Goal: Task Accomplishment & Management: Complete application form

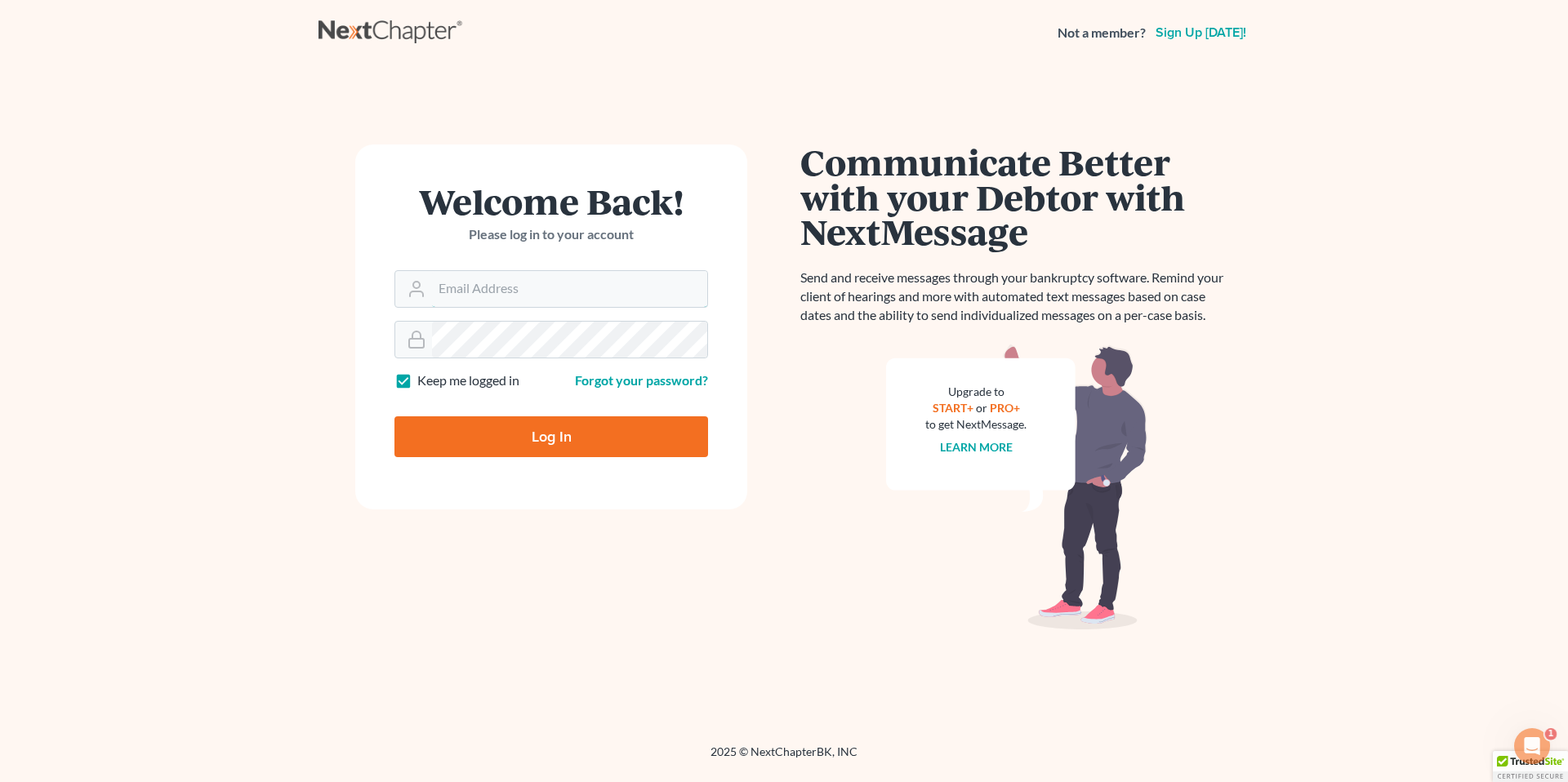
type input "[EMAIL_ADDRESS][PERSON_NAME][DOMAIN_NAME]"
click at [547, 438] on input "Log In" at bounding box center [551, 437] width 314 height 41
type input "Thinking..."
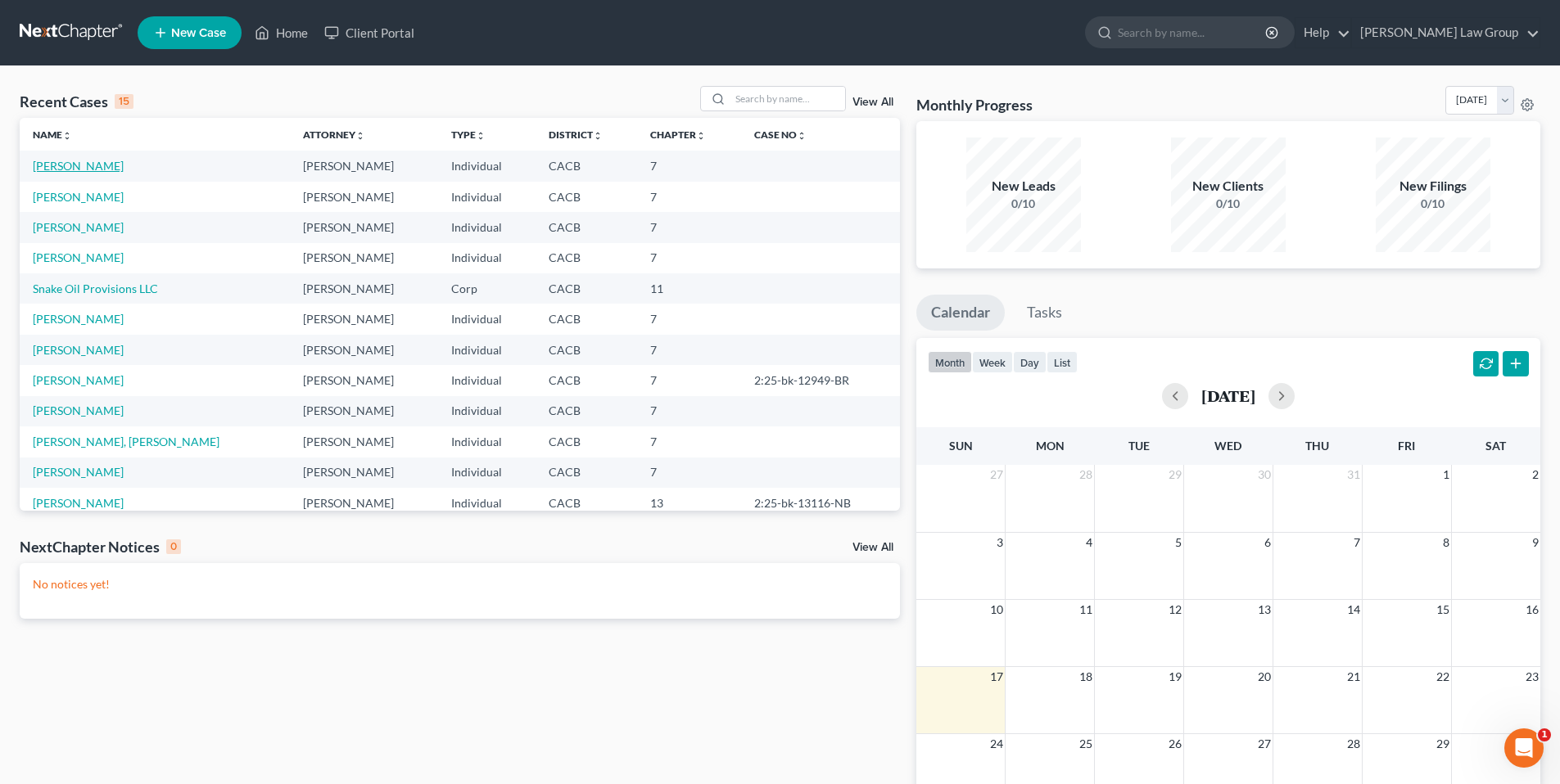
click at [89, 162] on link "Garcia, Cristina" at bounding box center [78, 166] width 91 height 14
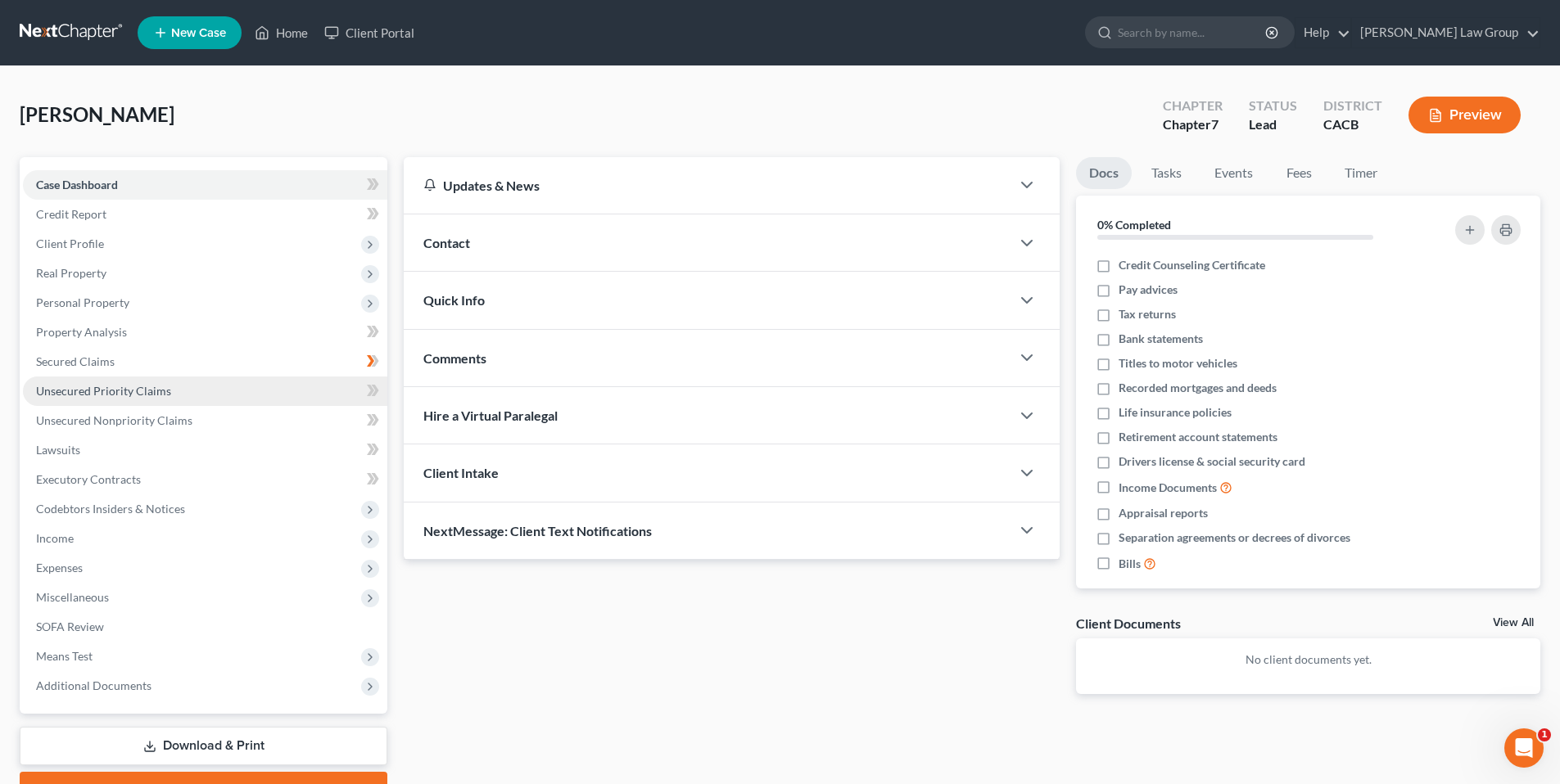
click at [138, 389] on span "Unsecured Priority Claims" at bounding box center [103, 391] width 135 height 14
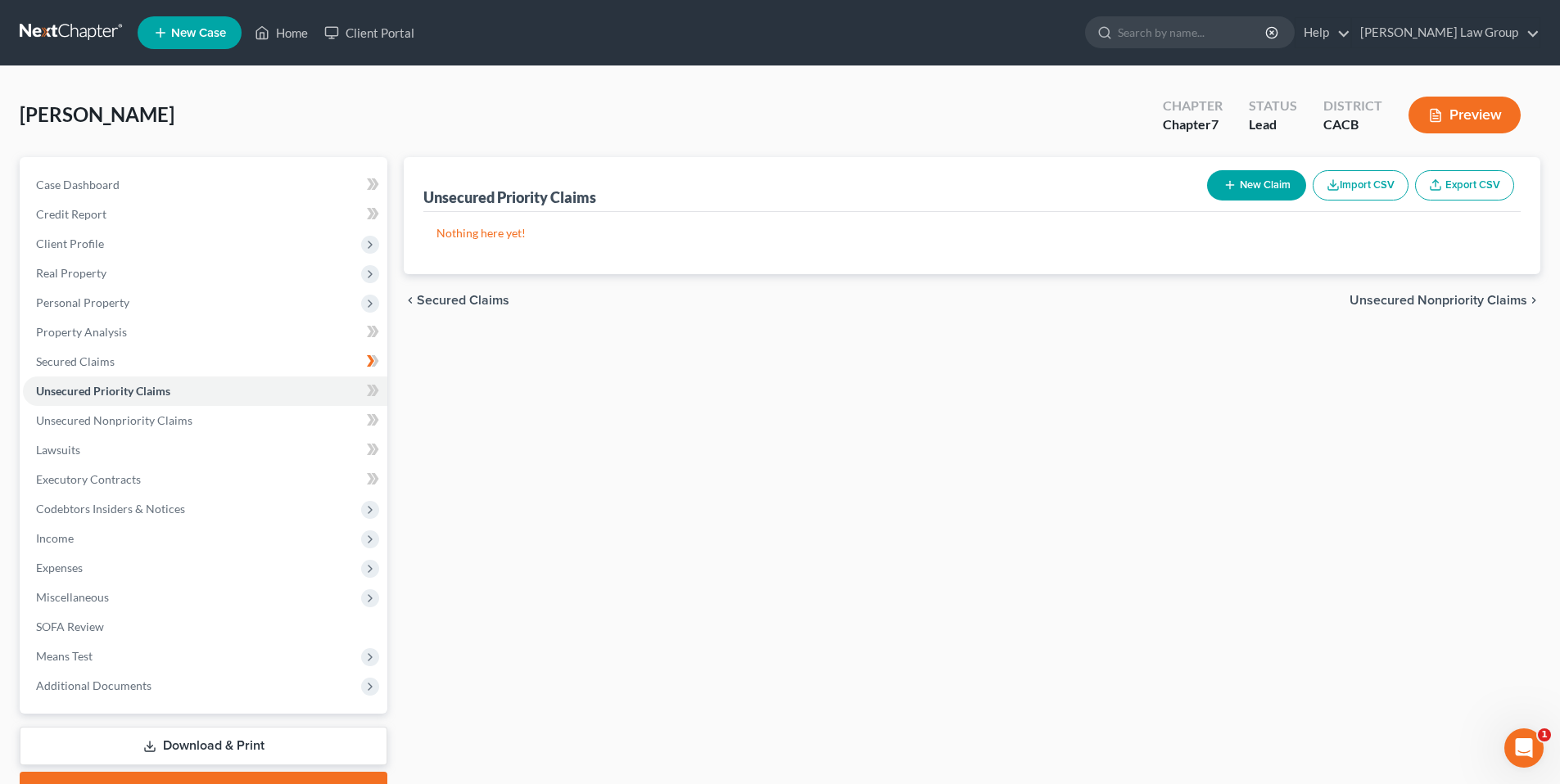
click at [1258, 178] on button "New Claim" at bounding box center [1256, 185] width 99 height 30
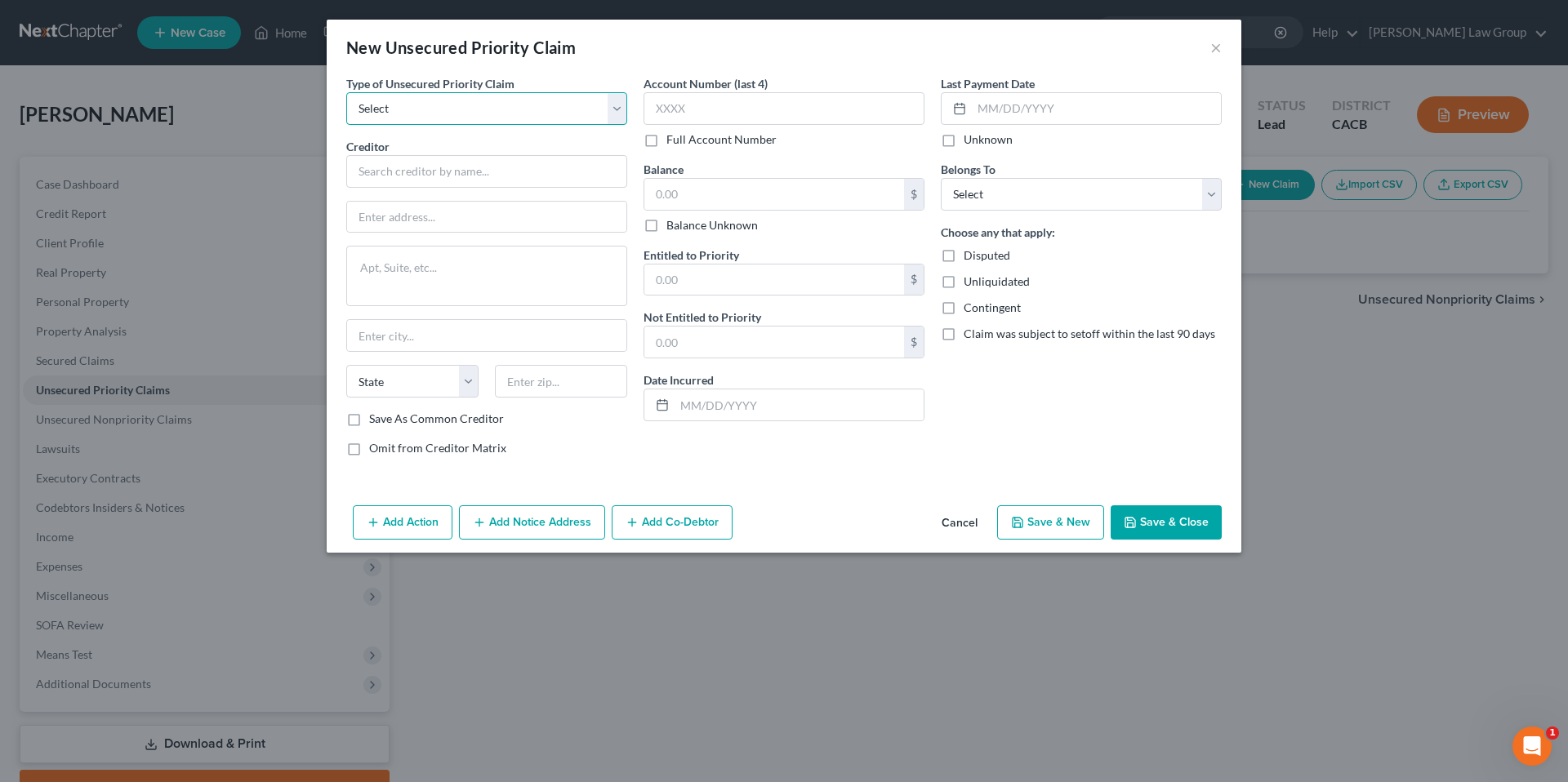
click at [420, 106] on select "Select Taxes & Other Government Units Domestic Support Obligations Extensions o…" at bounding box center [487, 109] width 281 height 33
select select "0"
click at [346, 93] on select "Select Taxes & Other Government Units Domestic Support Obligations Extensions o…" at bounding box center [487, 109] width 281 height 33
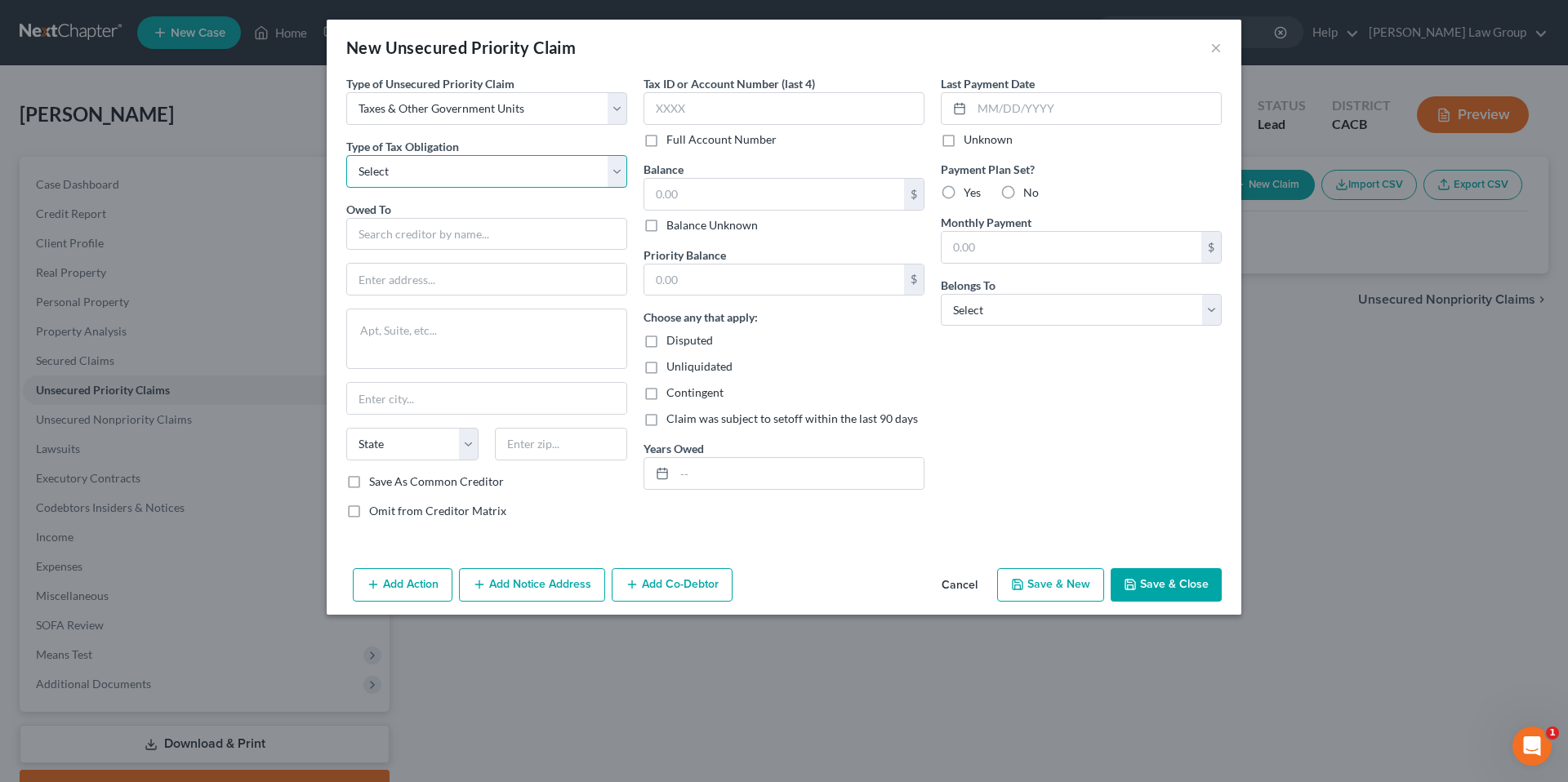
click at [616, 171] on select "Select Federal City State Franchise Tax Board Other" at bounding box center [487, 171] width 281 height 33
select select "0"
click at [346, 155] on select "Select Federal City State Franchise Tax Board Other" at bounding box center [487, 171] width 281 height 33
click at [389, 235] on input "text" at bounding box center [487, 234] width 281 height 33
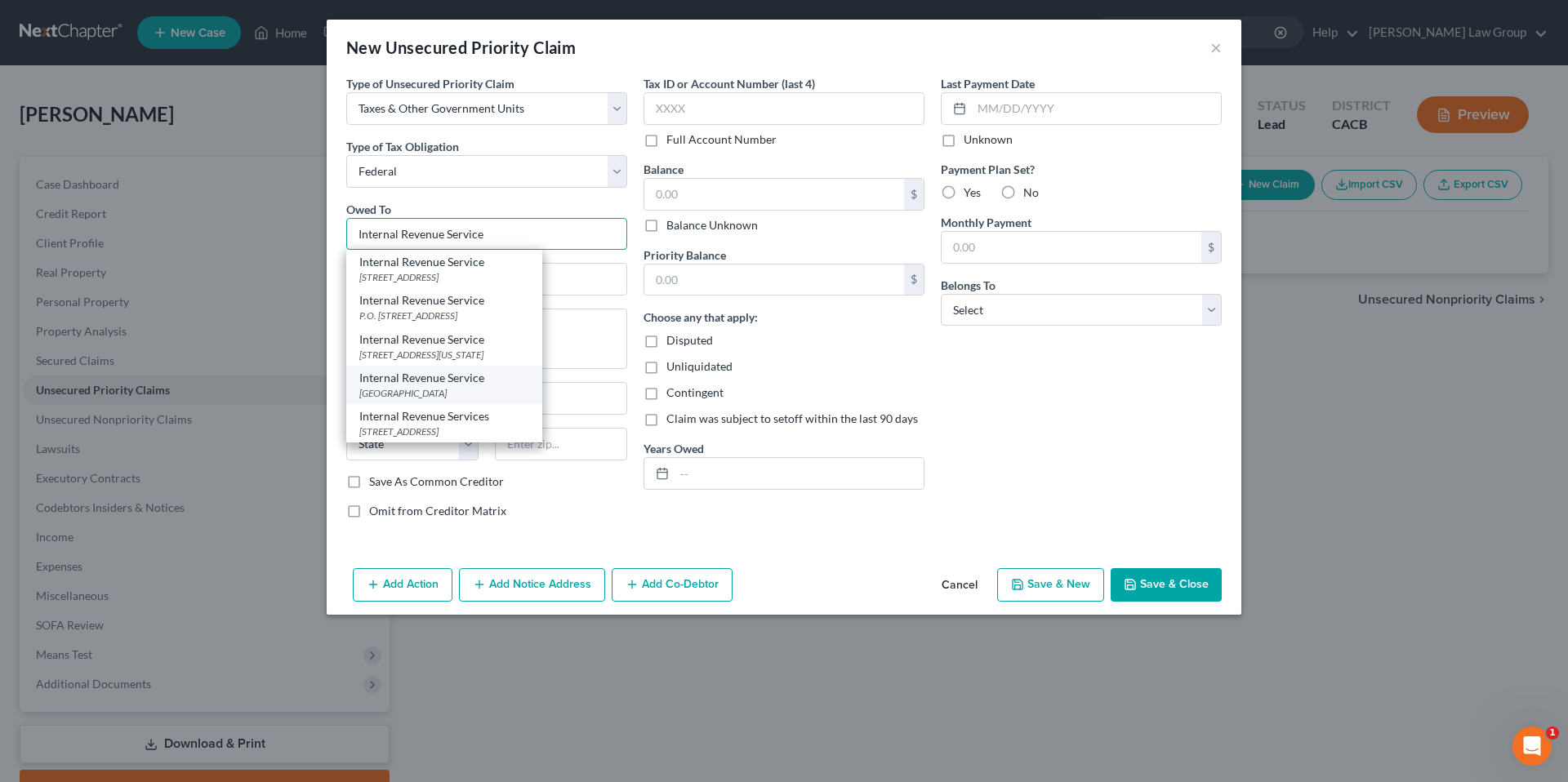
type input "Internal Revenue Service"
click at [411, 382] on div "Internal Revenue Service" at bounding box center [444, 377] width 170 height 16
type input "PO Box 80110"
type input "Cincinnati"
select select "36"
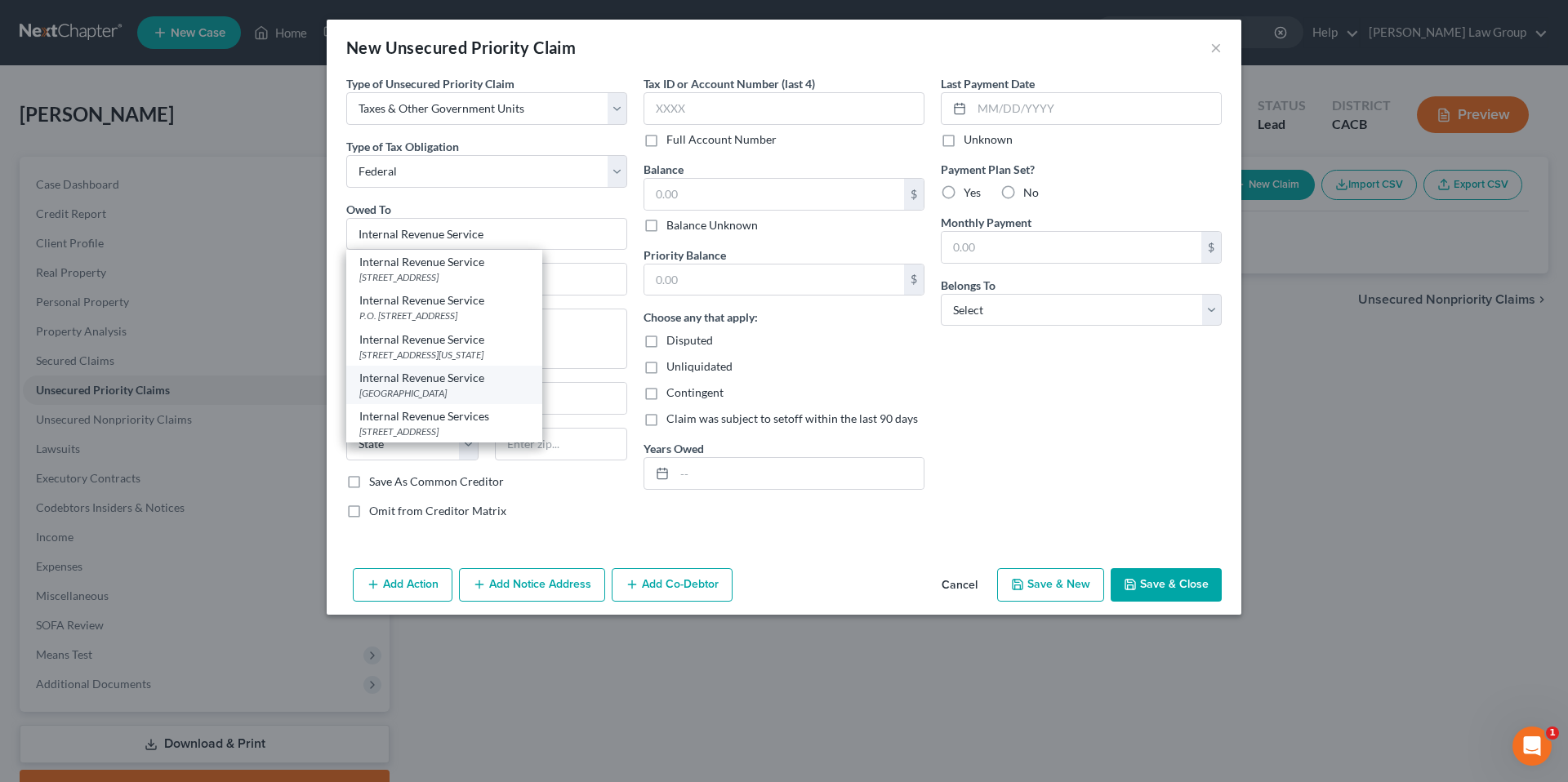
type input "45280"
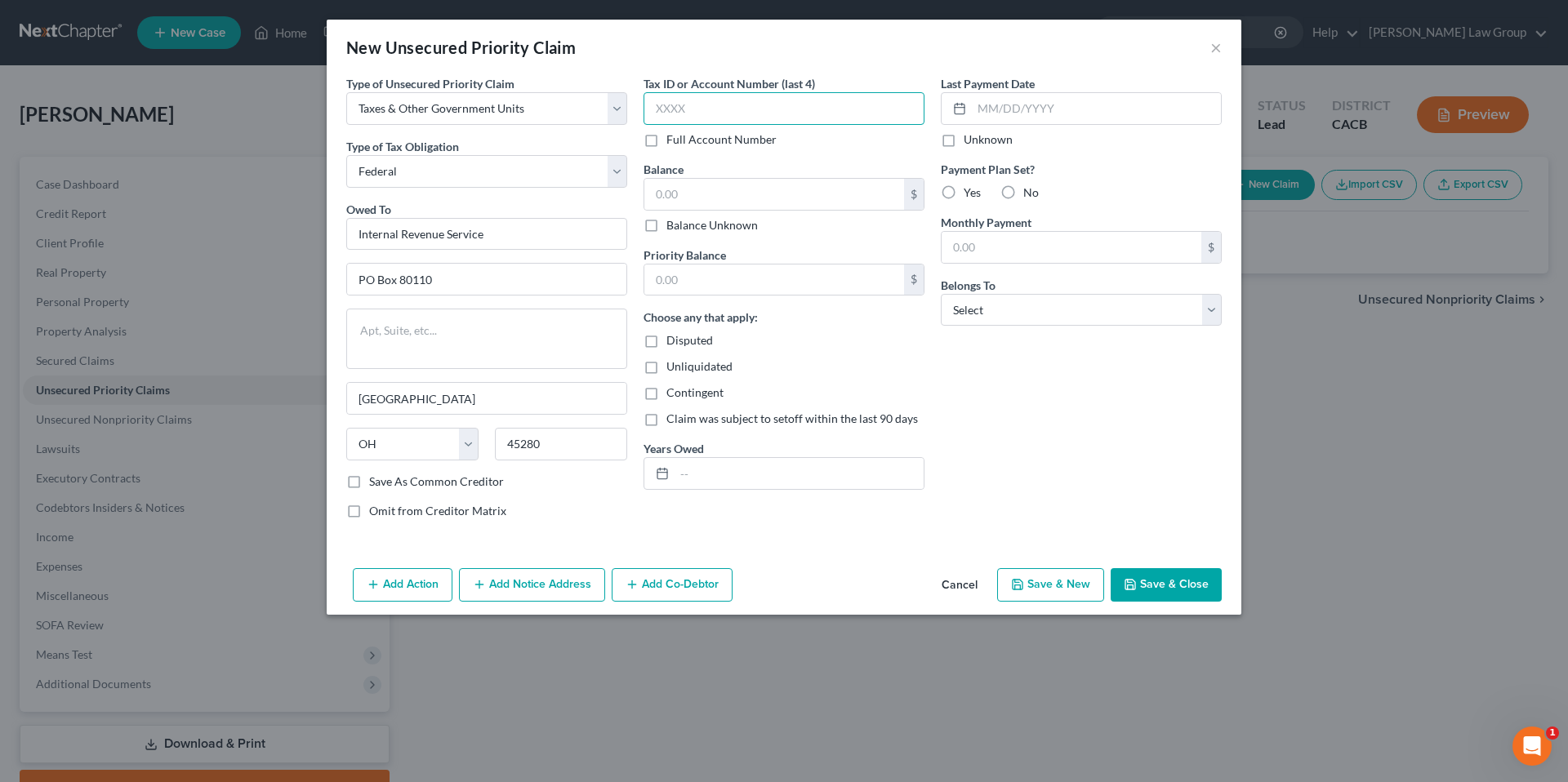
click at [682, 107] on input "text" at bounding box center [784, 109] width 281 height 33
click at [685, 115] on input "text" at bounding box center [784, 109] width 281 height 33
type input "8108"
click at [785, 180] on input "text" at bounding box center [774, 195] width 260 height 31
type input "4,000.00"
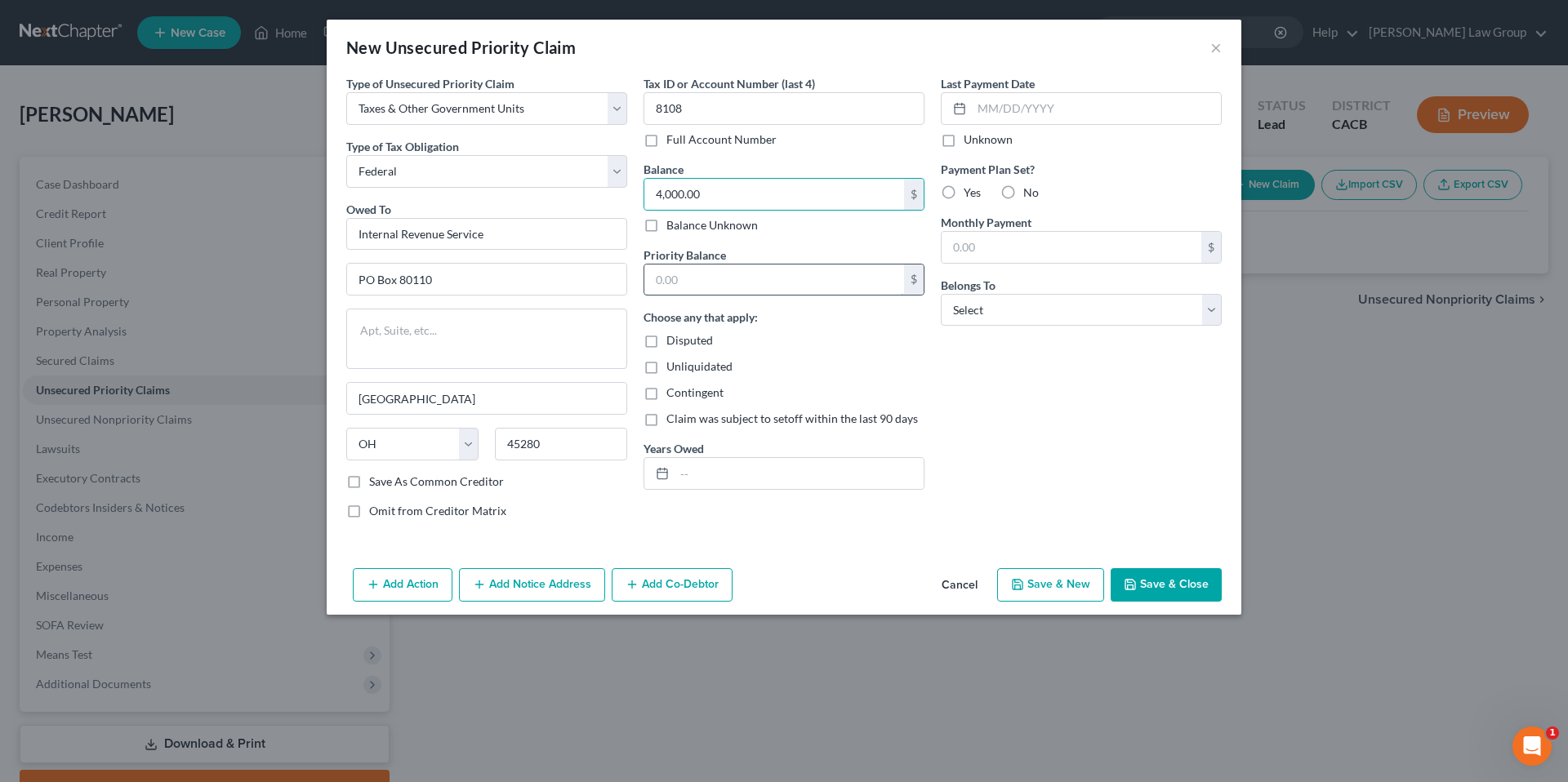
click at [715, 274] on input "text" at bounding box center [774, 280] width 260 height 31
type input "4,000.00"
click at [704, 472] on input "text" at bounding box center [799, 473] width 249 height 31
type input "2024"
click at [1001, 110] on input "text" at bounding box center [1096, 109] width 249 height 31
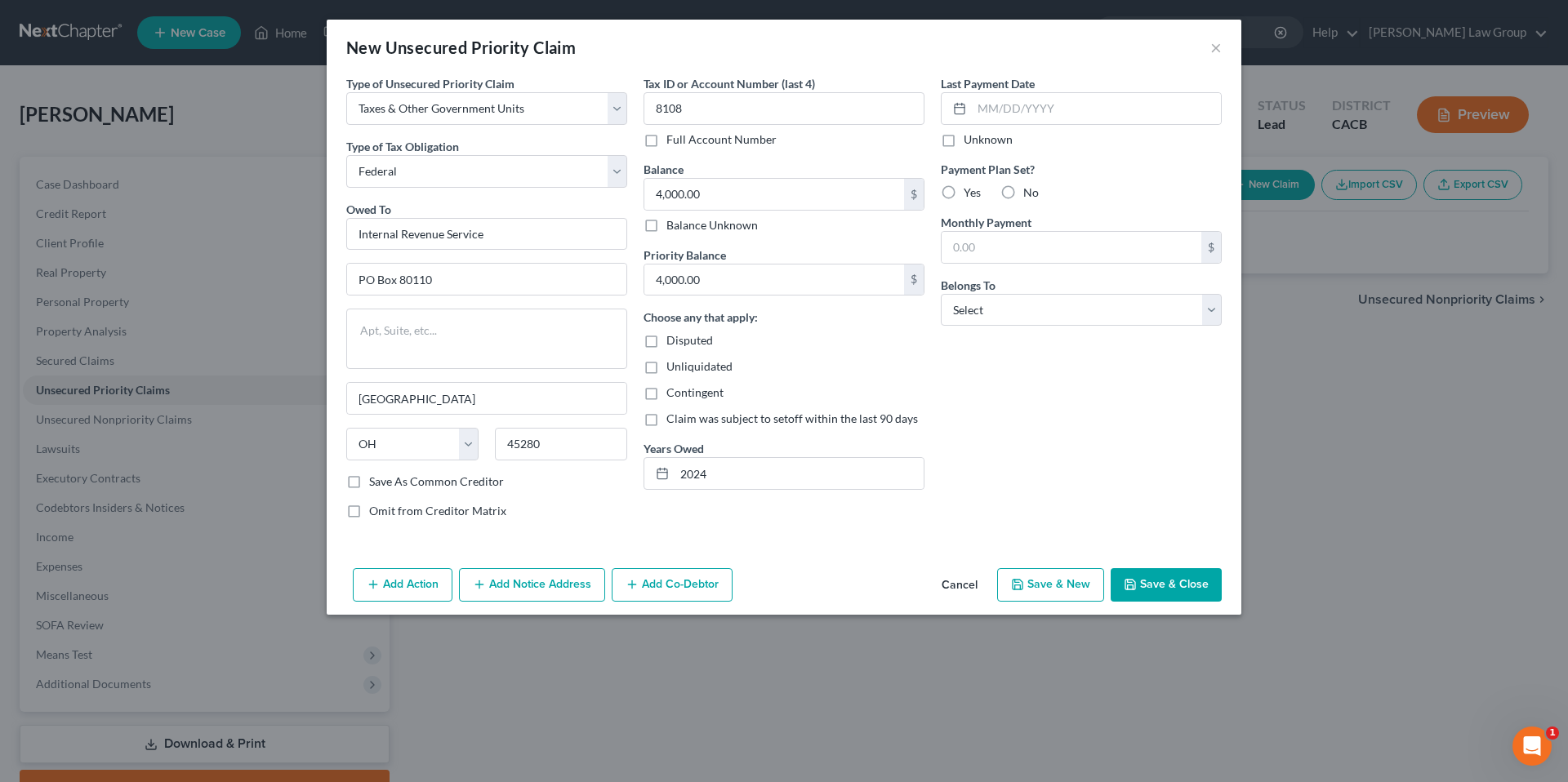
click at [964, 141] on label "Unknown" at bounding box center [988, 139] width 49 height 16
click at [970, 141] on input "Unknown" at bounding box center [976, 136] width 10 height 10
checkbox input "true"
drag, startPoint x: 948, startPoint y: 192, endPoint x: 972, endPoint y: 235, distance: 49.2
click at [964, 192] on label "Yes" at bounding box center [972, 192] width 17 height 16
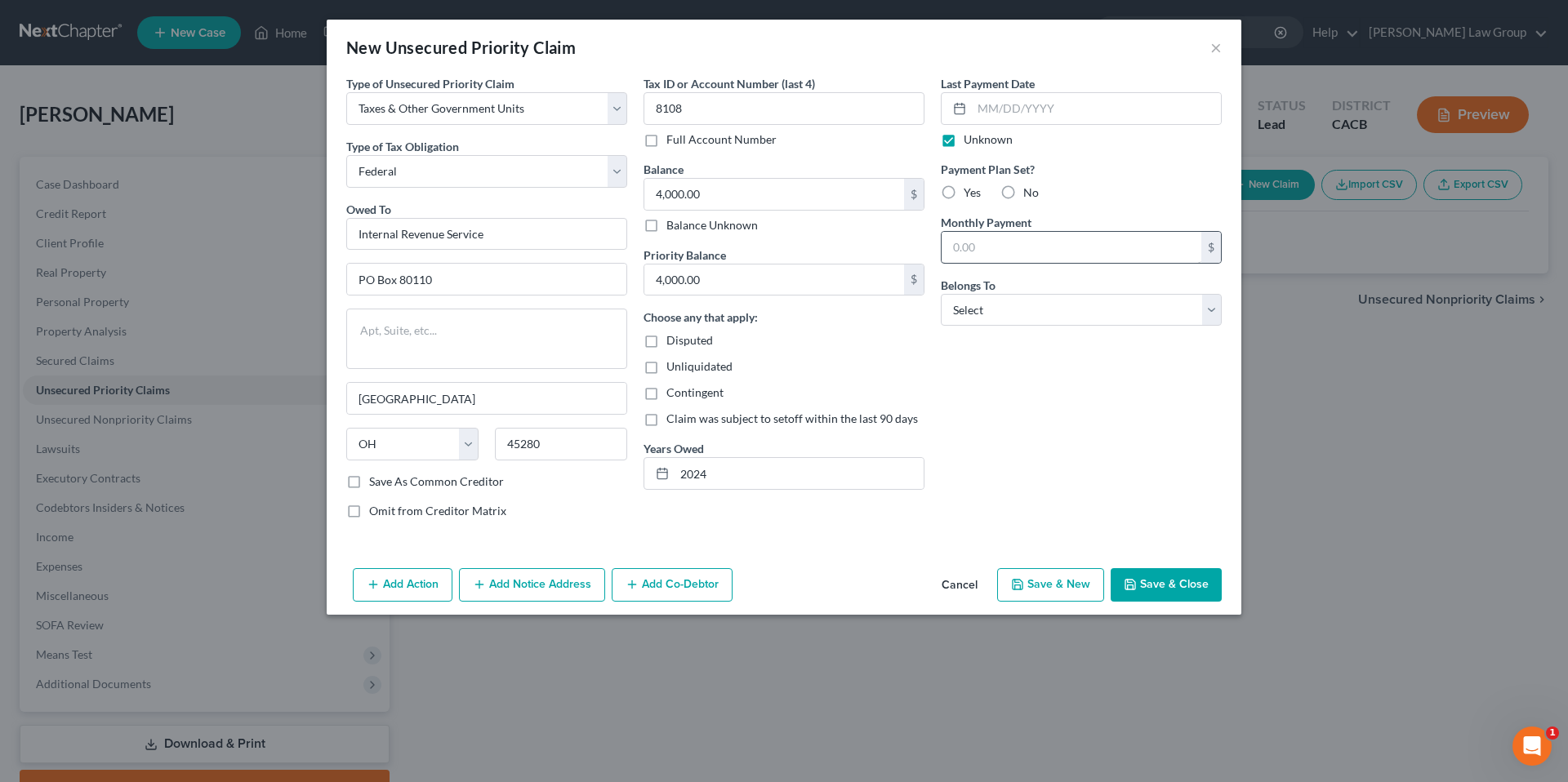
click at [970, 192] on input "Yes" at bounding box center [976, 189] width 10 height 10
radio input "true"
click at [978, 250] on input "text" at bounding box center [1071, 248] width 260 height 31
type input "100.00"
click at [1212, 305] on select "Select Debtor 1 Only Debtor 2 Only Debtor 1 And Debtor 2 Only At Least One Of T…" at bounding box center [1081, 310] width 281 height 33
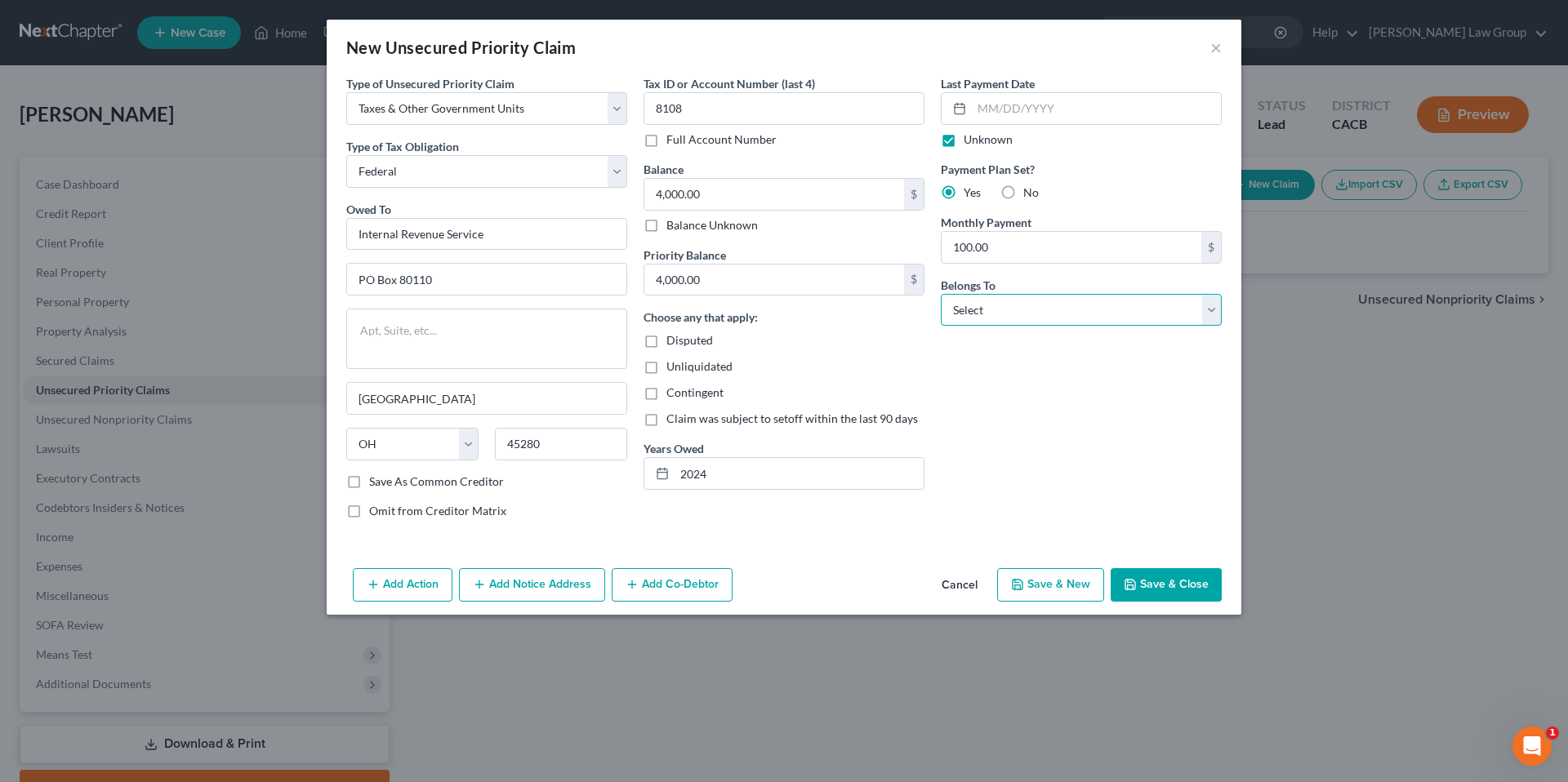
select select "0"
click at [940, 294] on select "Select Debtor 1 Only Debtor 2 Only Debtor 1 And Debtor 2 Only At Least One Of T…" at bounding box center [1081, 310] width 281 height 33
click at [994, 111] on input "text" at bounding box center [1096, 109] width 249 height 31
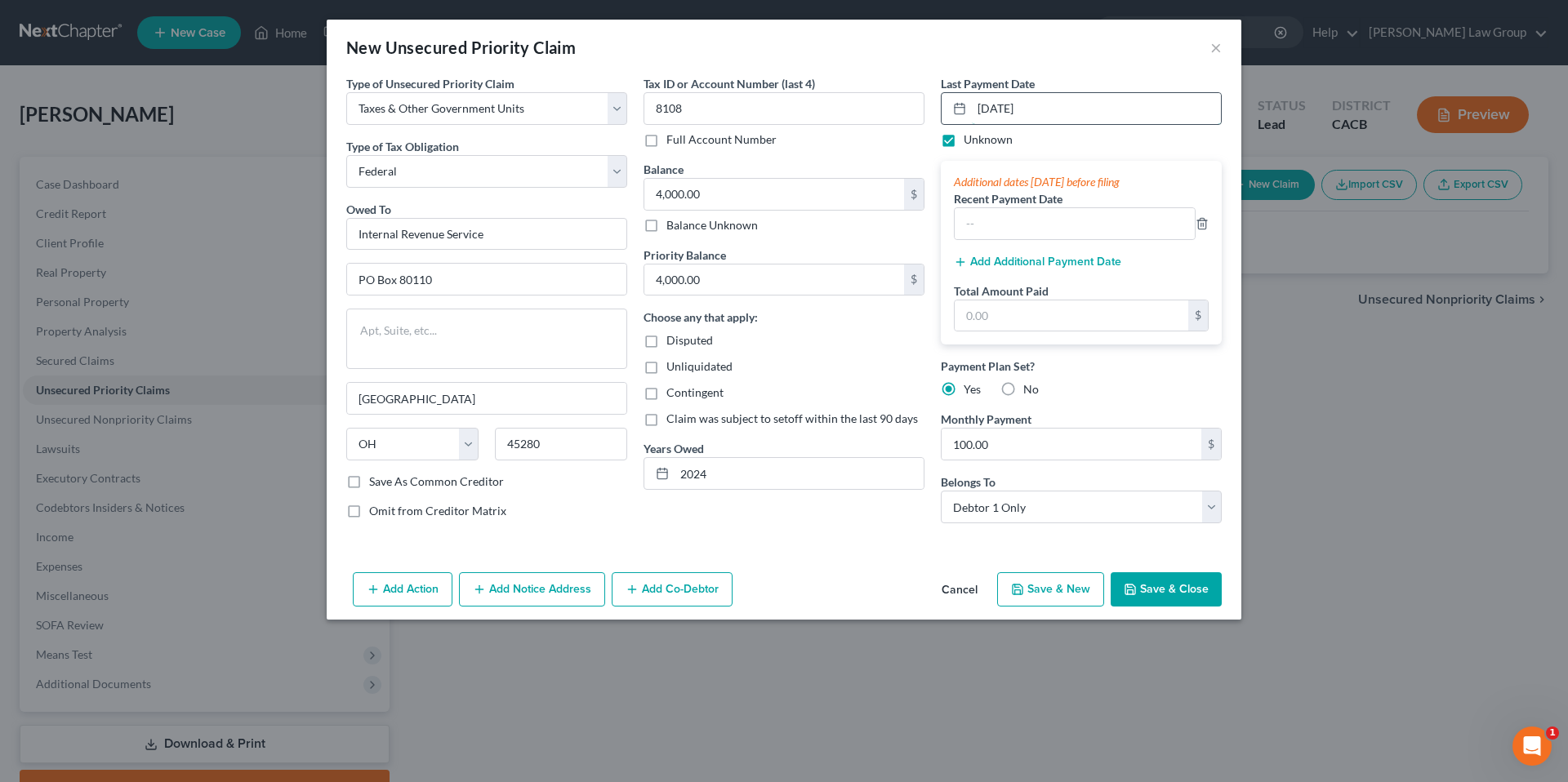
click at [1006, 108] on input "05/06/2025" at bounding box center [1096, 109] width 249 height 31
type input "07/05/2025"
click at [964, 141] on label "Unknown" at bounding box center [988, 139] width 49 height 16
click at [970, 141] on input "Unknown" at bounding box center [976, 136] width 10 height 10
checkbox input "false"
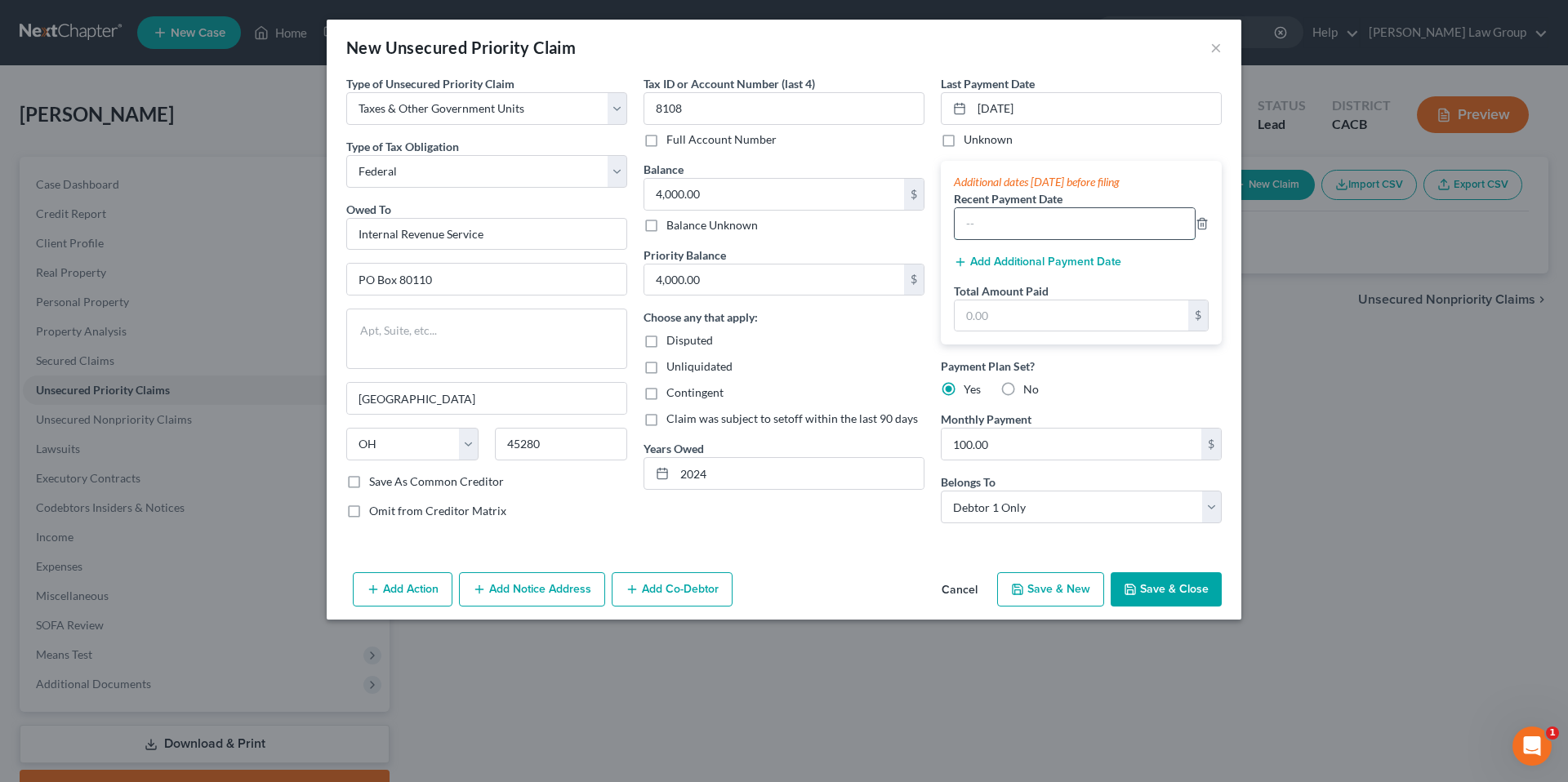
click at [1082, 225] on input "text" at bounding box center [1074, 224] width 240 height 31
type input "06/05/2025"
click at [1002, 318] on input "text" at bounding box center [1071, 316] width 233 height 31
type input "100.00"
click at [1088, 262] on button "Add Additional Payment Date" at bounding box center [1037, 262] width 167 height 13
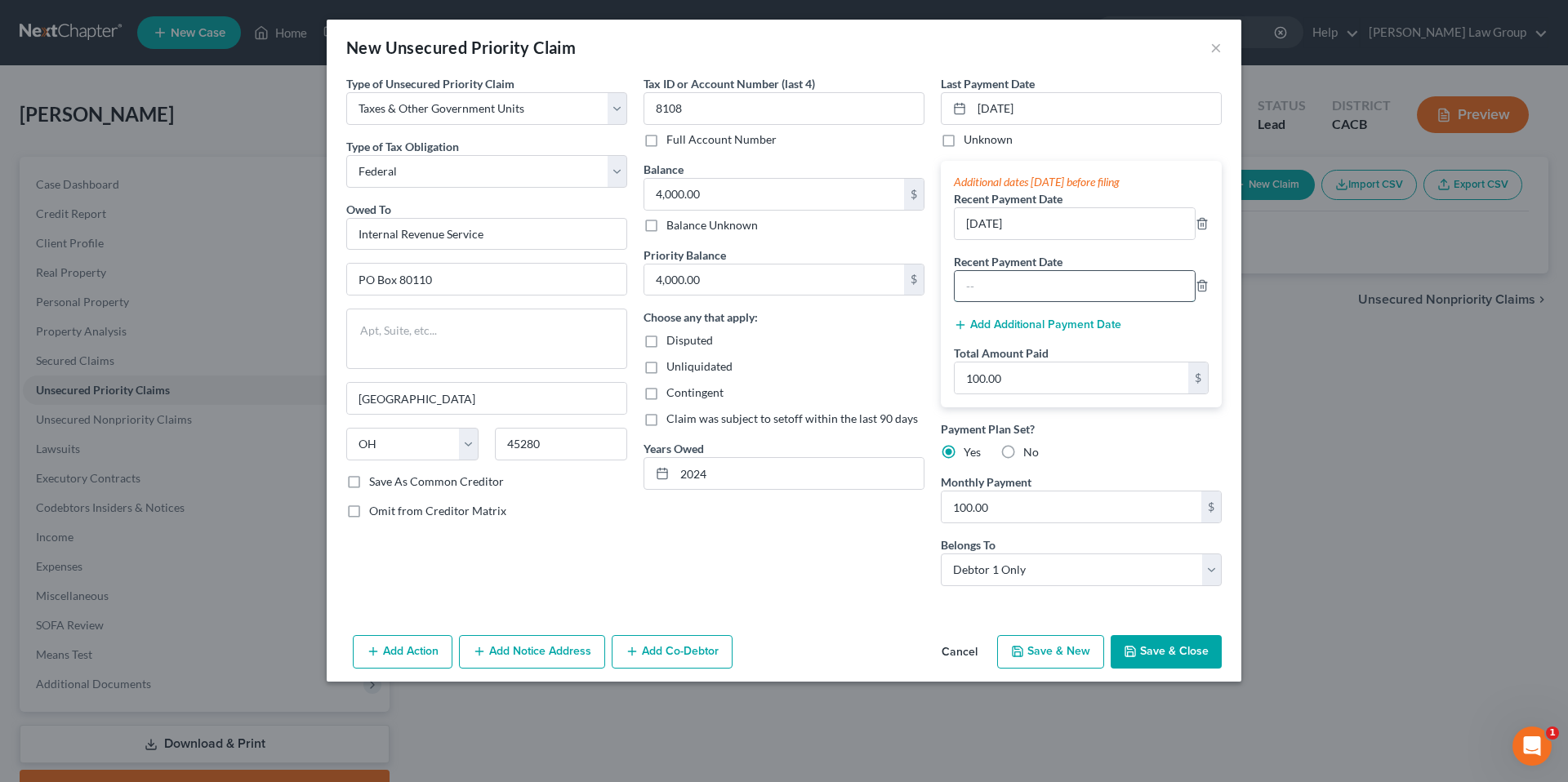
click at [1066, 286] on input "text" at bounding box center [1074, 286] width 240 height 31
type input "05/05/2025"
click at [1179, 652] on button "Save & Close" at bounding box center [1166, 653] width 111 height 34
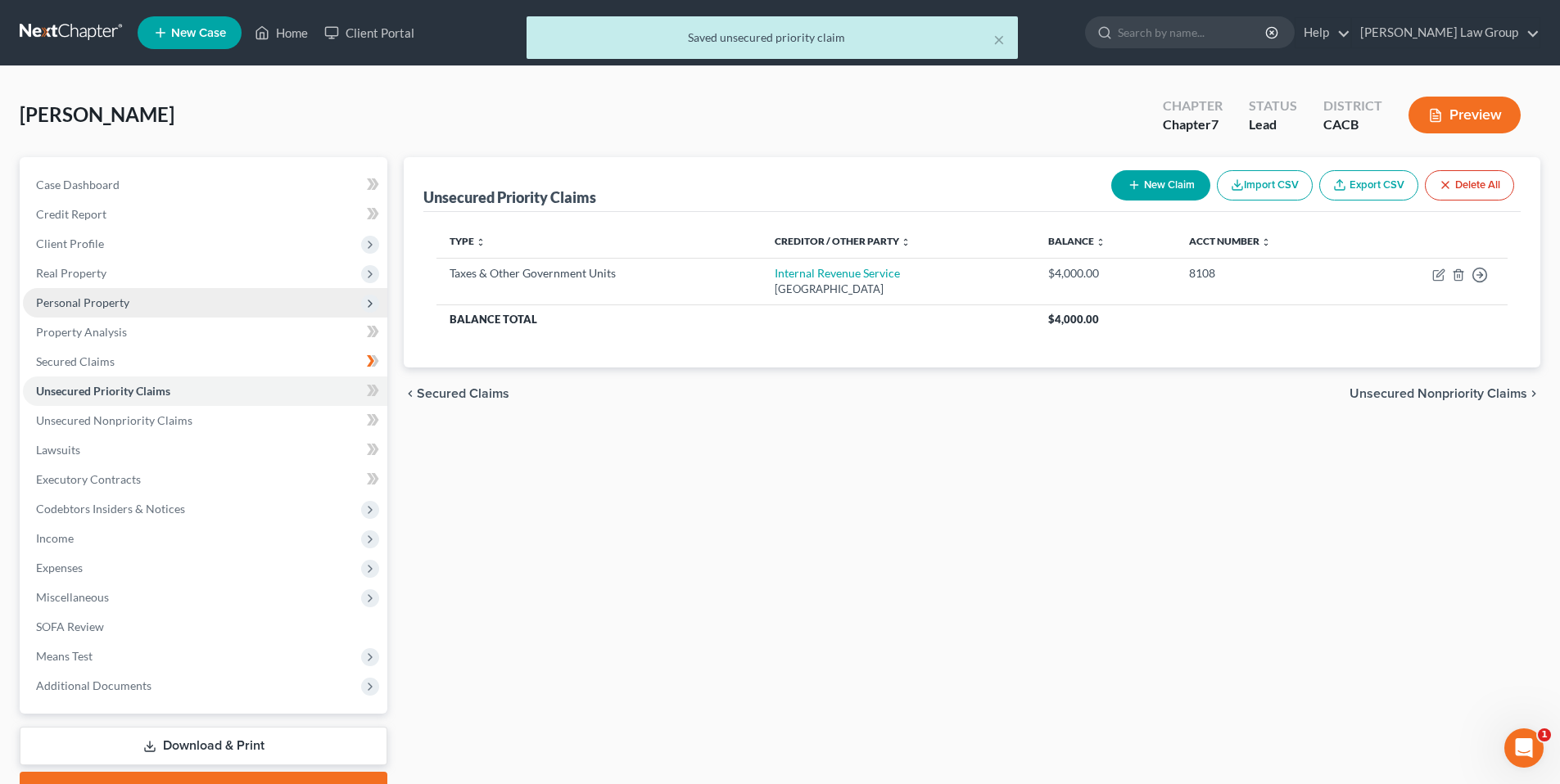
click at [84, 302] on span "Personal Property" at bounding box center [83, 303] width 94 height 14
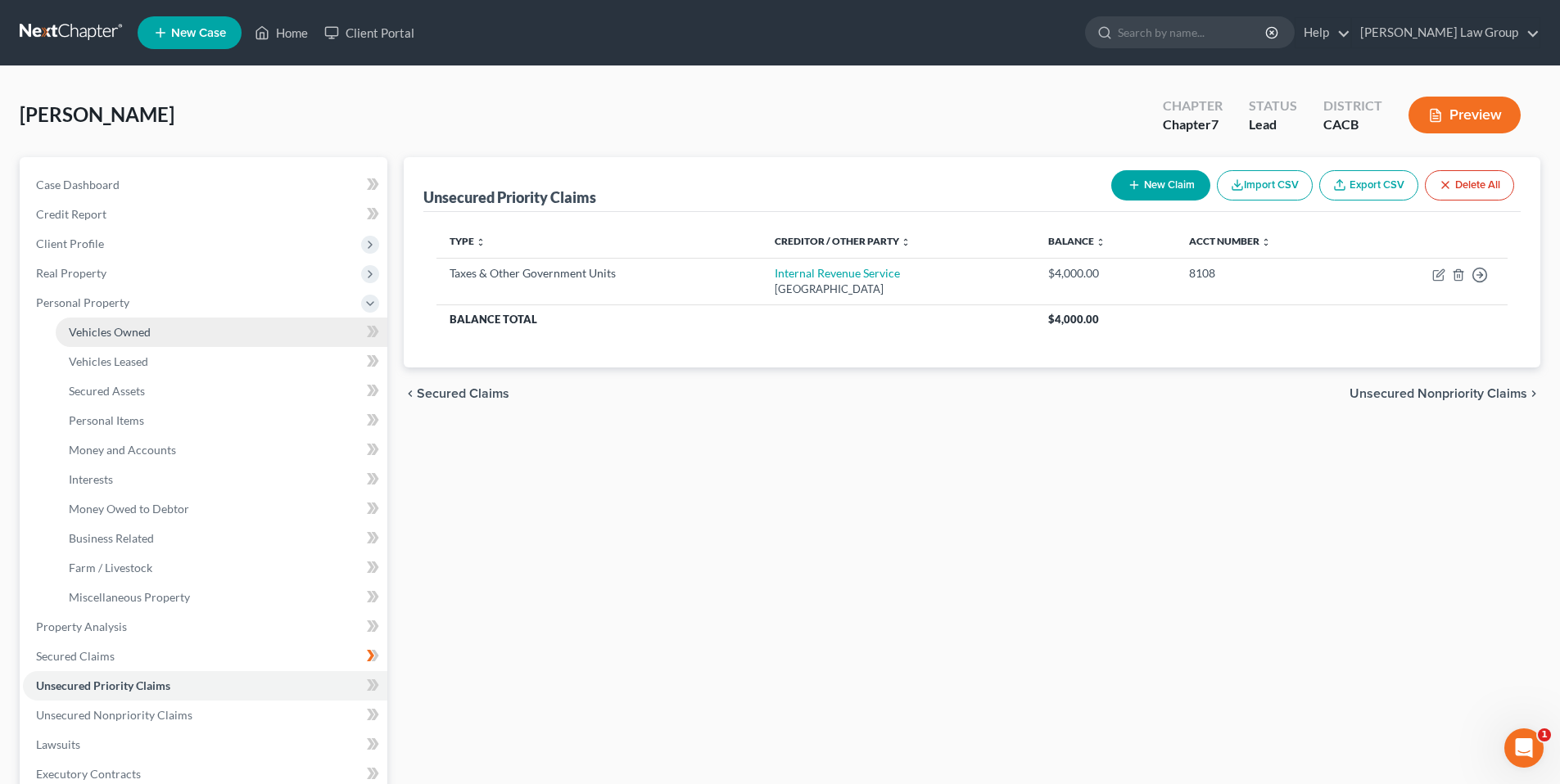
click at [129, 334] on span "Vehicles Owned" at bounding box center [109, 332] width 82 height 14
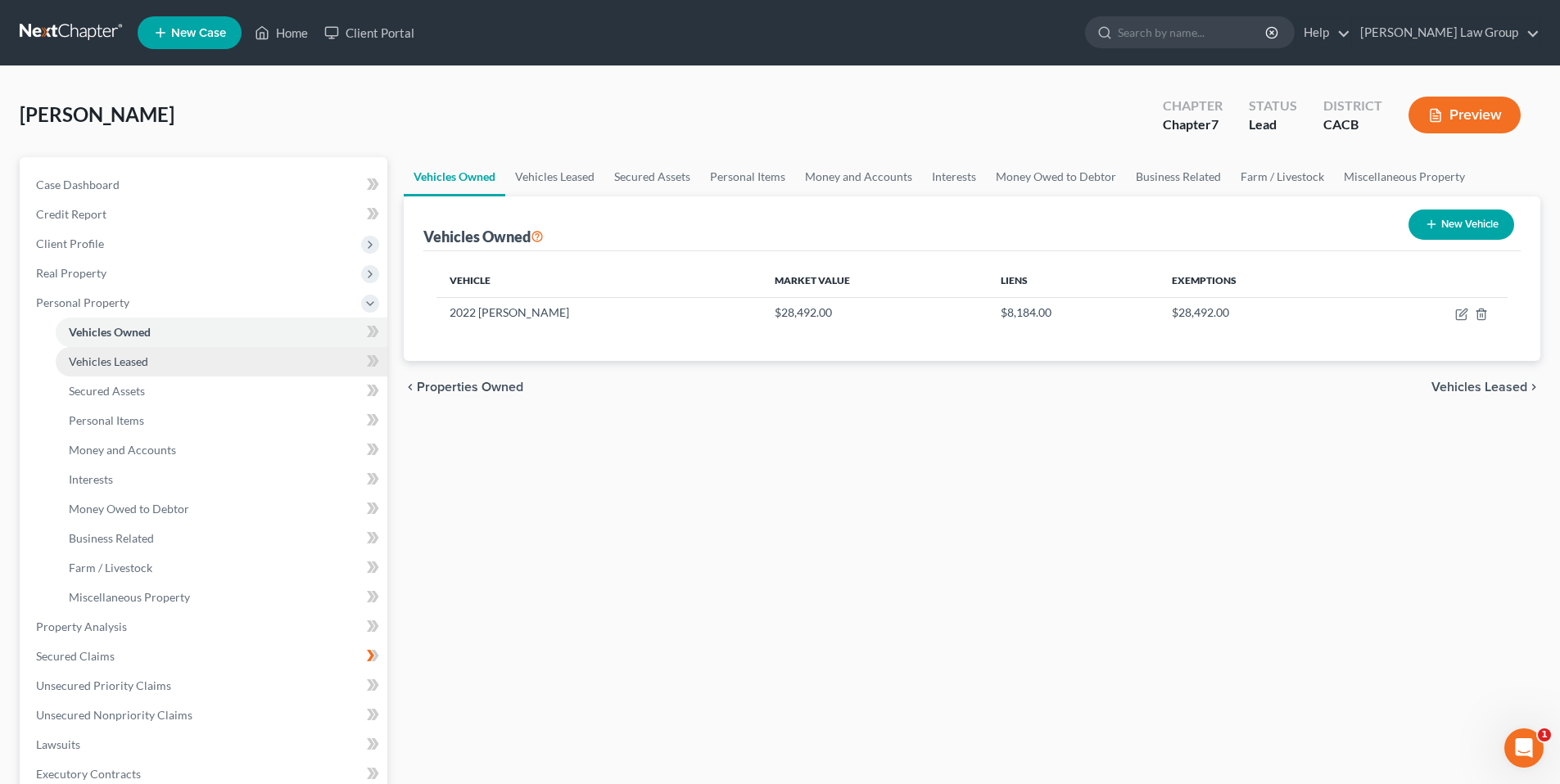
click at [128, 364] on span "Vehicles Leased" at bounding box center [108, 361] width 79 height 14
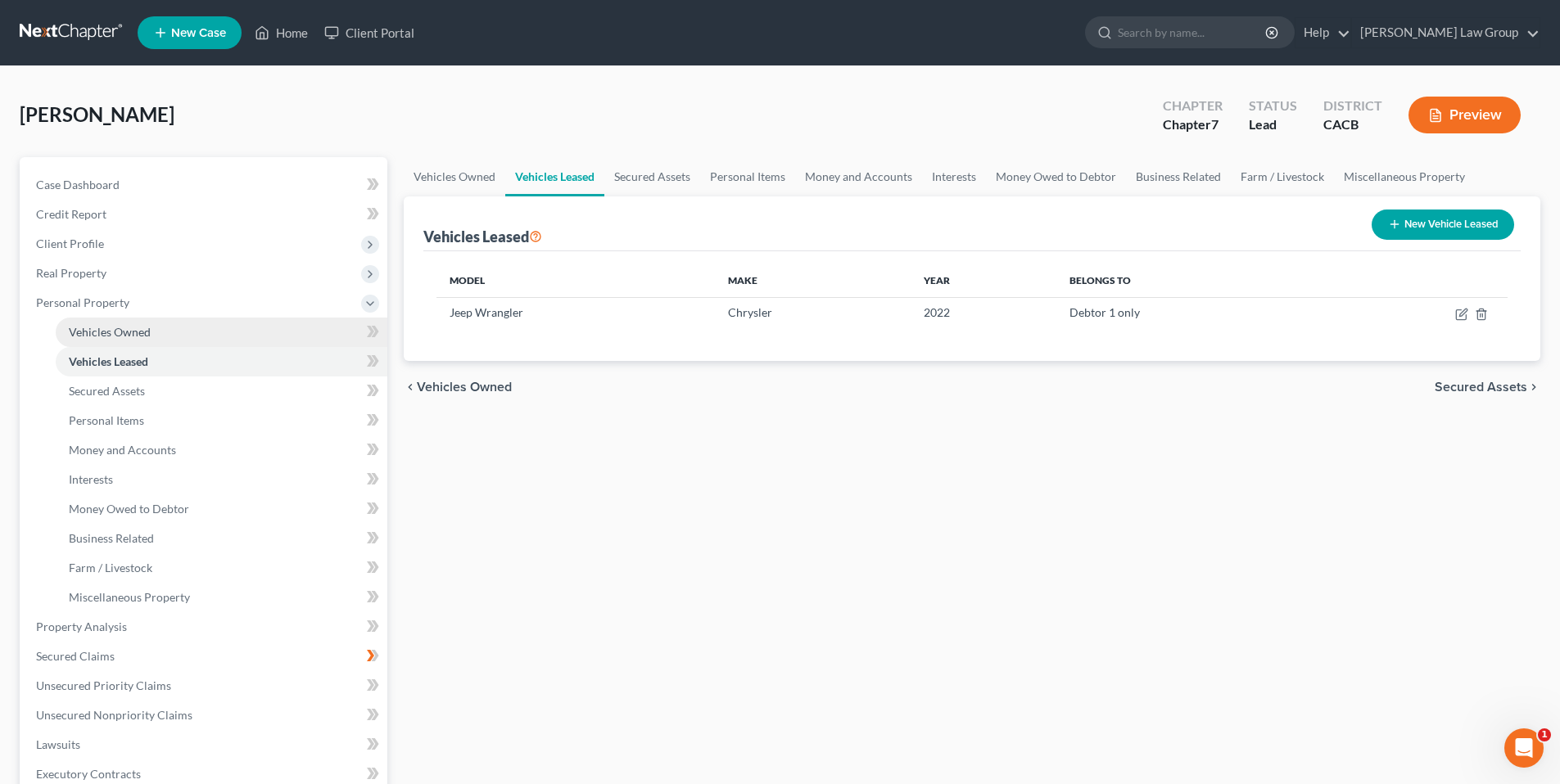
click at [121, 325] on span "Vehicles Owned" at bounding box center [109, 332] width 82 height 14
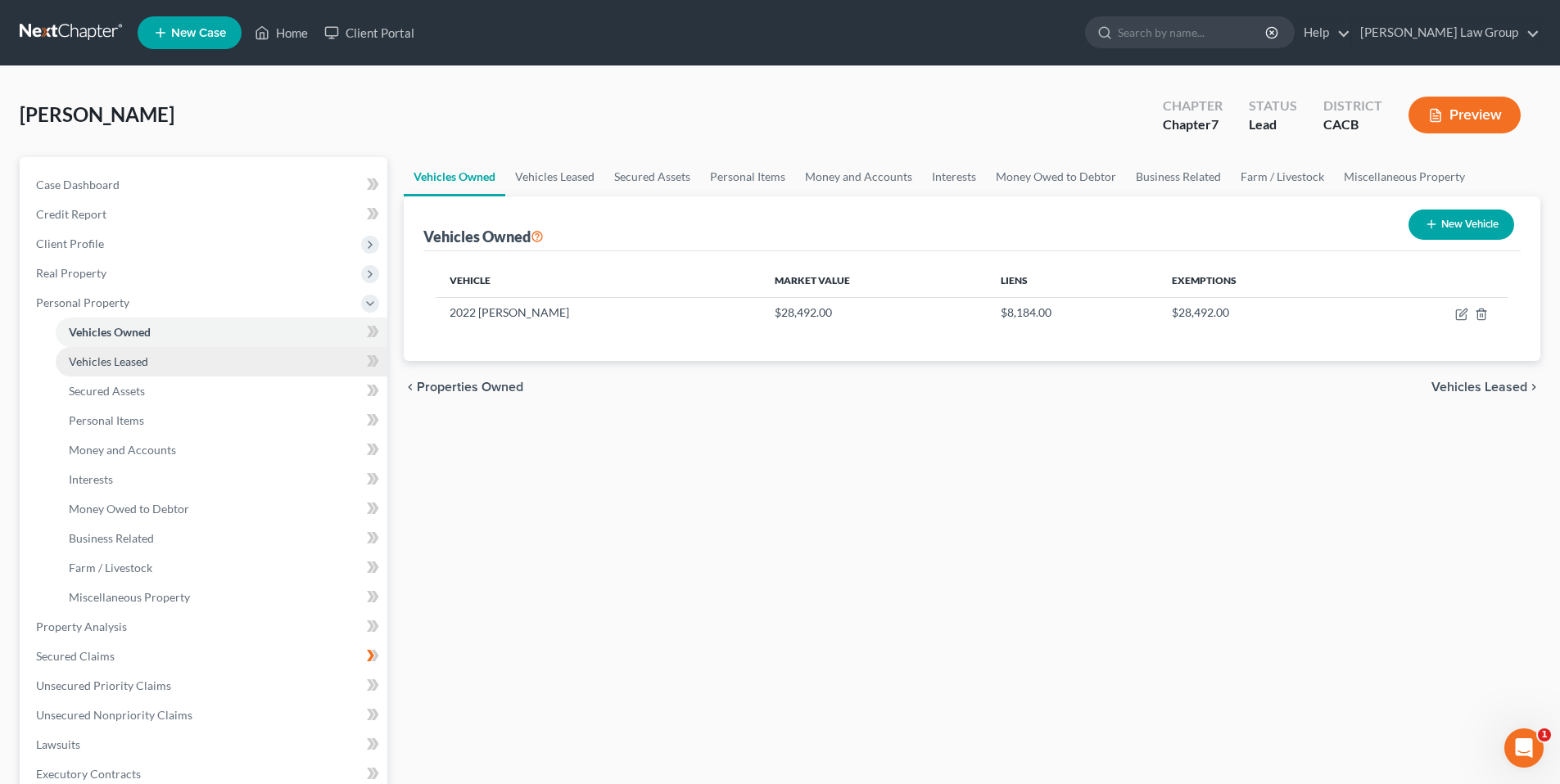
click at [121, 364] on span "Vehicles Leased" at bounding box center [108, 361] width 79 height 14
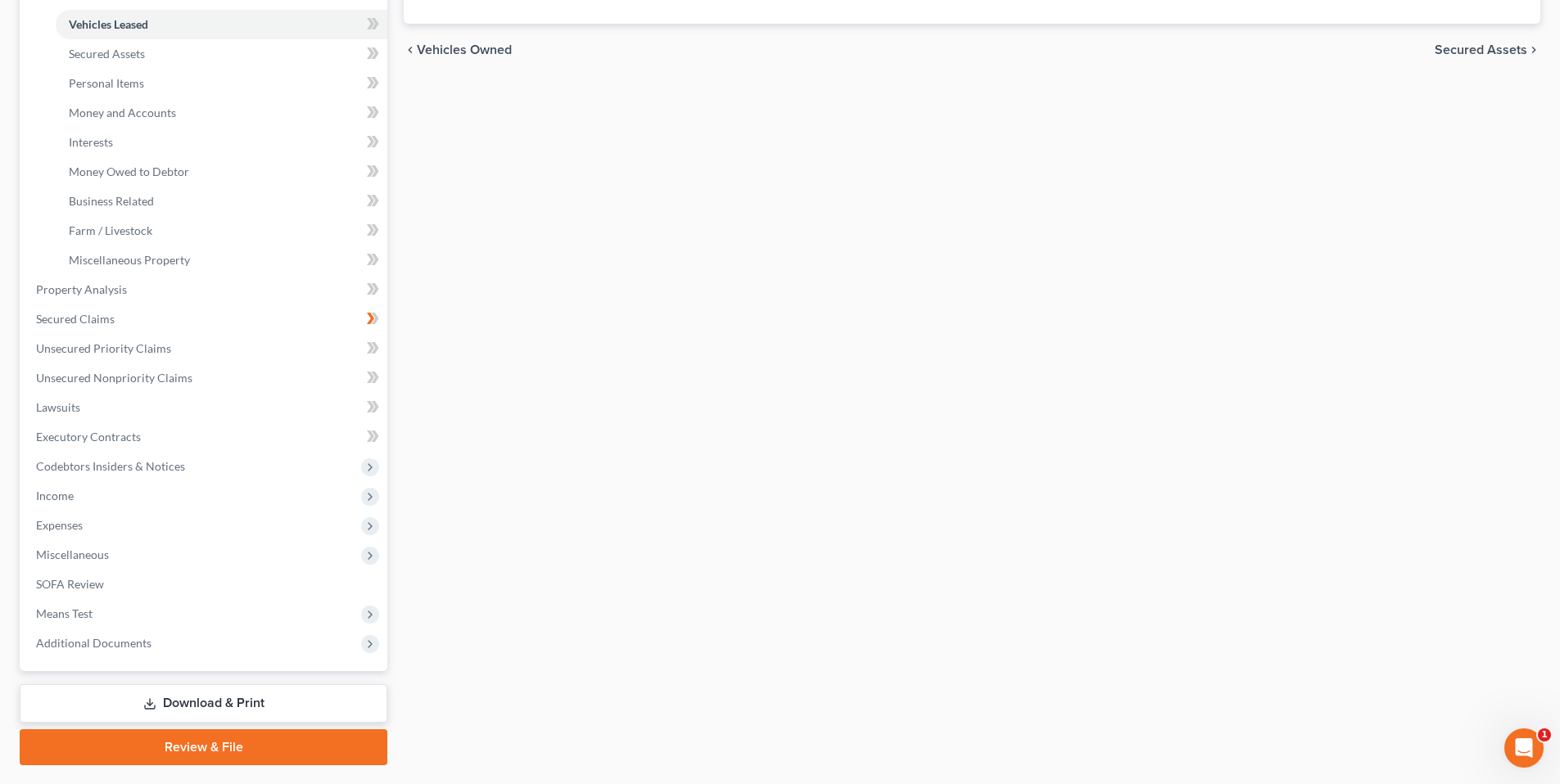
scroll to position [379, 0]
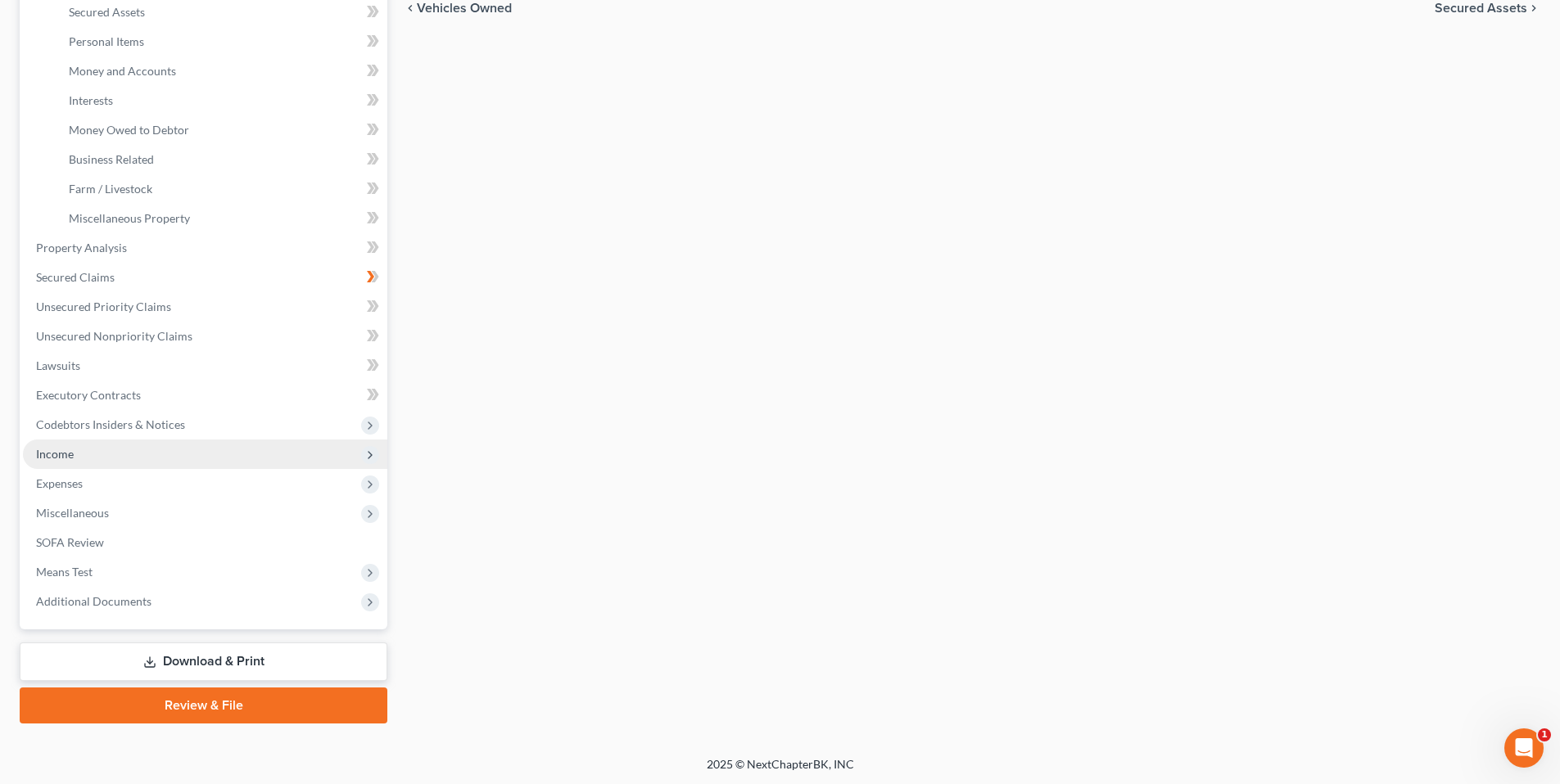
click at [50, 457] on span "Income" at bounding box center [55, 454] width 38 height 14
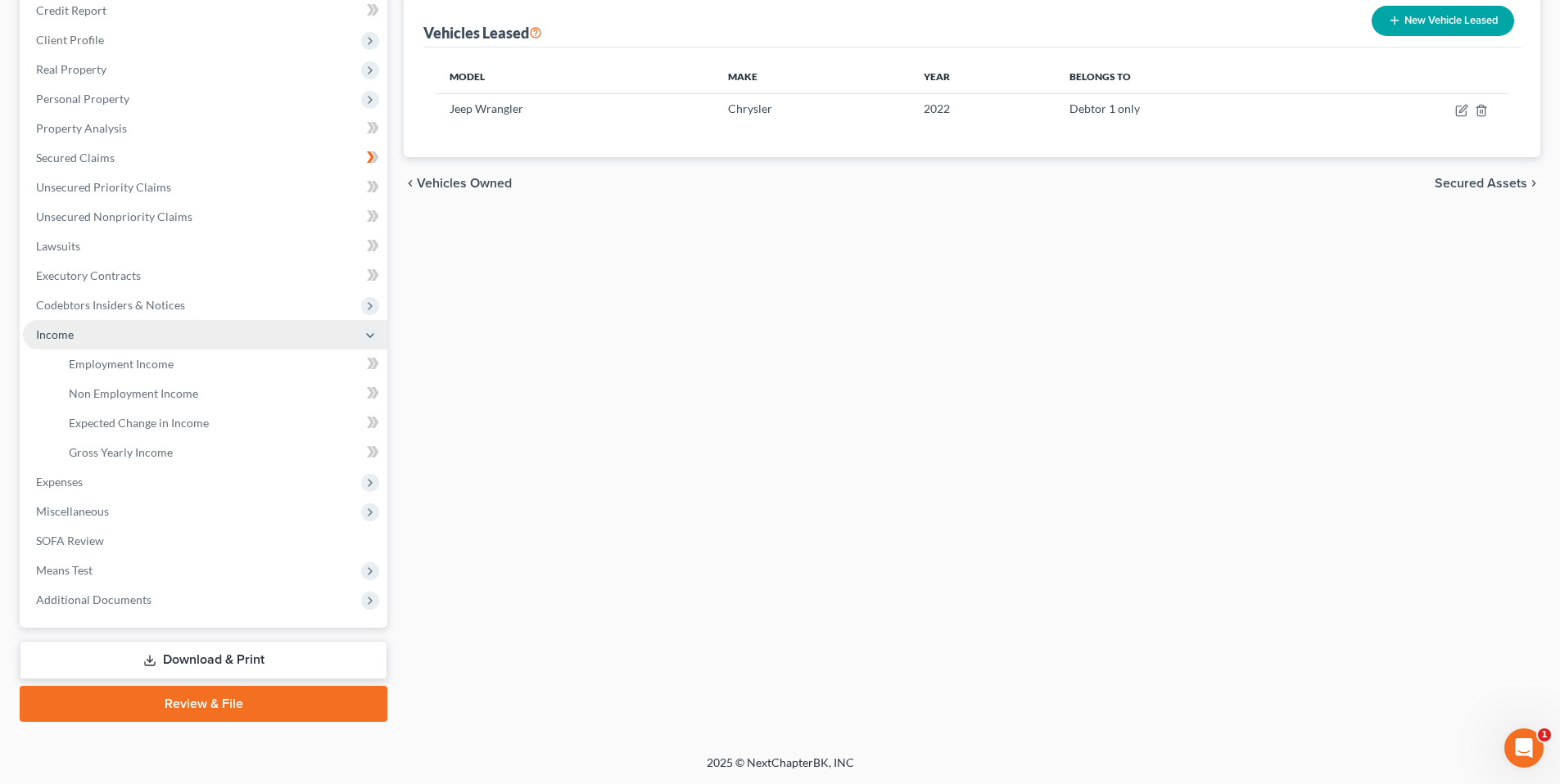
scroll to position [202, 0]
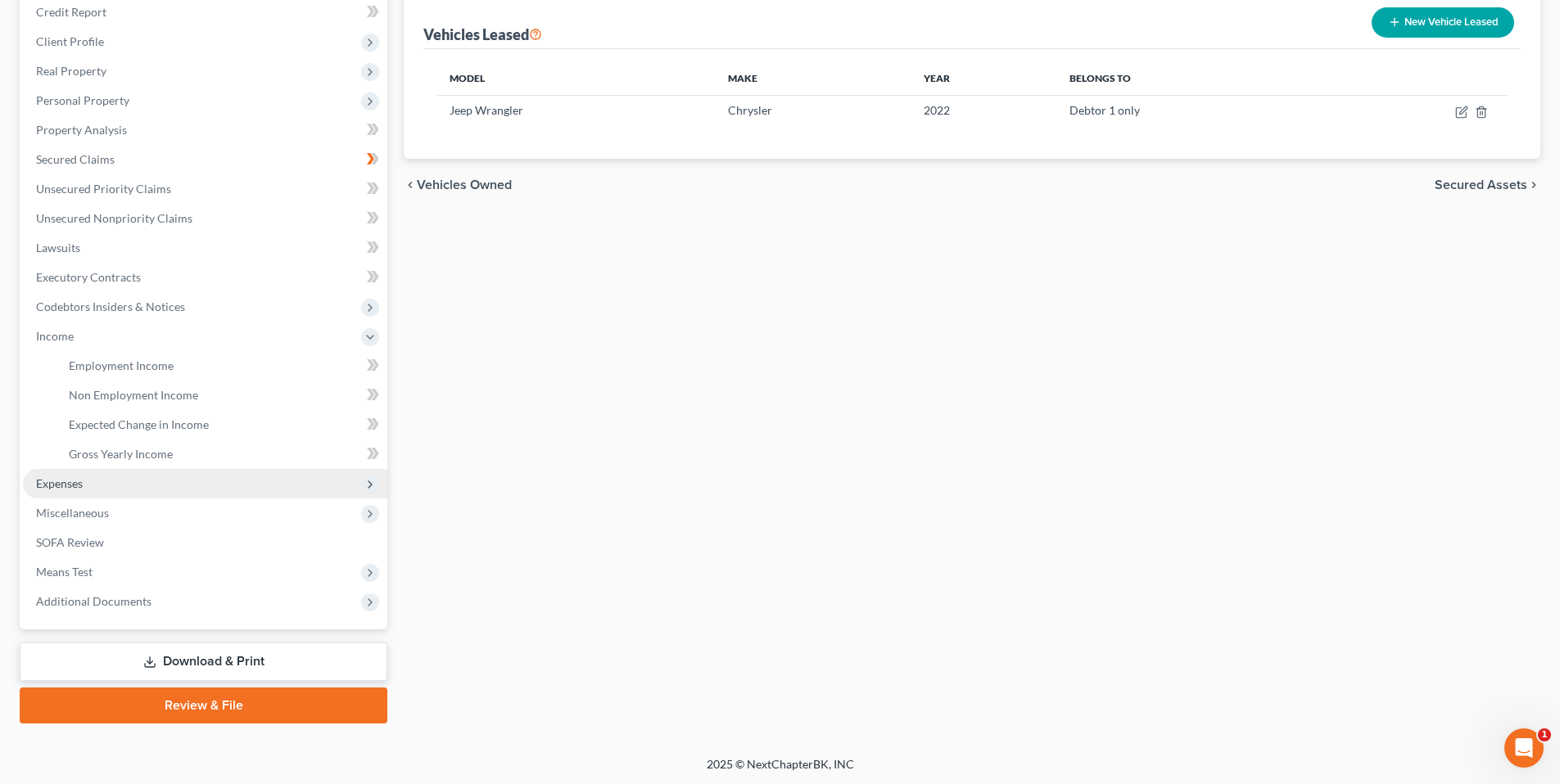
click at [79, 476] on span "Expenses" at bounding box center [59, 483] width 46 height 14
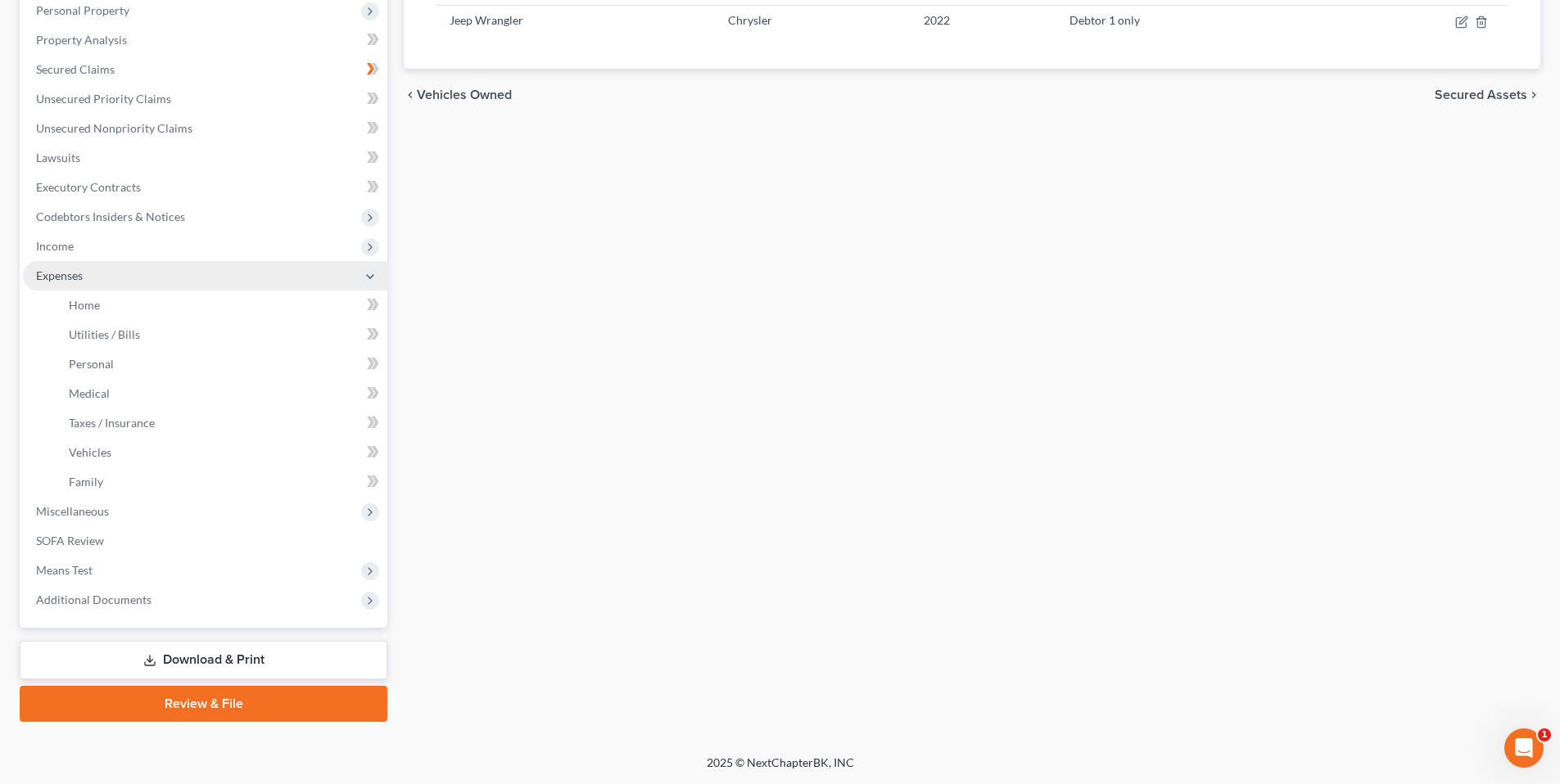
scroll to position [291, 0]
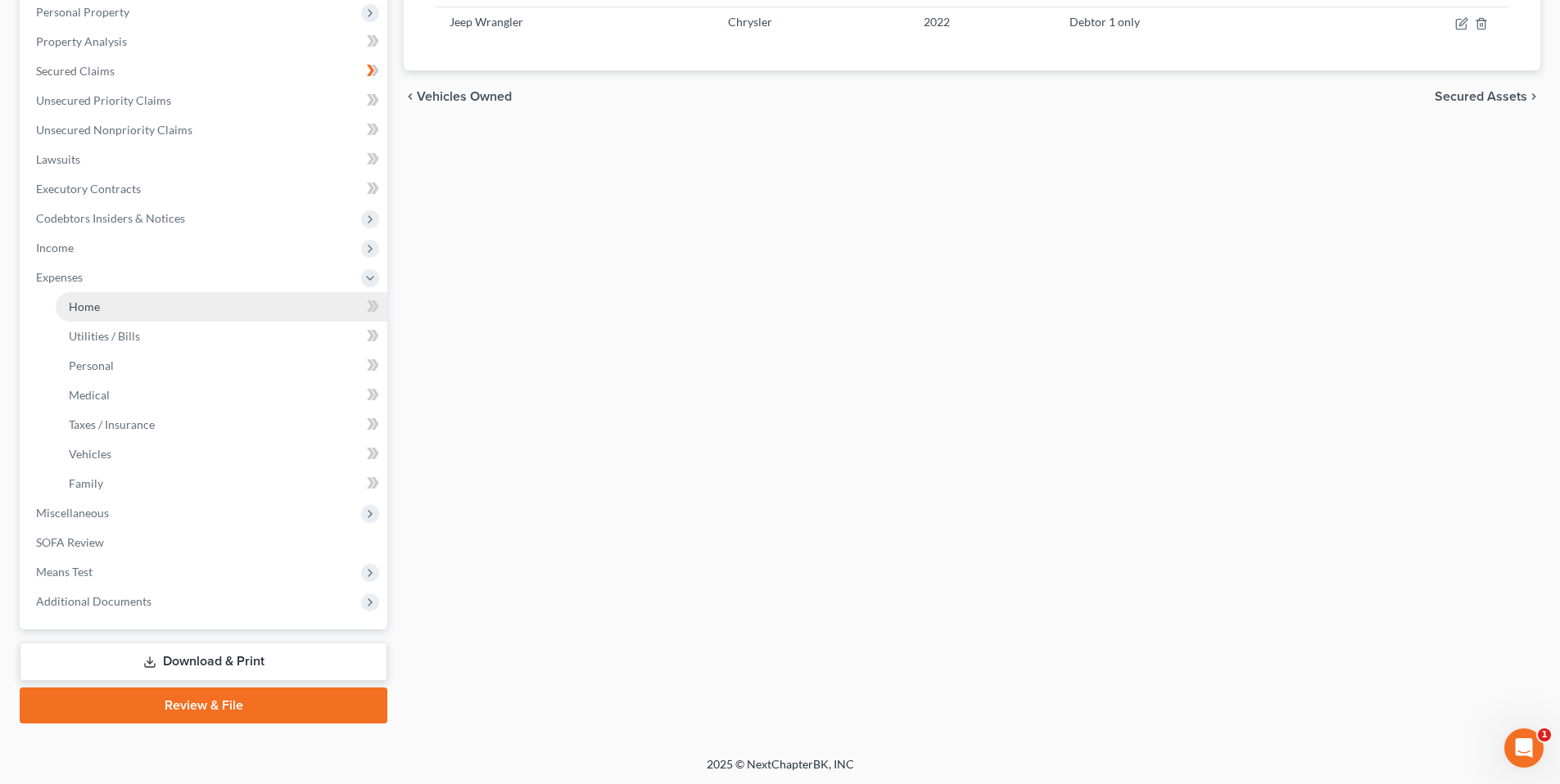
click at [67, 298] on link "Home" at bounding box center [222, 307] width 332 height 29
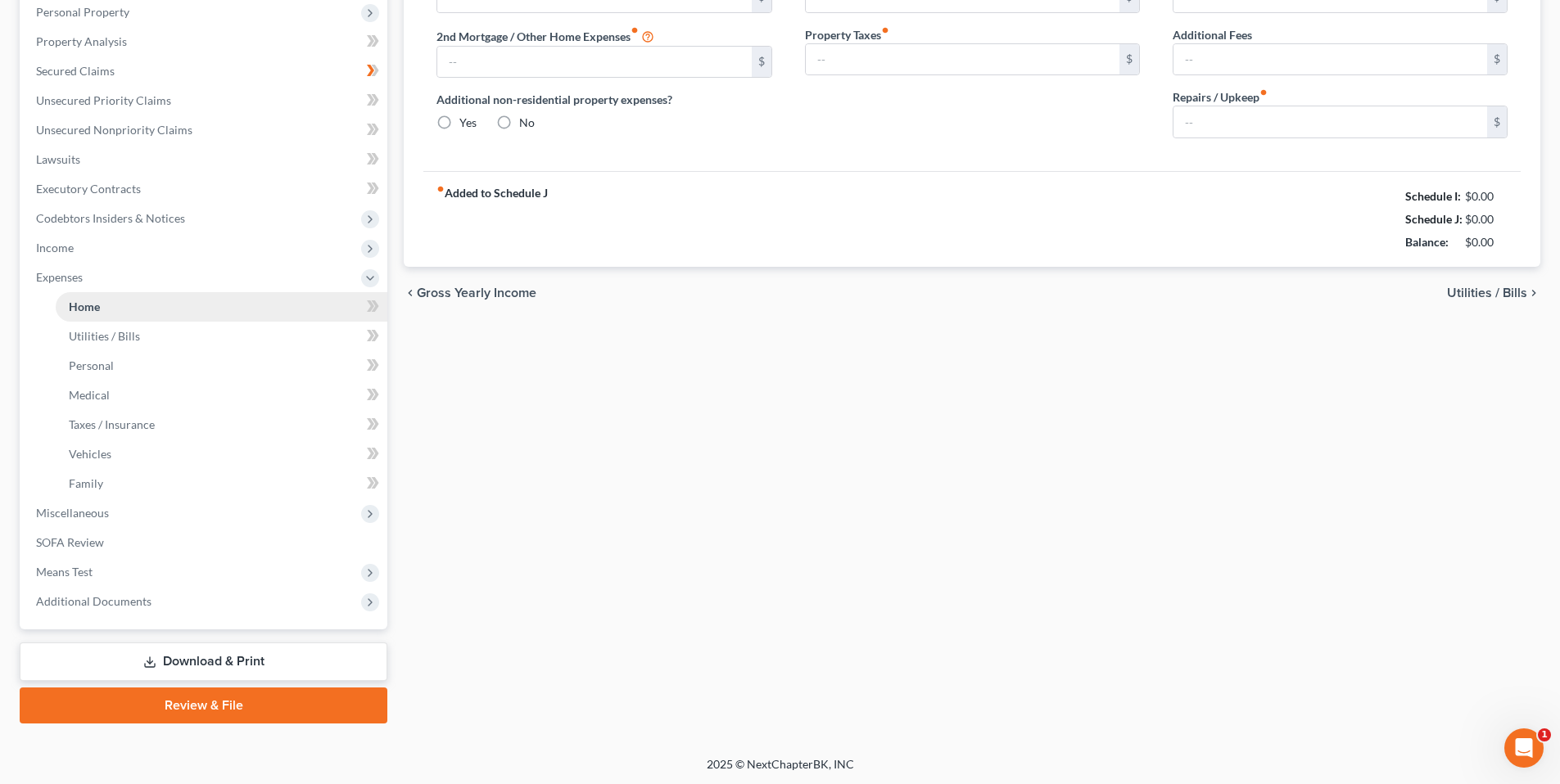
scroll to position [132, 0]
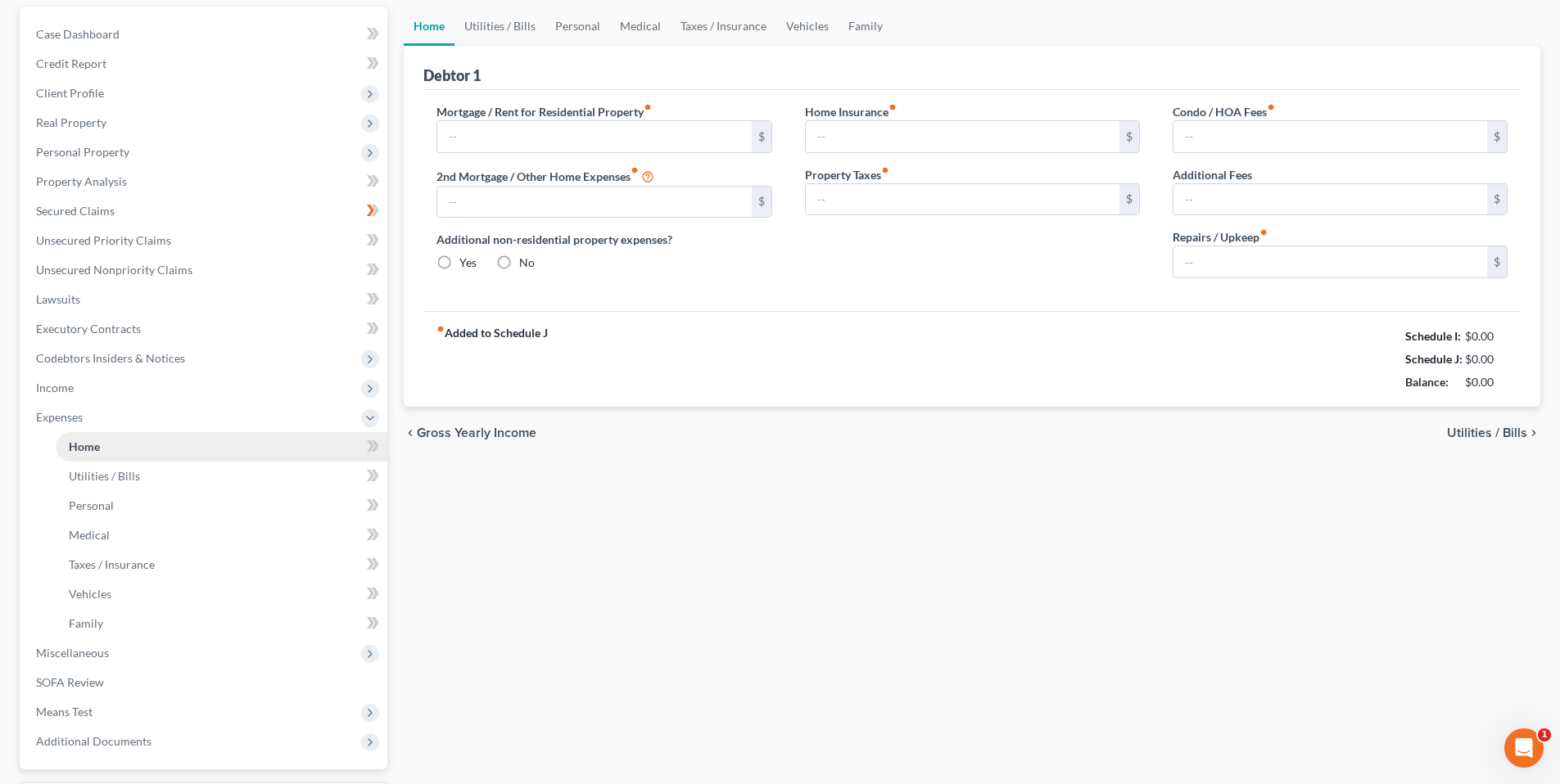
type input "2,669.95"
type input "0.00"
radio input "true"
type input "0.00"
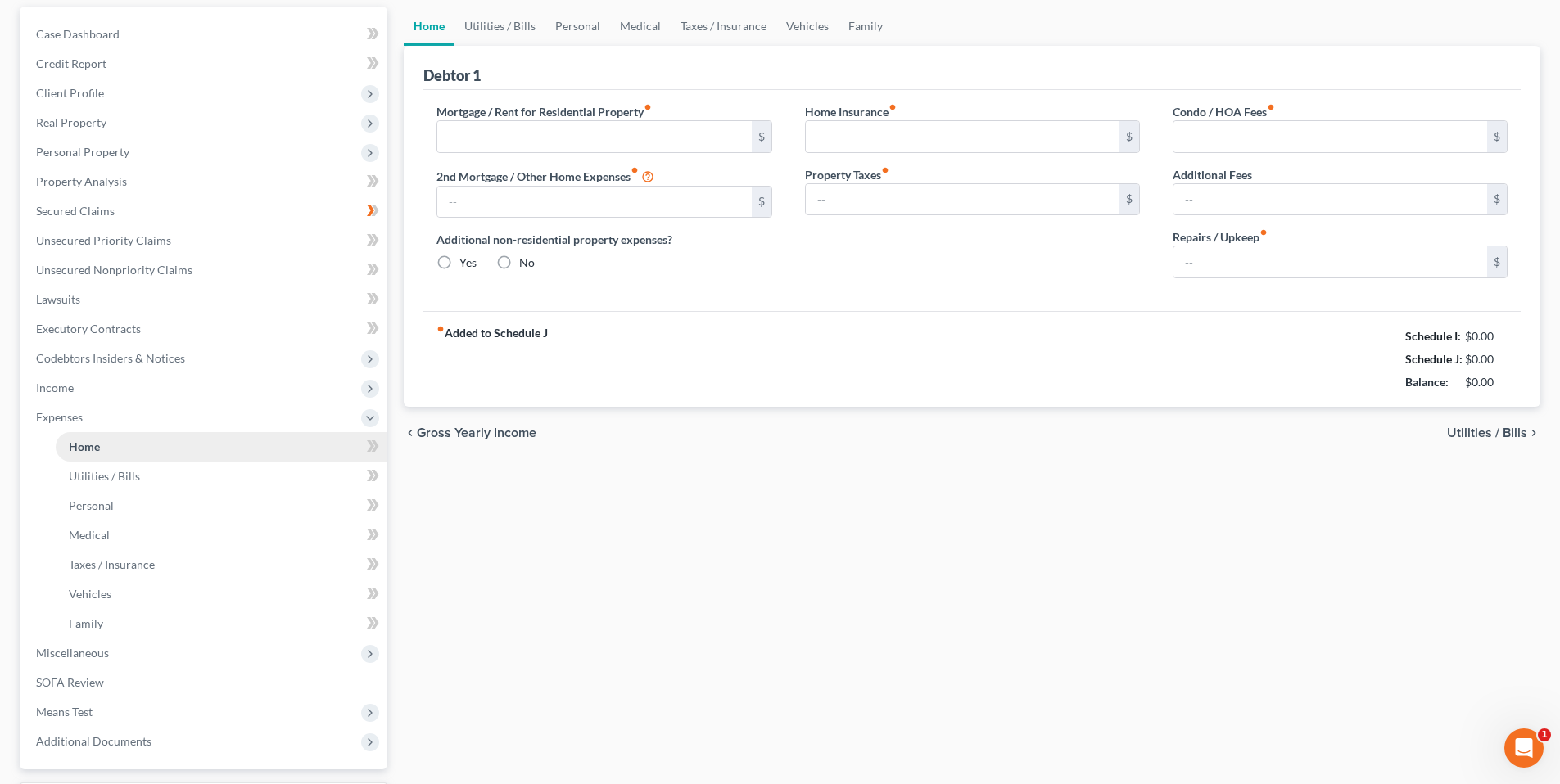
type input "0.00"
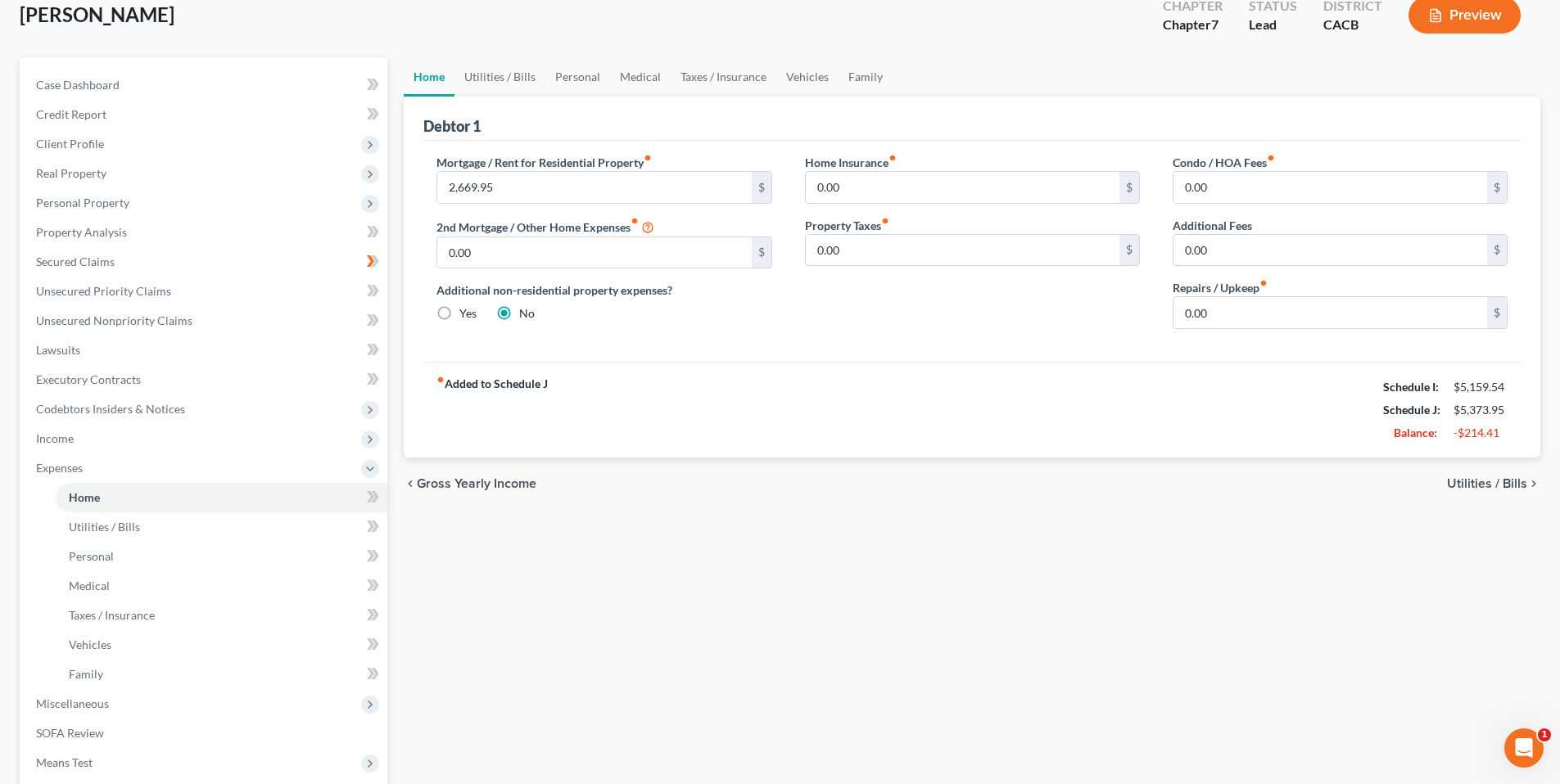
scroll to position [0, 0]
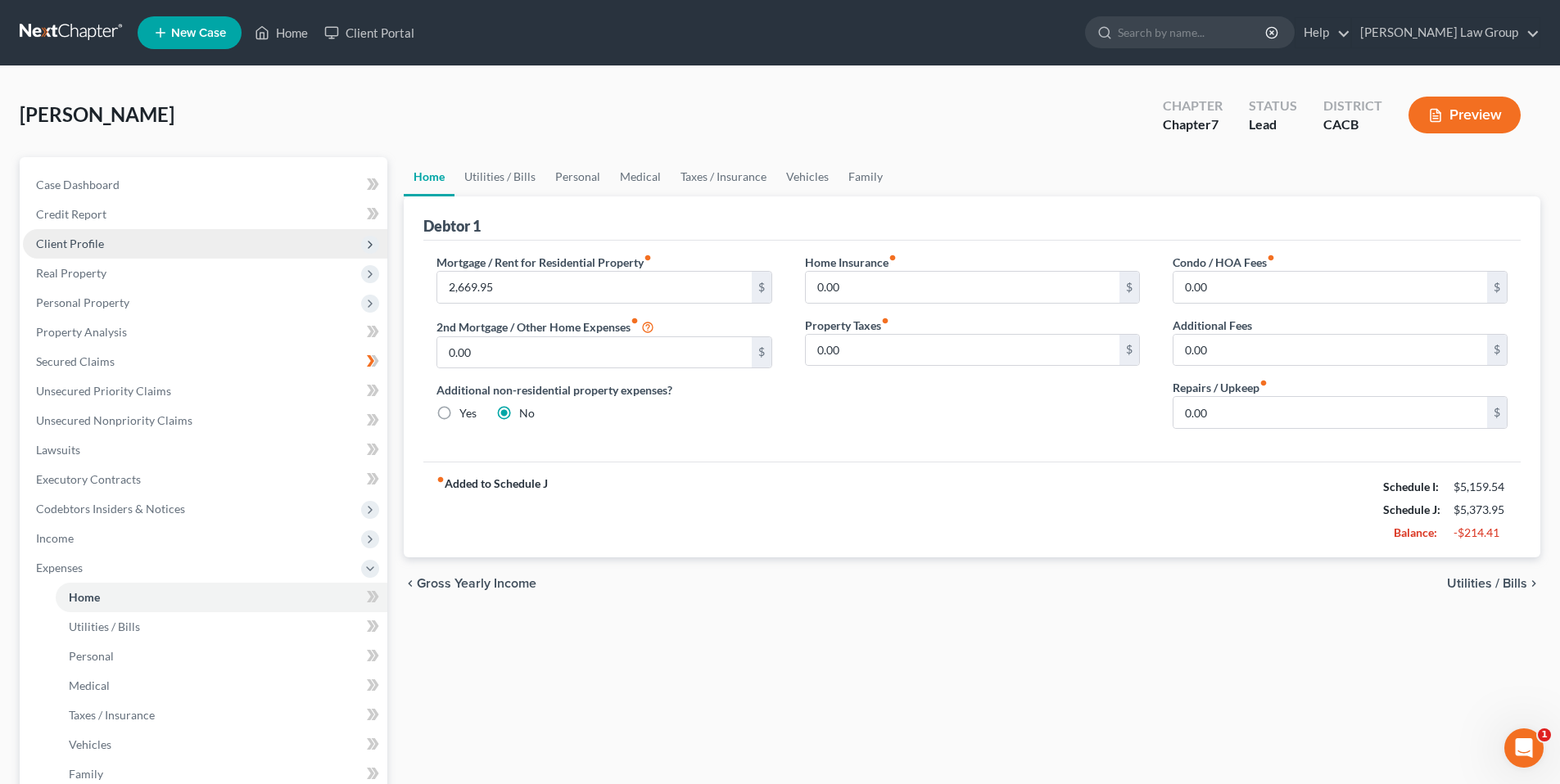
click at [63, 238] on span "Client Profile" at bounding box center [70, 243] width 68 height 14
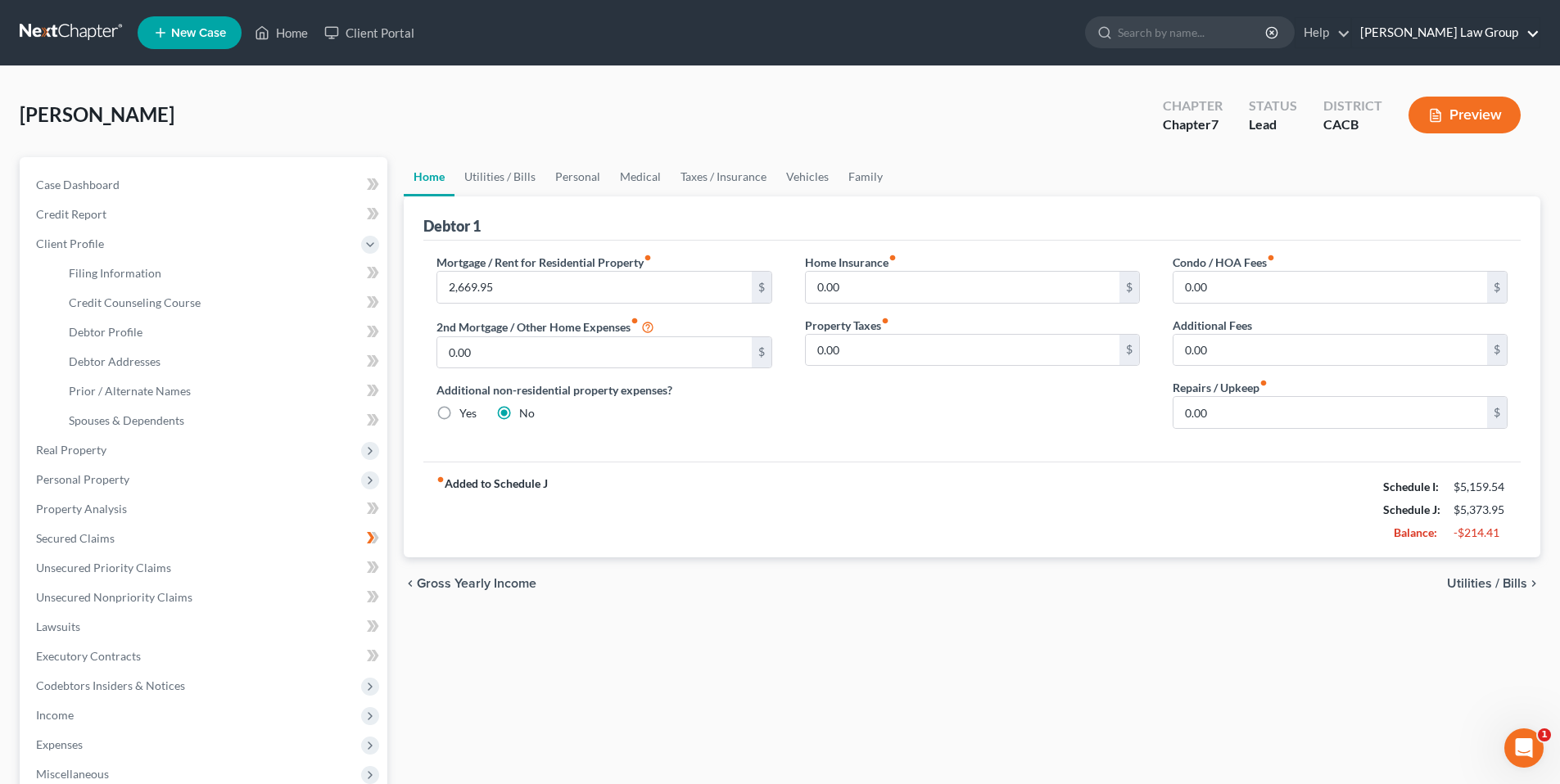
click at [1471, 30] on link "[PERSON_NAME] Law Group" at bounding box center [1446, 33] width 187 height 29
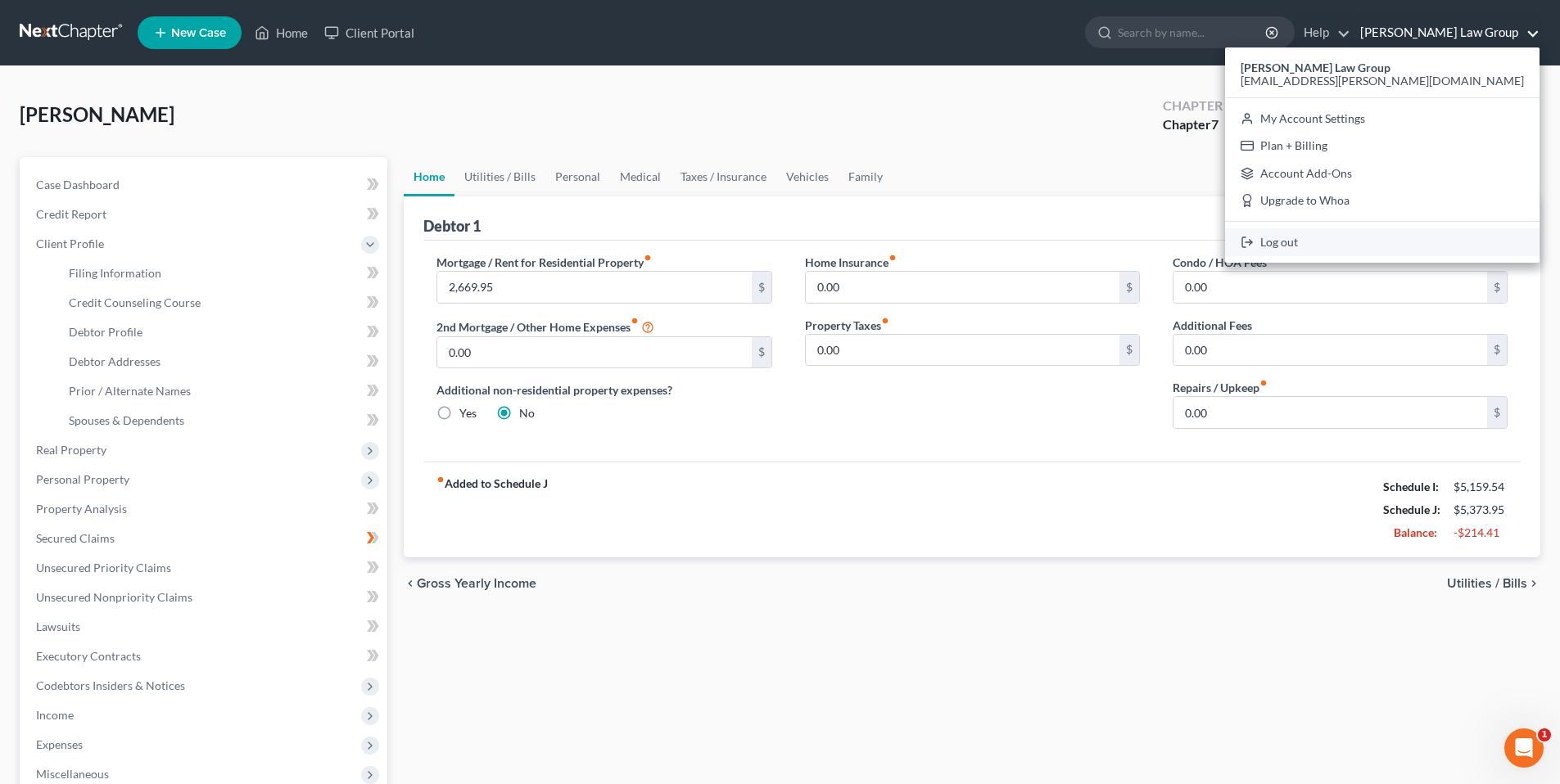
click at [1387, 242] on link "Log out" at bounding box center [1383, 242] width 315 height 28
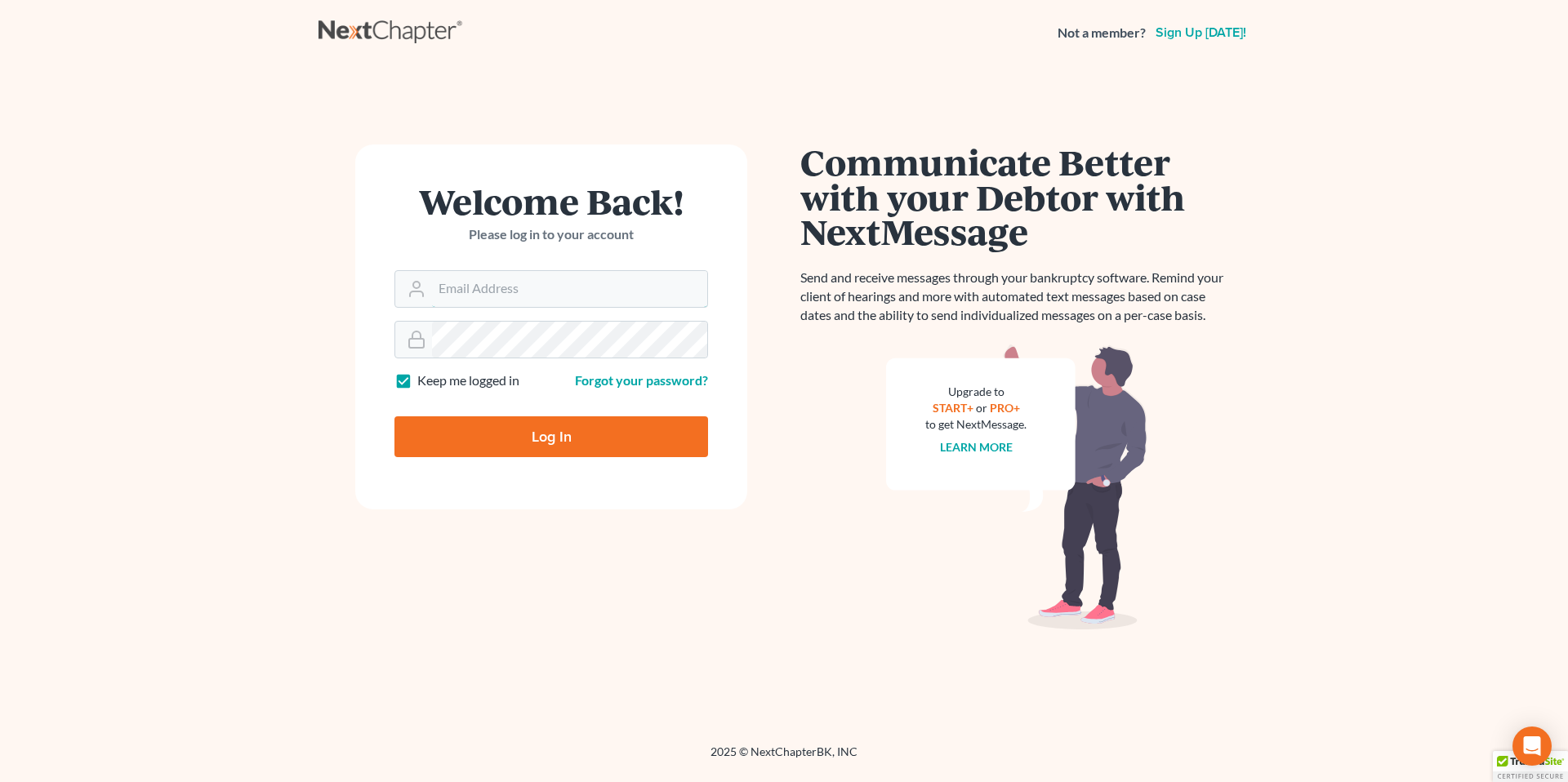
type input "[EMAIL_ADDRESS][PERSON_NAME][DOMAIN_NAME]"
click at [480, 439] on input "Log In" at bounding box center [551, 437] width 314 height 41
type input "Thinking..."
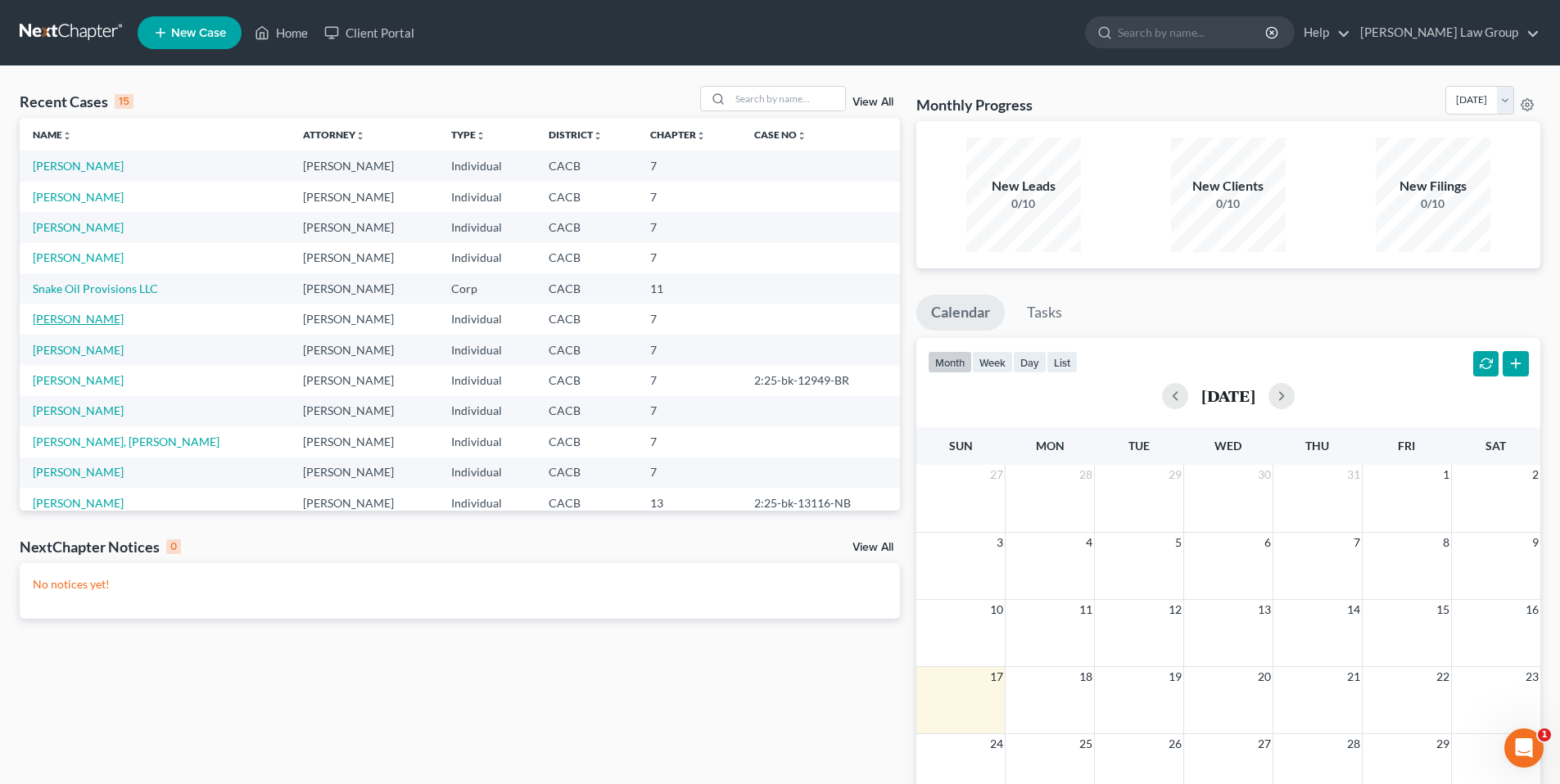
click at [95, 322] on link "Mendoza, Joseph" at bounding box center [78, 319] width 91 height 14
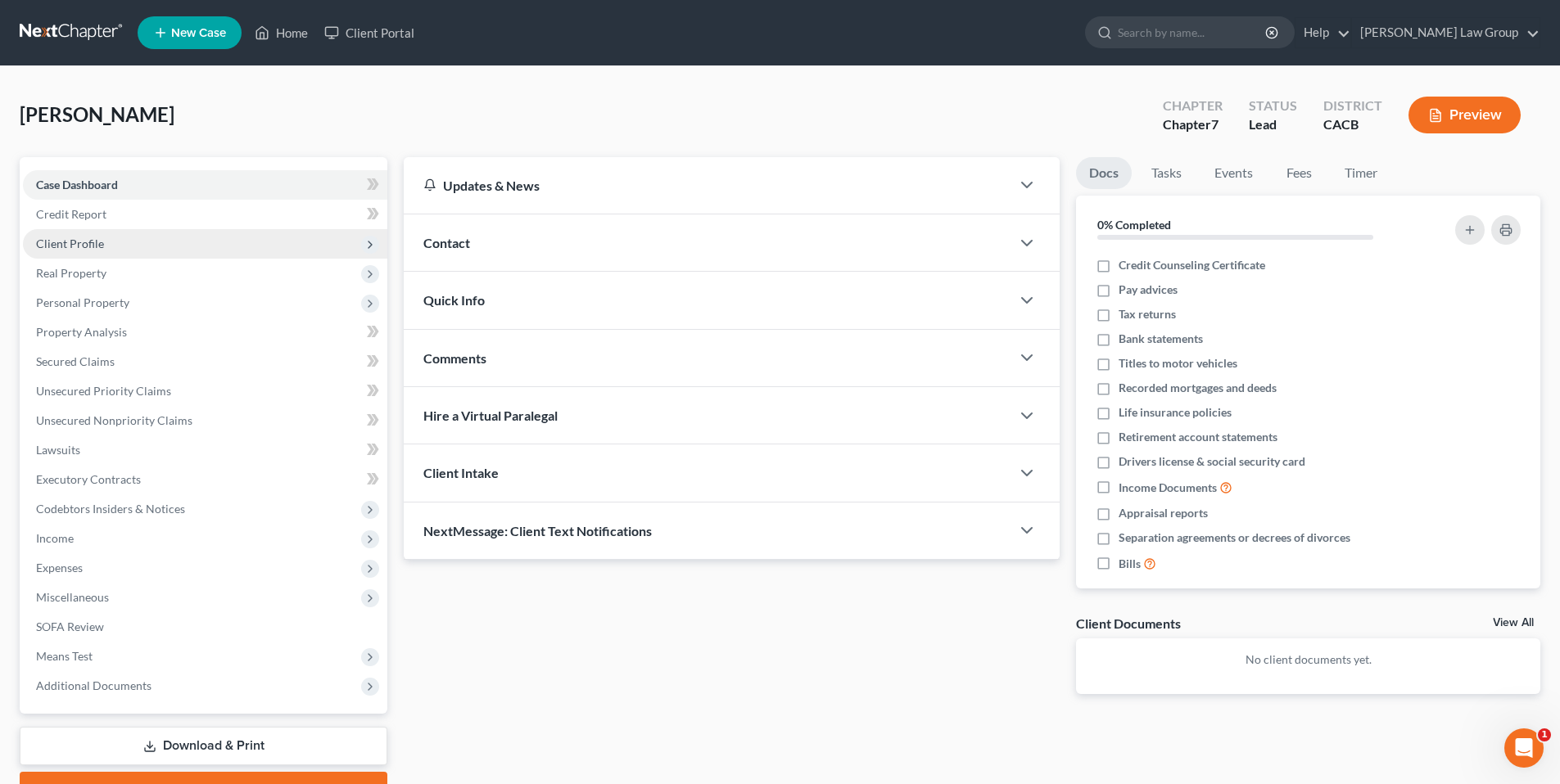
click at [72, 240] on span "Client Profile" at bounding box center [70, 243] width 68 height 14
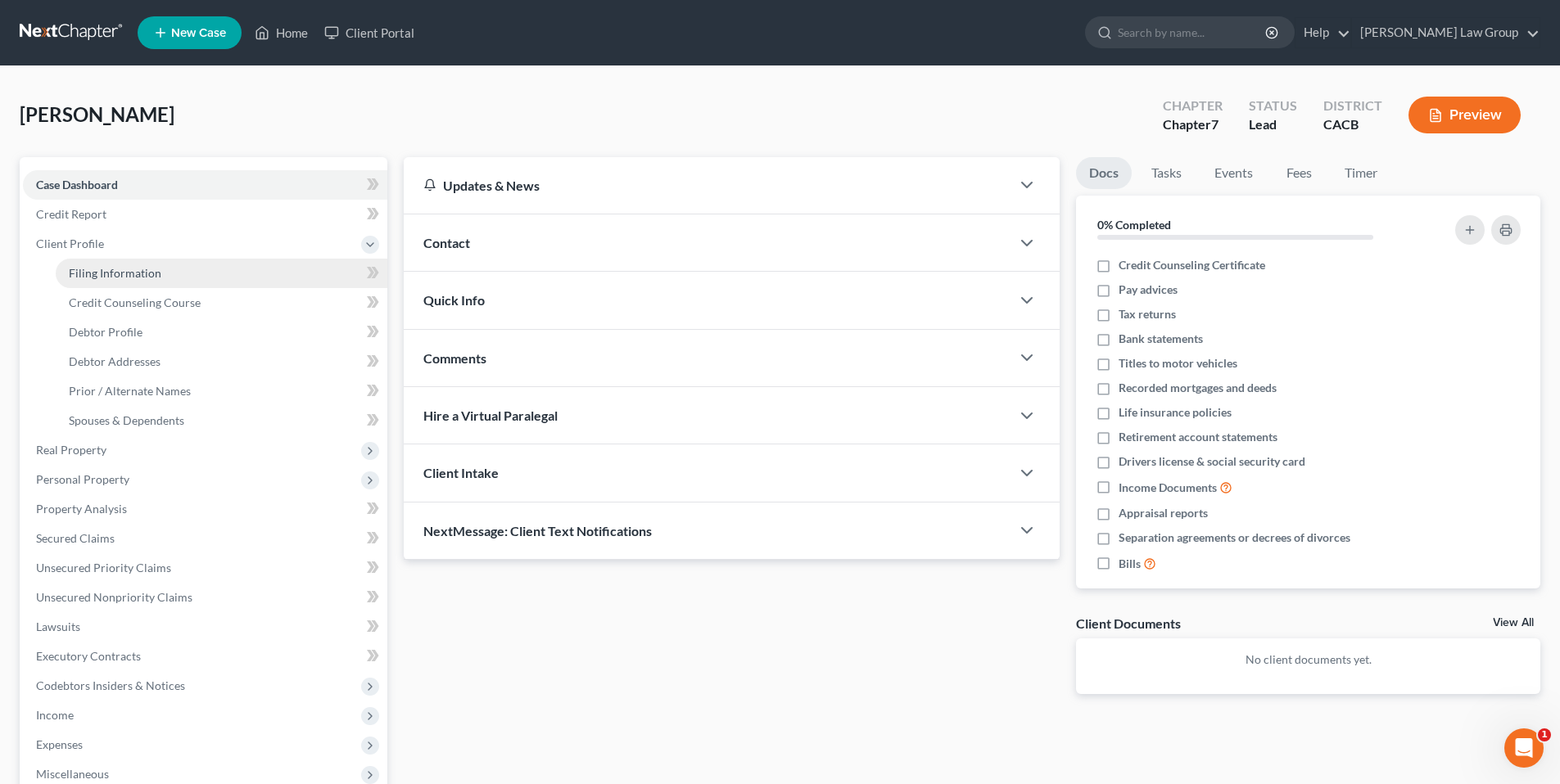
click at [101, 270] on span "Filing Information" at bounding box center [115, 273] width 93 height 14
select select "1"
select select "0"
select select "4"
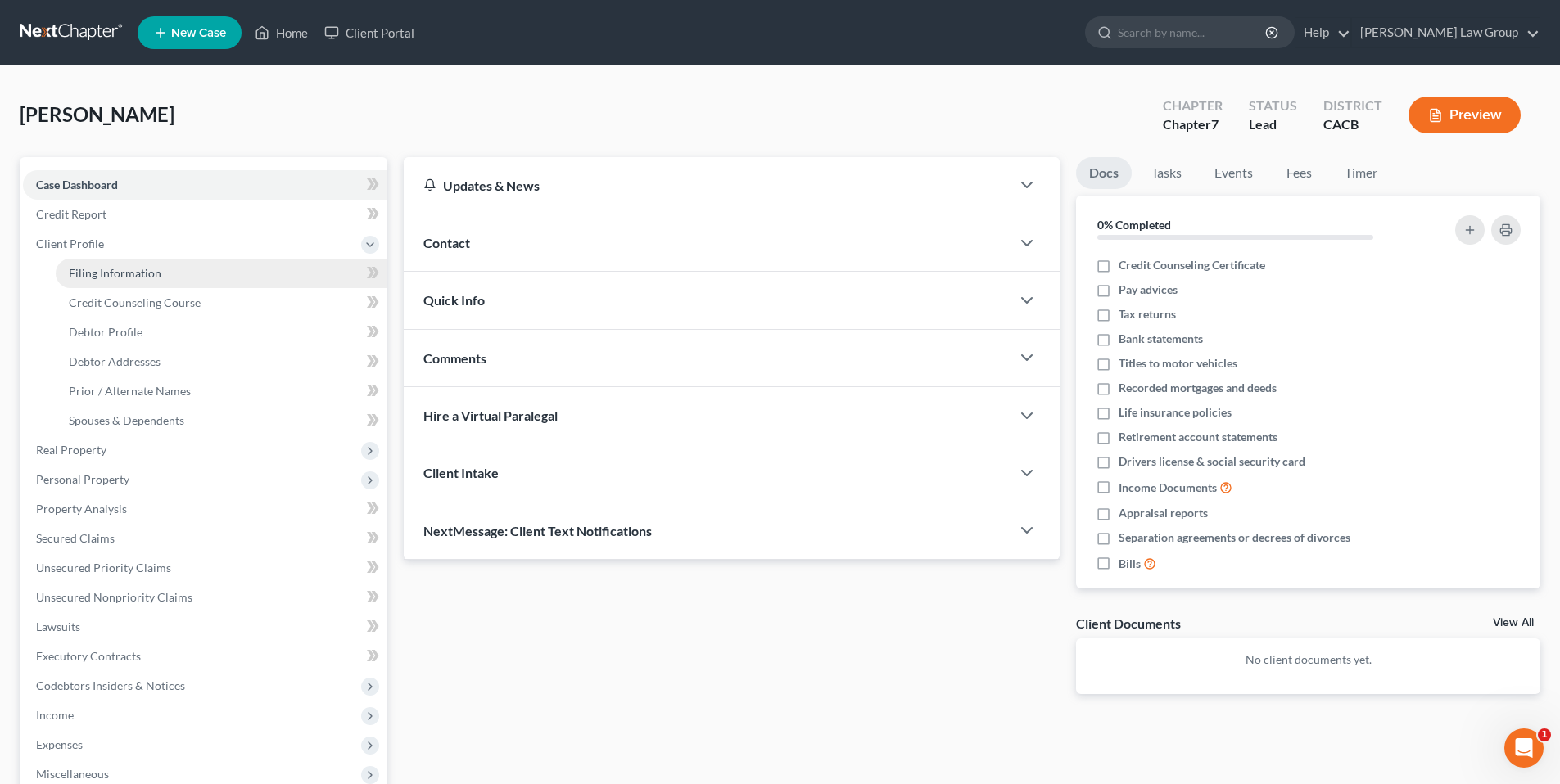
select select "0"
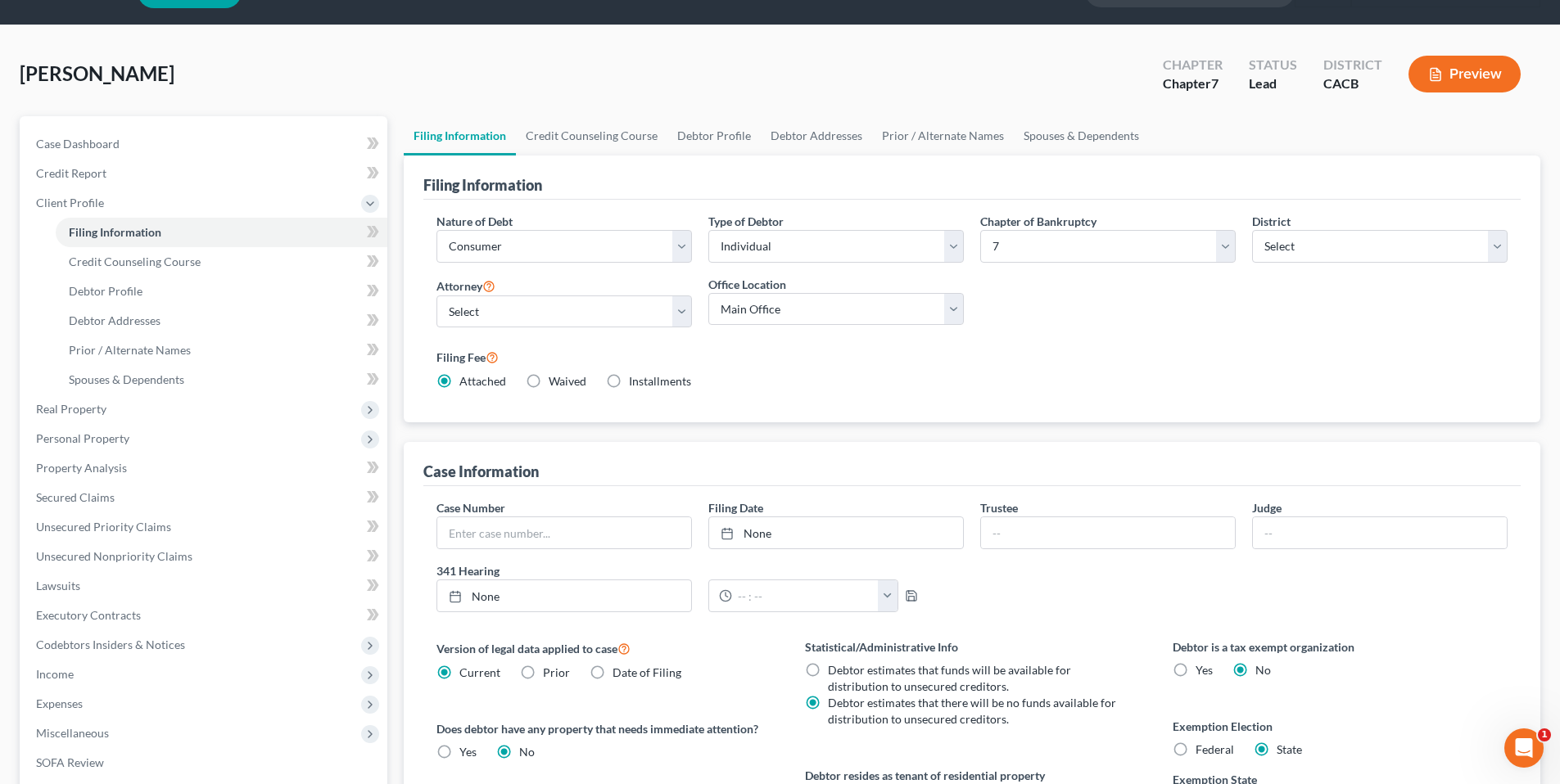
scroll to position [30, 0]
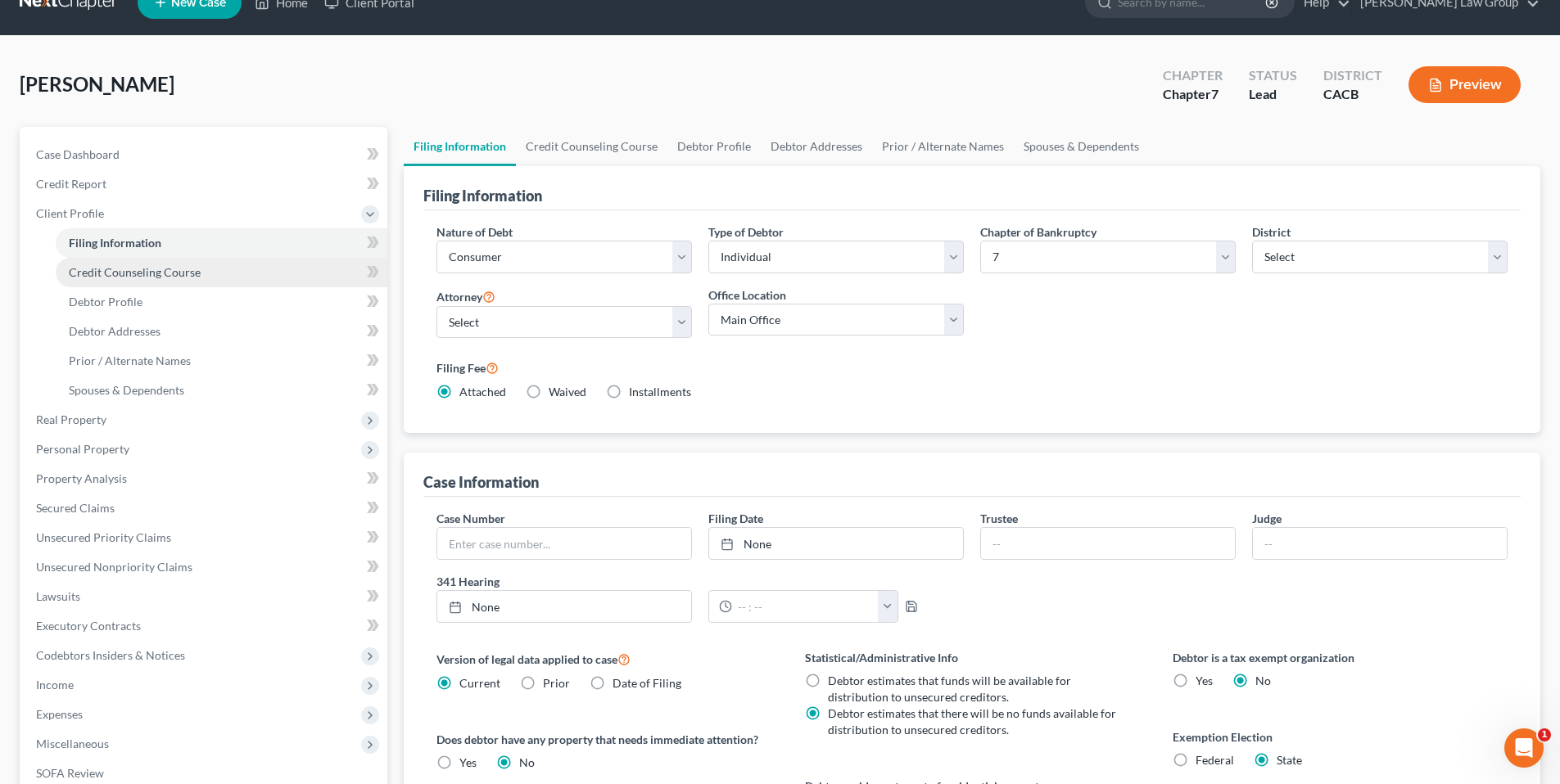
click at [107, 268] on span "Credit Counseling Course" at bounding box center [134, 273] width 132 height 14
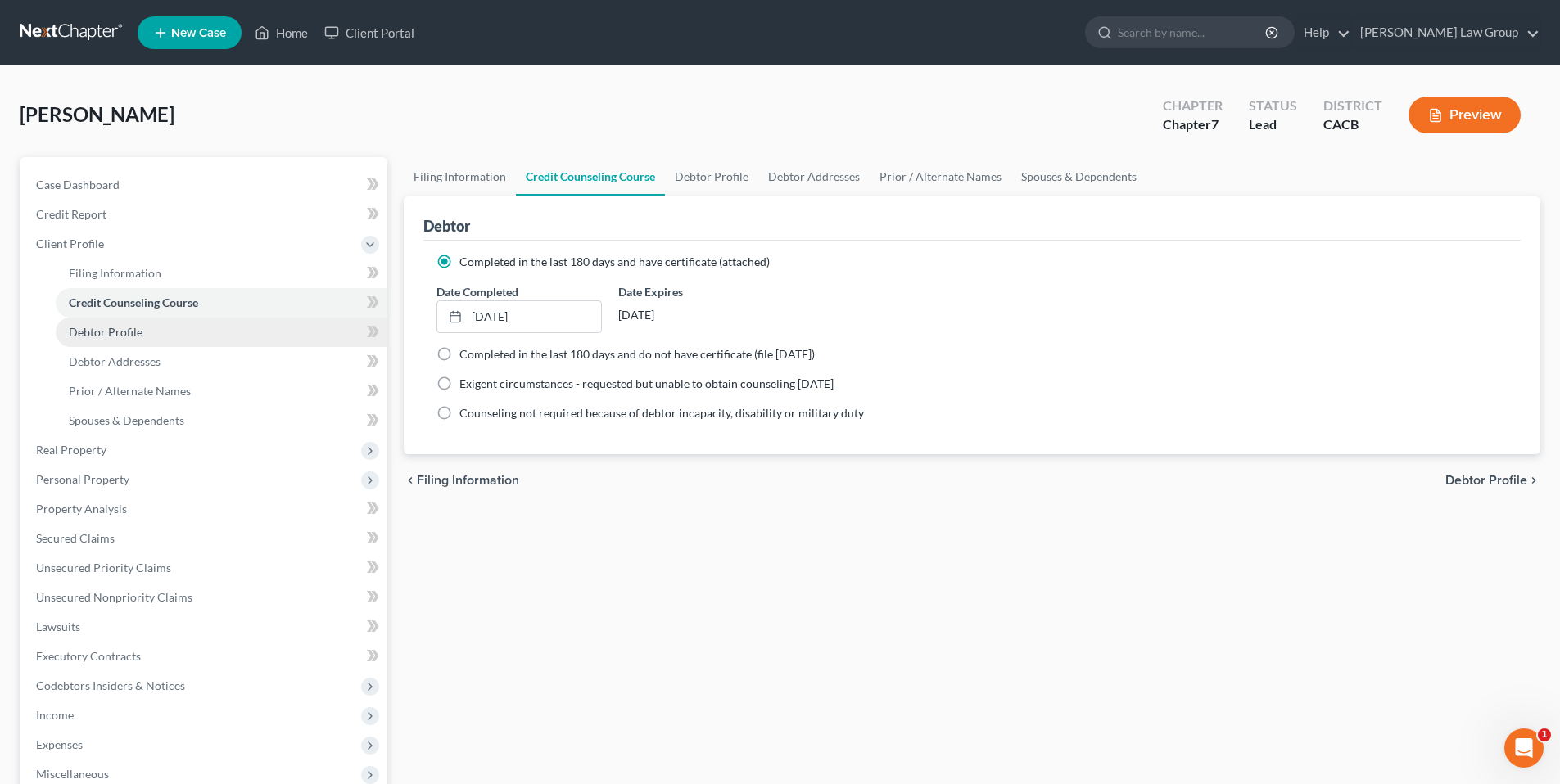
click at [120, 325] on span "Debtor Profile" at bounding box center [106, 332] width 74 height 14
select select "1"
select select "3"
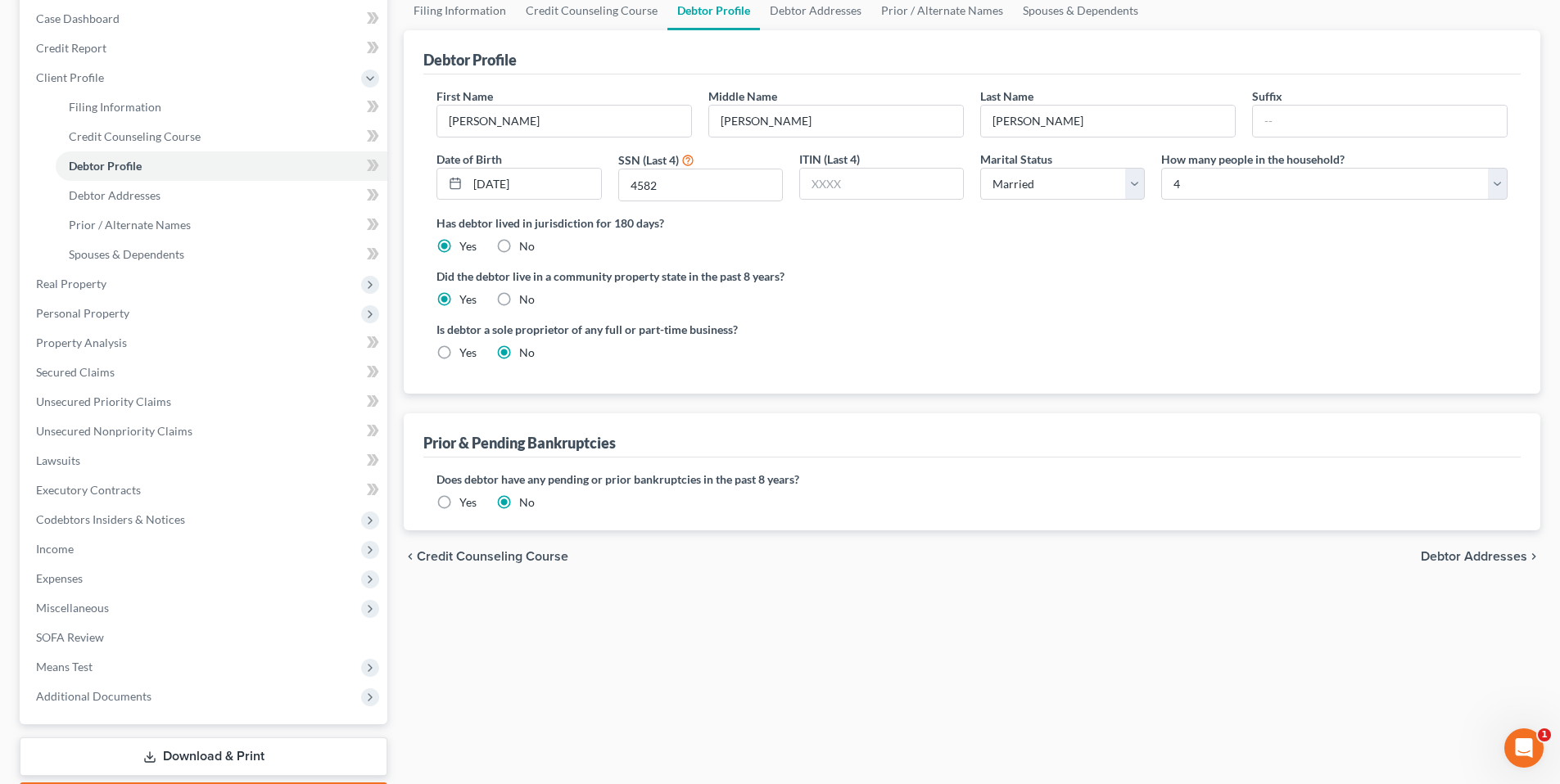
scroll to position [180, 0]
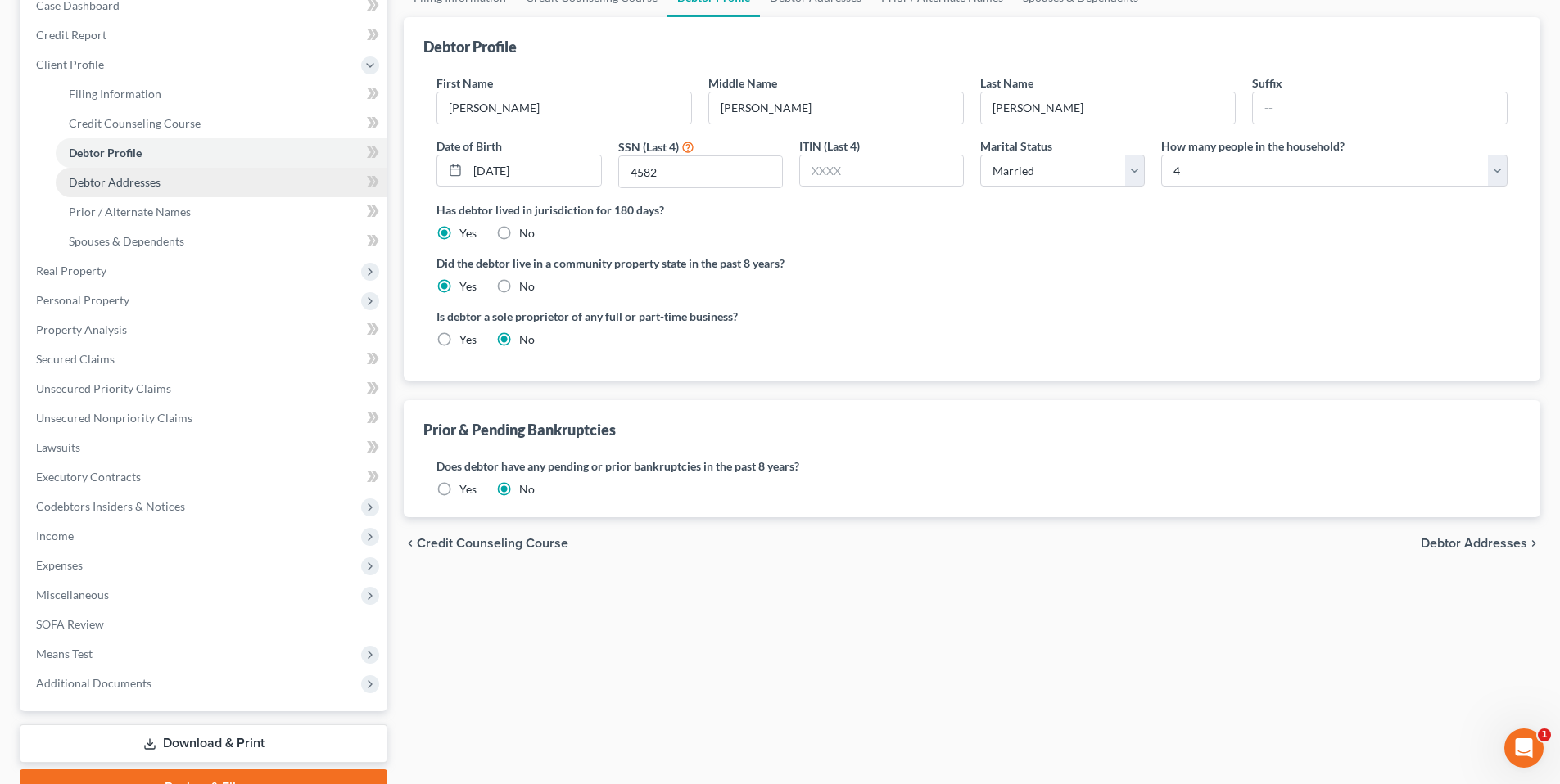
click at [101, 177] on span "Debtor Addresses" at bounding box center [114, 182] width 92 height 14
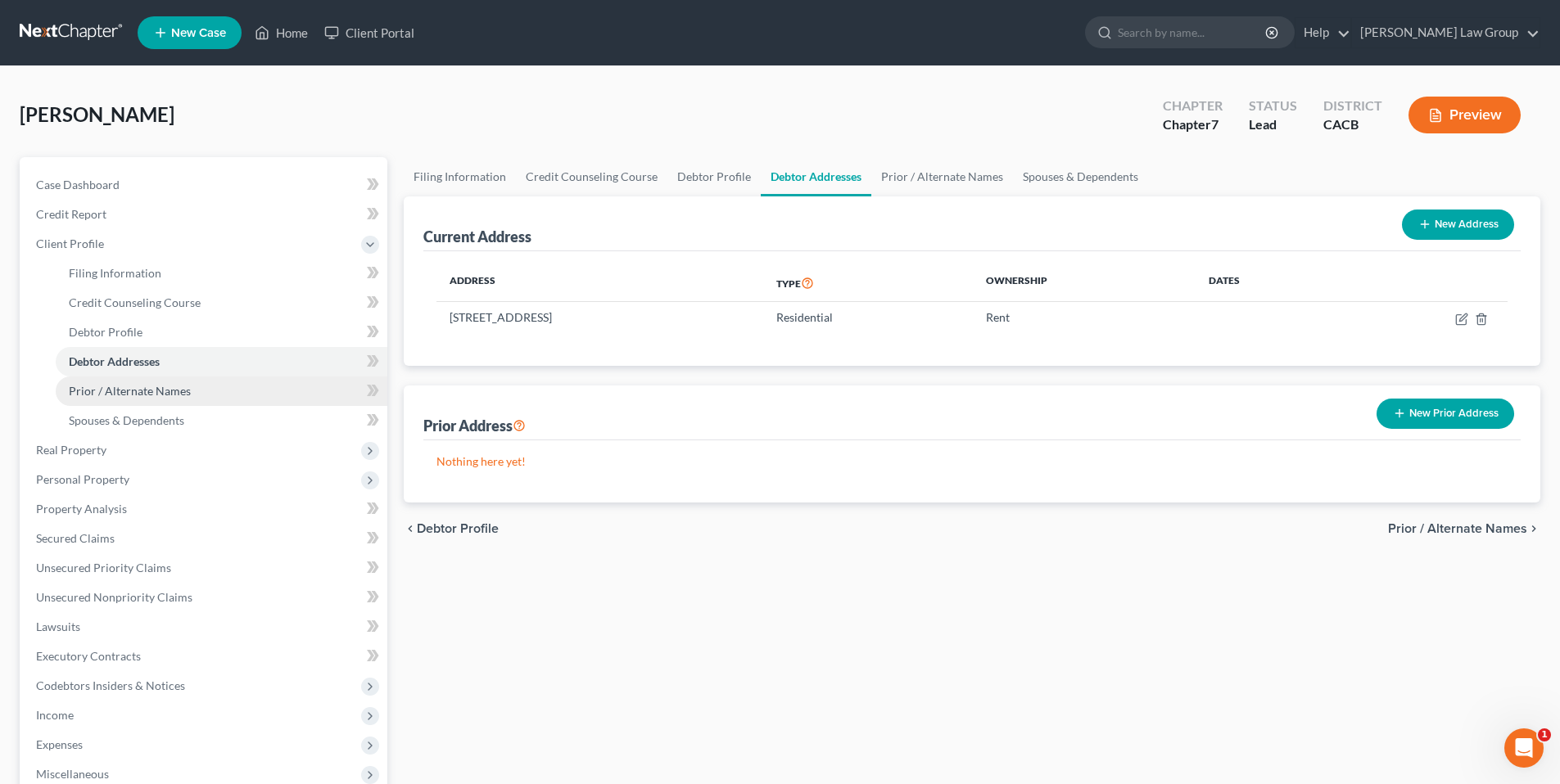
click at [145, 385] on span "Prior / Alternate Names" at bounding box center [130, 391] width 122 height 14
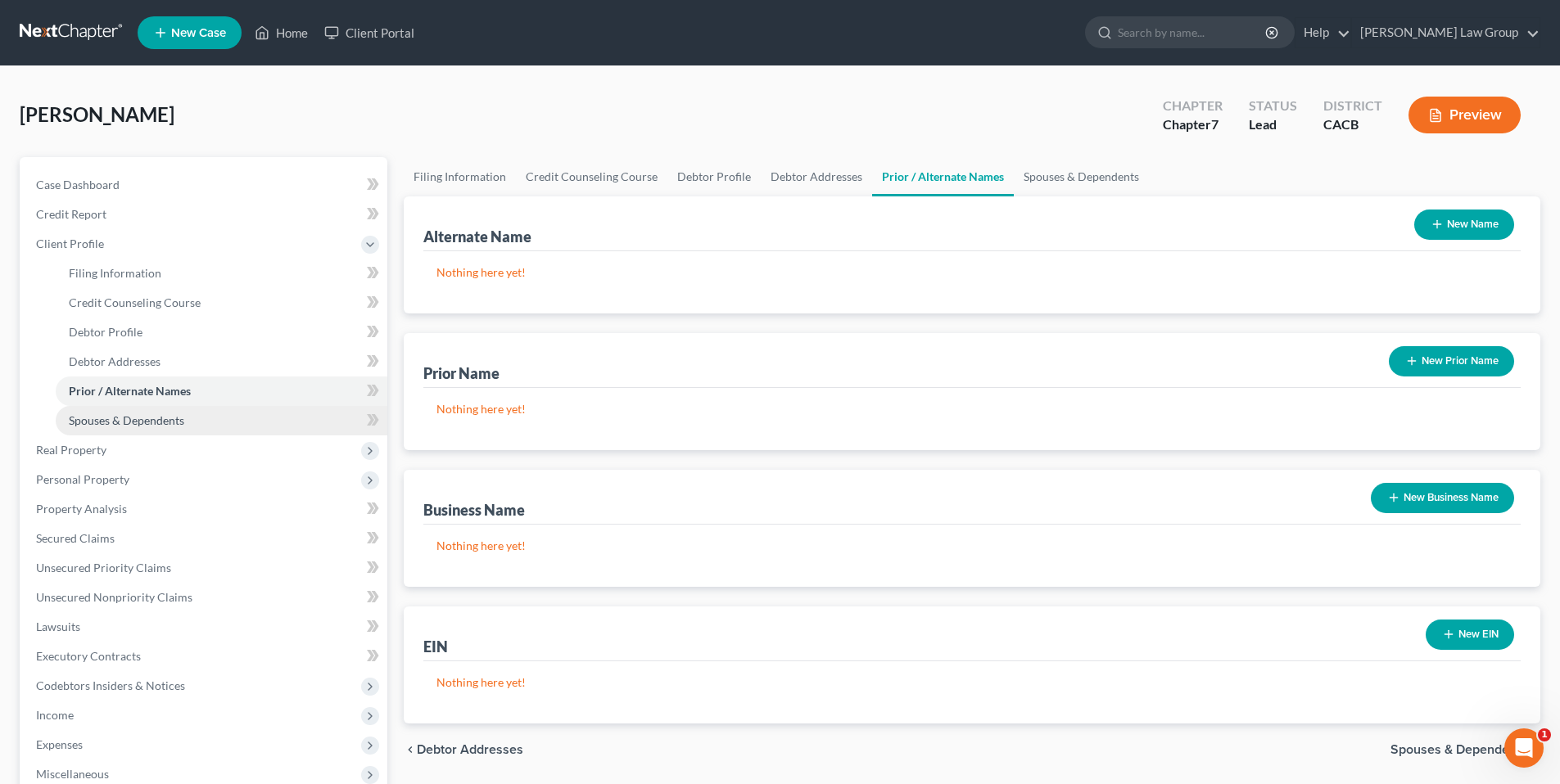
click at [138, 416] on span "Spouses & Dependents" at bounding box center [126, 420] width 115 height 14
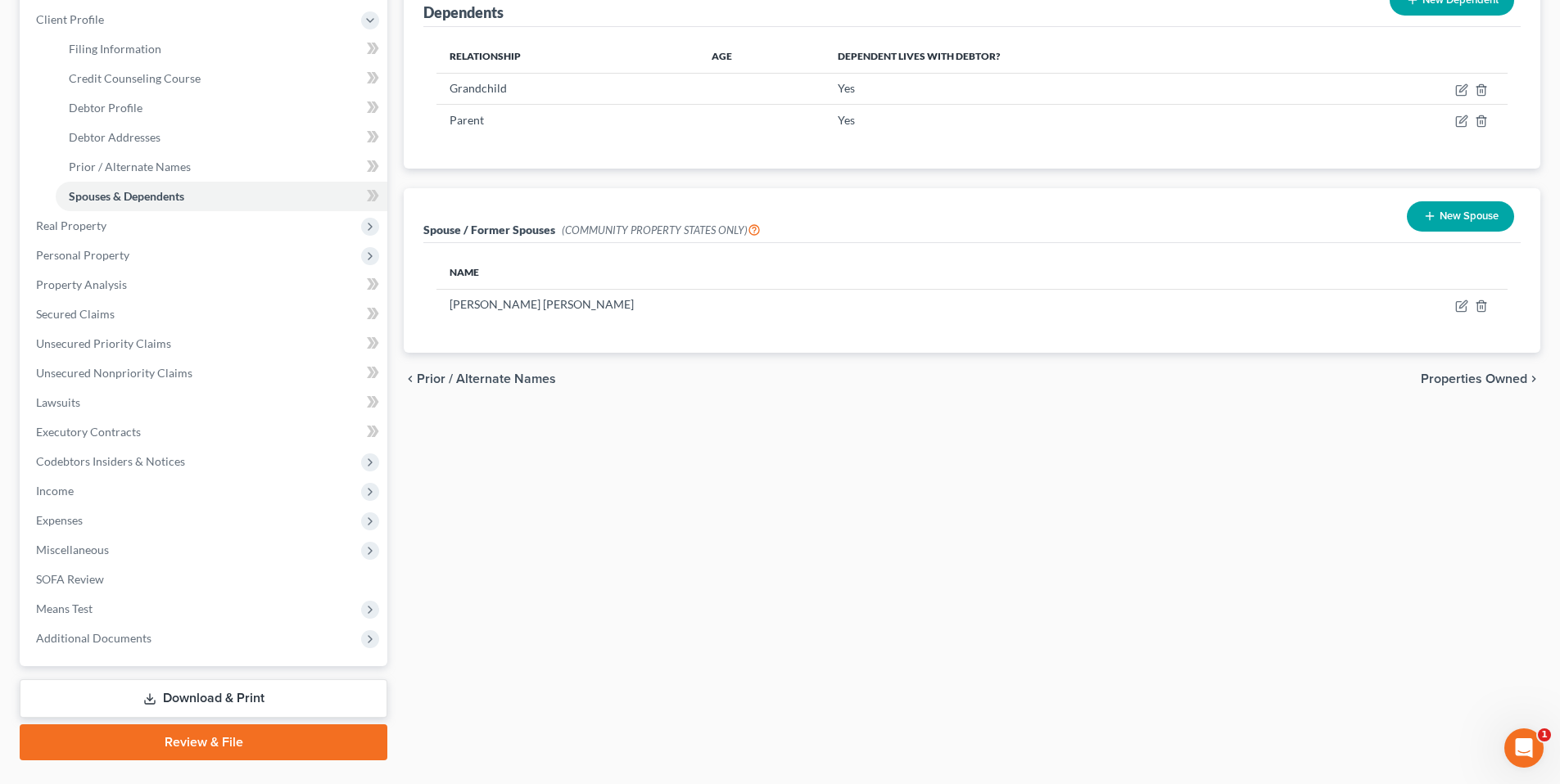
scroll to position [261, 0]
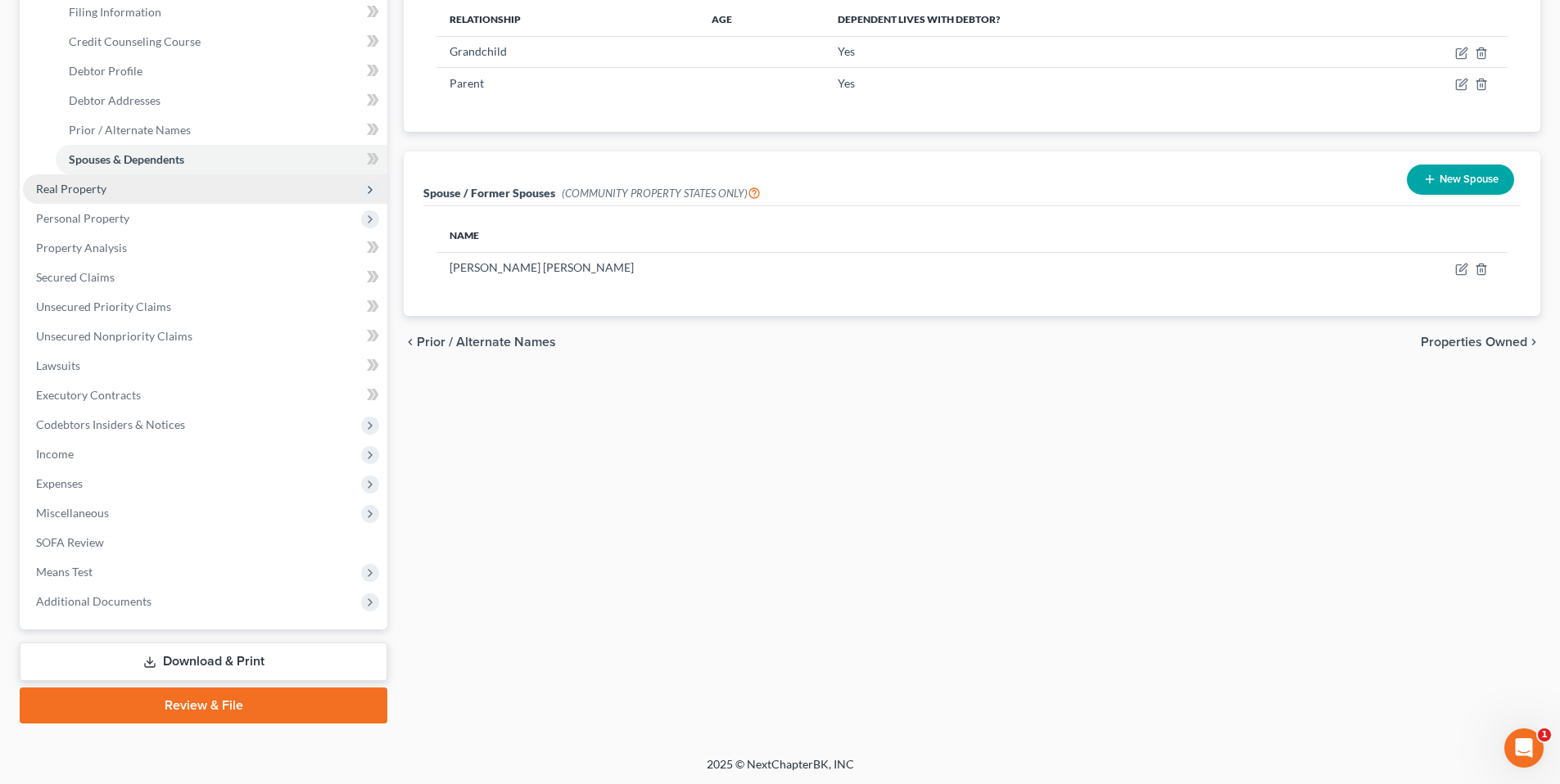
click at [83, 184] on span "Real Property" at bounding box center [71, 188] width 71 height 14
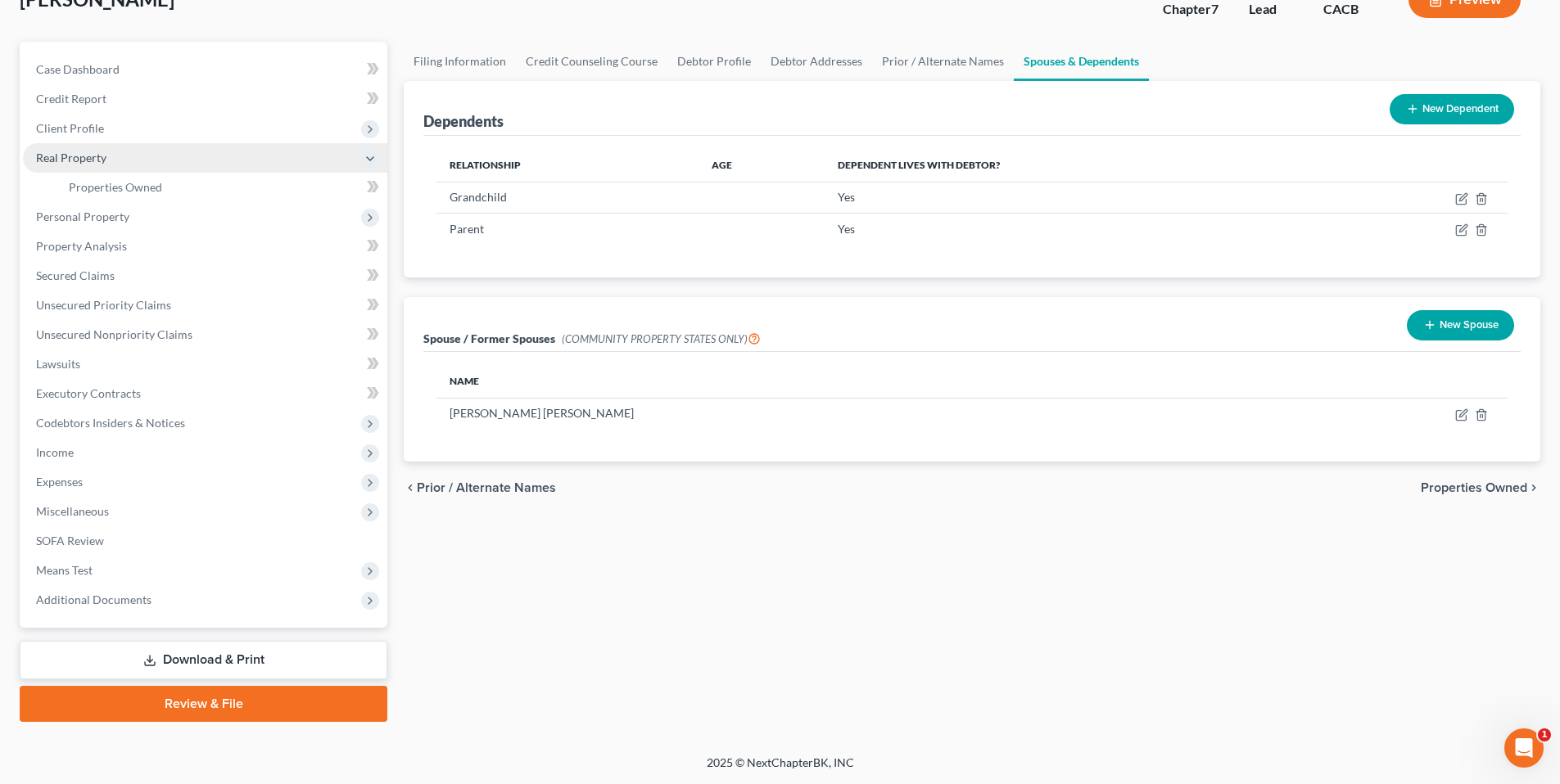
scroll to position [113, 0]
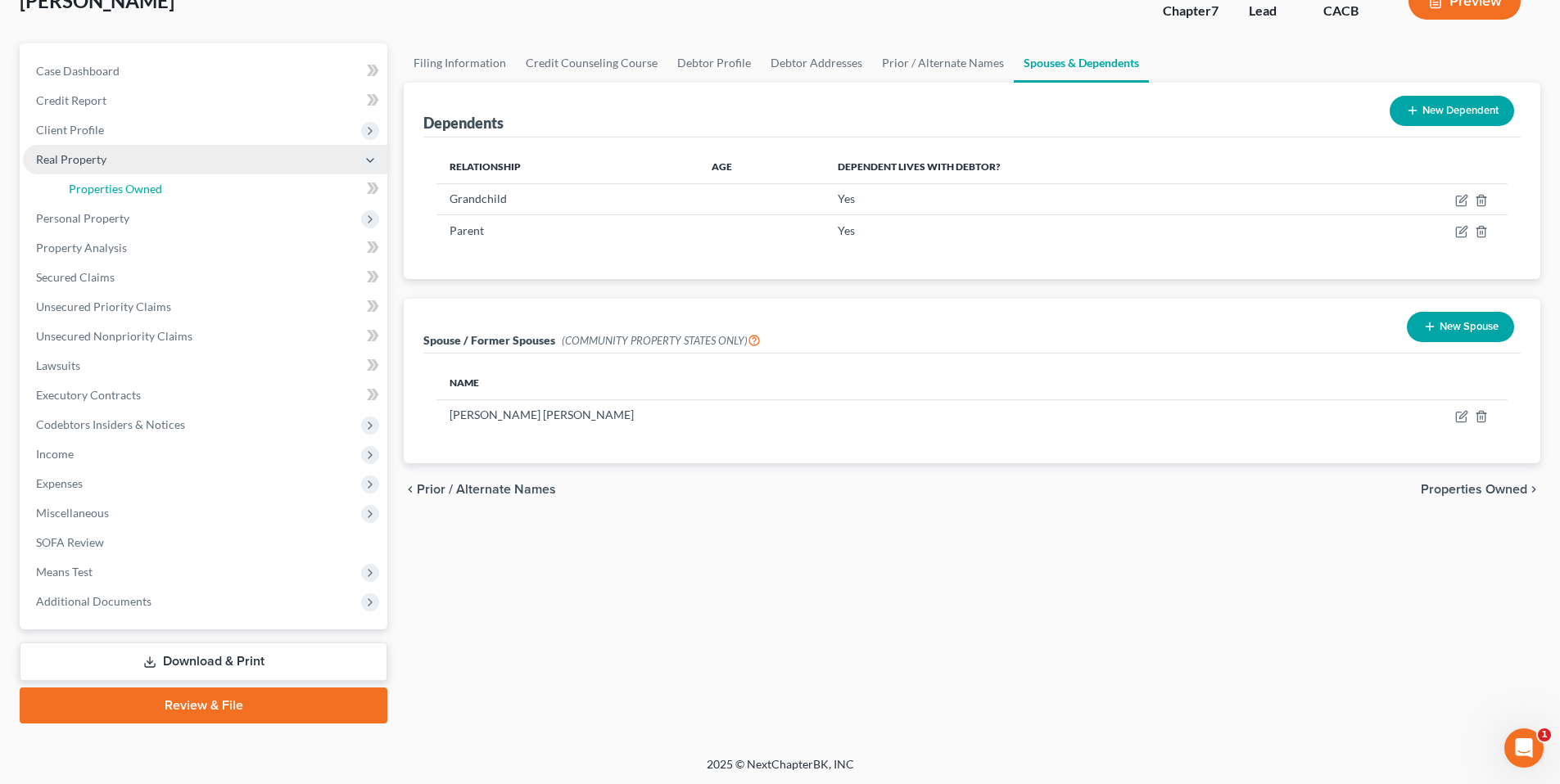
click at [83, 184] on span "Properties Owned" at bounding box center [115, 188] width 94 height 14
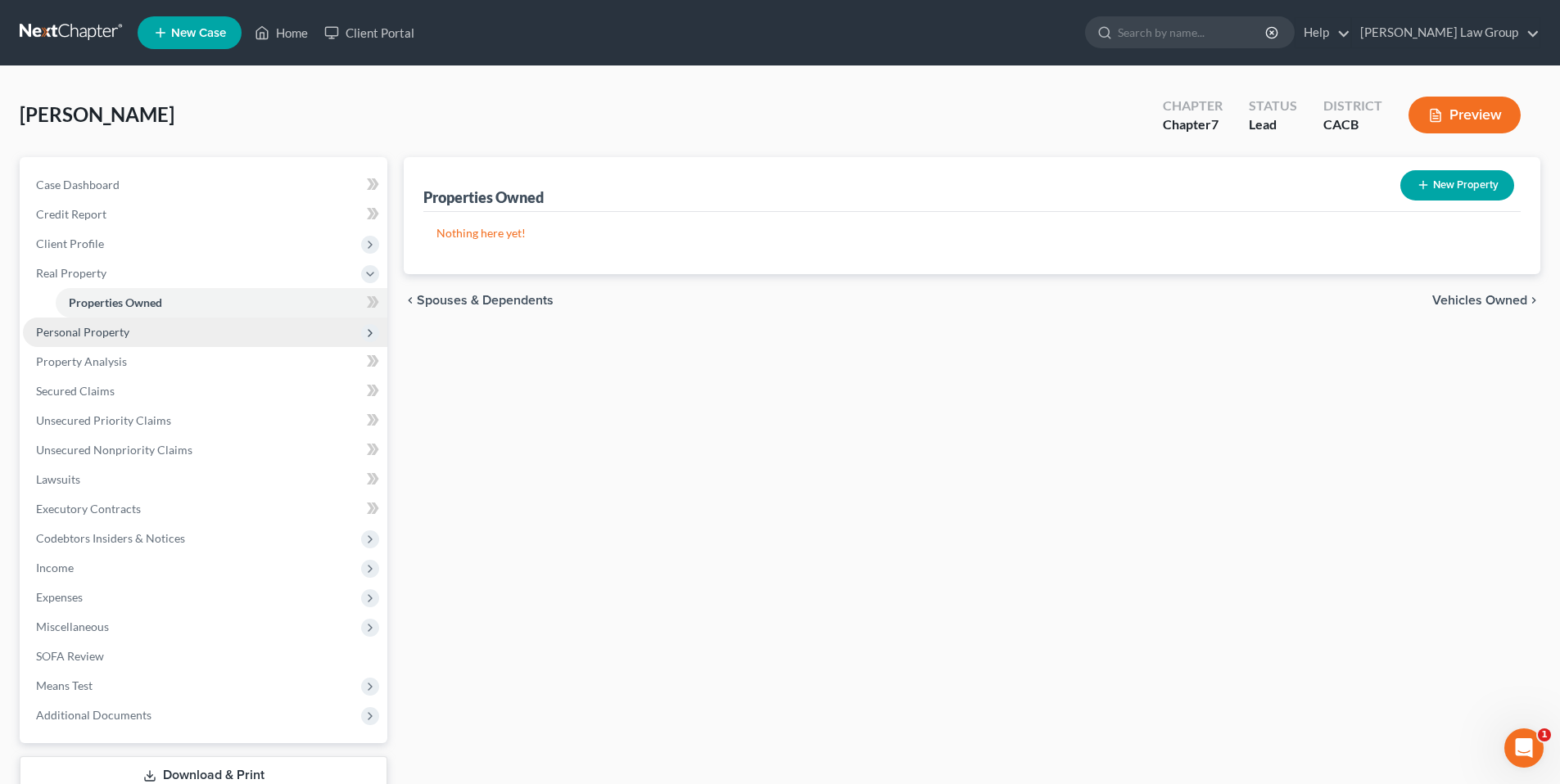
click at [91, 334] on span "Personal Property" at bounding box center [83, 332] width 94 height 14
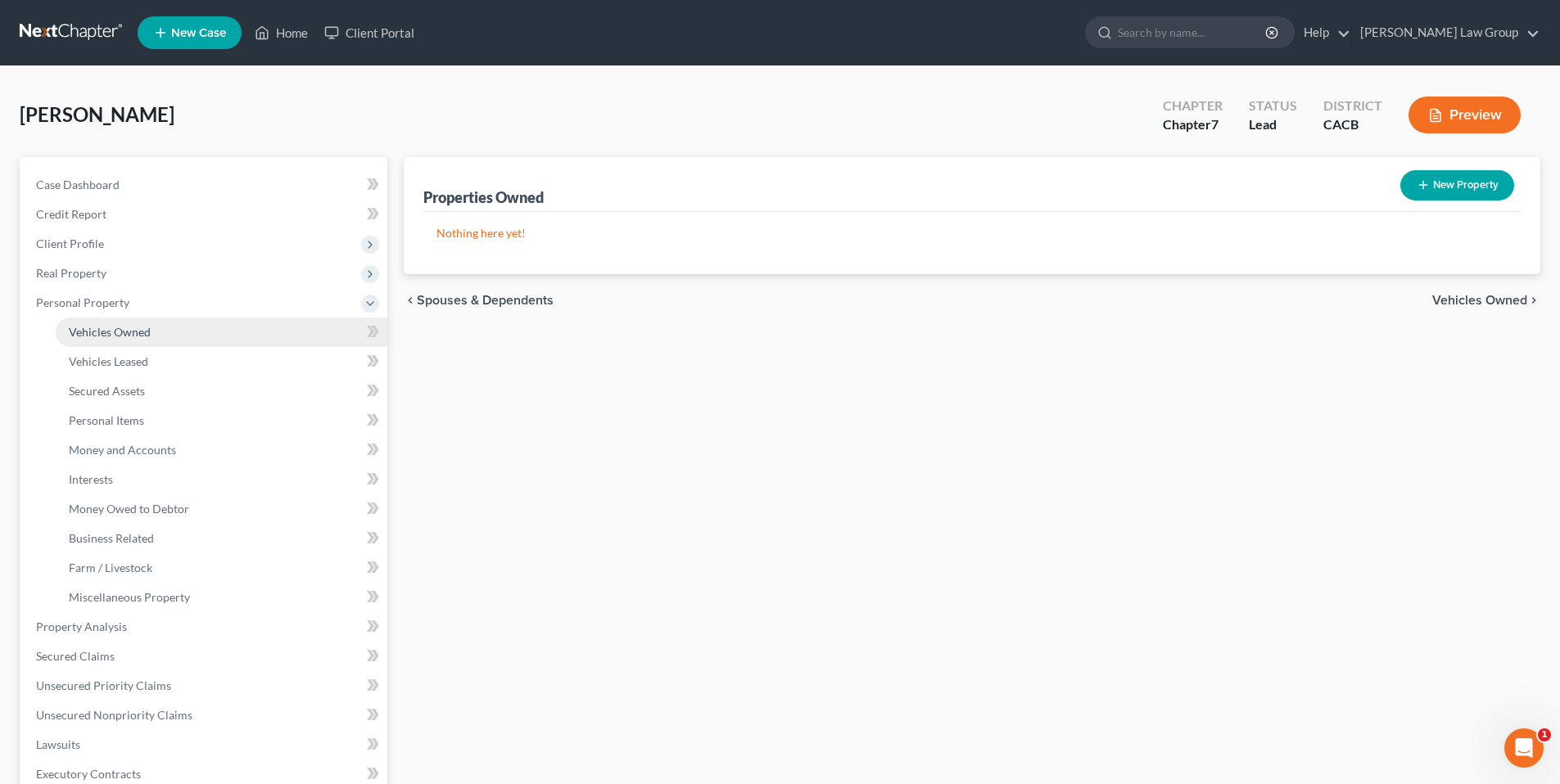
click at [110, 338] on span "Vehicles Owned" at bounding box center [109, 332] width 82 height 14
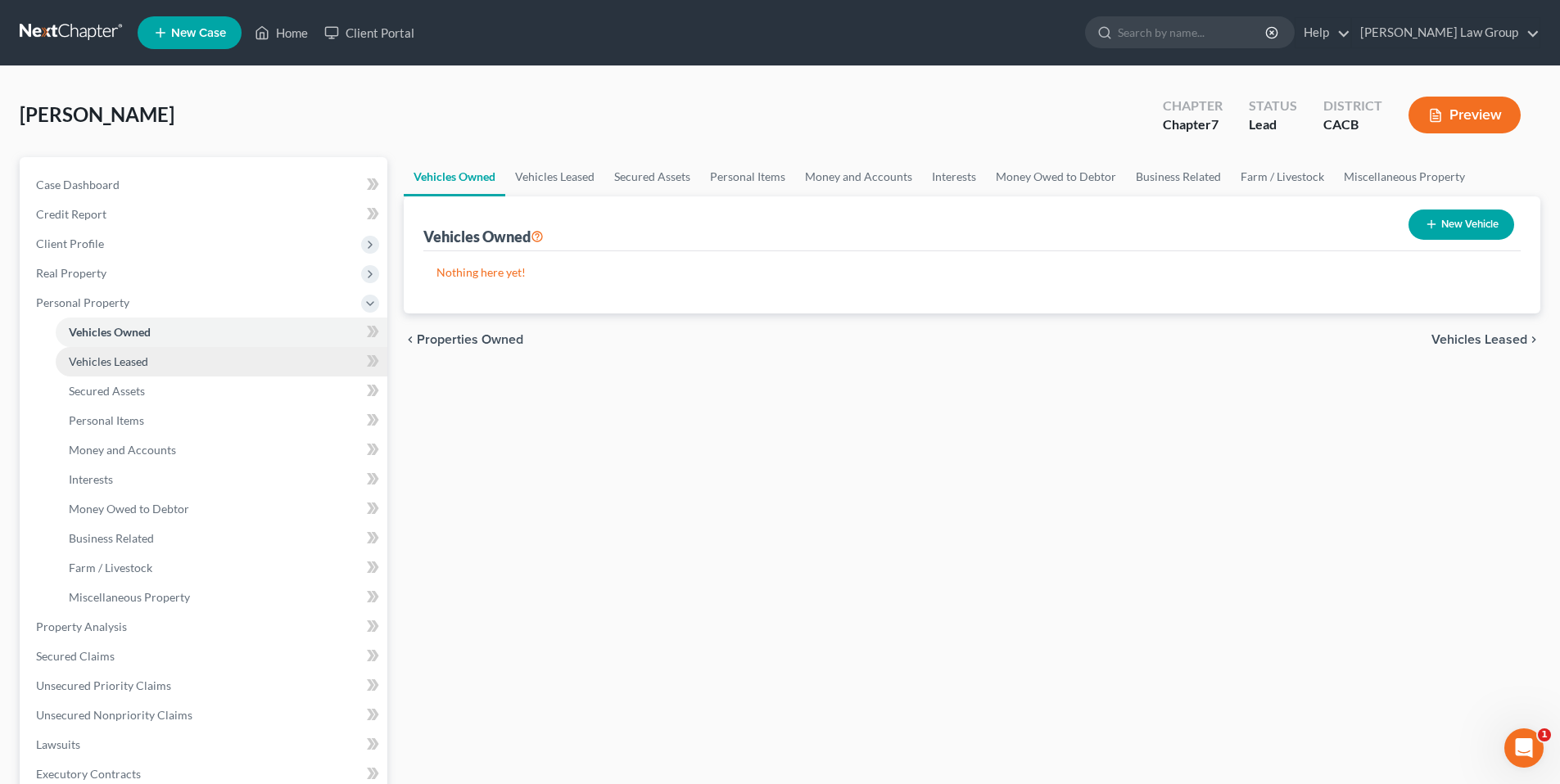
click at [105, 355] on span "Vehicles Leased" at bounding box center [108, 361] width 79 height 14
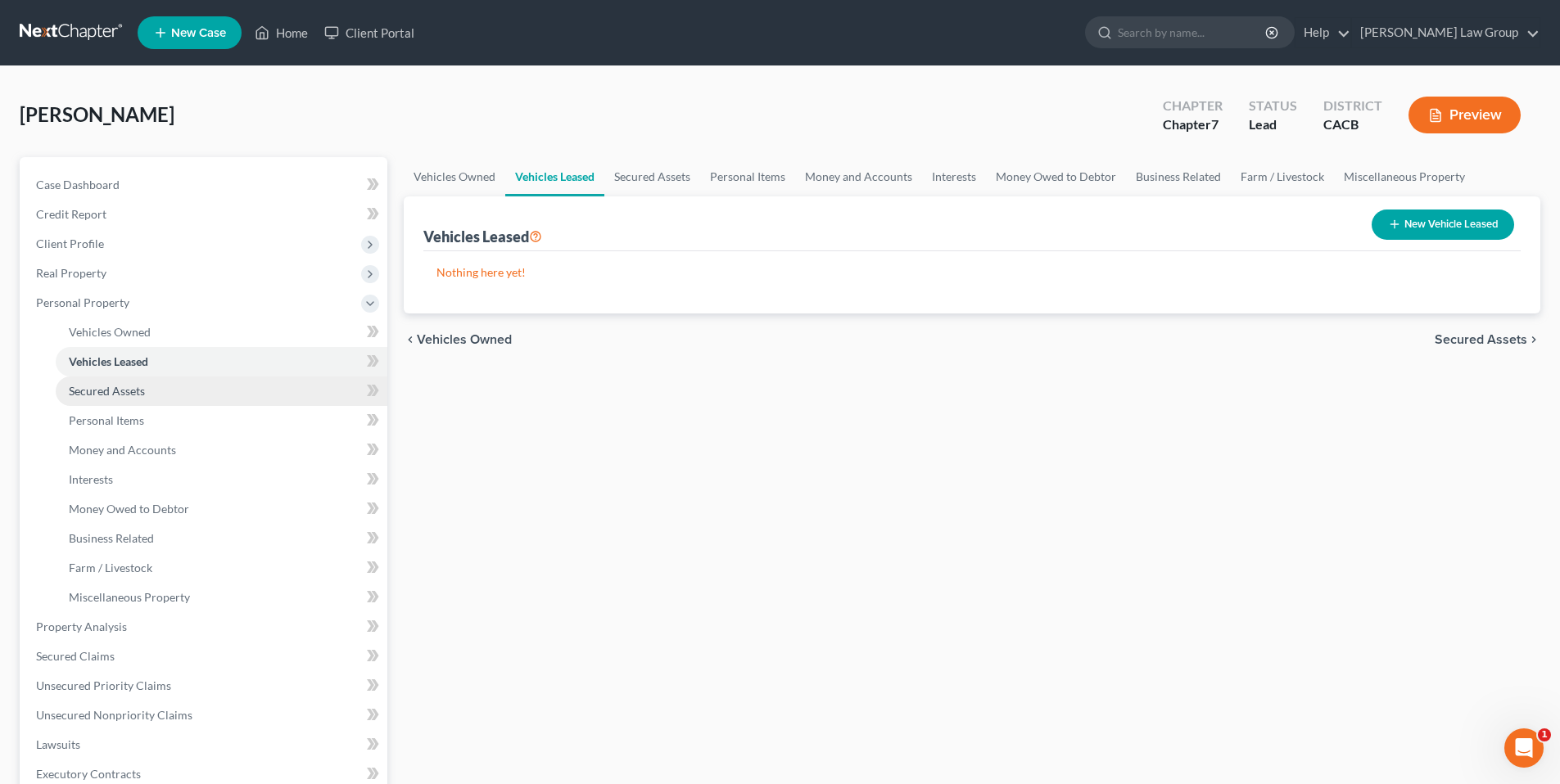
click at [106, 388] on span "Secured Assets" at bounding box center [107, 391] width 77 height 14
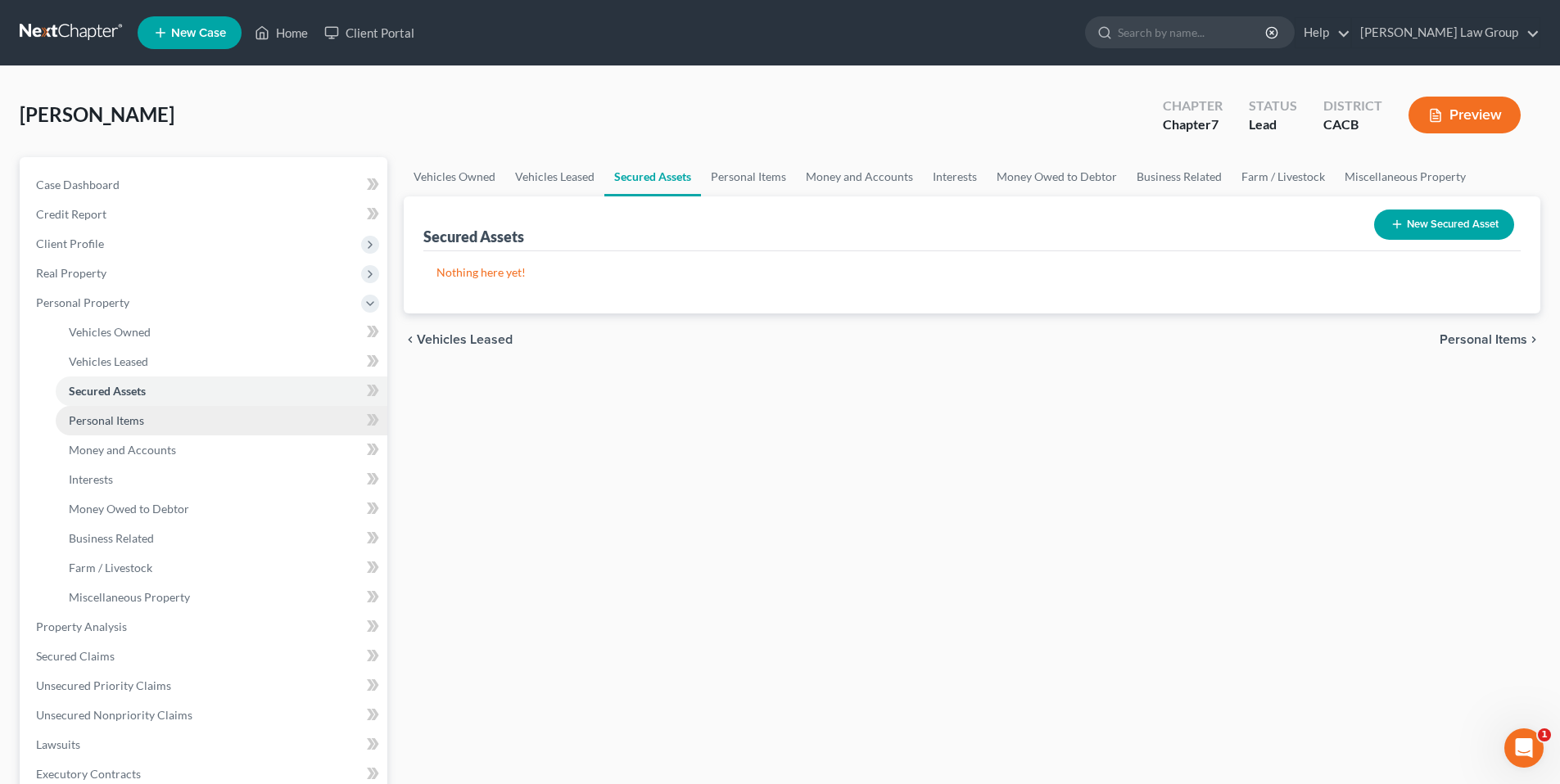
click at [116, 417] on span "Personal Items" at bounding box center [107, 420] width 76 height 14
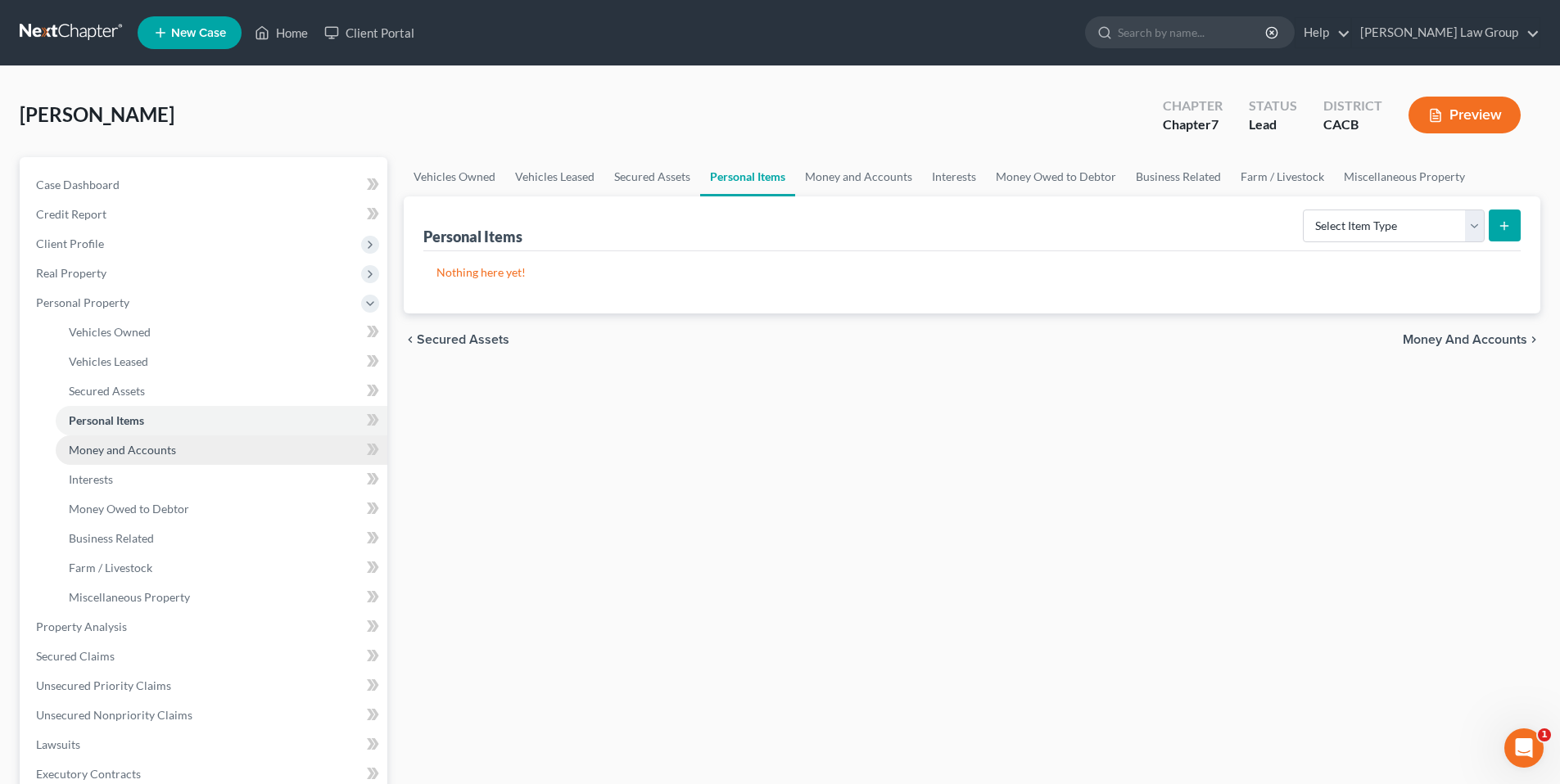
click at [107, 445] on span "Money and Accounts" at bounding box center [122, 450] width 107 height 14
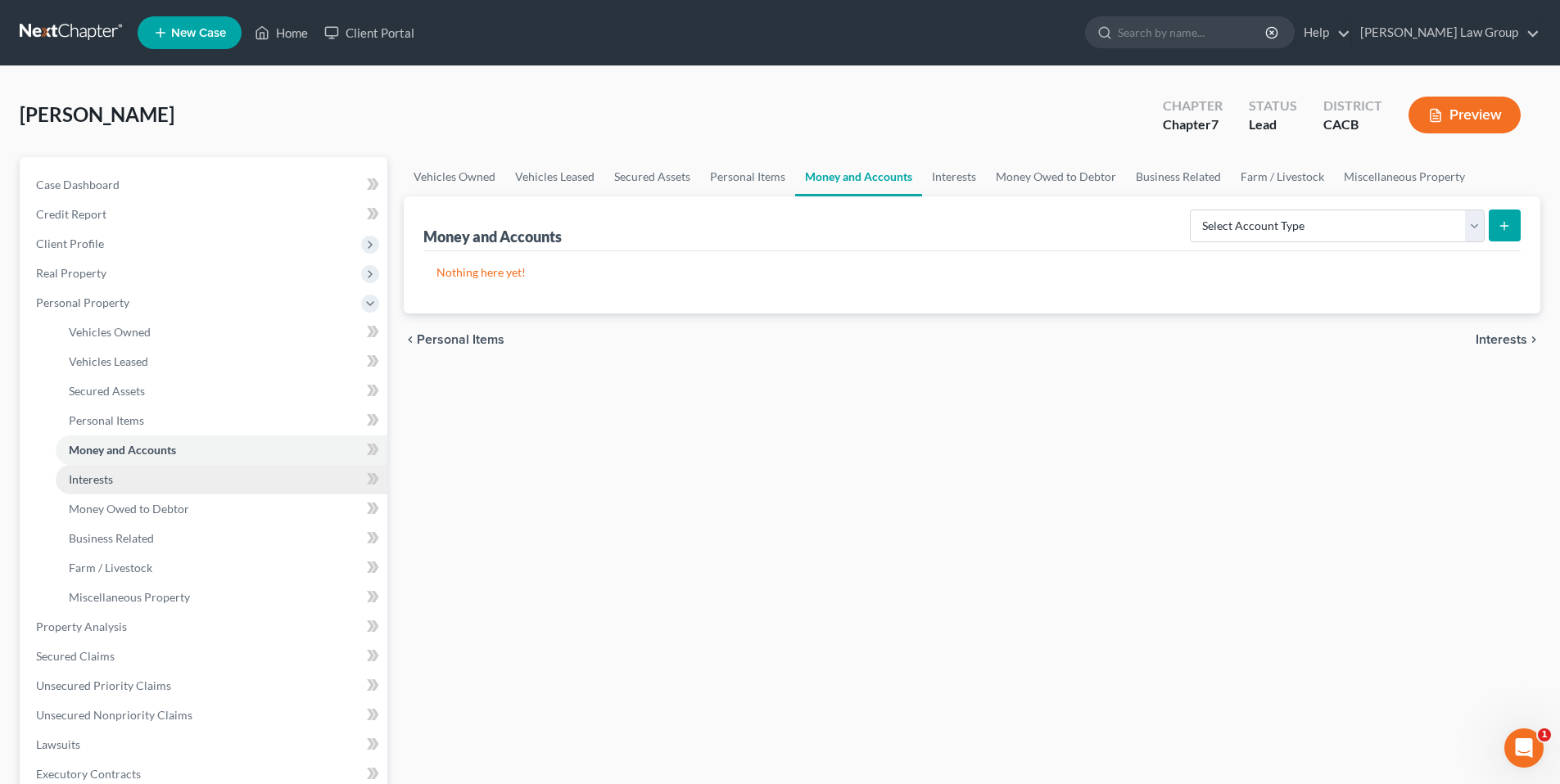
click at [99, 473] on span "Interests" at bounding box center [90, 480] width 44 height 14
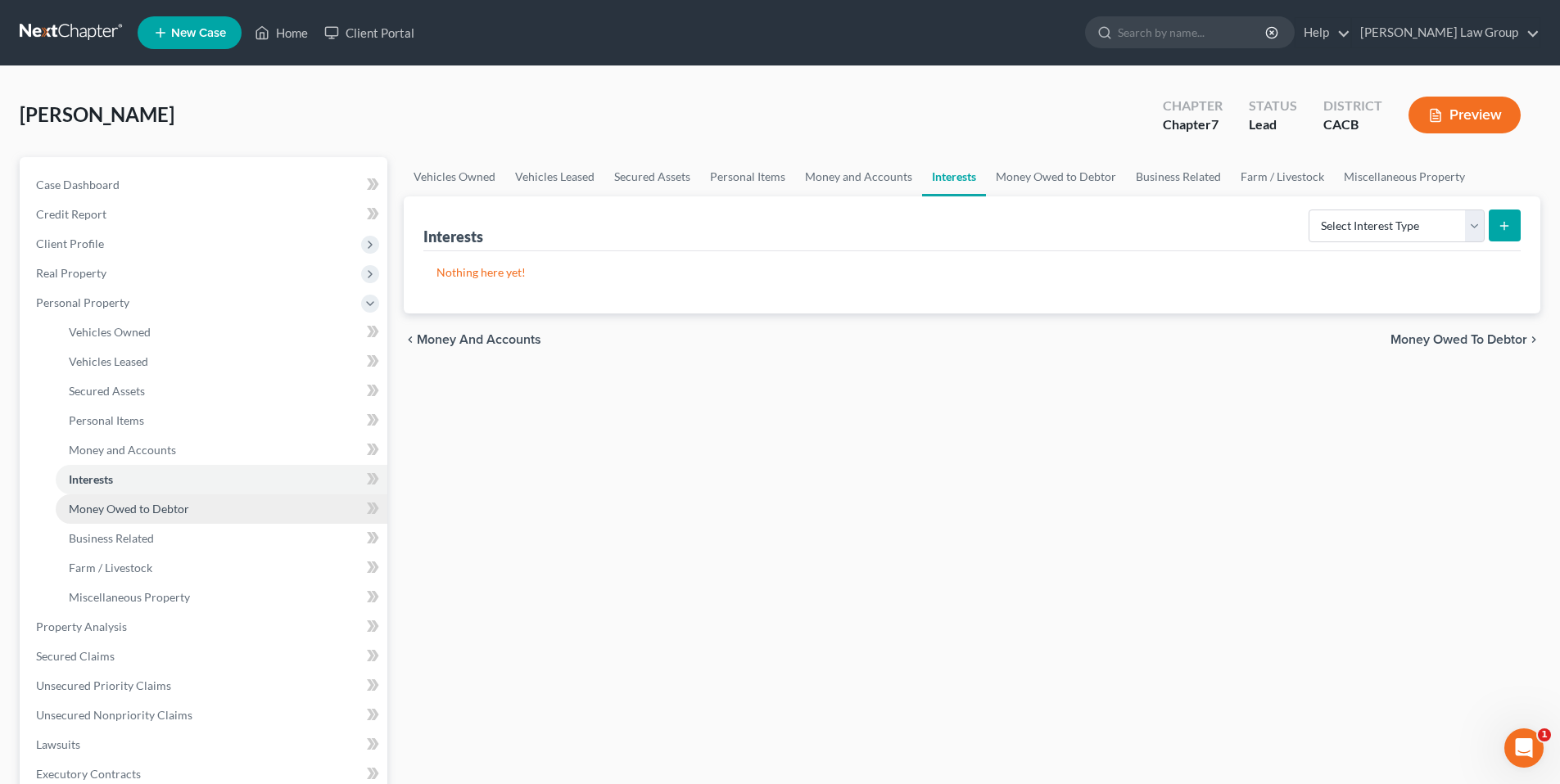
click at [95, 507] on span "Money Owed to Debtor" at bounding box center [129, 509] width 120 height 14
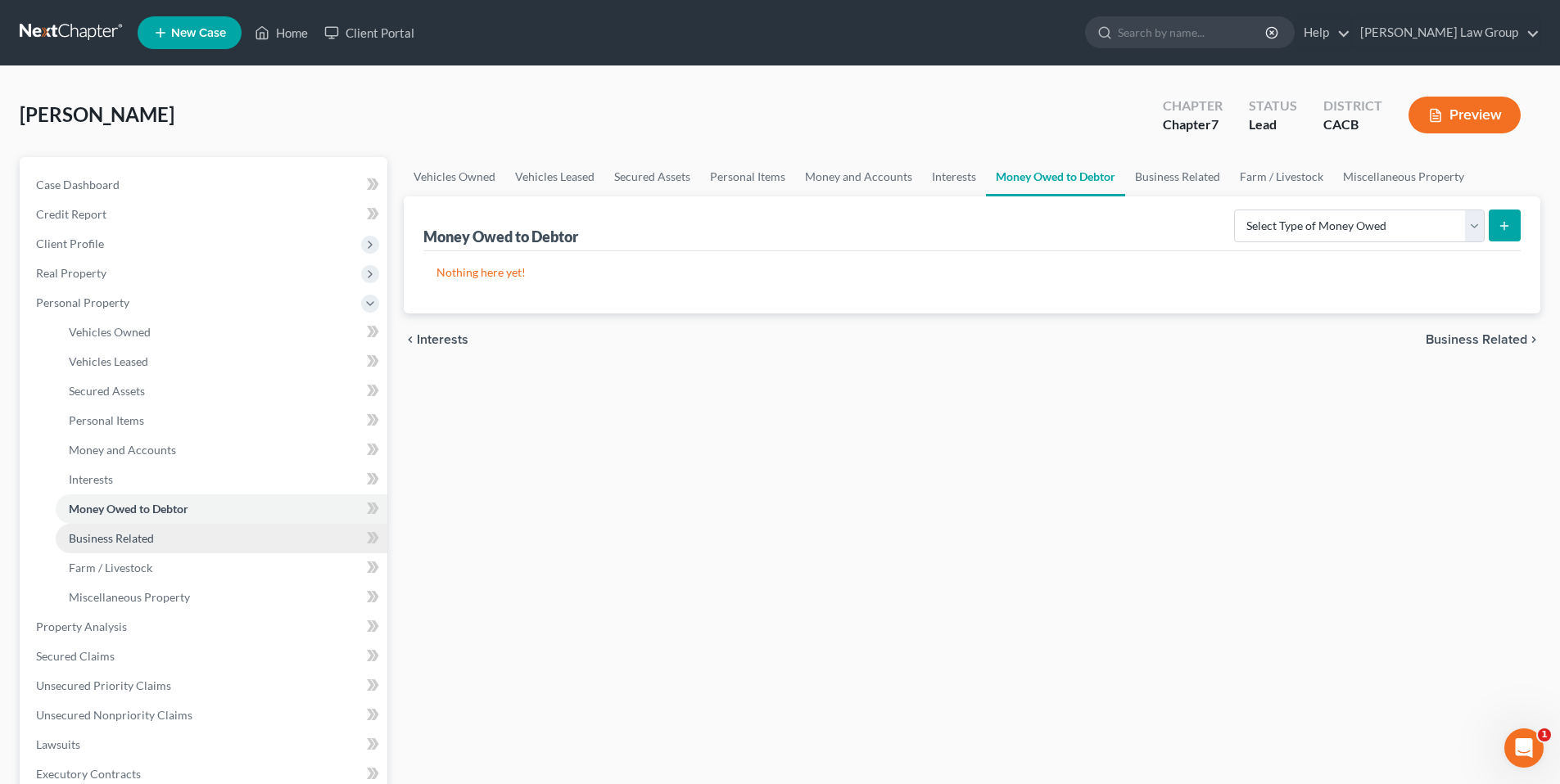
click at [108, 531] on span "Business Related" at bounding box center [111, 538] width 85 height 14
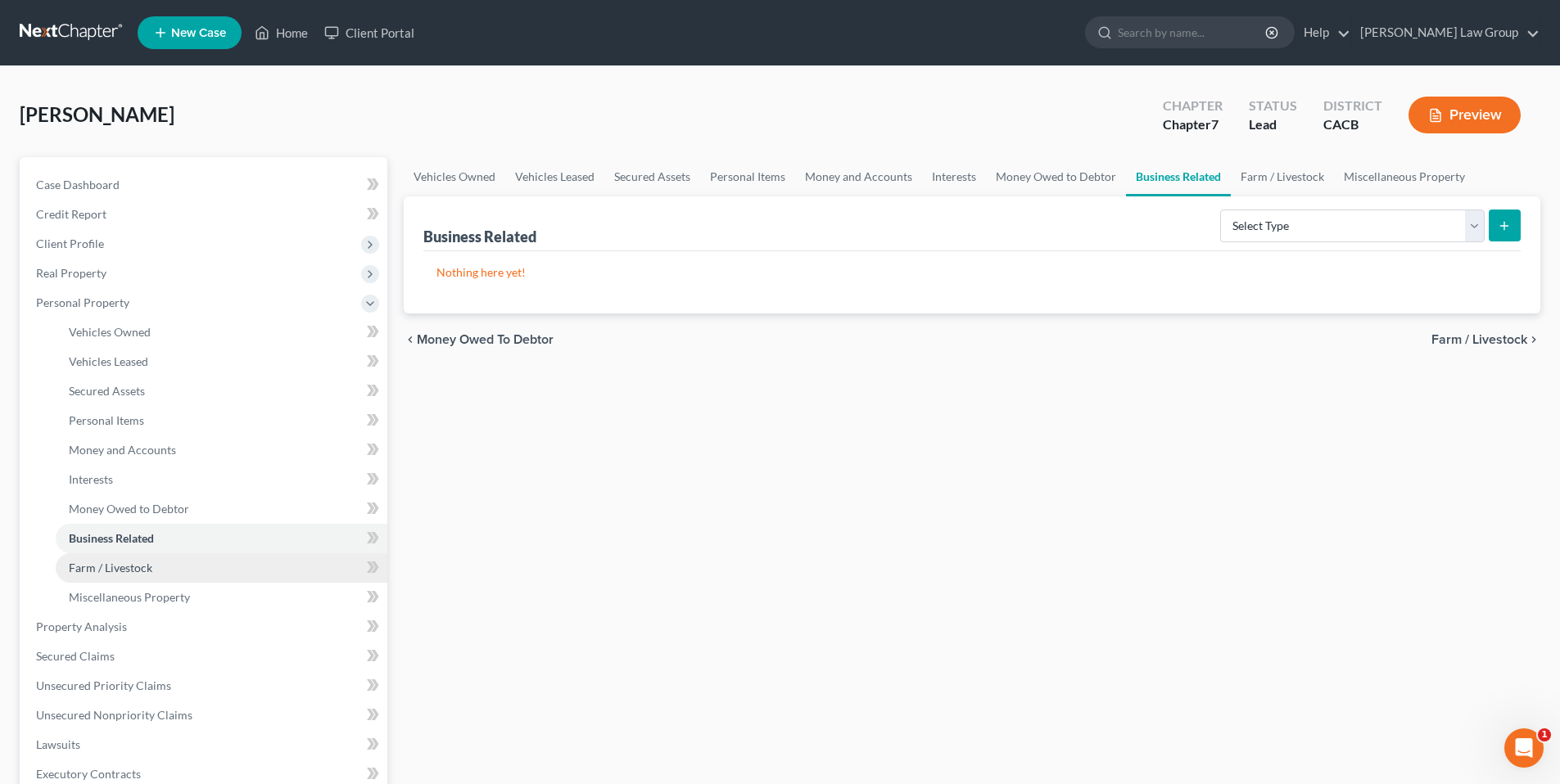
click at [102, 570] on span "Farm / Livestock" at bounding box center [110, 567] width 83 height 14
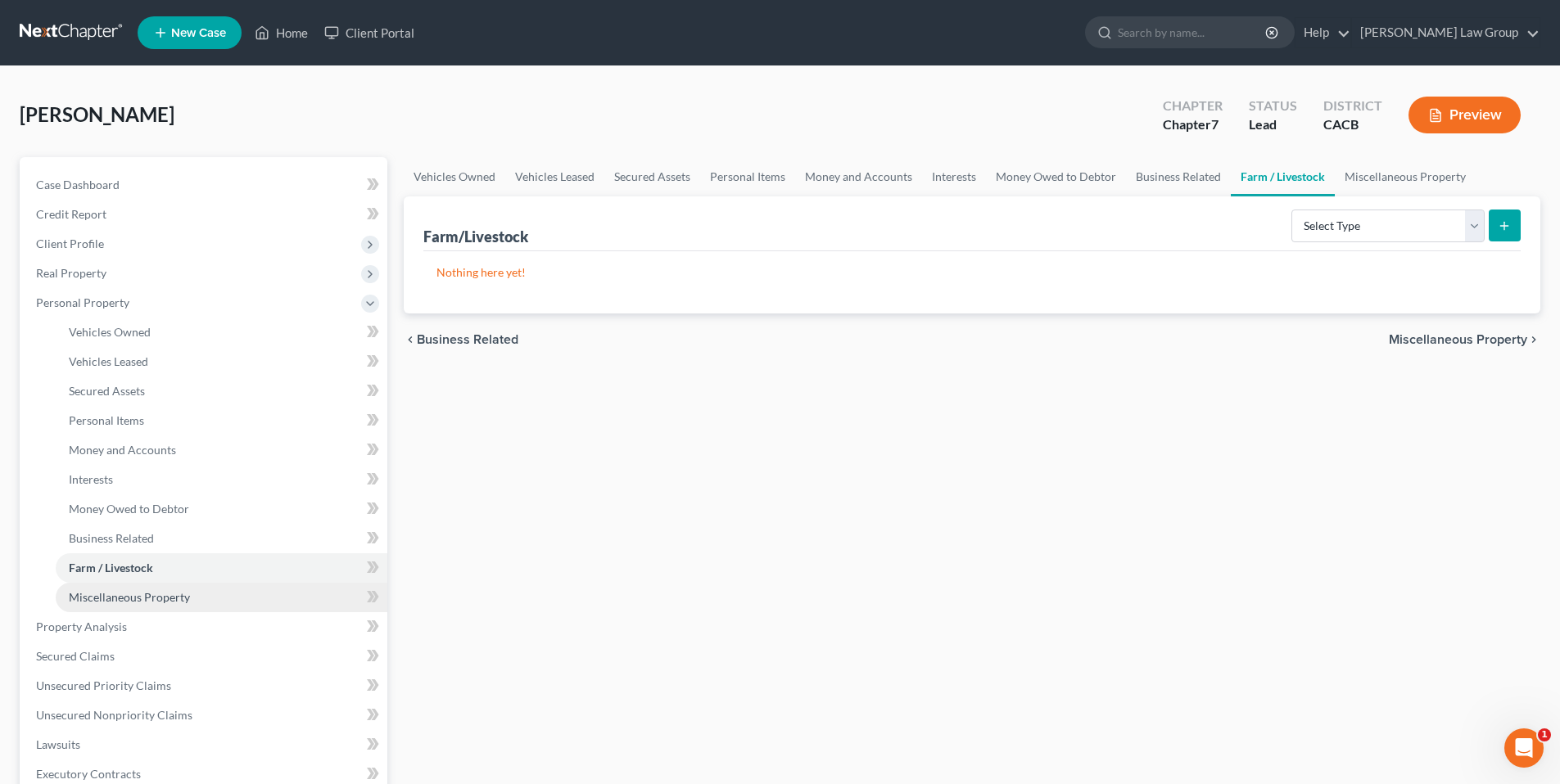
click at [104, 602] on span "Miscellaneous Property" at bounding box center [129, 597] width 121 height 14
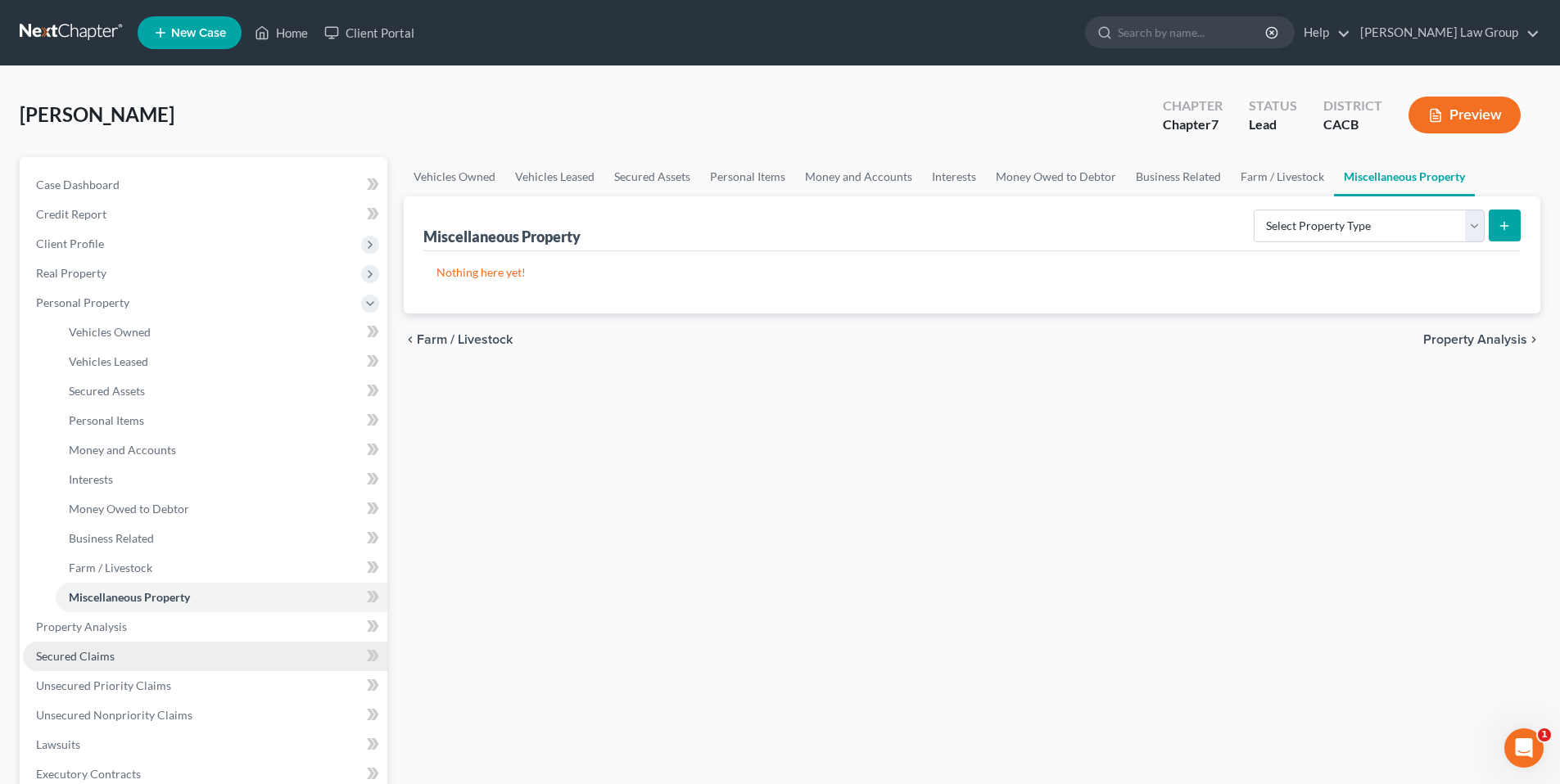
click at [89, 652] on span "Secured Claims" at bounding box center [75, 656] width 78 height 14
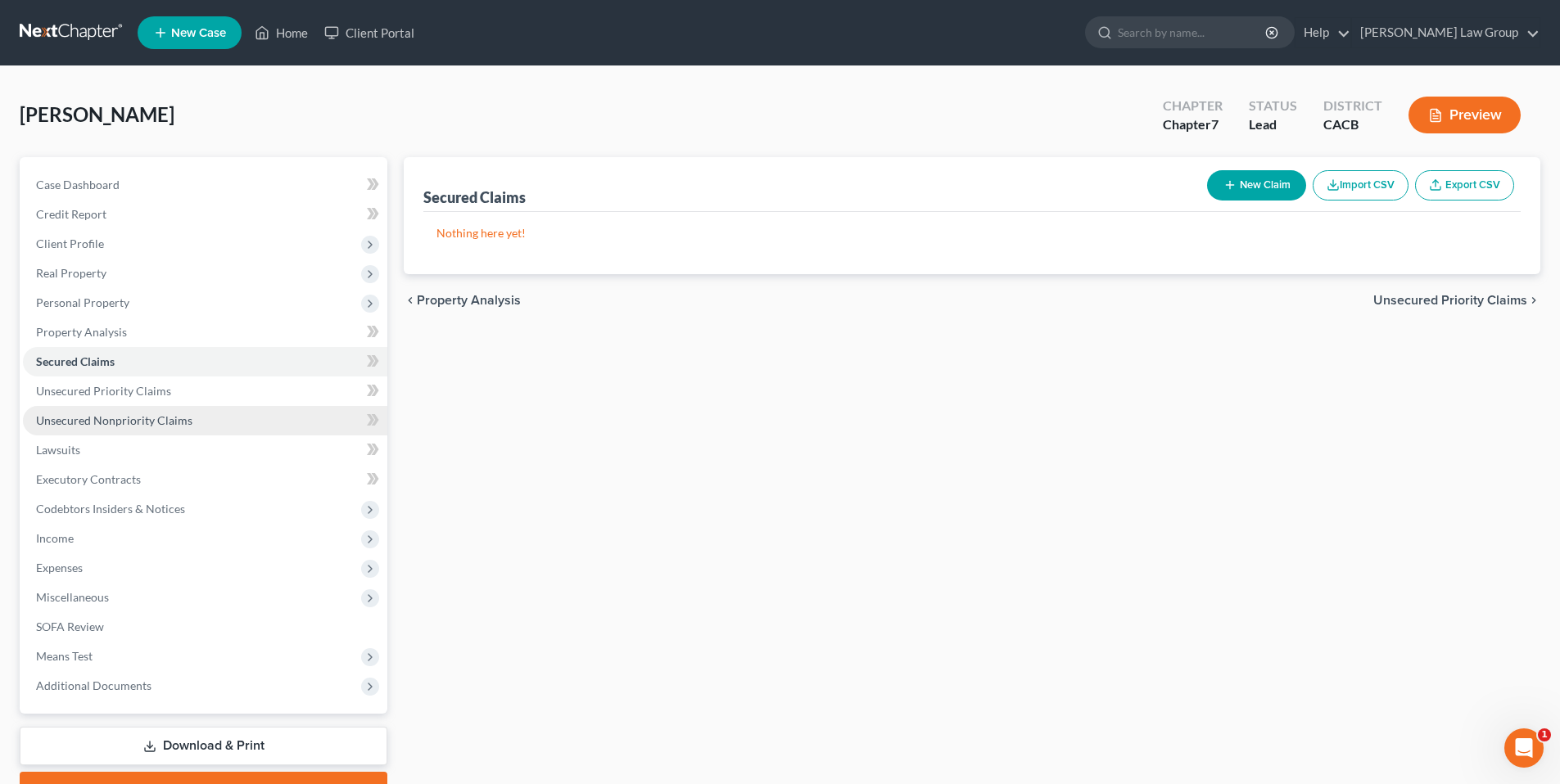
click at [88, 420] on span "Unsecured Nonpriority Claims" at bounding box center [114, 420] width 157 height 14
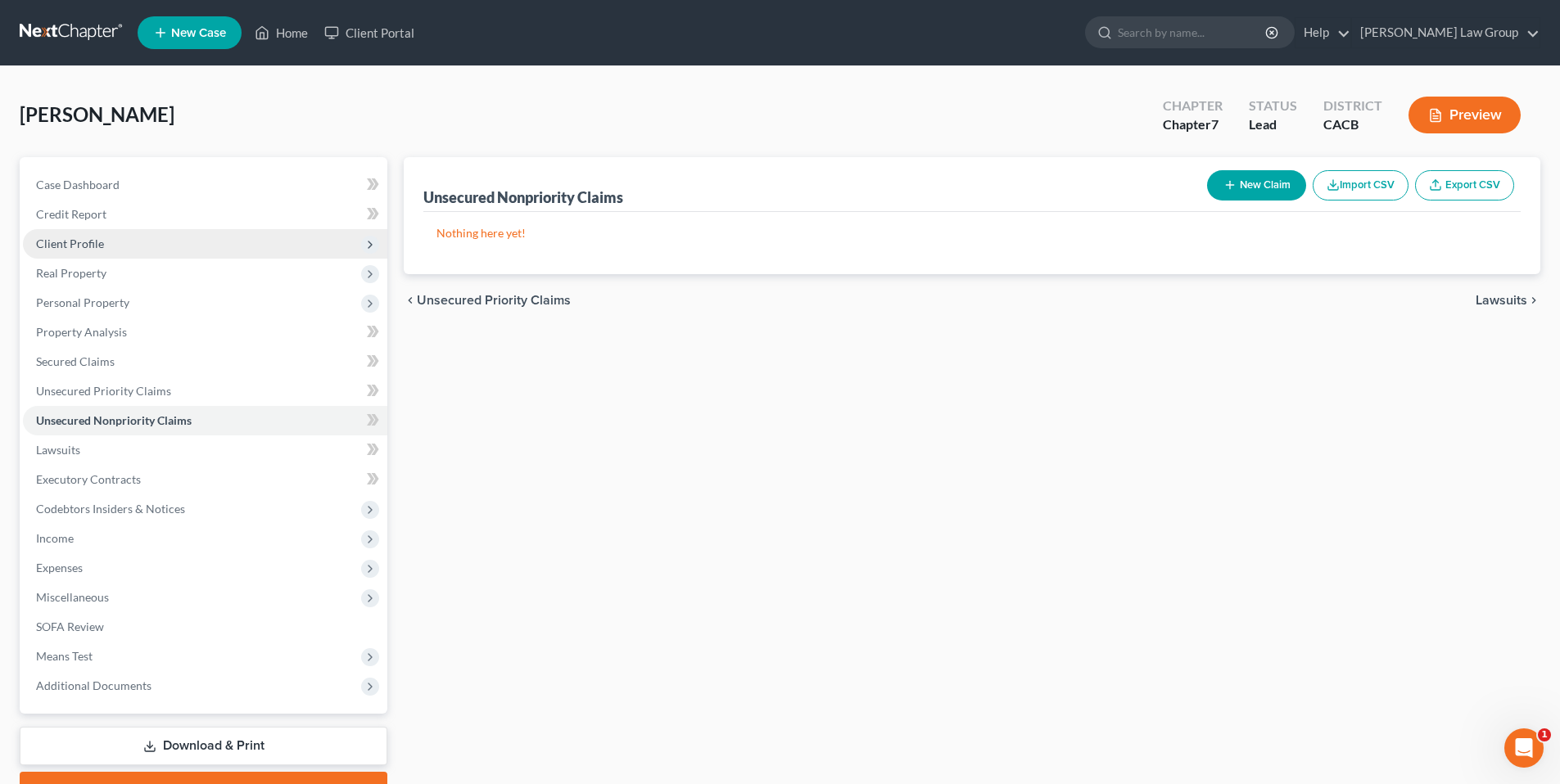
click at [107, 236] on span "Client Profile" at bounding box center [206, 244] width 365 height 29
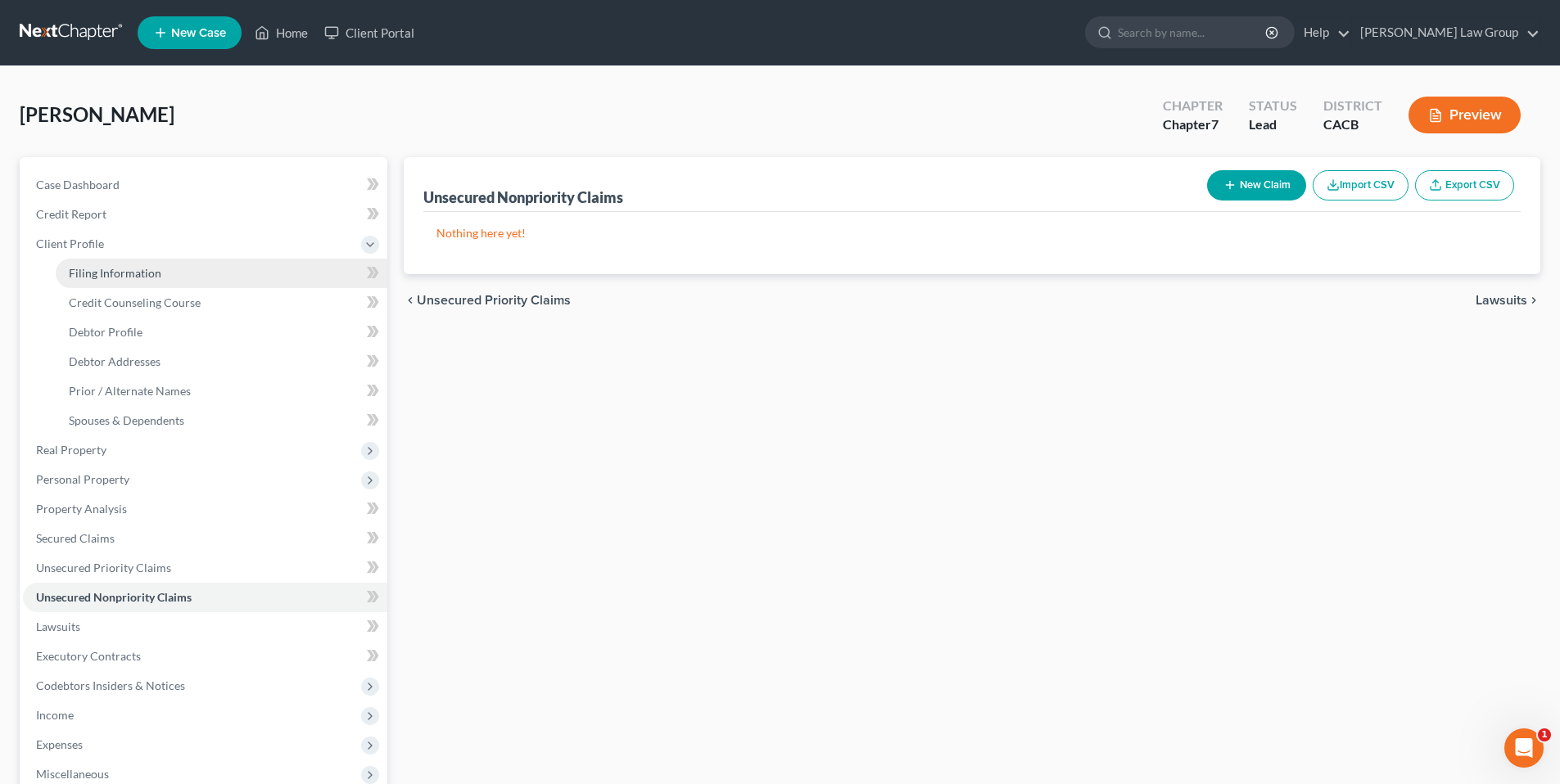
click at [128, 269] on span "Filing Information" at bounding box center [115, 273] width 93 height 14
select select "1"
select select "0"
select select "7"
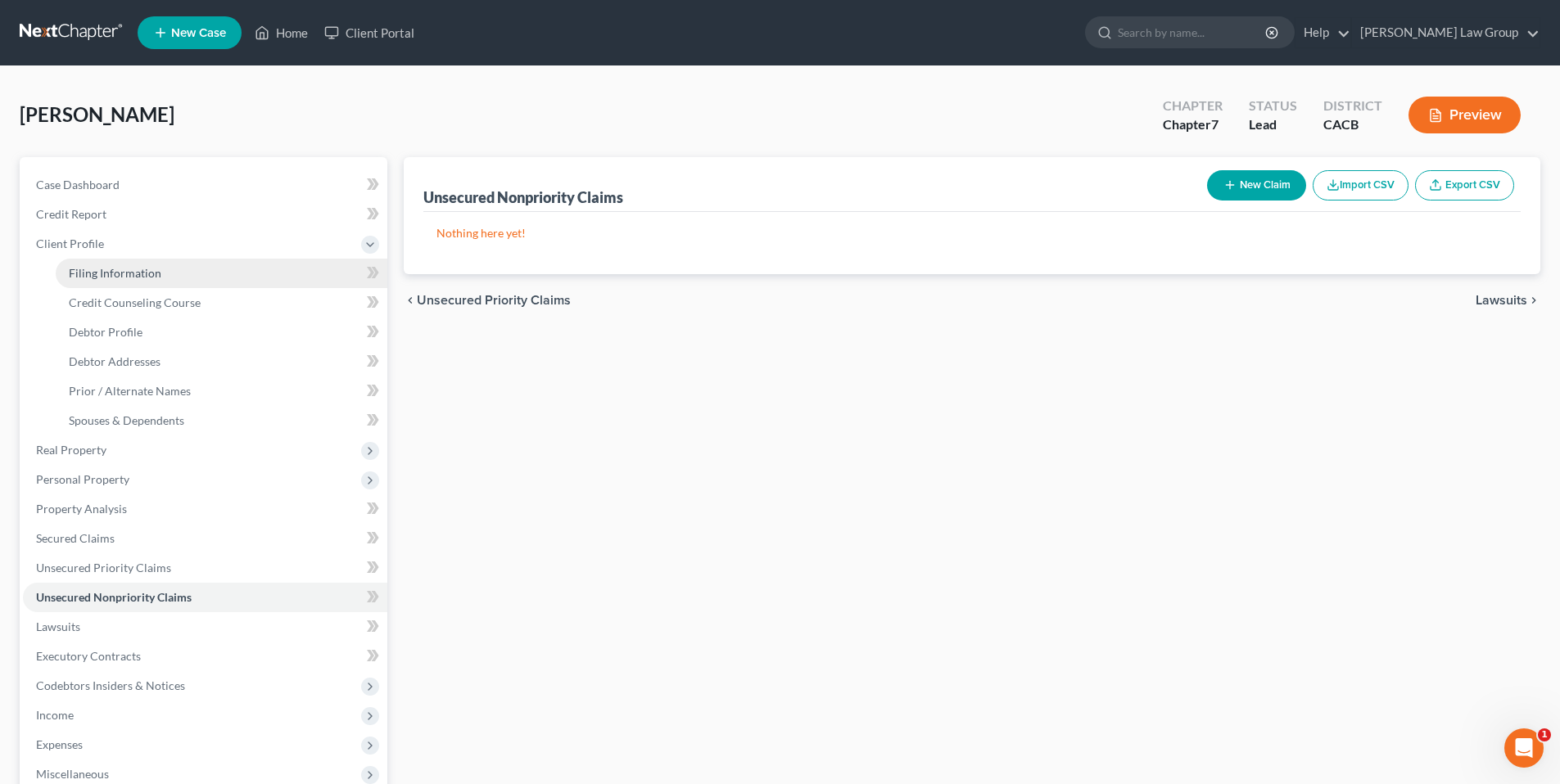
select select "0"
select select "4"
select select "0"
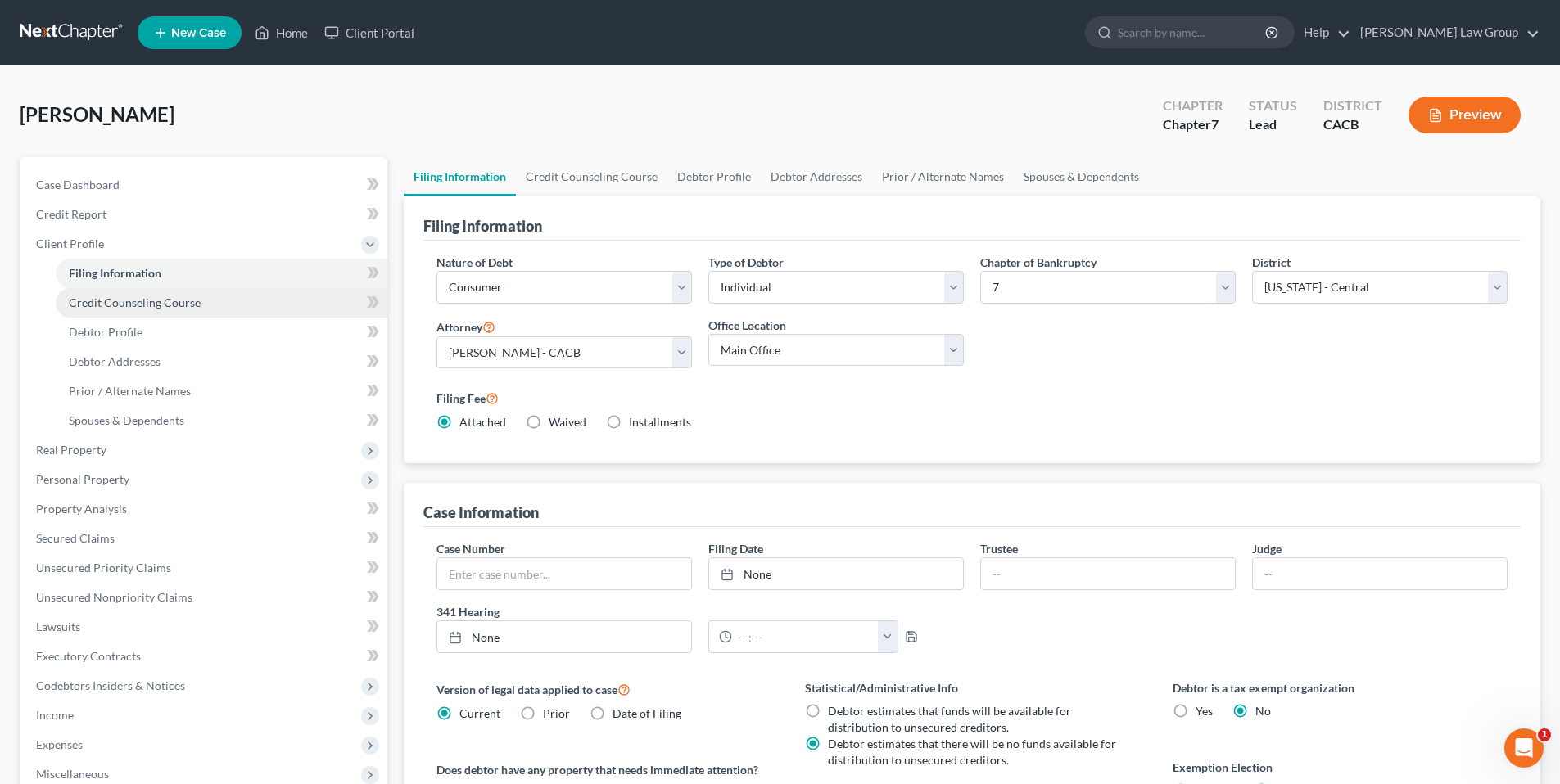
click at [137, 303] on span "Credit Counseling Course" at bounding box center [134, 303] width 132 height 14
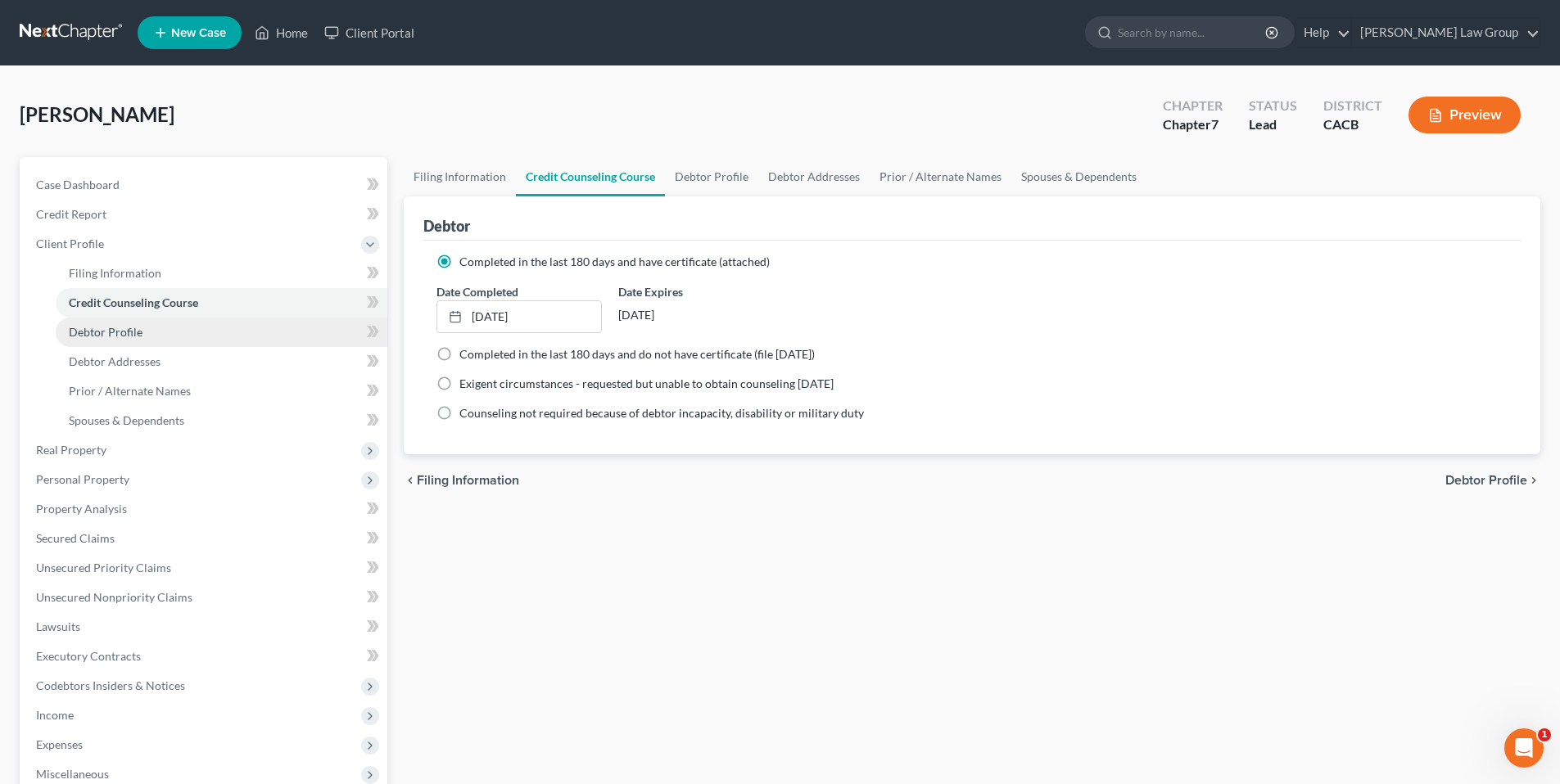
click at [134, 335] on span "Debtor Profile" at bounding box center [106, 332] width 74 height 14
select select "1"
select select "3"
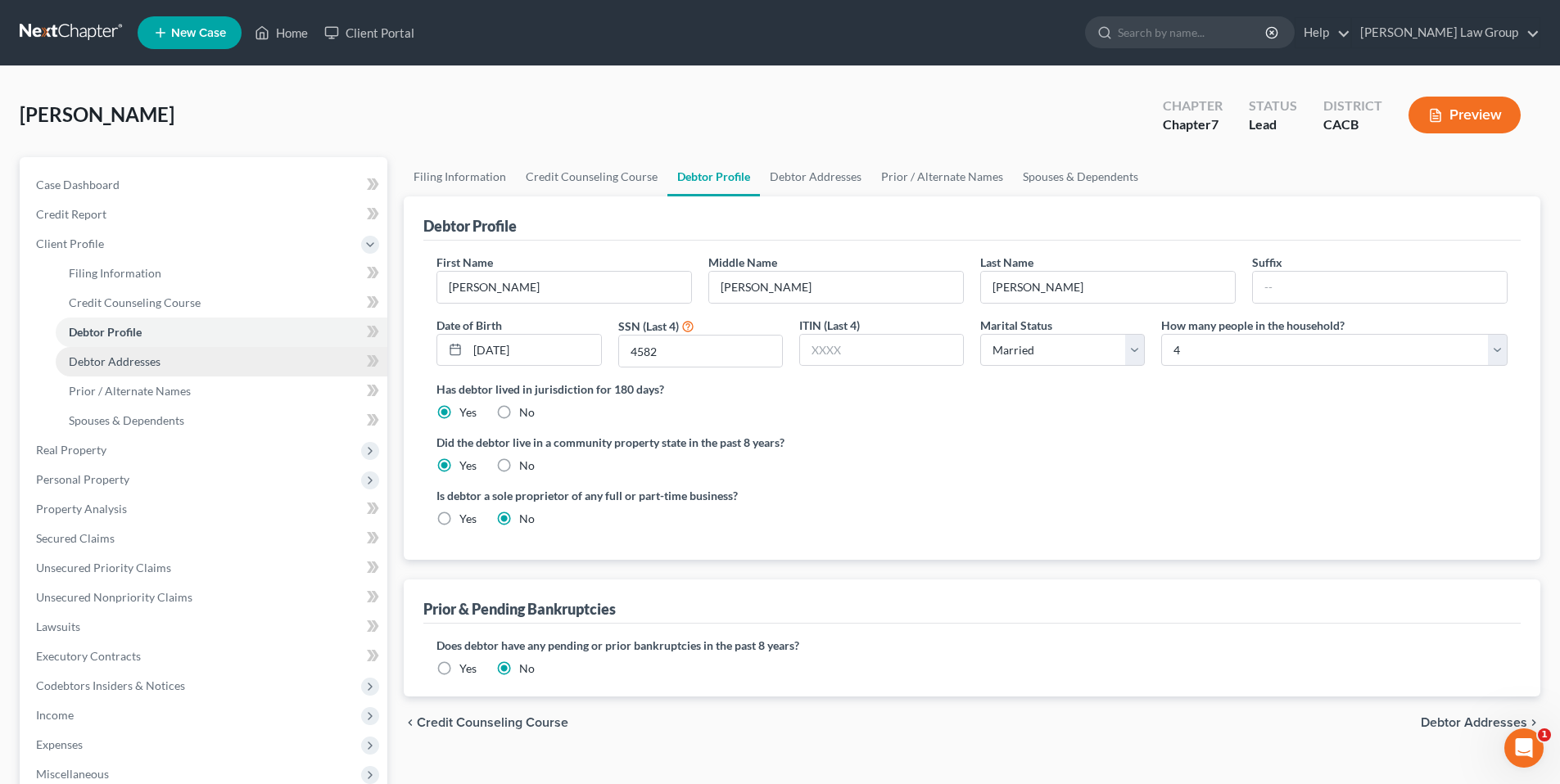
click at [132, 359] on span "Debtor Addresses" at bounding box center [114, 361] width 92 height 14
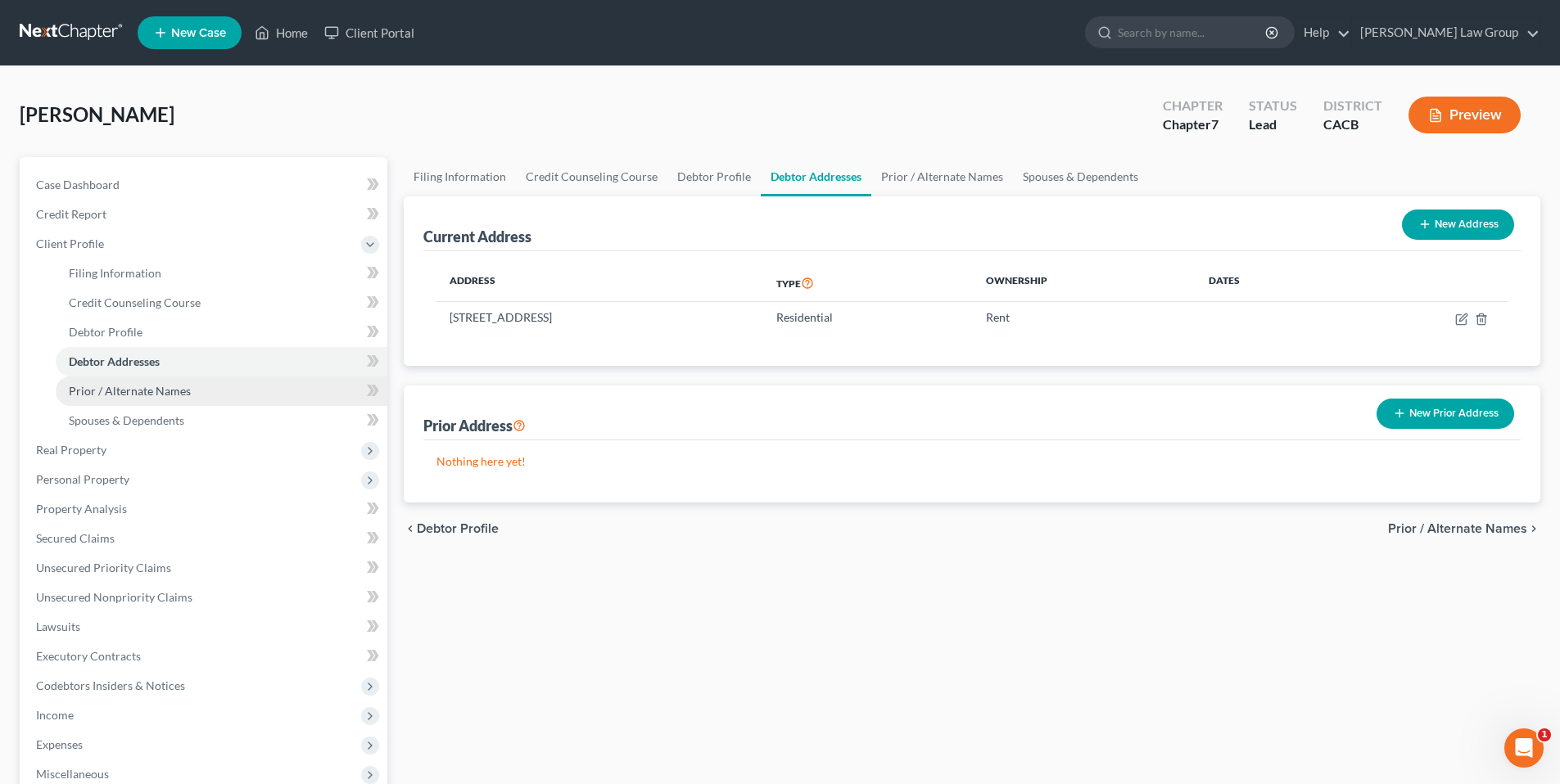
click at [126, 384] on span "Prior / Alternate Names" at bounding box center [130, 391] width 122 height 14
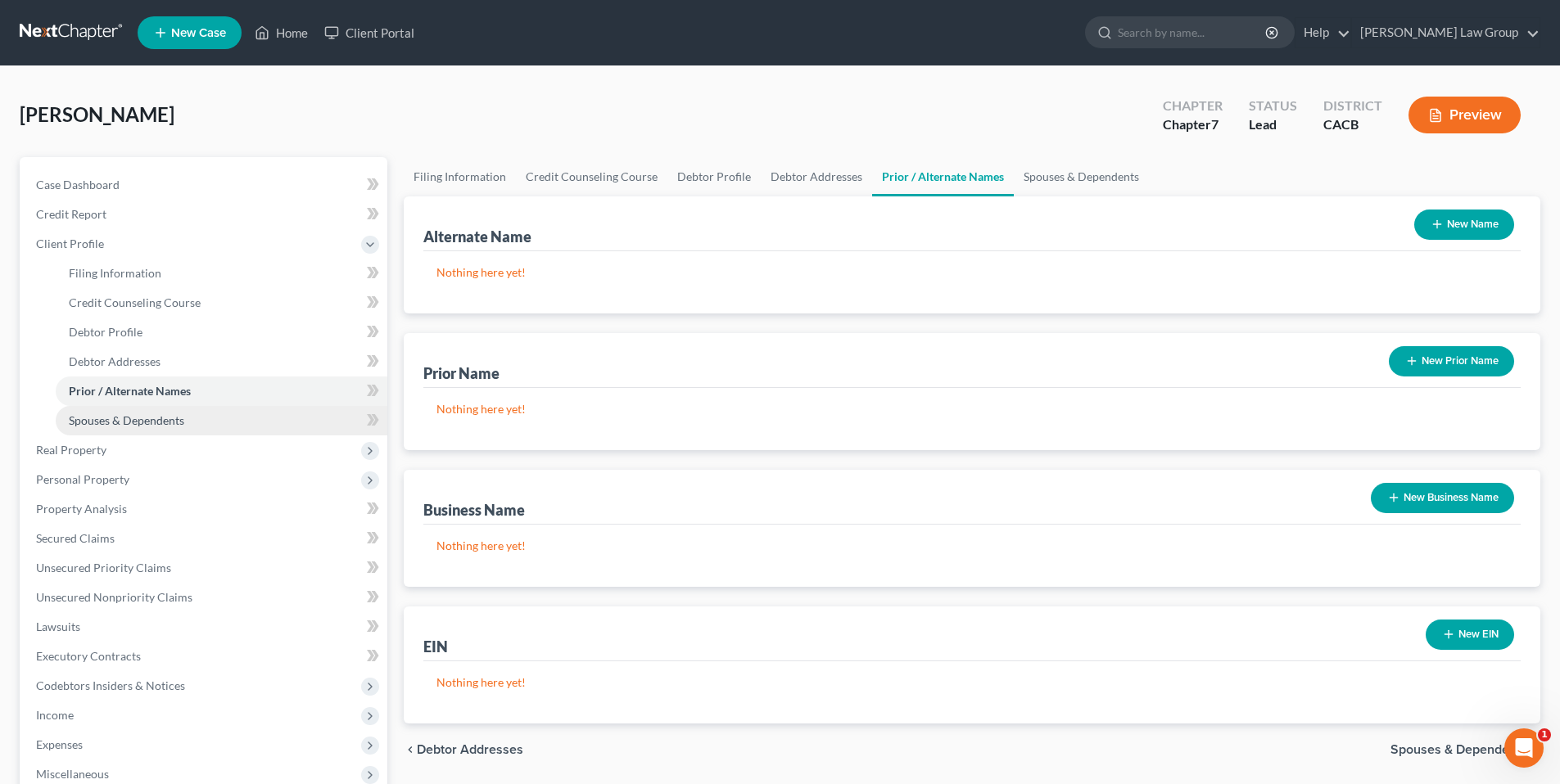
click at [121, 420] on span "Spouses & Dependents" at bounding box center [126, 420] width 115 height 14
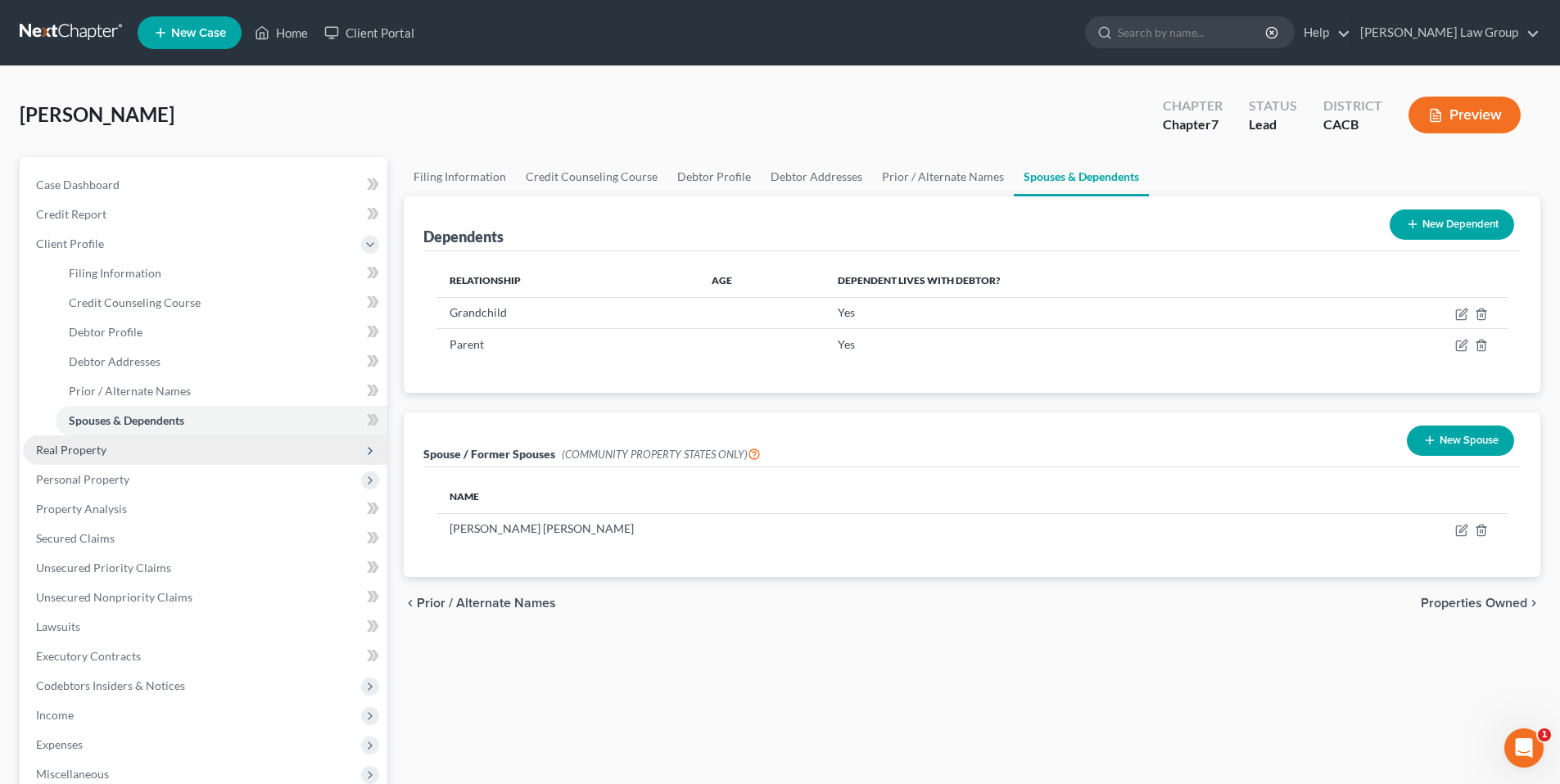
click at [100, 449] on span "Real Property" at bounding box center [71, 450] width 71 height 14
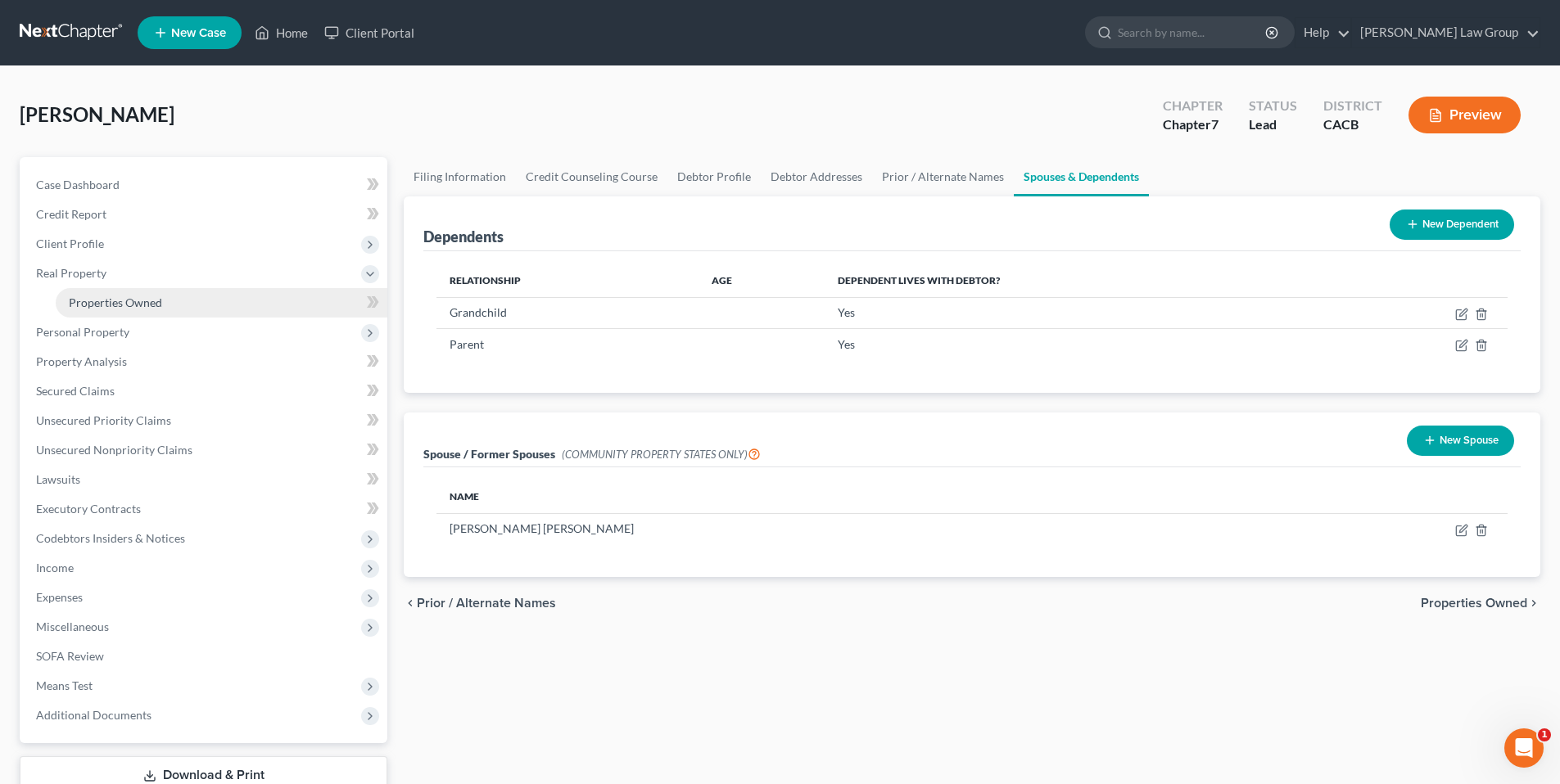
click at [100, 305] on span "Properties Owned" at bounding box center [115, 303] width 94 height 14
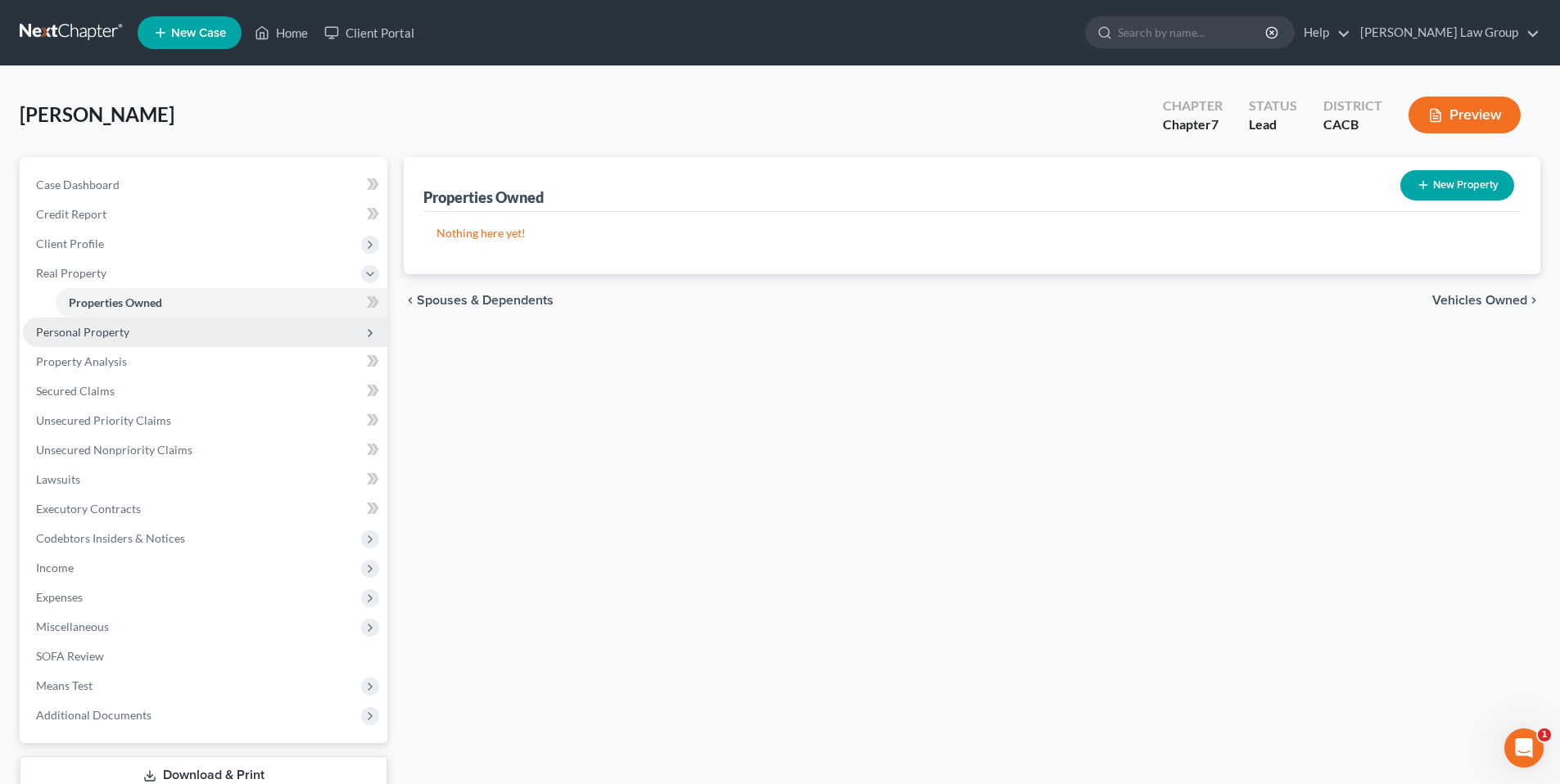
click at [95, 332] on span "Personal Property" at bounding box center [83, 332] width 94 height 14
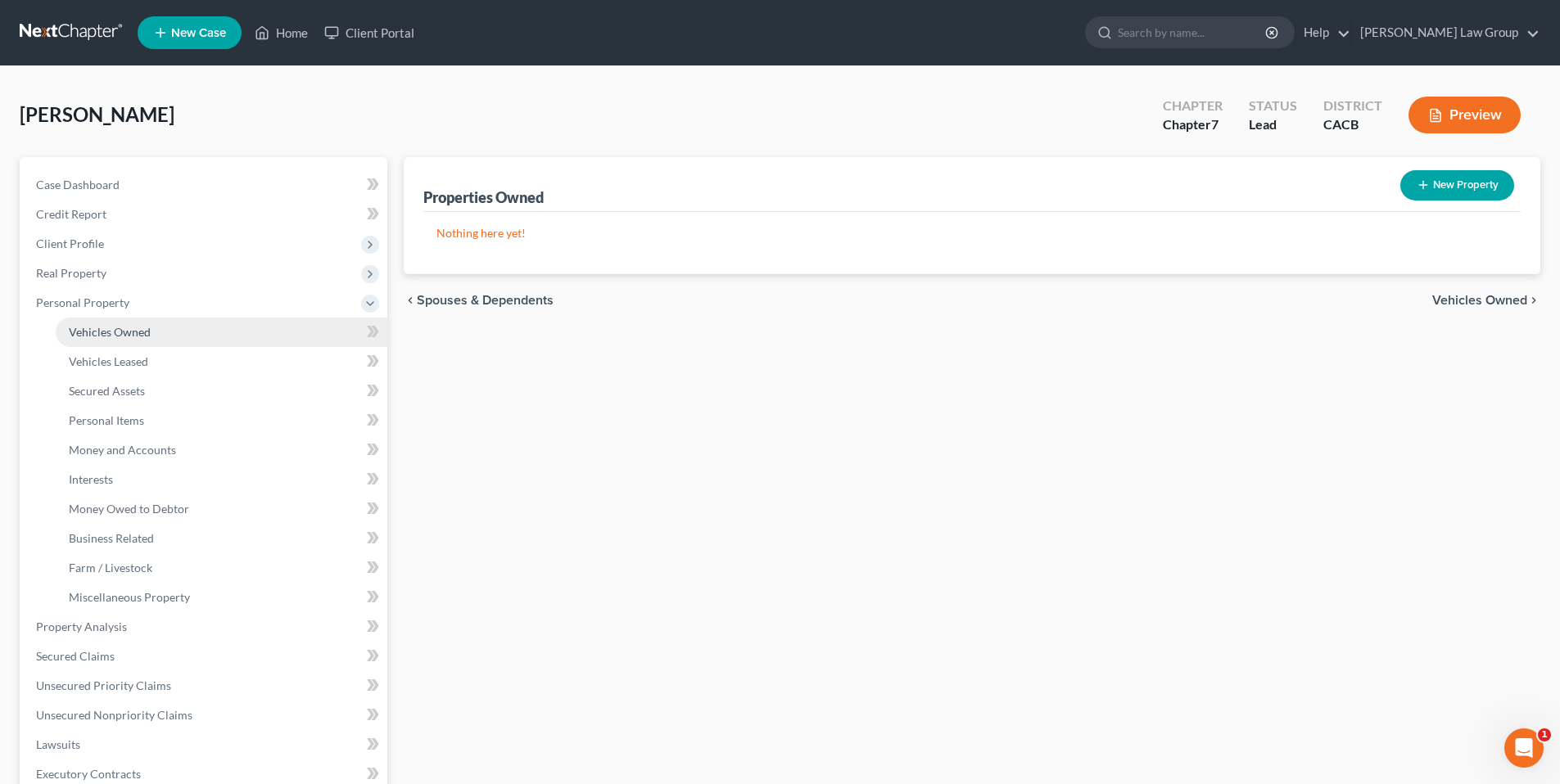
click at [97, 331] on span "Vehicles Owned" at bounding box center [109, 332] width 82 height 14
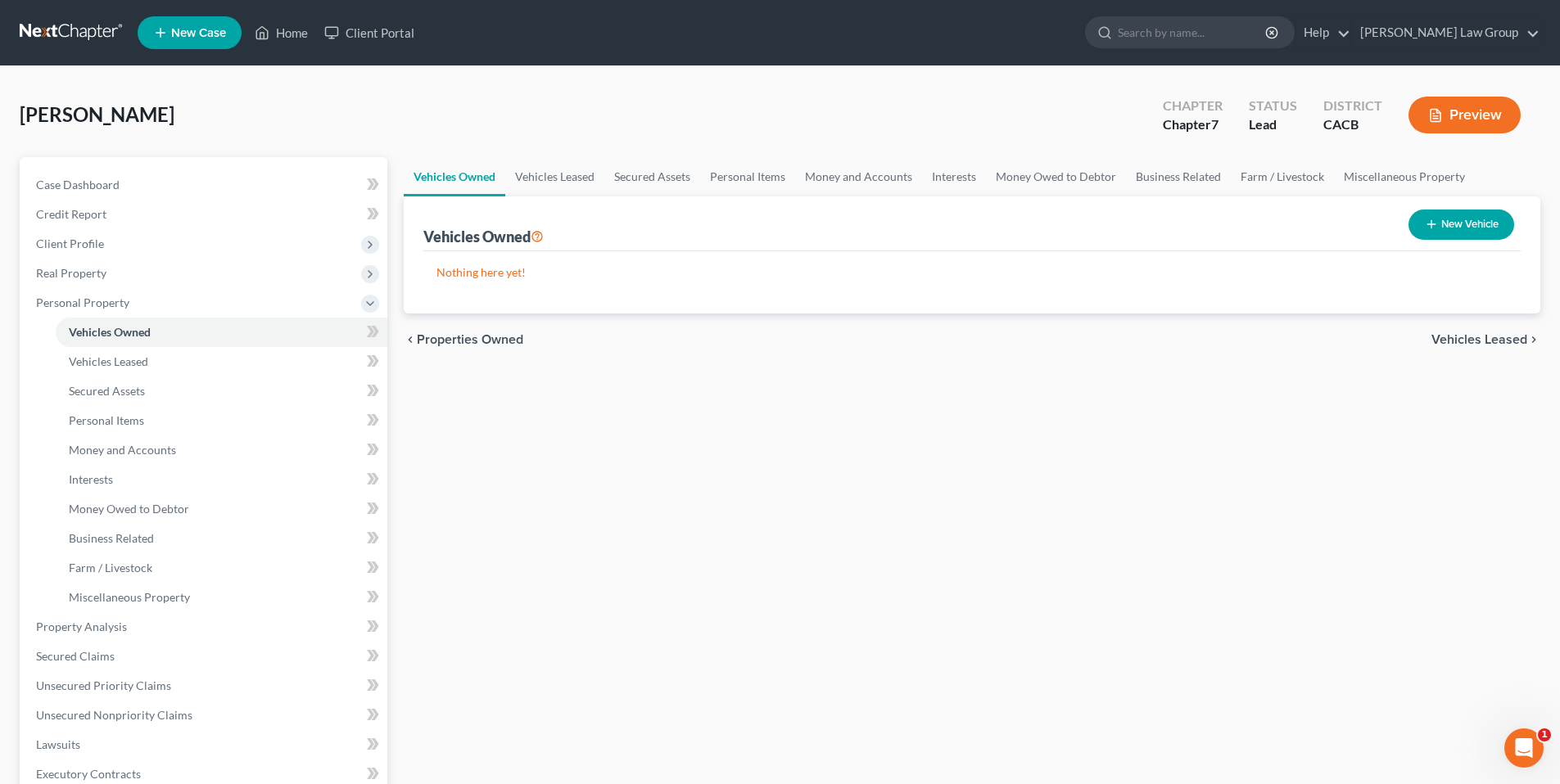
click at [1465, 222] on button "New Vehicle" at bounding box center [1461, 224] width 106 height 30
select select "0"
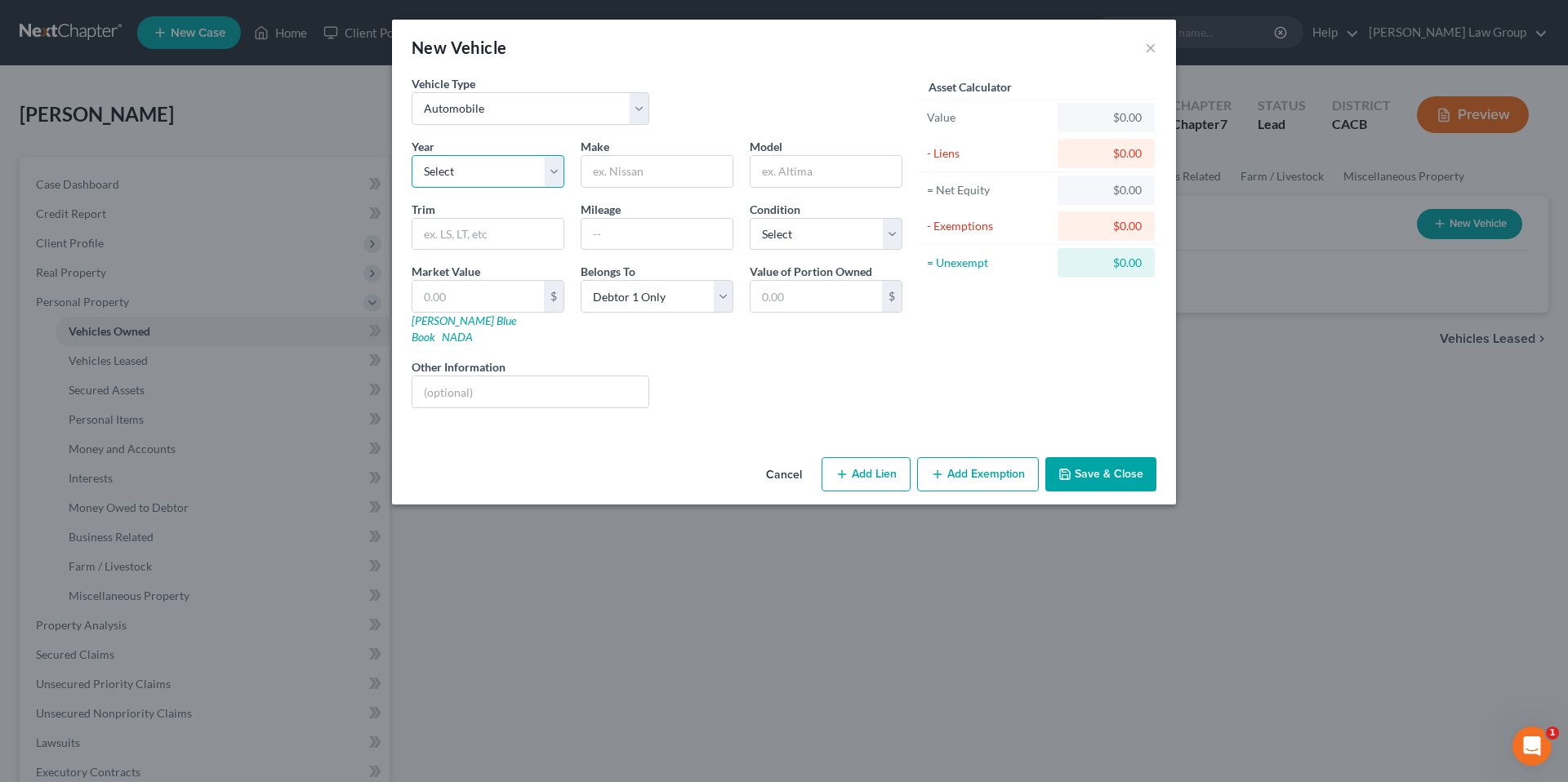
click at [556, 172] on select "Select 2026 2025 2024 2023 2022 2021 2020 2019 2018 2017 2016 2015 2014 2013 20…" at bounding box center [488, 171] width 153 height 33
select select "9"
click at [412, 155] on select "Select 2026 2025 2024 2023 2022 2021 2020 2019 2018 2017 2016 2015 2014 2013 20…" at bounding box center [488, 171] width 153 height 33
click at [671, 169] on input "text" at bounding box center [657, 171] width 151 height 31
type input "Toyota"
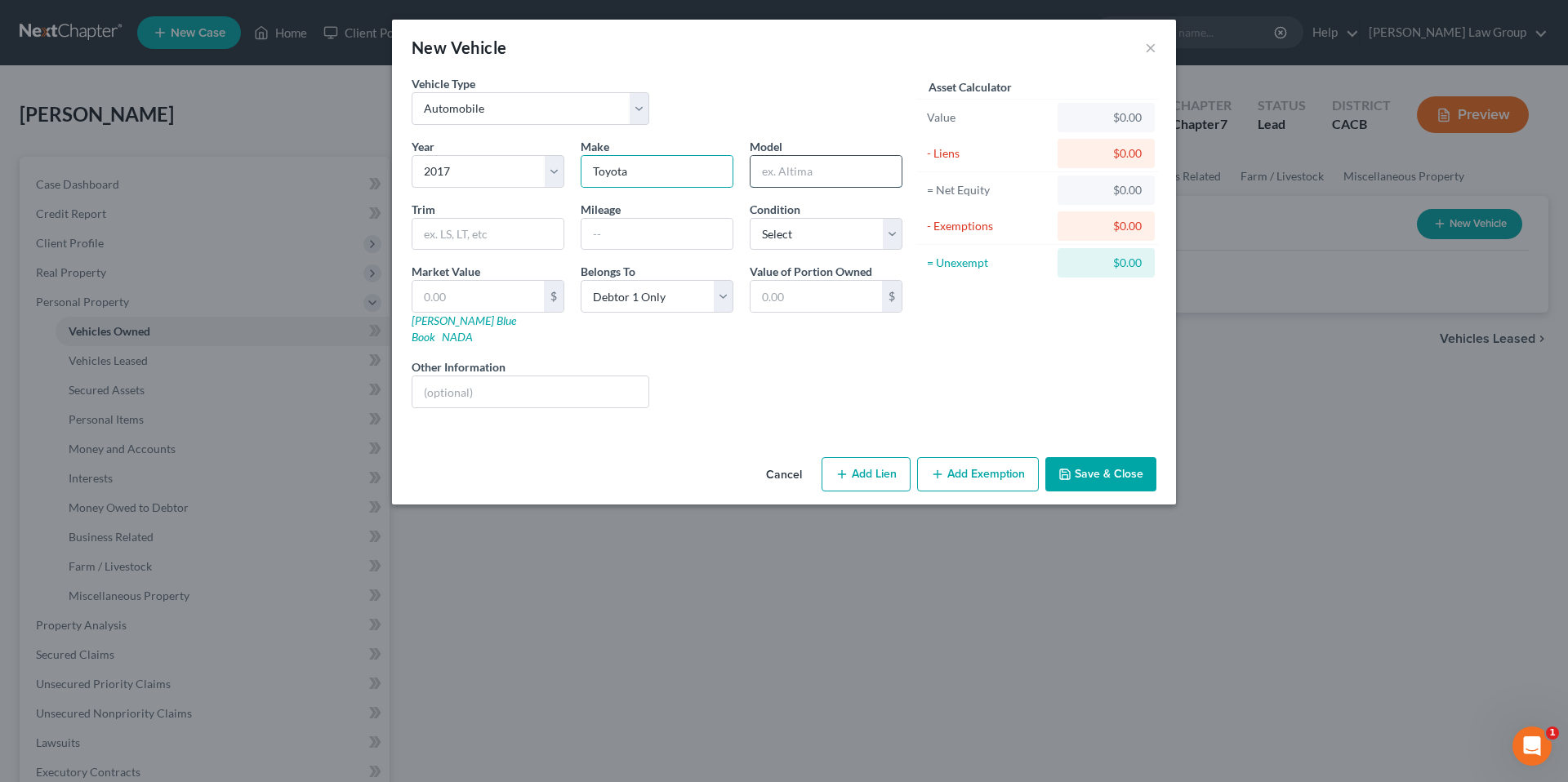
click at [845, 174] on input "text" at bounding box center [826, 171] width 151 height 31
type input "Truck"
click at [898, 228] on select "Select Excellent Very Good Good Fair Poor" at bounding box center [826, 234] width 153 height 33
click at [749, 218] on select "Select Excellent Very Good Good Fair Poor" at bounding box center [826, 234] width 153 height 33
click at [891, 232] on select "Select Excellent Very Good Good Fair Poor" at bounding box center [826, 234] width 153 height 33
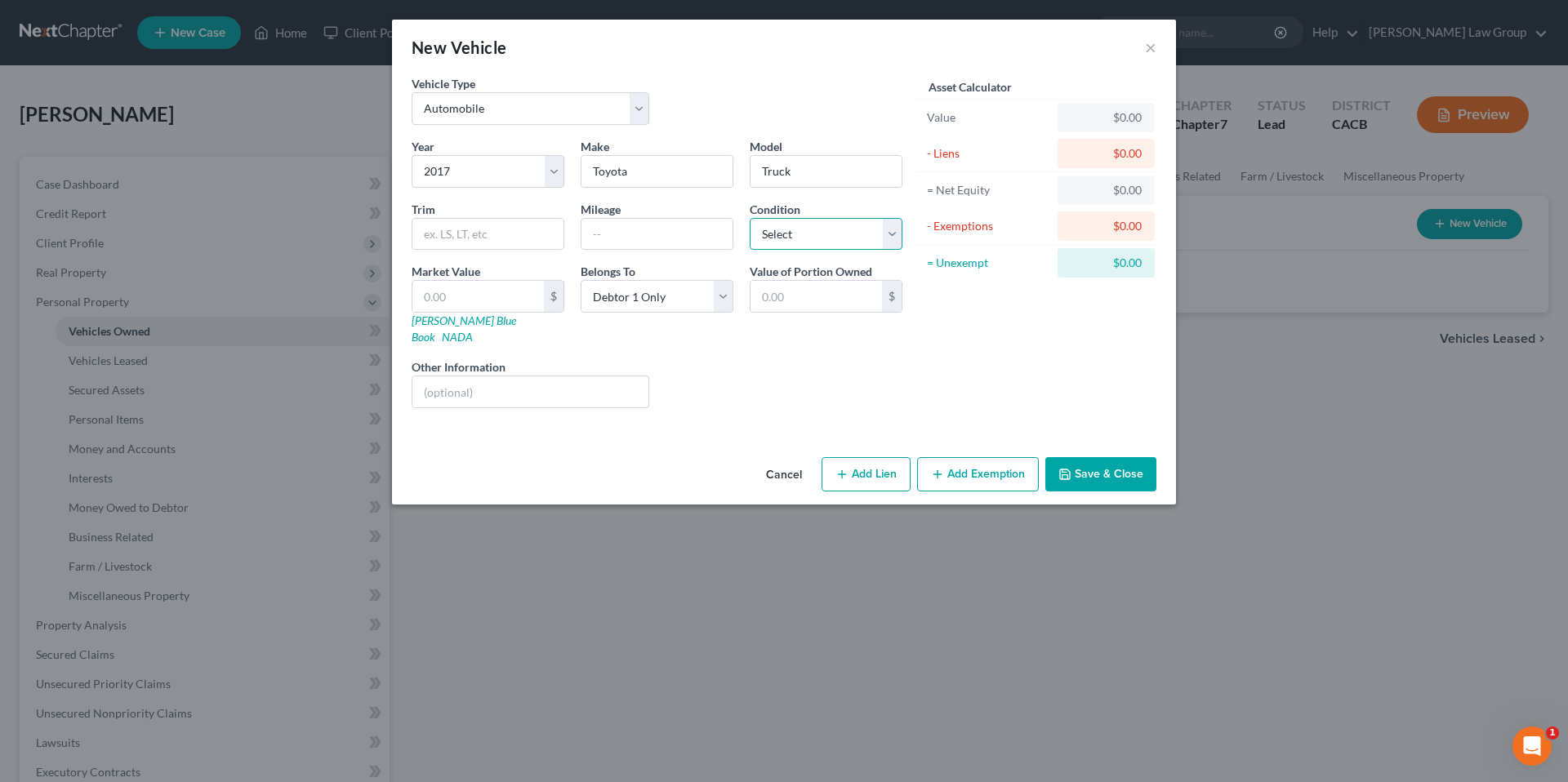
select select "3"
click at [749, 218] on select "Select Excellent Very Good Good Fair Poor" at bounding box center [826, 234] width 153 height 33
click at [492, 306] on input "text" at bounding box center [478, 297] width 131 height 31
type input "1"
type input "1.00"
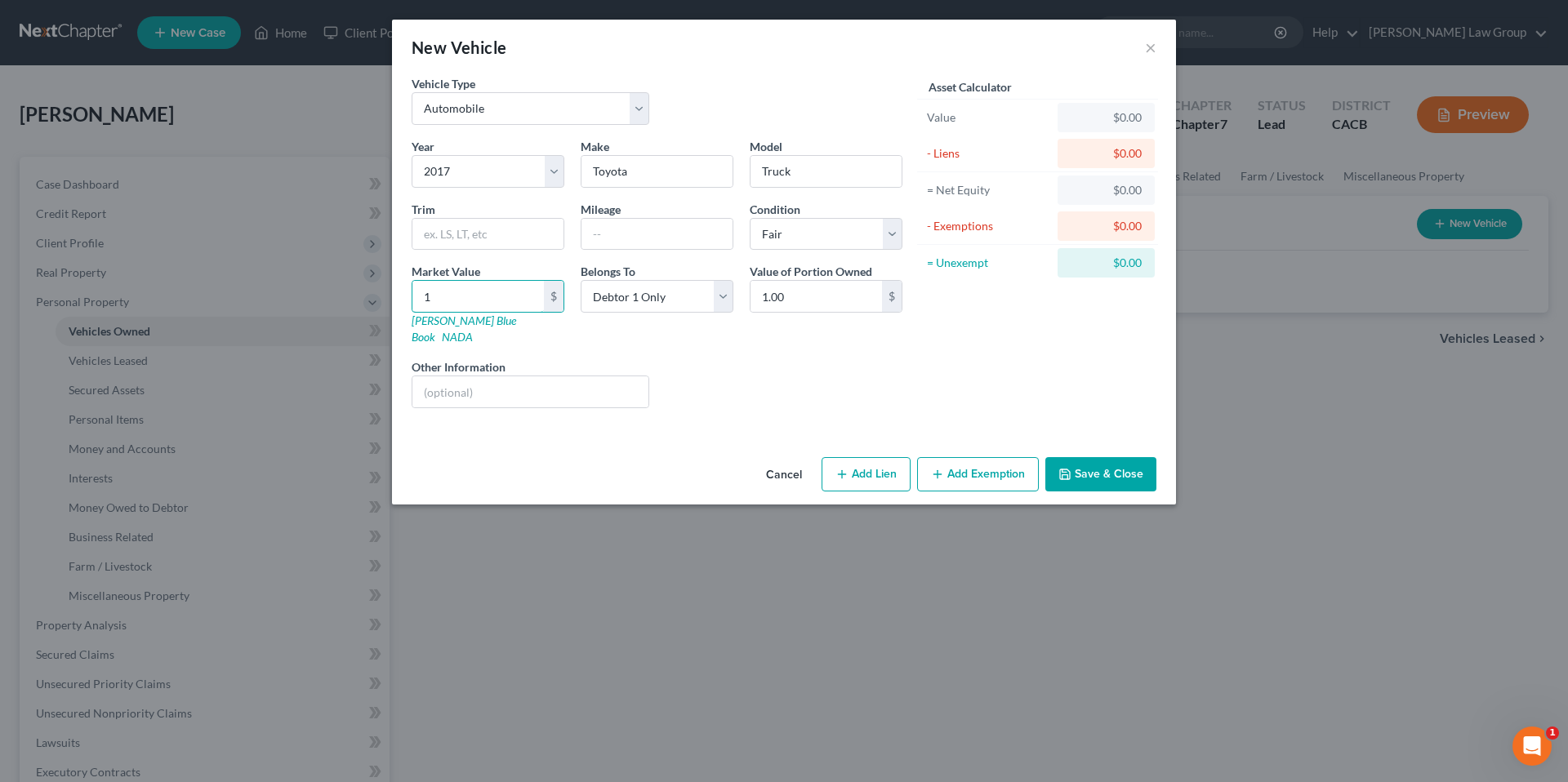
type input "18"
type input "18.00"
type input "186"
type input "186.00"
type input "1861"
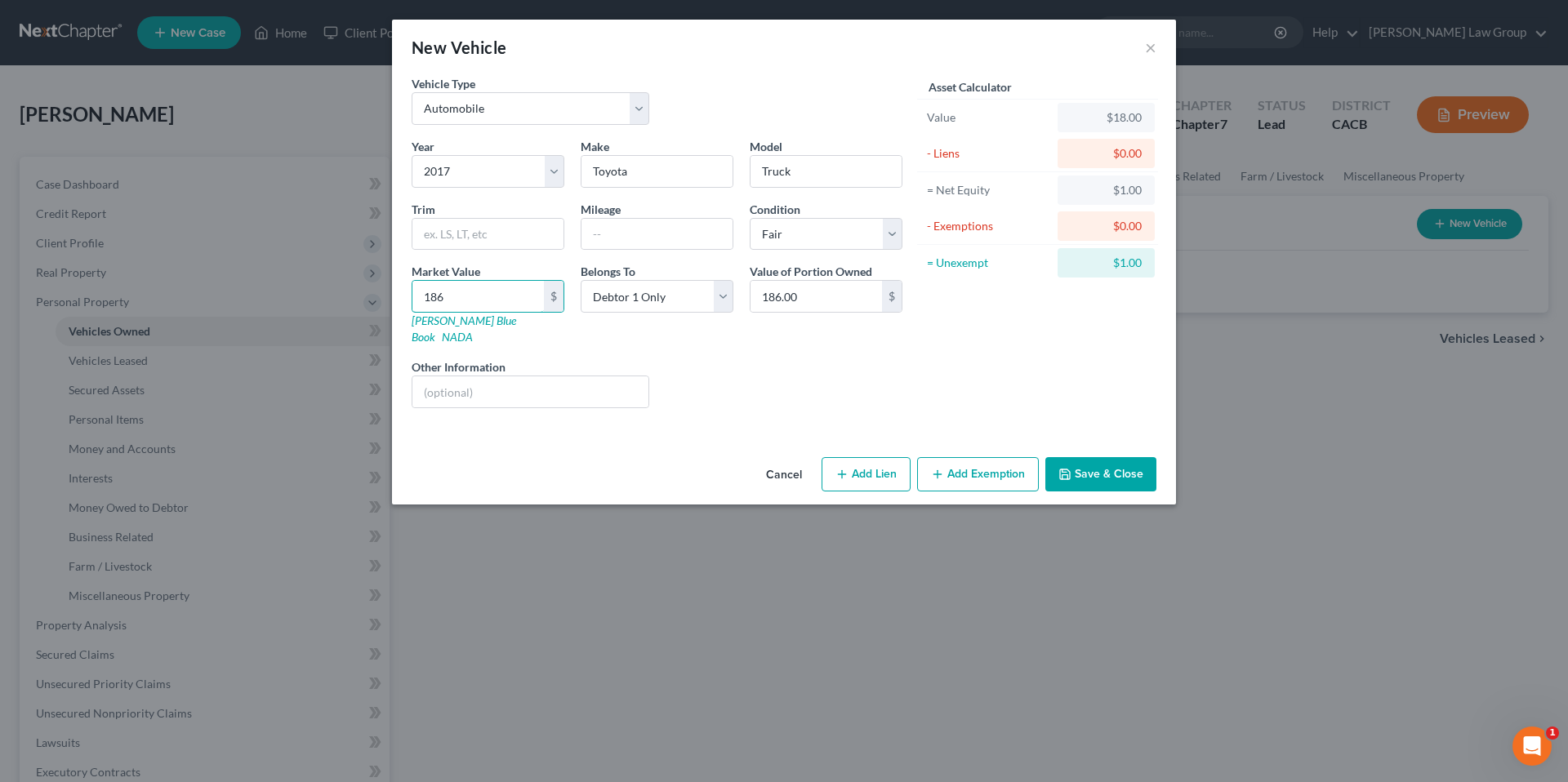
type input "1,861.00"
type input "1,8611"
type input "18,611.00"
click at [823, 179] on input "Truck" at bounding box center [826, 171] width 151 height 31
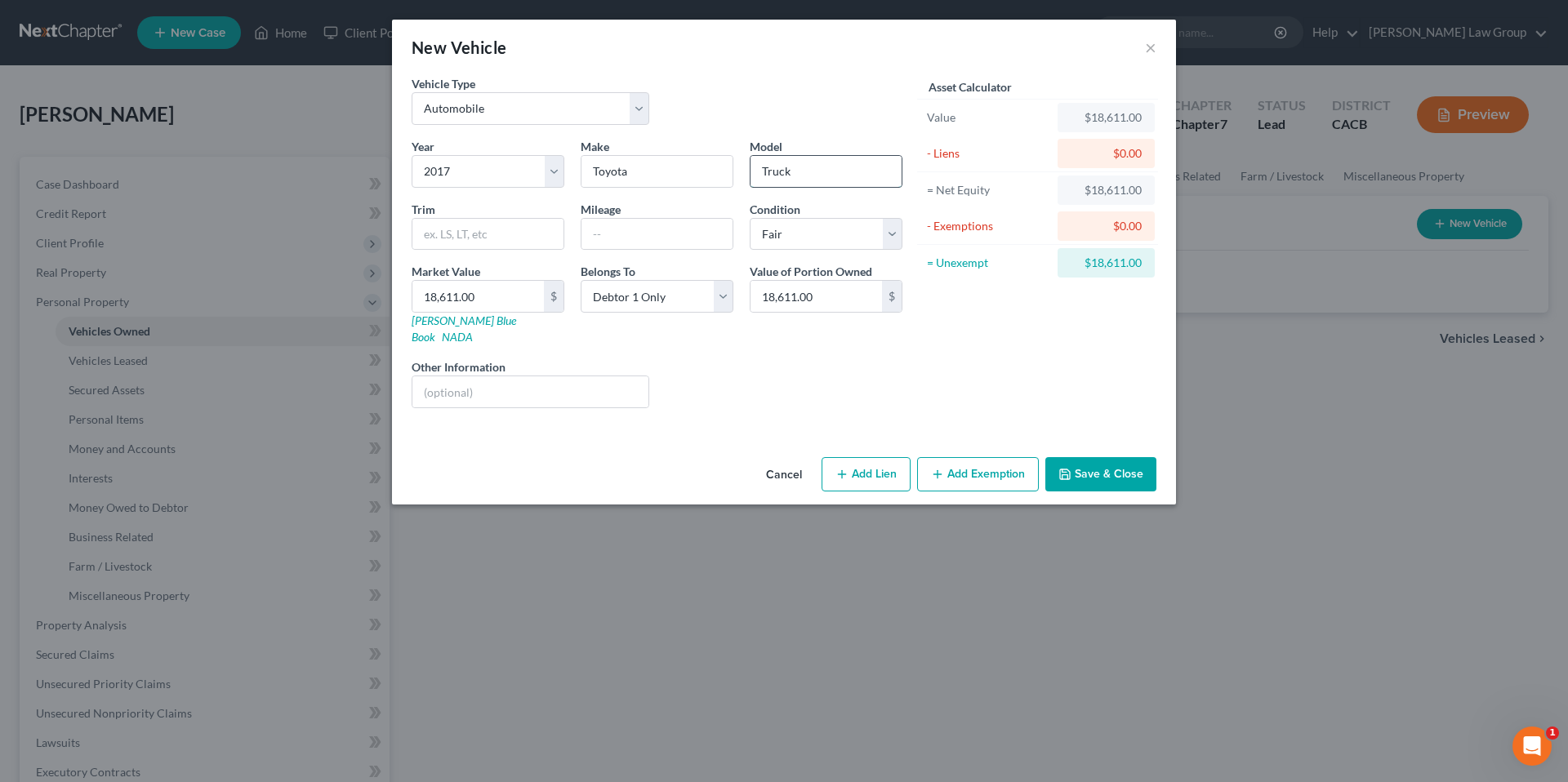
click at [828, 177] on input "Truck" at bounding box center [826, 171] width 151 height 31
type input "T"
click at [856, 175] on input "text" at bounding box center [826, 171] width 151 height 31
type input "Truck"
click at [477, 386] on input "text" at bounding box center [530, 392] width 236 height 31
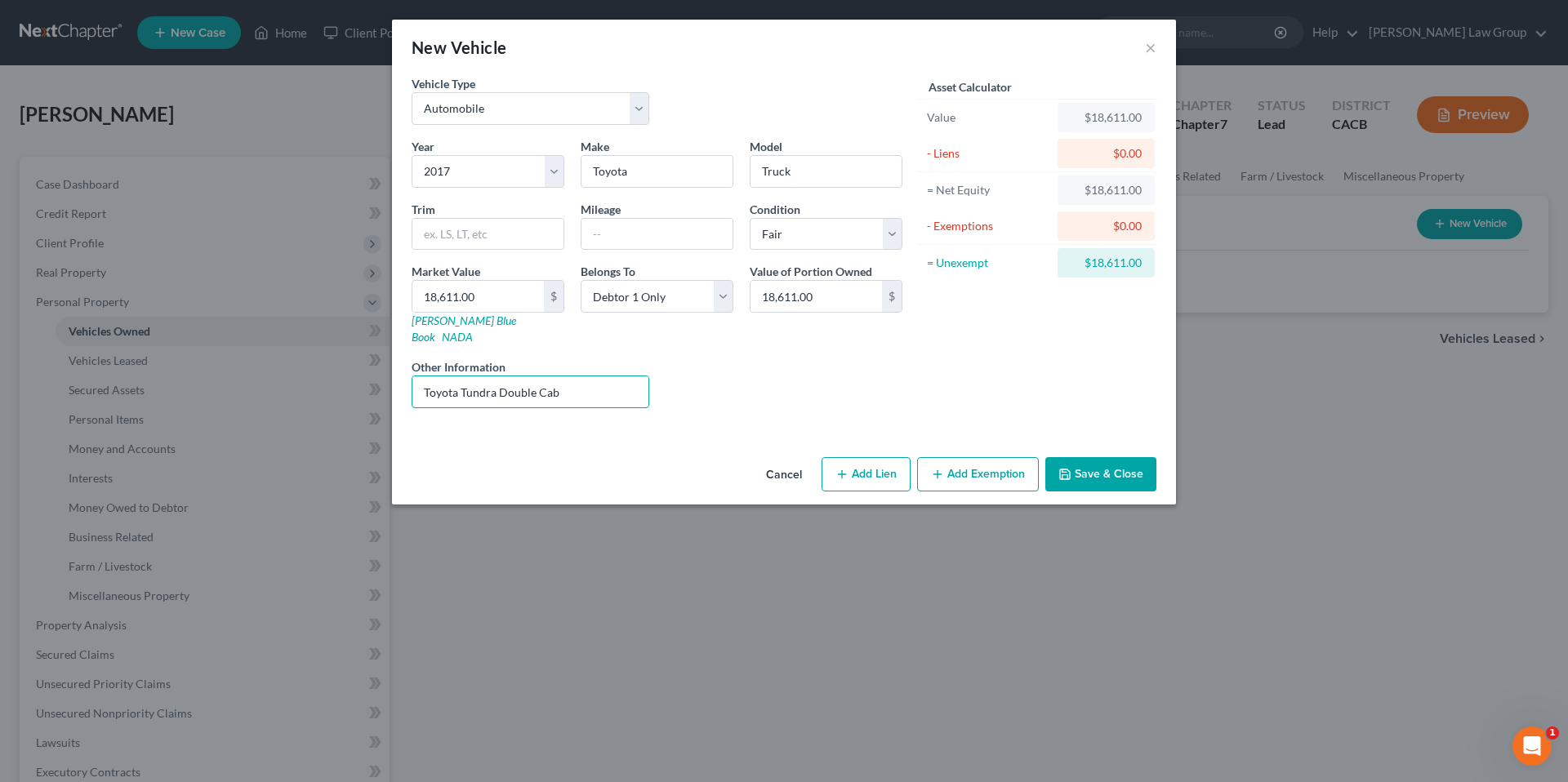
type input "Toyota Tundra Double Cab"
click at [1084, 457] on button "Save & Close" at bounding box center [1101, 474] width 111 height 34
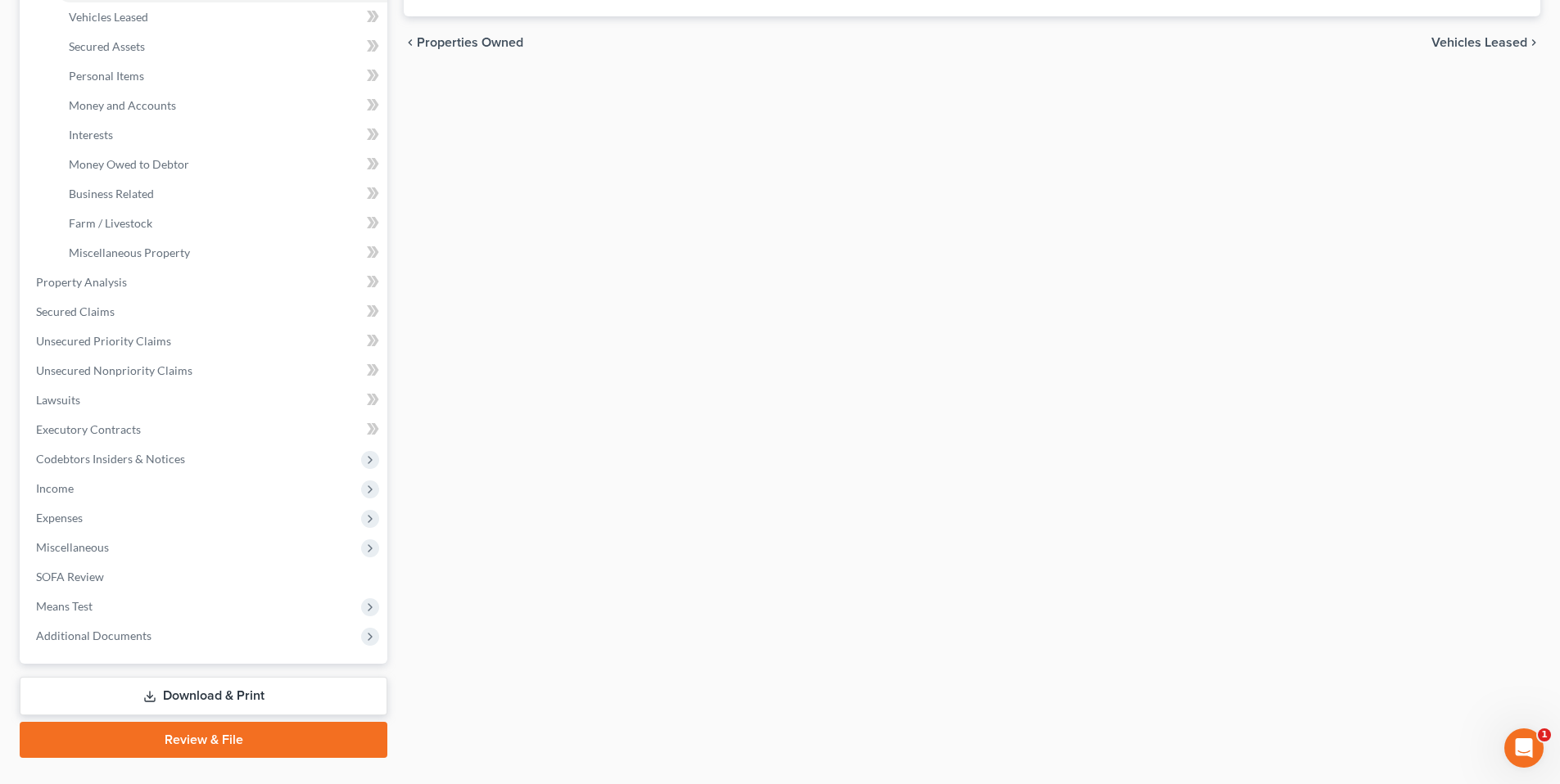
scroll to position [341, 0]
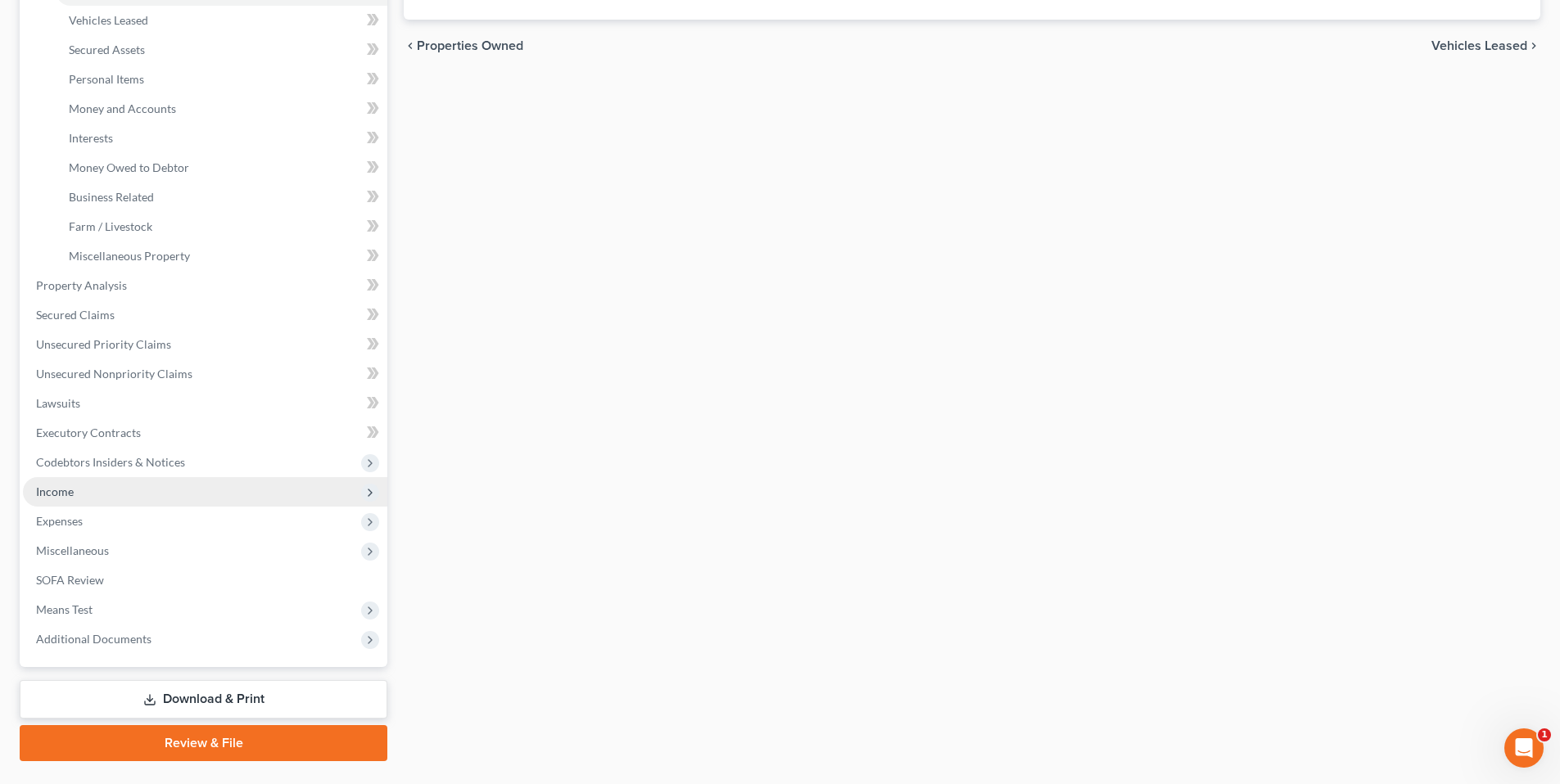
click at [61, 491] on span "Income" at bounding box center [55, 492] width 38 height 14
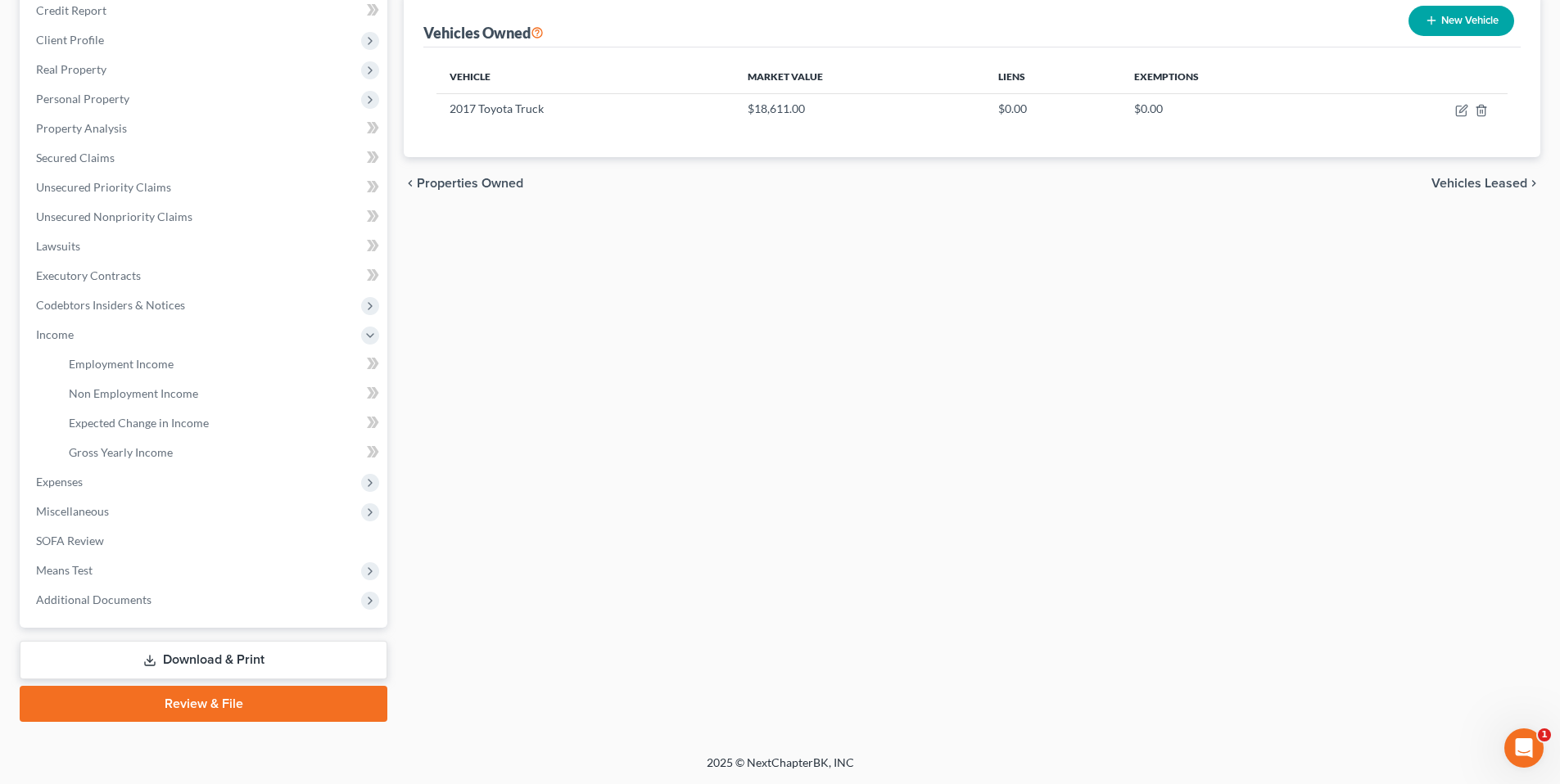
scroll to position [202, 0]
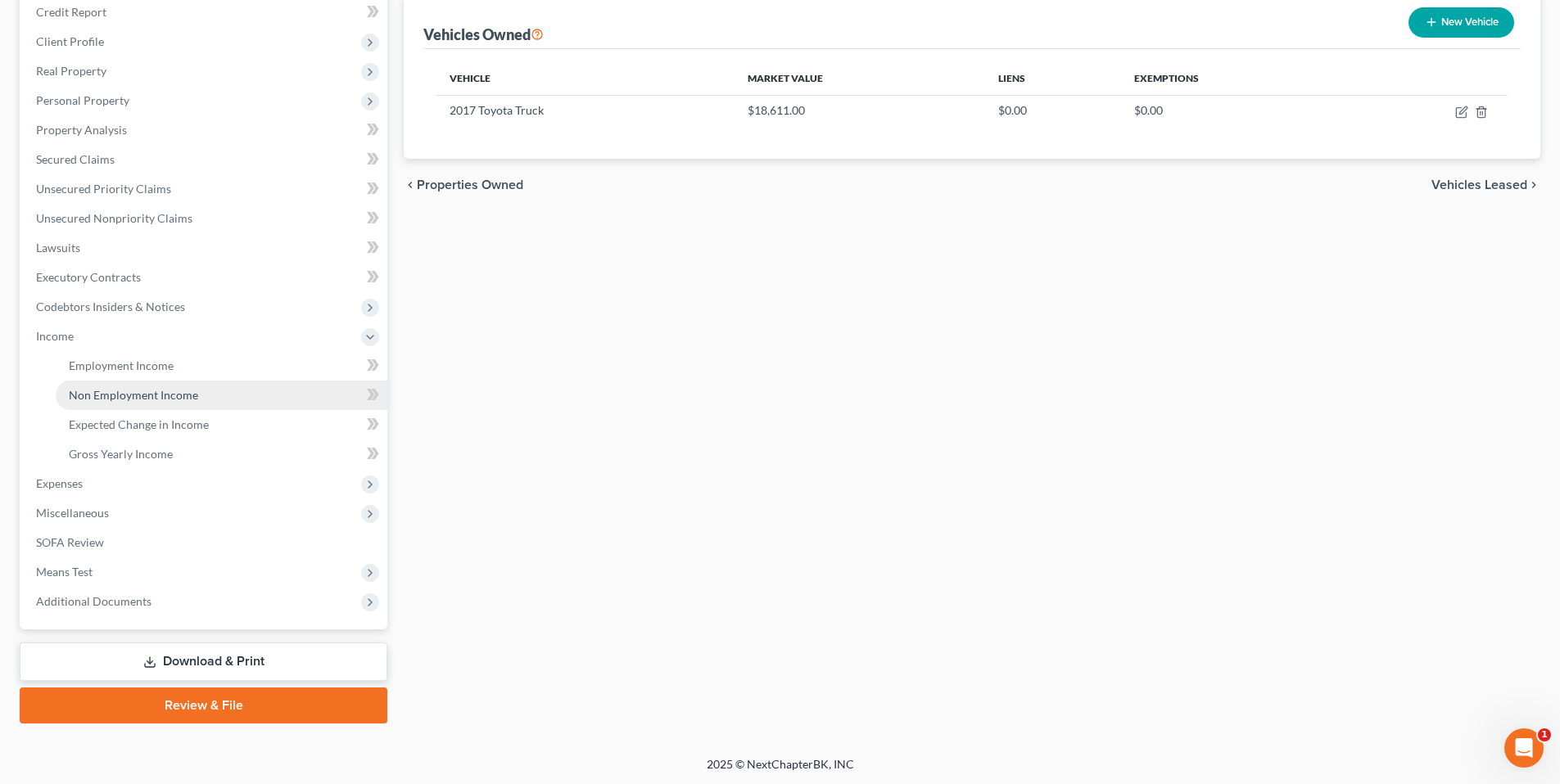
click at [146, 395] on span "Non Employment Income" at bounding box center [133, 395] width 129 height 14
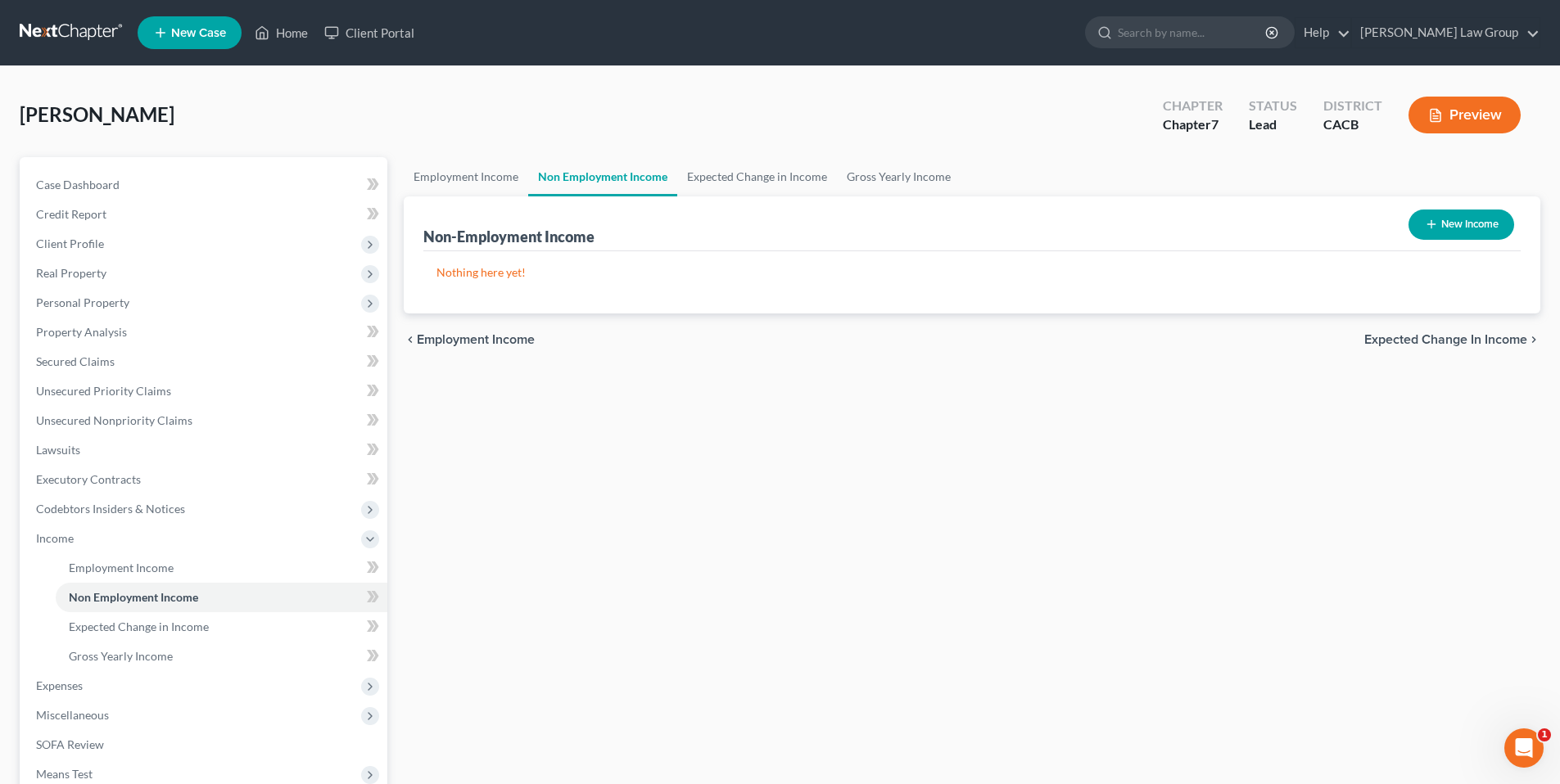
click at [1491, 223] on button "New Income" at bounding box center [1461, 224] width 106 height 30
select select "0"
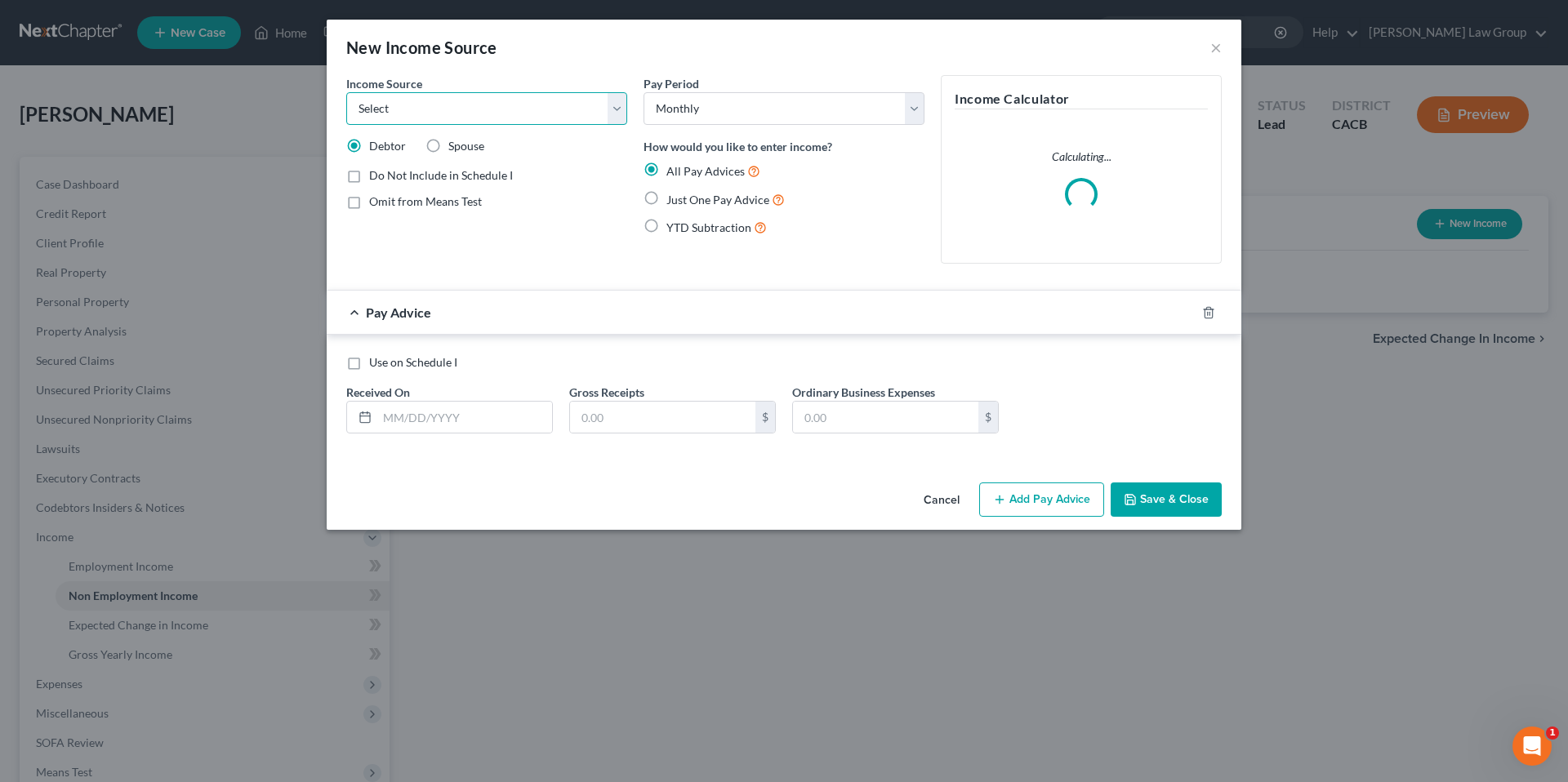
click at [611, 110] on select "Select Unemployment Disability (from employer) Pension Retirement Social Securi…" at bounding box center [487, 109] width 281 height 33
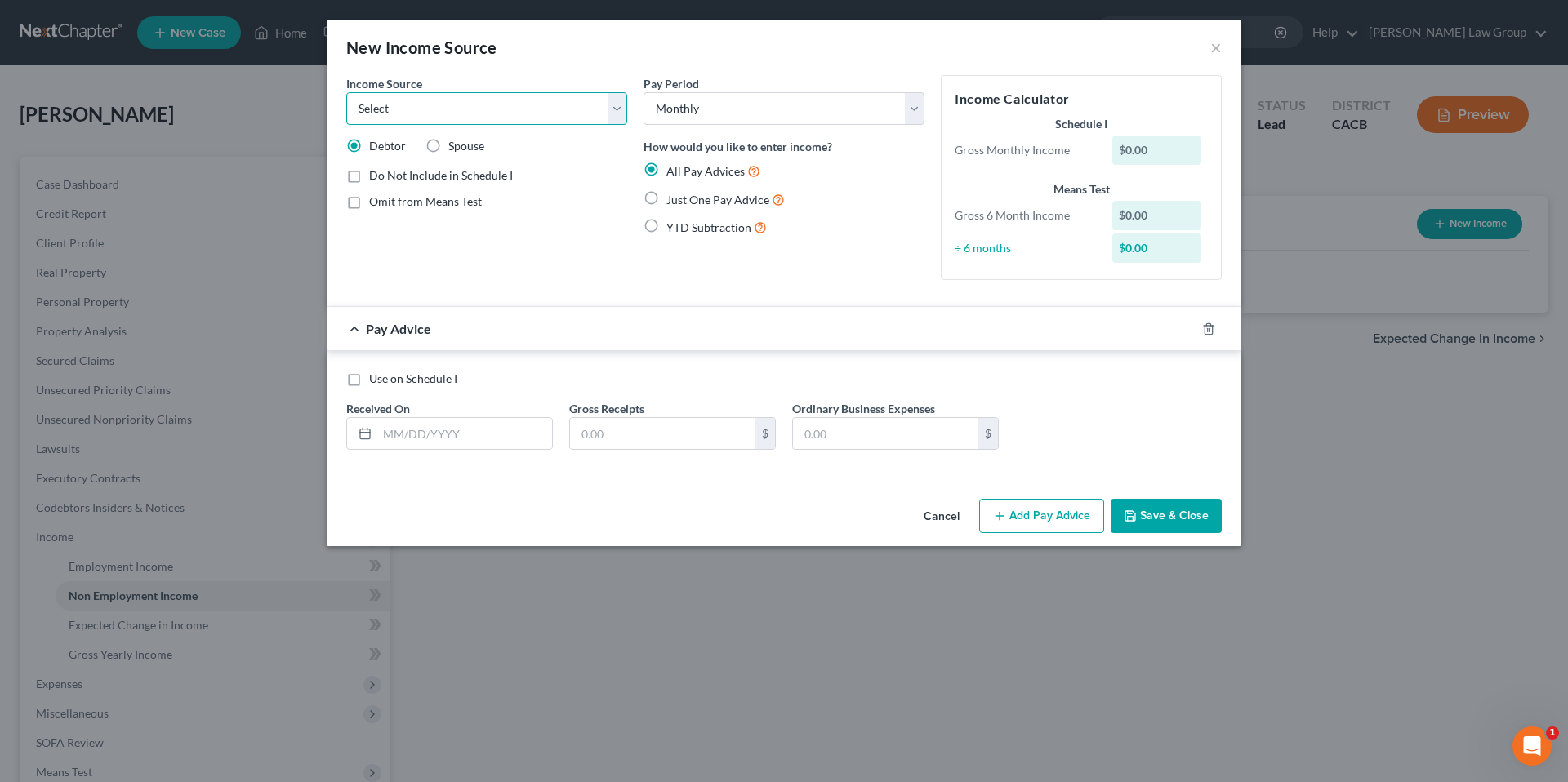
select select "4"
click at [346, 93] on select "Select Unemployment Disability (from employer) Pension Retirement Social Securi…" at bounding box center [487, 109] width 281 height 33
click at [666, 197] on label "Just One Pay Advice" at bounding box center [725, 200] width 118 height 19
click at [673, 197] on input "Just One Pay Advice" at bounding box center [678, 196] width 10 height 10
radio input "true"
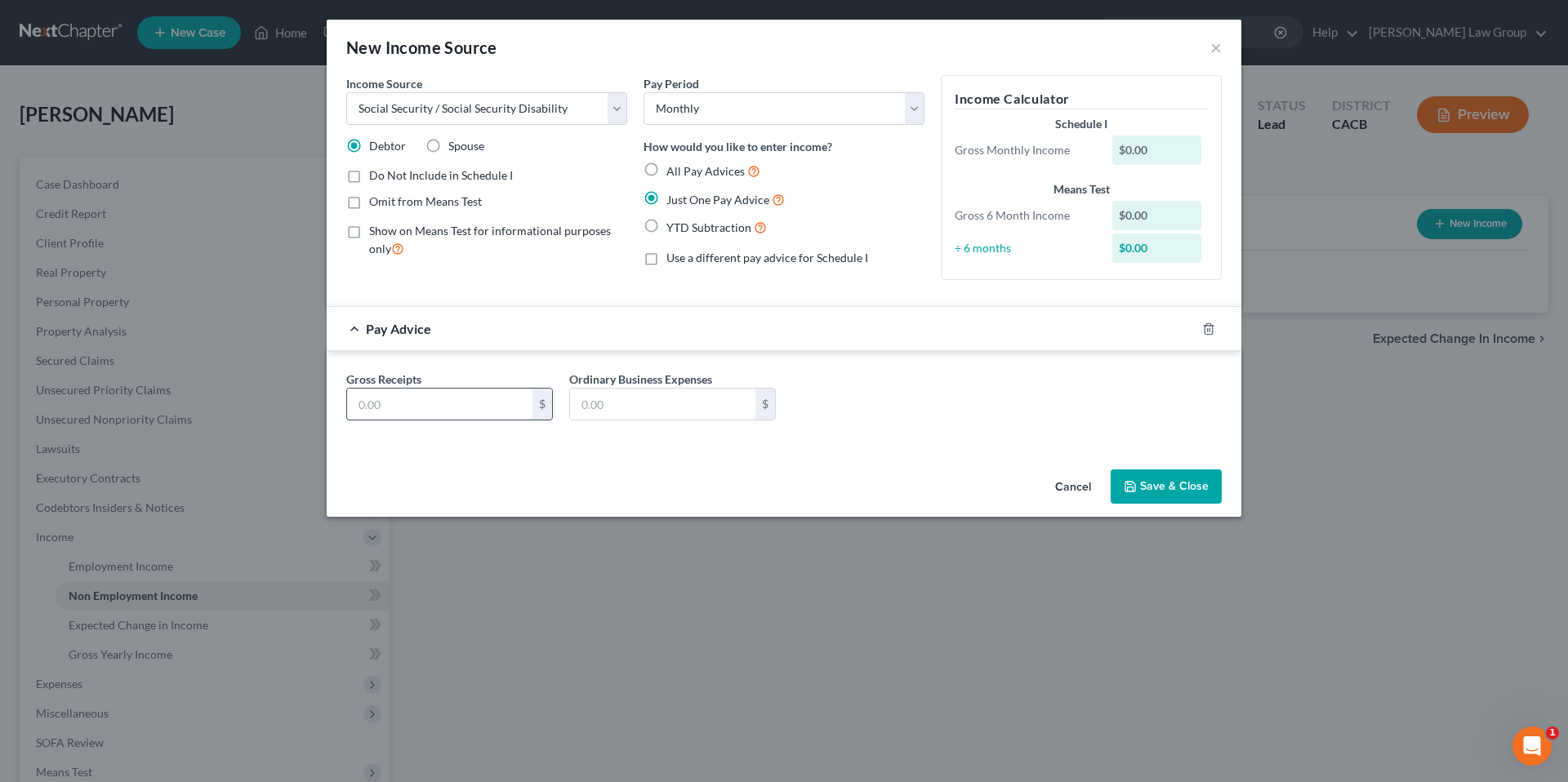
click at [472, 406] on input "text" at bounding box center [440, 404] width 185 height 31
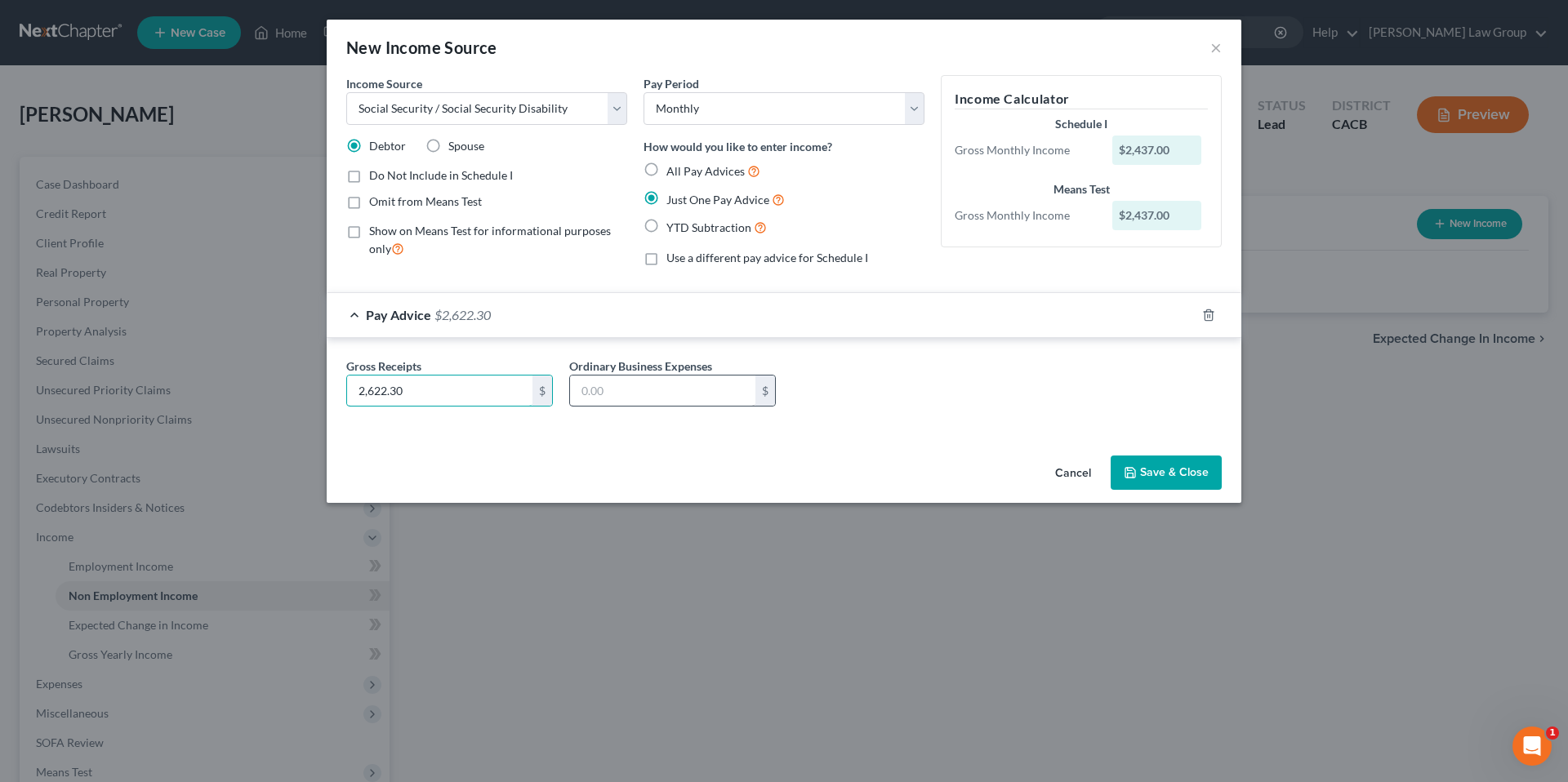
type input "2,622.30"
click at [643, 385] on input "text" at bounding box center [663, 391] width 185 height 31
type input "185.00"
click at [1144, 474] on button "Save & Close" at bounding box center [1166, 472] width 111 height 34
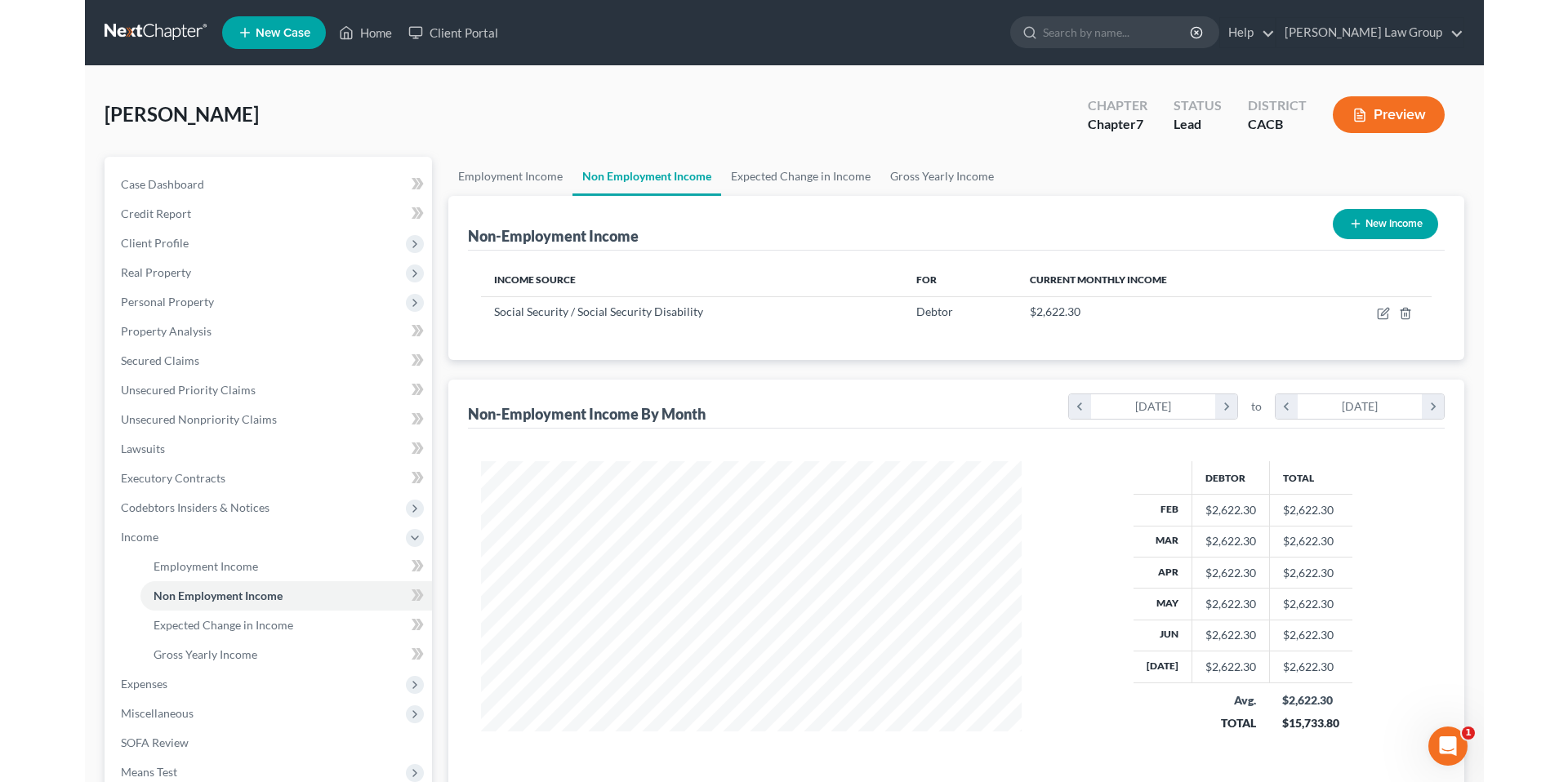
scroll to position [304, 642]
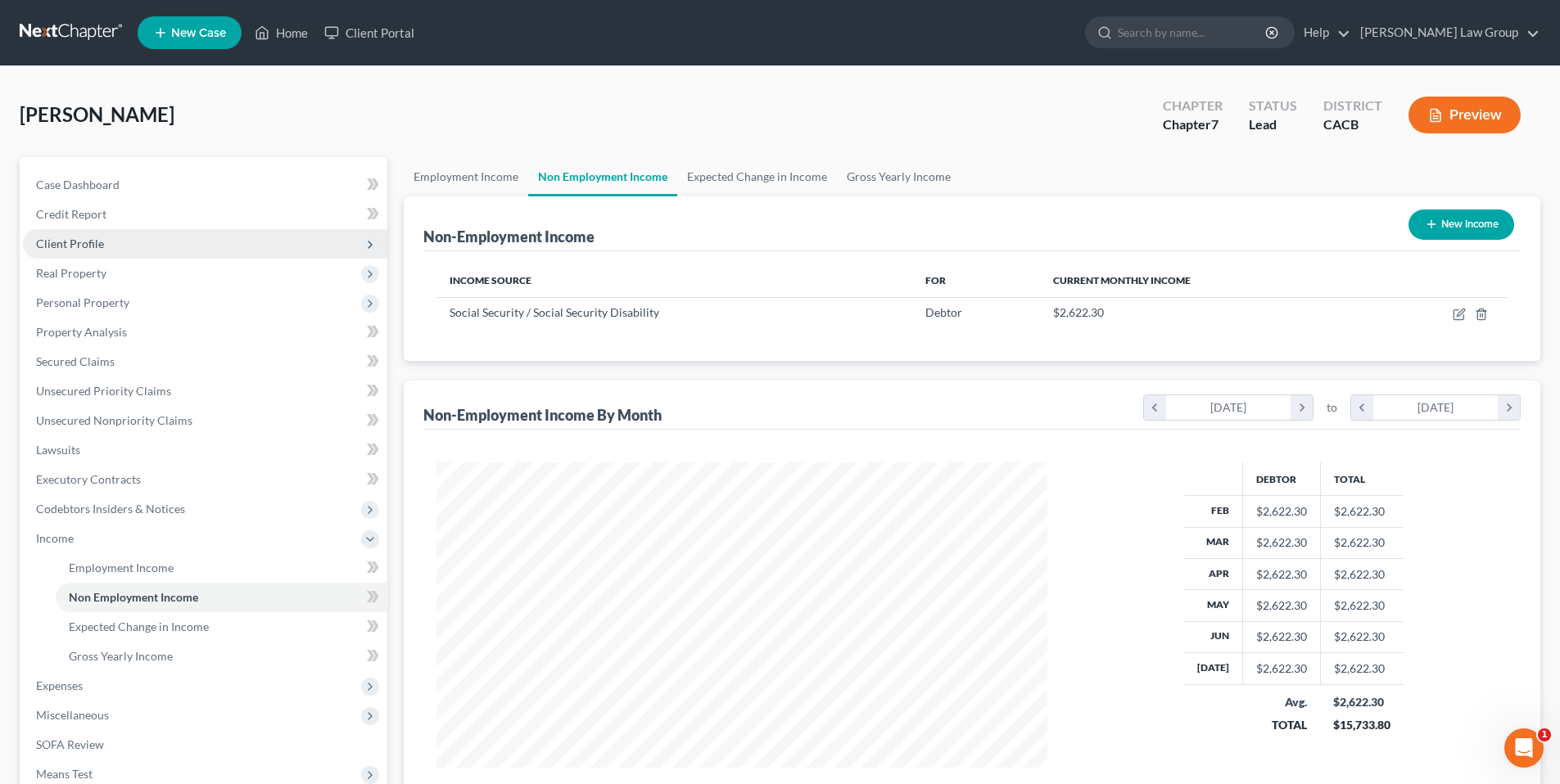
click at [92, 241] on span "Client Profile" at bounding box center [70, 243] width 68 height 14
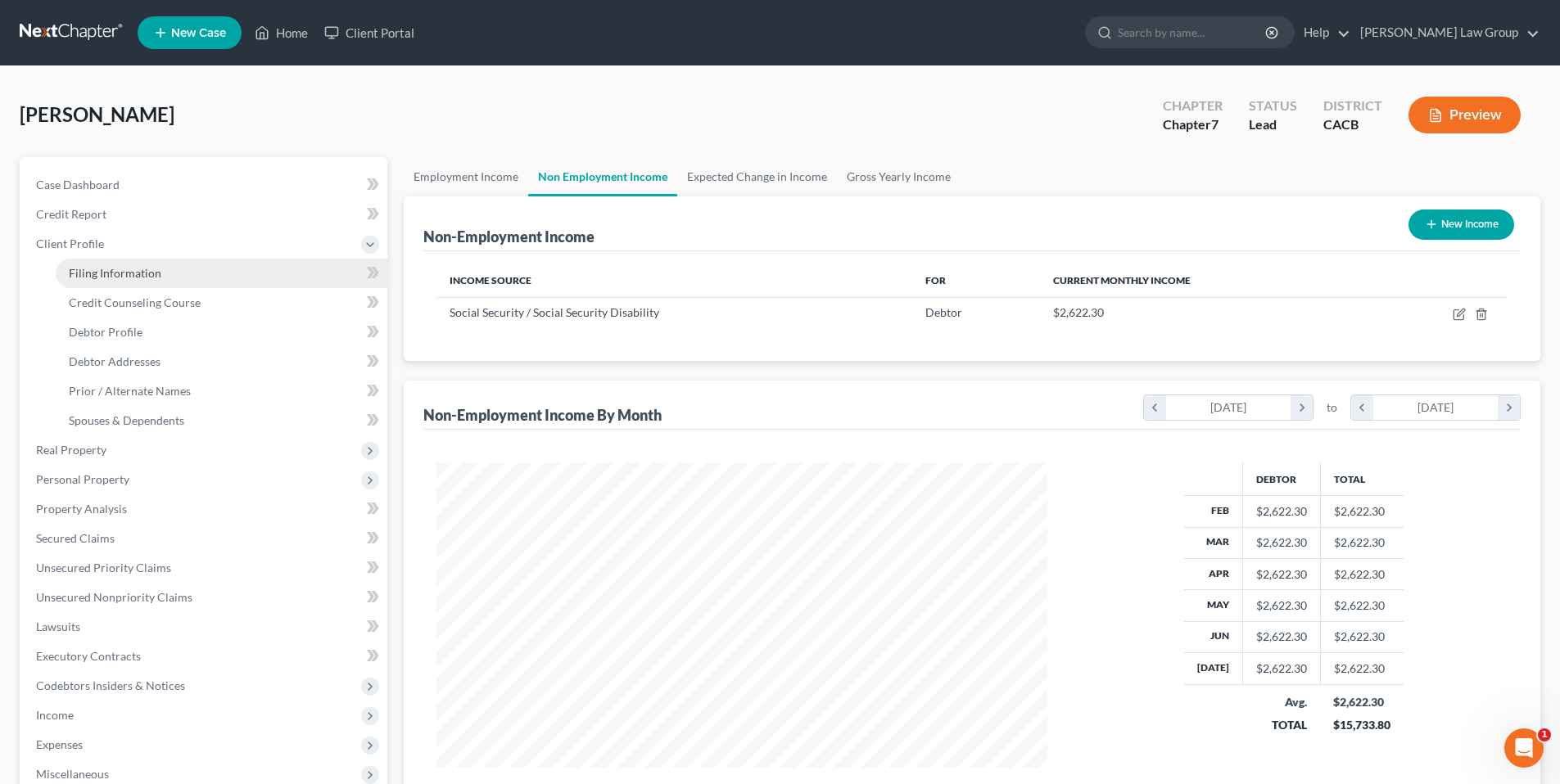
click at [136, 268] on span "Filing Information" at bounding box center [115, 273] width 93 height 14
select select "1"
select select "0"
select select "7"
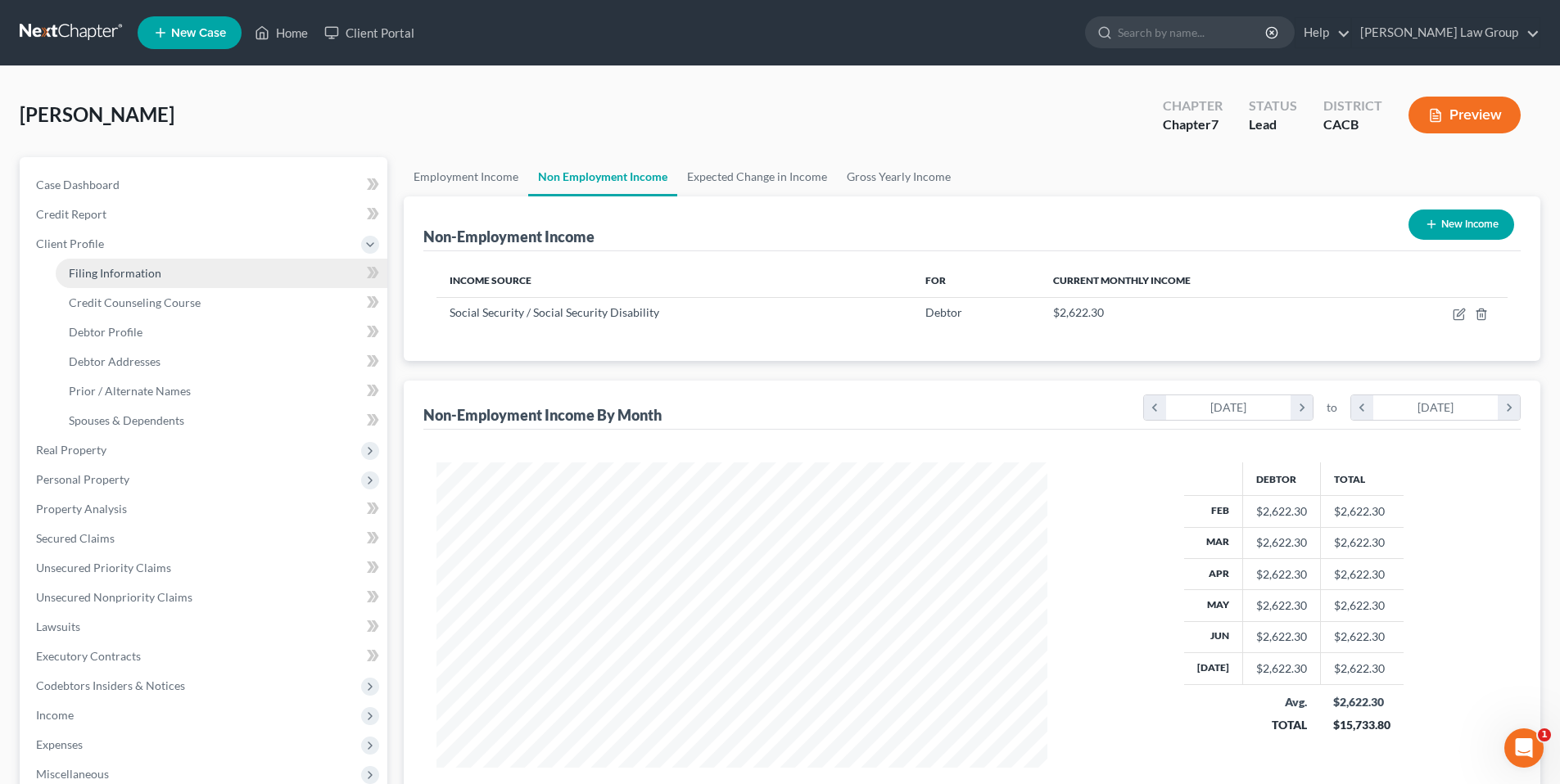
select select "0"
select select "4"
select select "0"
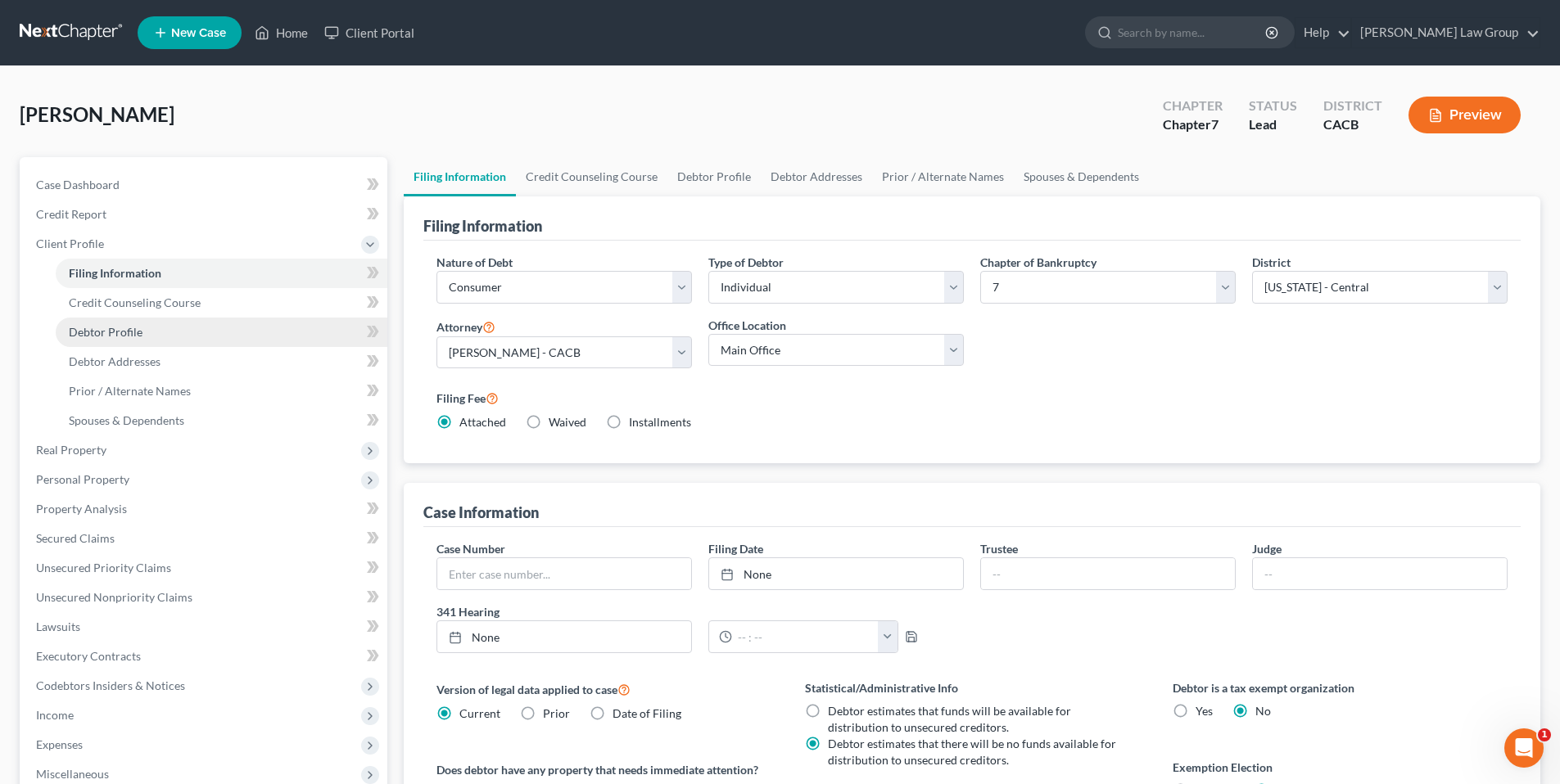
click at [128, 328] on span "Debtor Profile" at bounding box center [106, 332] width 74 height 14
select select "1"
select select "3"
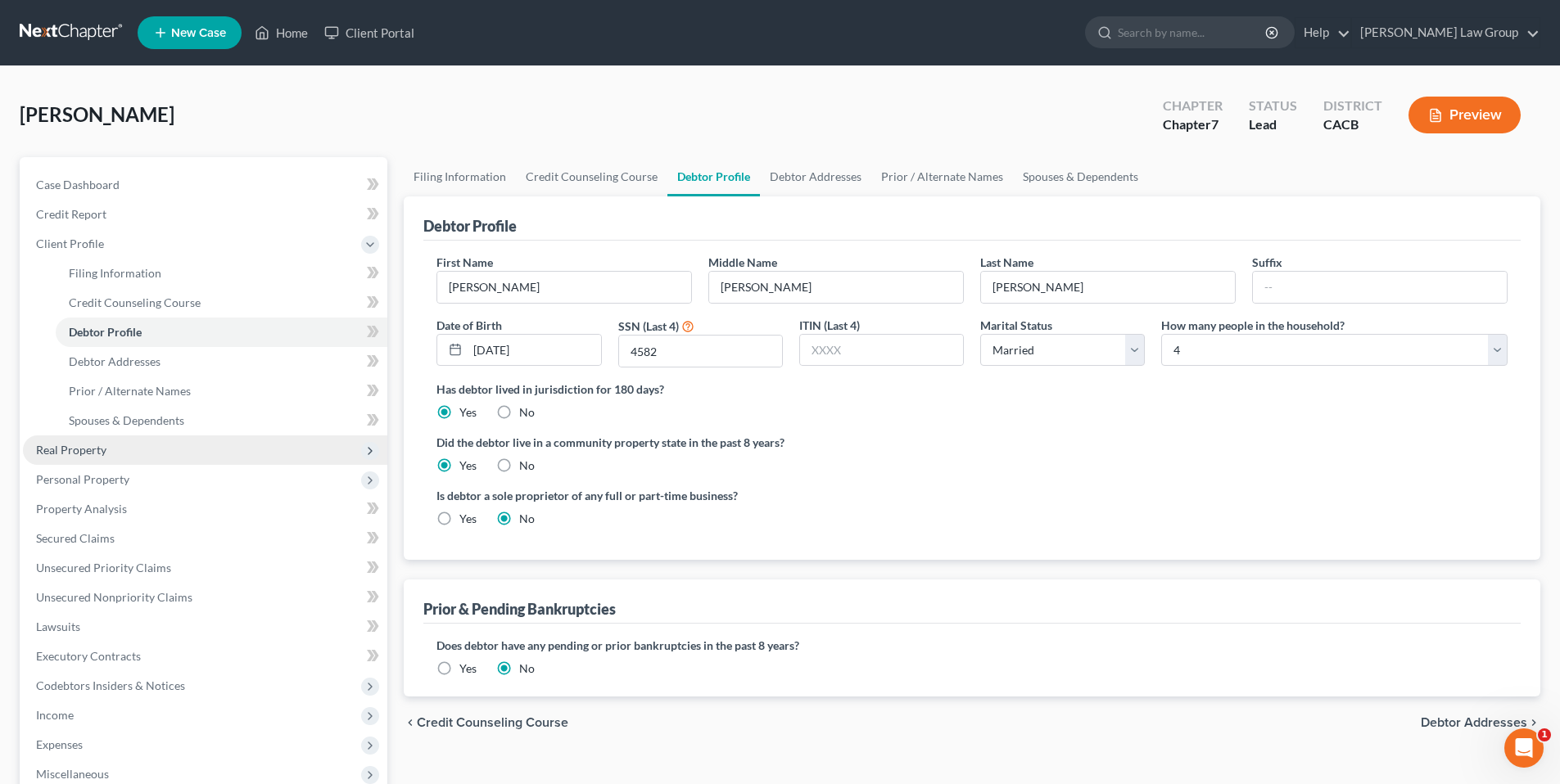
click at [86, 445] on span "Real Property" at bounding box center [71, 450] width 71 height 14
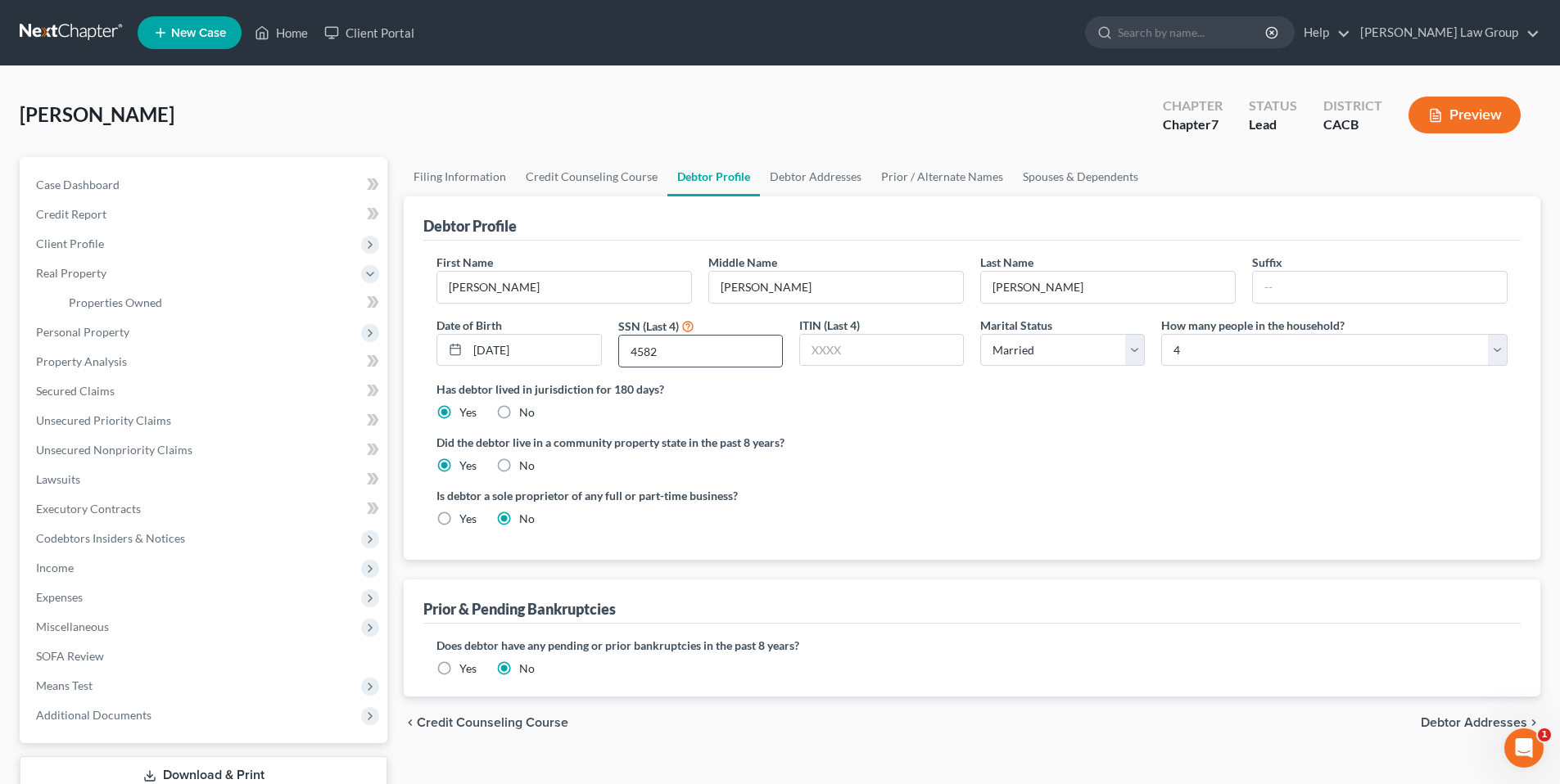
click at [643, 350] on input "4582" at bounding box center [701, 352] width 163 height 31
type input "4482"
click at [72, 240] on span "Client Profile" at bounding box center [70, 243] width 68 height 14
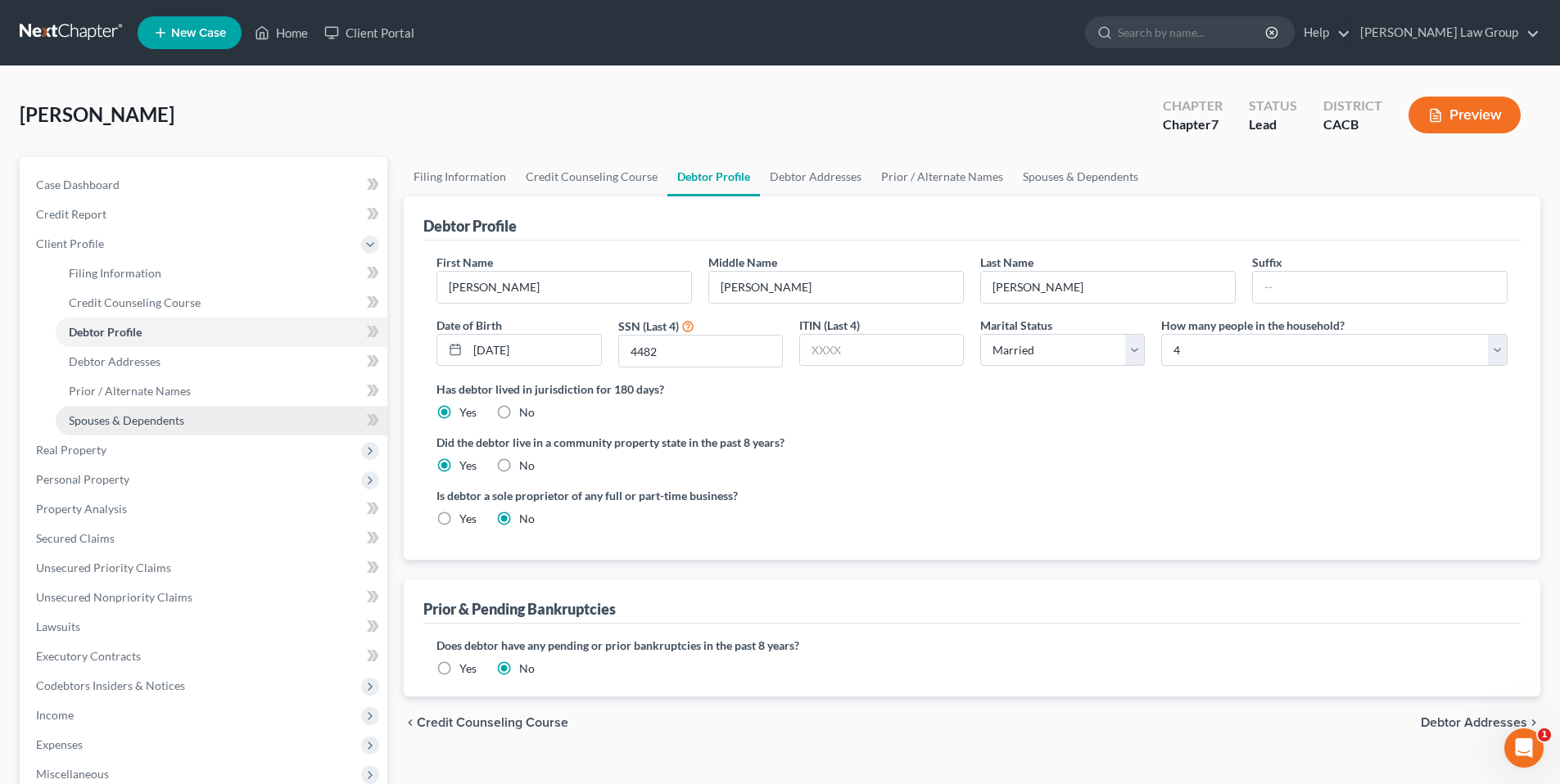
click at [126, 416] on span "Spouses & Dependents" at bounding box center [126, 420] width 115 height 14
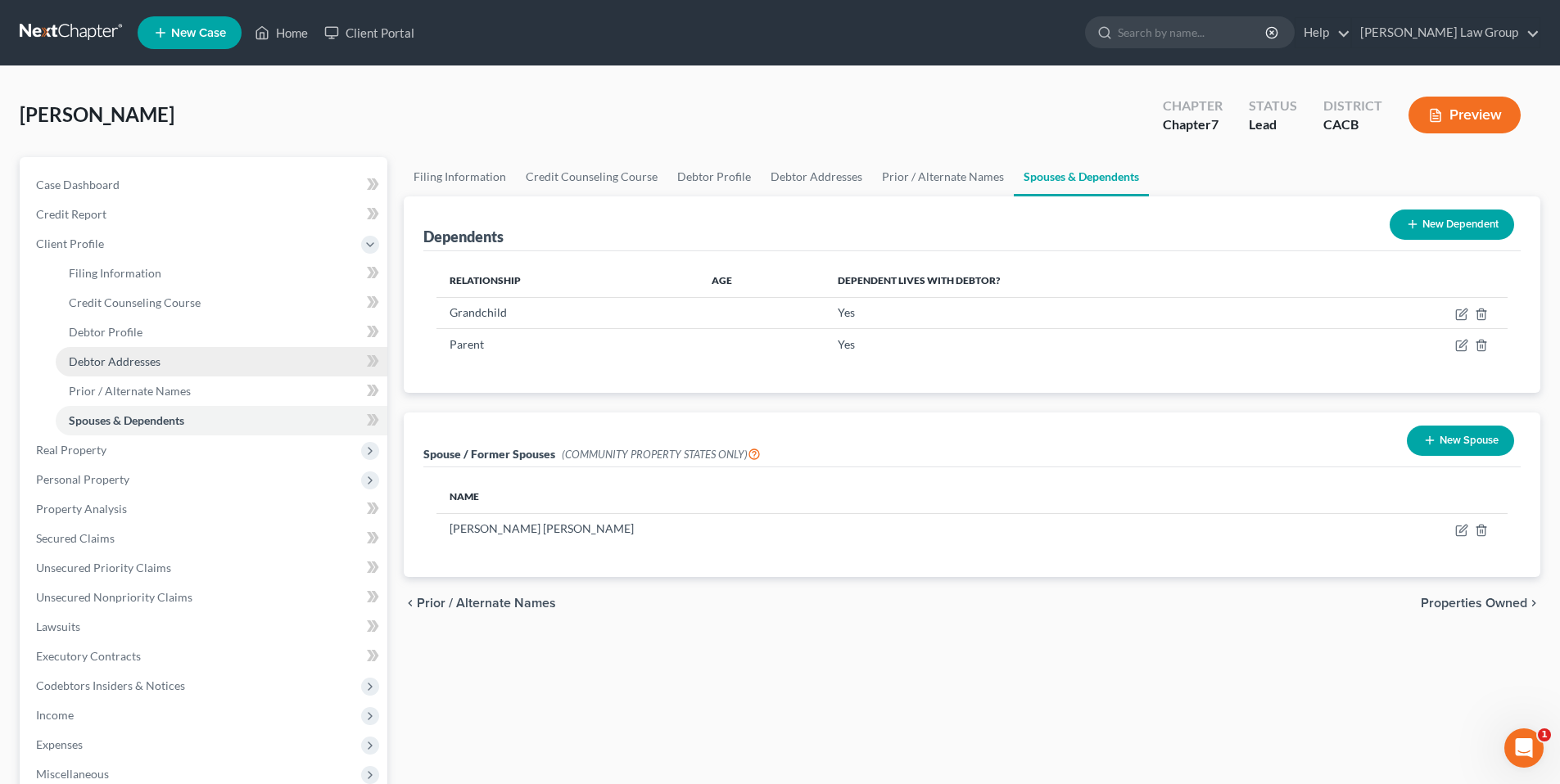
click at [132, 363] on span "Debtor Addresses" at bounding box center [114, 361] width 92 height 14
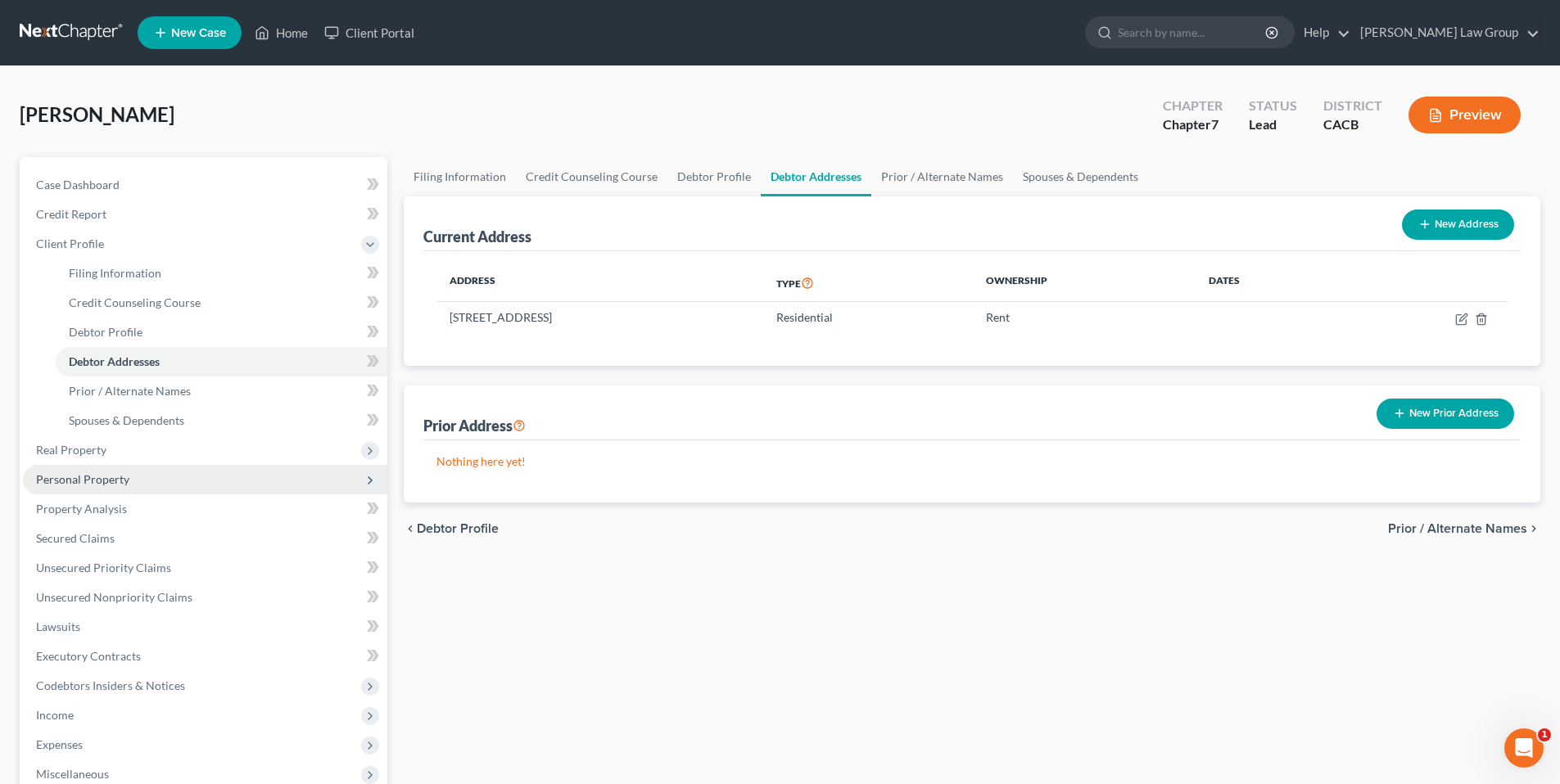
click at [88, 477] on span "Personal Property" at bounding box center [83, 480] width 94 height 14
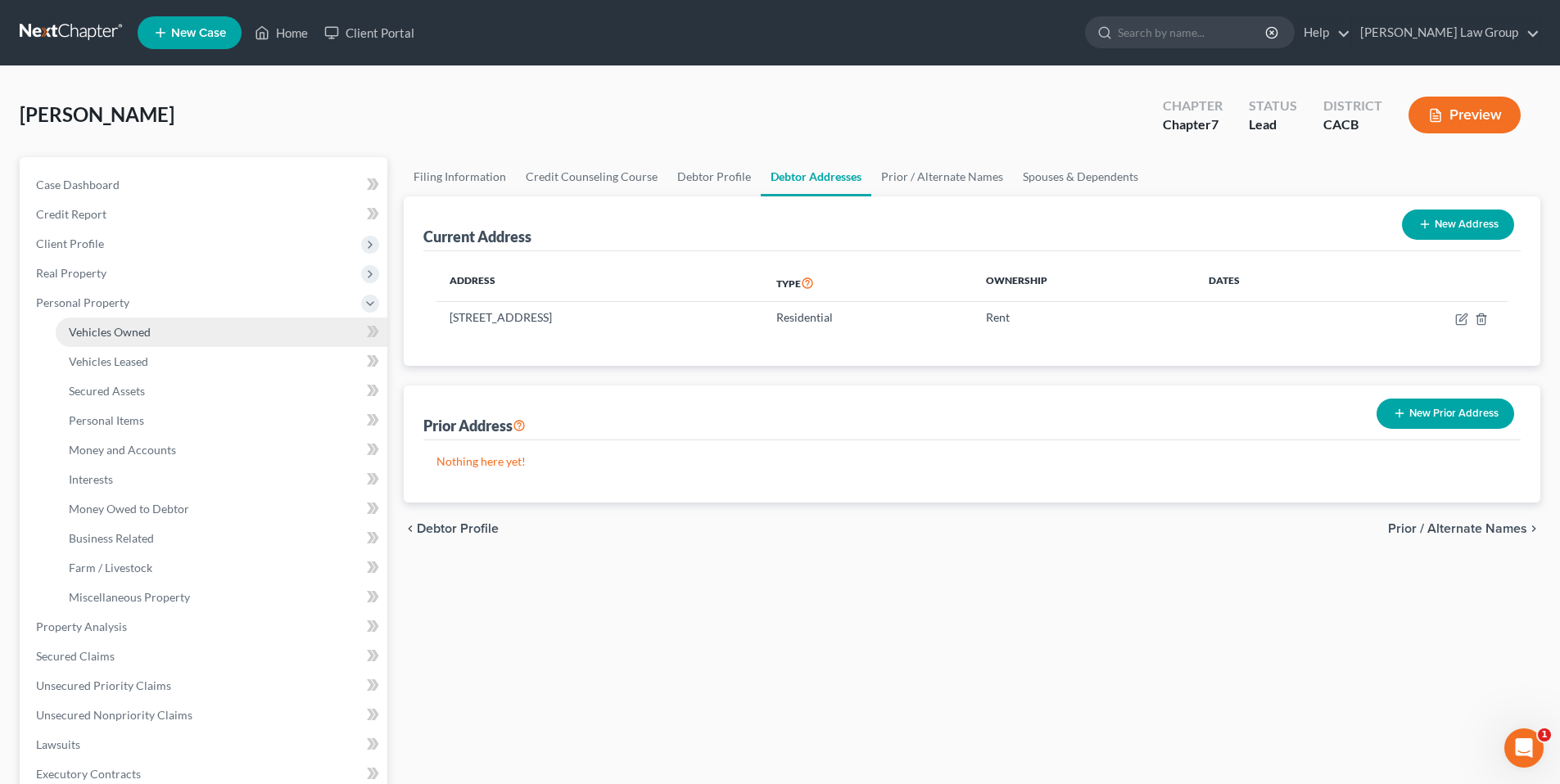
click at [120, 333] on span "Vehicles Owned" at bounding box center [109, 332] width 82 height 14
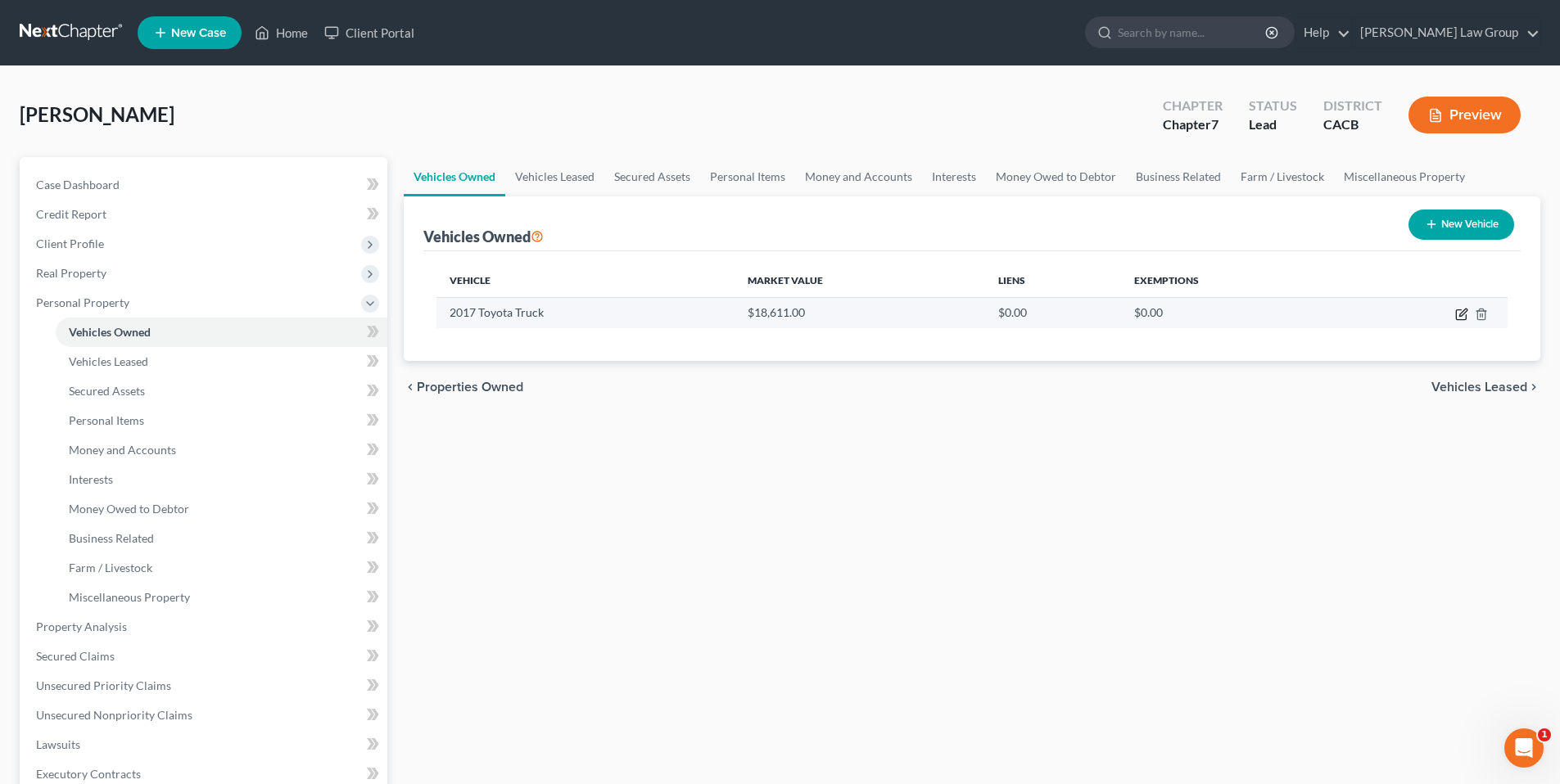
click at [1459, 315] on icon "button" at bounding box center [1463, 312] width 8 height 8
select select "0"
select select "9"
select select "3"
select select "0"
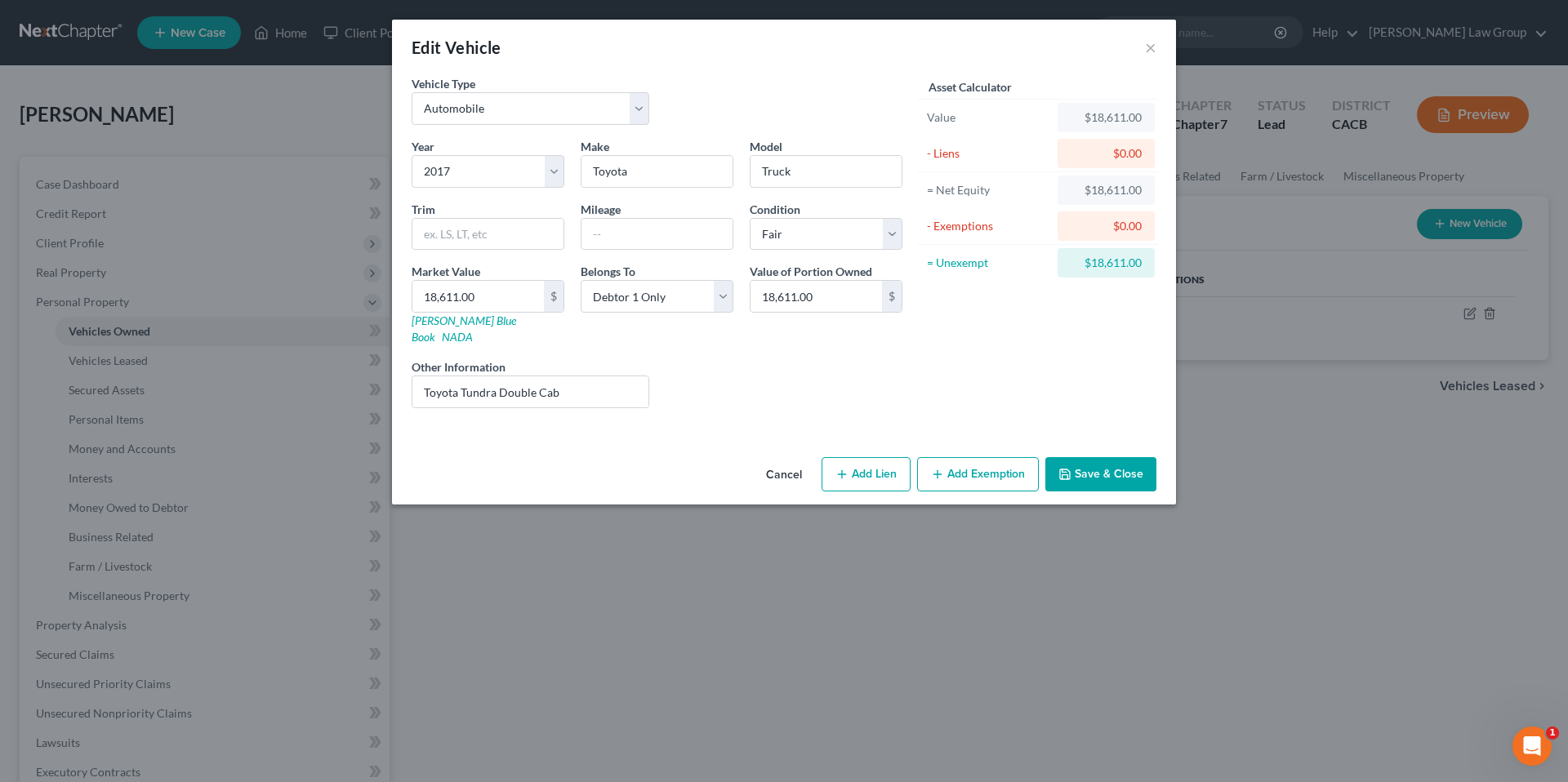
click at [987, 457] on button "Add Exemption" at bounding box center [978, 474] width 122 height 34
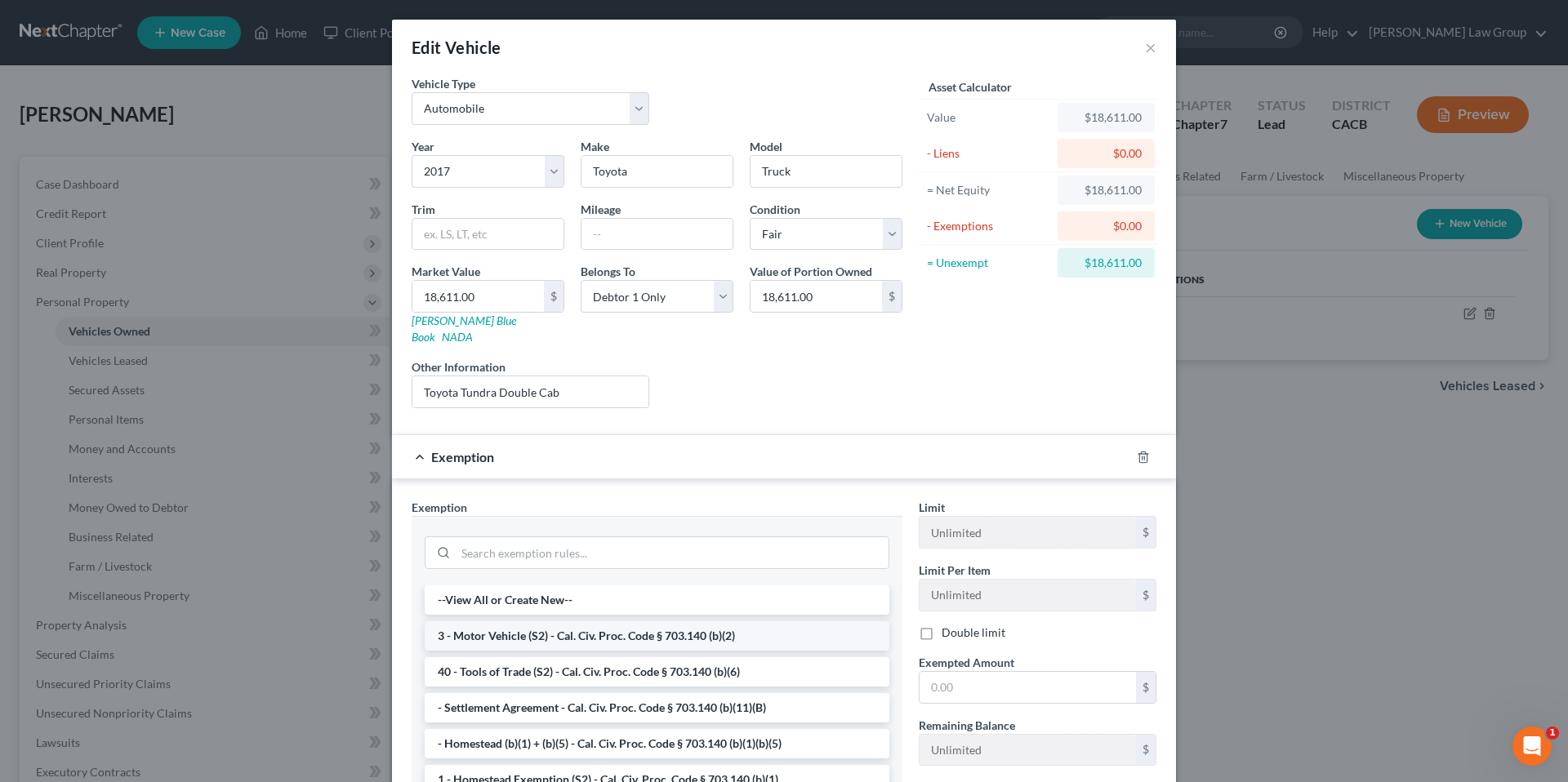
click at [636, 622] on li "3 - Motor Vehicle (S2) - Cal. Civ. Proc. Code § 703.140 (b)(2)" at bounding box center [657, 636] width 465 height 29
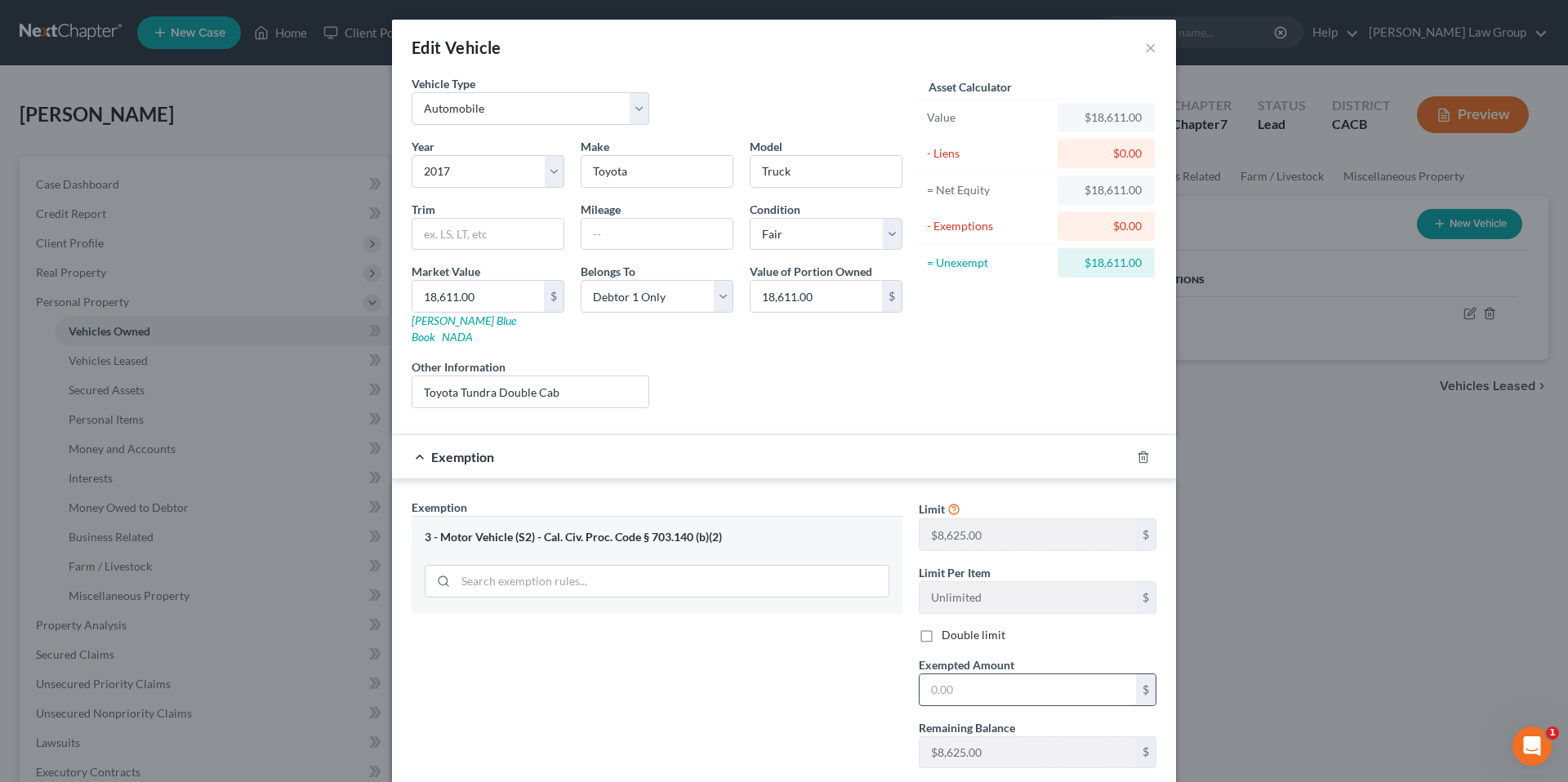
click at [963, 678] on input "text" at bounding box center [1028, 690] width 216 height 31
type input "8,625.00"
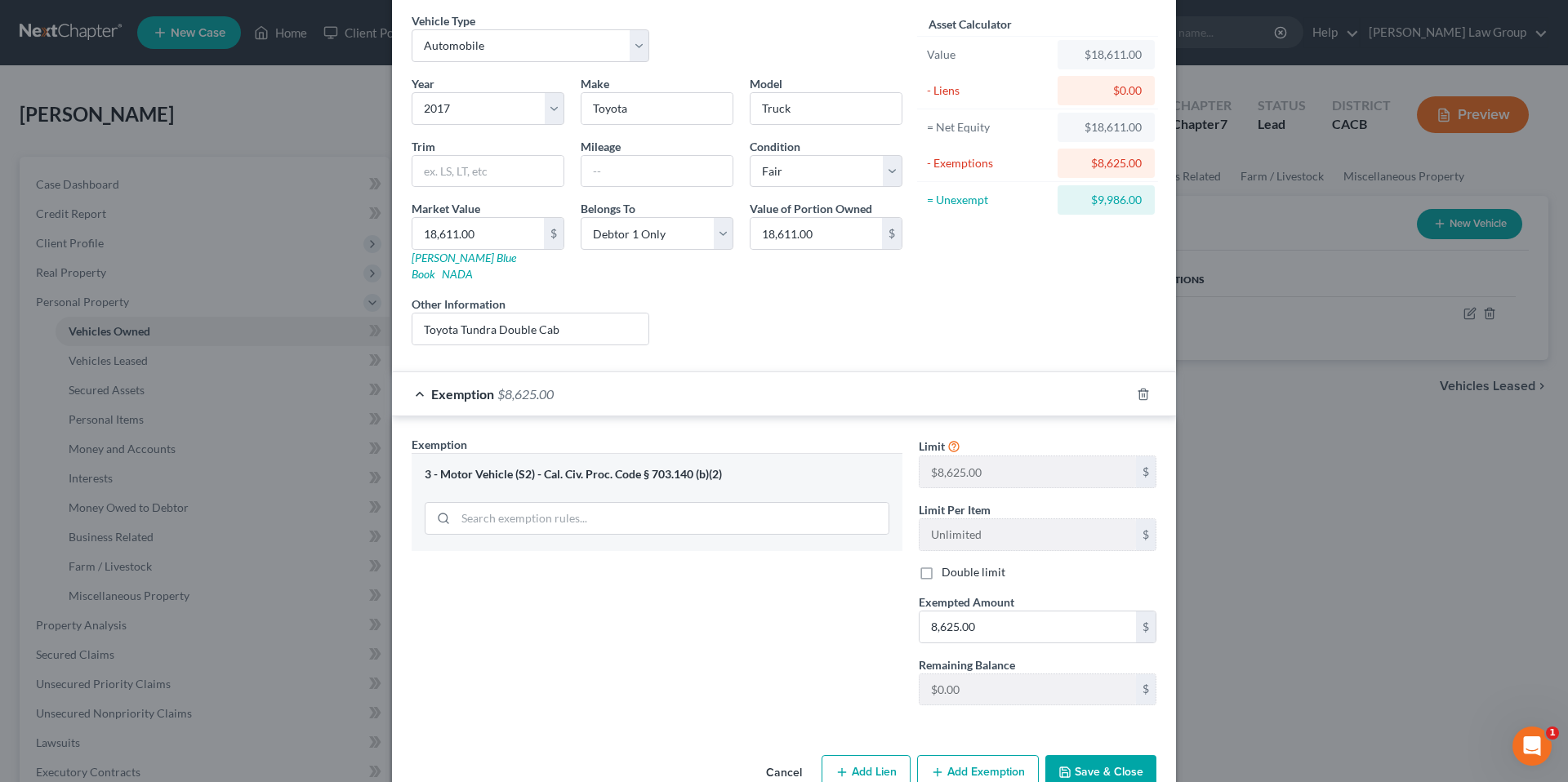
scroll to position [87, 0]
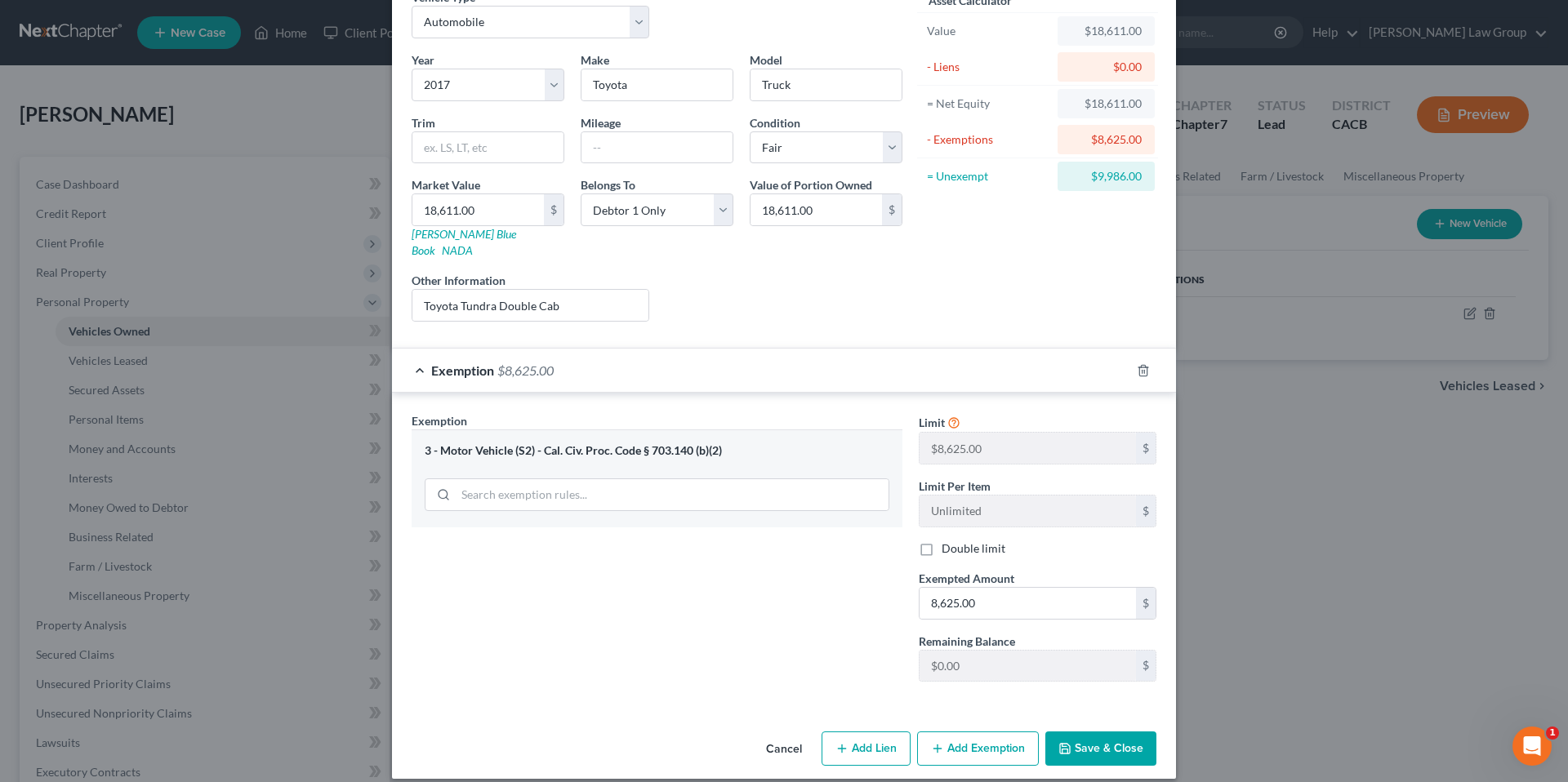
click at [964, 731] on button "Add Exemption" at bounding box center [978, 749] width 122 height 34
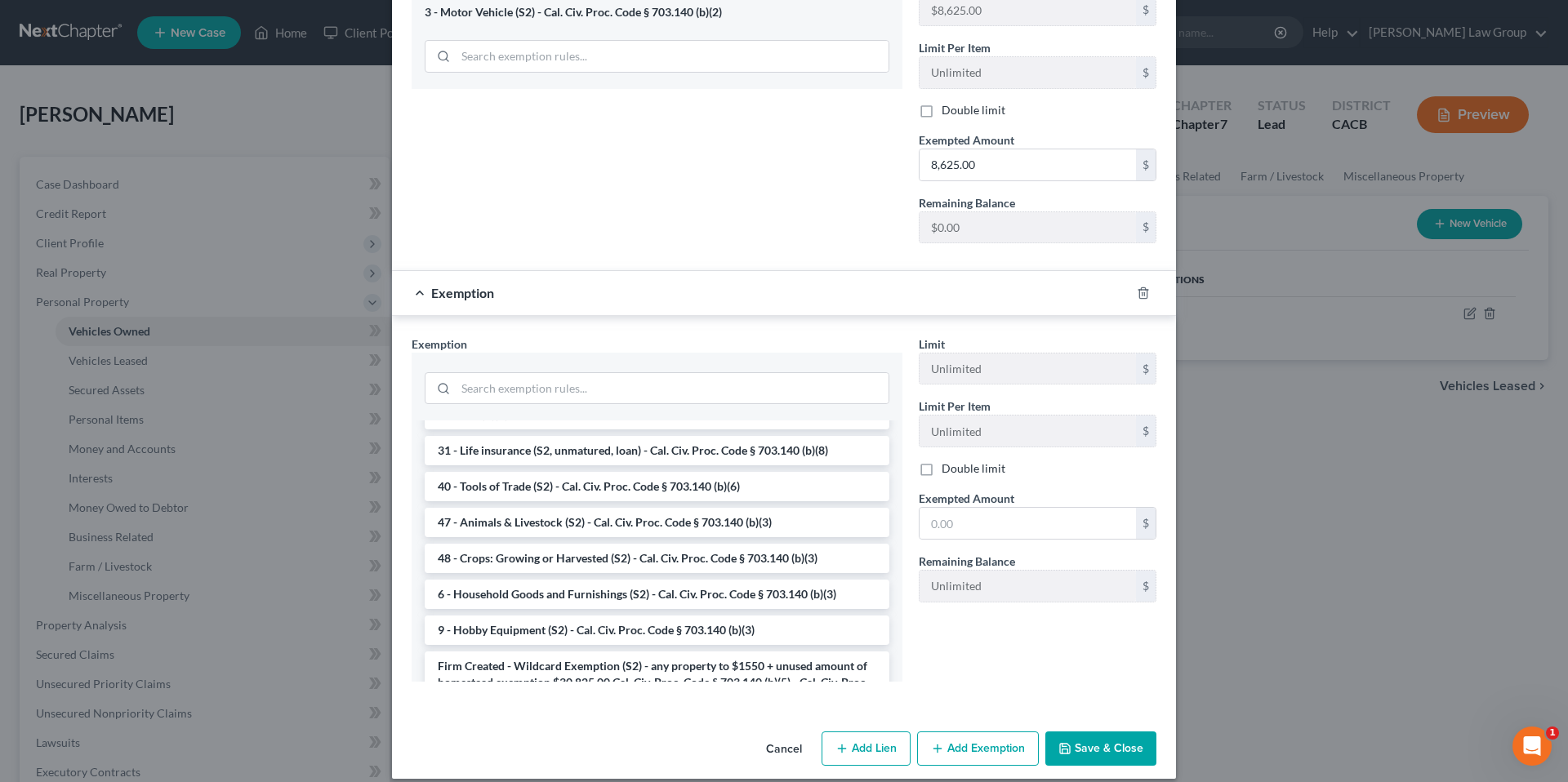
scroll to position [1065, 0]
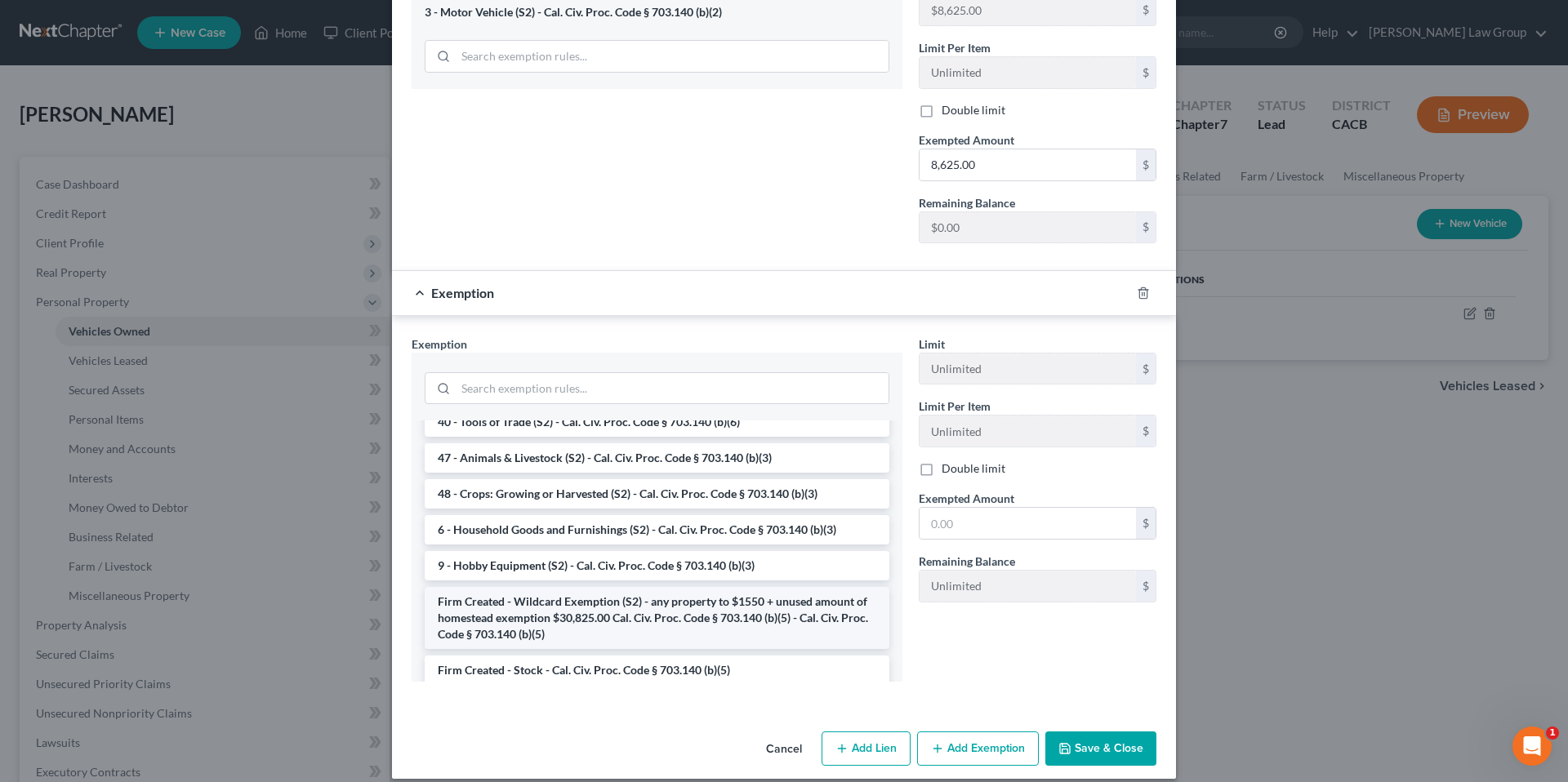
click at [631, 599] on li "Firm Created - Wildcard Exemption (S2) - any property to $1550 + unused amount …" at bounding box center [657, 618] width 465 height 62
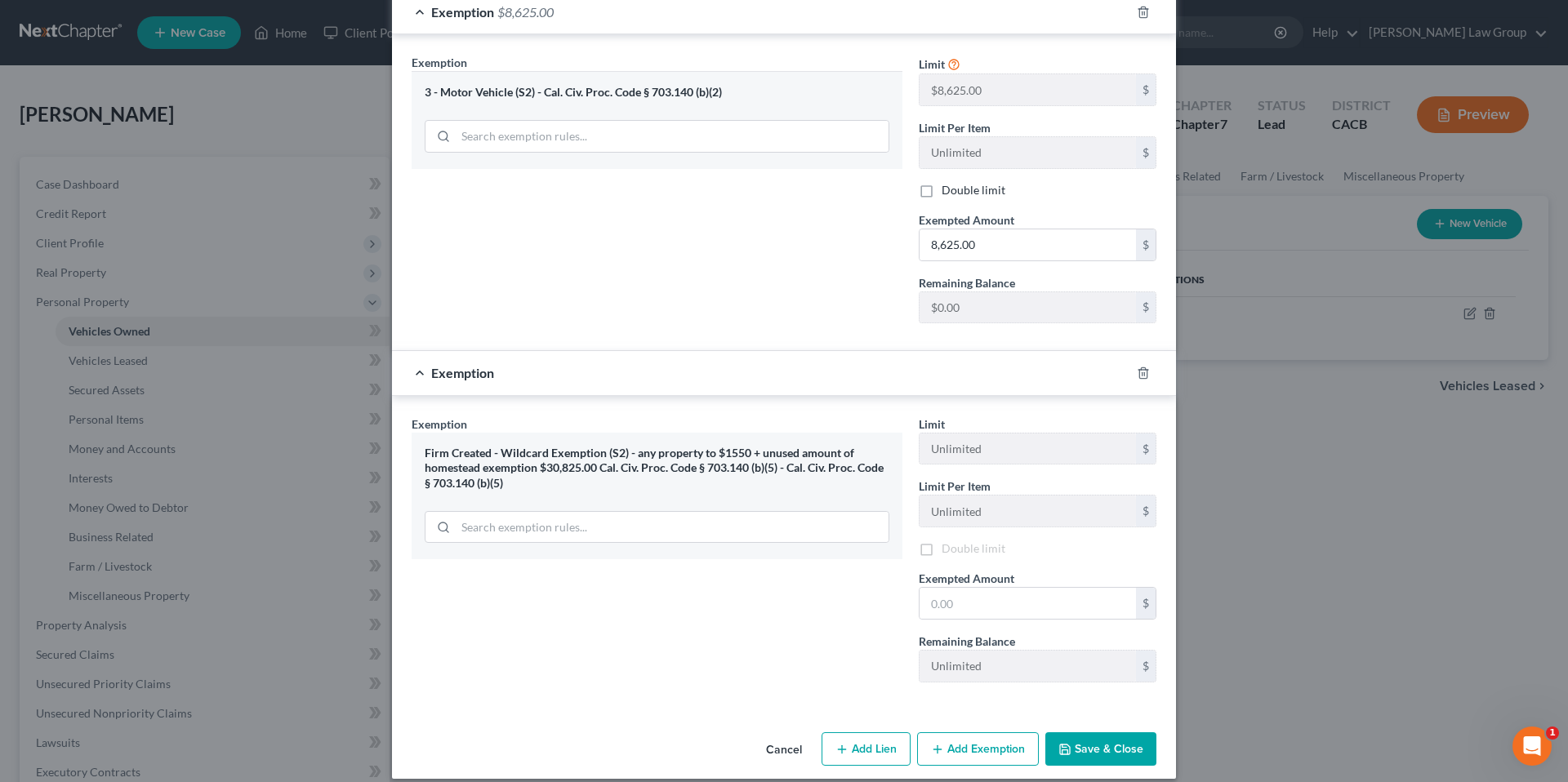
scroll to position [448, 0]
click at [958, 593] on input "text" at bounding box center [1028, 604] width 216 height 31
type input "9,986.00"
click at [1080, 736] on button "Save & Close" at bounding box center [1101, 749] width 111 height 34
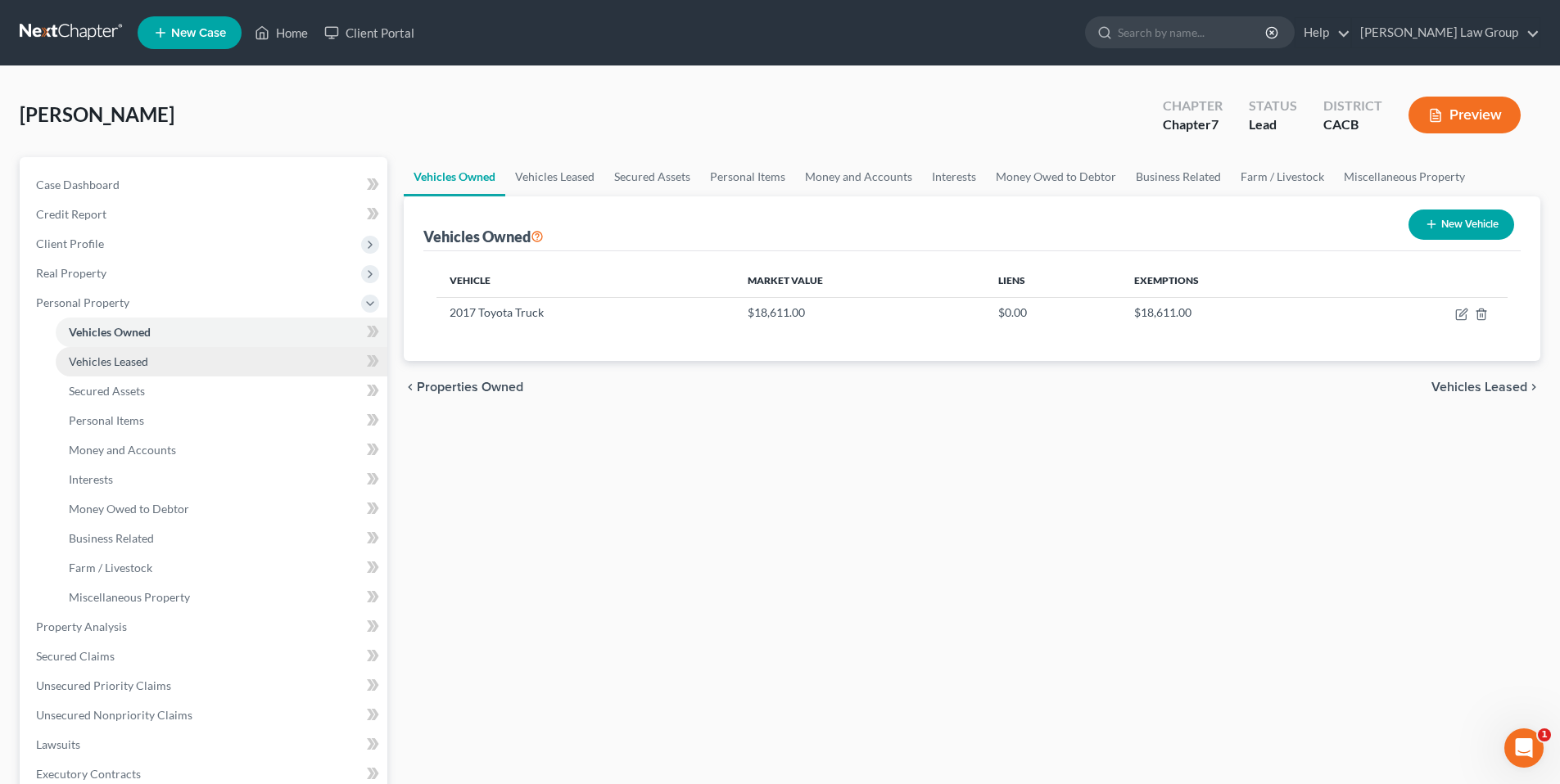
click at [120, 359] on span "Vehicles Leased" at bounding box center [108, 361] width 79 height 14
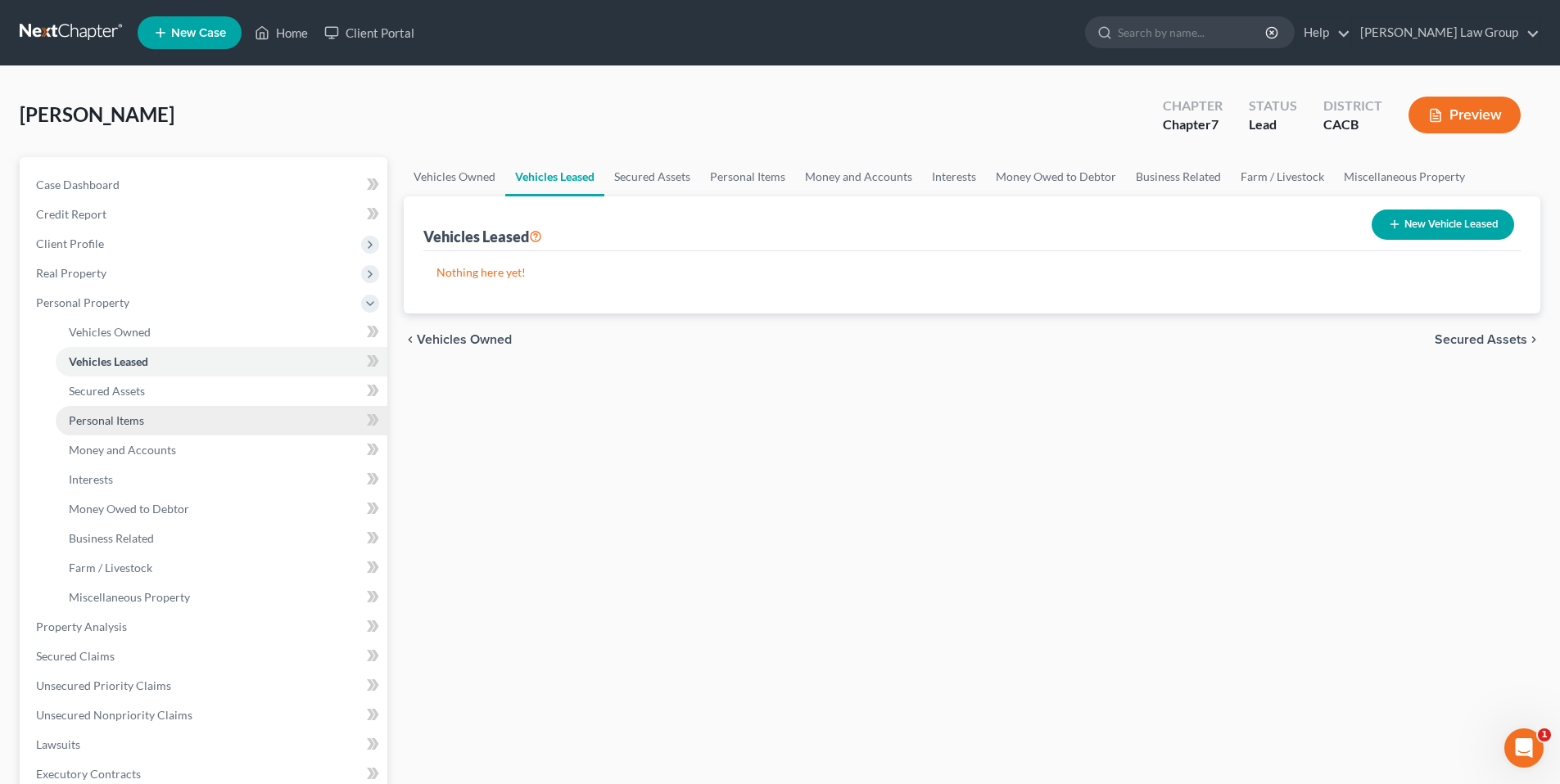
click at [102, 417] on span "Personal Items" at bounding box center [107, 420] width 76 height 14
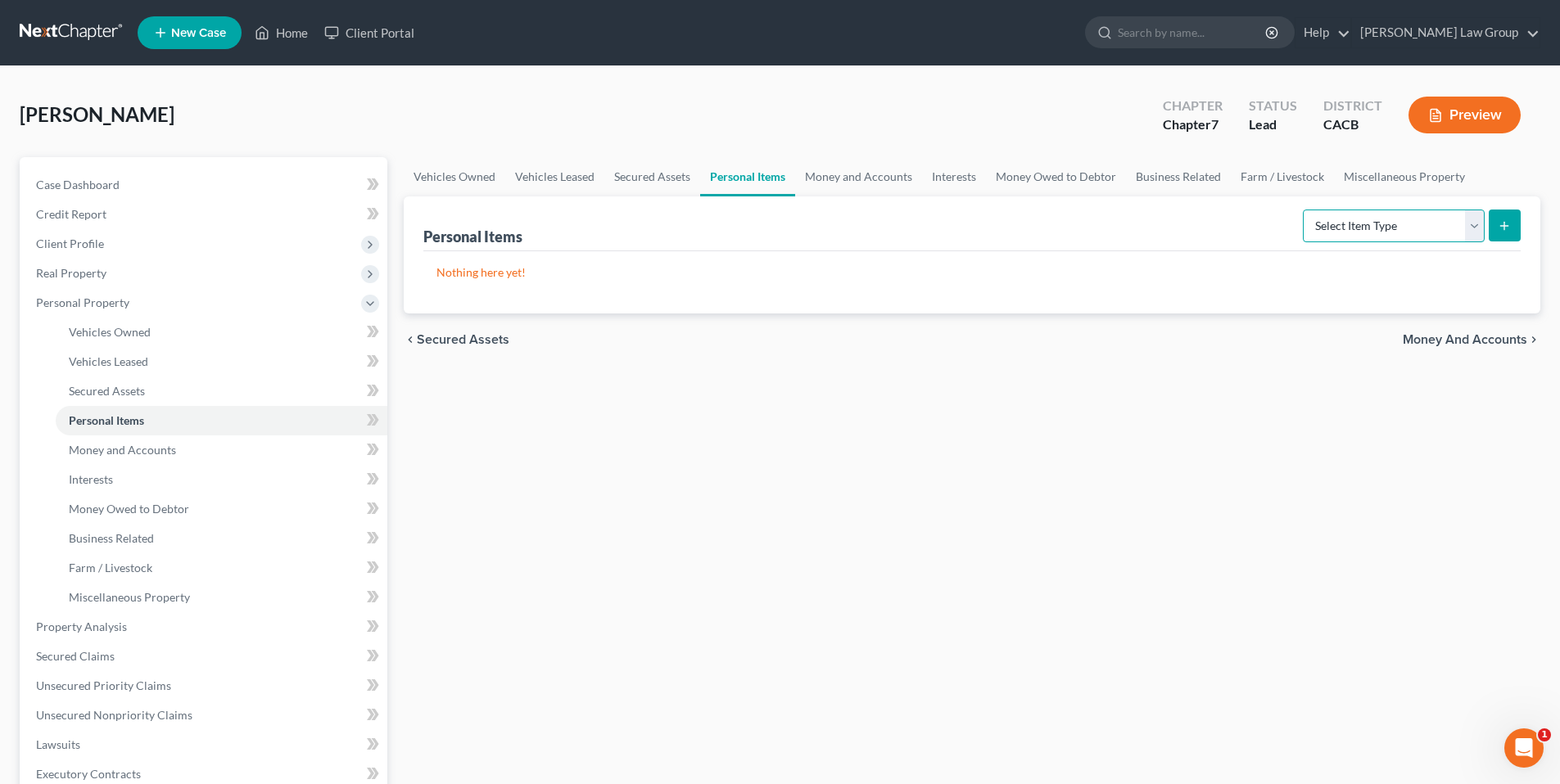
click at [1471, 217] on select "Select Item Type Clothing Collectibles Of Value Electronics Firearms Household …" at bounding box center [1393, 226] width 181 height 33
select select "household_goods"
click at [1305, 210] on select "Select Item Type Clothing Collectibles Of Value Electronics Firearms Household …" at bounding box center [1393, 226] width 181 height 33
click at [1502, 224] on icon "submit" at bounding box center [1504, 225] width 13 height 13
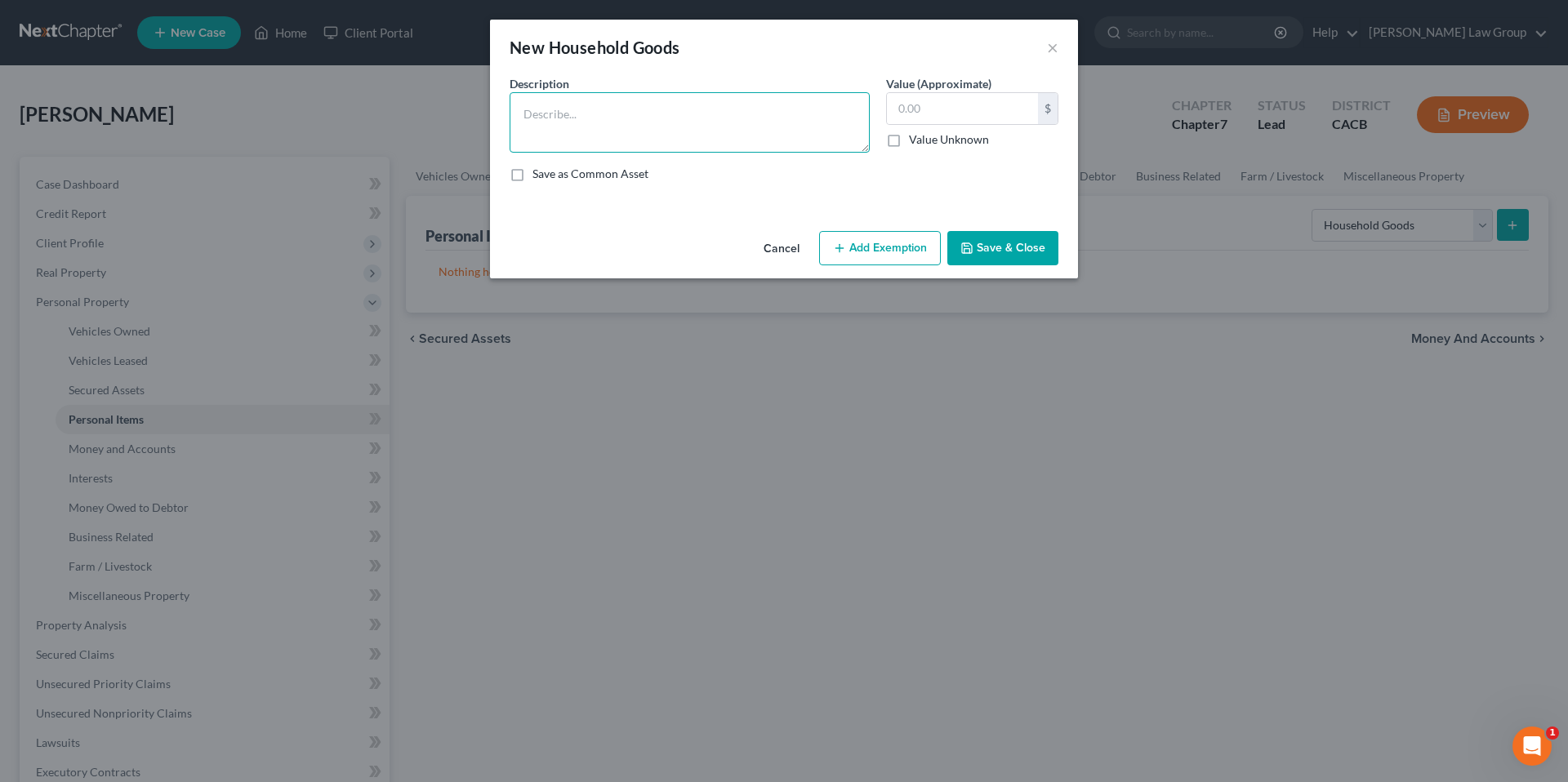
click at [586, 115] on textarea at bounding box center [689, 123] width 360 height 60
type textarea "Kitchen Table, Stove and Refrigerator"
click at [1014, 109] on input "text" at bounding box center [962, 109] width 151 height 31
type input "1,800.00"
click at [904, 242] on button "Add Exemption" at bounding box center [880, 249] width 122 height 34
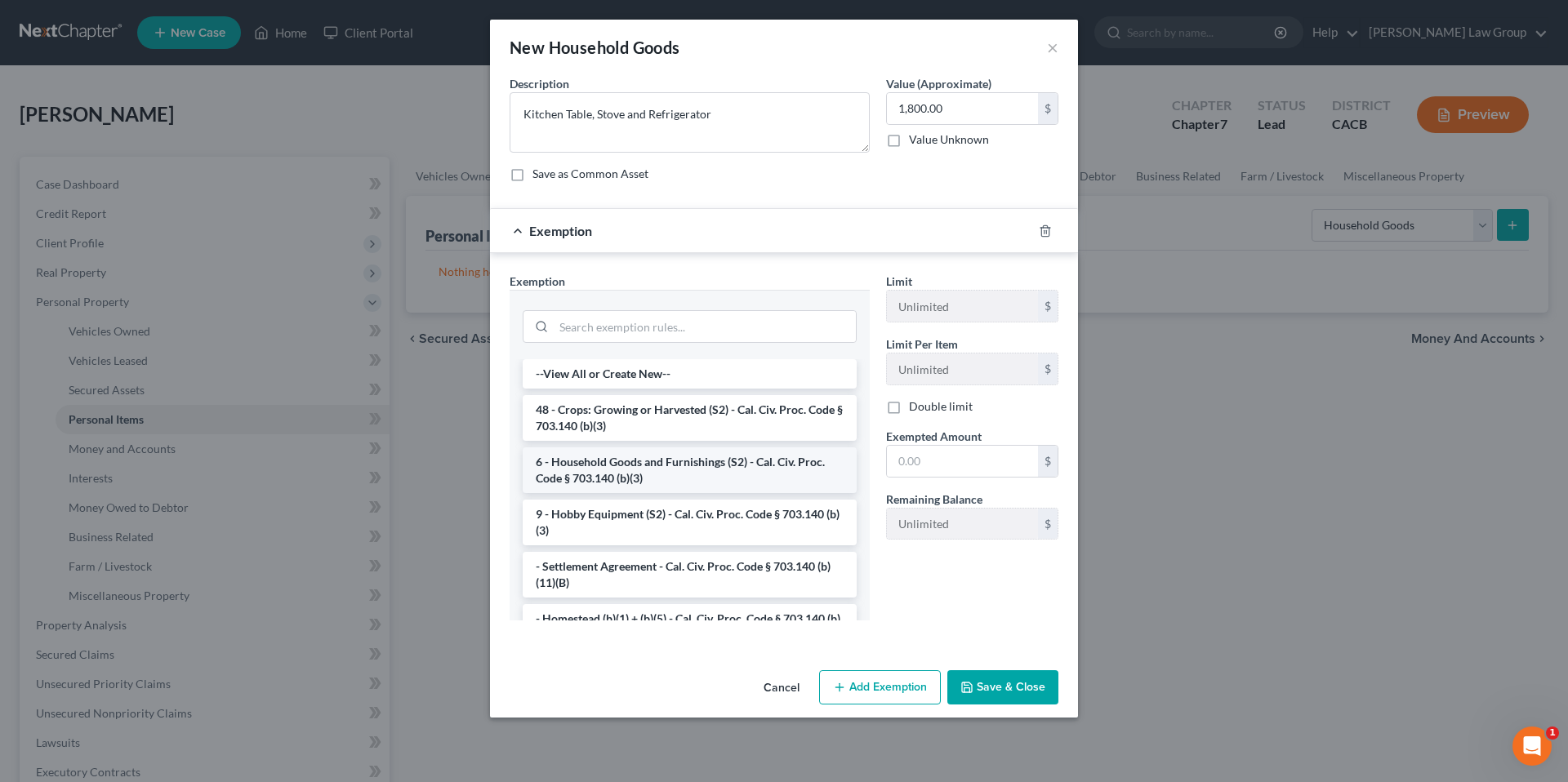
click at [648, 470] on li "6 - Household Goods and Furnishings (S2) - Cal. Civ. Proc. Code § 703.140 (b)(3)" at bounding box center [690, 470] width 334 height 45
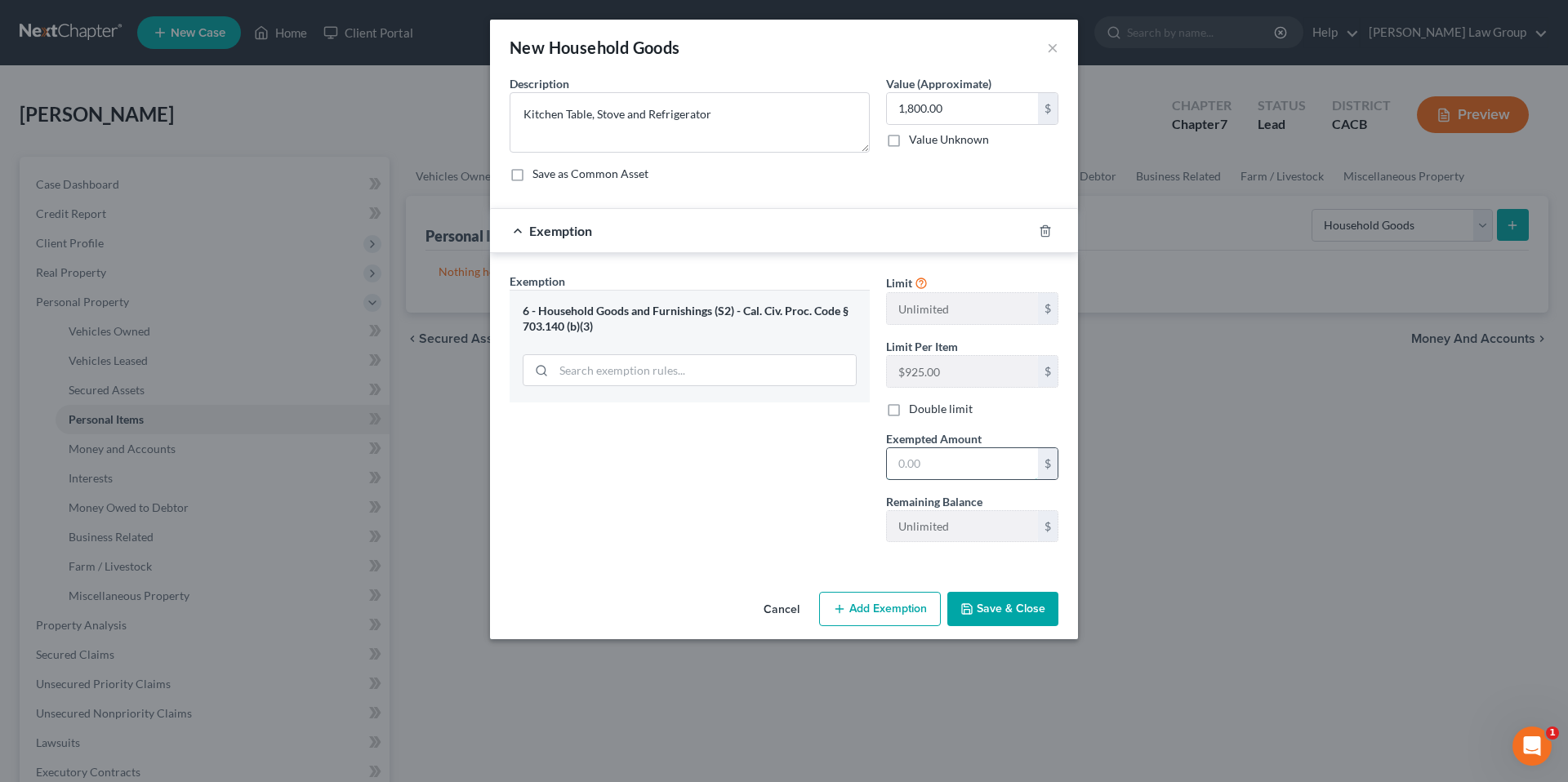
click at [942, 466] on input "text" at bounding box center [962, 464] width 151 height 31
type input "1,800.00"
click at [1003, 611] on button "Save & Close" at bounding box center [1003, 610] width 111 height 34
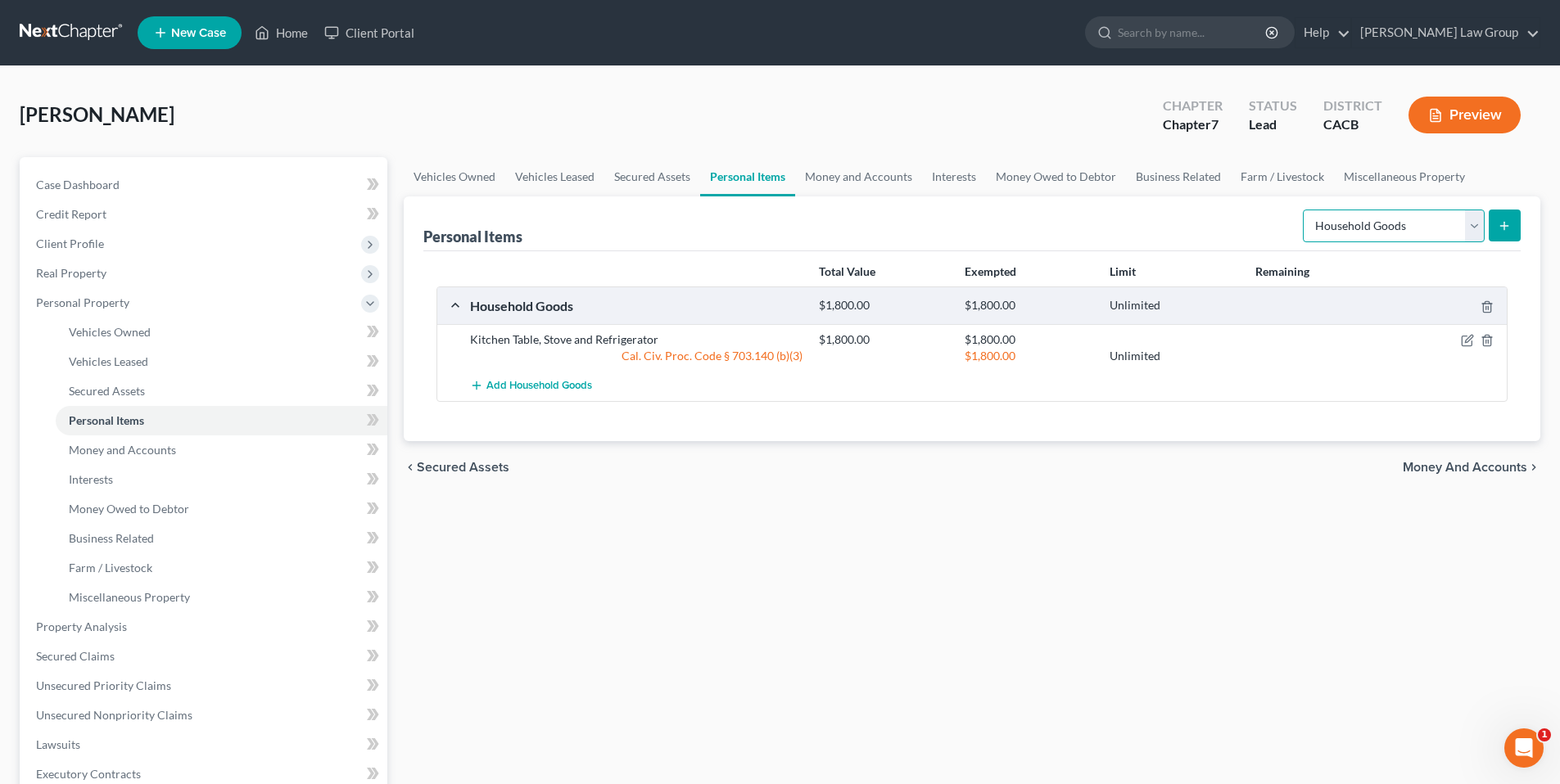
click at [1468, 228] on select "Select Item Type Clothing Collectibles Of Value Electronics Firearms Household …" at bounding box center [1393, 226] width 181 height 33
select select "jewelry"
click at [1305, 210] on select "Select Item Type Clothing Collectibles Of Value Electronics Firearms Household …" at bounding box center [1393, 226] width 181 height 33
click at [1504, 219] on icon "submit" at bounding box center [1504, 225] width 13 height 13
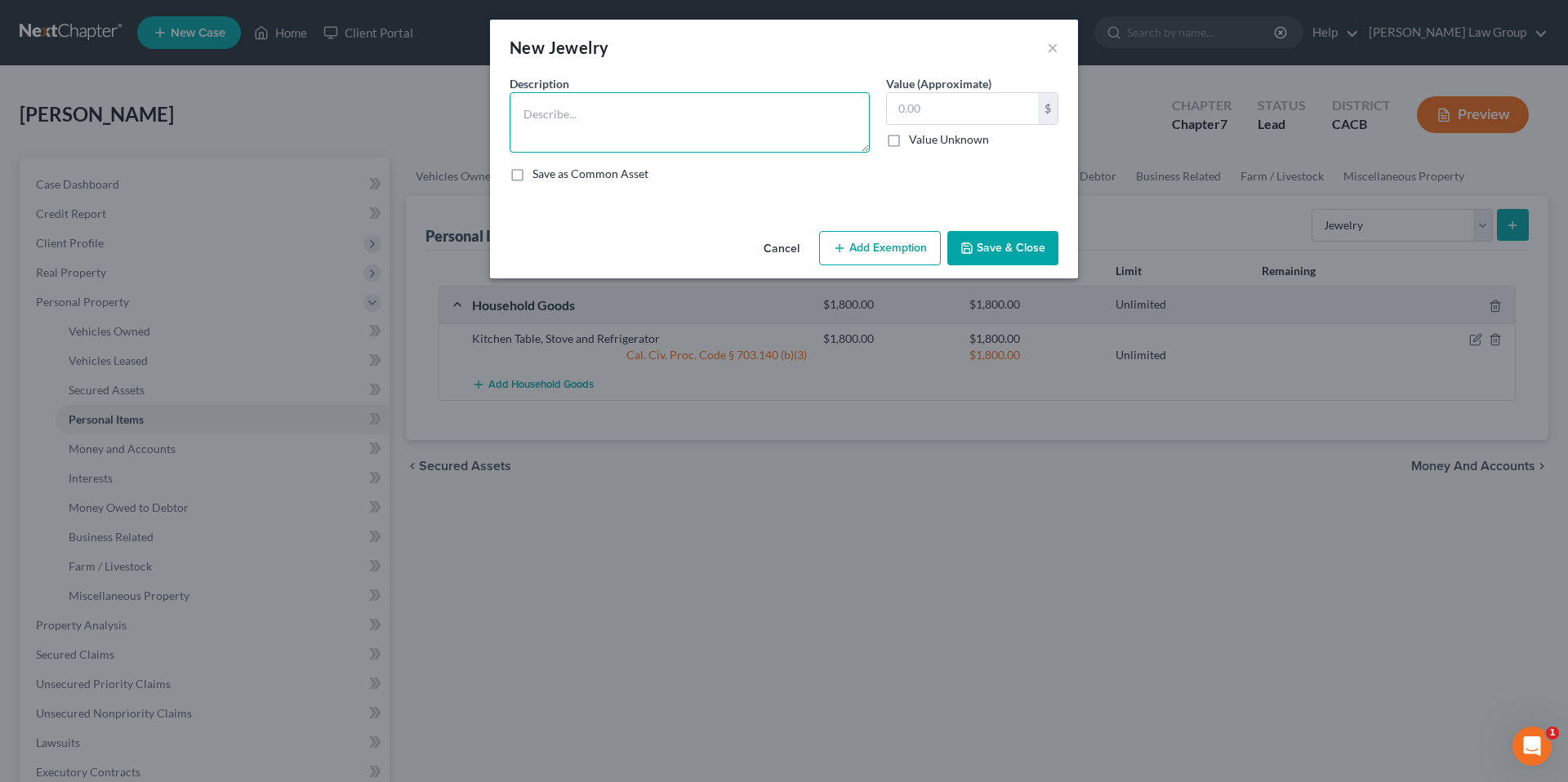
click at [559, 124] on textarea at bounding box center [689, 123] width 360 height 60
type textarea "Wedding Ring"
click at [894, 242] on button "Add Exemption" at bounding box center [880, 249] width 122 height 34
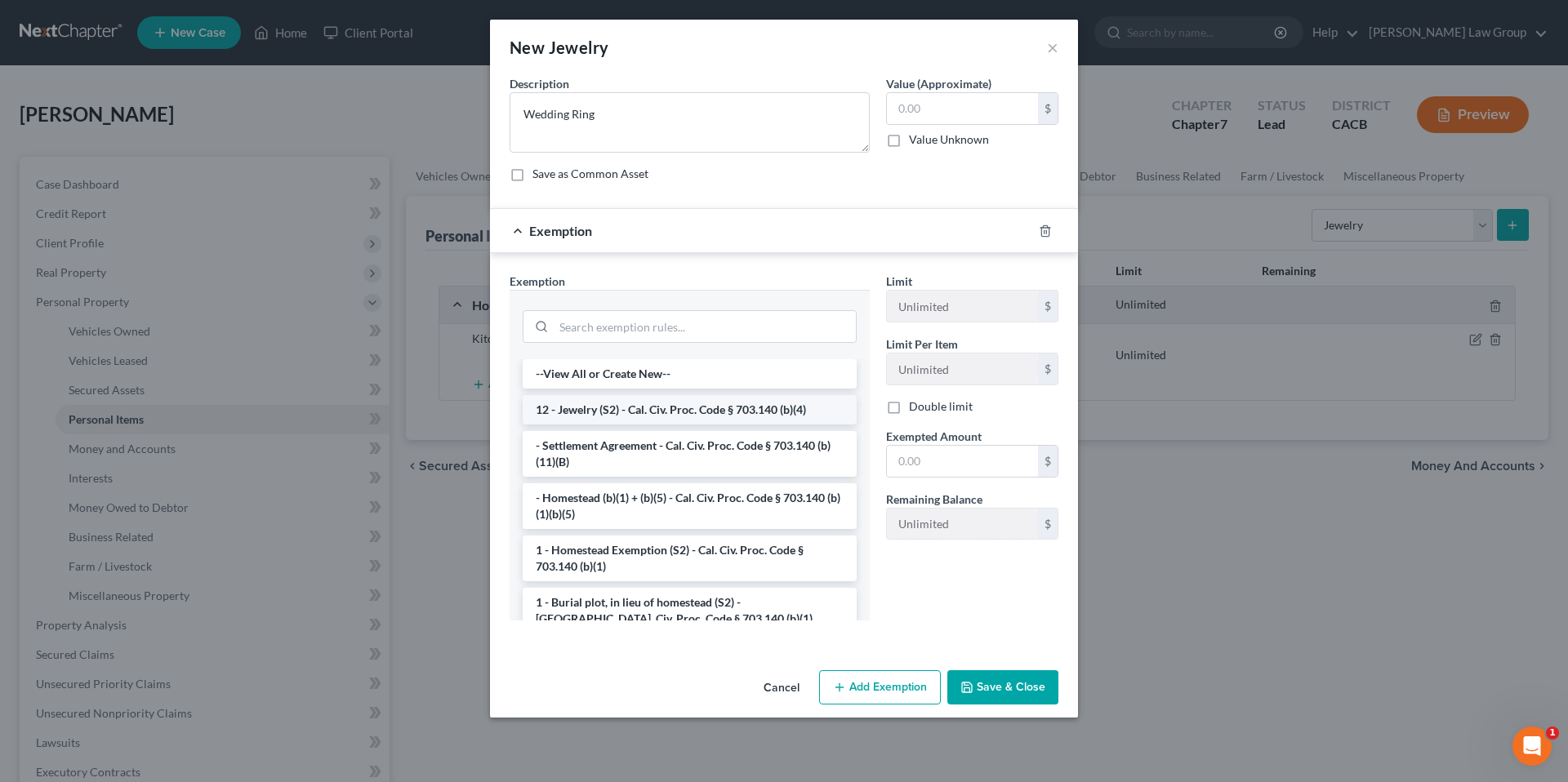
click at [655, 410] on li "12 - Jewelry (S2) - Cal. Civ. Proc. Code § 703.140 (b)(4)" at bounding box center [690, 410] width 334 height 29
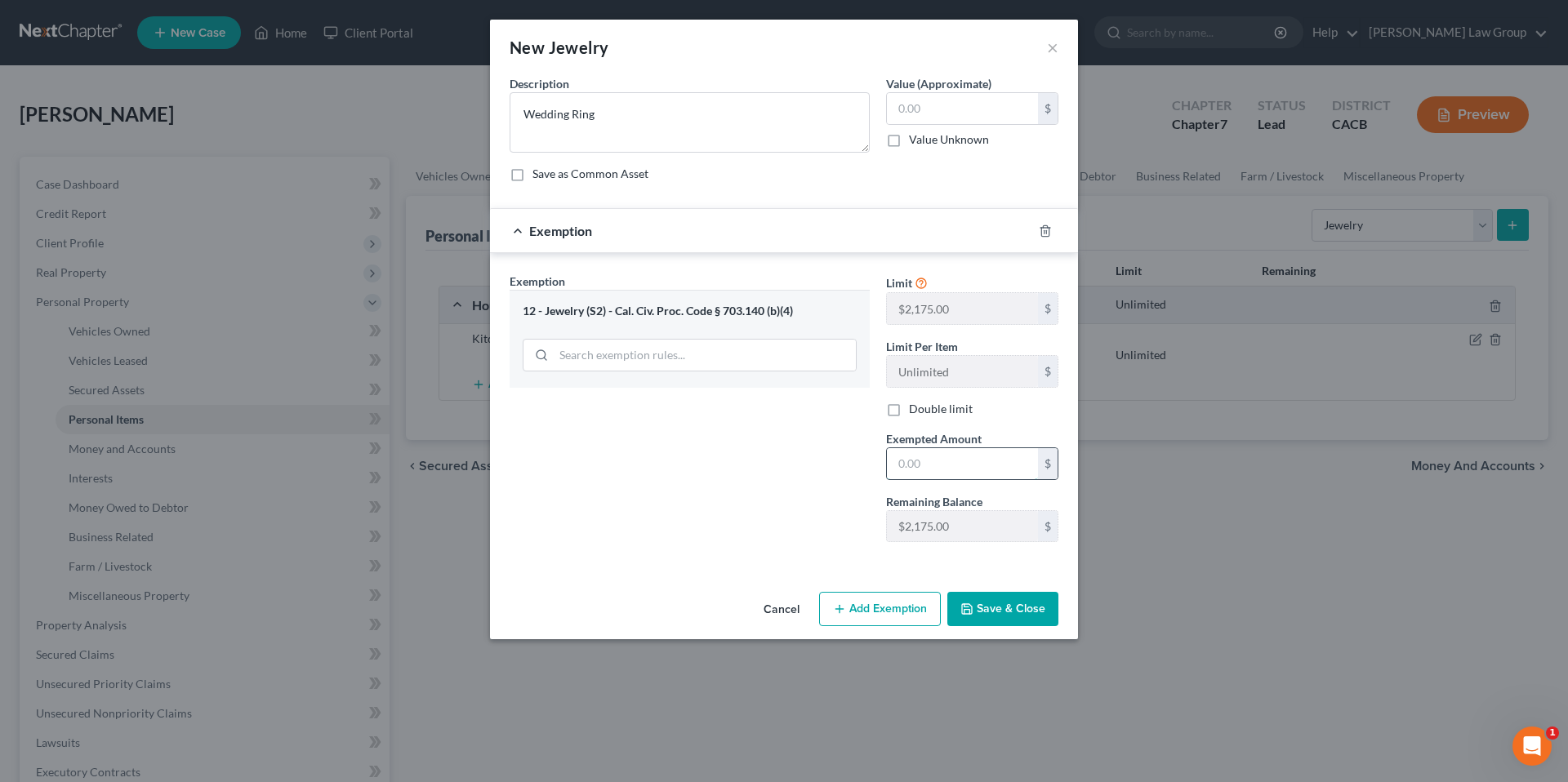
click at [942, 471] on input "text" at bounding box center [962, 464] width 151 height 31
type input "2,175.00"
click at [826, 610] on button "Add Exemption" at bounding box center [880, 610] width 122 height 34
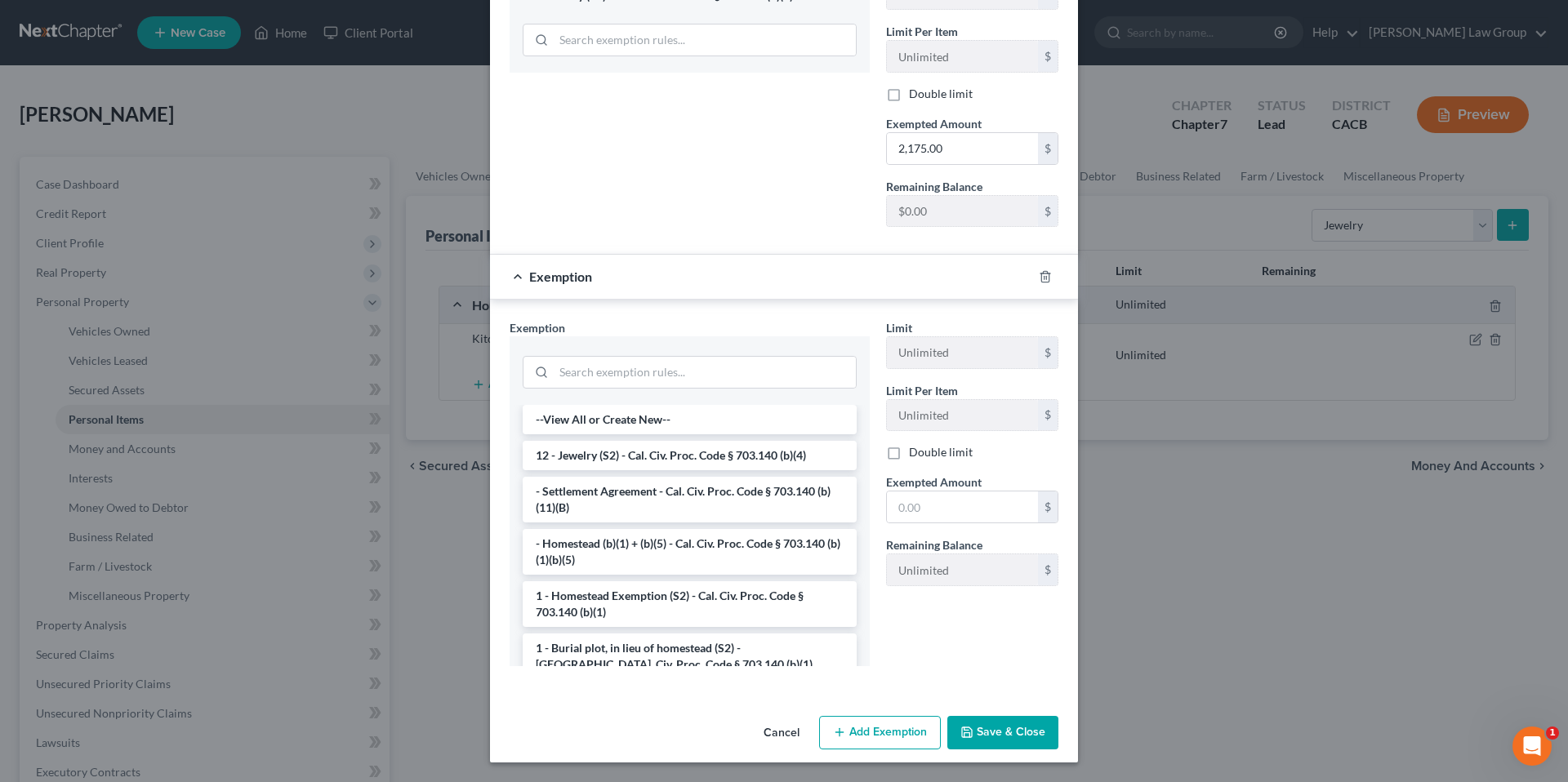
scroll to position [1453, 0]
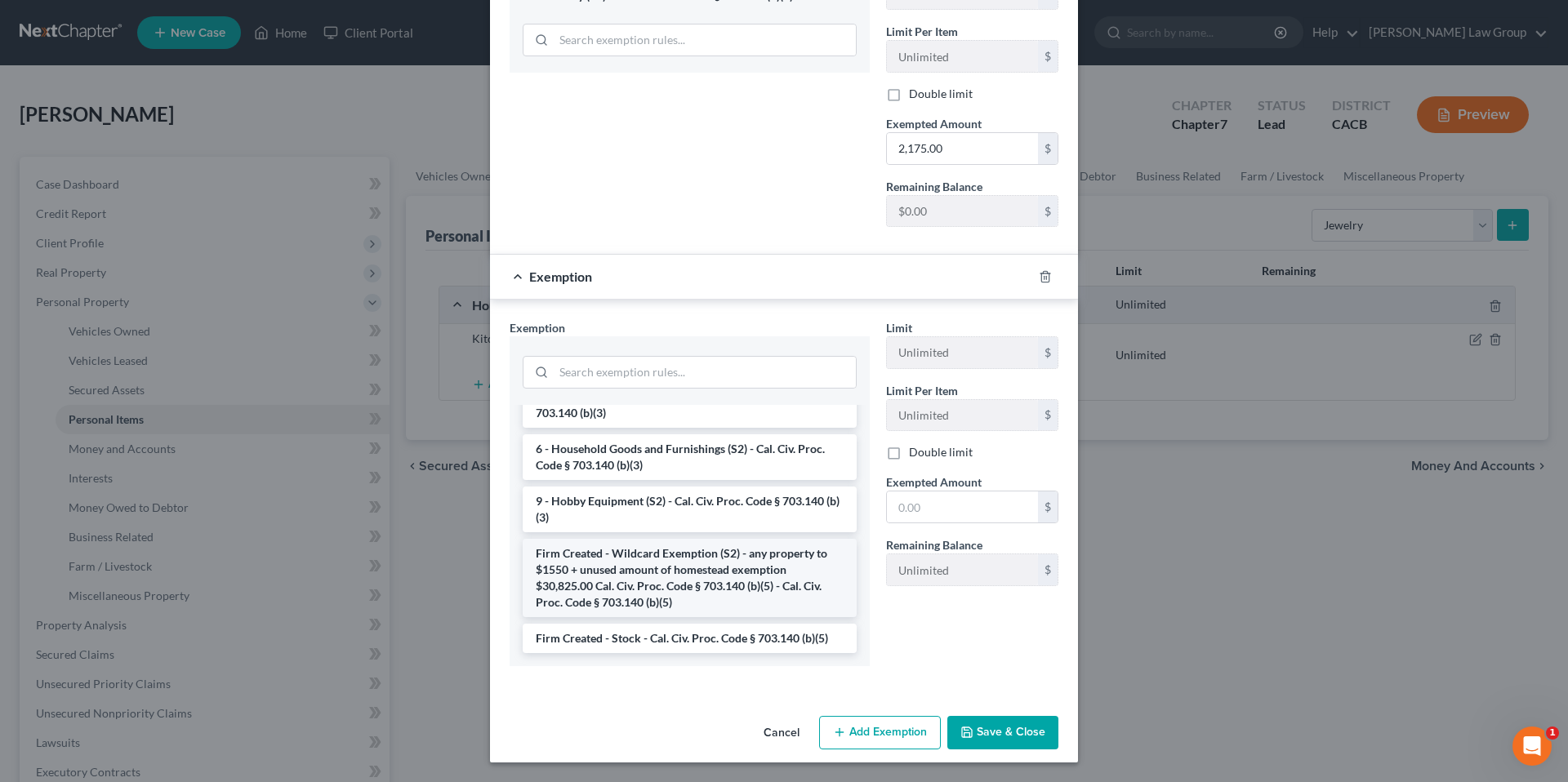
click at [677, 591] on li "Firm Created - Wildcard Exemption (S2) - any property to $1550 + unused amount …" at bounding box center [690, 578] width 334 height 78
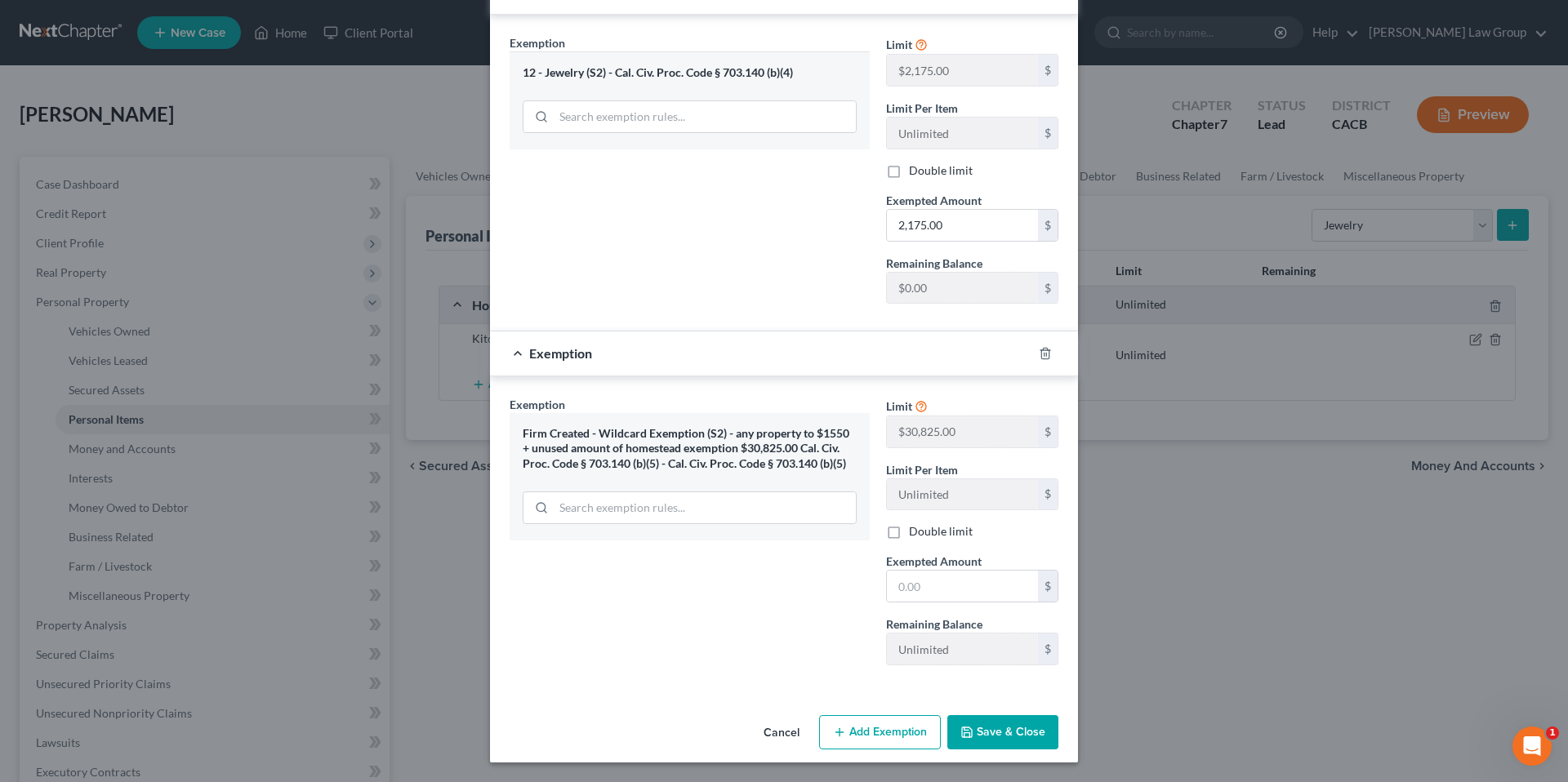
scroll to position [238, 0]
click at [920, 588] on input "text" at bounding box center [962, 587] width 151 height 31
type input "325.00"
click at [989, 733] on button "Save & Close" at bounding box center [1003, 733] width 111 height 34
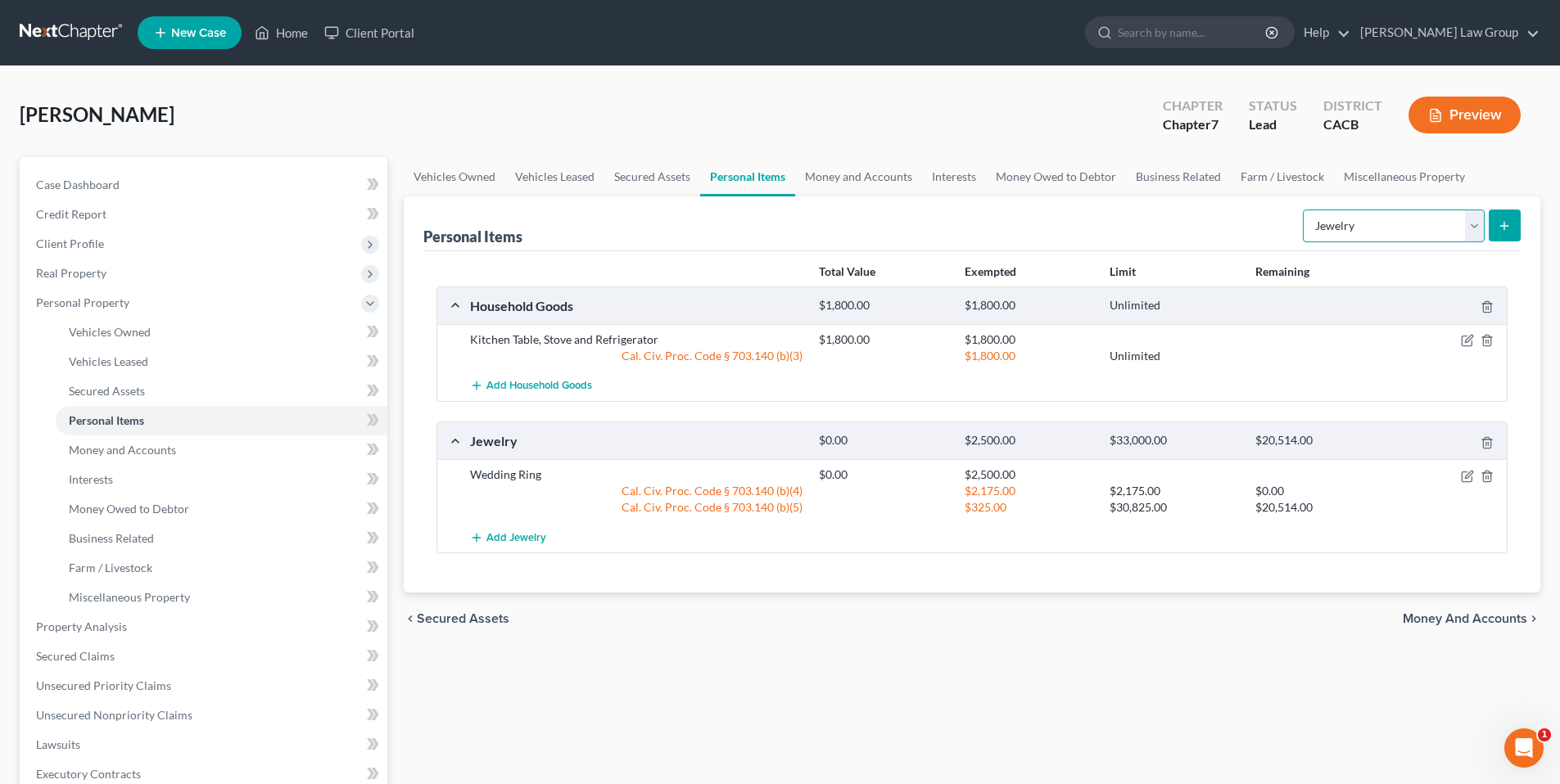
click at [1479, 217] on select "Select Item Type Clothing Collectibles Of Value Electronics Firearms Household …" at bounding box center [1393, 226] width 181 height 33
select select "clothing"
click at [1305, 210] on select "Select Item Type Clothing Collectibles Of Value Electronics Firearms Household …" at bounding box center [1393, 226] width 181 height 33
click at [1499, 224] on icon "submit" at bounding box center [1504, 225] width 13 height 13
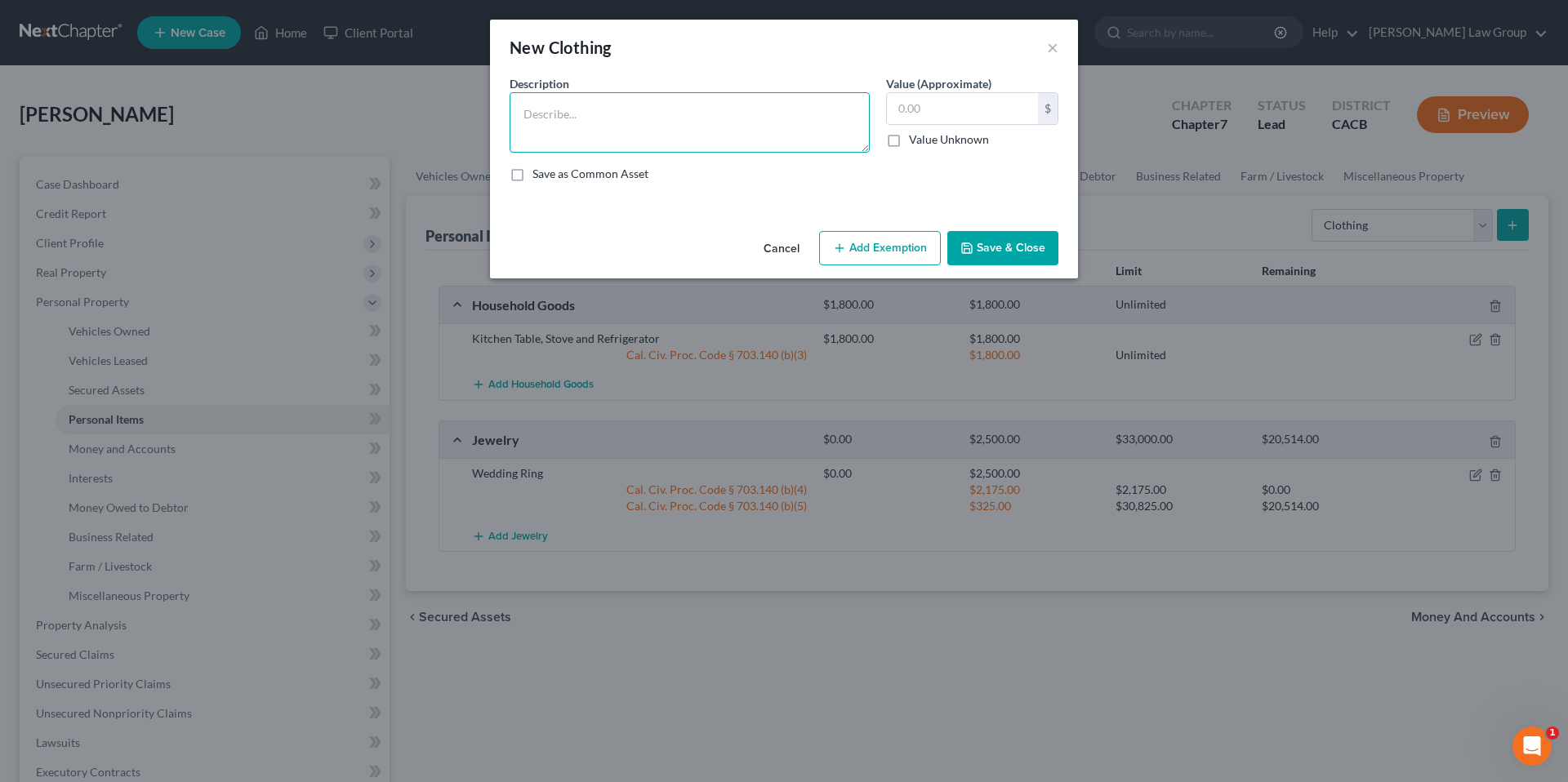
click at [560, 128] on textarea at bounding box center [689, 123] width 360 height 60
type textarea "Used clothing, including jeans and tshirts"
click at [965, 103] on input "text" at bounding box center [962, 109] width 151 height 31
type input "500.00"
click at [884, 245] on button "Add Exemption" at bounding box center [880, 249] width 122 height 34
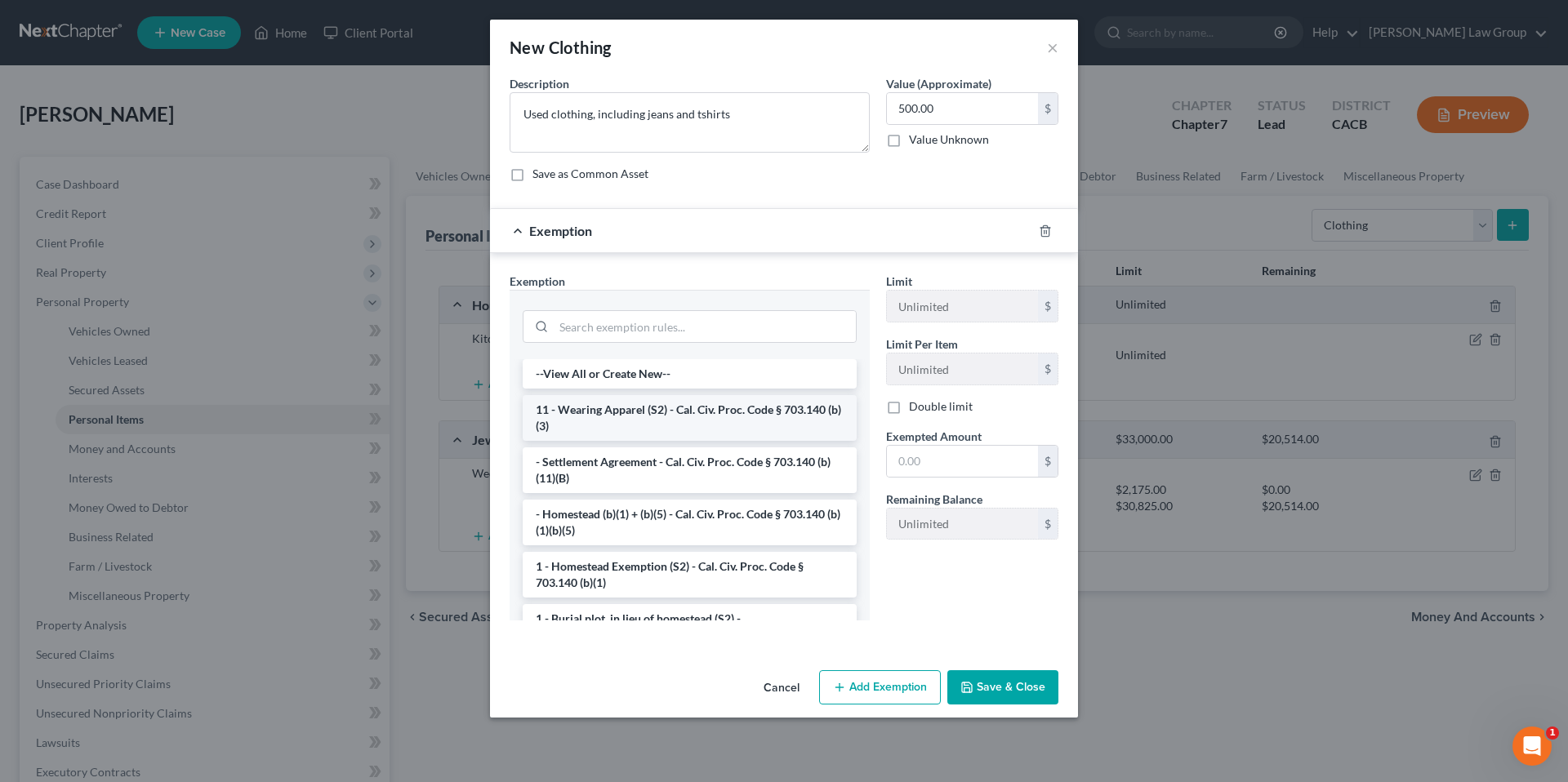
click at [743, 421] on li "11 - Wearing Apparel (S2) - Cal. Civ. Proc. Code § 703.140 (b)(3)" at bounding box center [690, 418] width 334 height 45
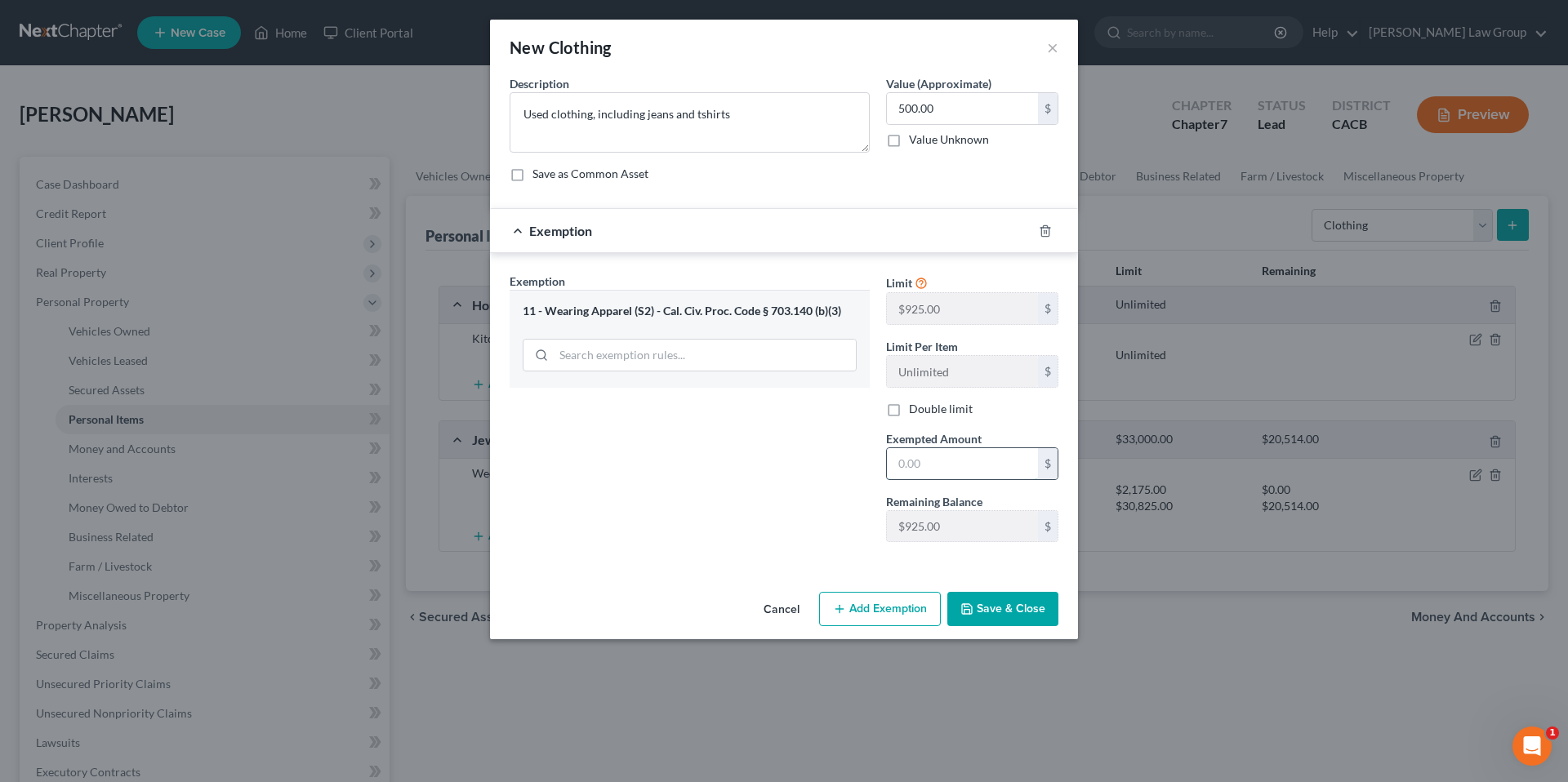
click at [964, 472] on input "text" at bounding box center [962, 464] width 151 height 31
type input "500.00"
click at [995, 605] on button "Save & Close" at bounding box center [1003, 610] width 111 height 34
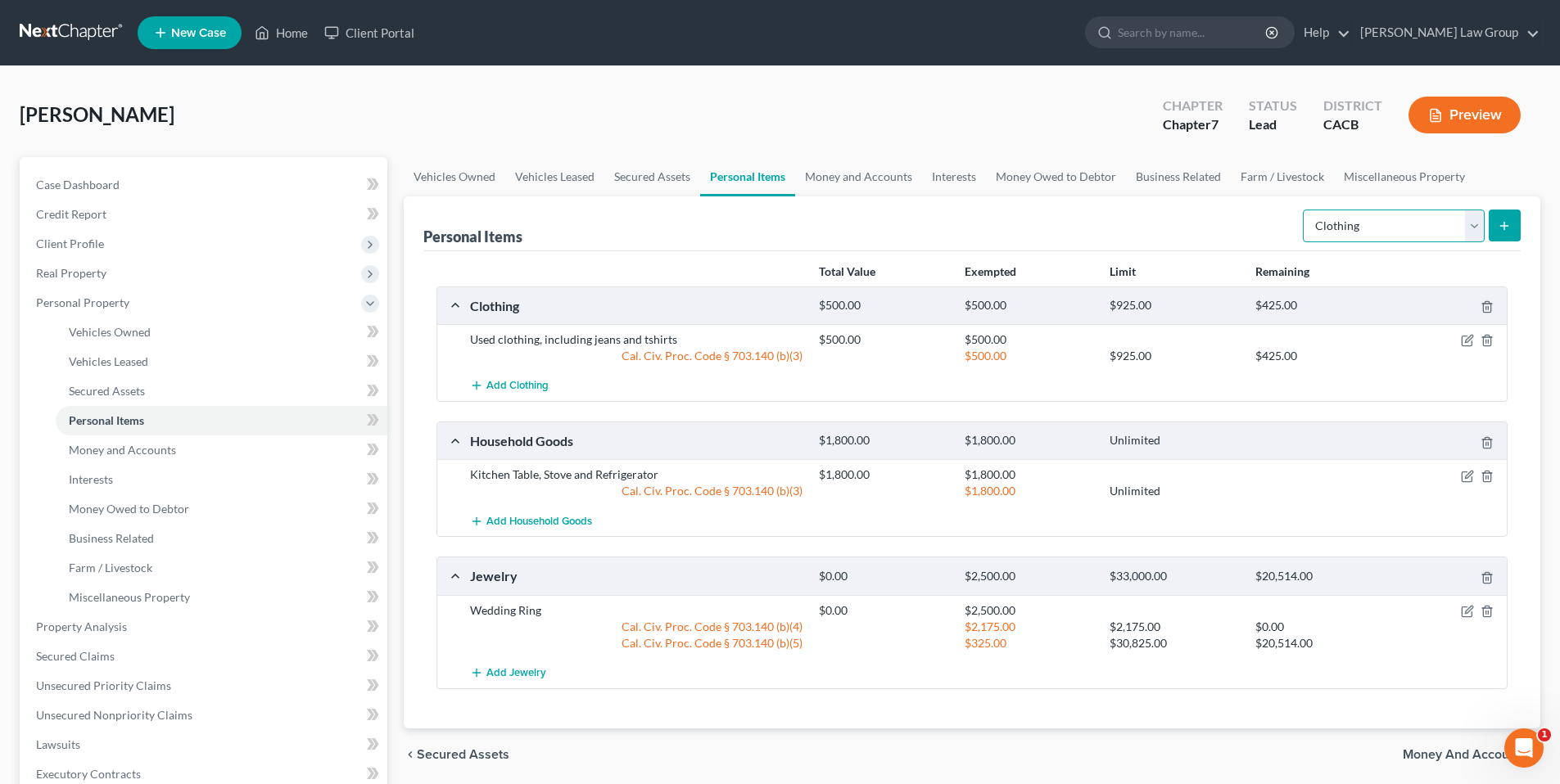
click at [1477, 221] on select "Select Item Type Clothing Collectibles Of Value Electronics Firearms Household …" at bounding box center [1393, 226] width 181 height 33
select select "sports_and_hobby_equipment"
click at [1305, 210] on select "Select Item Type Clothing Collectibles Of Value Electronics Firearms Household …" at bounding box center [1393, 226] width 181 height 33
click at [1503, 224] on icon "submit" at bounding box center [1504, 225] width 13 height 13
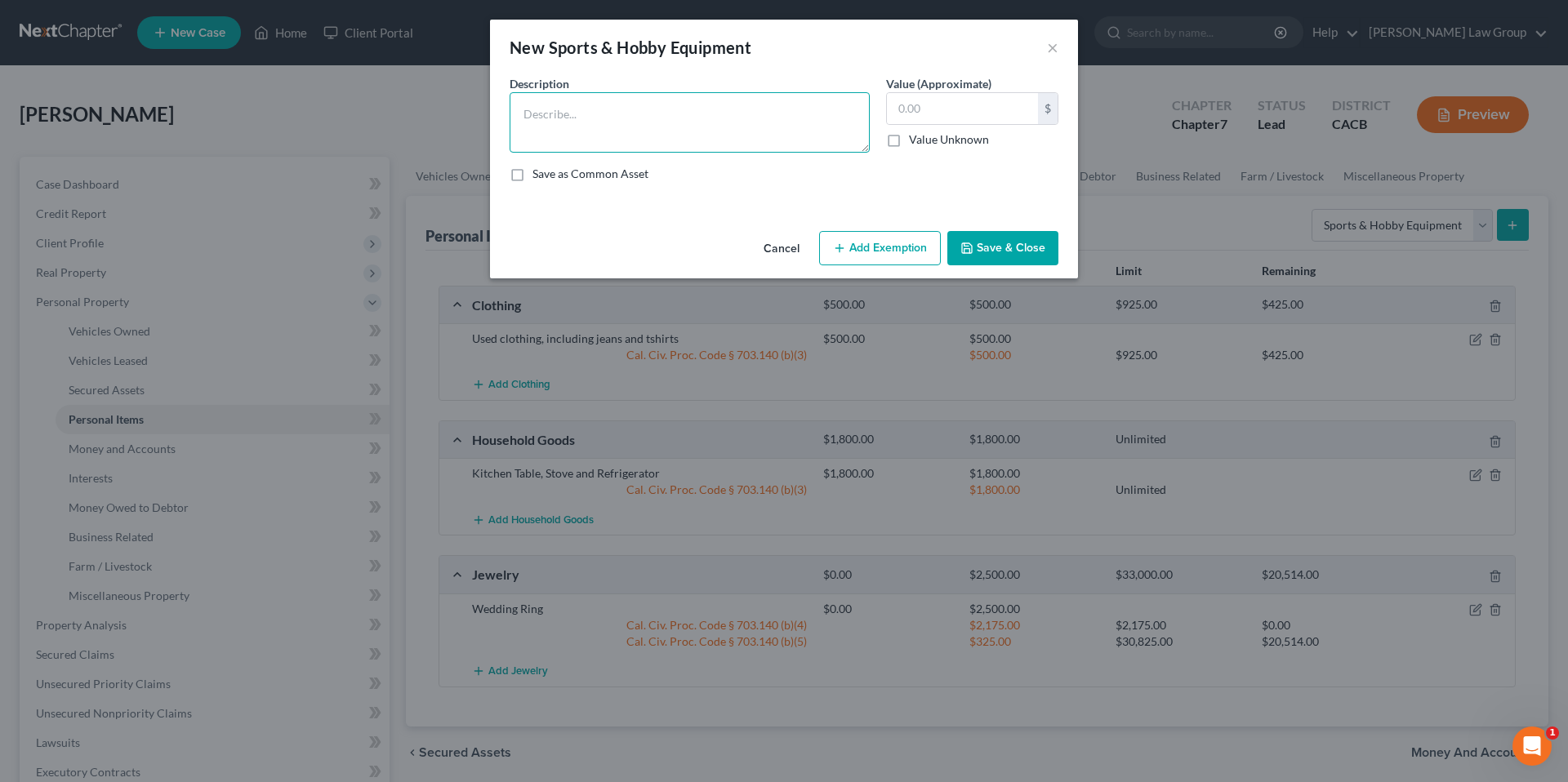
click at [700, 98] on textarea at bounding box center [689, 123] width 360 height 60
type textarea "Fishing Pole and Kite"
click at [1002, 108] on input "text" at bounding box center [962, 109] width 151 height 31
type input "150.00"
click at [872, 250] on button "Add Exemption" at bounding box center [880, 249] width 122 height 34
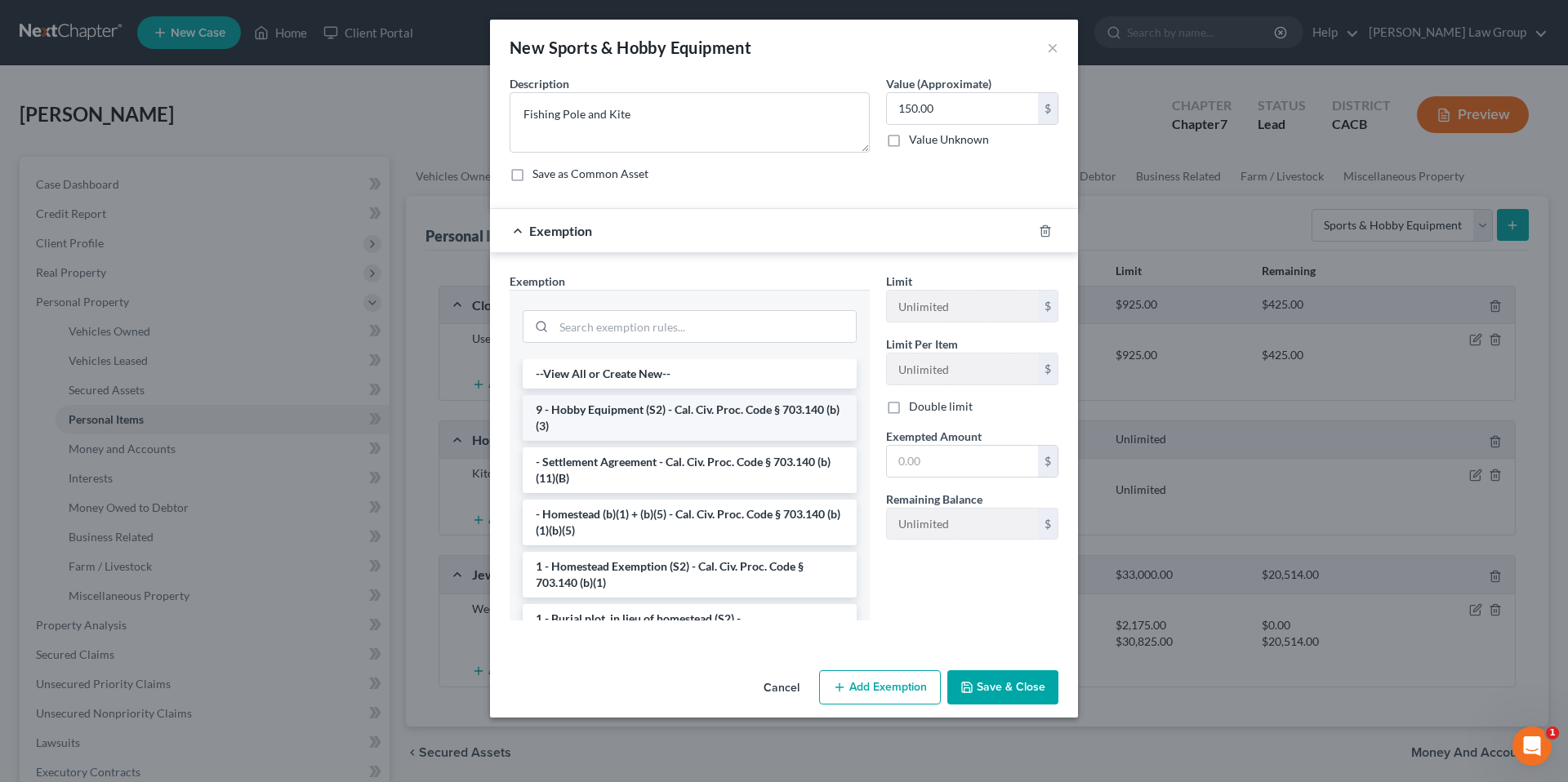
click at [752, 412] on li "9 - Hobby Equipment (S2) - Cal. Civ. Proc. Code § 703.140 (b)(3)" at bounding box center [690, 418] width 334 height 45
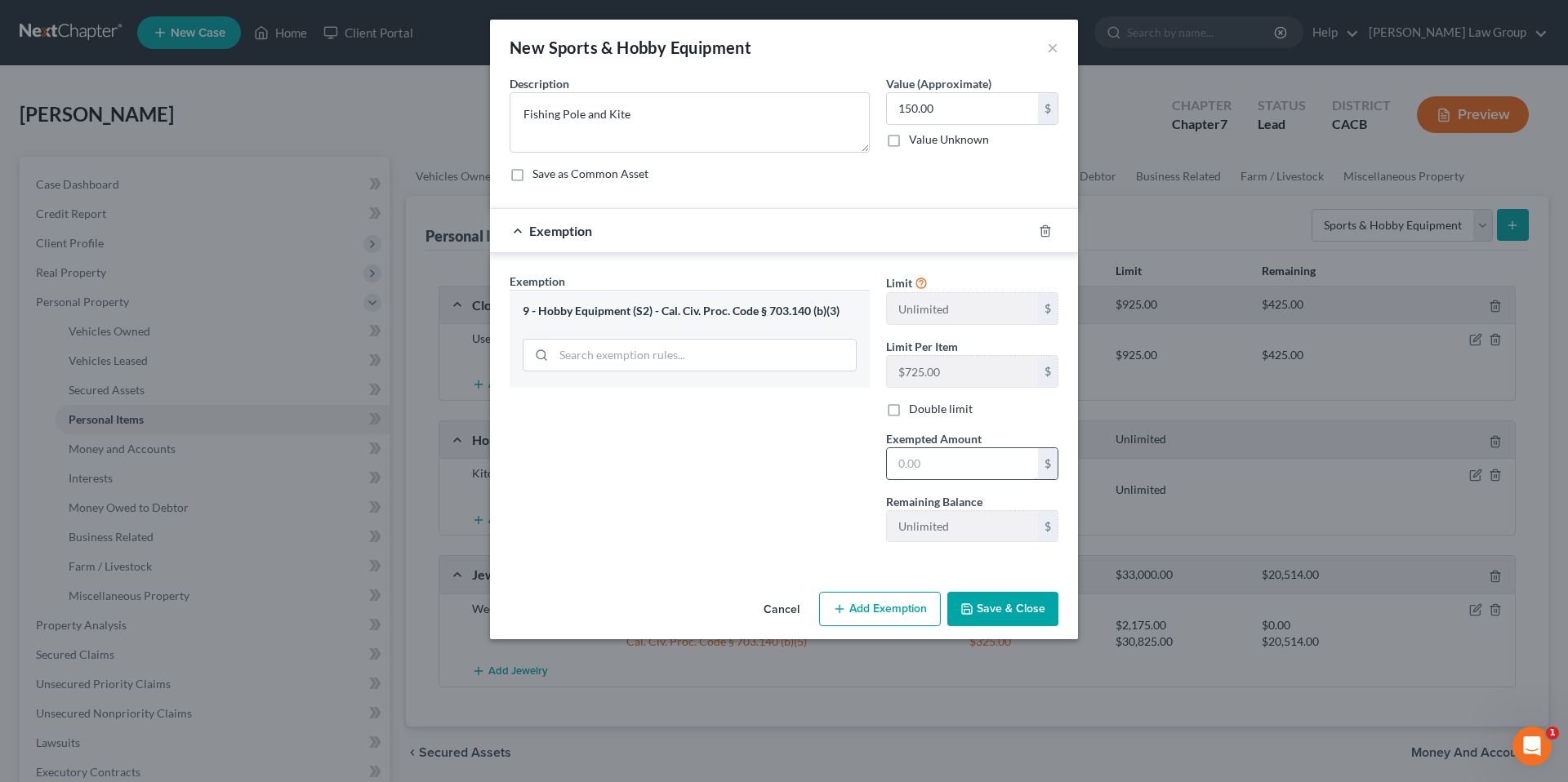
click at [945, 470] on input "text" at bounding box center [962, 464] width 151 height 31
type input "150.00"
click at [988, 608] on button "Save & Close" at bounding box center [1003, 610] width 111 height 34
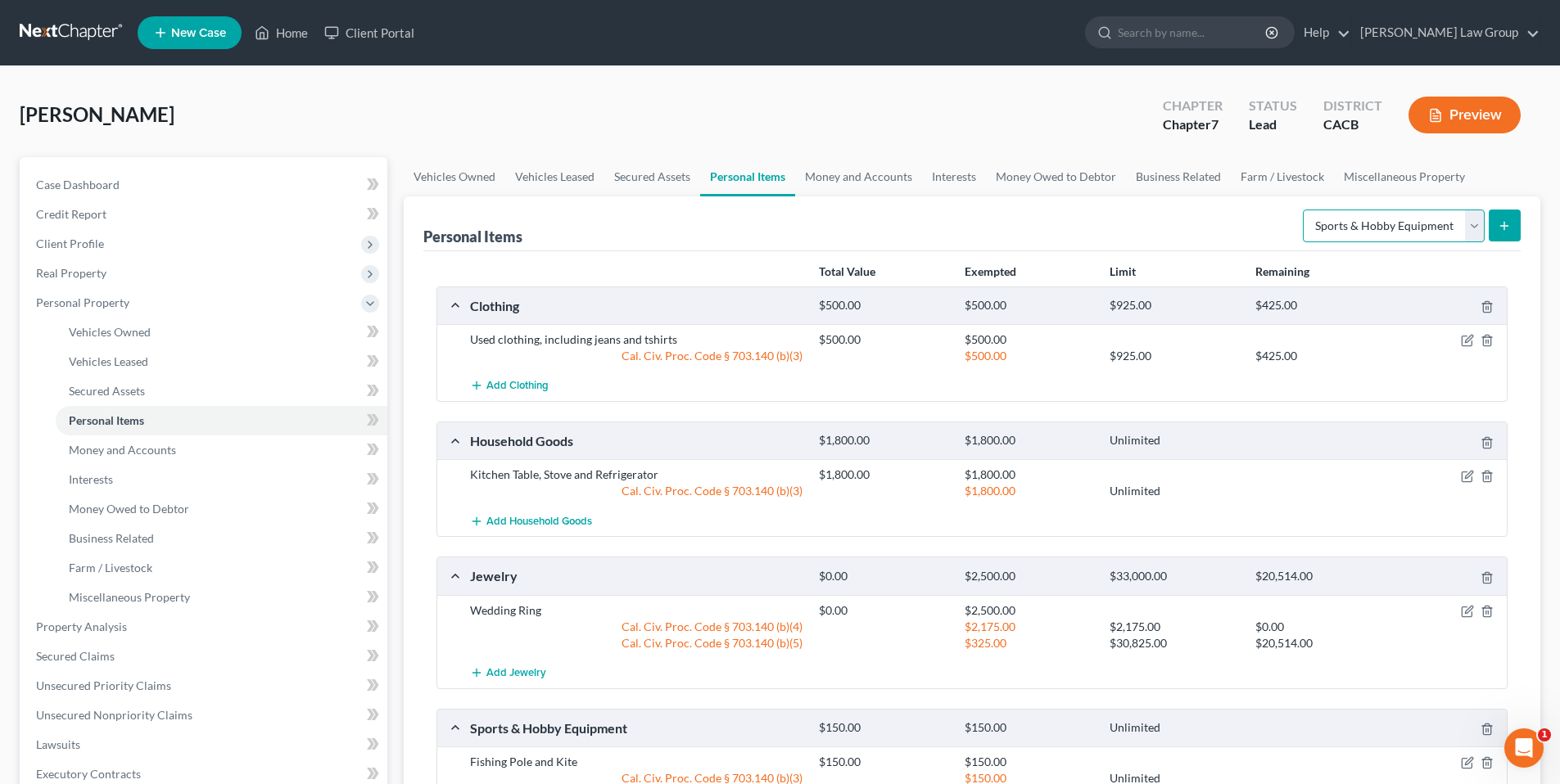
click at [1475, 229] on select "Select Item Type Clothing Collectibles Of Value Electronics Firearms Household …" at bounding box center [1393, 226] width 181 height 33
select select "firearms"
click at [1305, 210] on select "Select Item Type Clothing Collectibles Of Value Electronics Firearms Household …" at bounding box center [1393, 226] width 181 height 33
click at [1504, 223] on icon "submit" at bounding box center [1504, 225] width 13 height 13
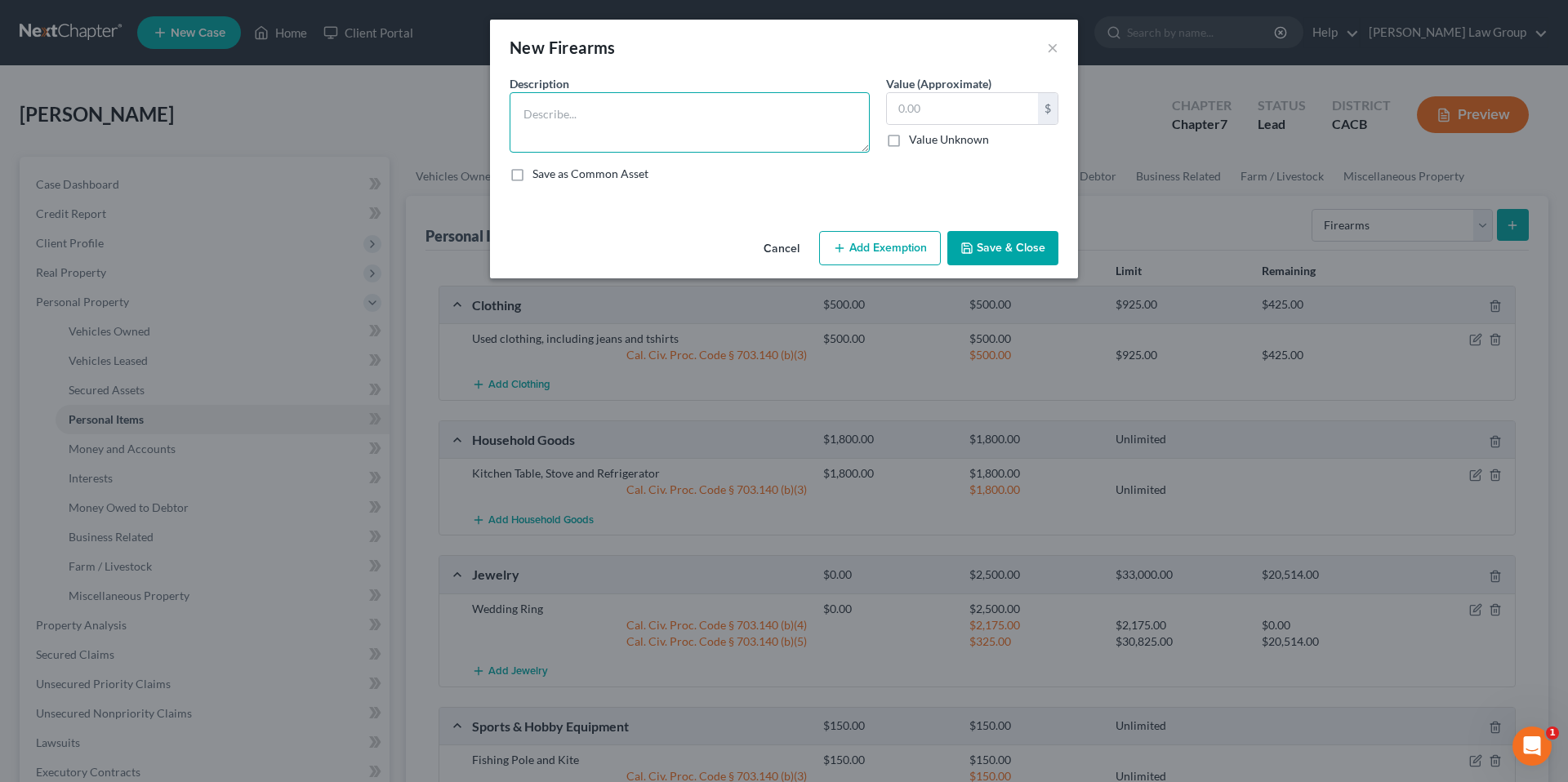
click at [611, 107] on textarea at bounding box center [689, 123] width 360 height 60
type textarea "22 Rifle, Smith & Wesson 9mm Hand Gun, and a 38 caliber hand gun"
click at [917, 102] on input "text" at bounding box center [962, 109] width 151 height 31
type input "1"
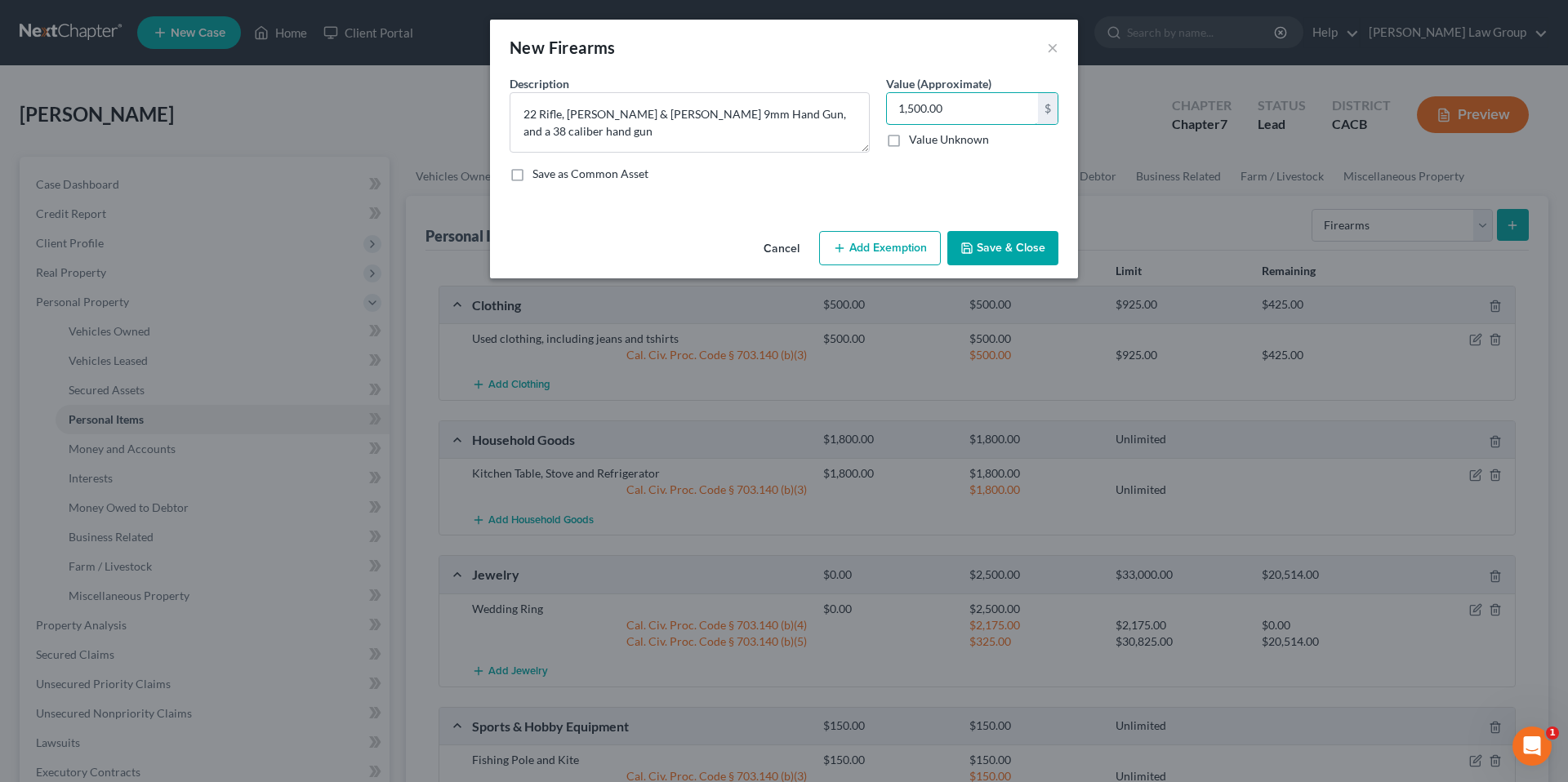
type input "1,500.00"
click at [892, 245] on button "Add Exemption" at bounding box center [880, 249] width 122 height 34
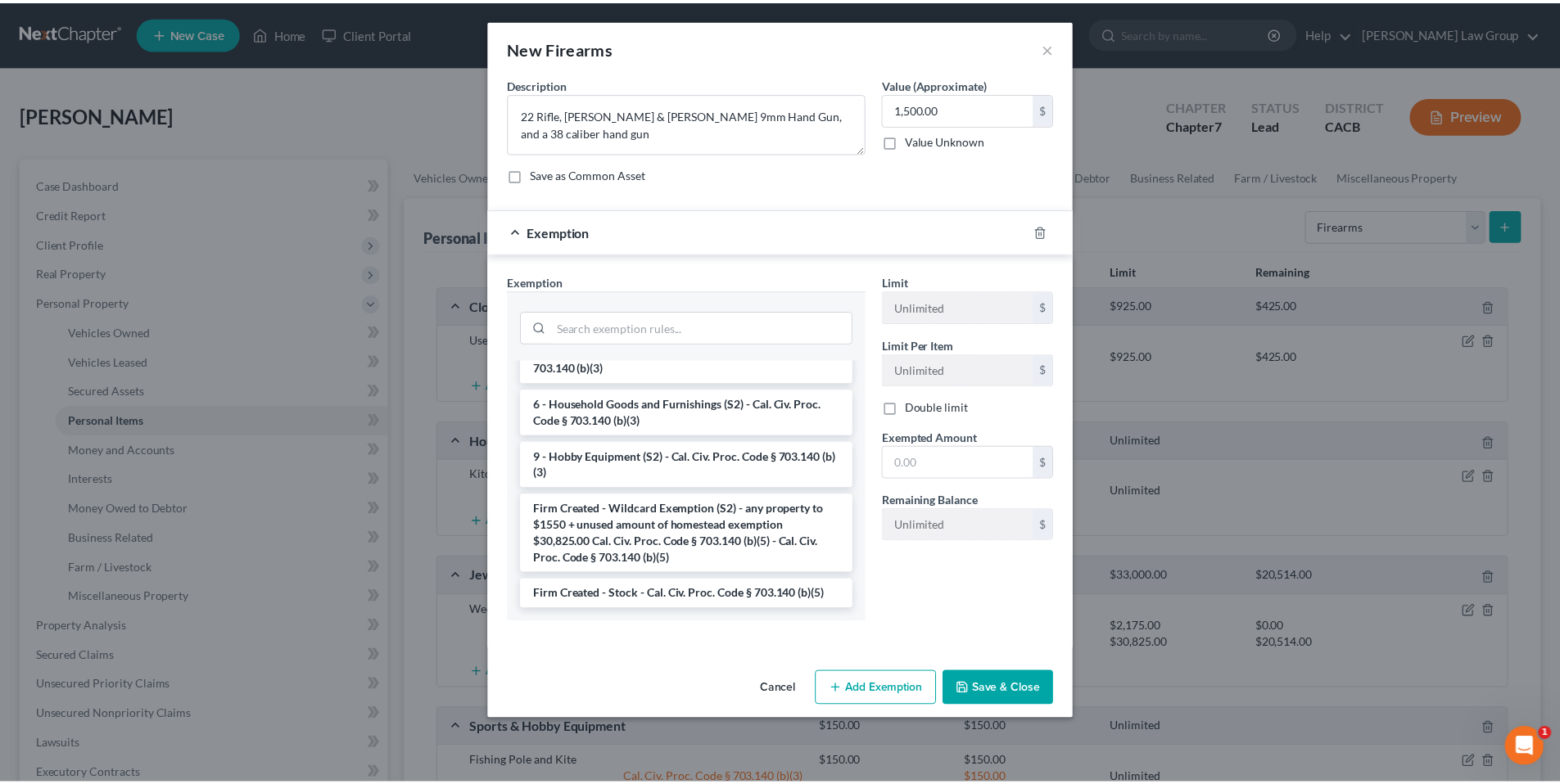
scroll to position [1457, 0]
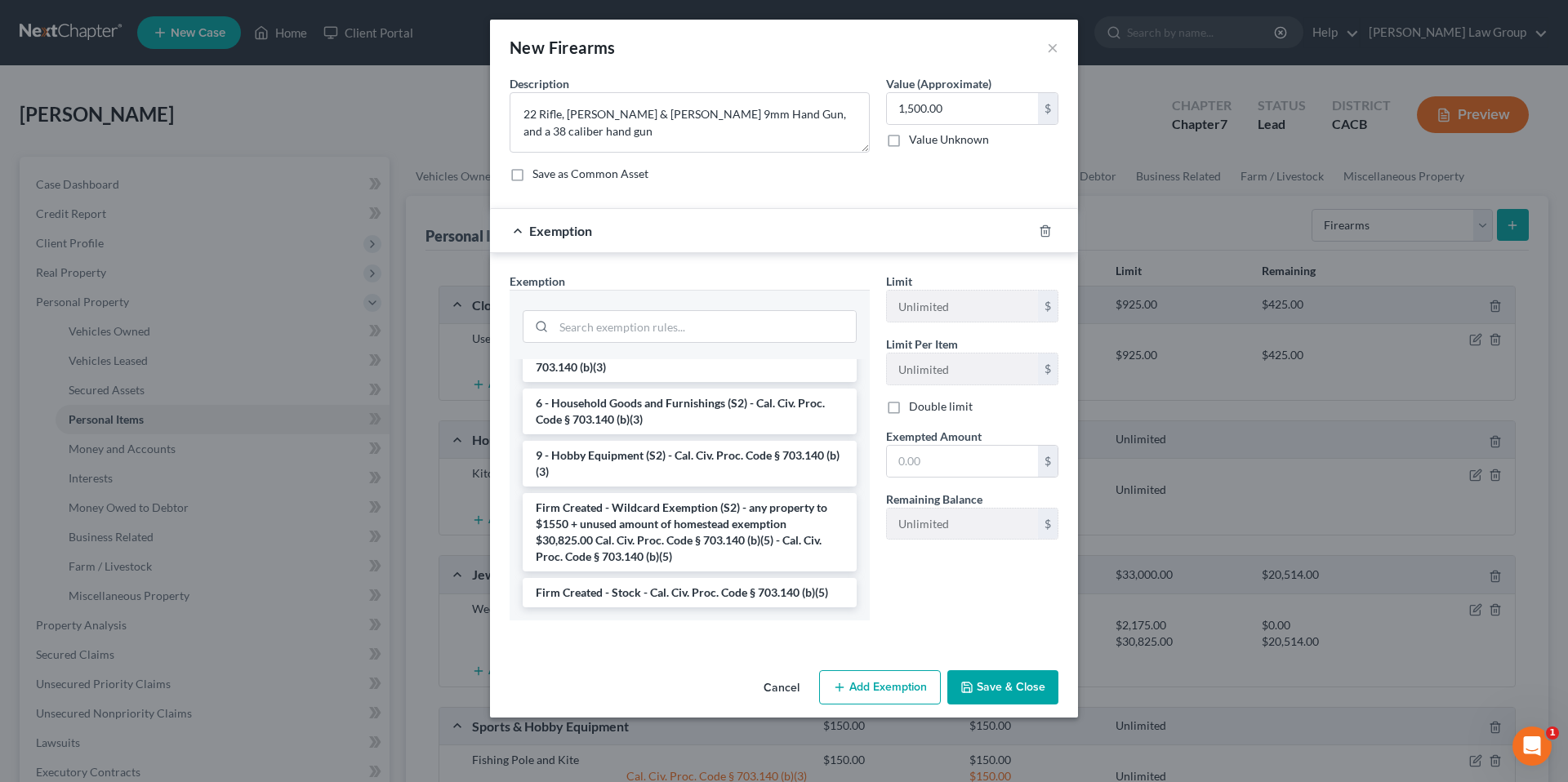
click at [685, 532] on li "Firm Created - Wildcard Exemption (S2) - any property to $1550 + unused amount …" at bounding box center [690, 532] width 334 height 78
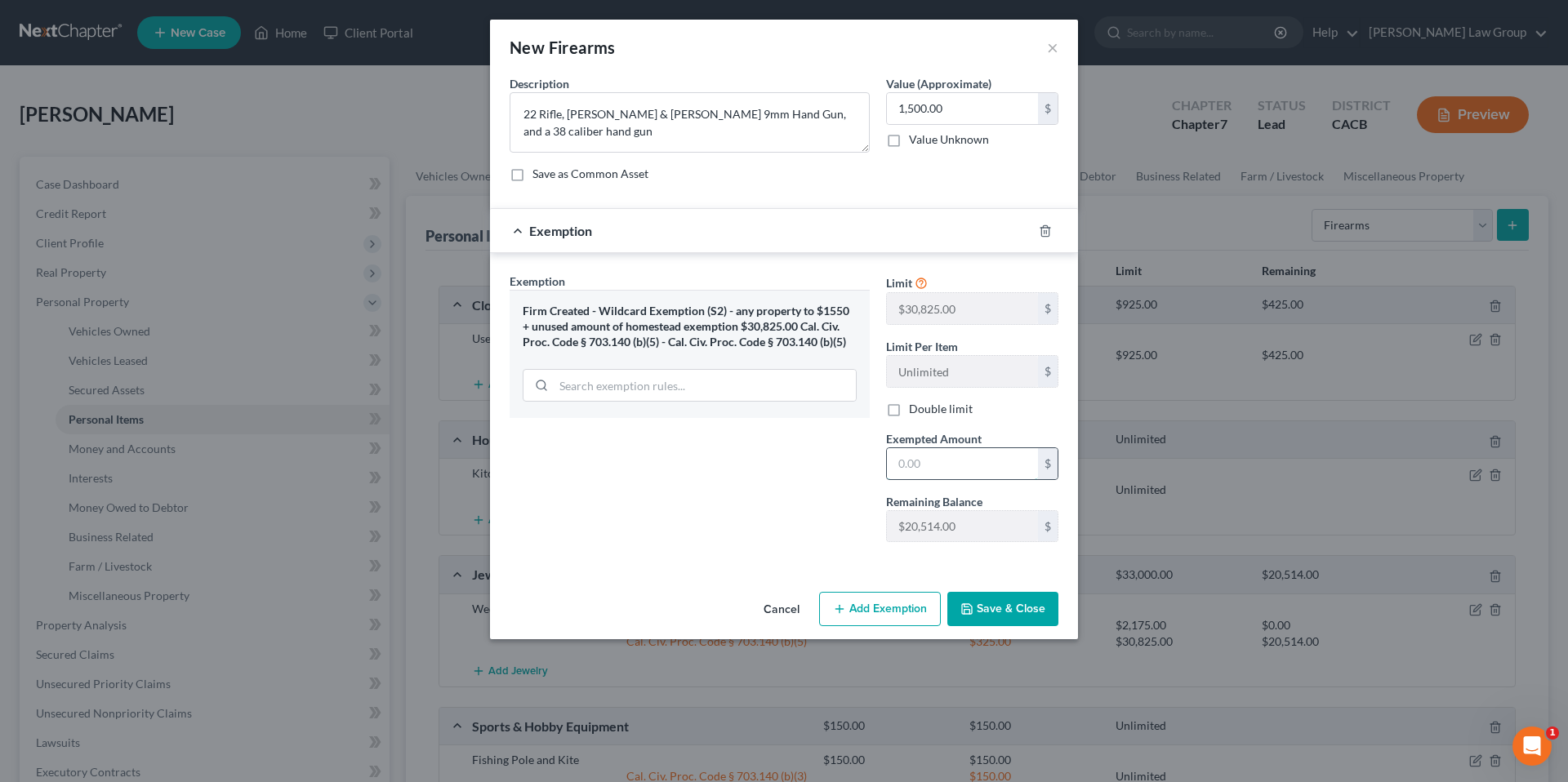
click at [925, 468] on input "text" at bounding box center [962, 464] width 151 height 31
type input "1,500.00"
click at [1000, 611] on button "Save & Close" at bounding box center [1003, 610] width 111 height 34
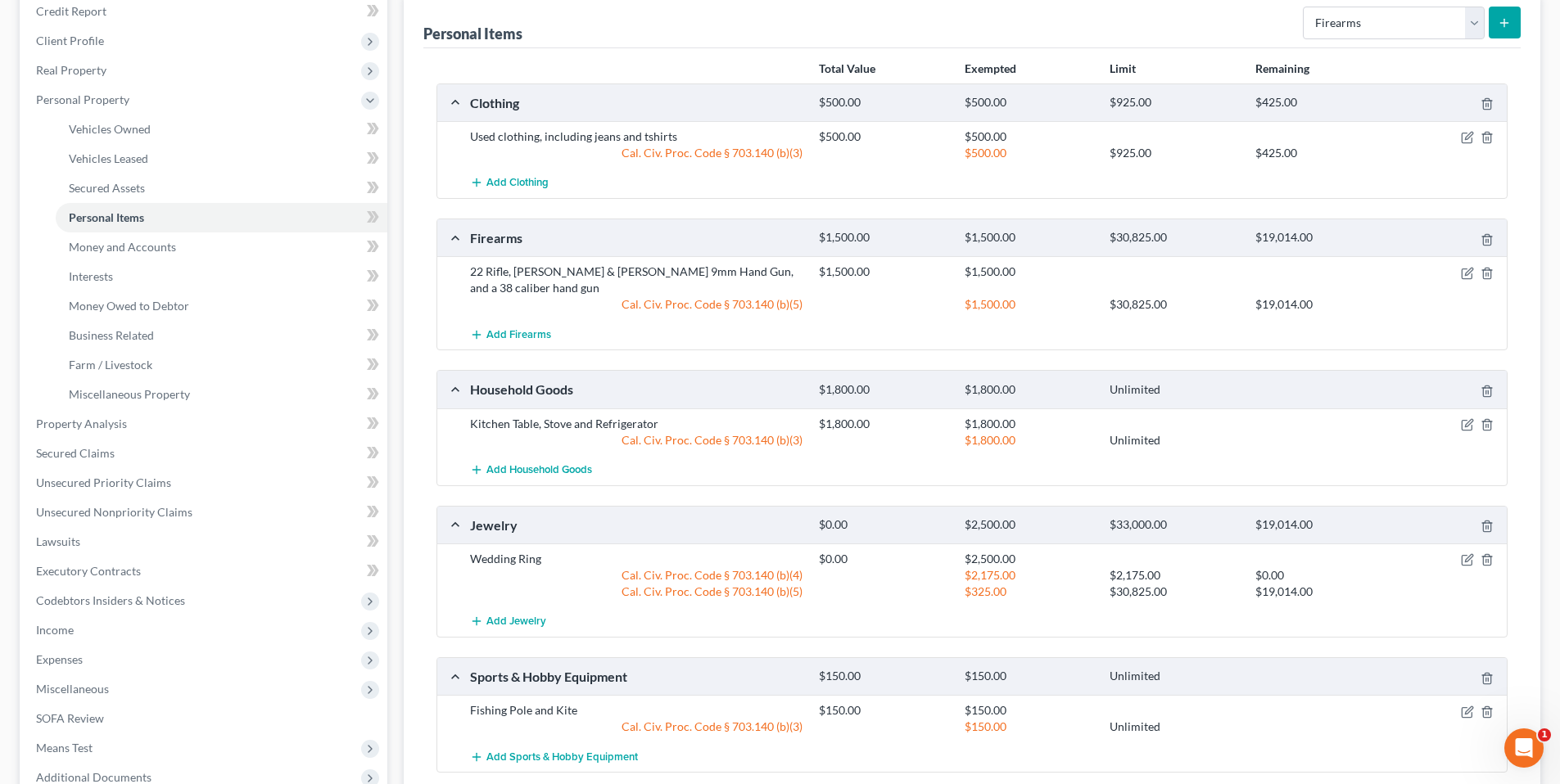
scroll to position [109, 0]
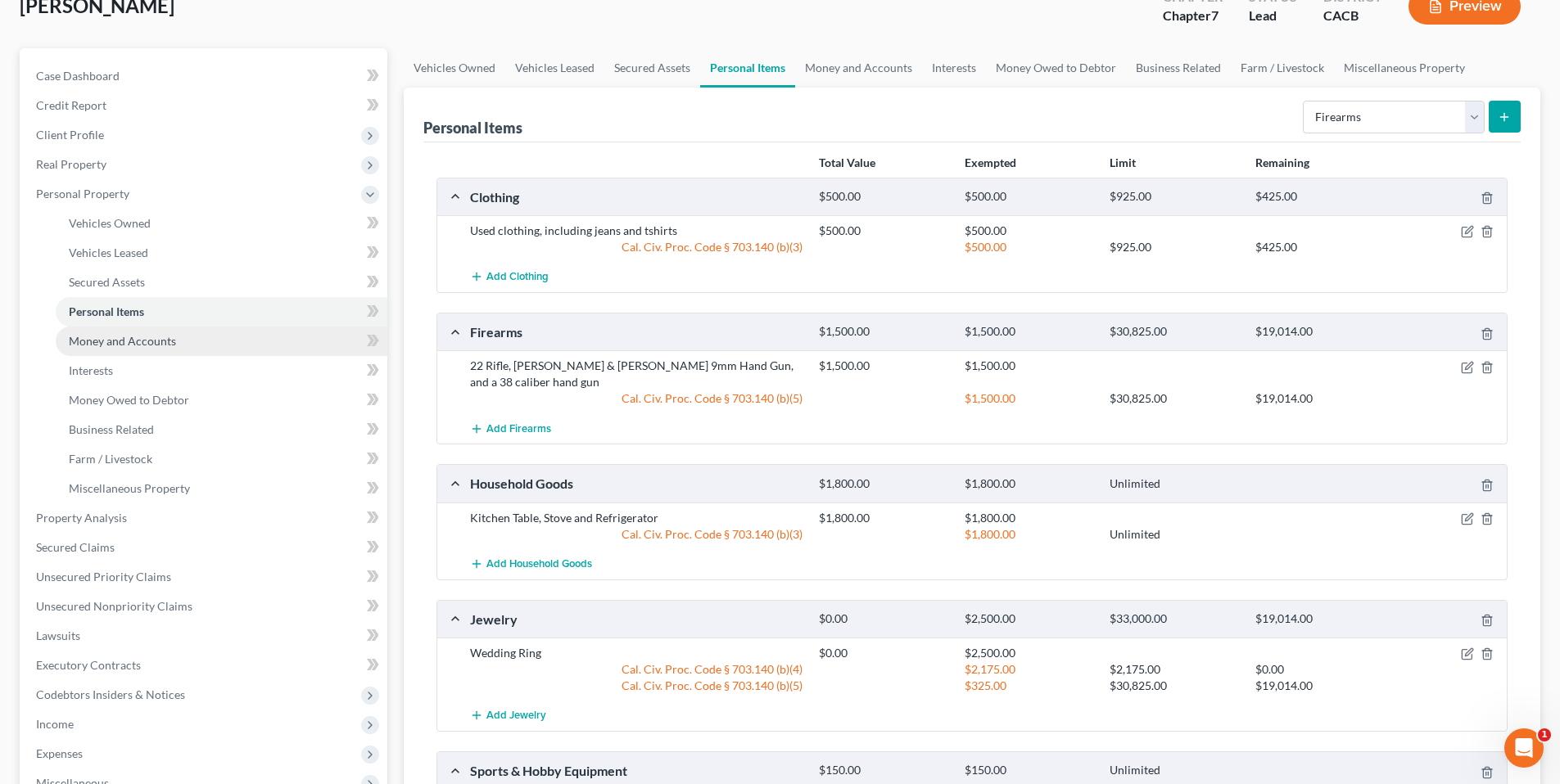
click at [173, 344] on span "Money and Accounts" at bounding box center [122, 341] width 107 height 14
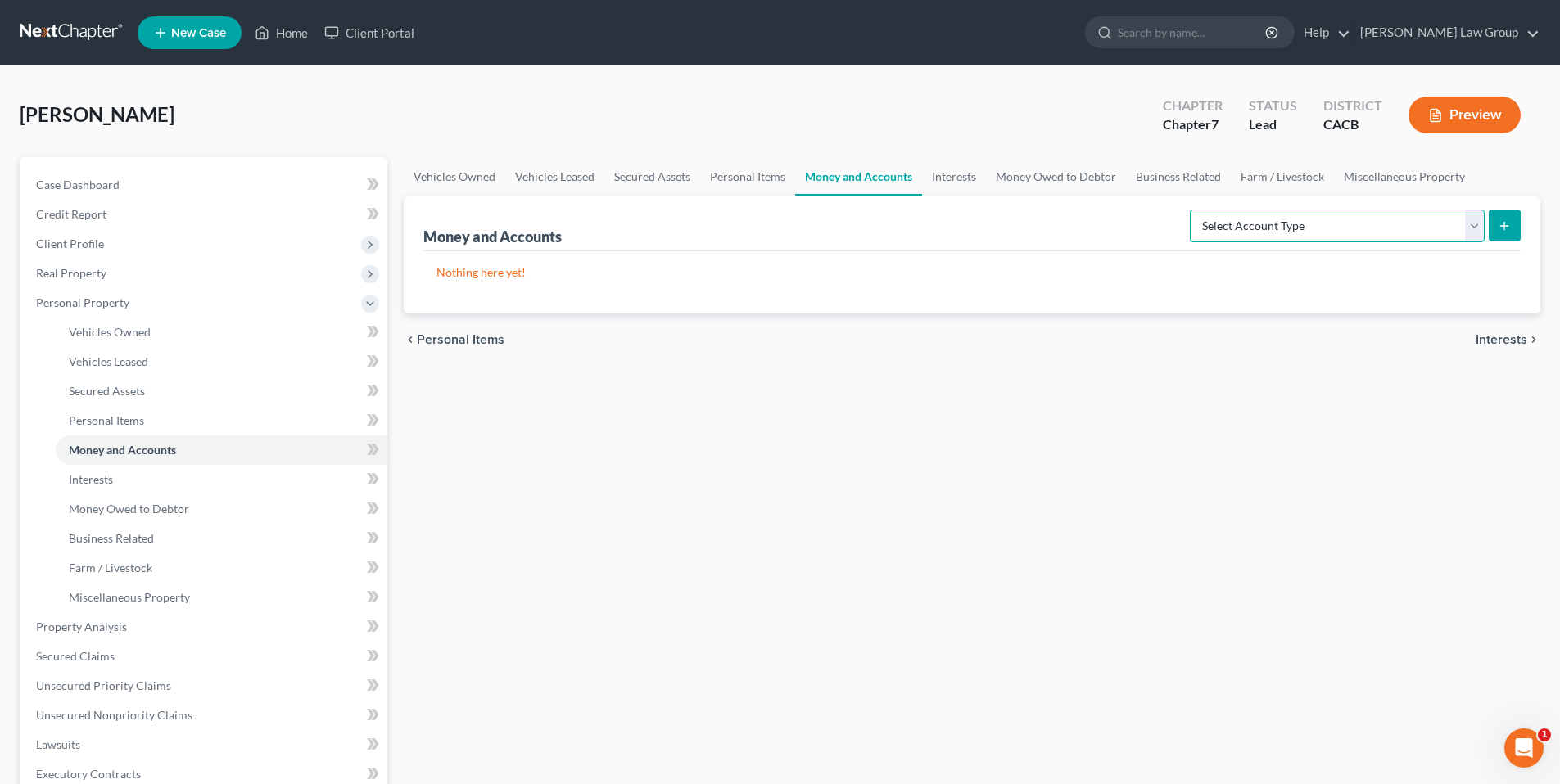
click at [1479, 224] on select "Select Account Type Brokerage Cash on Hand Certificates of Deposit Checking Acc…" at bounding box center [1337, 226] width 295 height 33
select select "checking"
click at [1194, 210] on select "Select Account Type Brokerage Cash on Hand Certificates of Deposit Checking Acc…" at bounding box center [1337, 226] width 295 height 33
click at [1501, 221] on icon "submit" at bounding box center [1504, 225] width 13 height 13
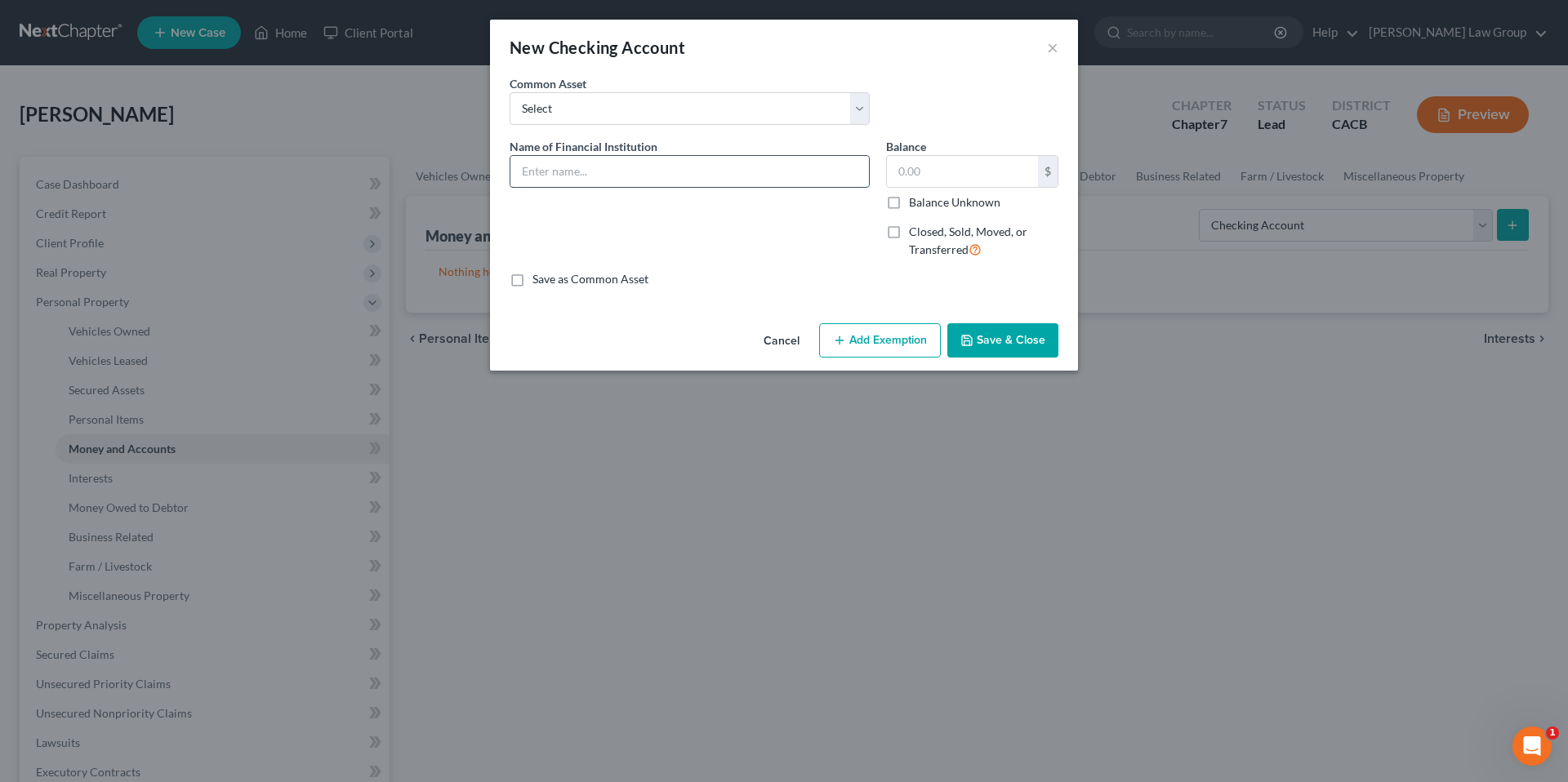
click at [570, 167] on input "text" at bounding box center [689, 171] width 358 height 31
type input "Chase Bank"
click at [919, 179] on input "text" at bounding box center [962, 171] width 151 height 31
type input "386.63"
click at [885, 336] on button "Add Exemption" at bounding box center [880, 340] width 122 height 34
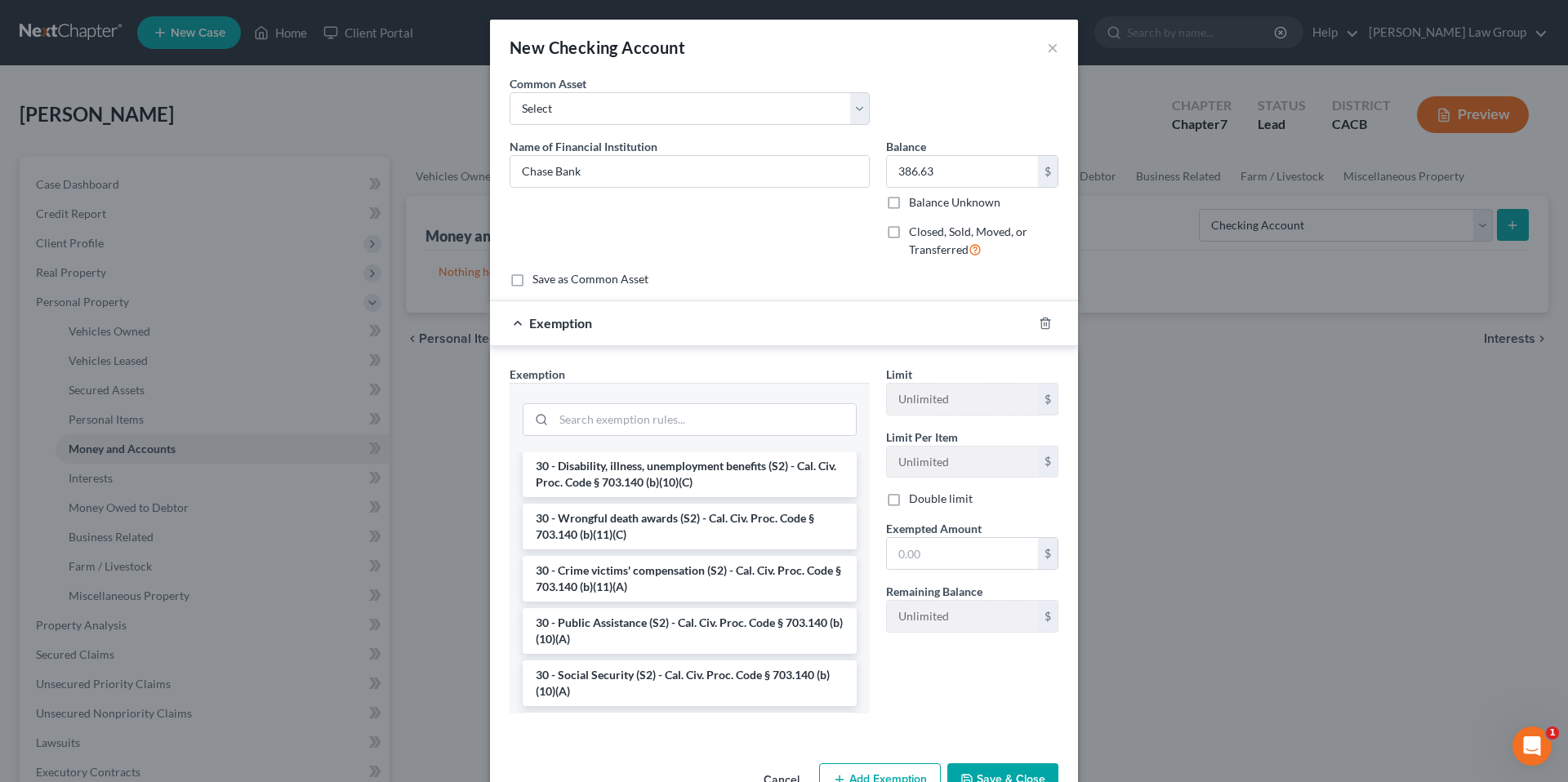
scroll to position [1453, 0]
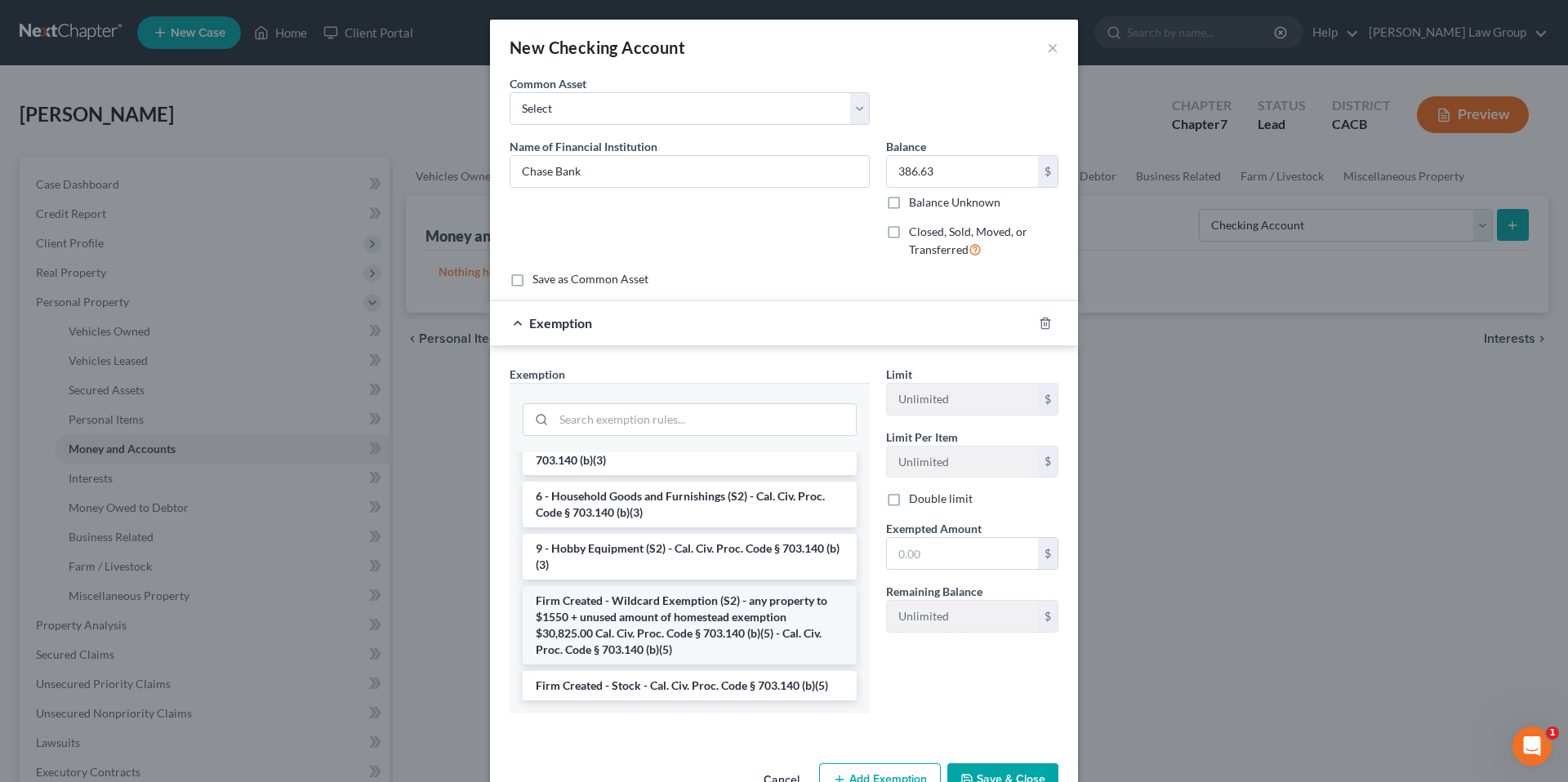
click at [730, 642] on li "Firm Created - Wildcard Exemption (S2) - any property to $1550 + unused amount …" at bounding box center [690, 625] width 334 height 78
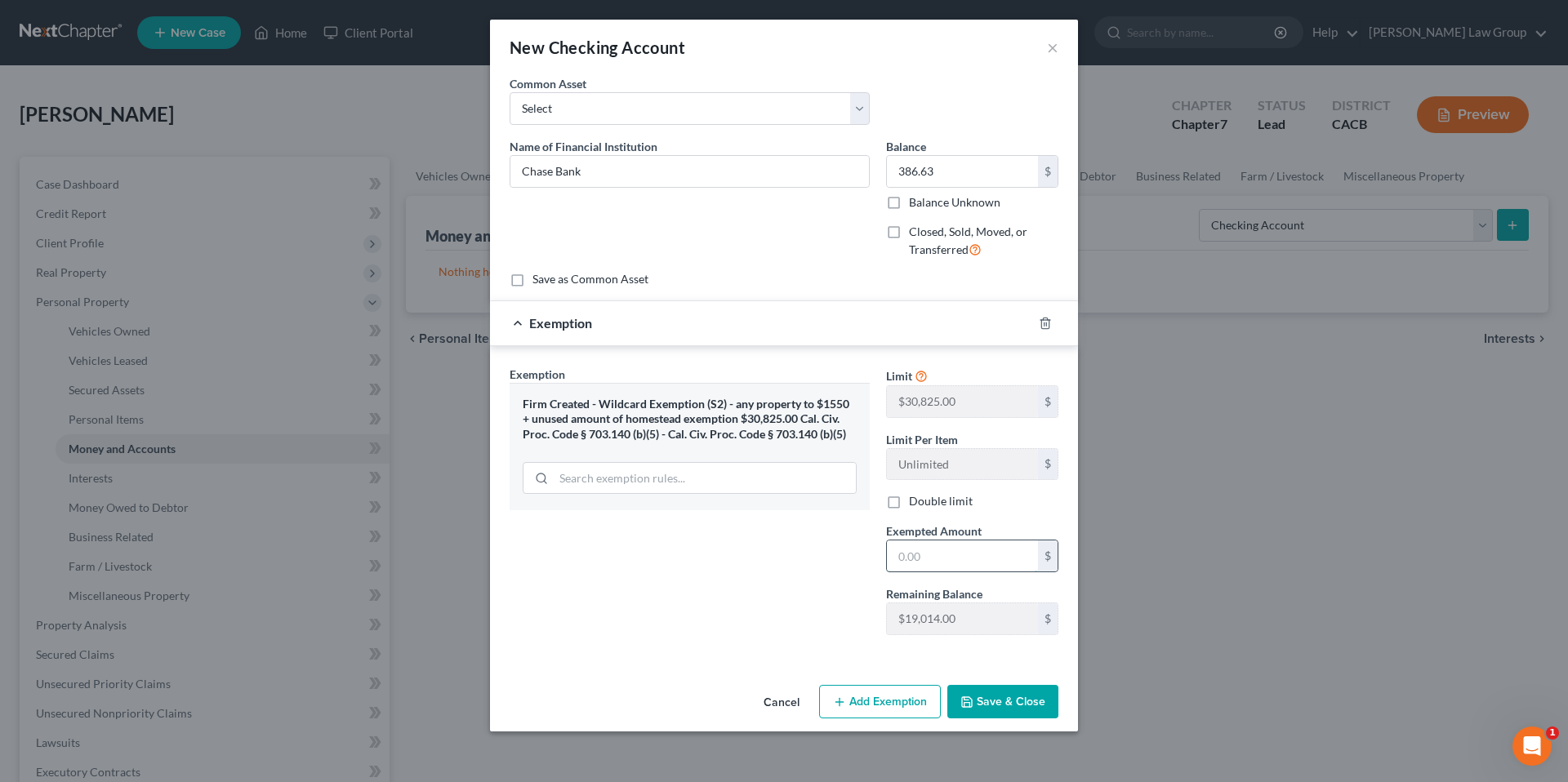
click at [947, 556] on input "text" at bounding box center [962, 556] width 151 height 31
type input "386.63"
click at [988, 701] on button "Save & Close" at bounding box center [1003, 702] width 111 height 34
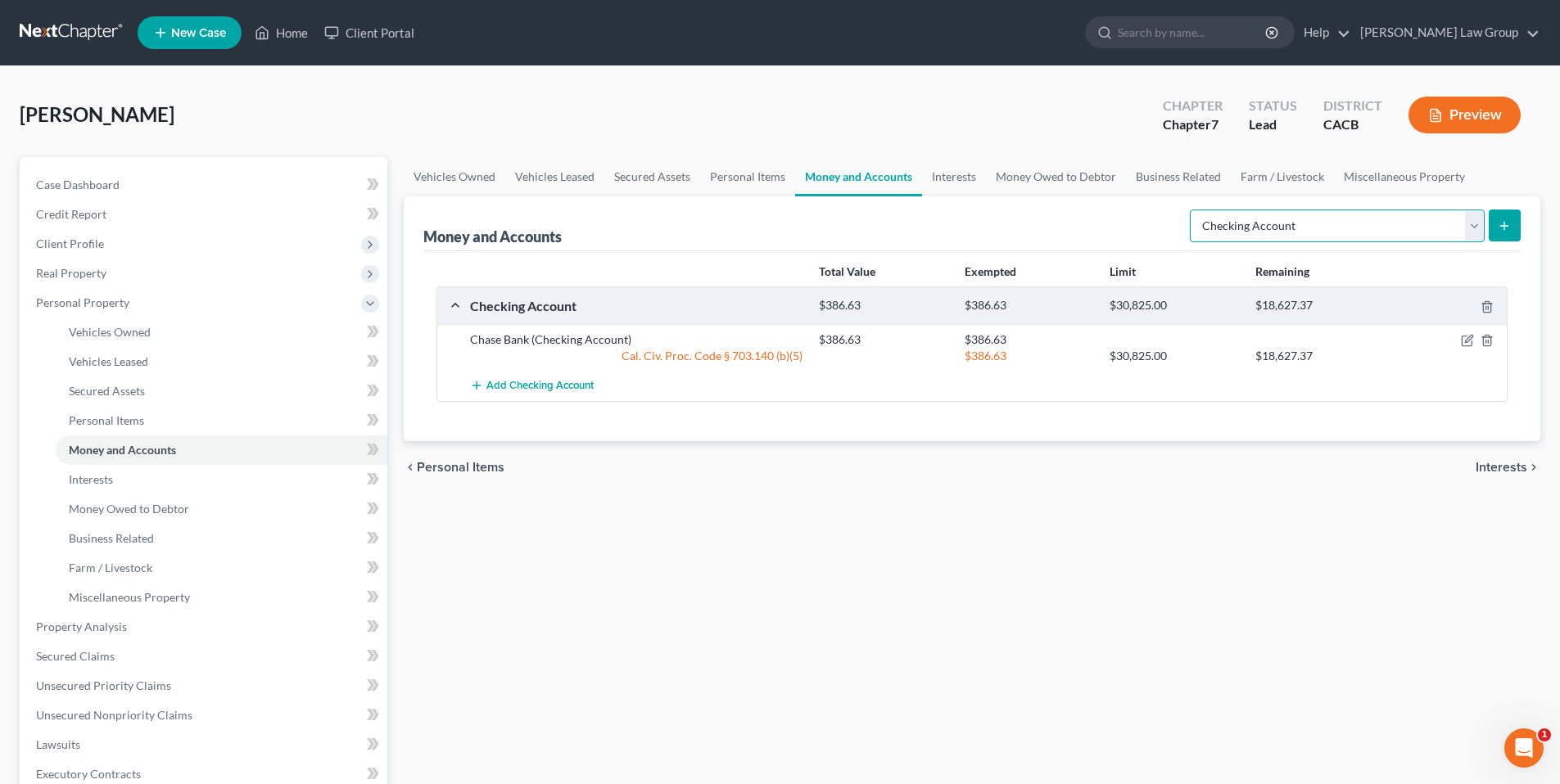
click at [1476, 225] on select "Select Account Type Brokerage Cash on Hand Certificates of Deposit Checking Acc…" at bounding box center [1337, 226] width 295 height 33
select select "savings"
click at [1194, 210] on select "Select Account Type Brokerage Cash on Hand Certificates of Deposit Checking Acc…" at bounding box center [1337, 226] width 295 height 33
click at [1494, 228] on button "submit" at bounding box center [1505, 225] width 32 height 32
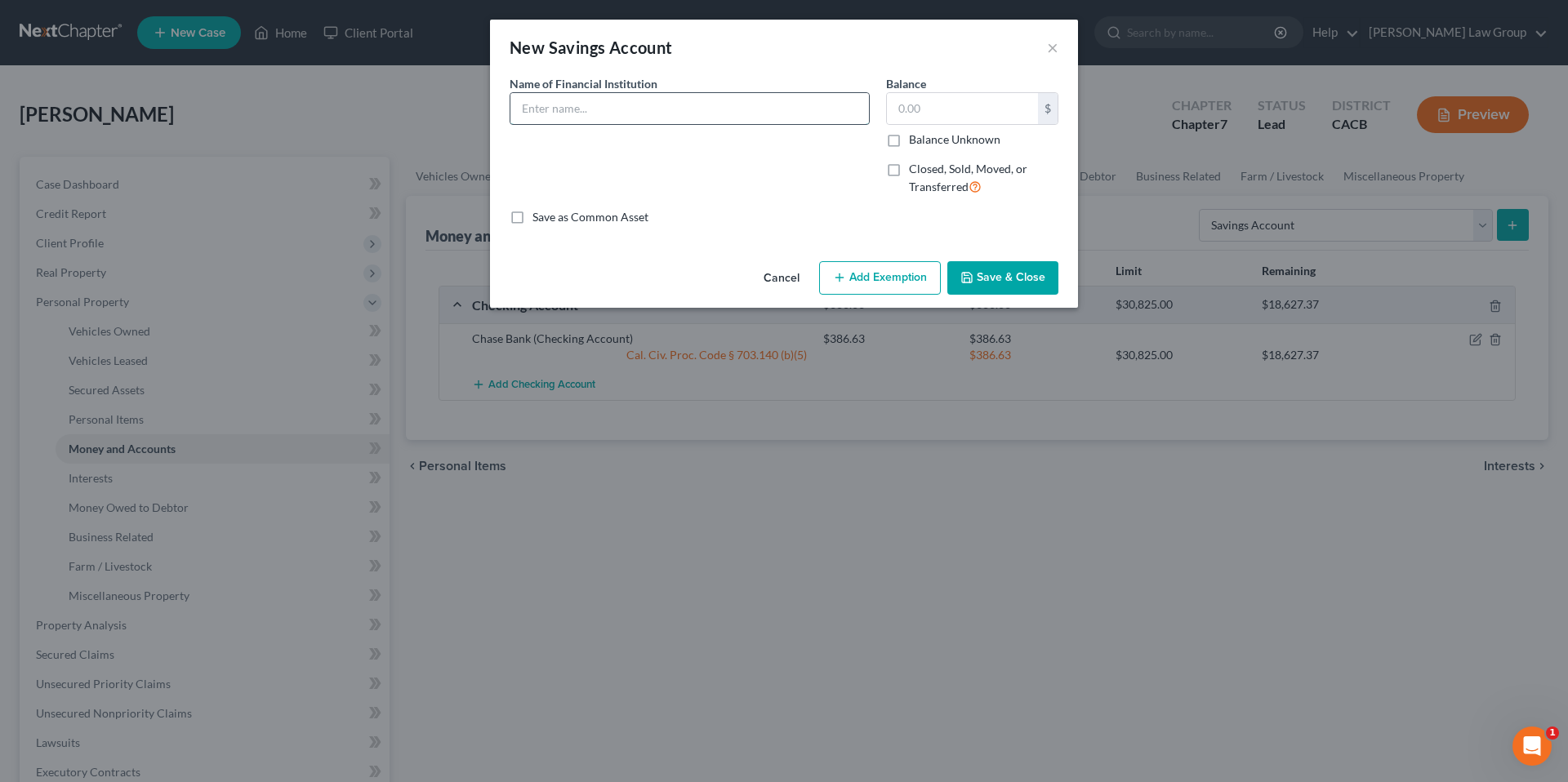
click at [598, 109] on input "text" at bounding box center [689, 109] width 358 height 31
type input "Chase Bank"
click at [919, 121] on input "text" at bounding box center [962, 109] width 151 height 31
type input "7,000.00"
click at [889, 276] on button "Add Exemption" at bounding box center [880, 279] width 122 height 34
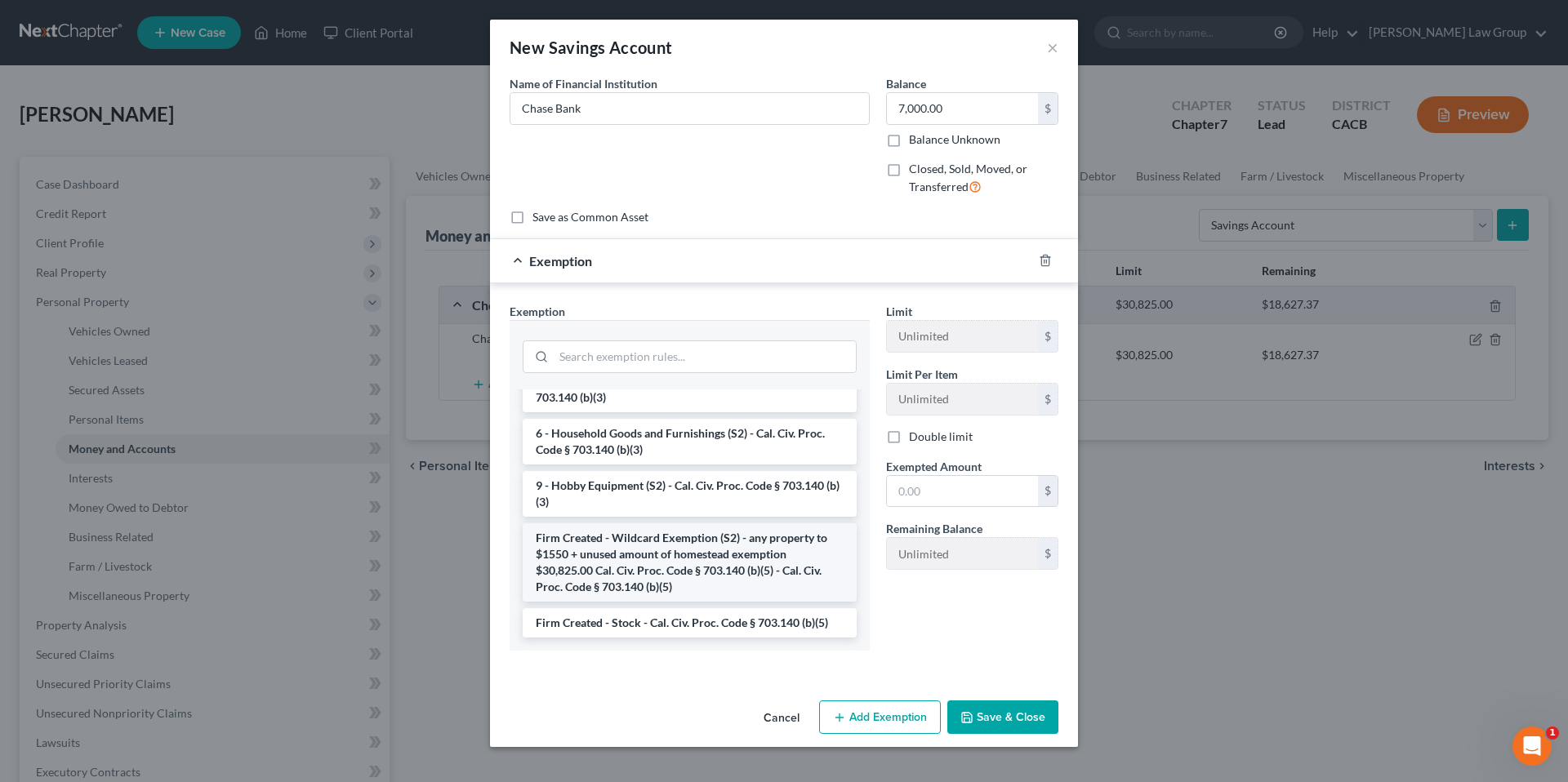
click at [672, 566] on li "Firm Created - Wildcard Exemption (S2) - any property to $1550 + unused amount …" at bounding box center [690, 562] width 334 height 78
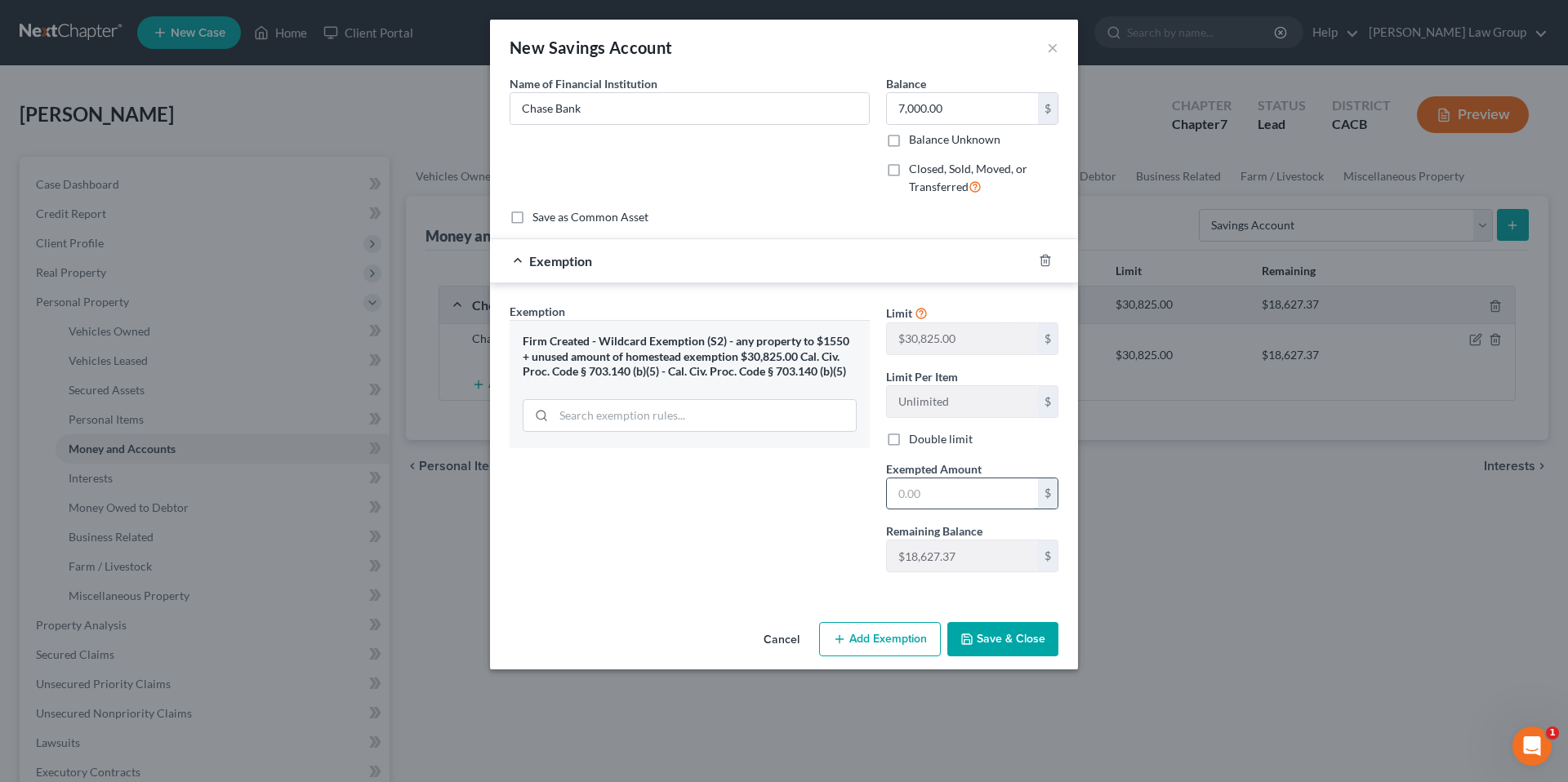
click at [951, 486] on input "text" at bounding box center [962, 494] width 151 height 31
type input "7,000.00"
click at [1000, 641] on button "Save & Close" at bounding box center [1003, 640] width 111 height 34
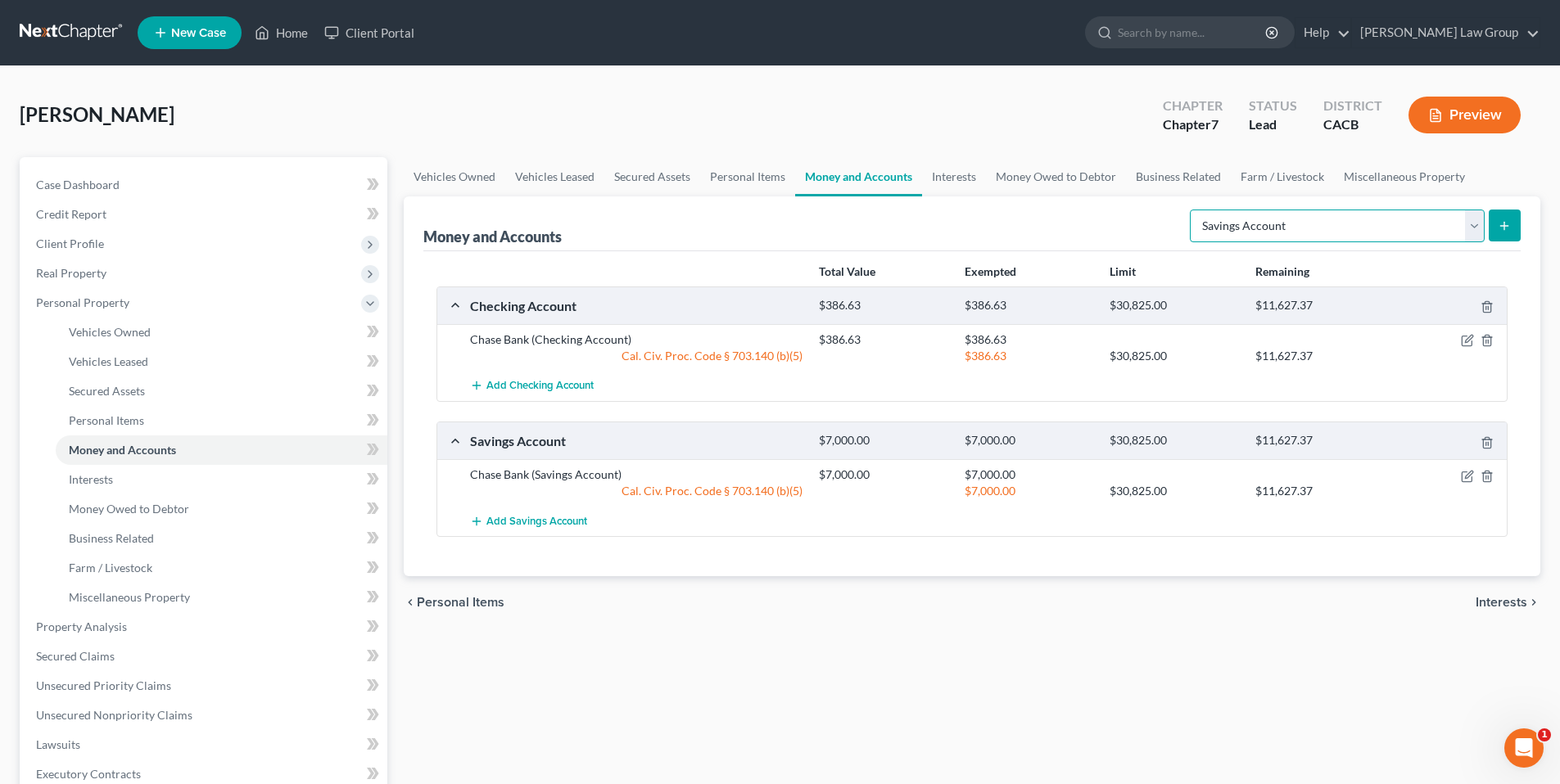
click at [1465, 223] on select "Select Account Type Brokerage Cash on Hand Certificates of Deposit Checking Acc…" at bounding box center [1337, 226] width 295 height 33
select select "checking"
click at [1194, 210] on select "Select Account Type Brokerage Cash on Hand Certificates of Deposit Checking Acc…" at bounding box center [1337, 226] width 295 height 33
click at [1509, 227] on icon "submit" at bounding box center [1504, 225] width 13 height 13
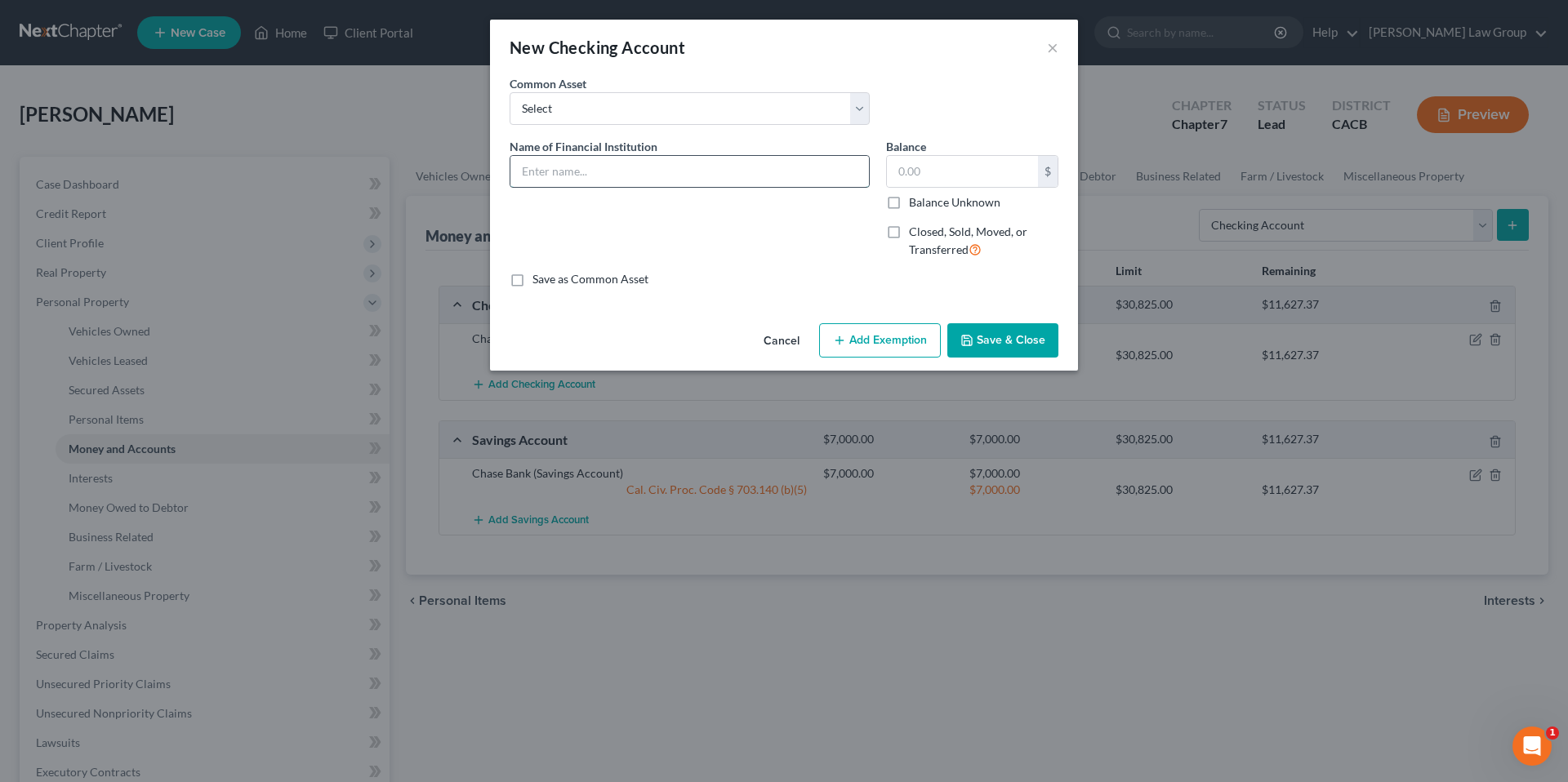
click at [574, 174] on input "text" at bounding box center [689, 171] width 358 height 31
type input "Bank of America"
click at [892, 174] on input "text" at bounding box center [962, 171] width 151 height 31
type input "11,600.00"
click at [865, 340] on button "Add Exemption" at bounding box center [880, 340] width 122 height 34
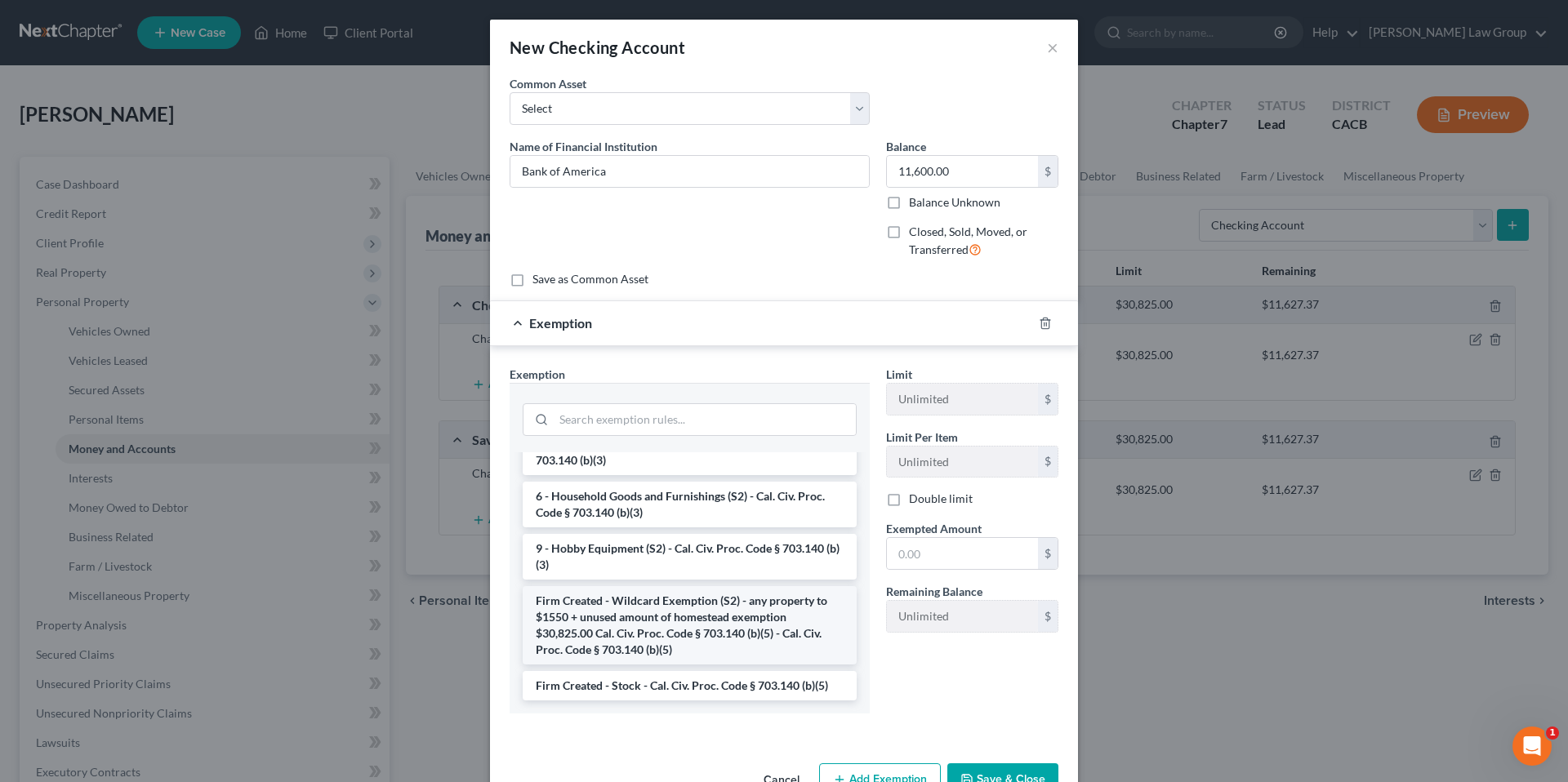
click at [643, 611] on li "Firm Created - Wildcard Exemption (S2) - any property to $1550 + unused amount …" at bounding box center [690, 625] width 334 height 78
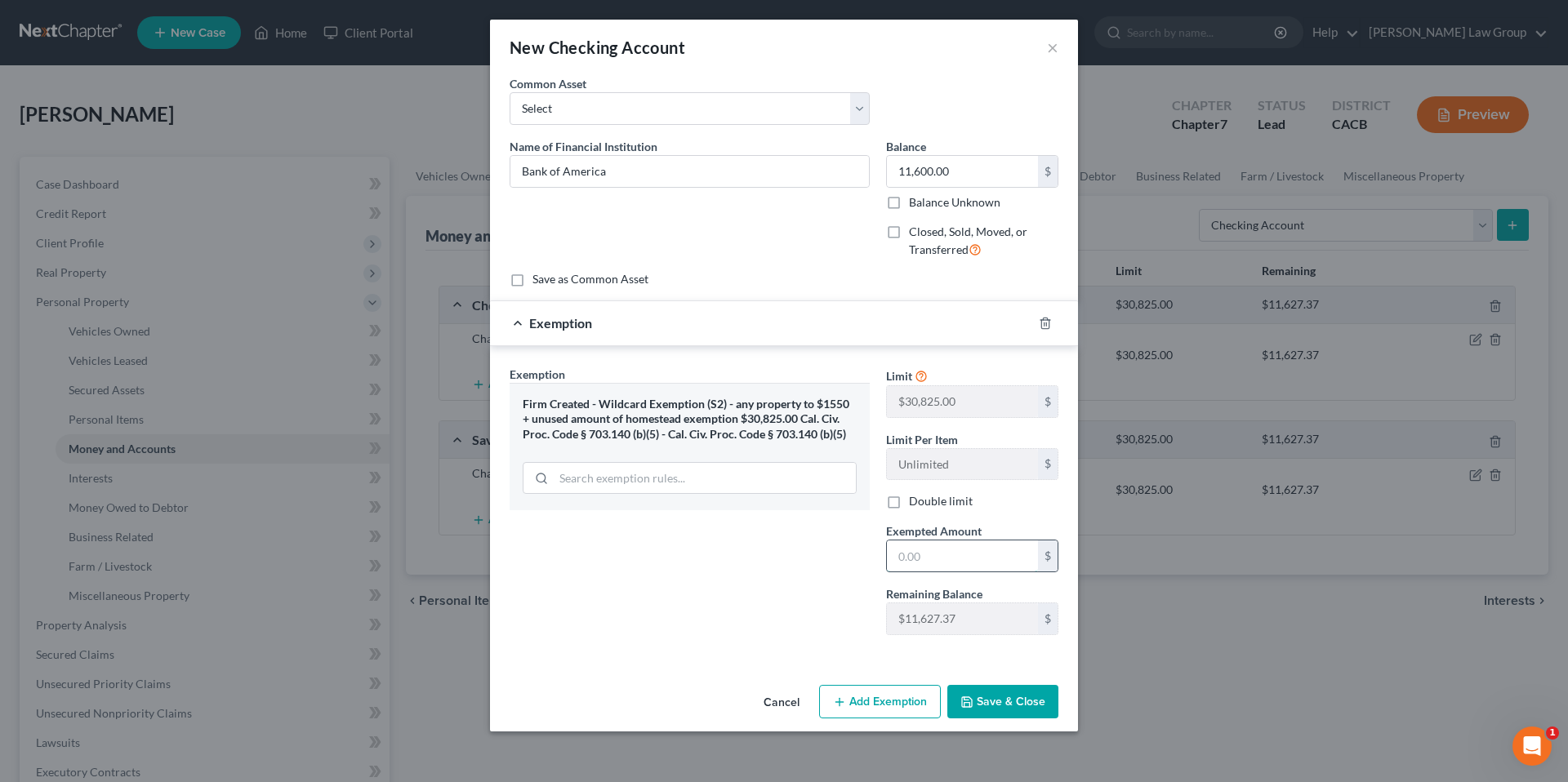
click at [922, 558] on input "text" at bounding box center [962, 556] width 151 height 31
type input "11,600.00"
click at [1004, 707] on button "Save & Close" at bounding box center [1003, 702] width 111 height 34
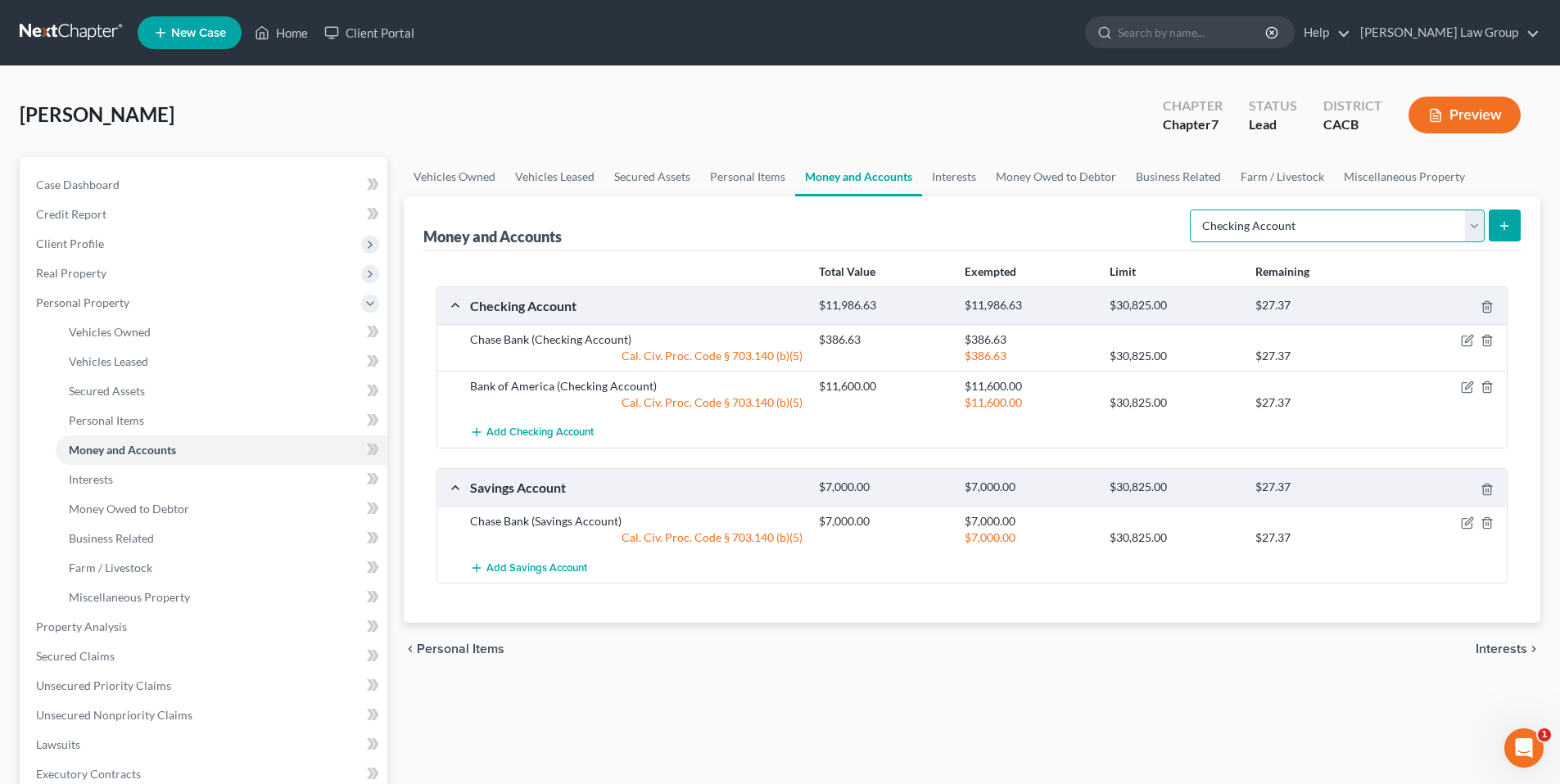
click at [1471, 224] on select "Select Account Type Brokerage Cash on Hand Certificates of Deposit Checking Acc…" at bounding box center [1337, 226] width 295 height 33
select select "cash_on_hand"
click at [1194, 210] on select "Select Account Type Brokerage Cash on Hand Certificates of Deposit Checking Acc…" at bounding box center [1337, 226] width 295 height 33
click at [1506, 223] on icon "submit" at bounding box center [1504, 225] width 13 height 13
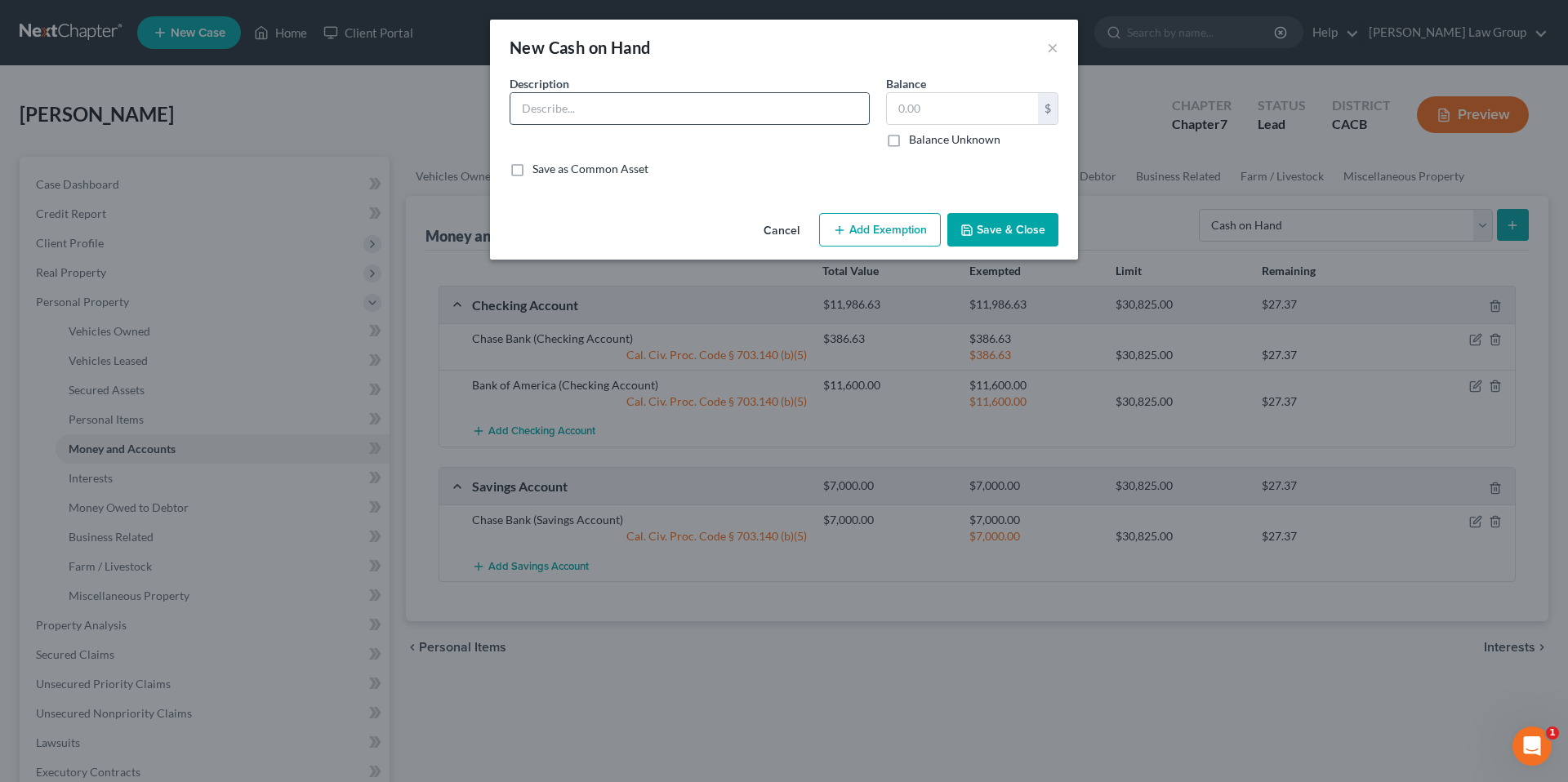
click at [568, 109] on input "text" at bounding box center [689, 109] width 358 height 31
type input "Cash on Hand"
click at [937, 113] on input "text" at bounding box center [962, 109] width 151 height 31
type input "25.00"
click at [878, 226] on button "Add Exemption" at bounding box center [880, 231] width 122 height 34
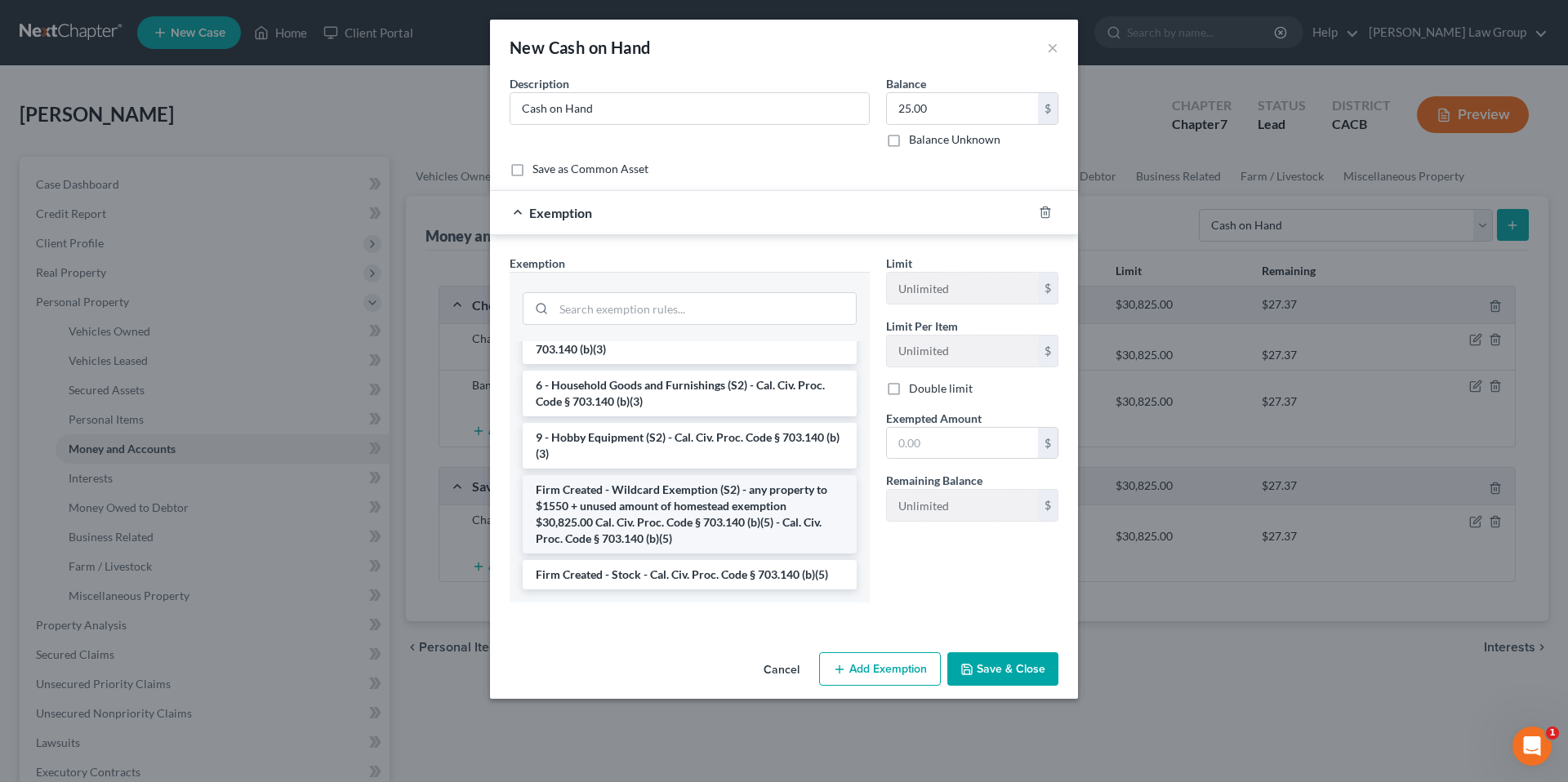
click at [671, 520] on li "Firm Created - Wildcard Exemption (S2) - any property to $1550 + unused amount …" at bounding box center [690, 514] width 334 height 78
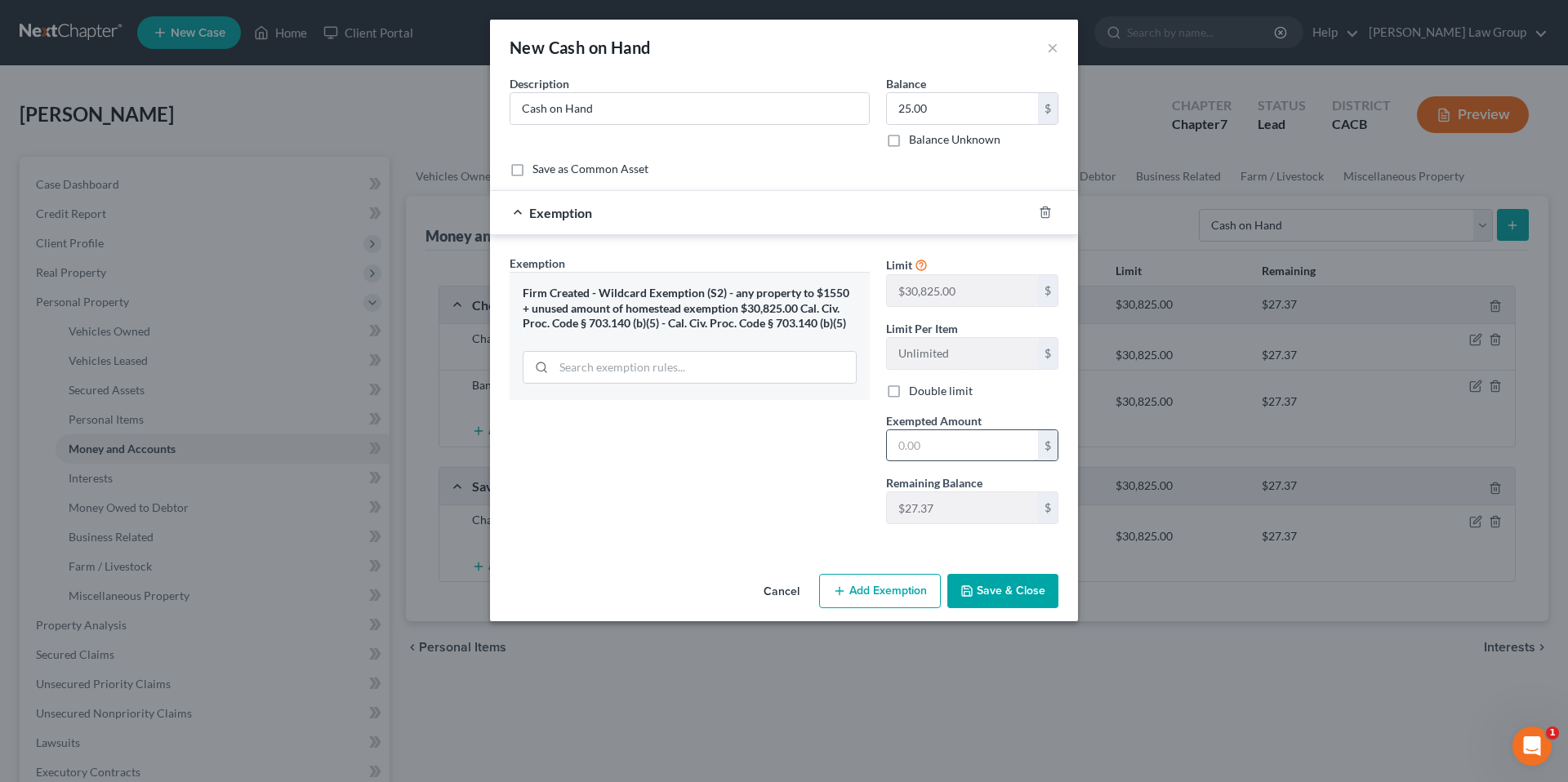
click at [944, 453] on input "text" at bounding box center [962, 446] width 151 height 31
type input "25.00"
click at [987, 595] on button "Save & Close" at bounding box center [1003, 592] width 111 height 34
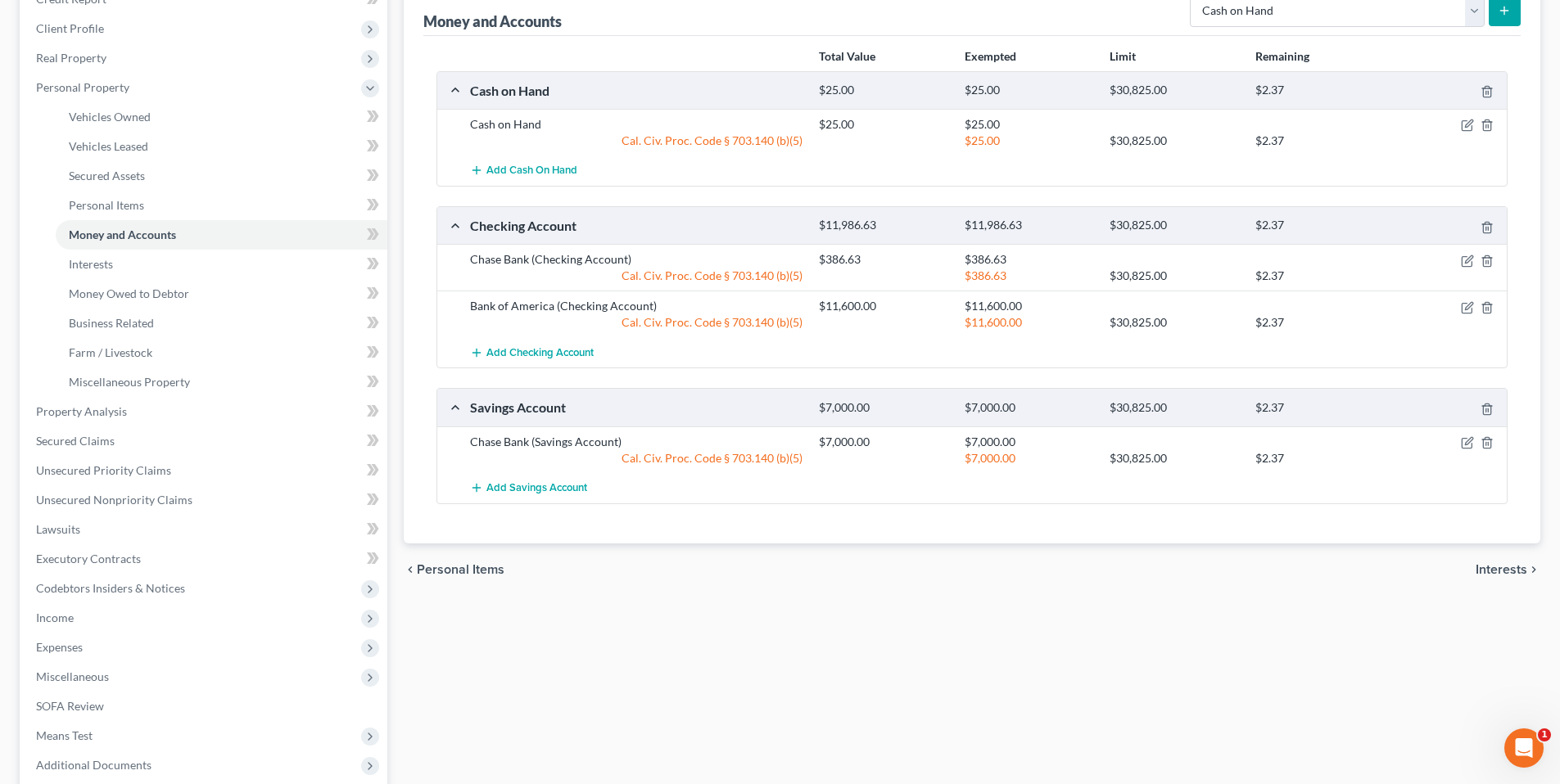
scroll to position [270, 0]
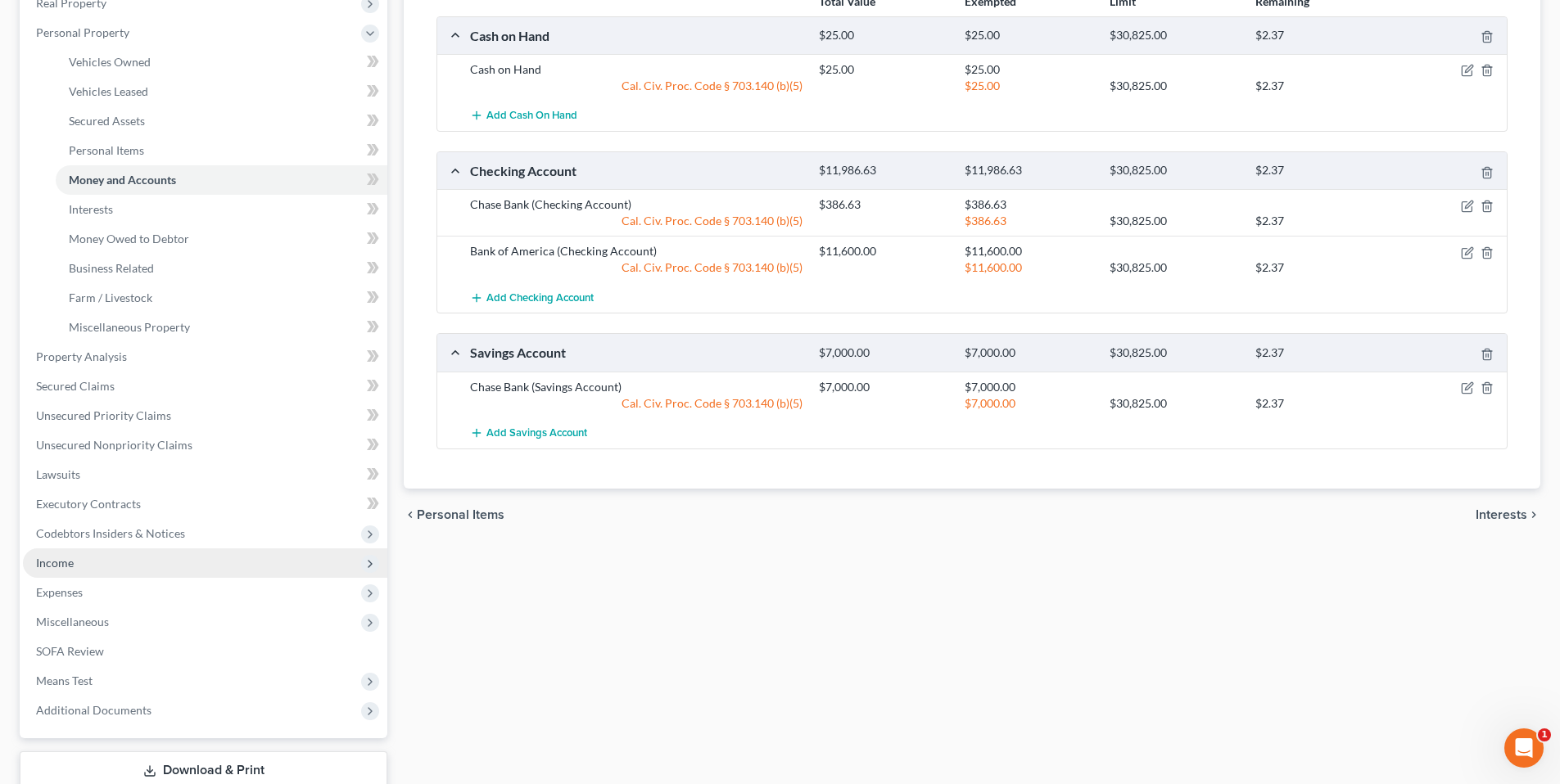
click at [73, 563] on span "Income" at bounding box center [206, 563] width 365 height 29
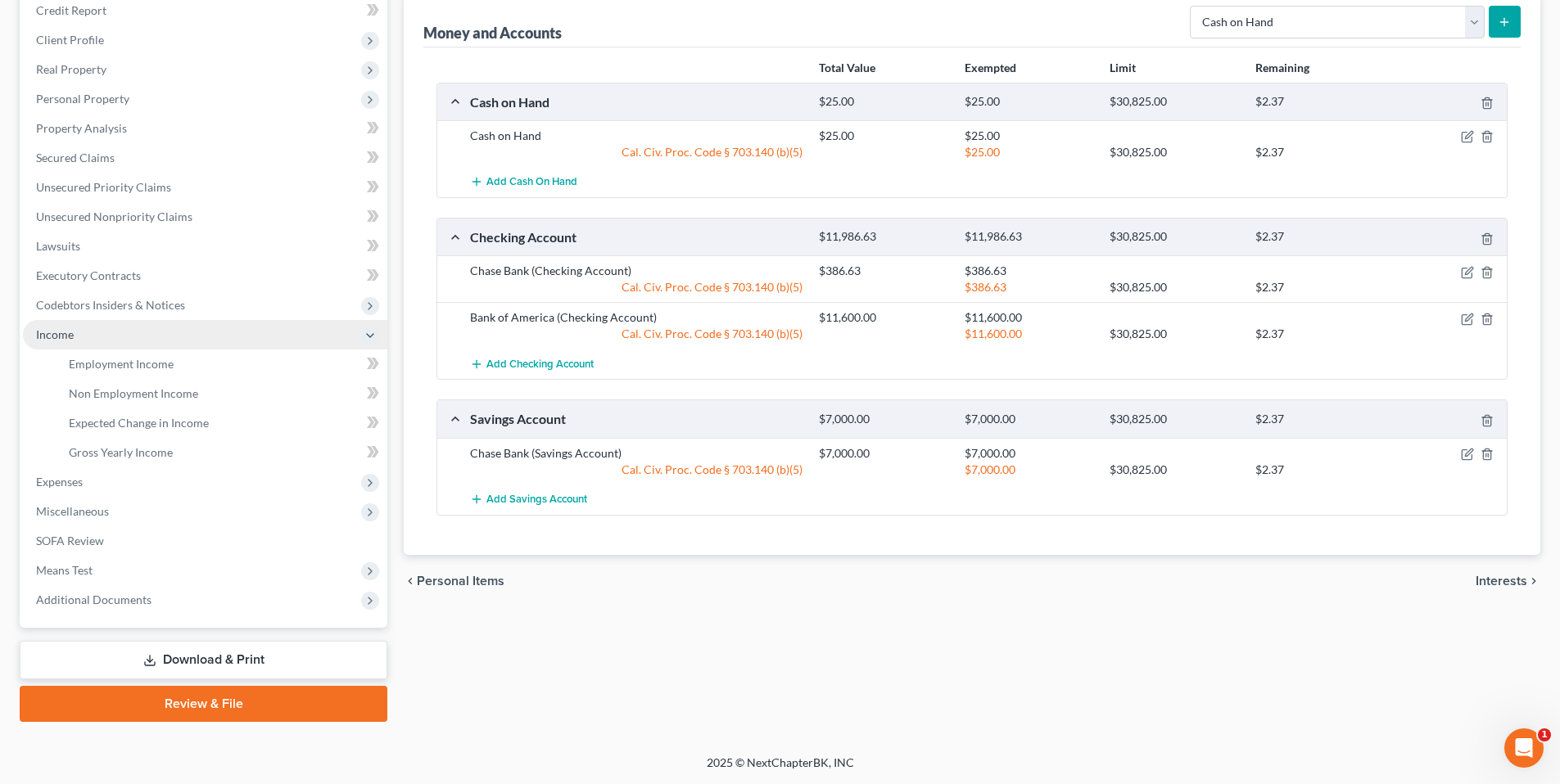
scroll to position [202, 0]
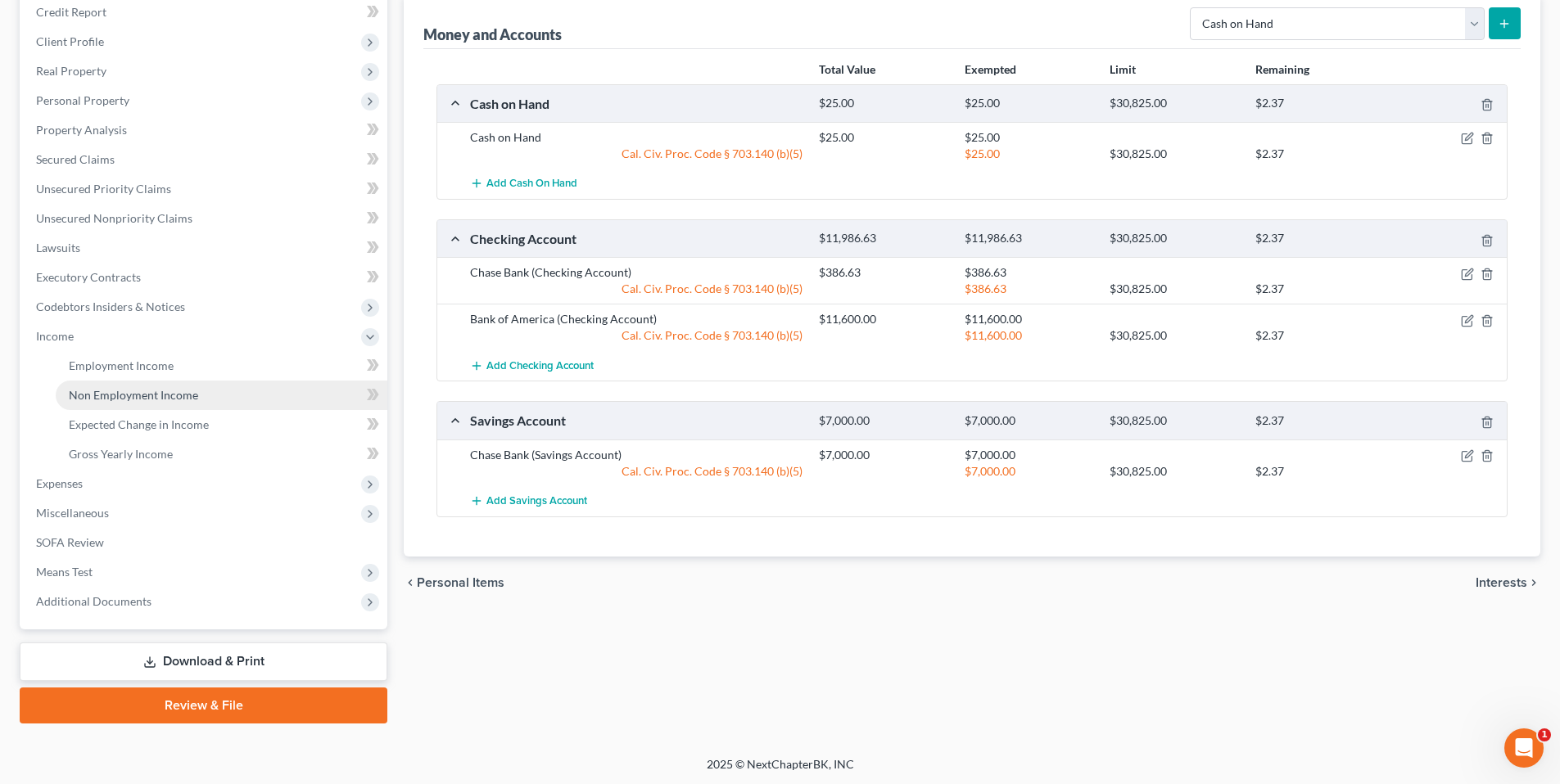
click at [146, 396] on span "Non Employment Income" at bounding box center [133, 395] width 129 height 14
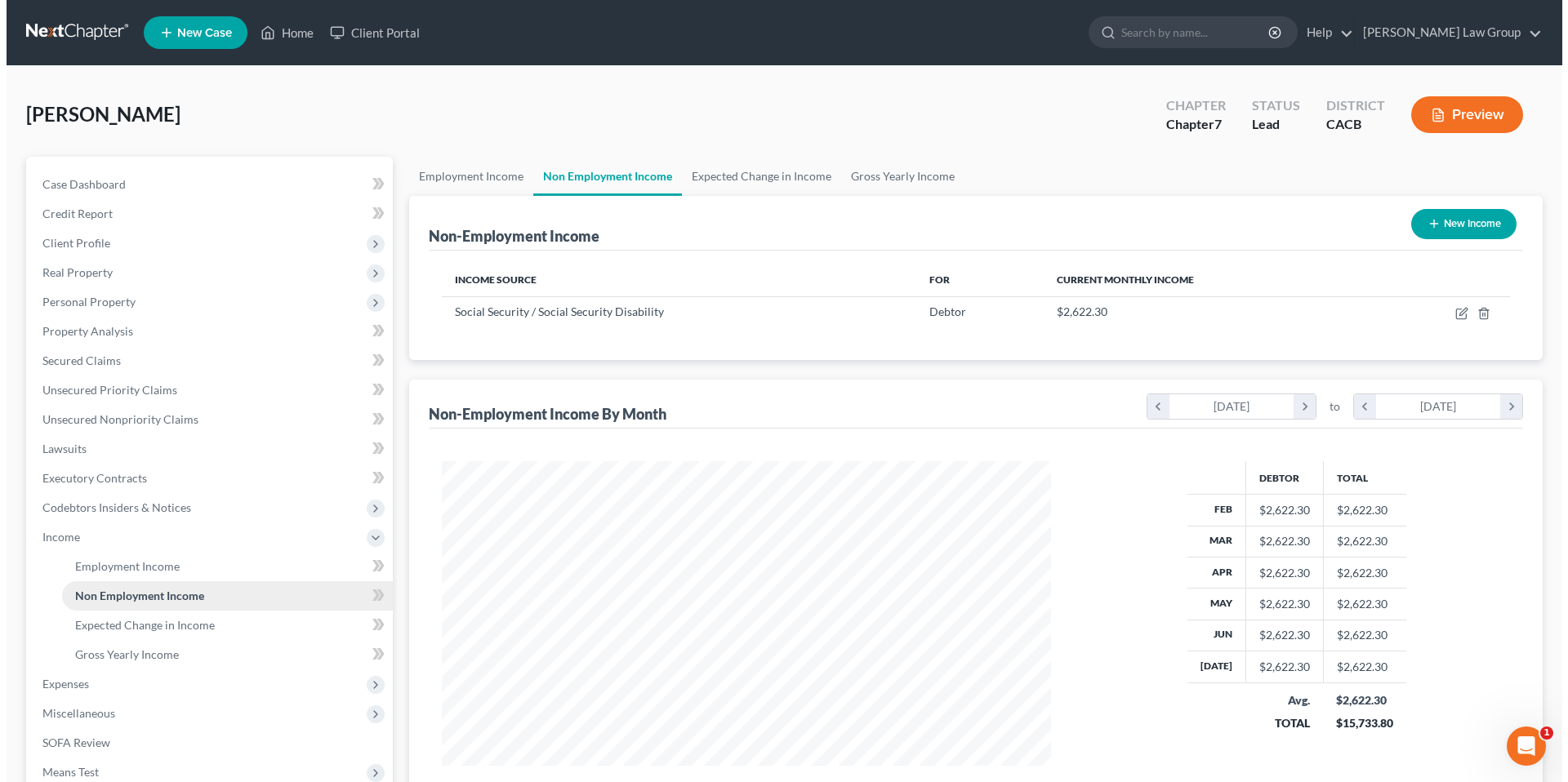
scroll to position [304, 642]
click at [1431, 227] on icon "button" at bounding box center [1427, 223] width 13 height 13
select select "0"
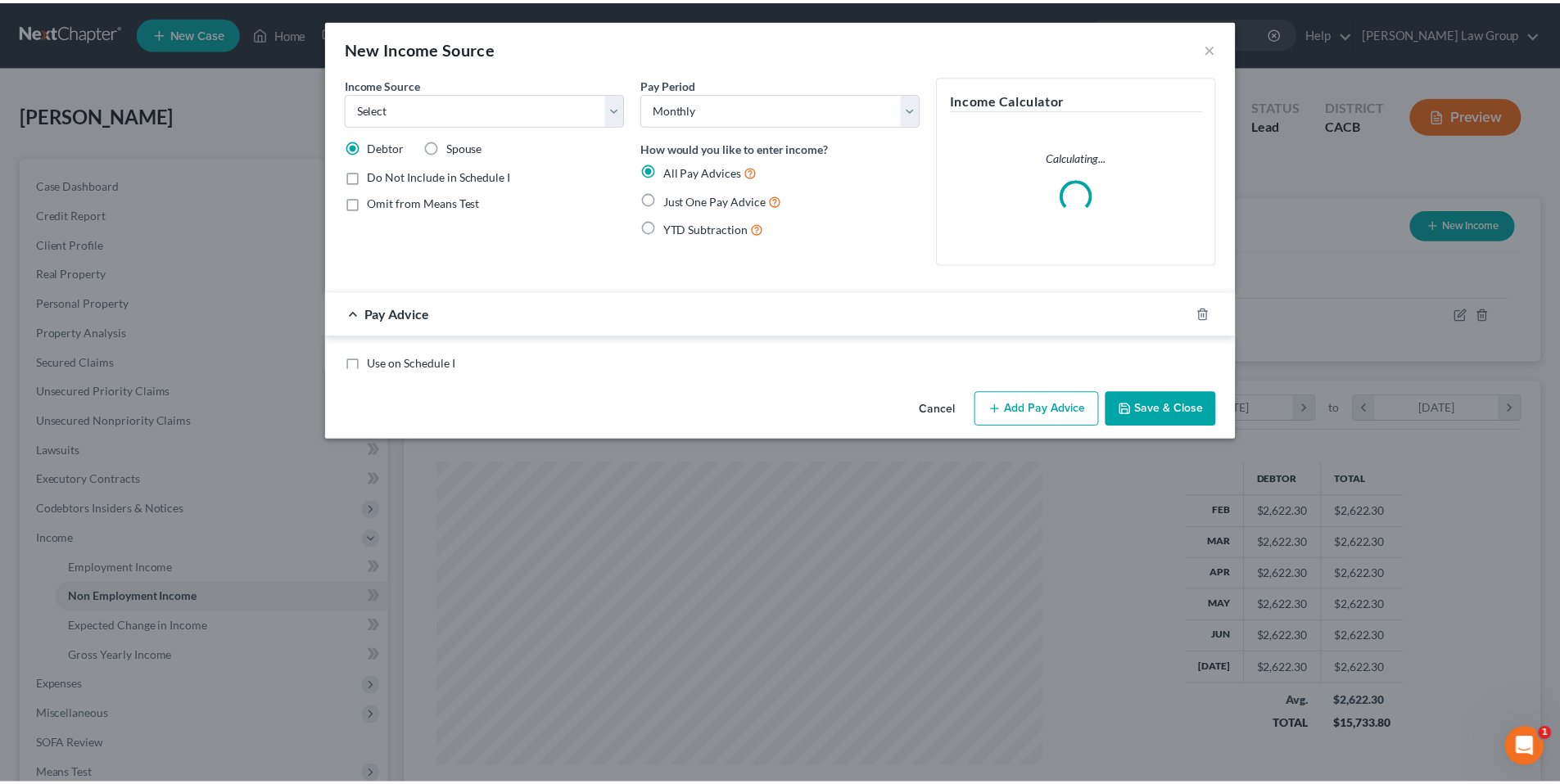
scroll to position [308, 648]
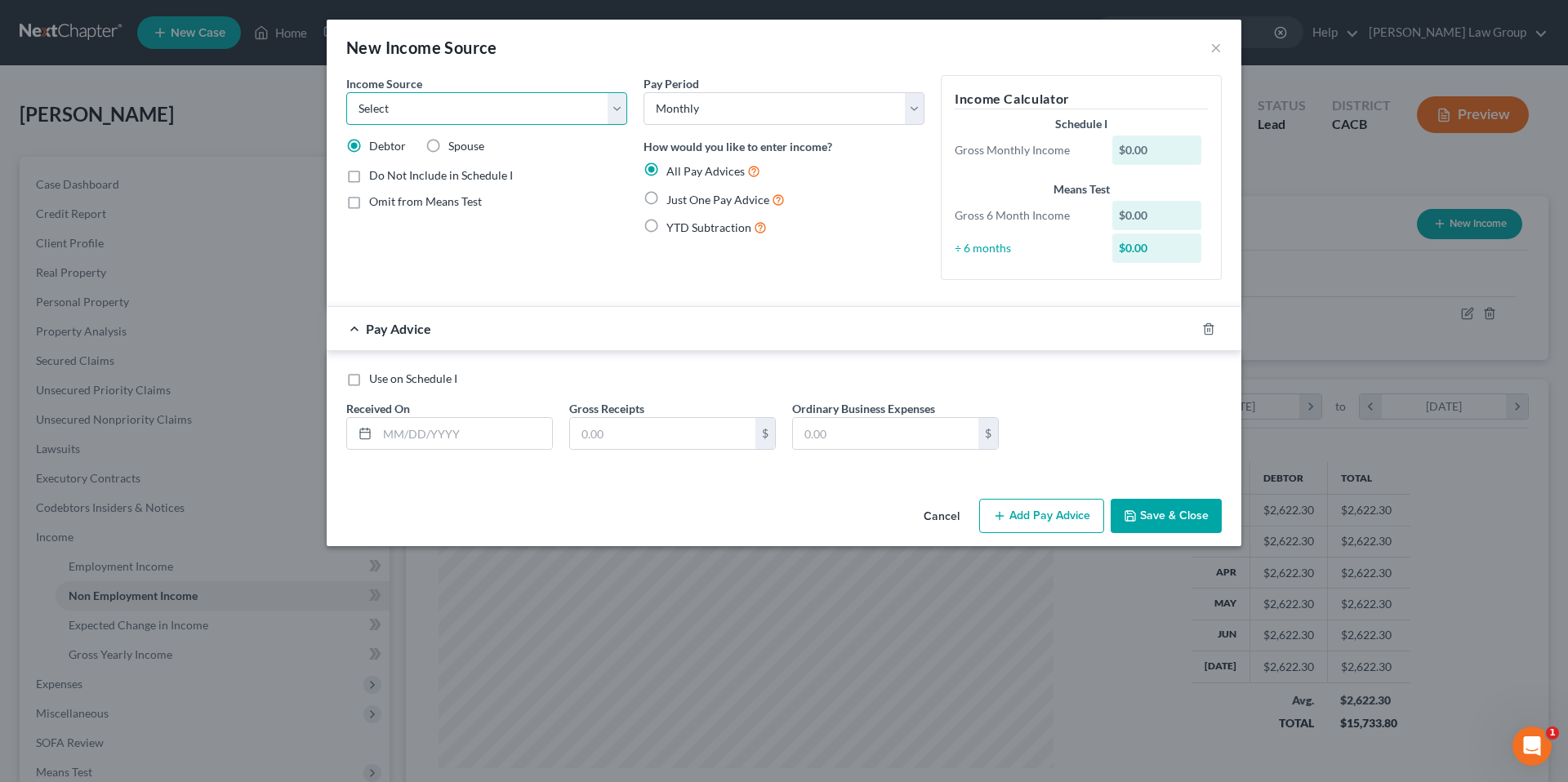
click at [621, 111] on select "Select Unemployment Disability (from employer) Pension Retirement Social Securi…" at bounding box center [487, 109] width 281 height 33
click at [448, 148] on label "Spouse" at bounding box center [466, 146] width 36 height 16
click at [455, 148] on input "Spouse" at bounding box center [460, 143] width 10 height 10
radio input "true"
click at [617, 105] on select "Select Unemployment Disability (from employer) Pension Retirement Social Securi…" at bounding box center [487, 109] width 281 height 33
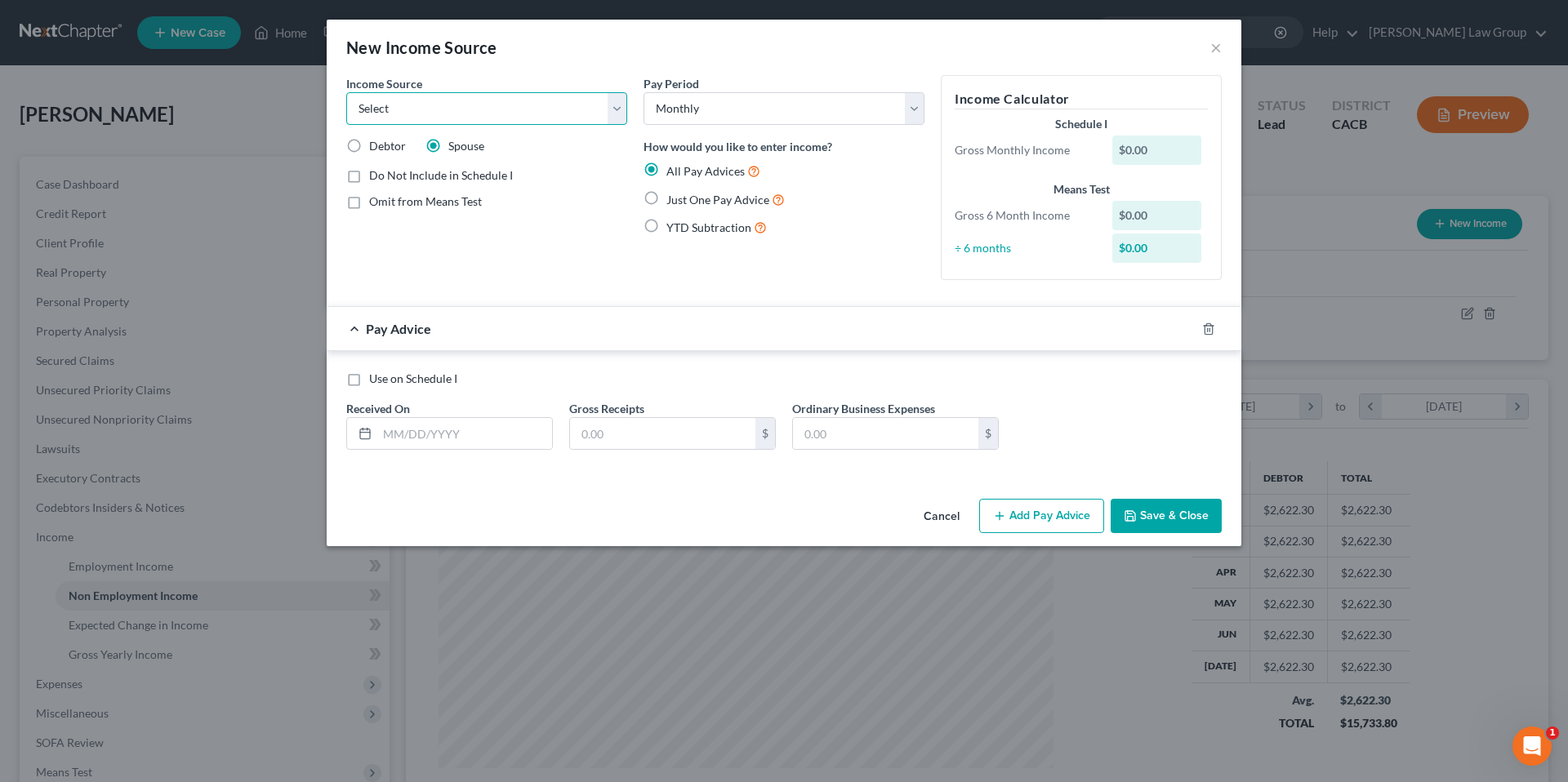
select select "13"
click at [346, 93] on select "Select Unemployment Disability (from employer) Pension Retirement Social Securi…" at bounding box center [487, 109] width 281 height 33
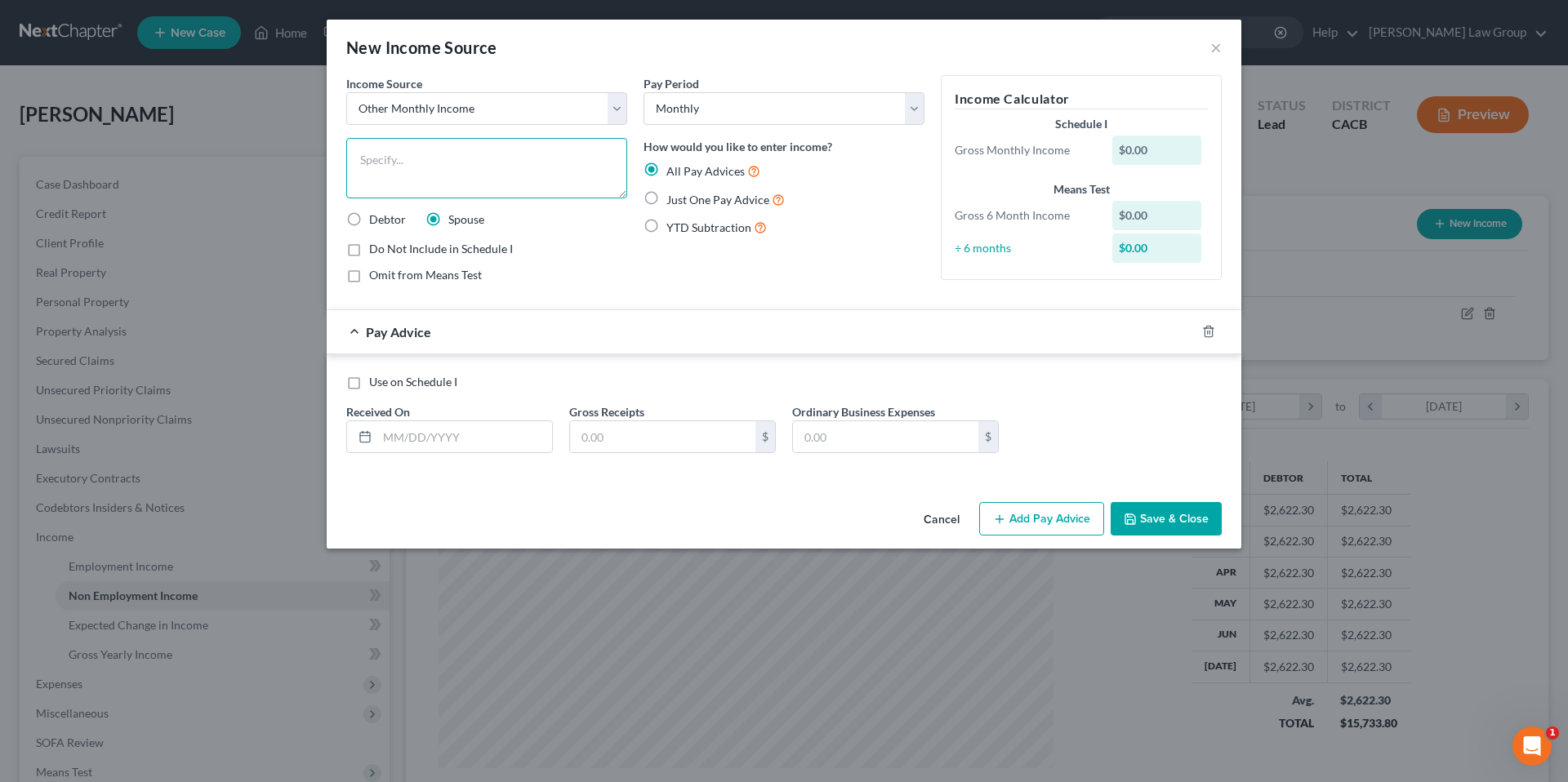
click at [424, 153] on textarea at bounding box center [487, 168] width 281 height 60
type textarea "Spouse Employment"
click at [916, 114] on select "Select Monthly Twice Monthly Every Other Week Weekly" at bounding box center [784, 109] width 281 height 33
click at [644, 93] on select "Select Monthly Twice Monthly Every Other Week Weekly" at bounding box center [784, 109] width 281 height 33
click at [666, 197] on label "Just One Pay Advice" at bounding box center [725, 200] width 118 height 19
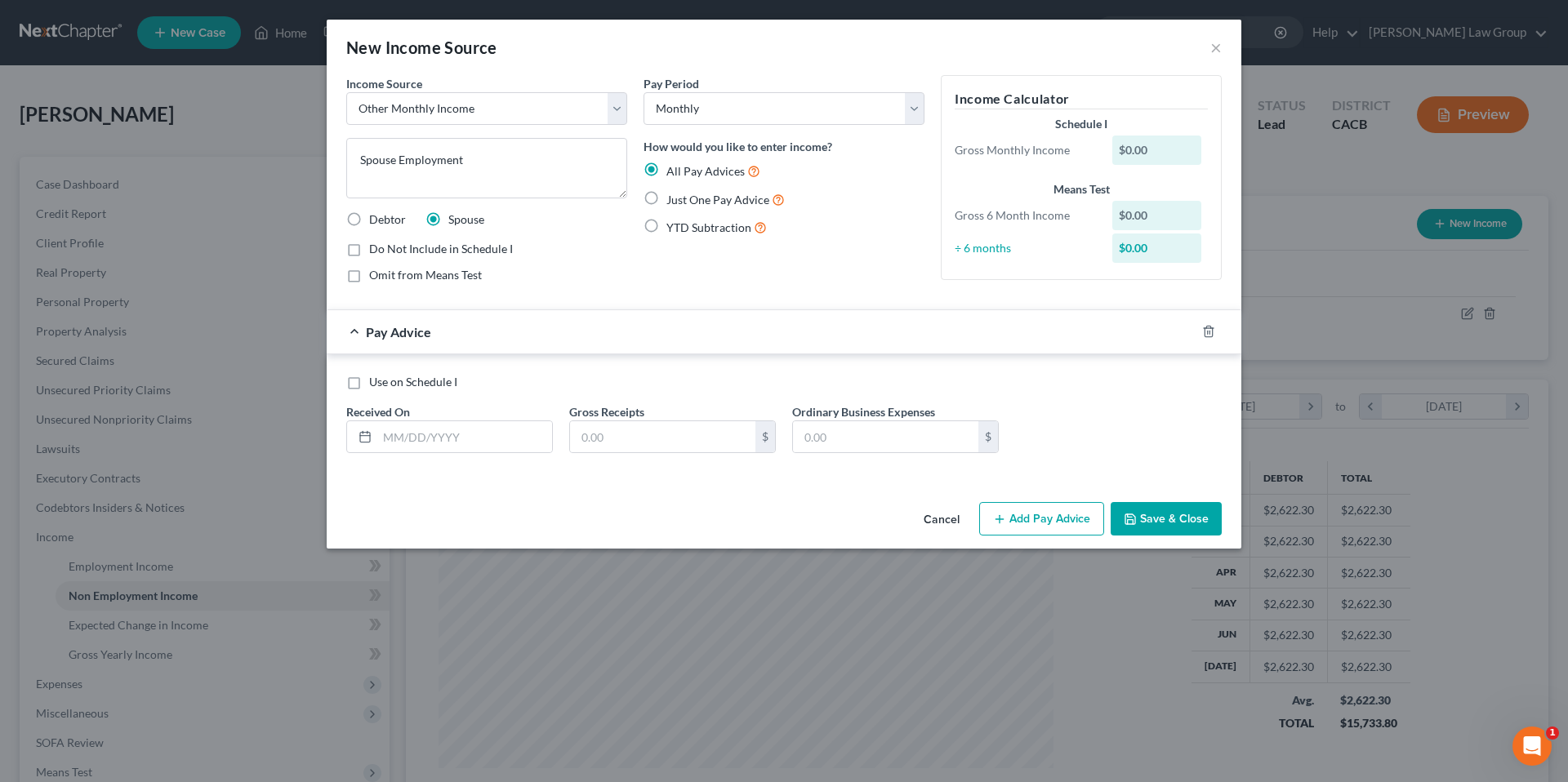
click at [673, 197] on input "Just One Pay Advice" at bounding box center [678, 196] width 10 height 10
radio input "true"
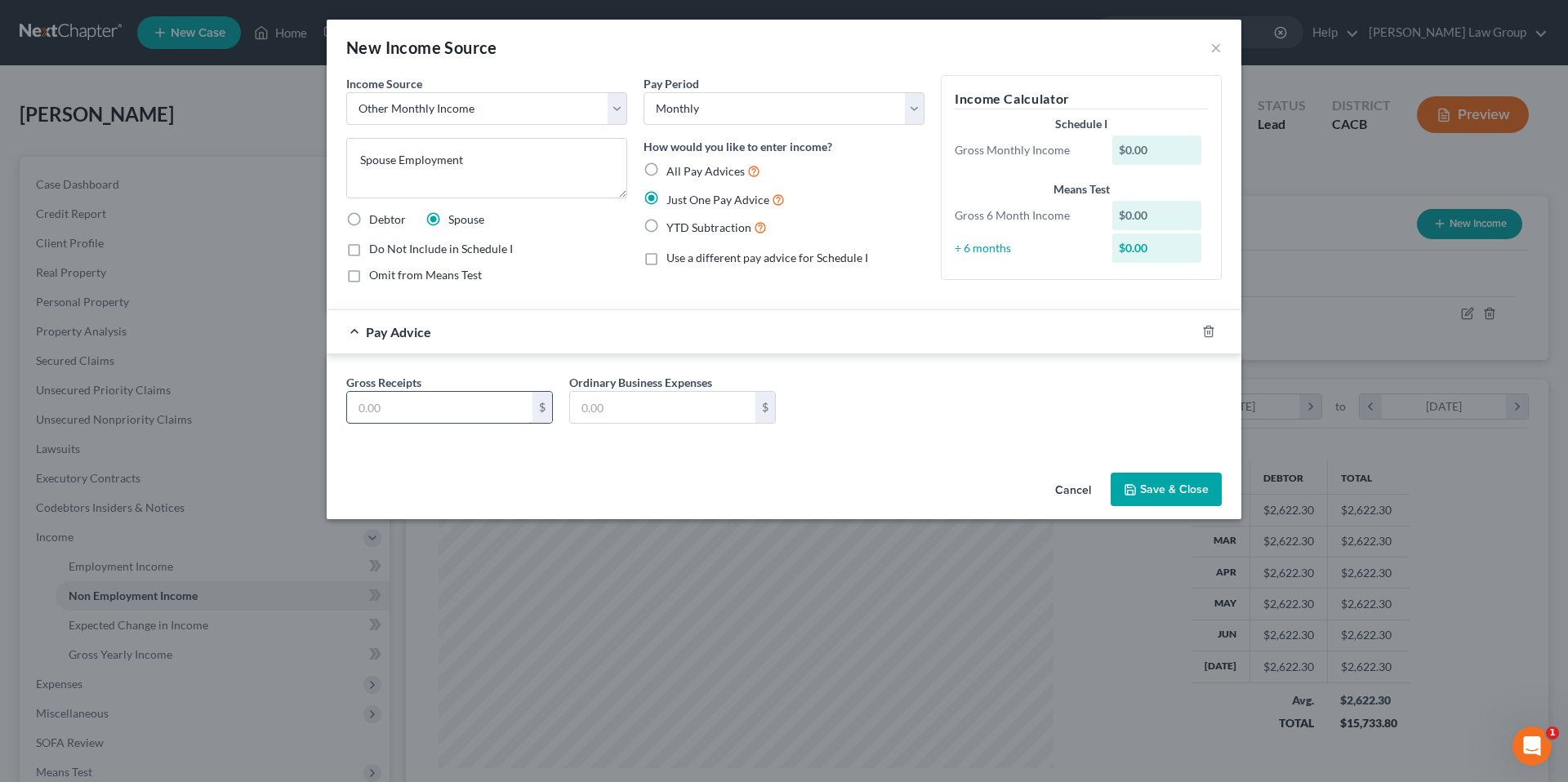
click at [433, 405] on input "text" at bounding box center [440, 407] width 185 height 31
type input "3,750.00"
click at [1147, 483] on button "Save & Close" at bounding box center [1166, 490] width 111 height 34
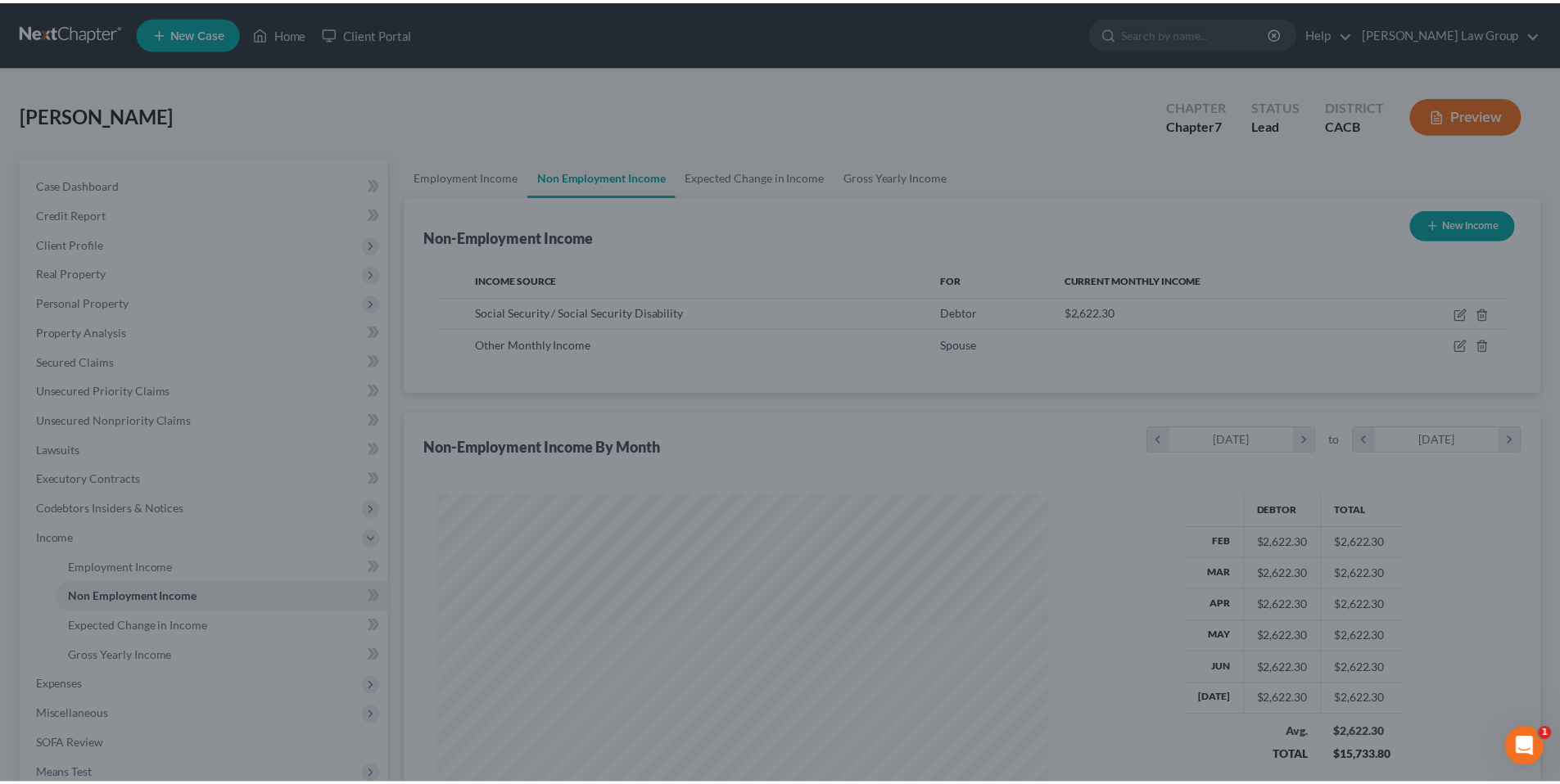
scroll to position [818502, 818477]
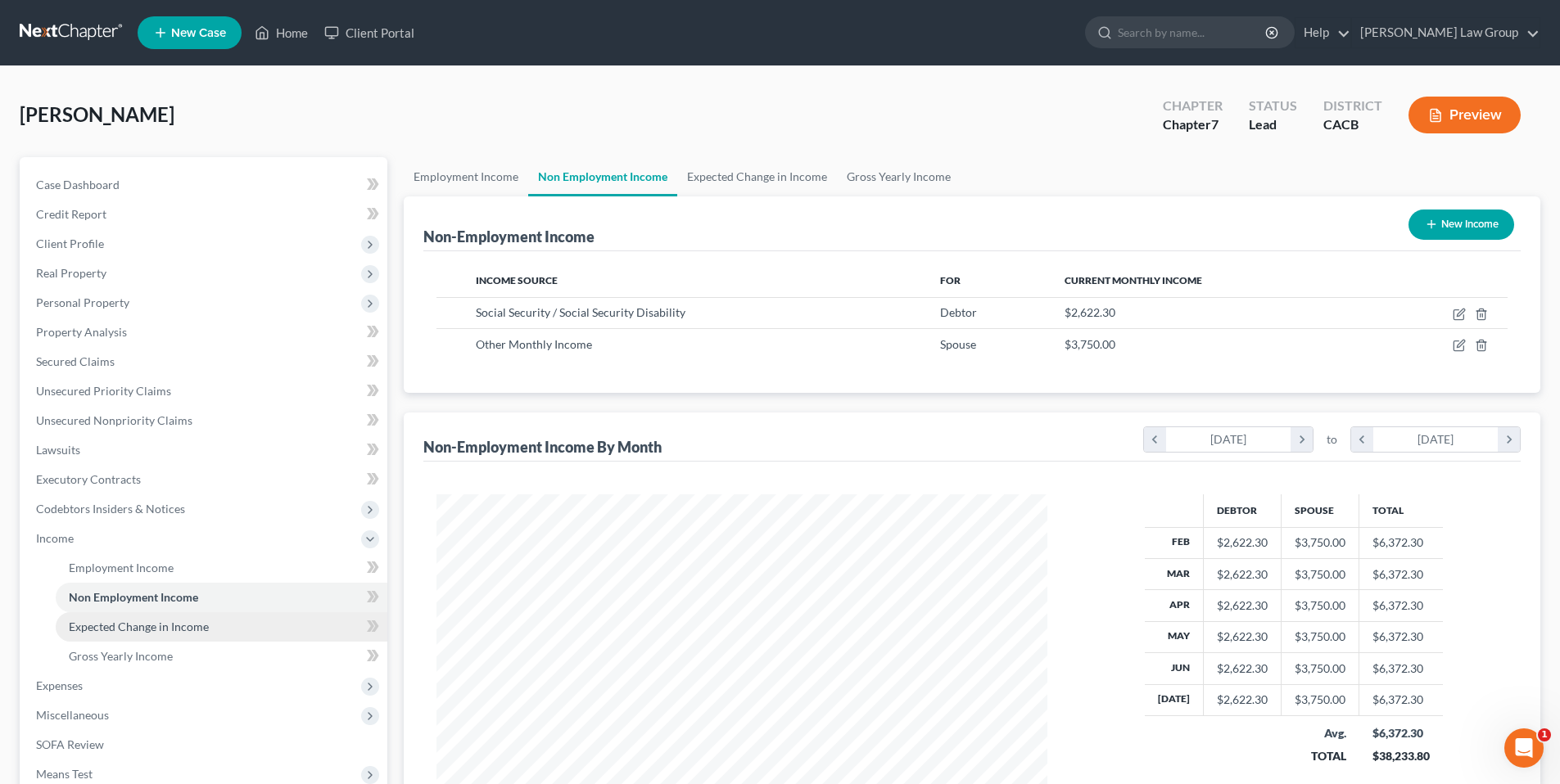
click at [172, 628] on span "Expected Change in Income" at bounding box center [138, 627] width 140 height 14
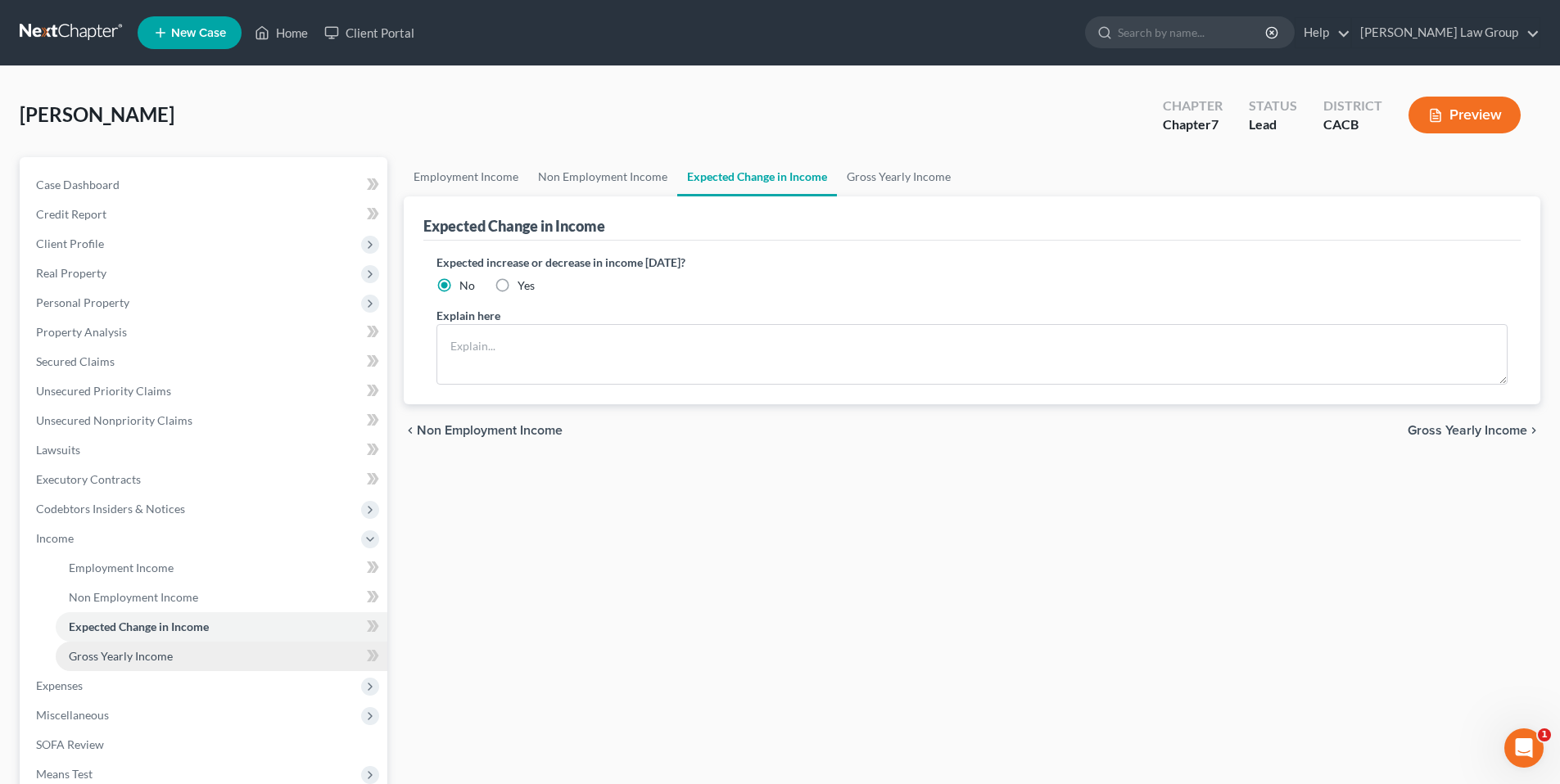
click at [118, 657] on span "Gross Yearly Income" at bounding box center [120, 656] width 104 height 14
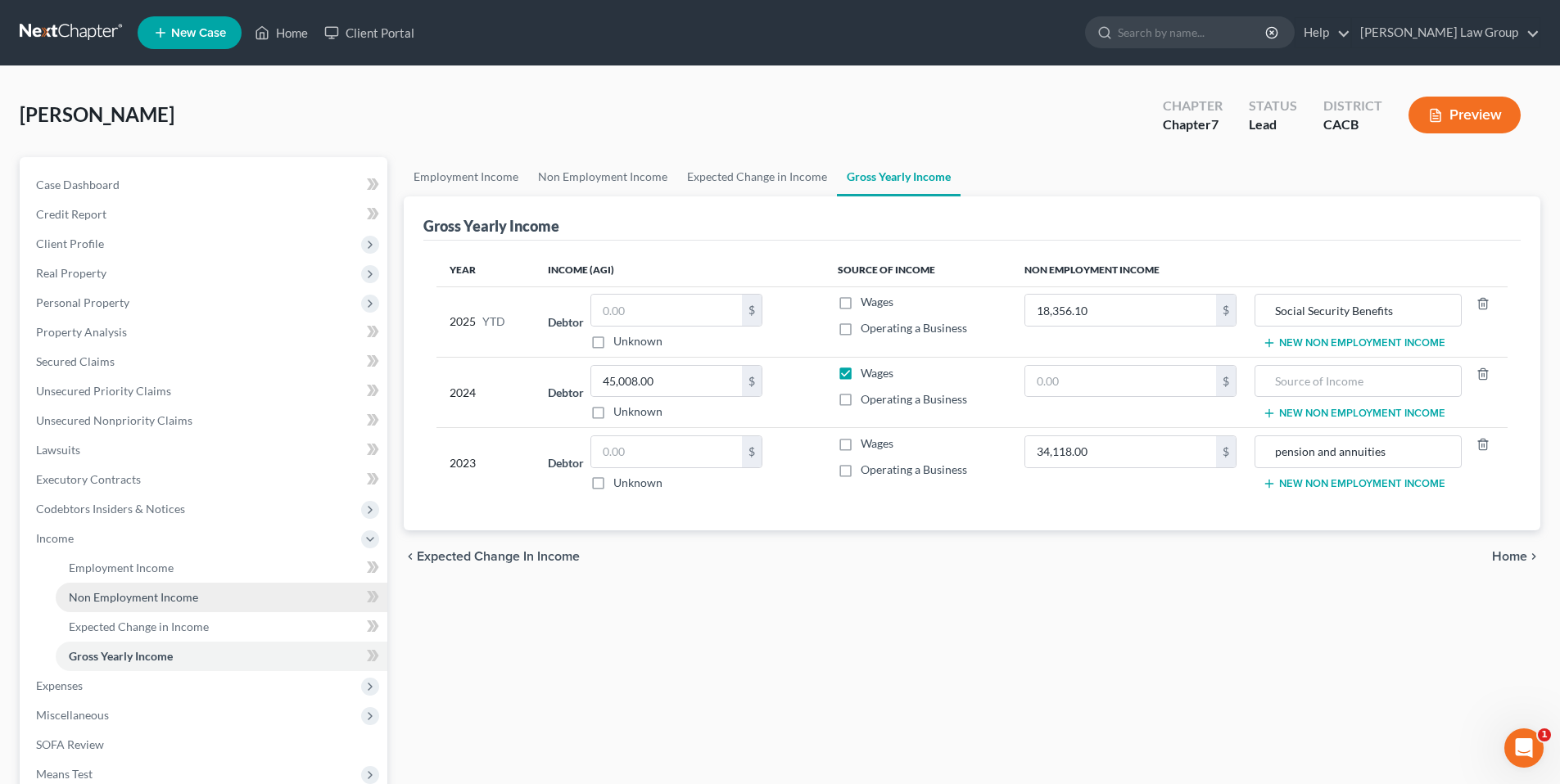
click at [151, 591] on span "Non Employment Income" at bounding box center [133, 597] width 129 height 14
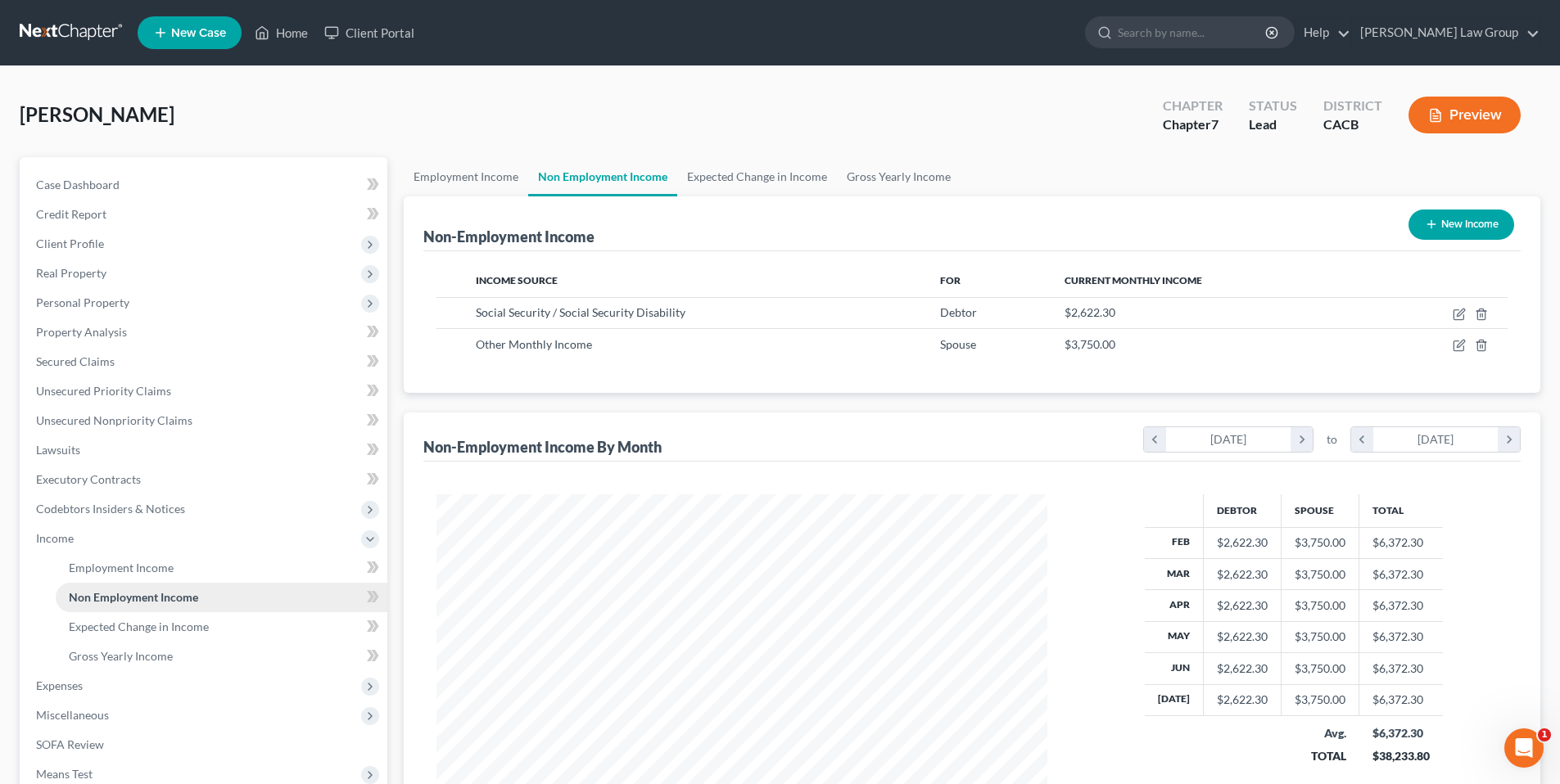
scroll to position [305, 644]
click at [122, 658] on span "Gross Yearly Income" at bounding box center [120, 656] width 104 height 14
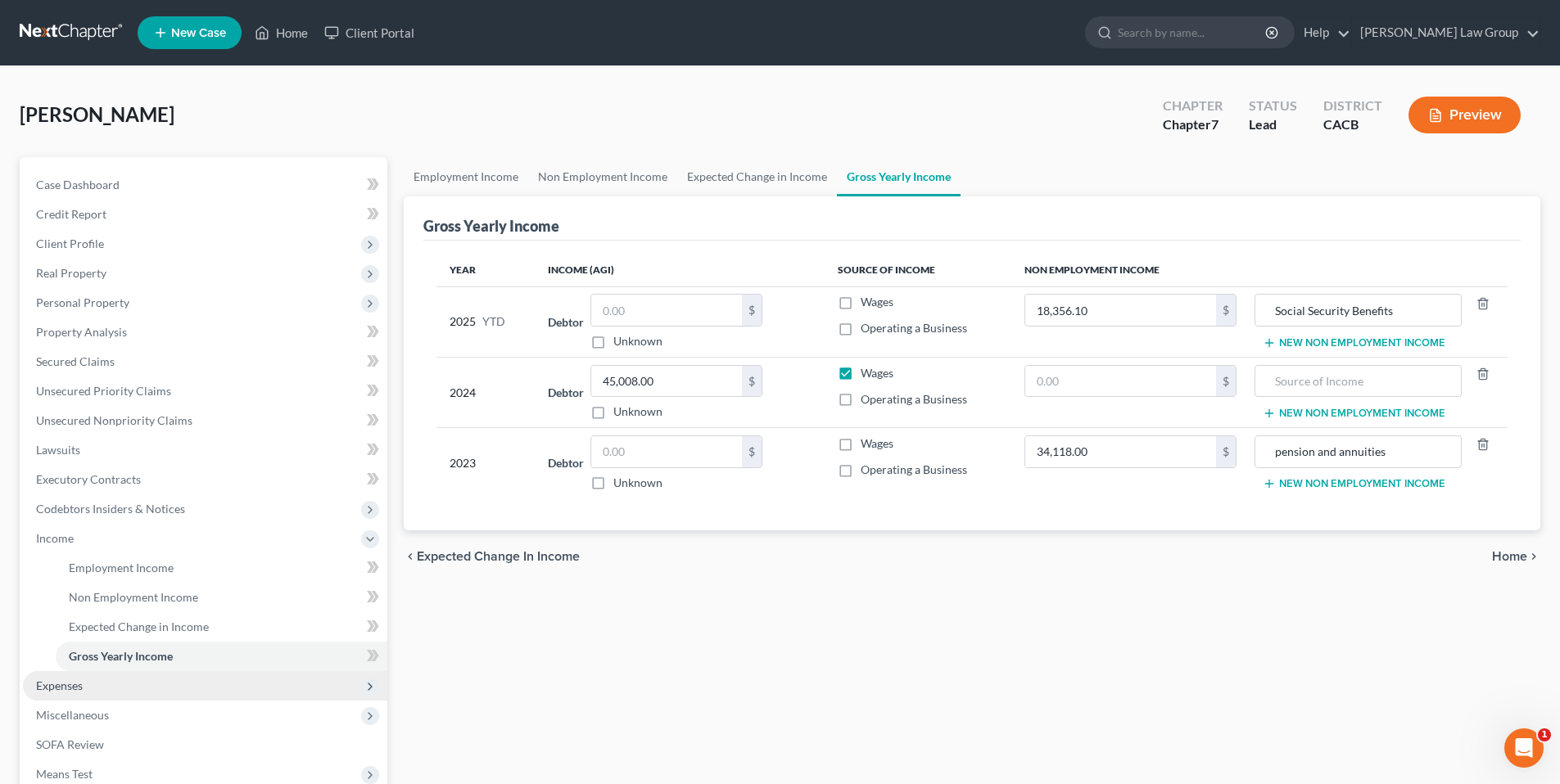
click at [75, 688] on span "Expenses" at bounding box center [59, 686] width 46 height 14
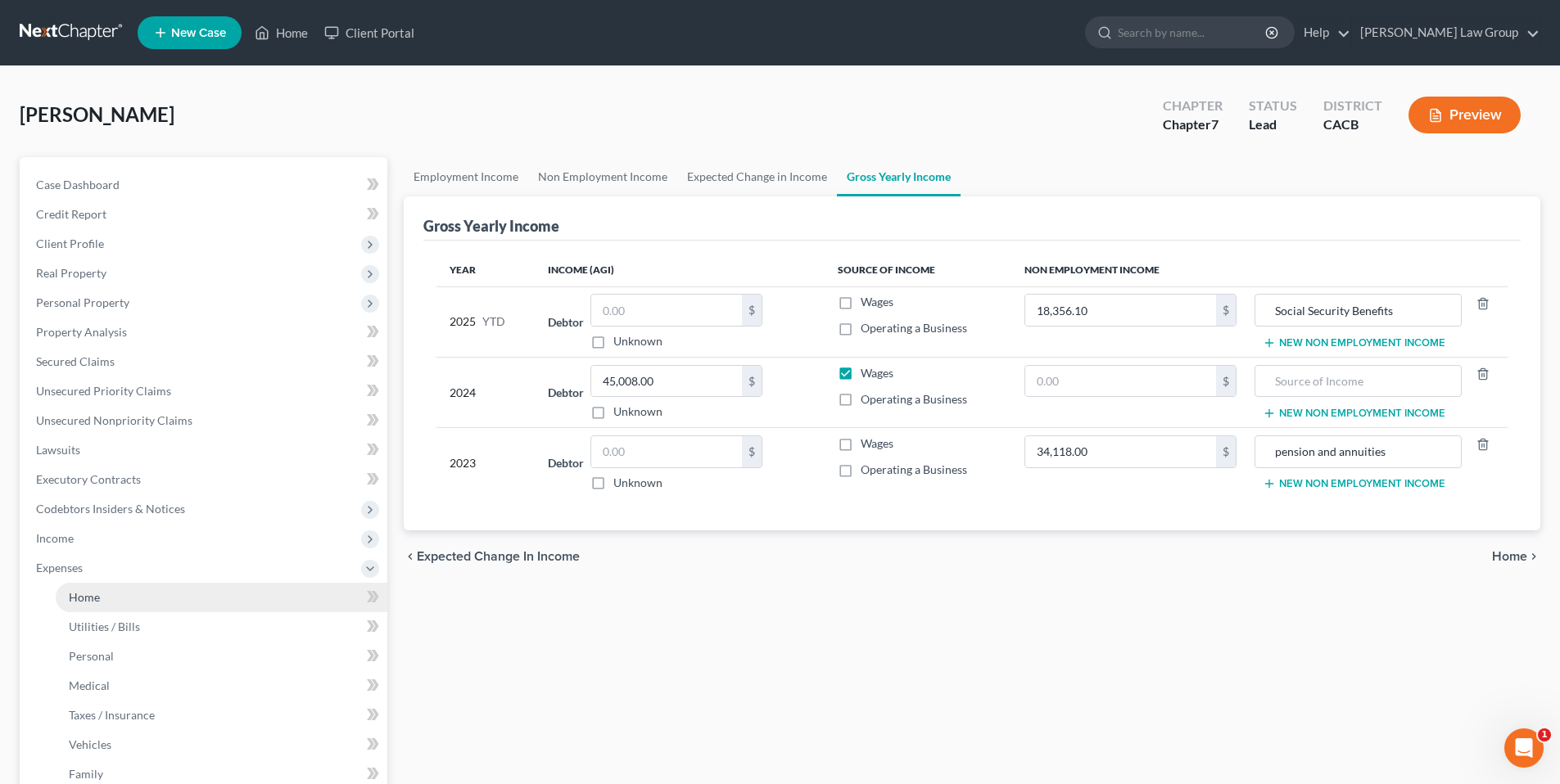
click at [101, 597] on link "Home" at bounding box center [222, 597] width 332 height 29
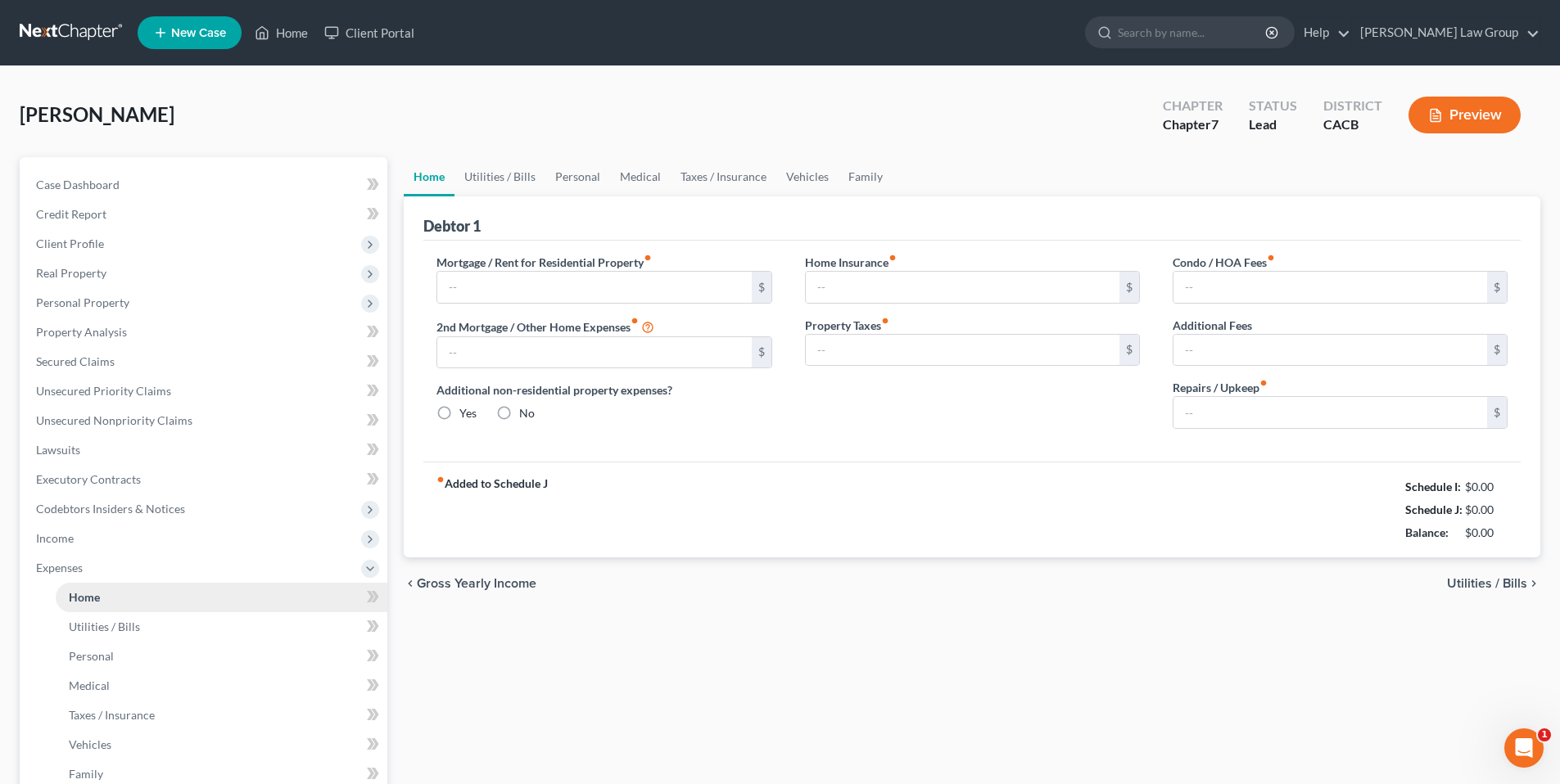
type input "0.00"
radio input "true"
type input "0.00"
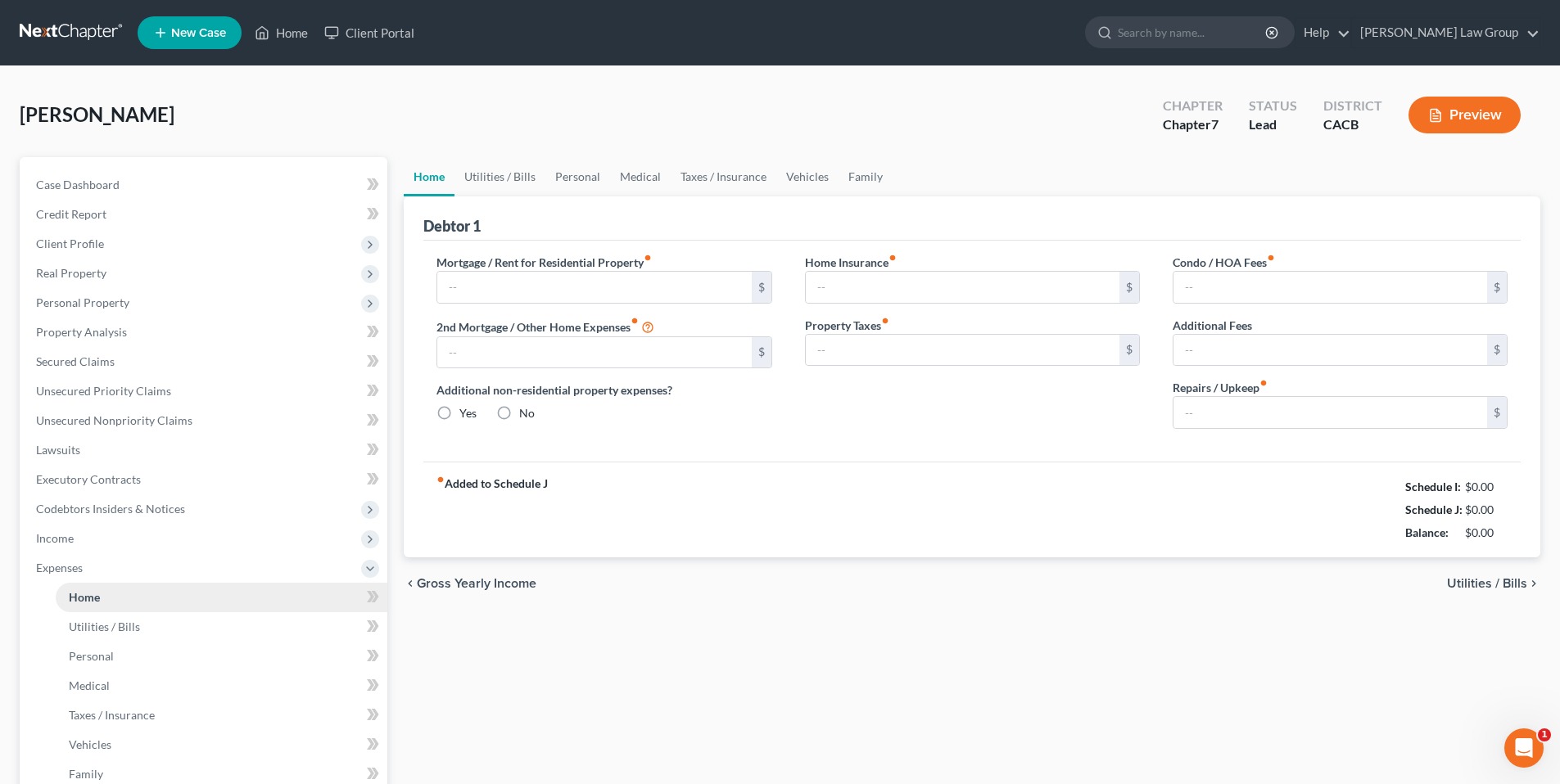
type input "0.00"
click at [514, 290] on input "text" at bounding box center [594, 287] width 314 height 31
click at [501, 289] on input "text" at bounding box center [594, 287] width 314 height 31
type input "1,000.00"
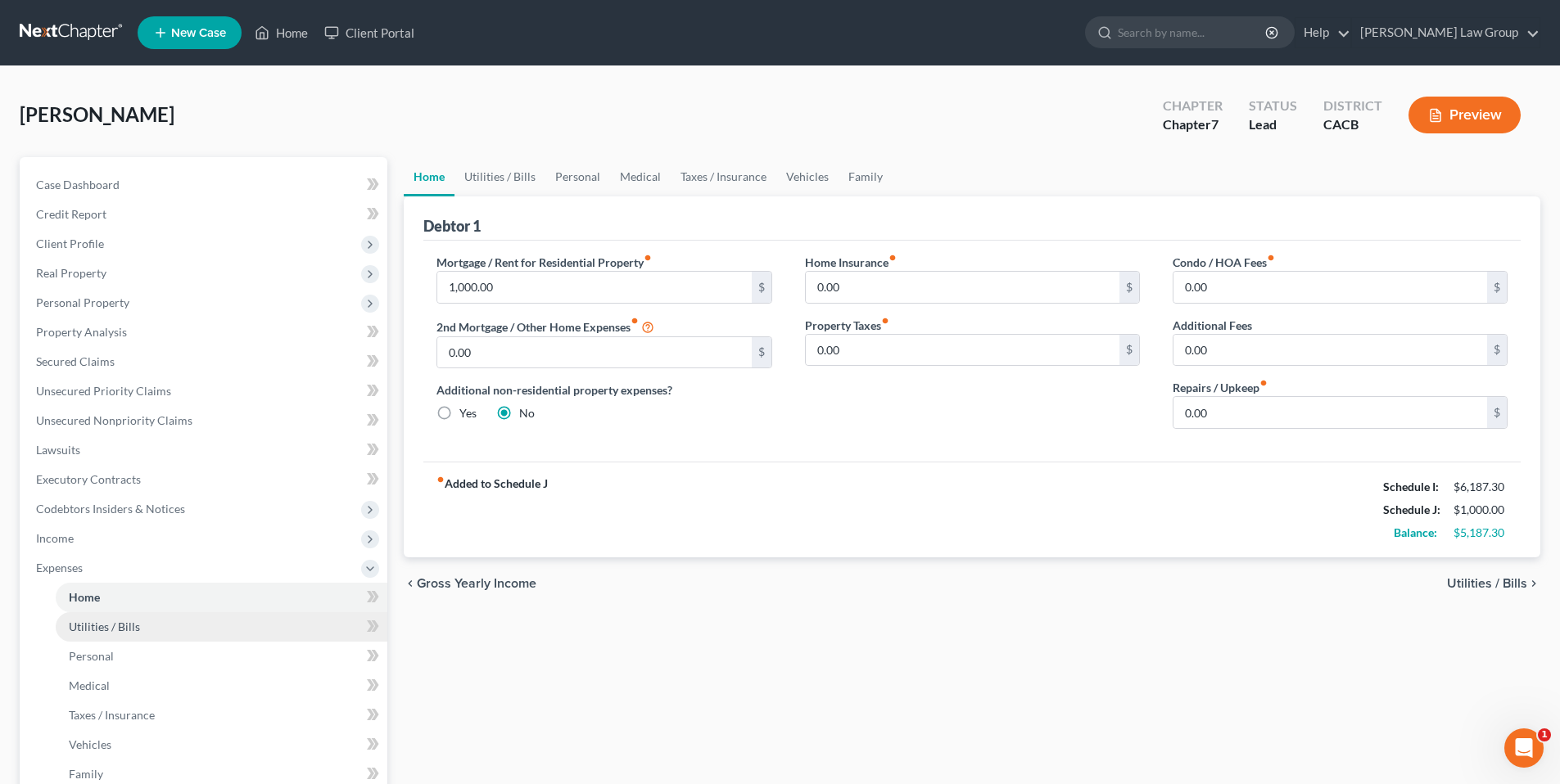
click at [133, 616] on link "Utilities / Bills" at bounding box center [222, 627] width 332 height 29
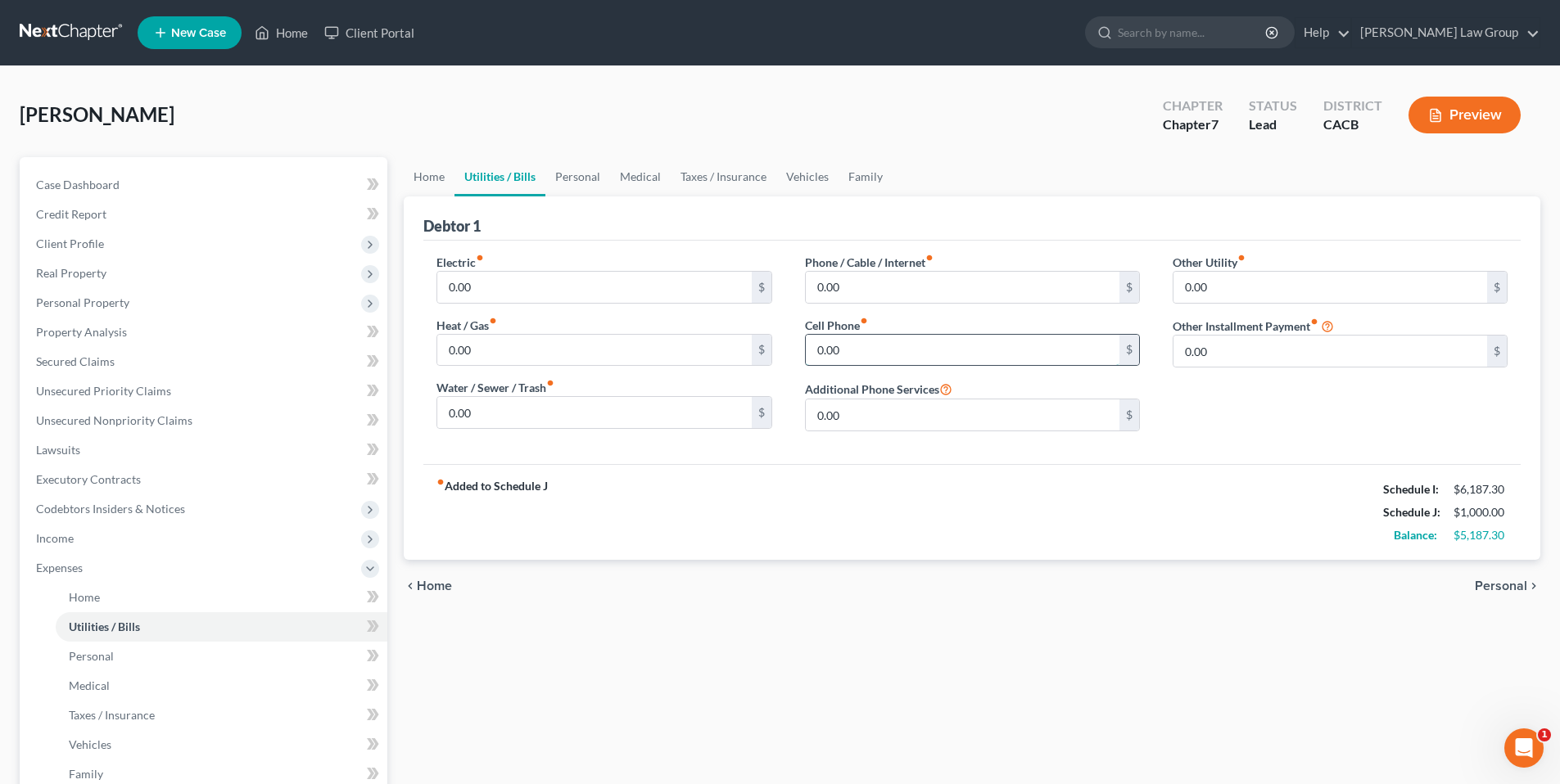
click at [865, 358] on input "0.00" at bounding box center [962, 351] width 314 height 31
type input "80.00"
click at [115, 654] on link "Personal" at bounding box center [222, 657] width 332 height 29
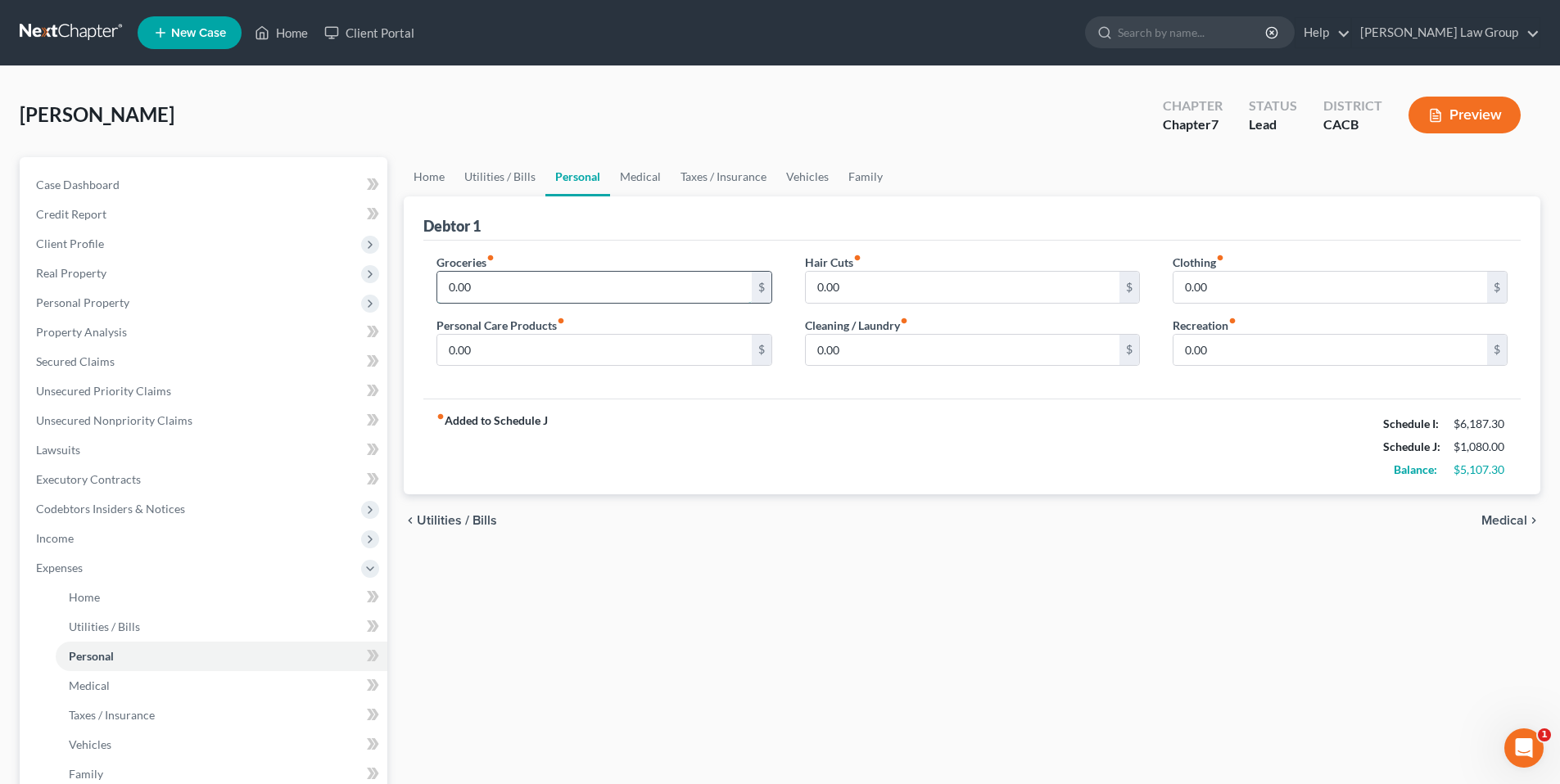
click at [488, 273] on input "0.00" at bounding box center [594, 287] width 314 height 31
type input "1,100.00"
click at [530, 349] on input "0.00" at bounding box center [594, 351] width 314 height 31
type input "100.00"
click at [869, 285] on input "0.00" at bounding box center [962, 287] width 314 height 31
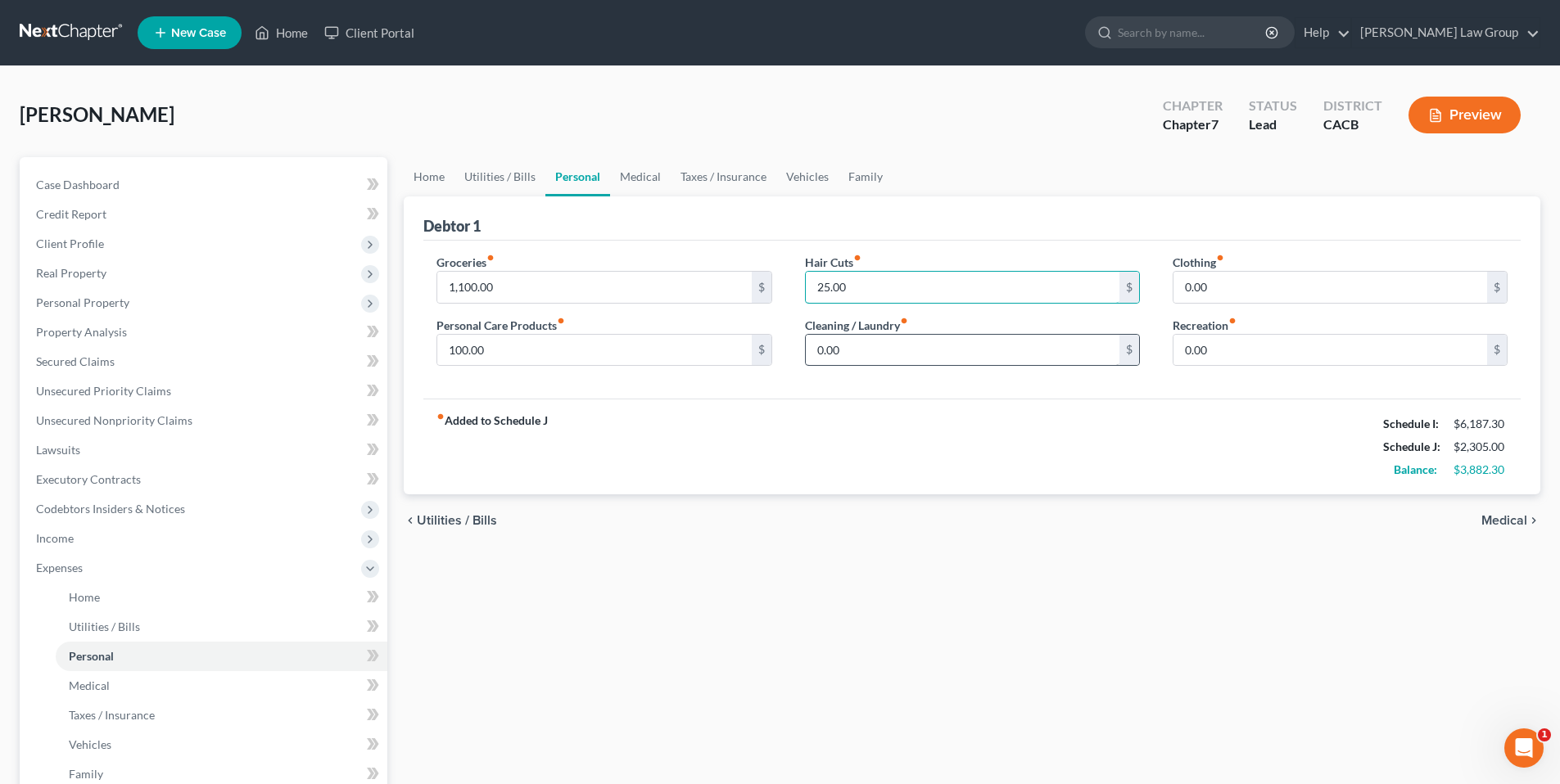
type input "25.00"
click at [852, 347] on input "0.00" at bounding box center [962, 351] width 314 height 31
type input "75.00"
click at [1227, 278] on input "0.00" at bounding box center [1330, 287] width 314 height 31
type input "75.00"
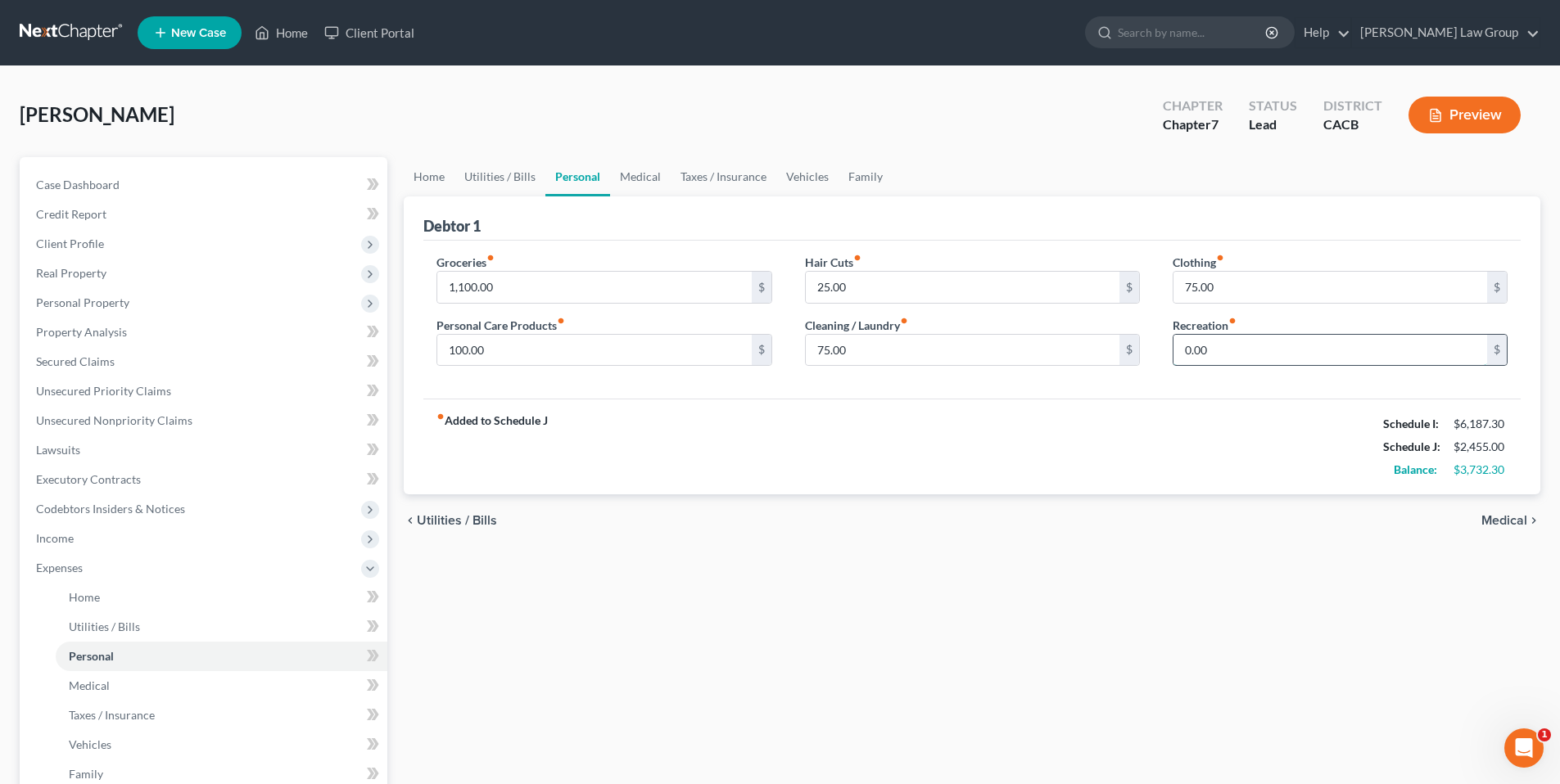
click at [1231, 346] on input "0.00" at bounding box center [1330, 351] width 314 height 31
type input "50.00"
click at [89, 677] on link "Medical" at bounding box center [222, 686] width 332 height 29
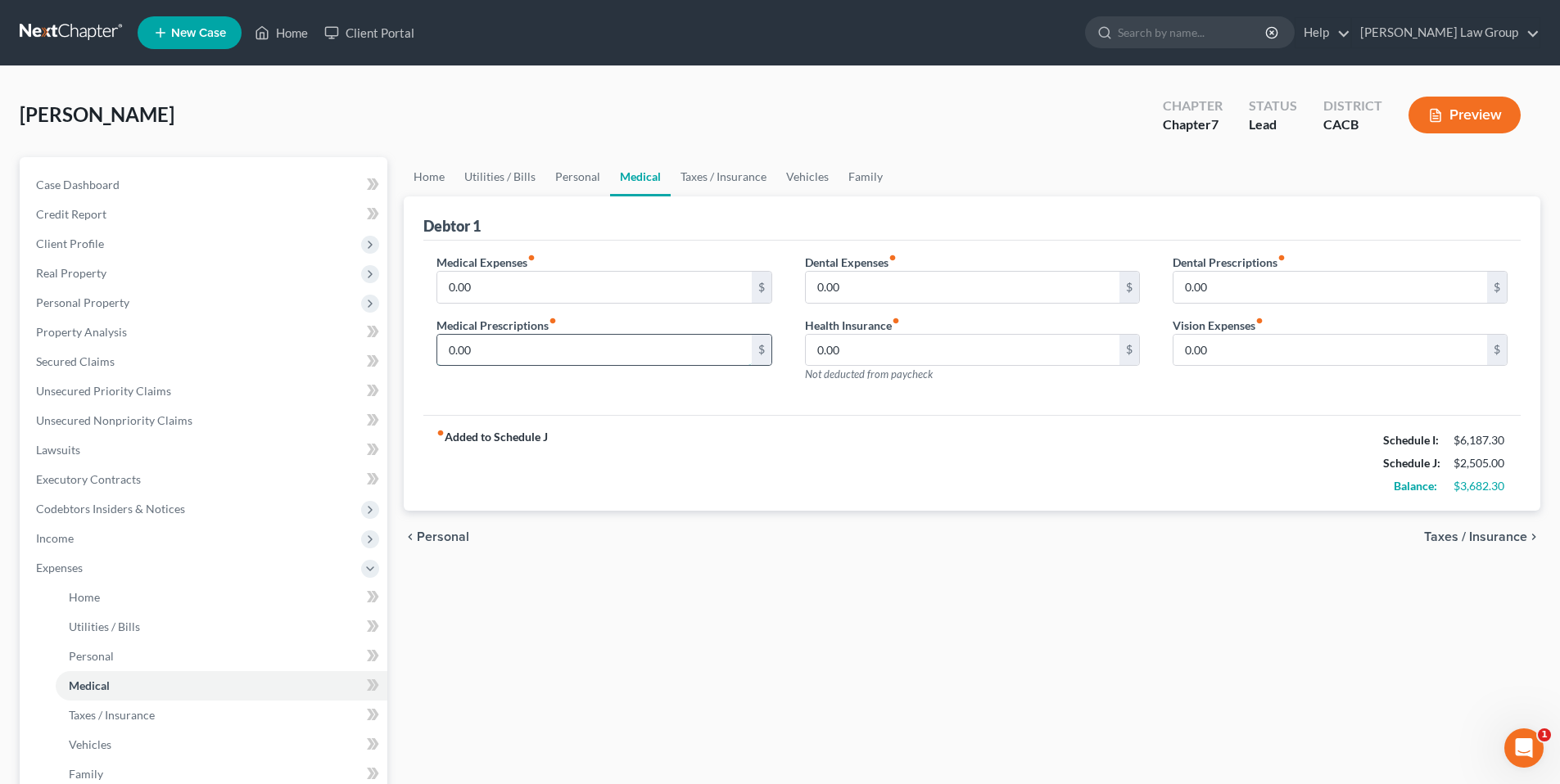
click at [492, 340] on input "0.00" at bounding box center [594, 351] width 314 height 31
type input "50.00"
click at [853, 280] on input "0.00" at bounding box center [962, 287] width 314 height 31
type input "200.00"
click at [1260, 277] on input "0.00" at bounding box center [1330, 287] width 314 height 31
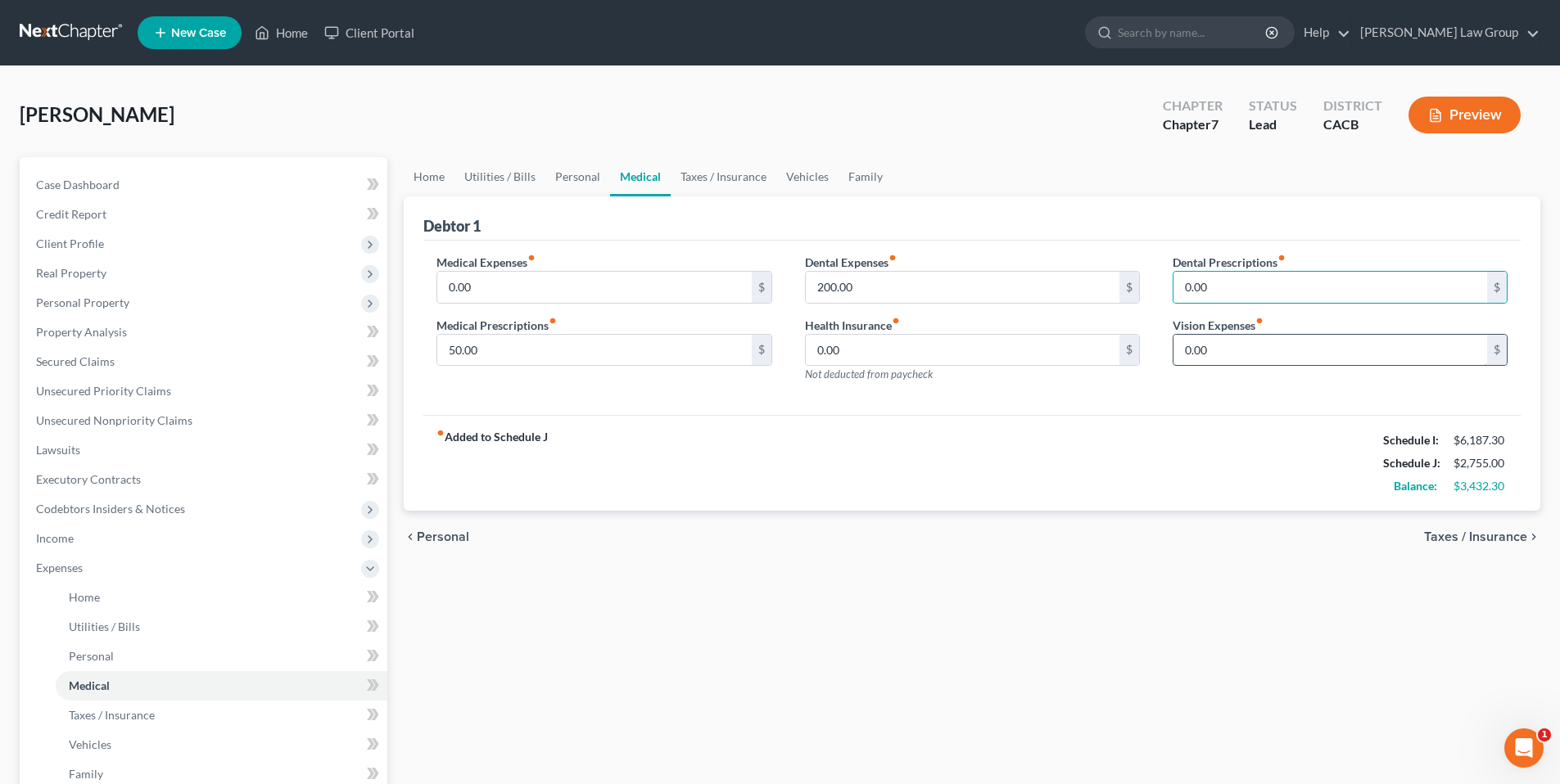
click at [1203, 348] on input "0.00" at bounding box center [1330, 351] width 314 height 31
type input "90.00"
click at [95, 747] on span "Vehicles" at bounding box center [90, 744] width 43 height 14
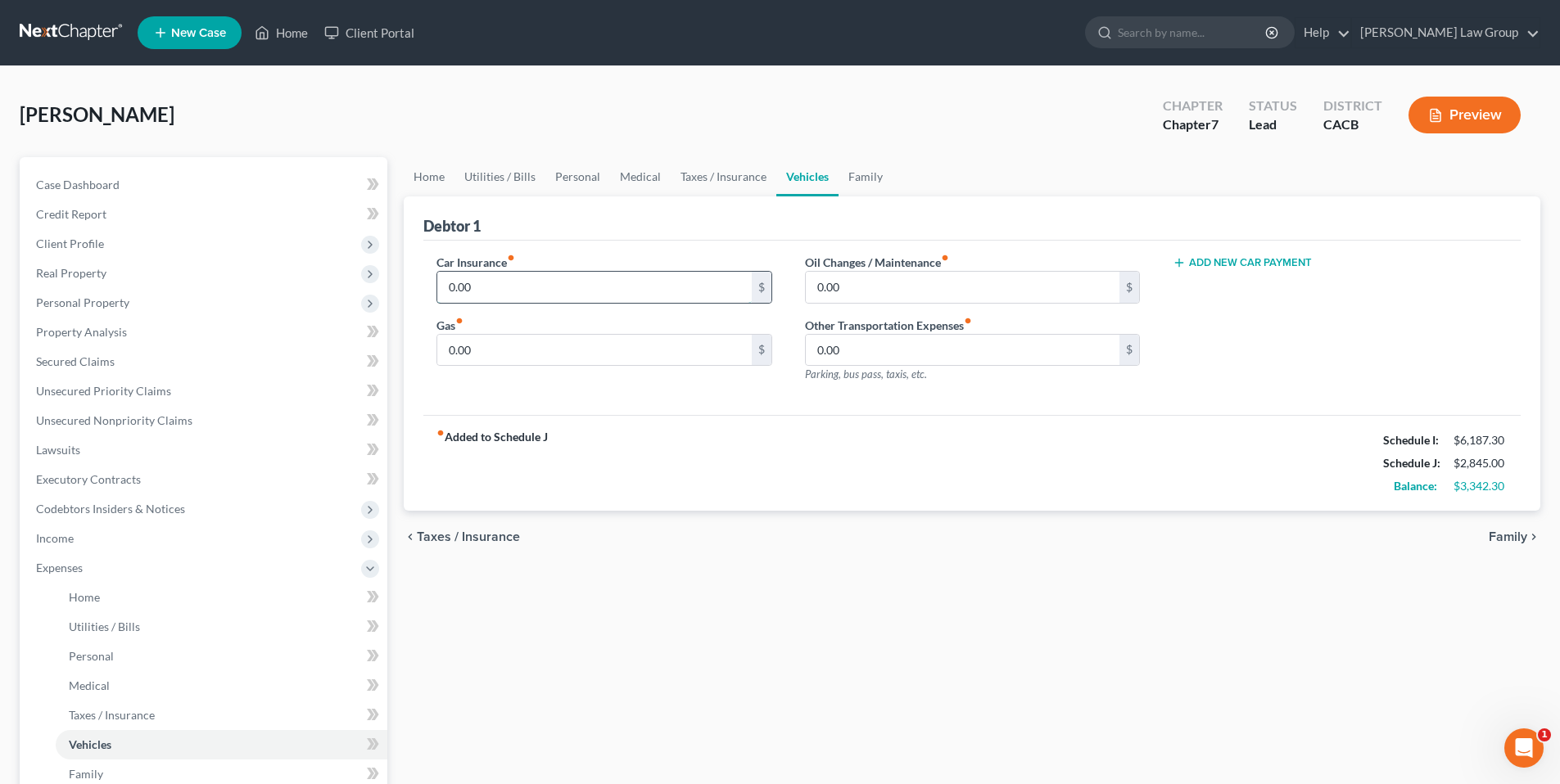
click at [528, 293] on input "0.00" at bounding box center [594, 287] width 314 height 31
type input "300.00"
click at [502, 346] on input "0.00" at bounding box center [594, 351] width 314 height 31
type input "100.00"
click at [862, 297] on input "0.00" at bounding box center [962, 287] width 314 height 31
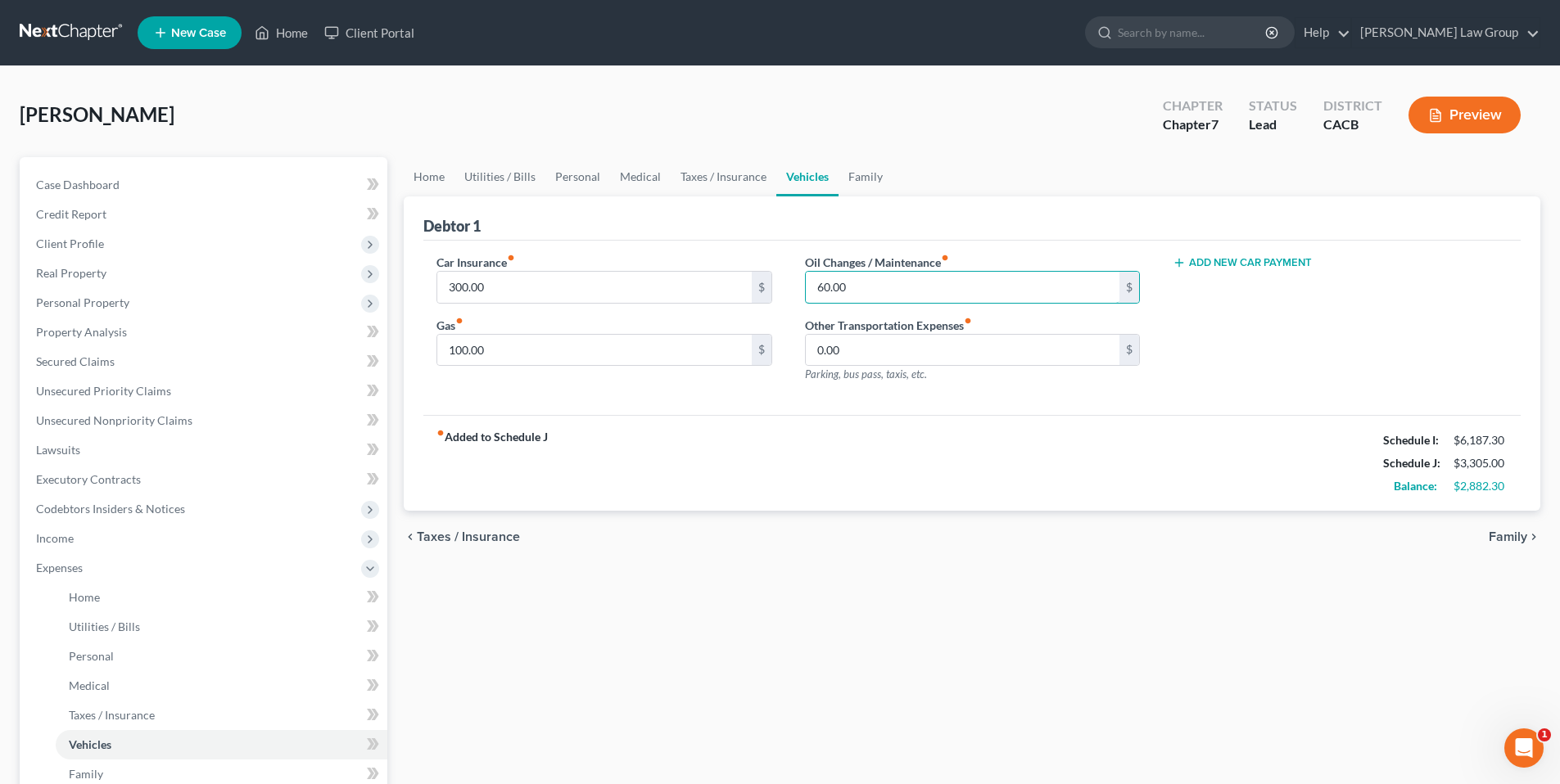
type input "60.00"
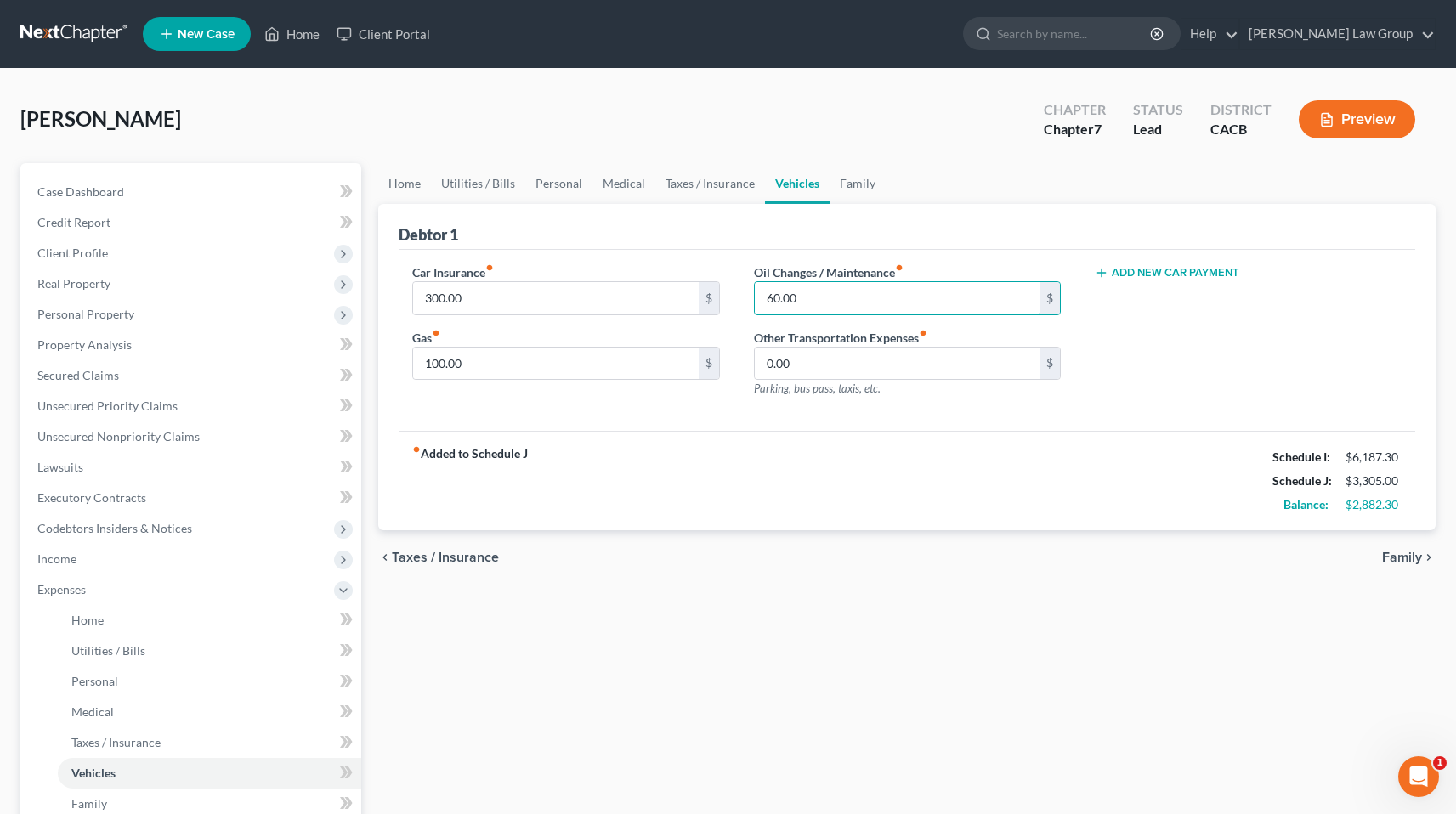
click at [1456, 111] on html "Home New Case Client Portal Goldbach Law Group marc.goldbach@goldbachlaw.com My…" at bounding box center [728, 559] width 1456 height 1118
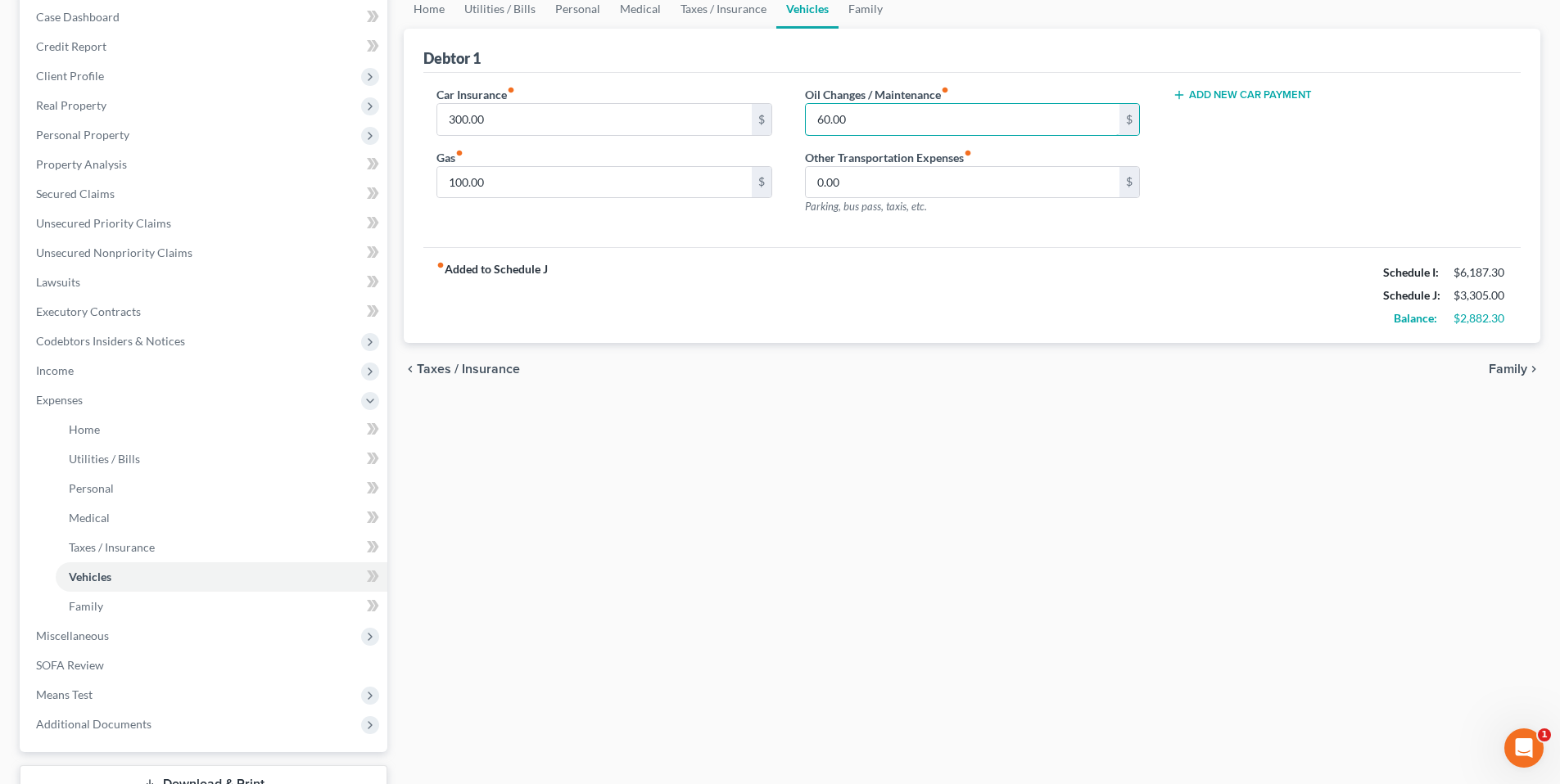
scroll to position [170, 0]
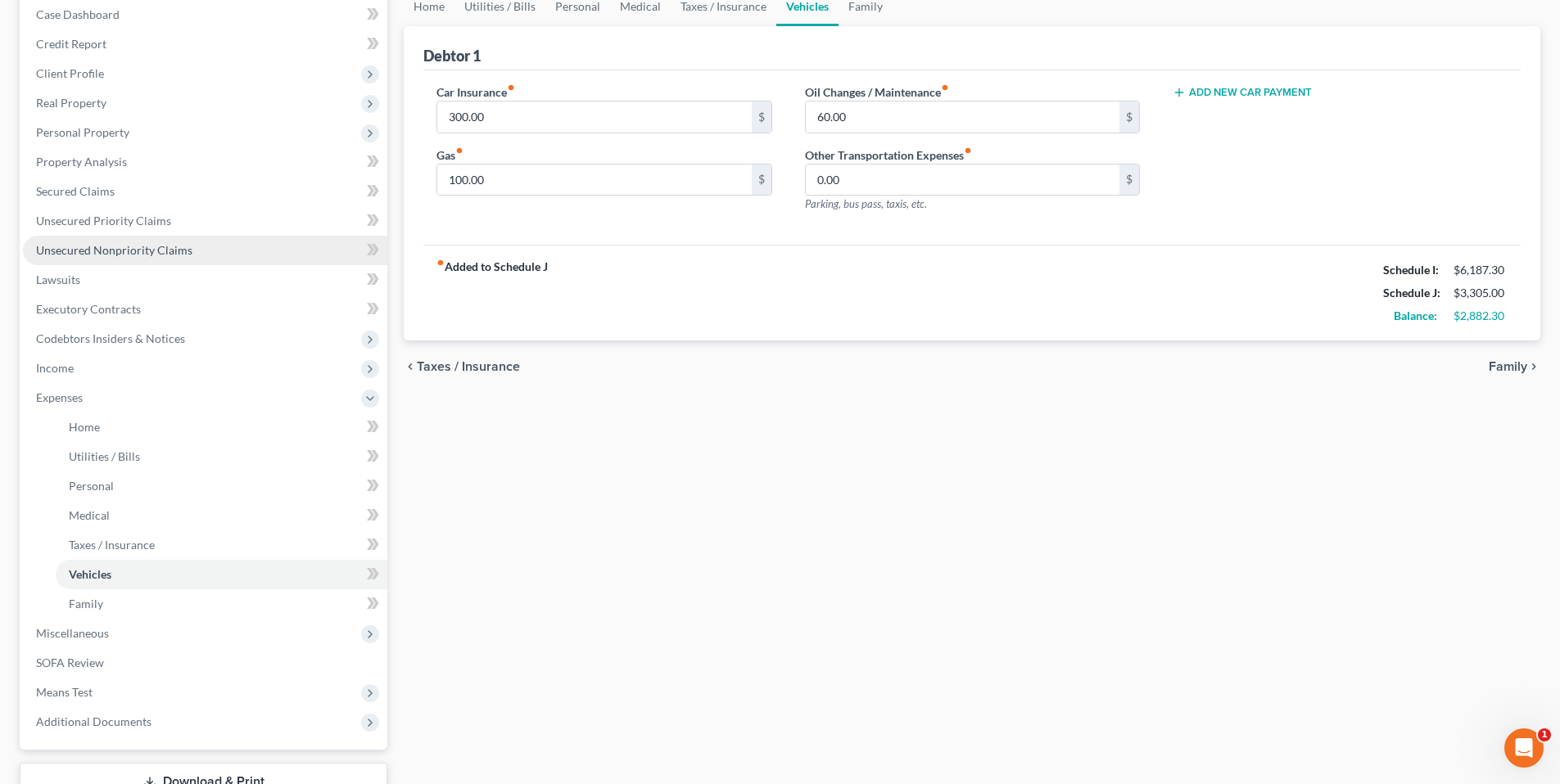
click at [181, 246] on span "Unsecured Nonpriority Claims" at bounding box center [114, 250] width 157 height 14
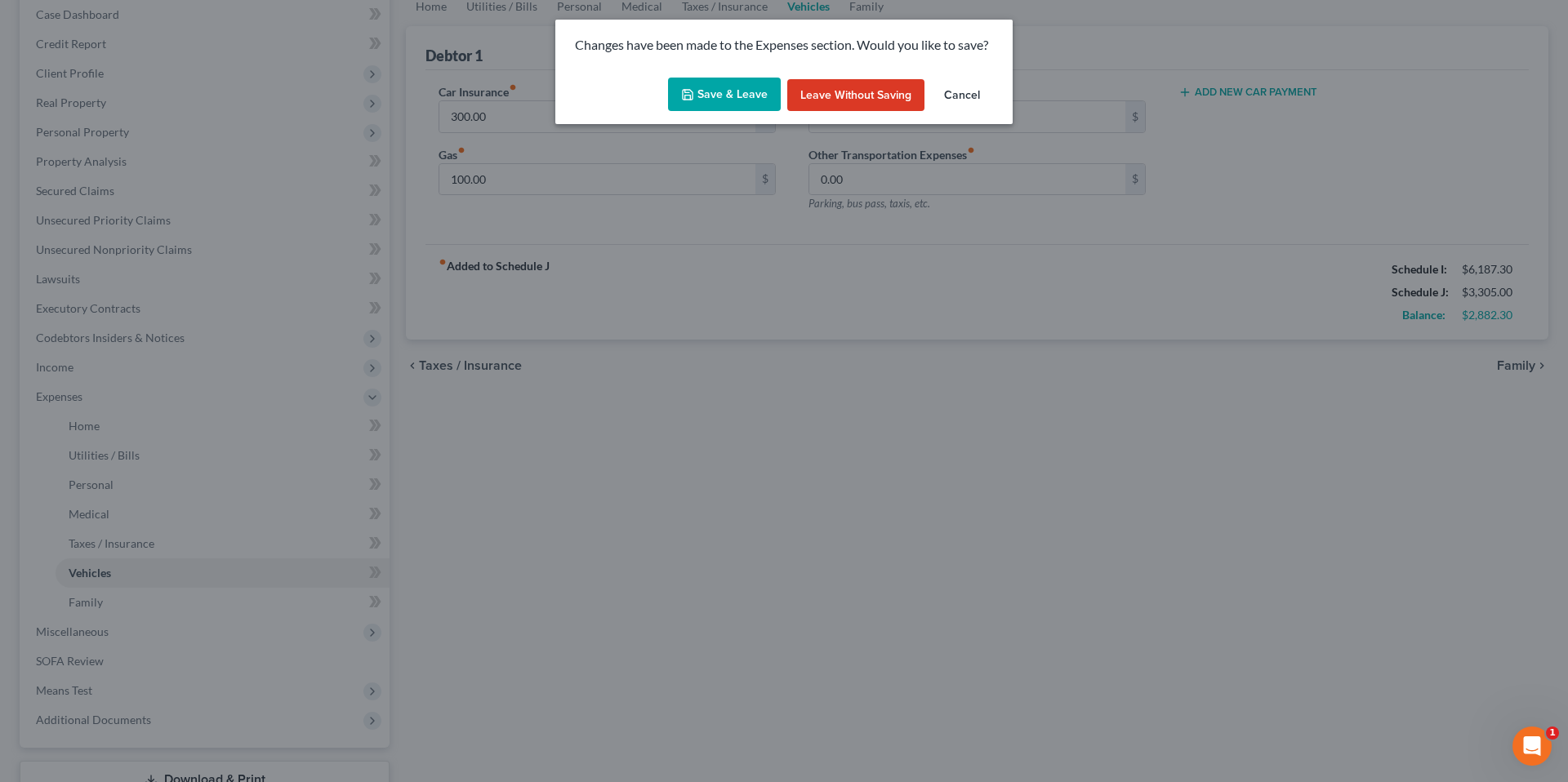
click at [732, 87] on button "Save & Leave" at bounding box center [724, 94] width 112 height 34
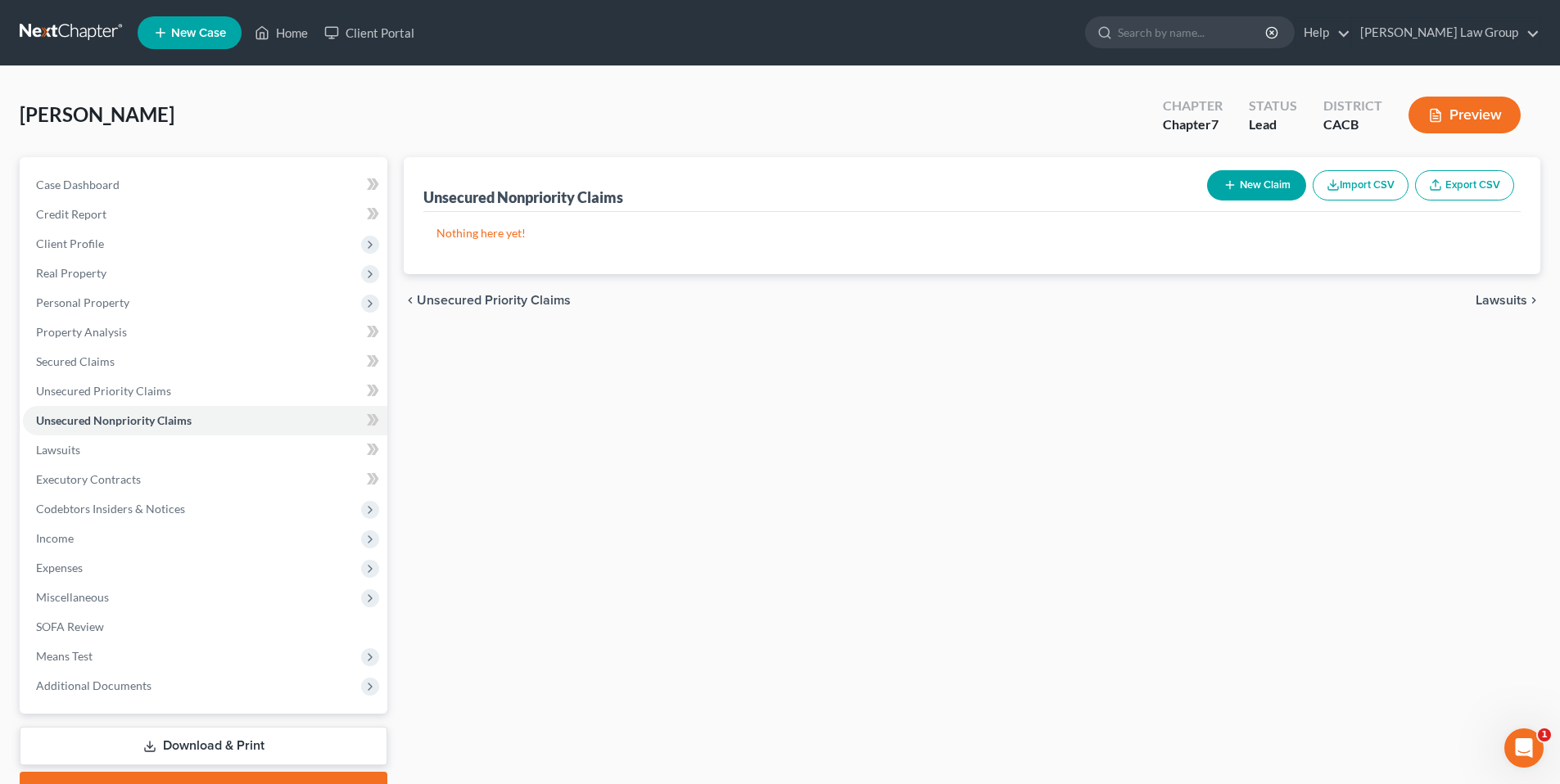
click at [1232, 186] on icon "button" at bounding box center [1230, 185] width 13 height 13
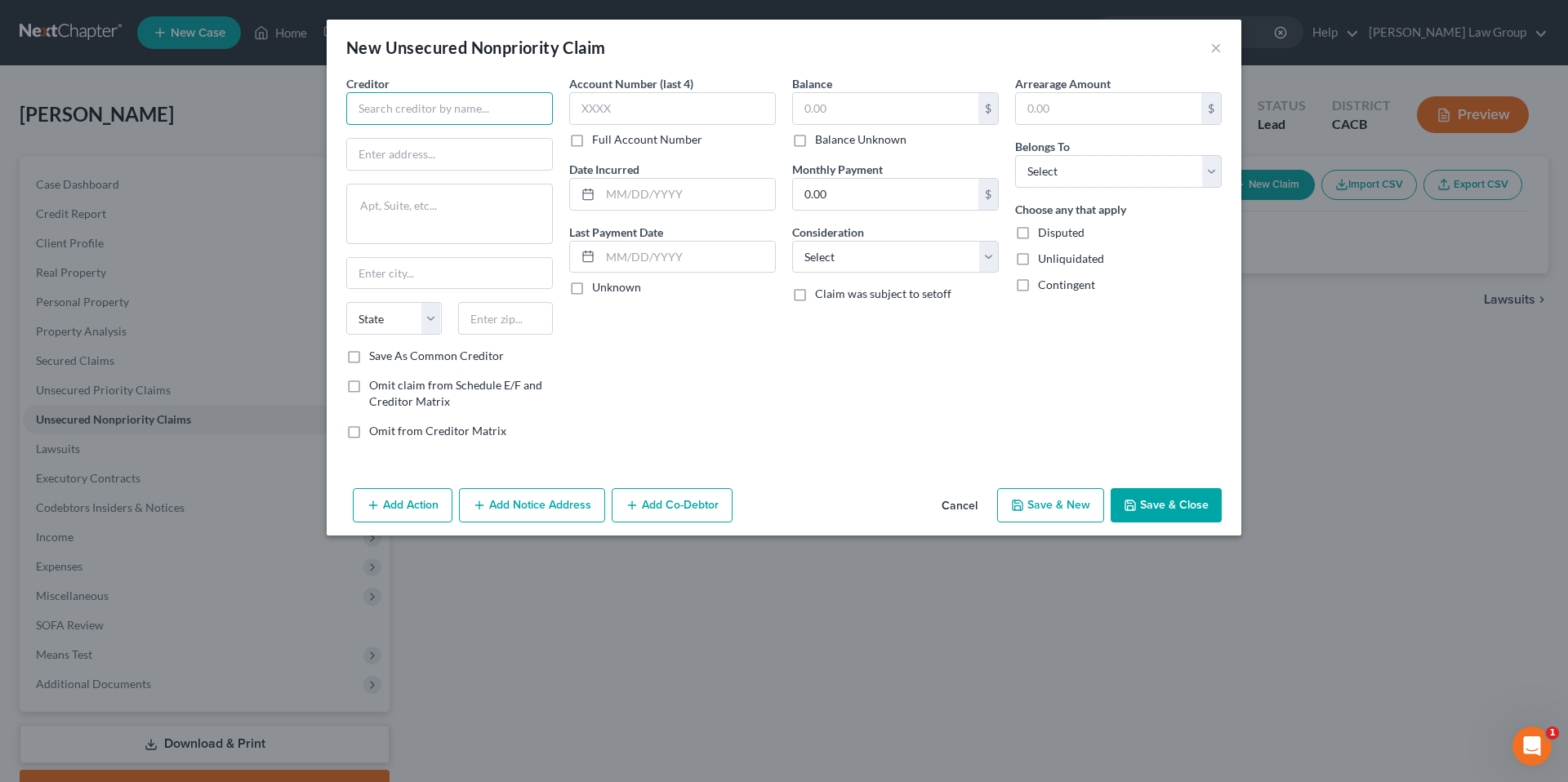
click at [493, 107] on input "text" at bounding box center [449, 109] width 207 height 33
click at [416, 111] on input "text" at bounding box center [449, 109] width 207 height 33
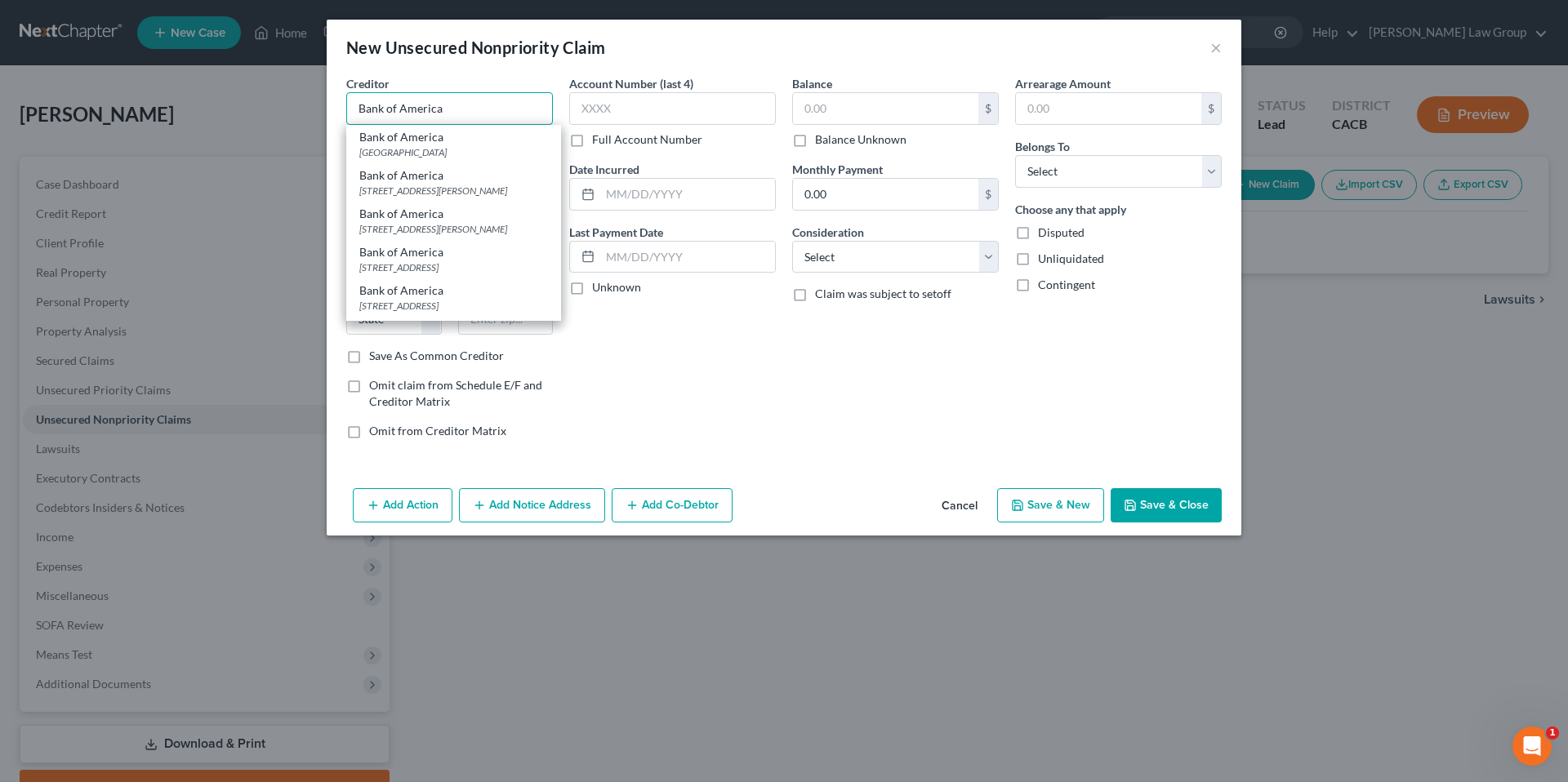
type input "Bank of America"
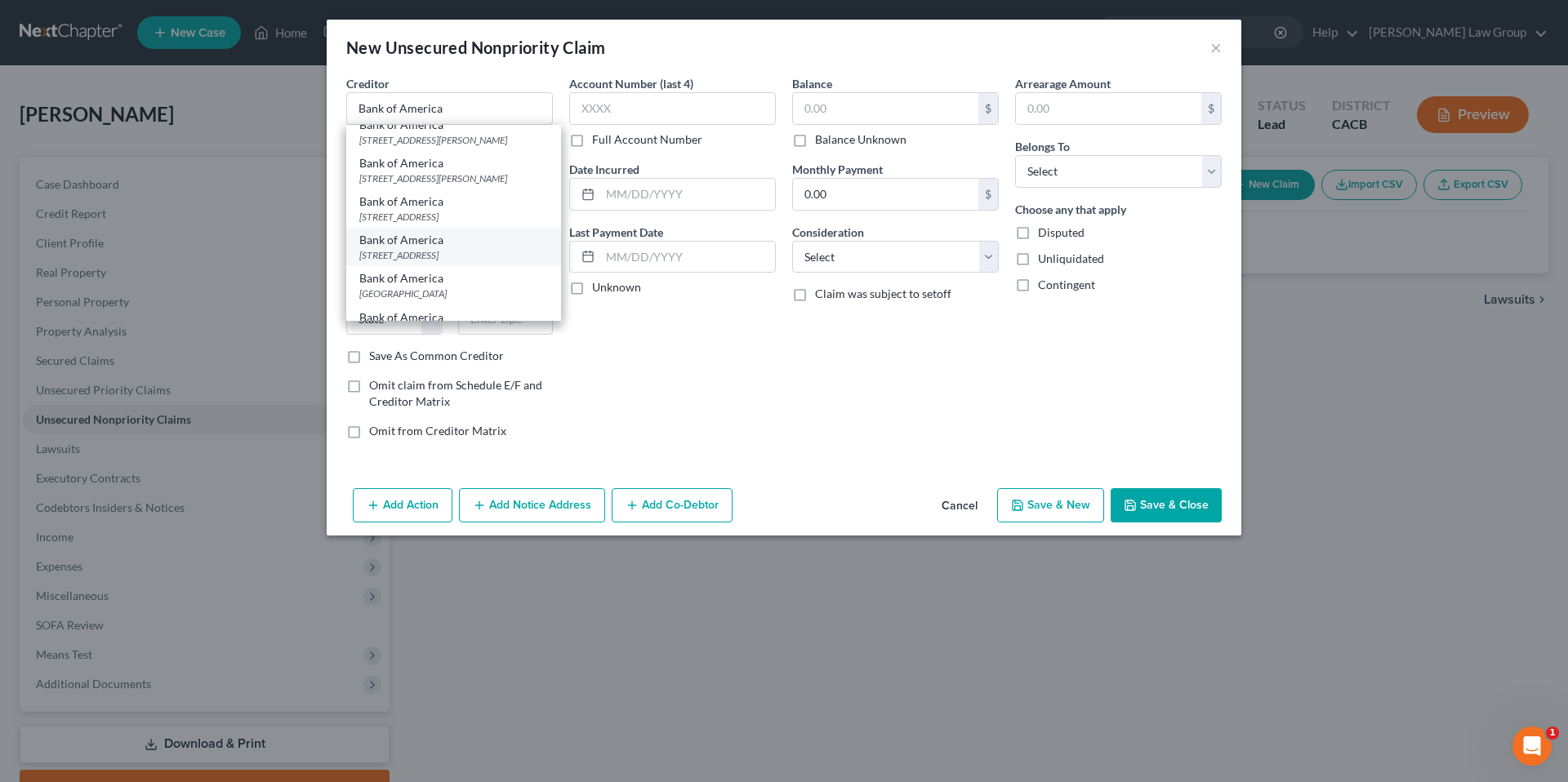
click at [424, 262] on div "PO Box 15019, Wilmington, DE 19886" at bounding box center [454, 256] width 189 height 14
type input "PO Box 15019"
type input "Wilmington"
select select "7"
type input "19886"
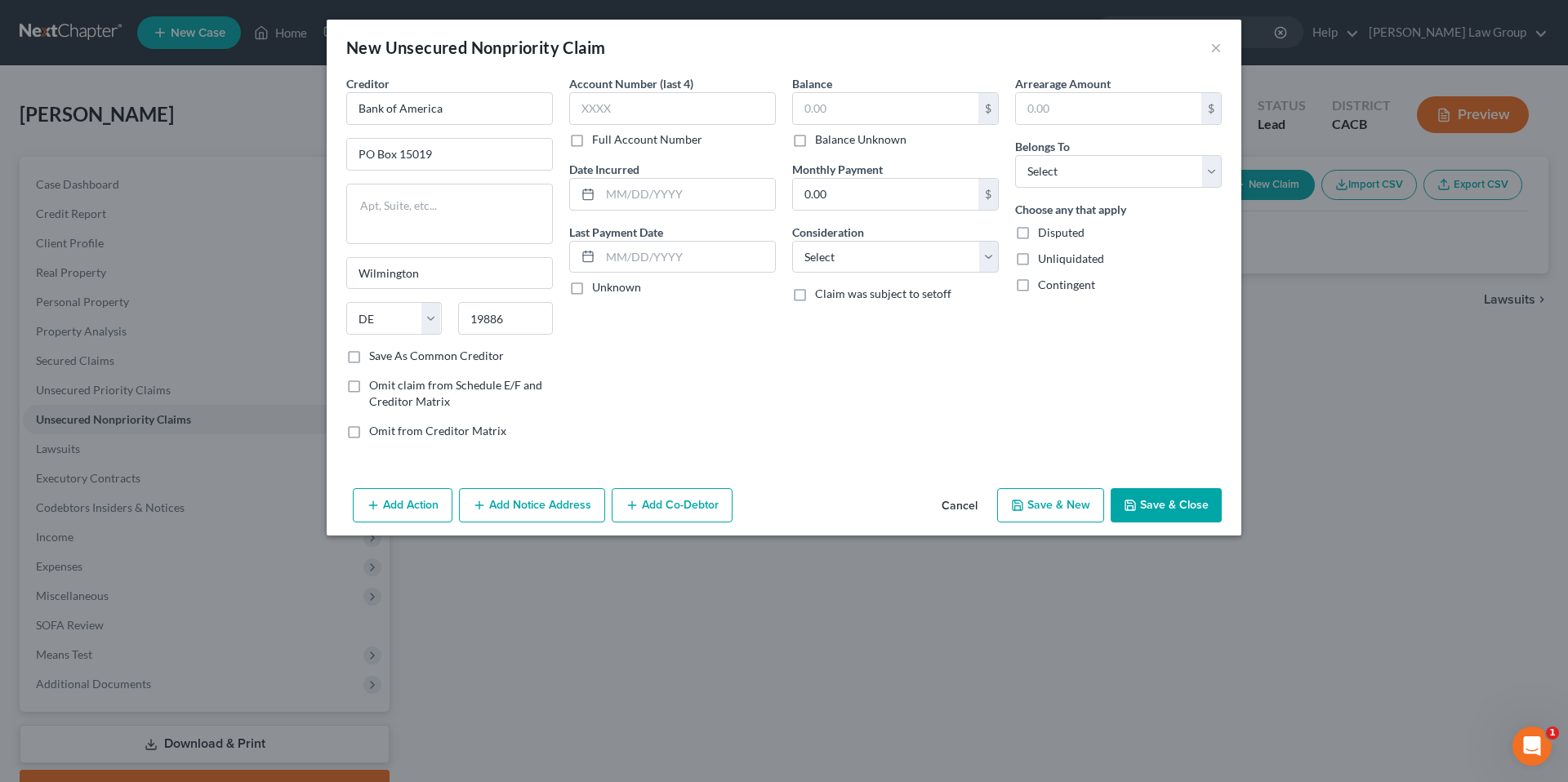
scroll to position [0, 0]
click at [602, 90] on label "Account Number (last 4)" at bounding box center [631, 84] width 124 height 17
click at [604, 98] on input "text" at bounding box center [672, 109] width 207 height 33
type input "6492"
click at [592, 288] on label "Unknown" at bounding box center [616, 287] width 49 height 16
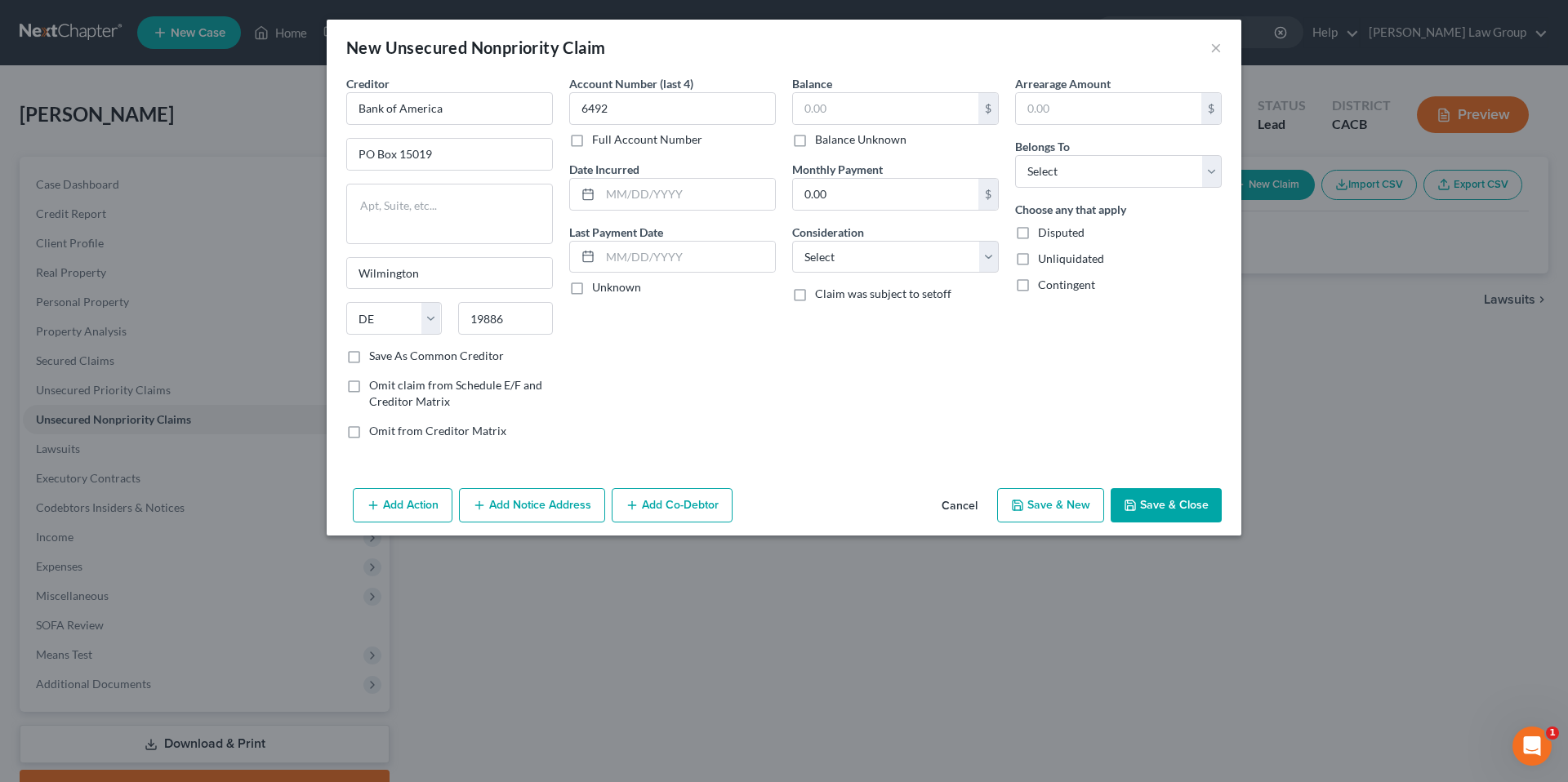
click at [598, 288] on input "Unknown" at bounding box center [604, 285] width 10 height 10
checkbox input "true"
click at [850, 98] on input "text" at bounding box center [886, 109] width 185 height 31
type input "9,819.65"
click at [836, 198] on input "0.00" at bounding box center [886, 195] width 185 height 31
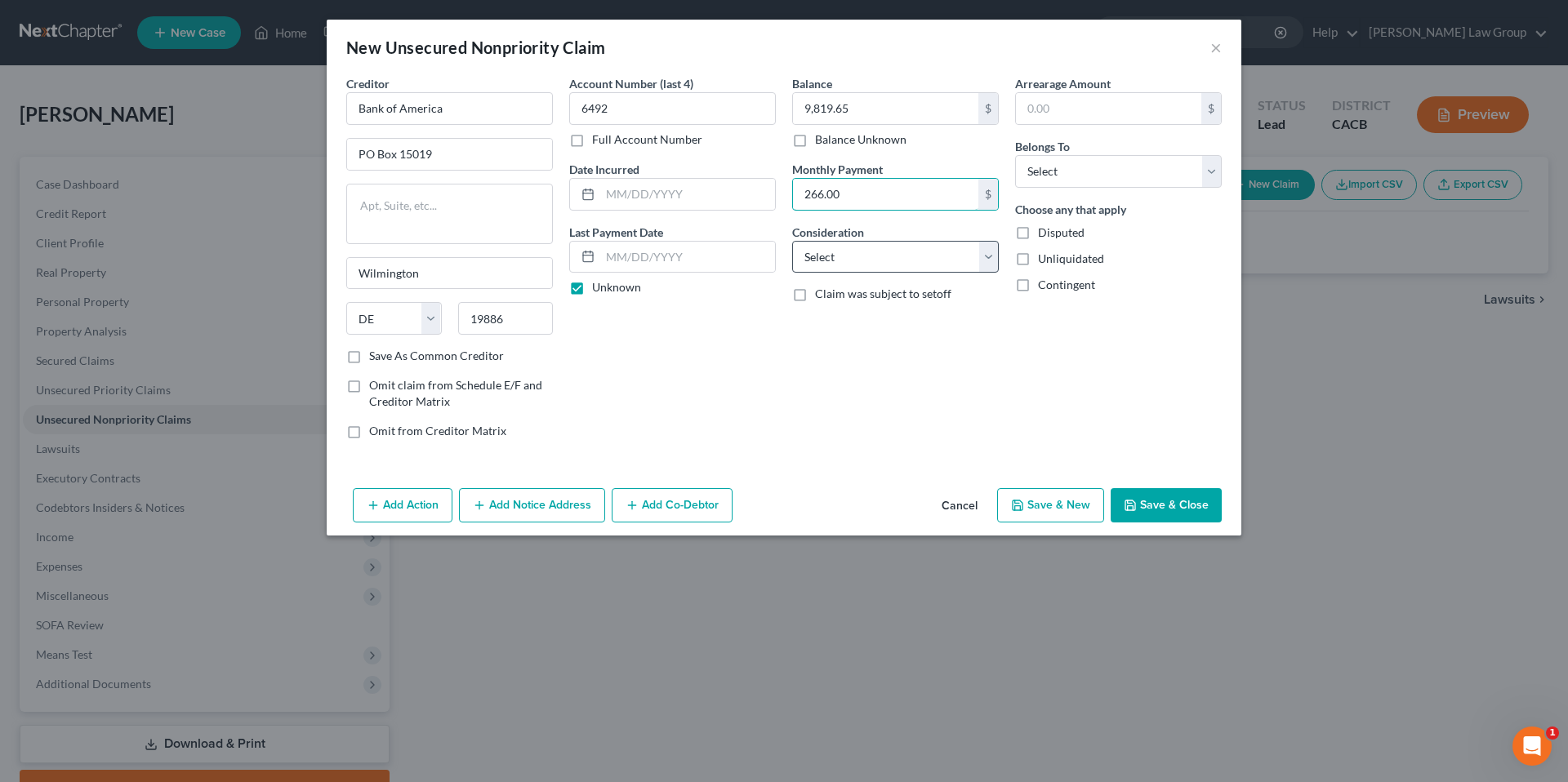
type input "266.00"
click at [987, 250] on select "Select Cable / Satellite Services Collection Agency Credit Card Debt Debt Couns…" at bounding box center [895, 257] width 207 height 33
select select "2"
click at [792, 241] on select "Select Cable / Satellite Services Collection Agency Credit Card Debt Debt Couns…" at bounding box center [895, 257] width 207 height 33
click at [1068, 107] on input "text" at bounding box center [1108, 109] width 185 height 31
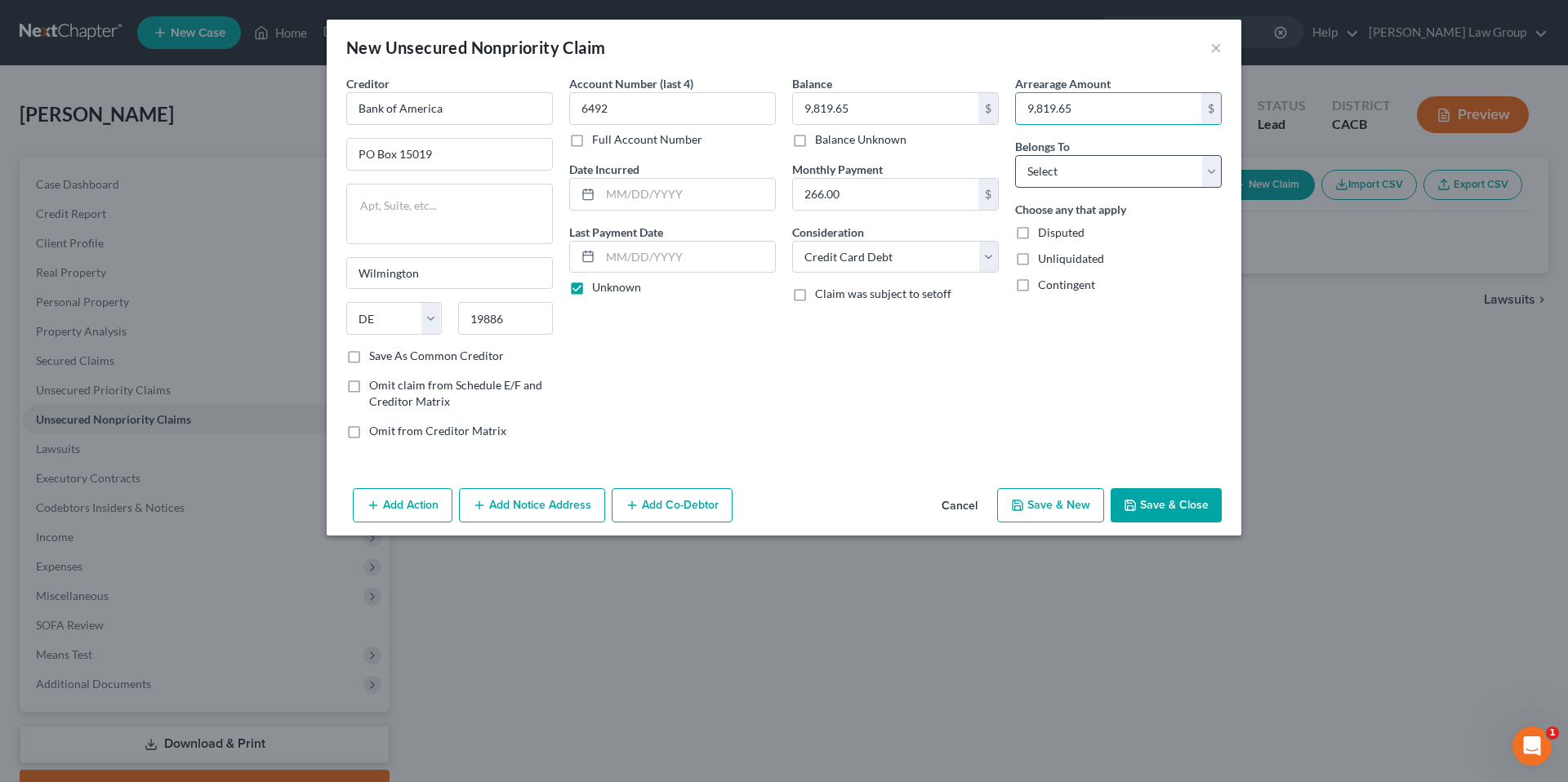
type input "9,819.65"
click at [1210, 168] on select "Select Debtor 1 Only Debtor 2 Only Debtor 1 And Debtor 2 Only At Least One Of T…" at bounding box center [1118, 171] width 207 height 33
select select "0"
click at [1015, 155] on select "Select Debtor 1 Only Debtor 2 Only Debtor 1 And Debtor 2 Only At Least One Of T…" at bounding box center [1118, 171] width 207 height 33
click at [1047, 505] on button "Save & New" at bounding box center [1050, 506] width 107 height 34
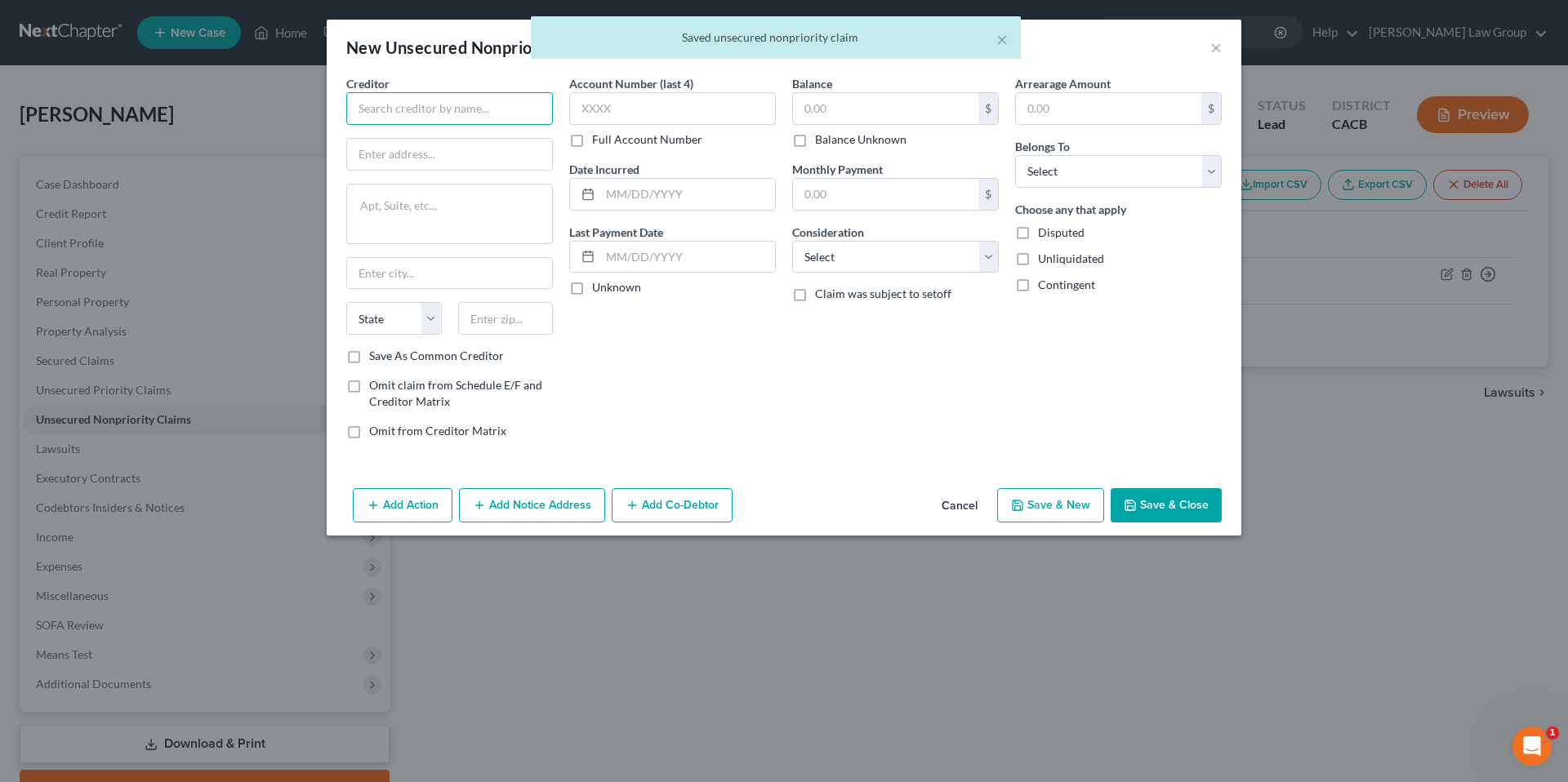
click at [450, 112] on input "text" at bounding box center [449, 109] width 207 height 33
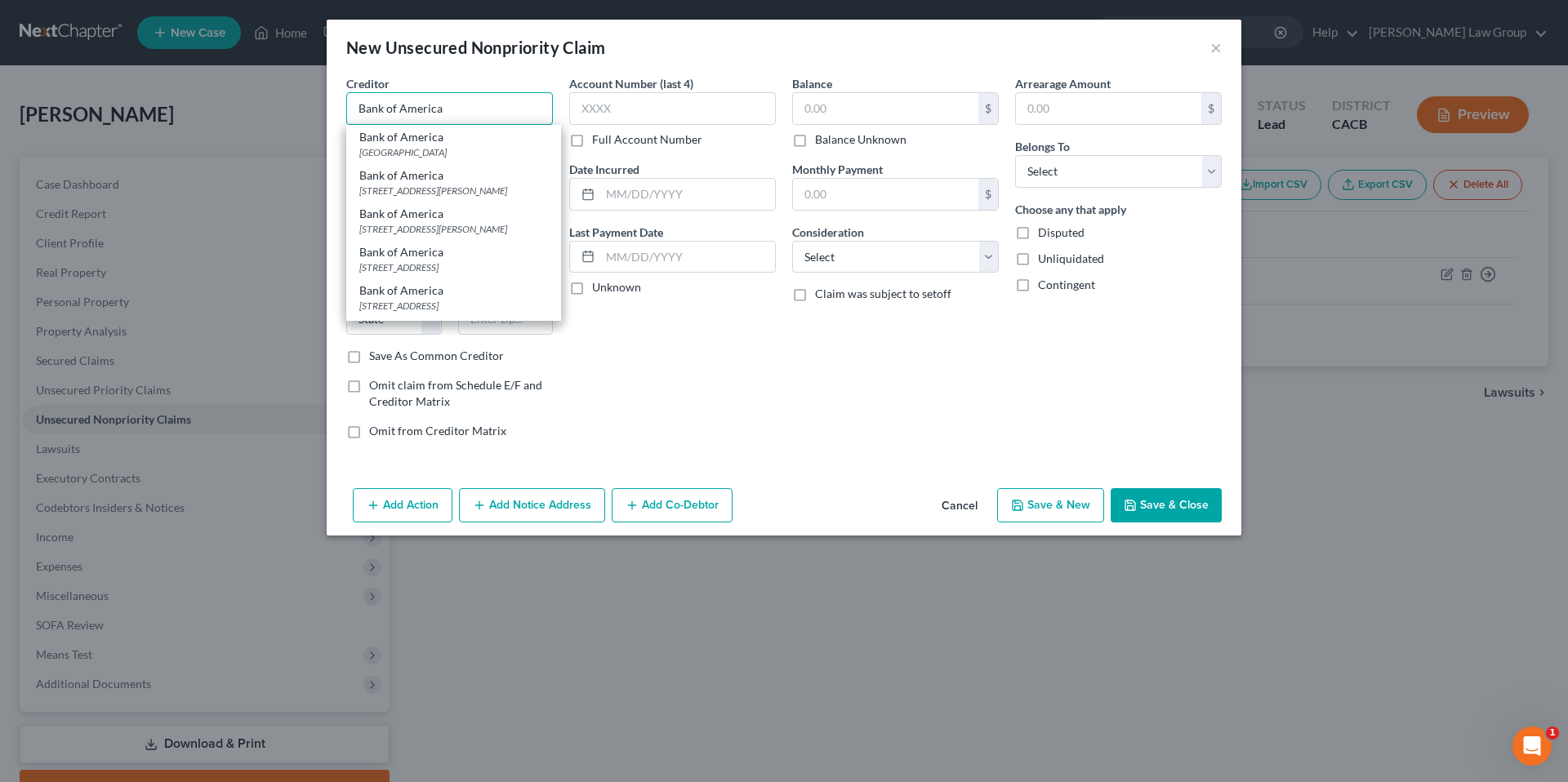
type input "Bank of America"
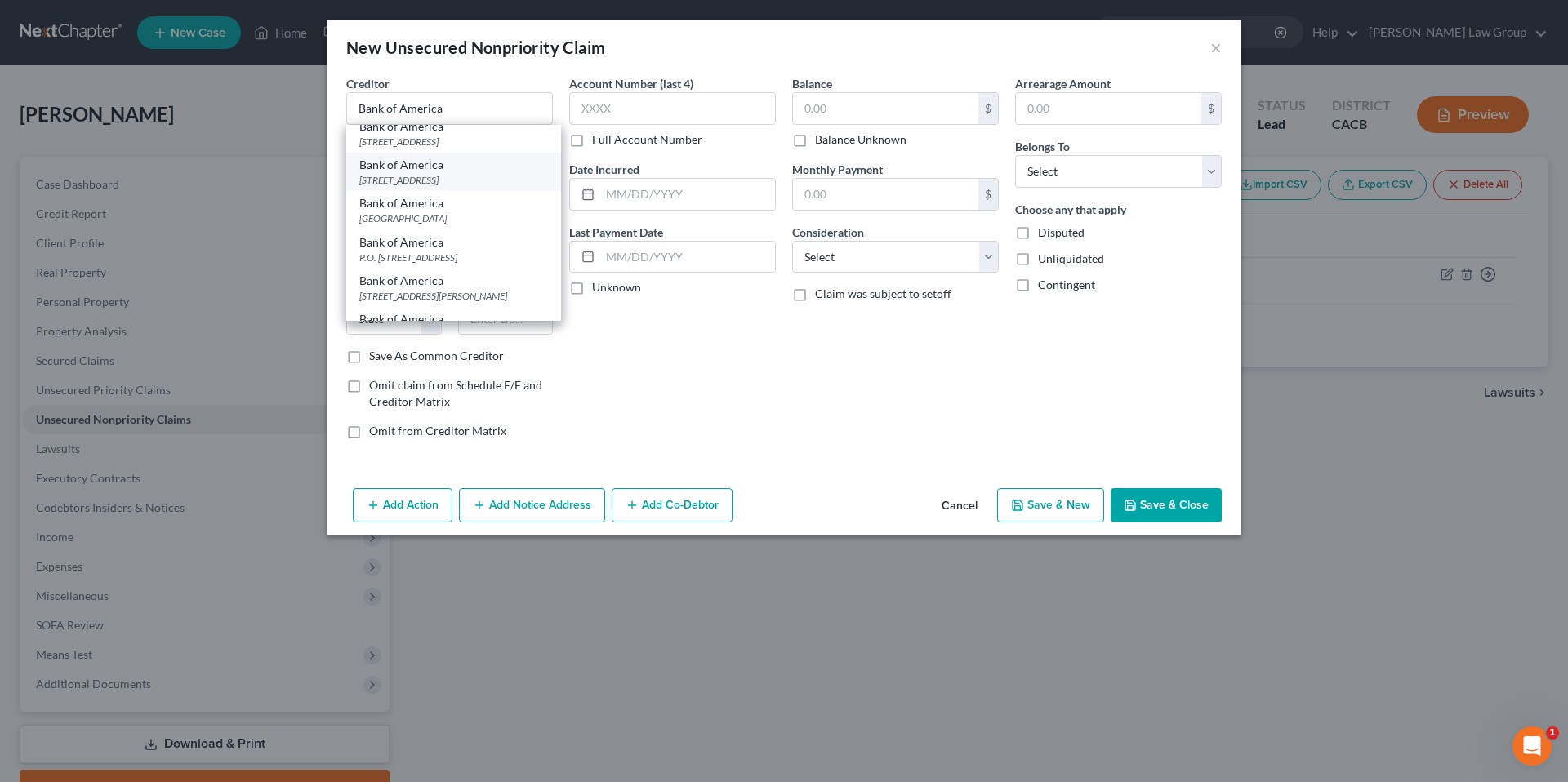
click at [492, 187] on div "PO Box 15019, Wilmington, DE 19886" at bounding box center [454, 180] width 189 height 14
type input "PO Box 15019"
type input "Wilmington"
select select "7"
type input "19886"
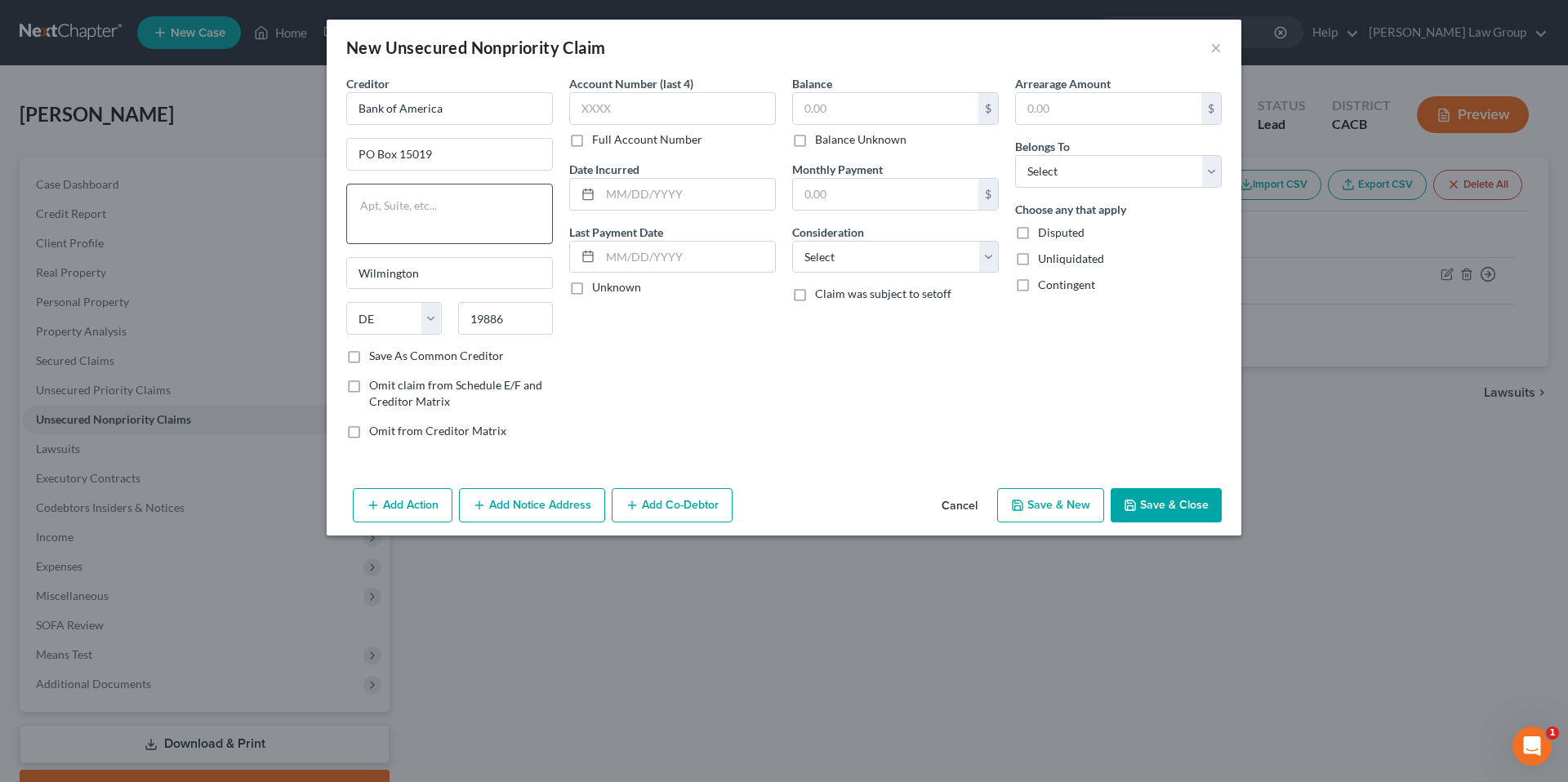
scroll to position [0, 0]
click at [660, 101] on input "text" at bounding box center [672, 109] width 207 height 33
type input "1696"
click at [592, 291] on label "Unknown" at bounding box center [616, 287] width 49 height 16
click at [598, 290] on input "Unknown" at bounding box center [604, 285] width 10 height 10
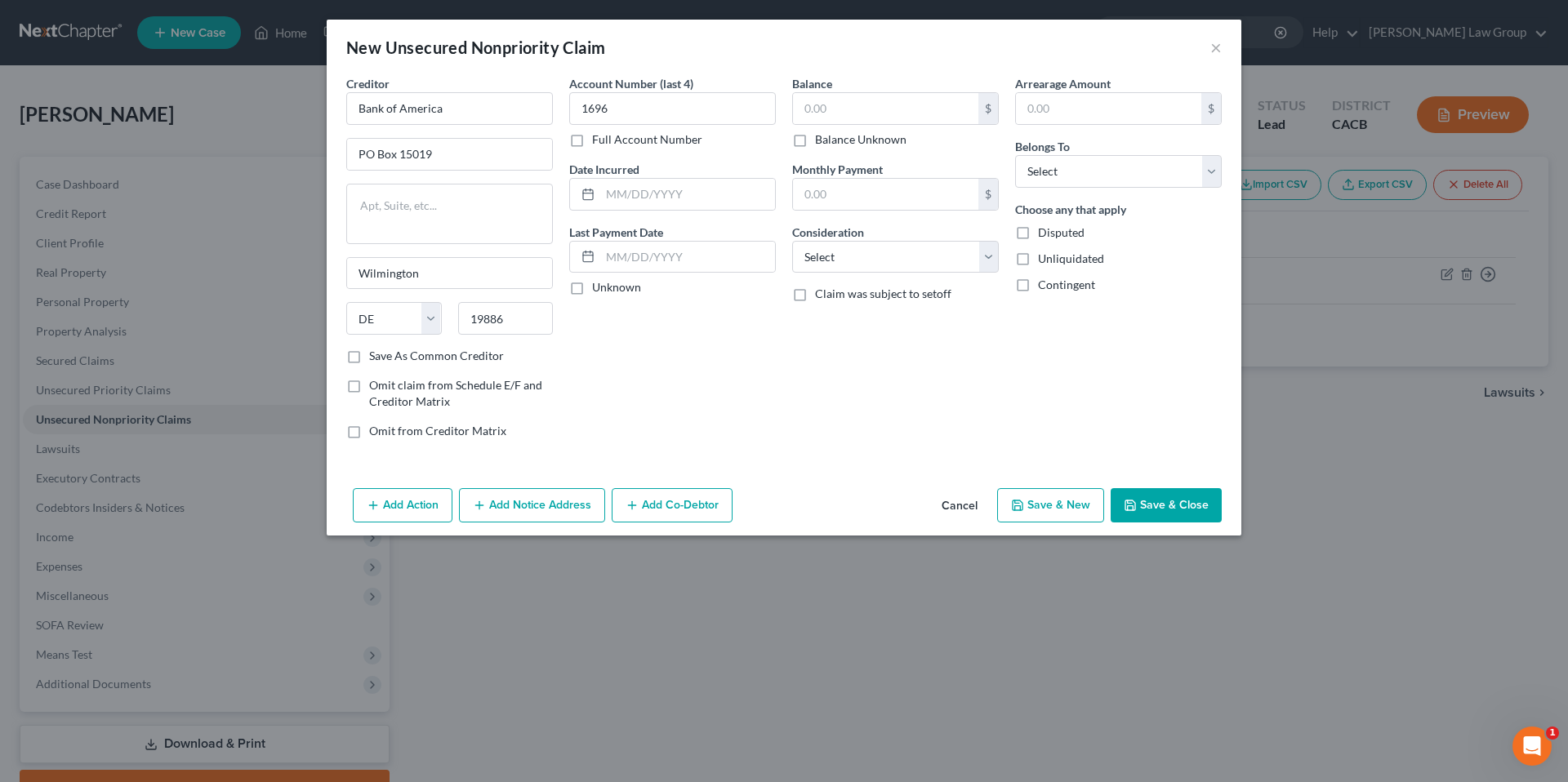
checkbox input "true"
click at [851, 103] on input "text" at bounding box center [886, 109] width 185 height 31
type input "6,606.02"
click at [880, 194] on input "text" at bounding box center [886, 195] width 185 height 31
type input "220.00"
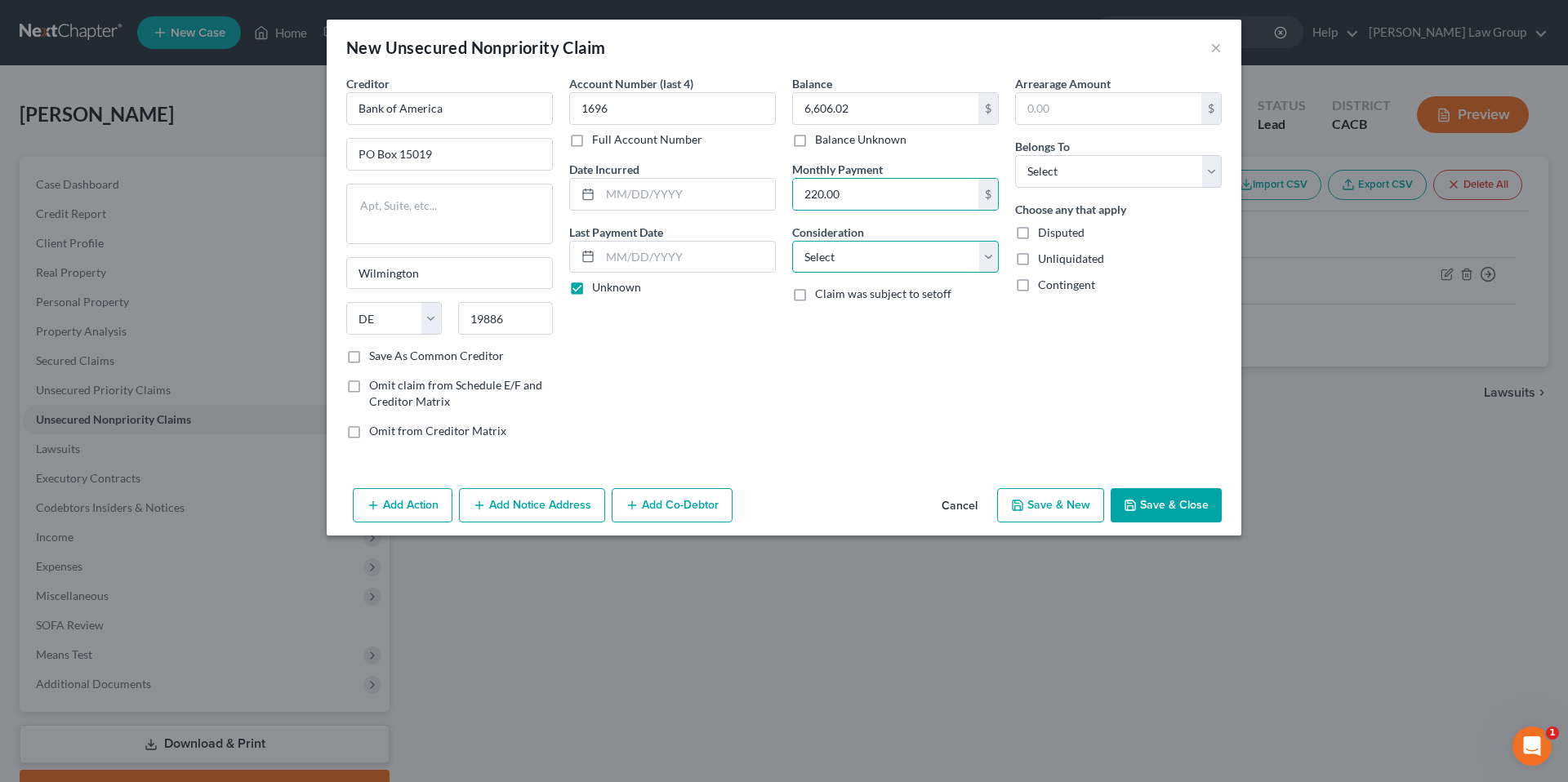
click at [982, 256] on select "Select Cable / Satellite Services Collection Agency Credit Card Debt Debt Couns…" at bounding box center [895, 257] width 207 height 33
select select "2"
click at [792, 241] on select "Select Cable / Satellite Services Collection Agency Credit Card Debt Debt Couns…" at bounding box center [895, 257] width 207 height 33
click at [1099, 100] on input "text" at bounding box center [1108, 109] width 185 height 31
type input "6,606.02"
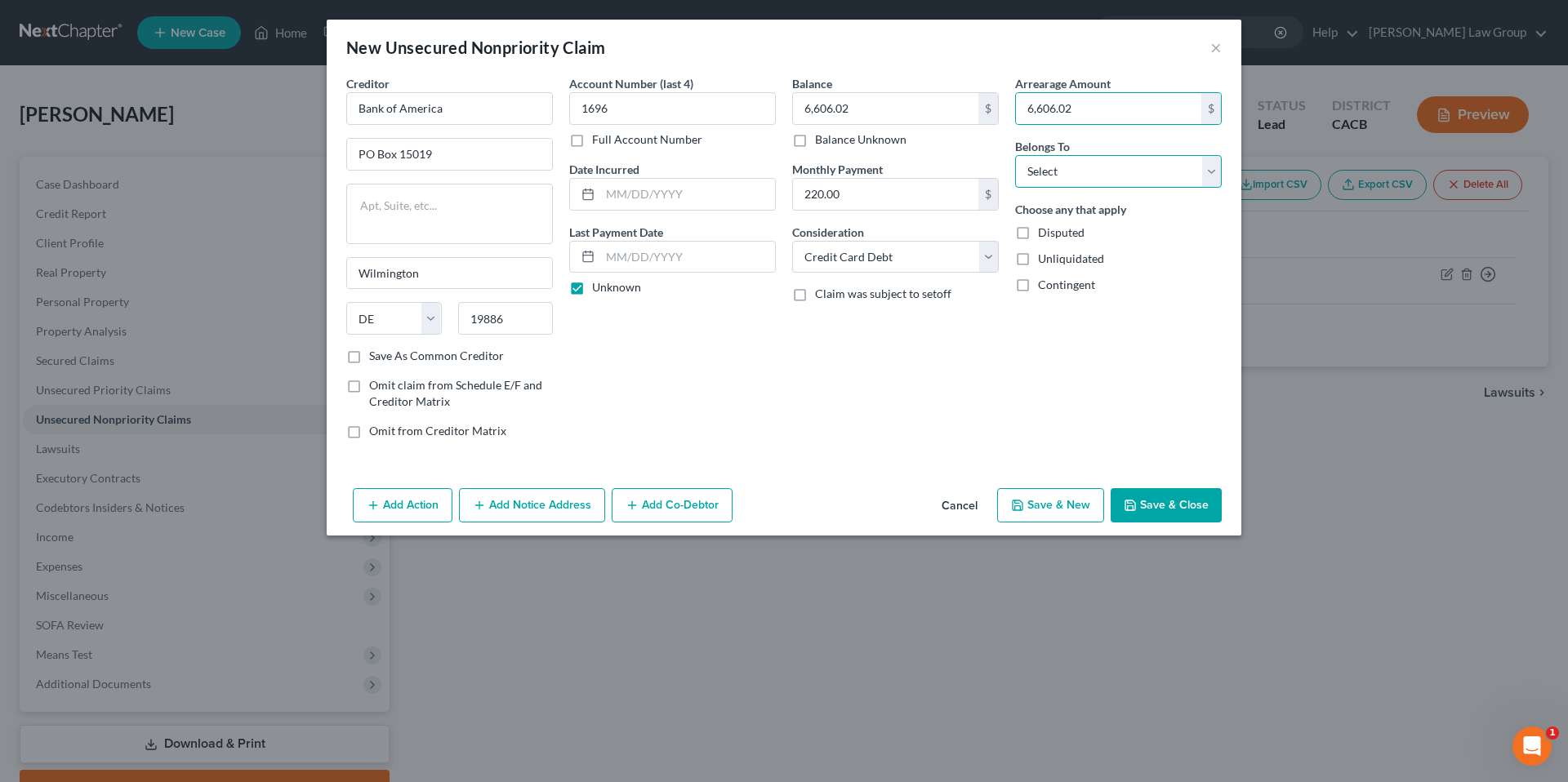
click at [1204, 174] on select "Select Debtor 1 Only Debtor 2 Only Debtor 1 And Debtor 2 Only At Least One Of T…" at bounding box center [1118, 171] width 207 height 33
select select "0"
click at [1015, 155] on select "Select Debtor 1 Only Debtor 2 Only Debtor 1 And Debtor 2 Only At Least One Of T…" at bounding box center [1118, 171] width 207 height 33
click at [1056, 507] on button "Save & New" at bounding box center [1050, 506] width 107 height 34
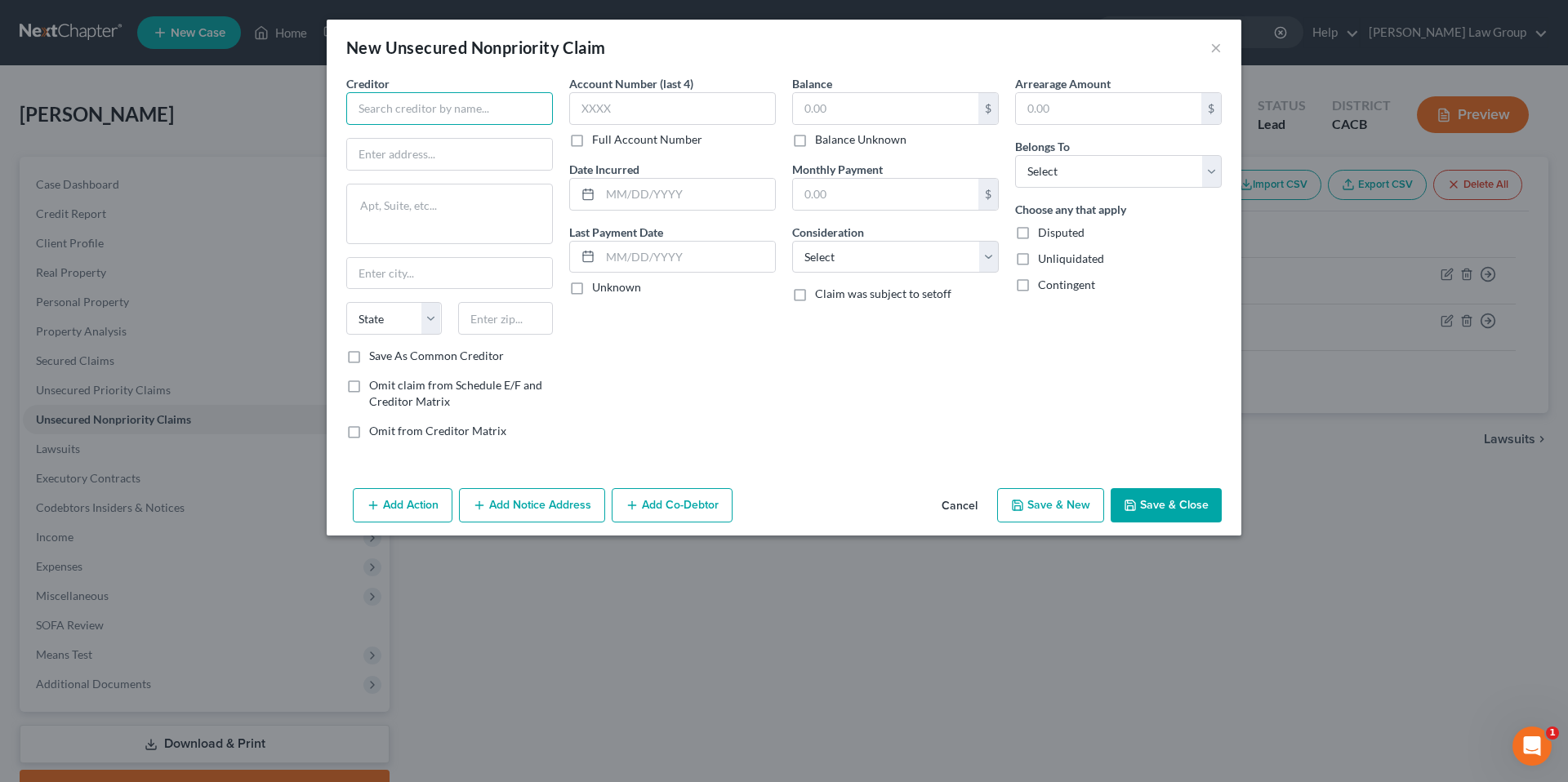
click at [491, 119] on input "text" at bounding box center [449, 109] width 207 height 33
type input "Comenity Toyota Rewards Visa"
click at [461, 157] on input "text" at bounding box center [449, 154] width 205 height 31
click at [415, 146] on input "text" at bounding box center [449, 154] width 205 height 31
type input "P.O. Box 650964"
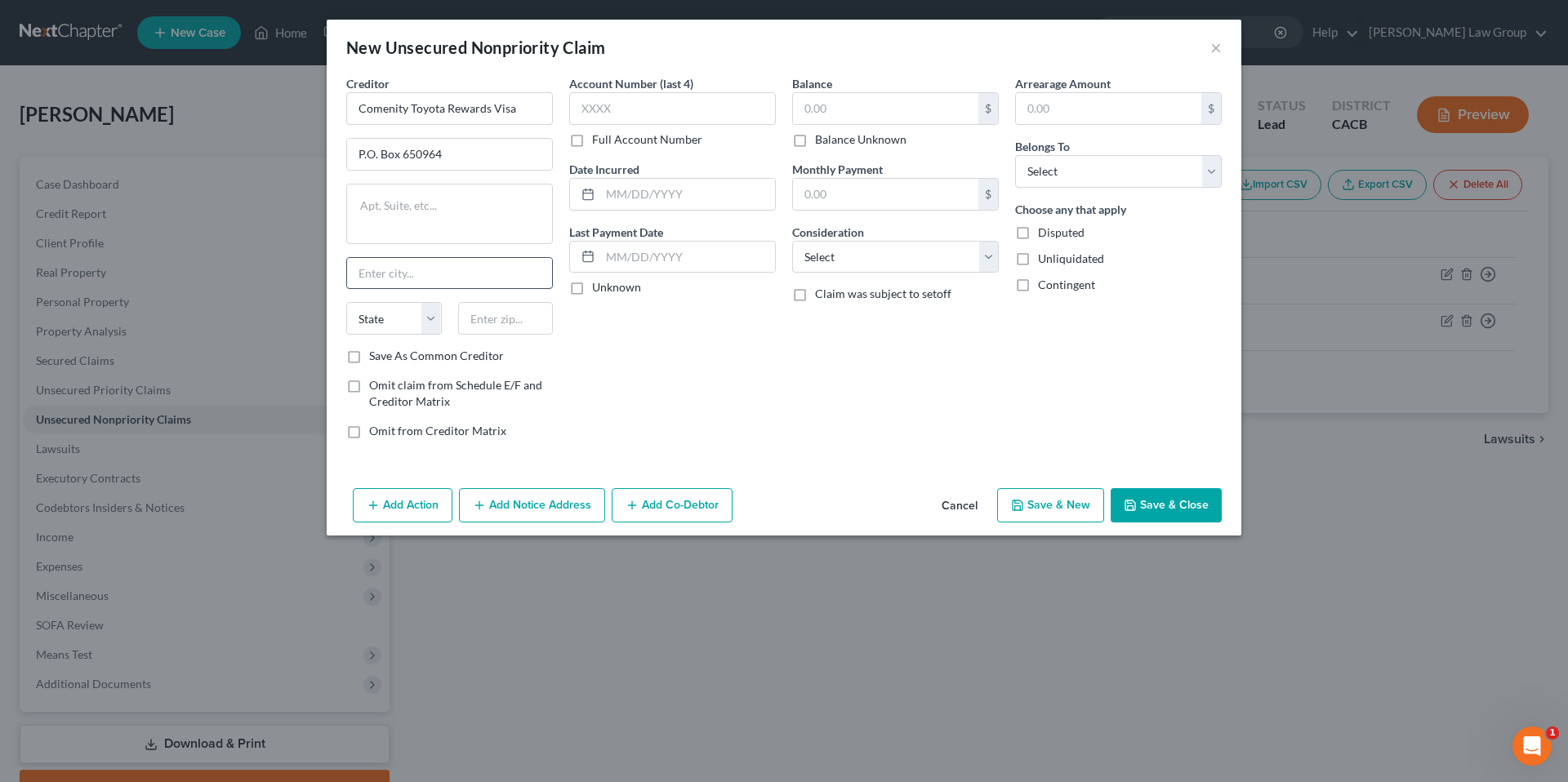
click at [377, 279] on input "text" at bounding box center [449, 274] width 205 height 31
type input "Dallas"
click at [395, 316] on select "State [US_STATE] AK AR AZ CA CO CT DE DC [GEOGRAPHIC_DATA] [GEOGRAPHIC_DATA] GU…" at bounding box center [394, 318] width 95 height 33
select select "45"
click at [346, 302] on select "State [US_STATE] AK AR AZ CA CO CT DE DC [GEOGRAPHIC_DATA] [GEOGRAPHIC_DATA] GU…" at bounding box center [394, 318] width 95 height 33
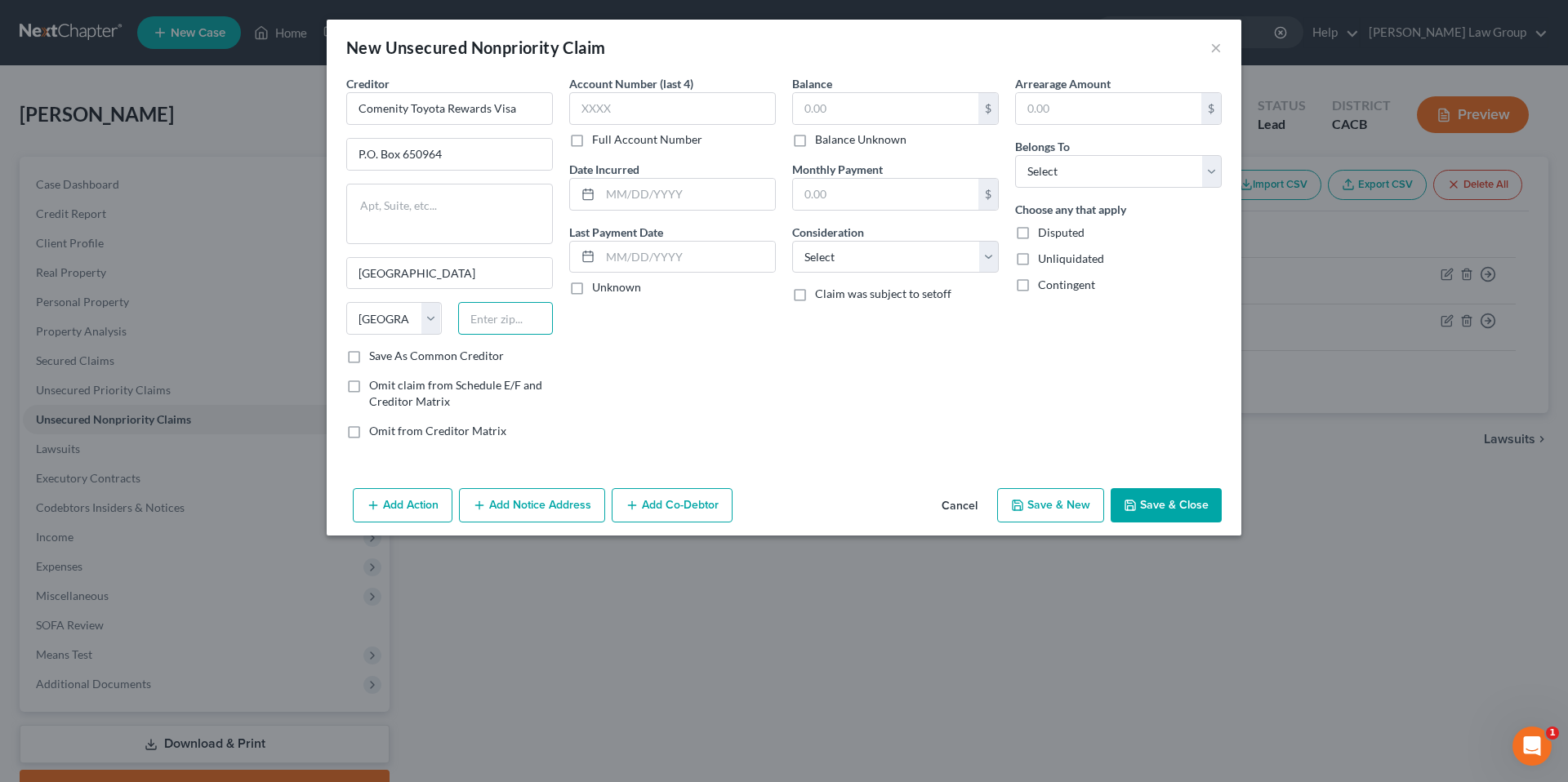
click at [500, 313] on input "text" at bounding box center [505, 318] width 95 height 33
type input "75265-0964"
click at [598, 113] on input "text" at bounding box center [672, 109] width 207 height 33
type input "7356"
drag, startPoint x: 578, startPoint y: 292, endPoint x: 640, endPoint y: 259, distance: 70.2
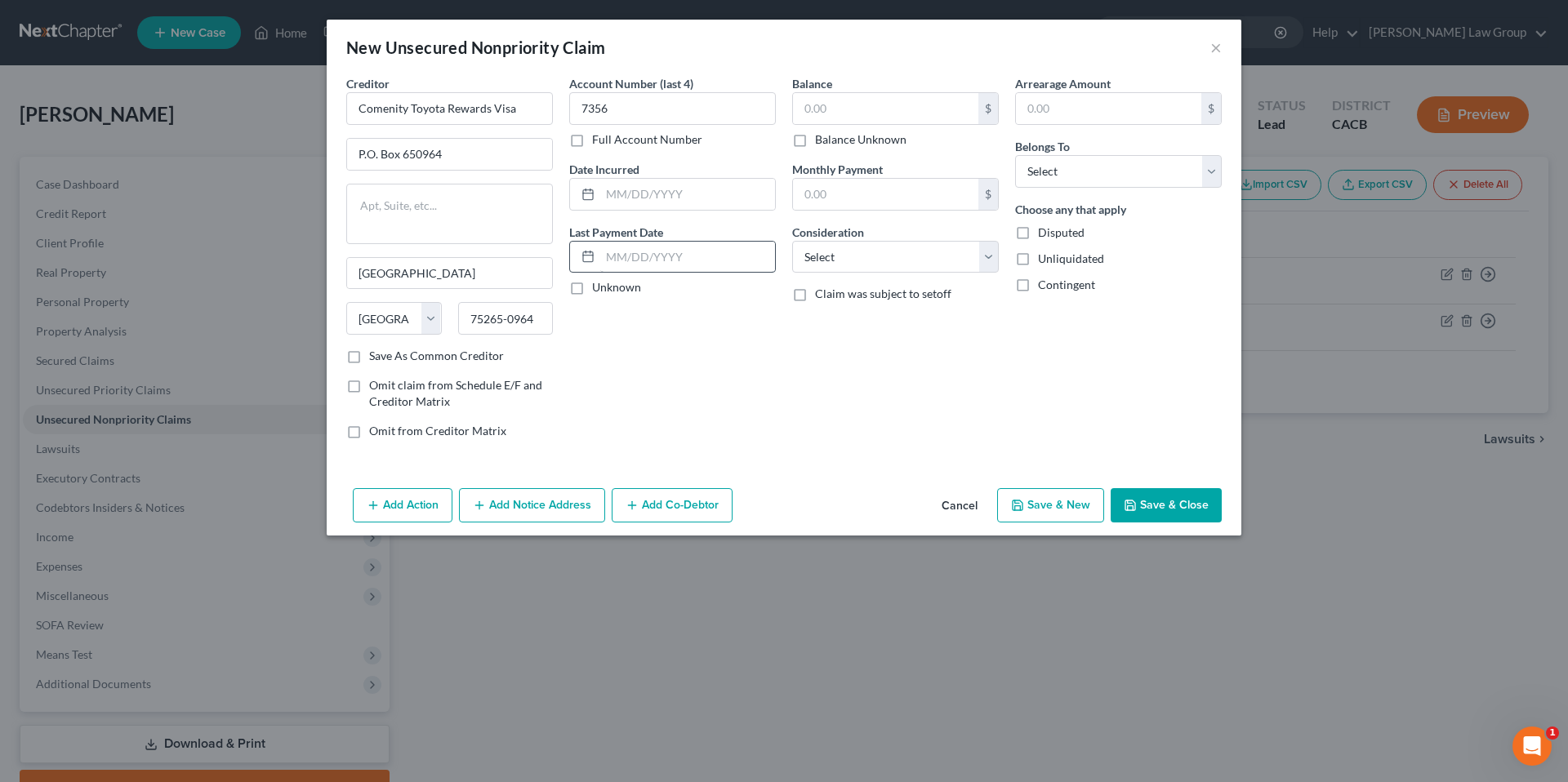
click at [592, 291] on label "Unknown" at bounding box center [616, 287] width 49 height 16
click at [598, 290] on input "Unknown" at bounding box center [604, 285] width 10 height 10
checkbox input "true"
click at [818, 113] on input "text" at bounding box center [886, 109] width 185 height 31
type input "3,794.50"
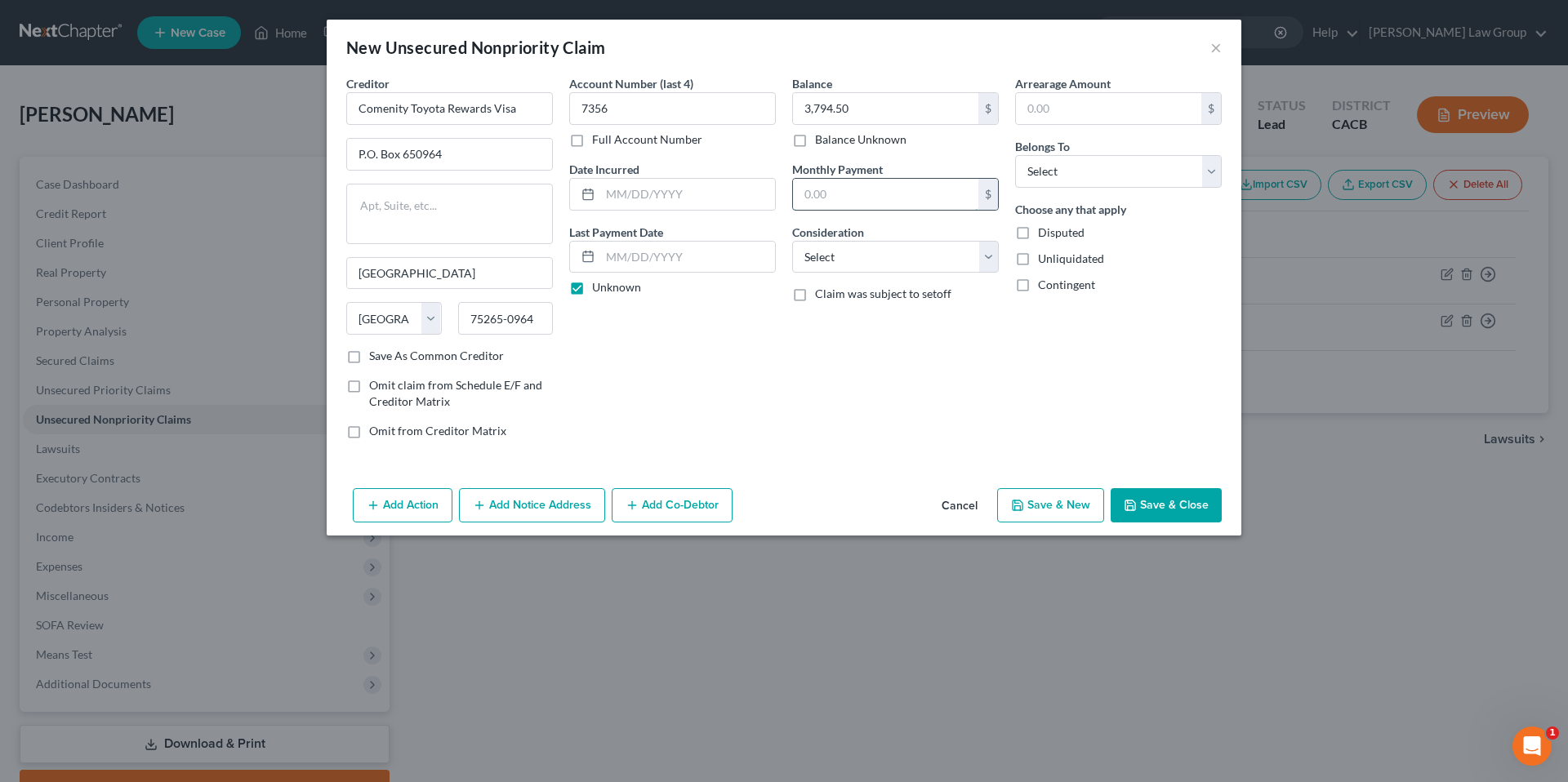
click at [916, 200] on input "text" at bounding box center [886, 195] width 185 height 31
type input "140.00"
click at [991, 256] on select "Select Cable / Satellite Services Collection Agency Credit Card Debt Debt Couns…" at bounding box center [895, 257] width 207 height 33
select select "2"
click at [792, 241] on select "Select Cable / Satellite Services Collection Agency Credit Card Debt Debt Couns…" at bounding box center [895, 257] width 207 height 33
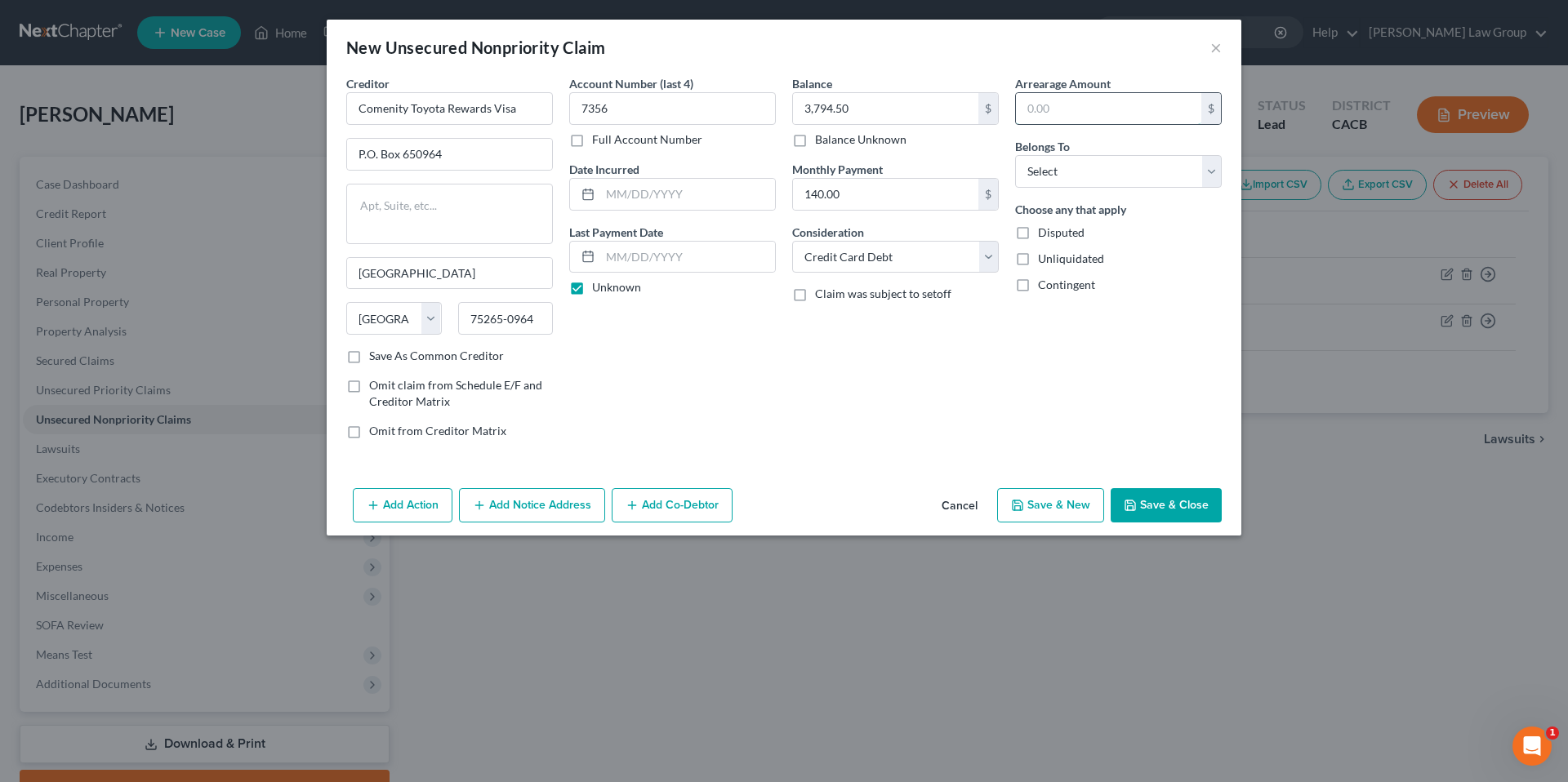
click at [1053, 113] on input "text" at bounding box center [1108, 109] width 185 height 31
type input "3,794.50"
click at [1205, 176] on select "Select Debtor 1 Only Debtor 2 Only Debtor 1 And Debtor 2 Only At Least One Of T…" at bounding box center [1118, 171] width 207 height 33
select select "0"
click at [1015, 155] on select "Select Debtor 1 Only Debtor 2 Only Debtor 1 And Debtor 2 Only At Least One Of T…" at bounding box center [1118, 171] width 207 height 33
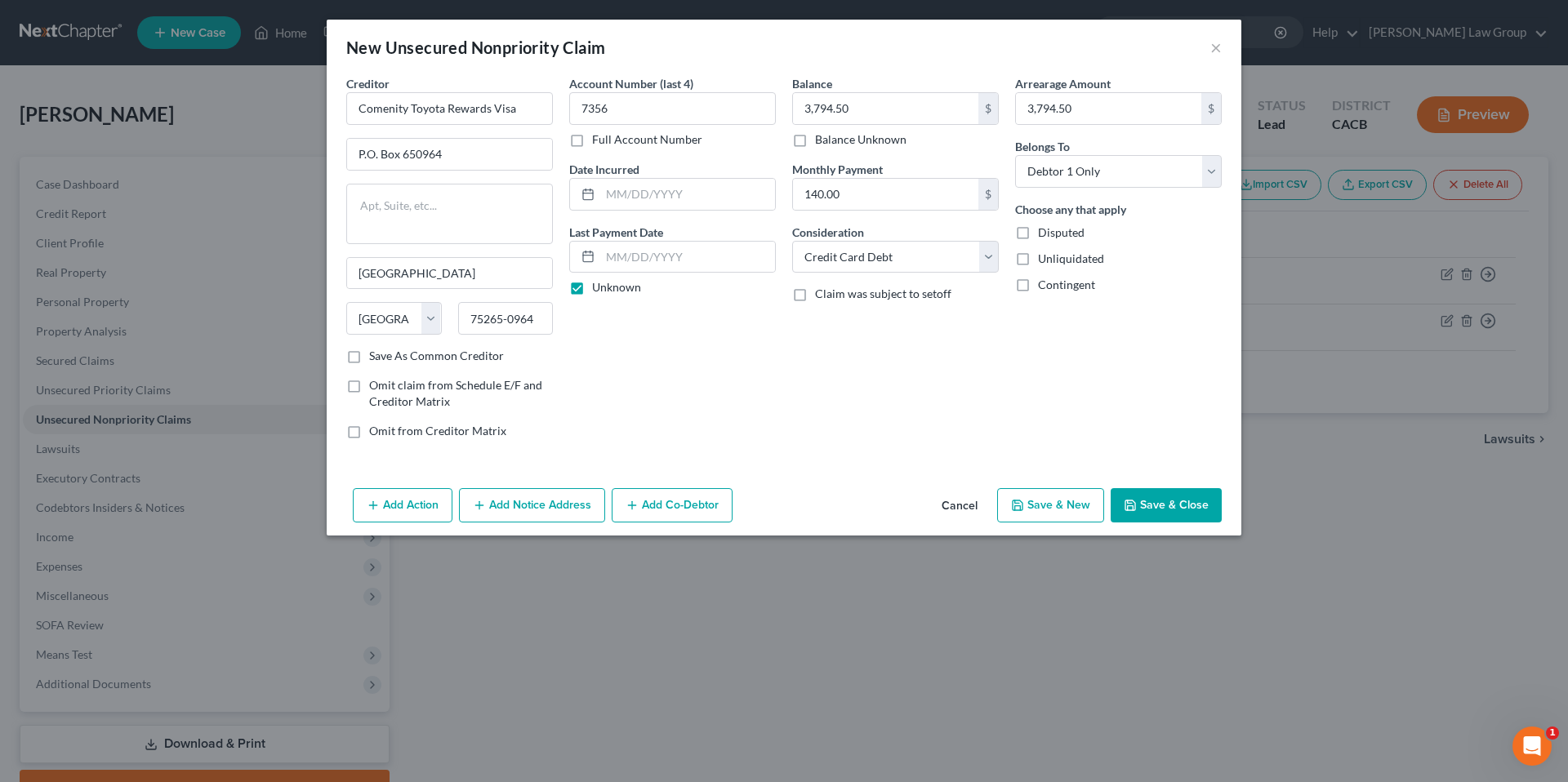
click at [1049, 505] on button "Save & New" at bounding box center [1050, 506] width 107 height 34
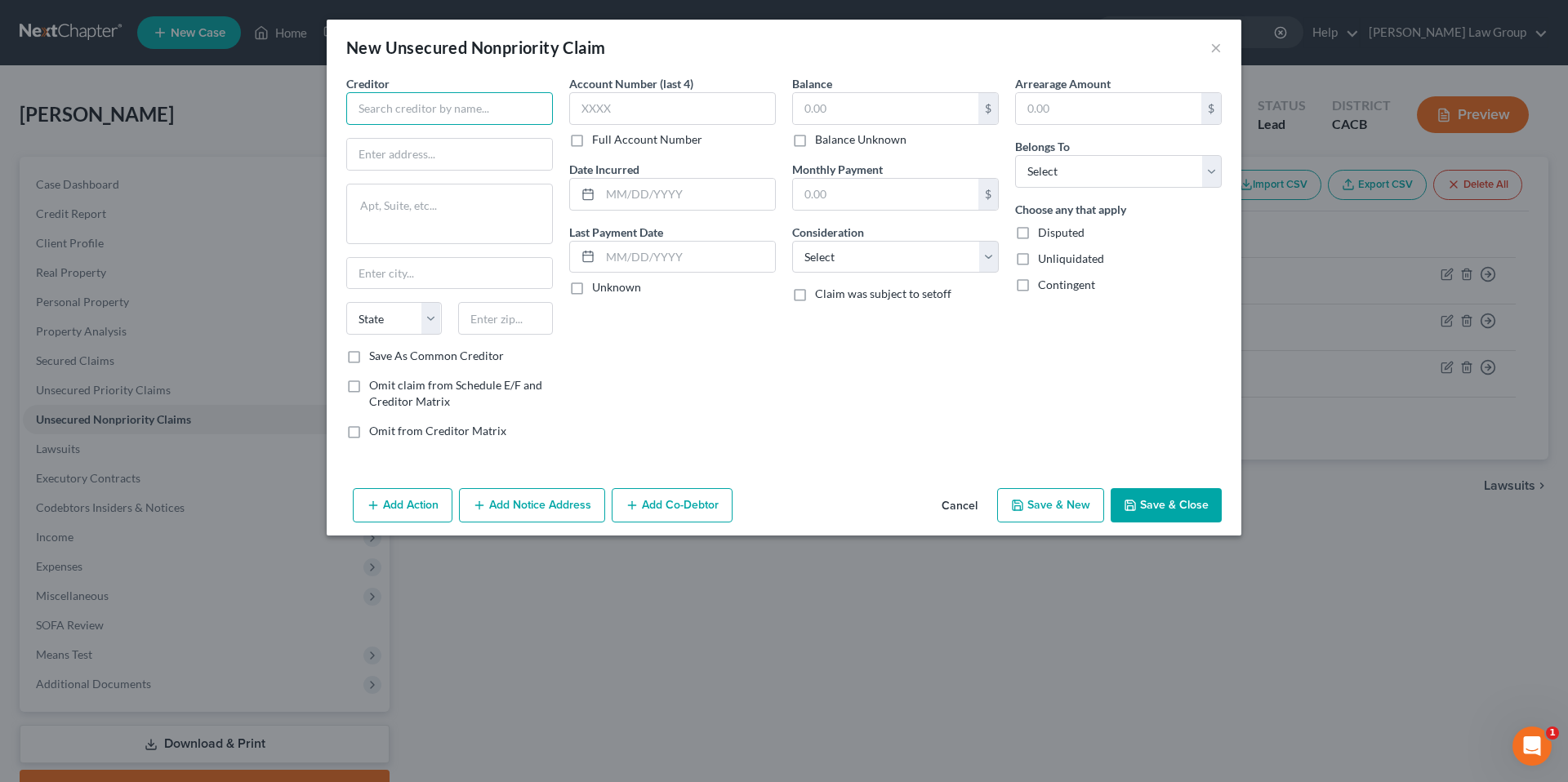
click at [469, 111] on input "text" at bounding box center [449, 109] width 207 height 33
type input "Citi Cards"
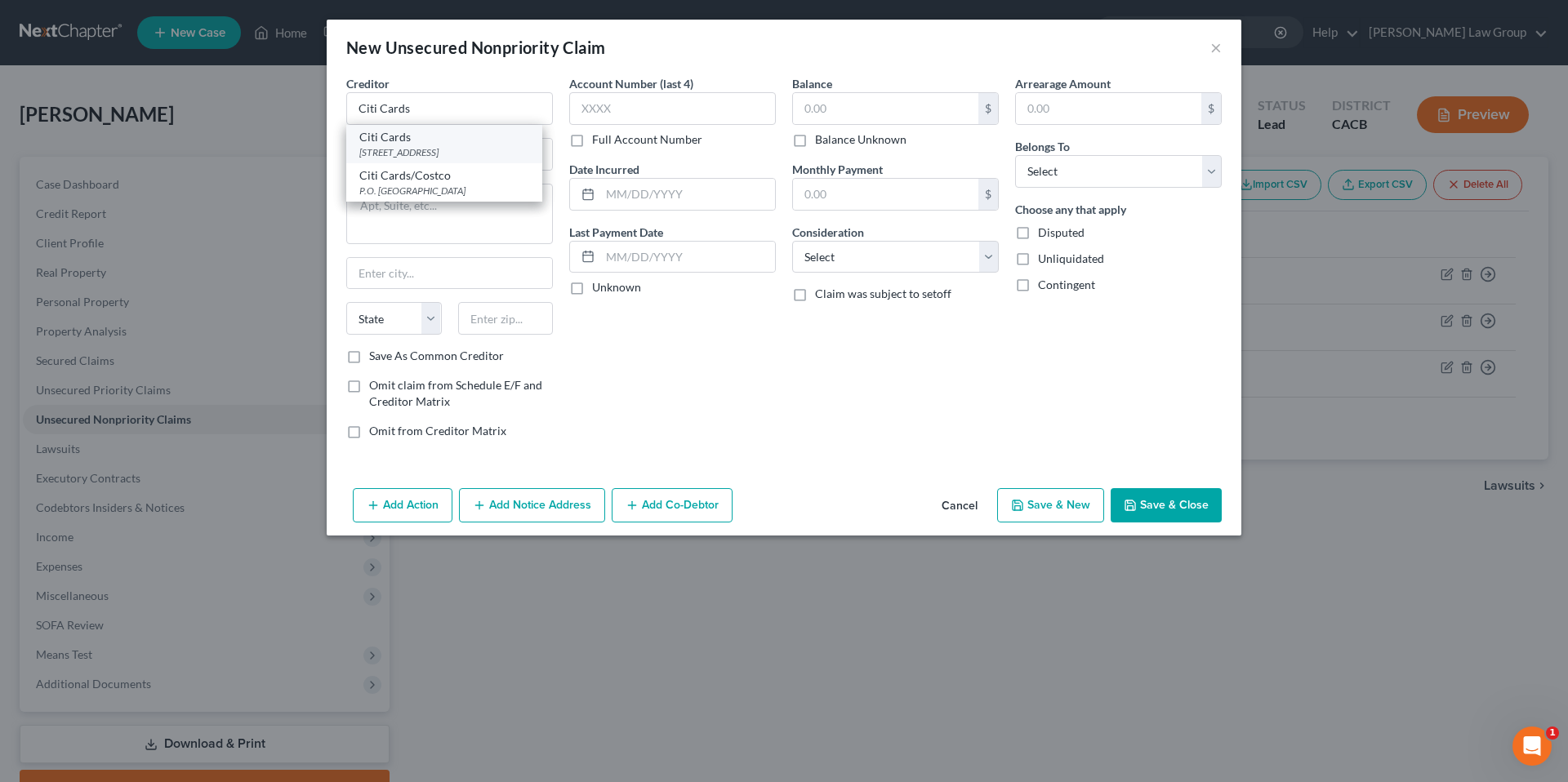
click at [416, 150] on div "PO Box 78081, Phoenix, AZ 85062" at bounding box center [444, 153] width 170 height 14
type input "PO Box 78081"
type input "Phoenix"
select select "3"
type input "85062"
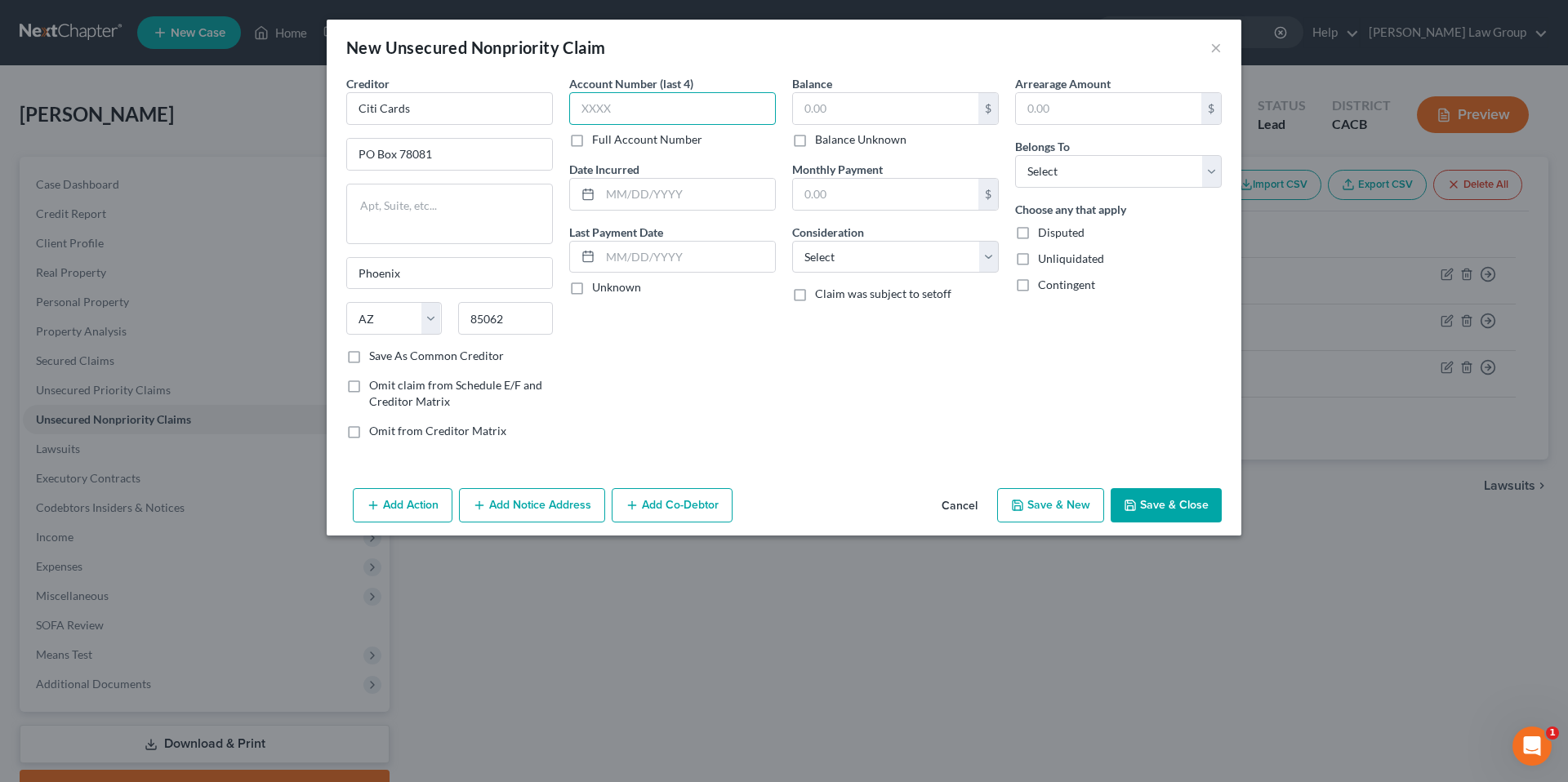
click at [616, 112] on input "text" at bounding box center [672, 109] width 207 height 33
type input "7915"
click at [592, 284] on label "Unknown" at bounding box center [616, 287] width 49 height 16
click at [598, 284] on input "Unknown" at bounding box center [604, 285] width 10 height 10
checkbox input "true"
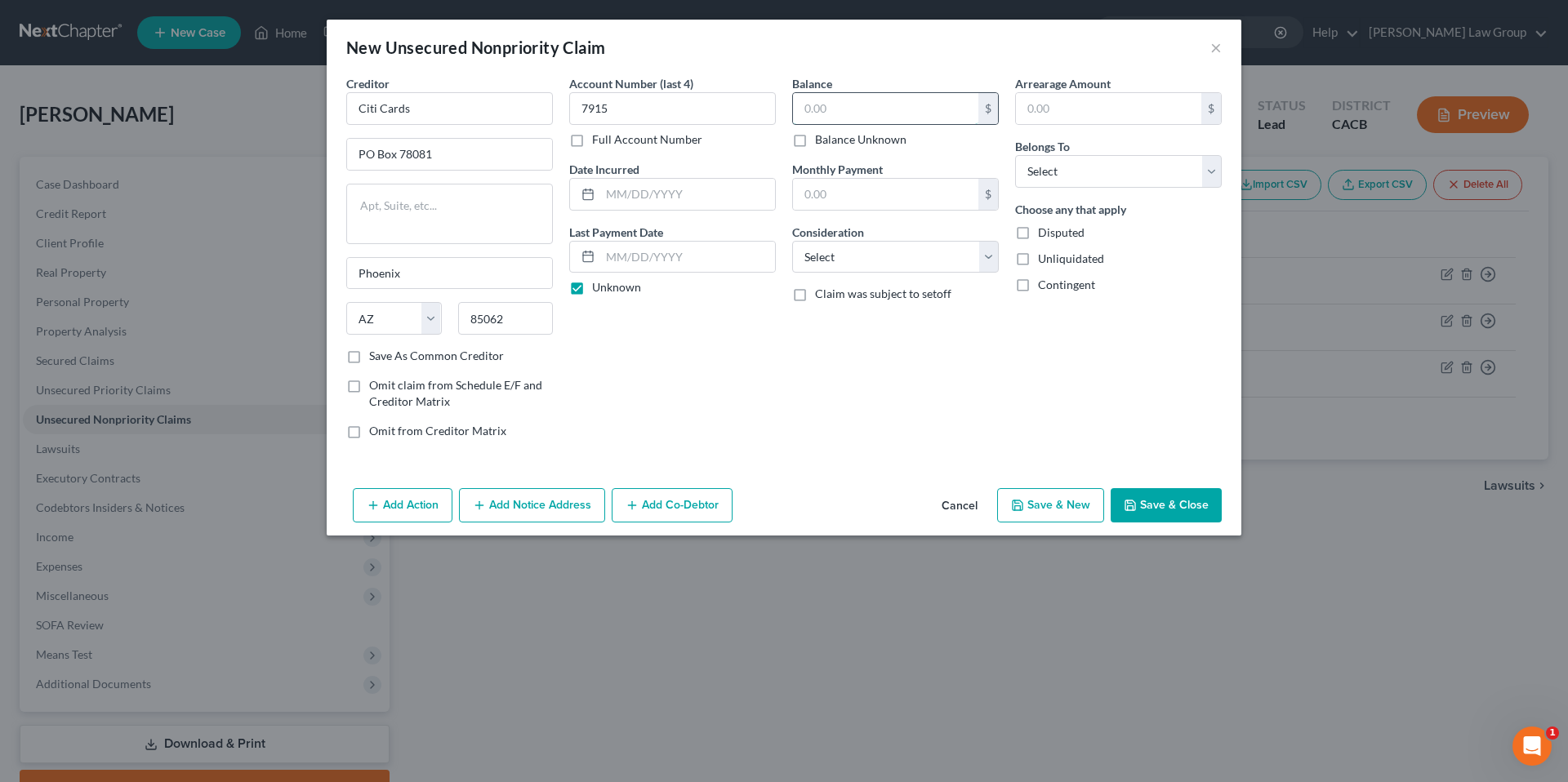
click at [851, 116] on input "text" at bounding box center [886, 109] width 185 height 31
type input "837.86"
click at [988, 257] on select "Select Cable / Satellite Services Collection Agency Credit Card Debt Debt Couns…" at bounding box center [895, 257] width 207 height 33
select select "2"
click at [792, 241] on select "Select Cable / Satellite Services Collection Agency Credit Card Debt Debt Couns…" at bounding box center [895, 257] width 207 height 33
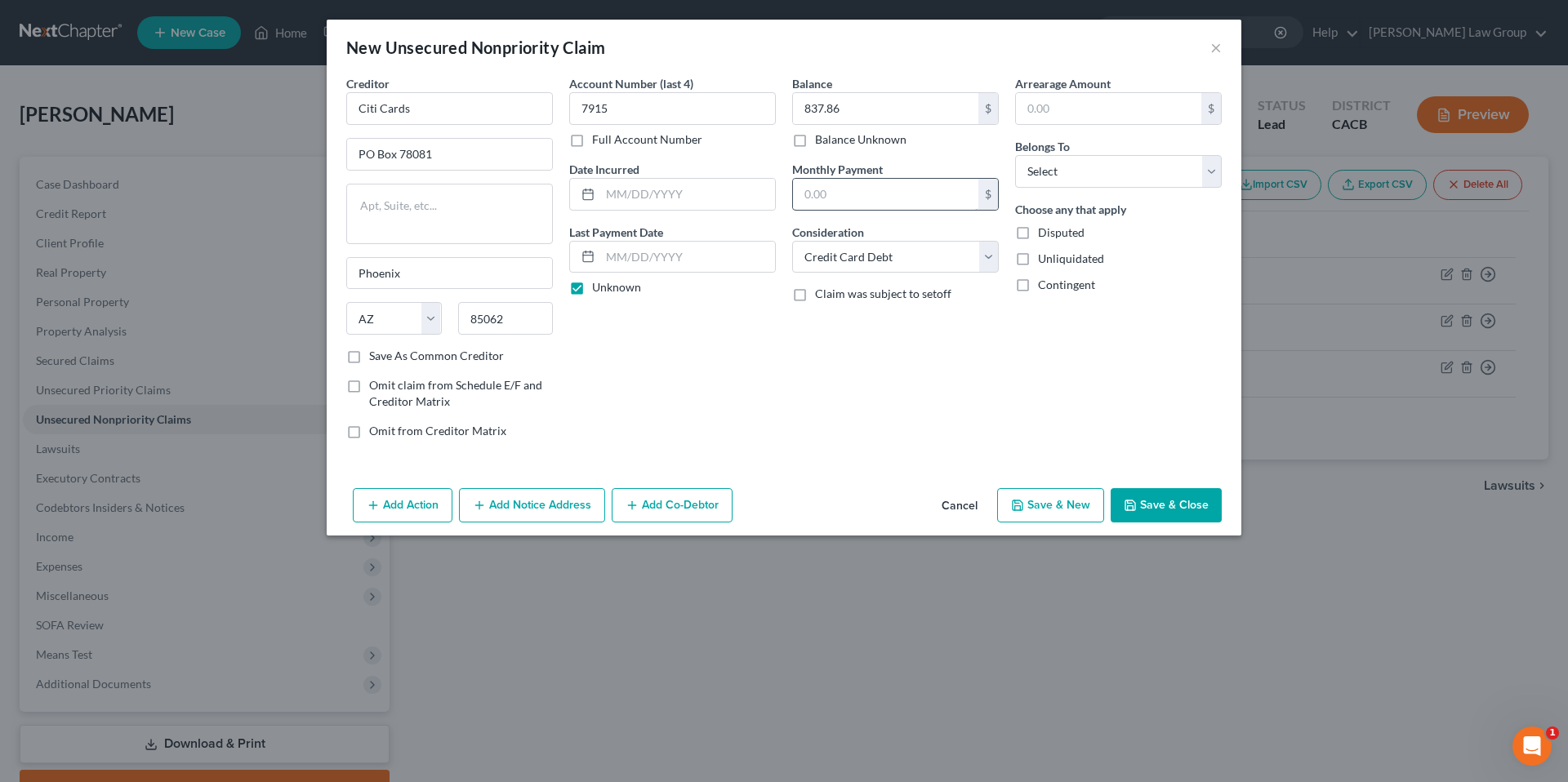
click at [878, 198] on input "text" at bounding box center [886, 195] width 185 height 31
type input "125.00"
click at [1053, 111] on input "text" at bounding box center [1108, 109] width 185 height 31
type input "837.86"
click at [1201, 167] on select "Select Debtor 1 Only Debtor 2 Only Debtor 1 And Debtor 2 Only At Least One Of T…" at bounding box center [1118, 171] width 207 height 33
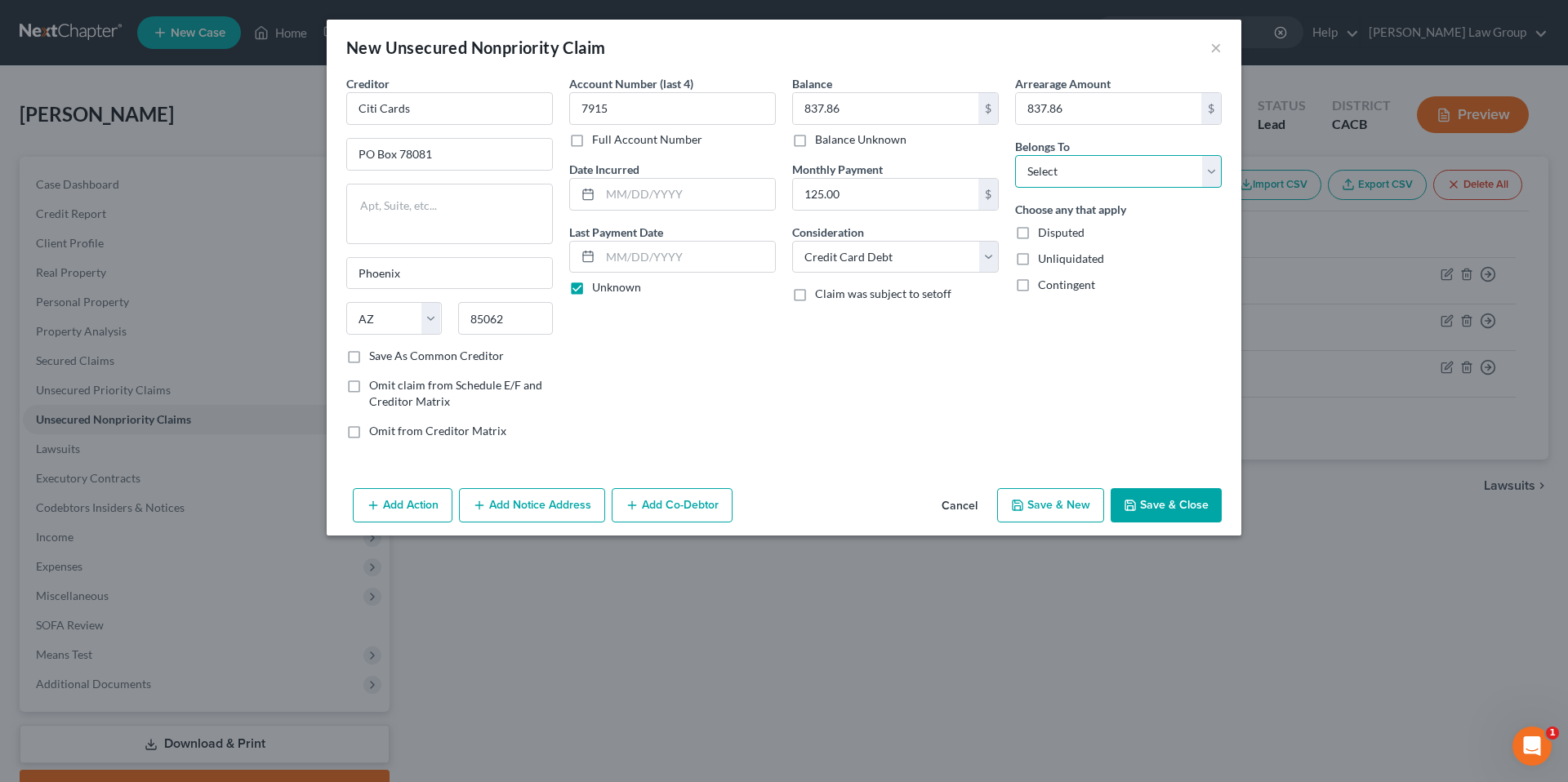
select select "0"
click at [1015, 155] on select "Select Debtor 1 Only Debtor 2 Only Debtor 1 And Debtor 2 Only At Least One Of T…" at bounding box center [1118, 171] width 207 height 33
click at [1067, 498] on button "Save & New" at bounding box center [1050, 506] width 107 height 34
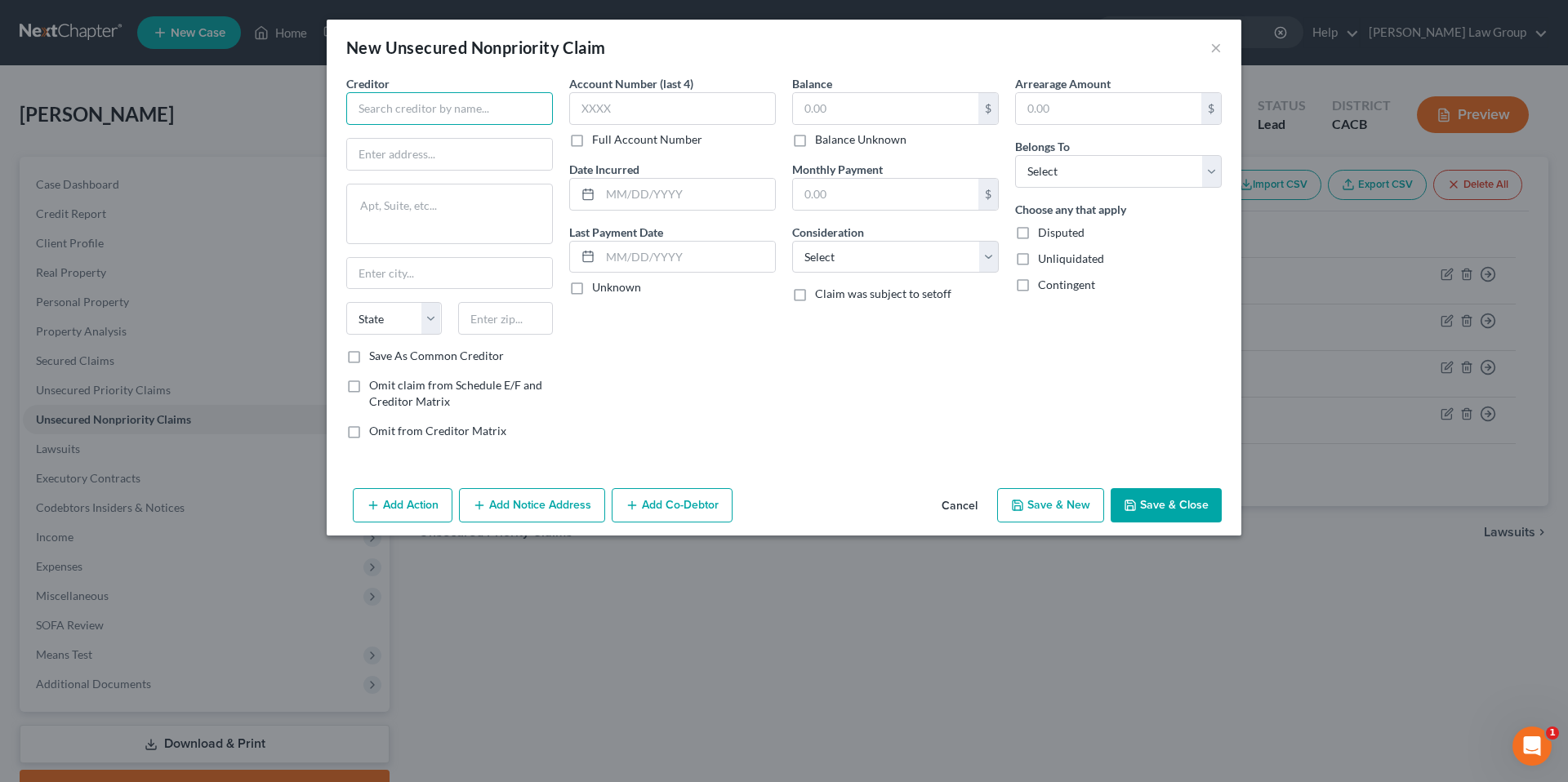
click at [508, 111] on input "text" at bounding box center [449, 109] width 207 height 33
type input "Shop Your Way Mastercard"
click at [541, 144] on input "text" at bounding box center [449, 154] width 205 height 31
click at [418, 159] on input "text" at bounding box center [449, 154] width 205 height 31
click at [525, 114] on input "Shop Your Way Mastercard" at bounding box center [449, 109] width 207 height 33
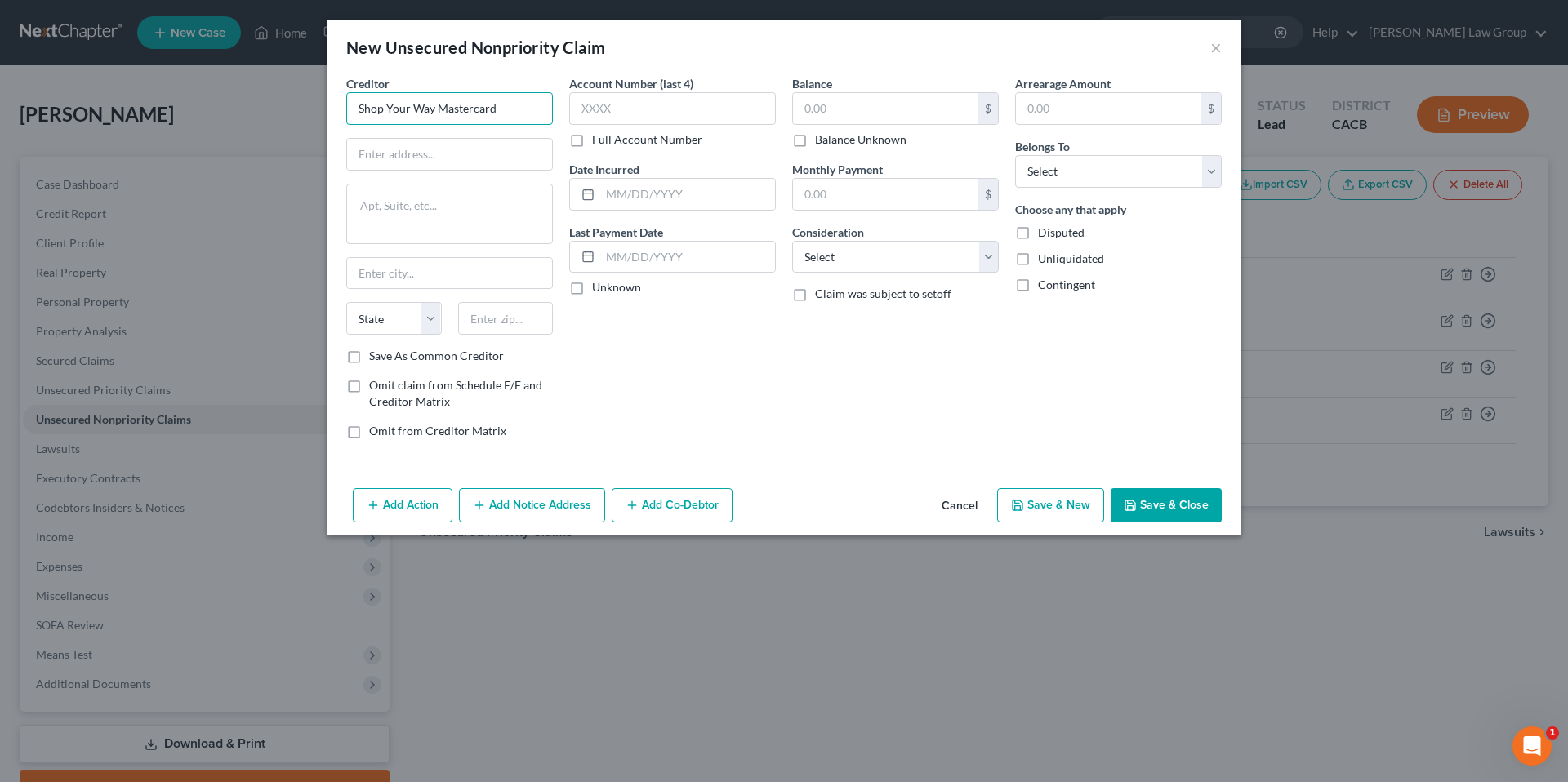
click at [525, 114] on input "Shop Your Way Mastercard" at bounding box center [449, 109] width 207 height 33
click at [448, 158] on input "text" at bounding box center [449, 154] width 205 height 31
type input "P.O. Box 6286"
click at [496, 325] on input "text" at bounding box center [505, 318] width 95 height 33
type input "57117"
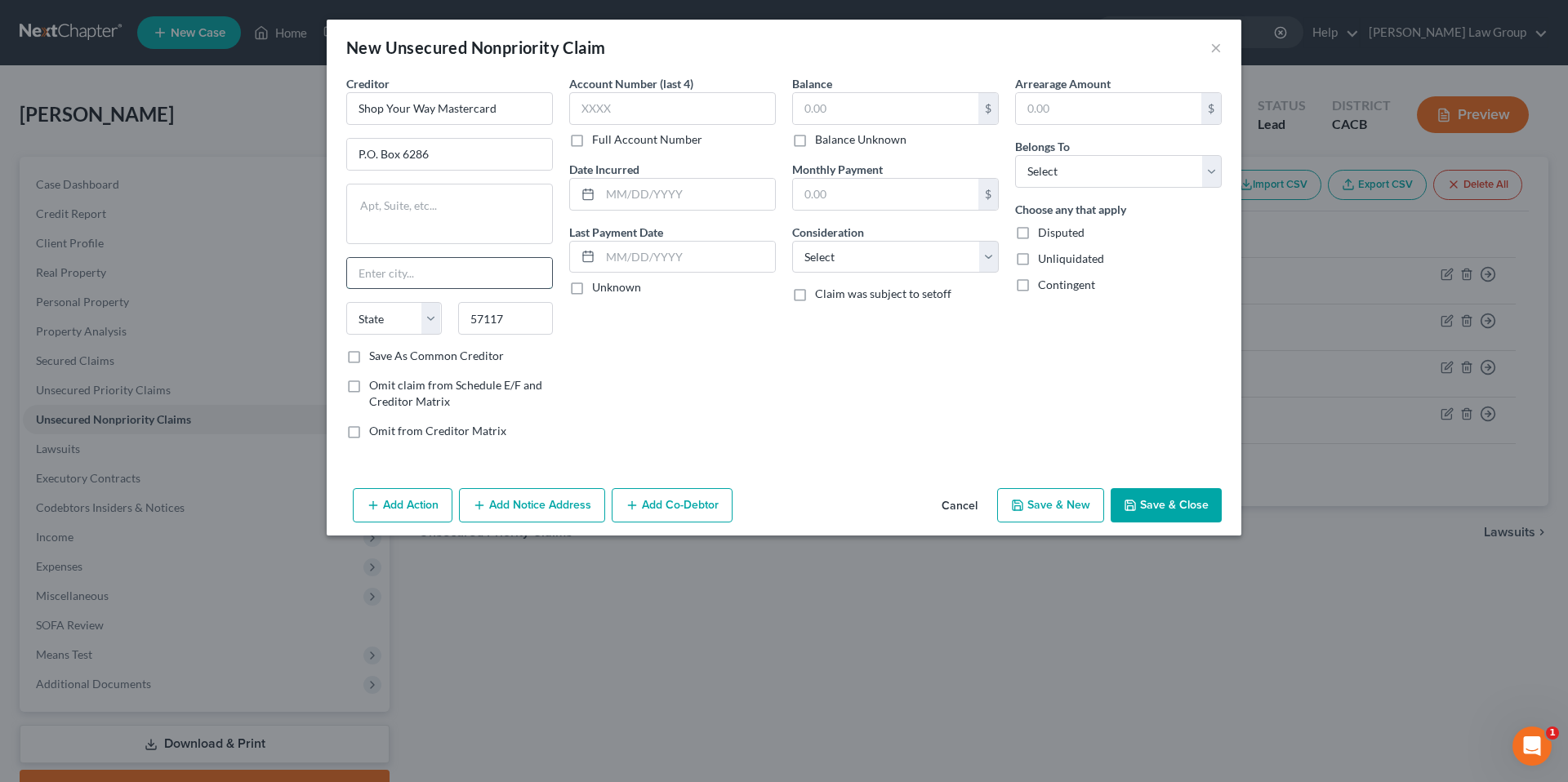
click at [440, 267] on input "text" at bounding box center [449, 274] width 205 height 31
type input "Sioux Falls"
select select "43"
click at [645, 417] on div "Account Number (last 4) Full Account Number Date Incurred Last Payment Date Unk…" at bounding box center [672, 264] width 223 height 377
click at [514, 322] on input "57117" at bounding box center [505, 318] width 95 height 33
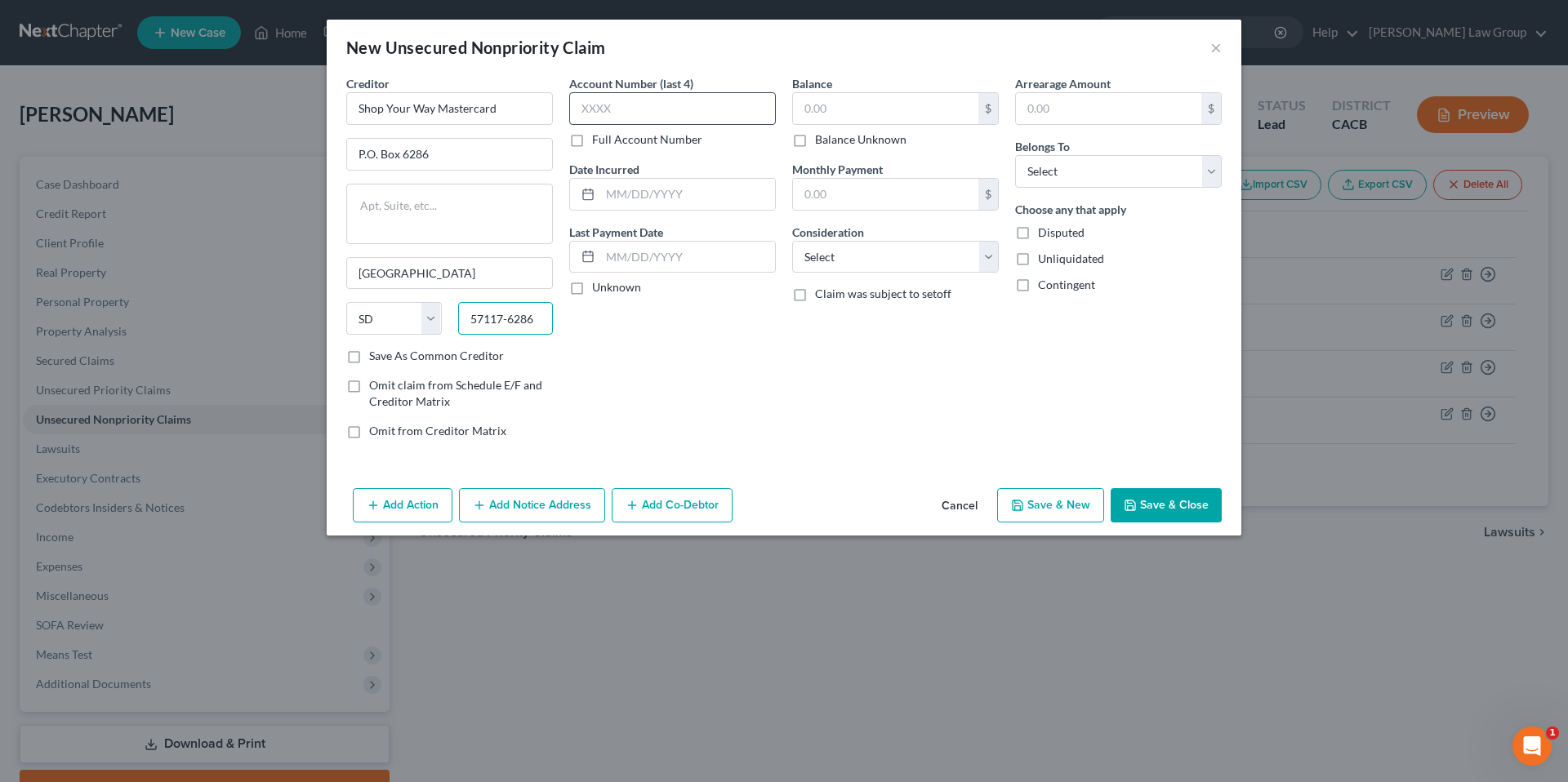
type input "57117-6286"
click at [612, 109] on input "text" at bounding box center [672, 109] width 207 height 33
type input "3248"
click at [592, 290] on label "Unknown" at bounding box center [616, 287] width 49 height 16
click at [598, 290] on input "Unknown" at bounding box center [604, 285] width 10 height 10
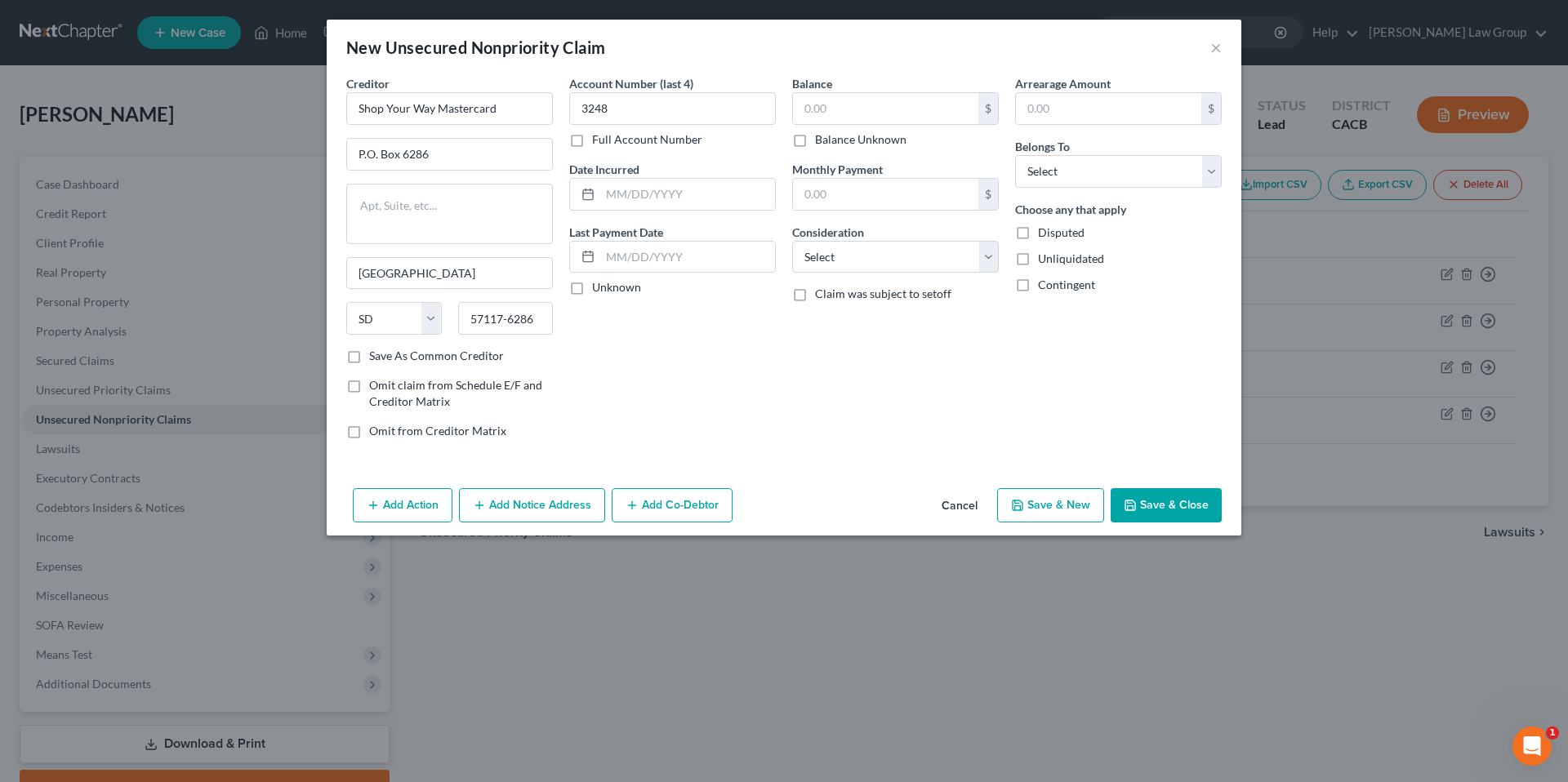
checkbox input "true"
click at [833, 100] on input "text" at bounding box center [886, 109] width 185 height 31
type input "8,207.63"
click at [824, 202] on input "text" at bounding box center [886, 195] width 185 height 31
type input "225.00"
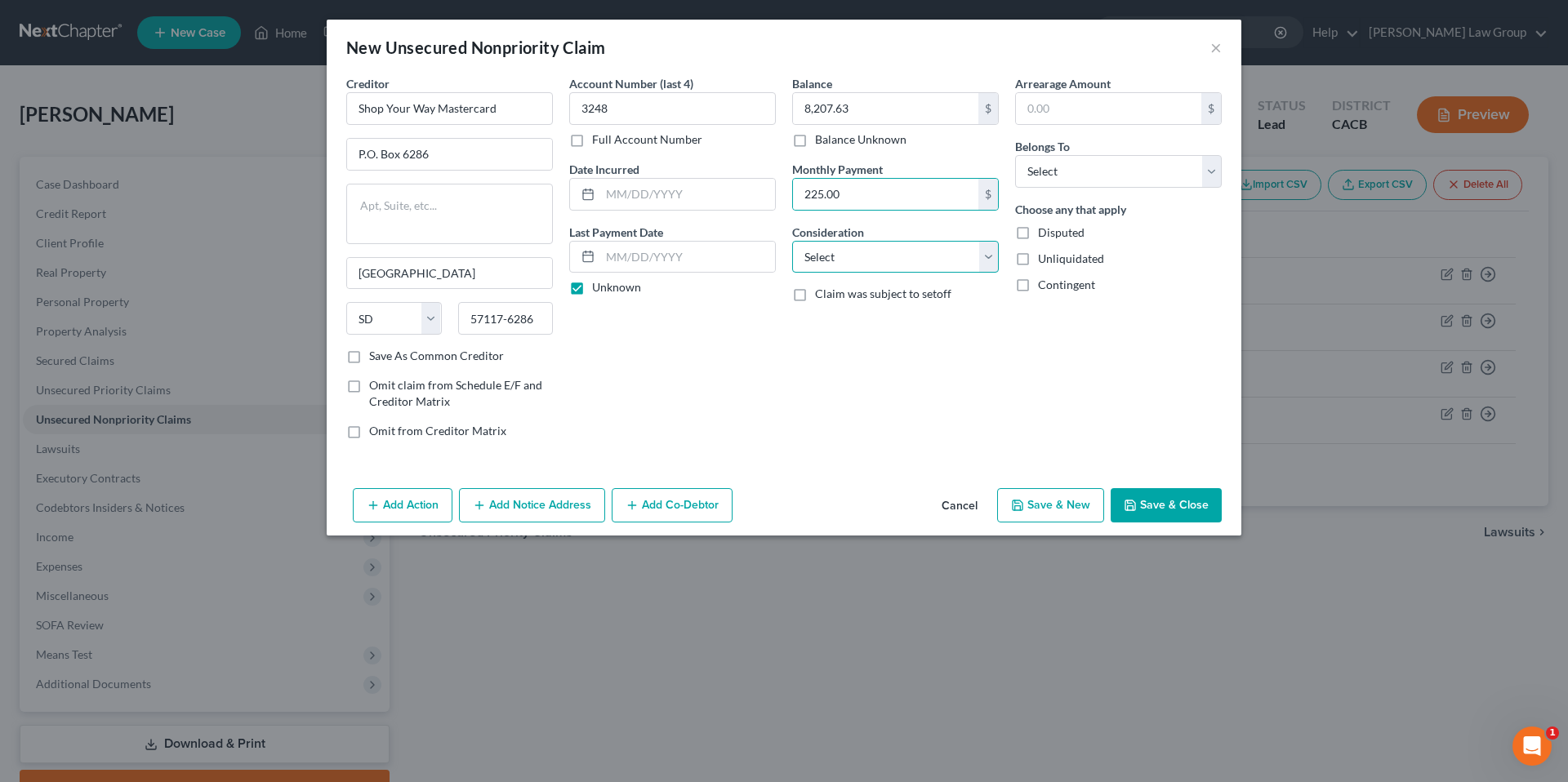
click at [988, 259] on select "Select Cable / Satellite Services Collection Agency Credit Card Debt Debt Couns…" at bounding box center [895, 257] width 207 height 33
select select "2"
click at [792, 241] on select "Select Cable / Satellite Services Collection Agency Credit Card Debt Debt Couns…" at bounding box center [895, 257] width 207 height 33
click at [1102, 105] on input "text" at bounding box center [1108, 109] width 185 height 31
type input "8,207.63"
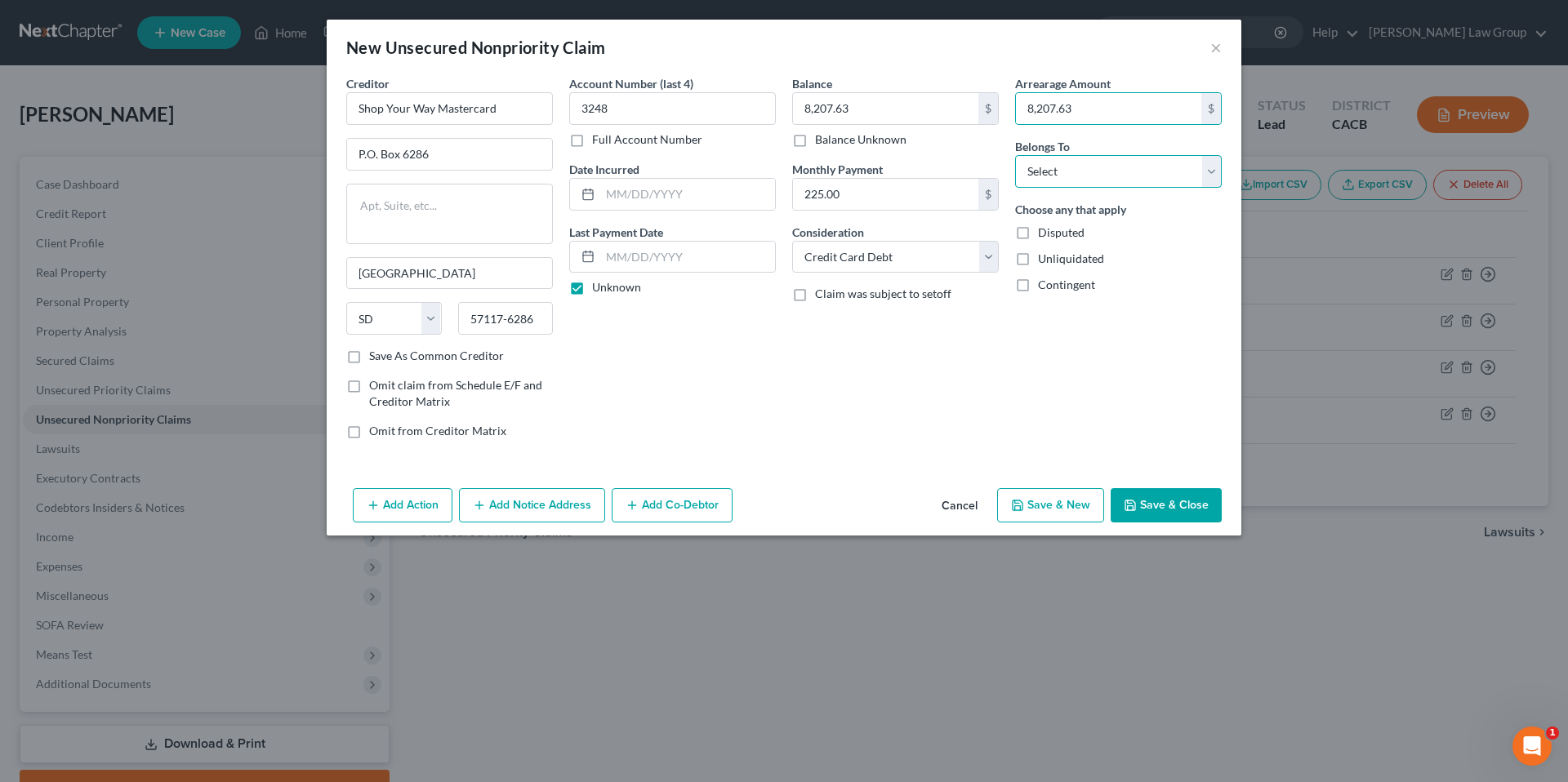
click at [1210, 174] on select "Select Debtor 1 Only Debtor 2 Only Debtor 1 And Debtor 2 Only At Least One Of T…" at bounding box center [1118, 171] width 207 height 33
select select "0"
click at [1015, 155] on select "Select Debtor 1 Only Debtor 2 Only Debtor 1 And Debtor 2 Only At Least One Of T…" at bounding box center [1118, 171] width 207 height 33
click at [1071, 502] on button "Save & New" at bounding box center [1050, 506] width 107 height 34
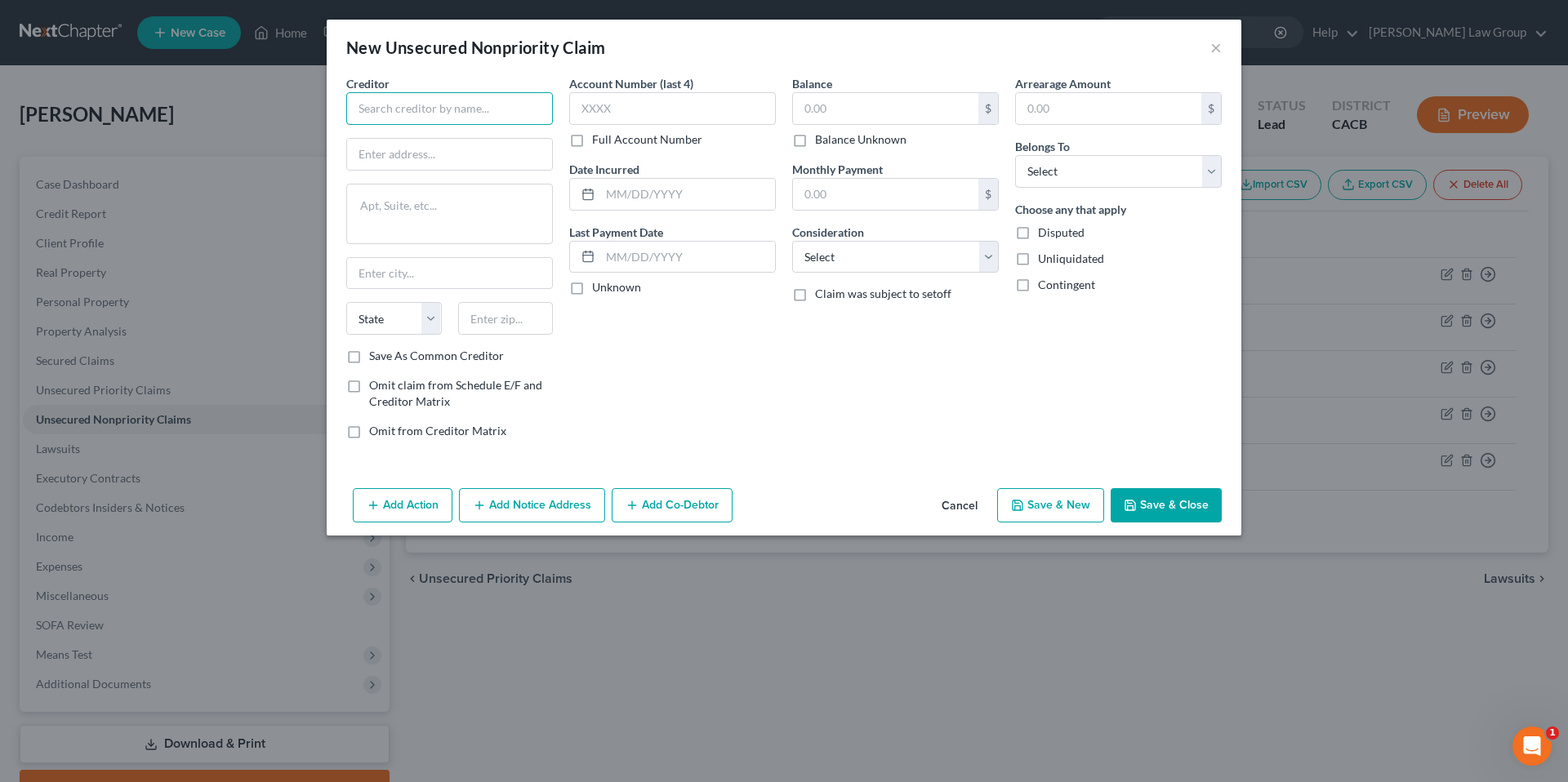
click at [514, 110] on input "text" at bounding box center [449, 109] width 207 height 33
click at [459, 114] on input "JC Penny" at bounding box center [449, 109] width 207 height 33
click at [446, 153] on input "text" at bounding box center [449, 154] width 205 height 31
type input "JC Penny"
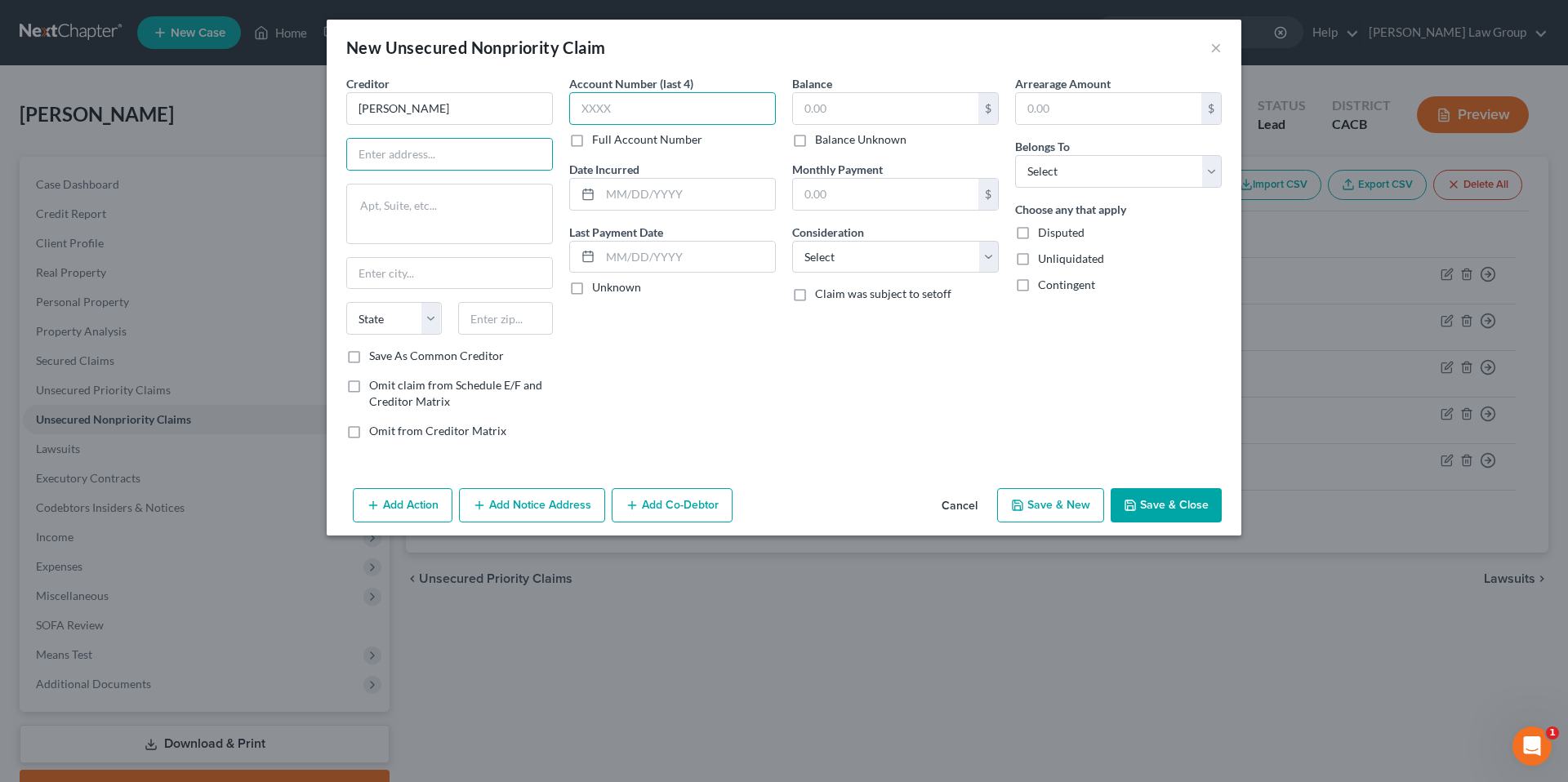
click at [616, 107] on input "text" at bounding box center [672, 109] width 207 height 33
type input "5135"
click at [438, 161] on input "text" at bounding box center [449, 154] width 205 height 31
click at [497, 159] on input "text" at bounding box center [449, 154] width 205 height 31
type input "6501 Legacy Drive"
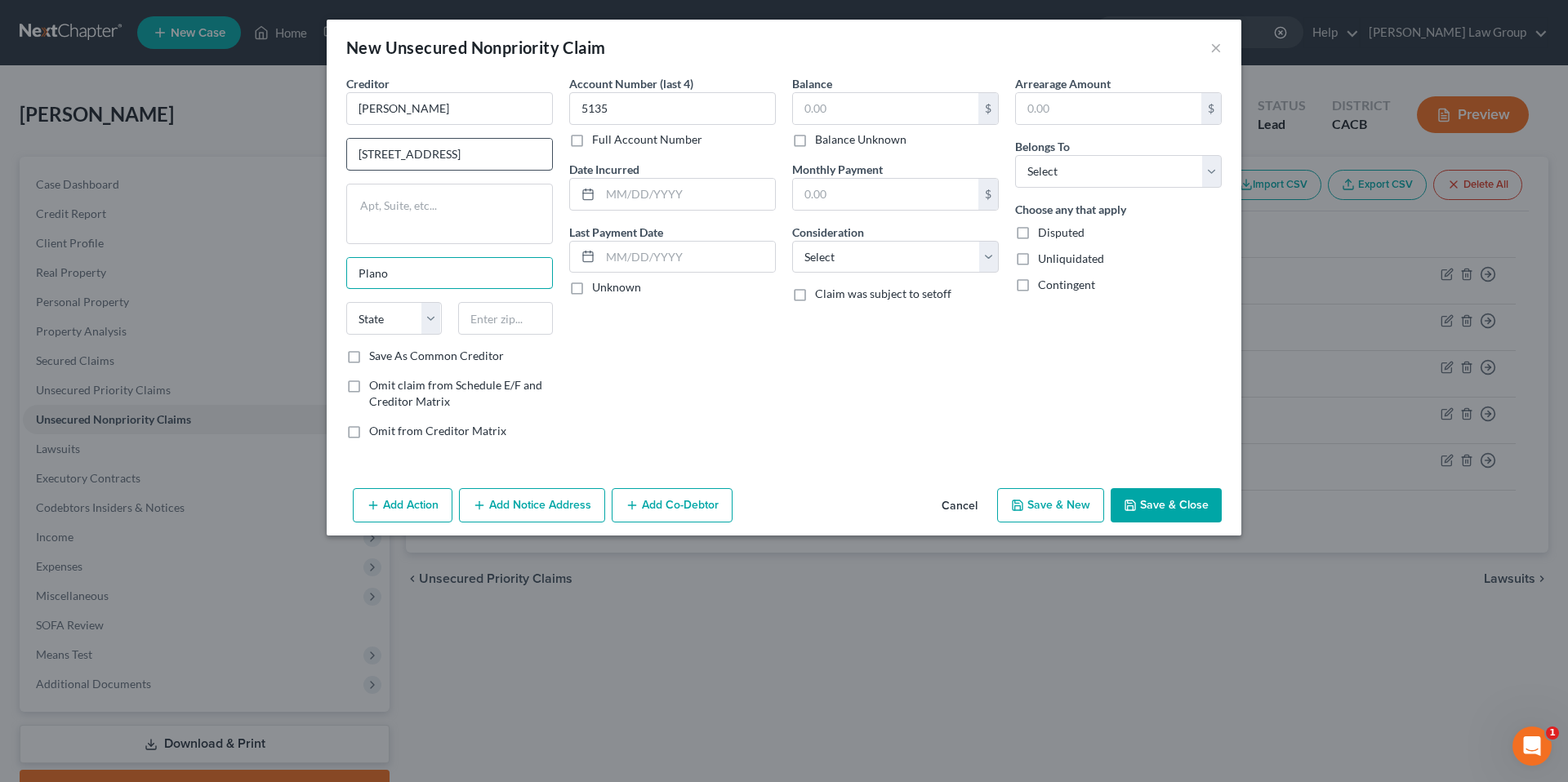
type input "Plano"
click at [427, 316] on select "State [US_STATE] AK AR AZ CA CO CT DE DC [GEOGRAPHIC_DATA] [GEOGRAPHIC_DATA] GU…" at bounding box center [394, 318] width 95 height 33
select select "45"
click at [346, 302] on select "State [US_STATE] AK AR AZ CA CO CT DE DC [GEOGRAPHIC_DATA] [GEOGRAPHIC_DATA] GU…" at bounding box center [394, 318] width 95 height 33
click at [514, 323] on input "text" at bounding box center [505, 318] width 95 height 33
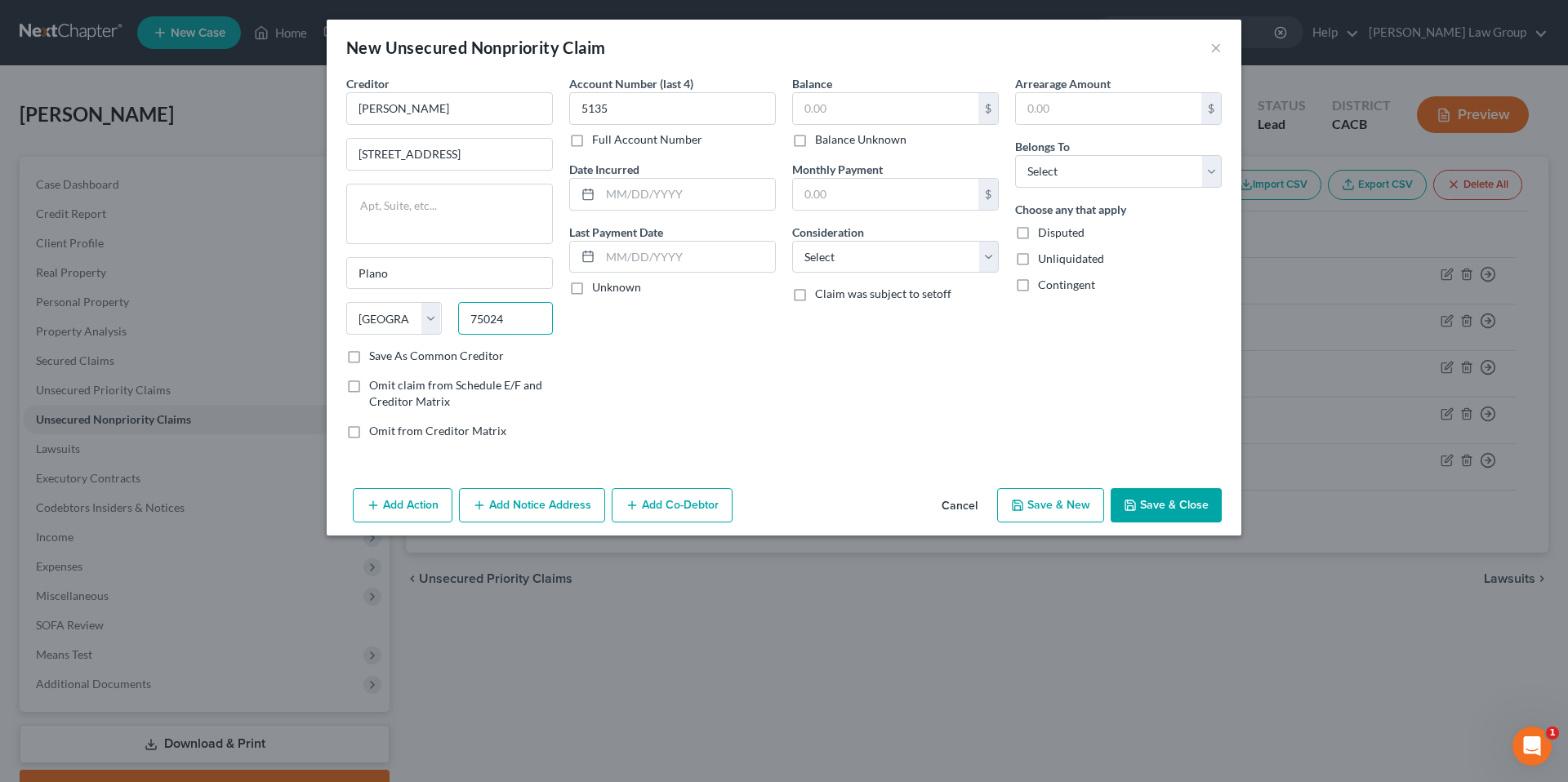
type input "75024"
click at [592, 292] on label "Unknown" at bounding box center [616, 287] width 49 height 16
click at [598, 290] on input "Unknown" at bounding box center [604, 285] width 10 height 10
checkbox input "true"
click at [851, 105] on input "text" at bounding box center [886, 109] width 185 height 31
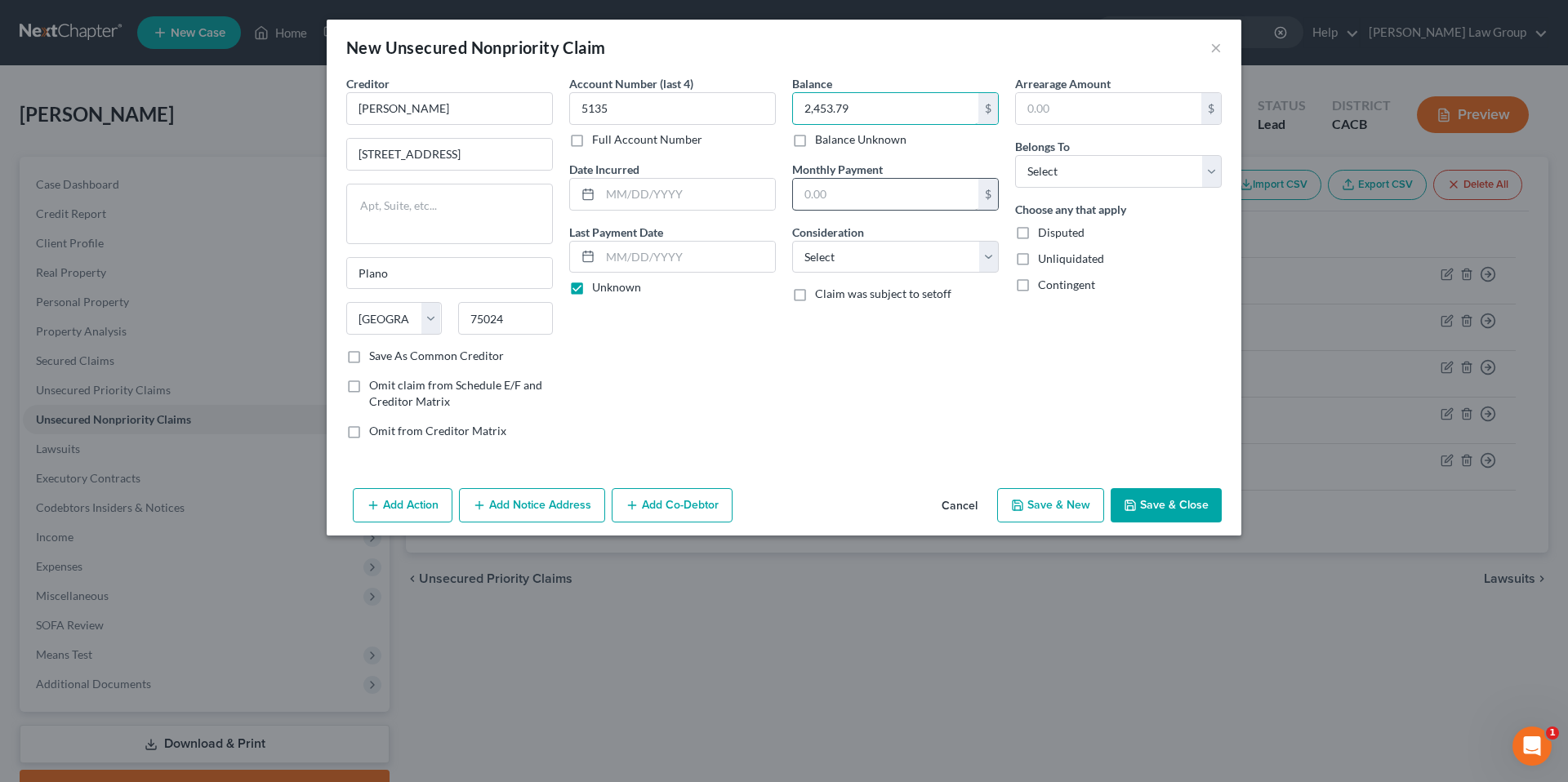
type input "2,453.79"
click at [864, 188] on input "text" at bounding box center [886, 195] width 185 height 31
type input "150.00"
click at [989, 257] on select "Select Cable / Satellite Services Collection Agency Credit Card Debt Debt Couns…" at bounding box center [895, 257] width 207 height 33
select select "2"
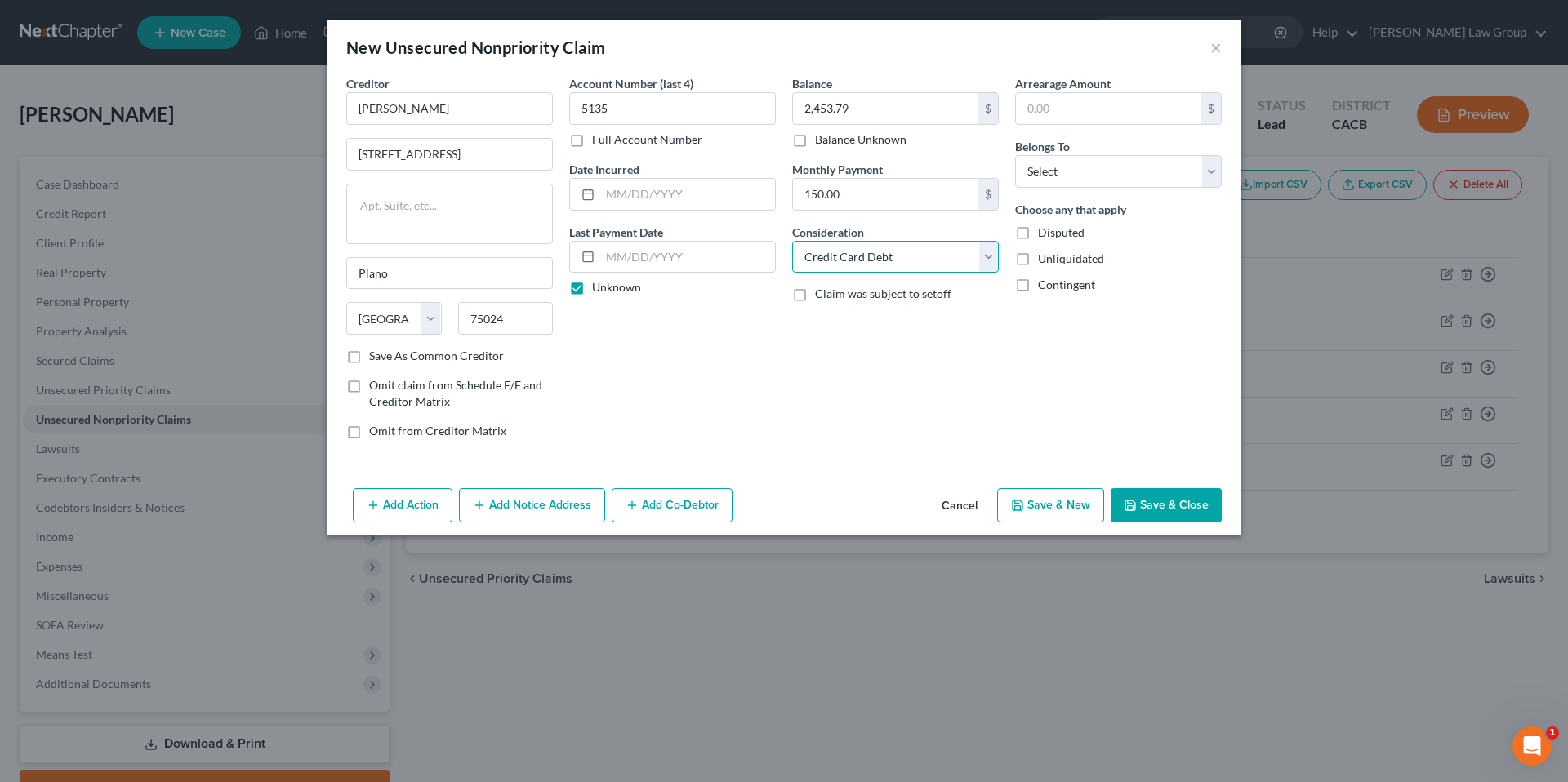
click at [792, 241] on select "Select Cable / Satellite Services Collection Agency Credit Card Debt Debt Couns…" at bounding box center [895, 257] width 207 height 33
click at [1026, 110] on input "text" at bounding box center [1108, 109] width 185 height 31
type input "2,453.79"
click at [1210, 177] on select "Select Debtor 1 Only Debtor 2 Only Debtor 1 And Debtor 2 Only At Least One Of T…" at bounding box center [1118, 171] width 207 height 33
select select "0"
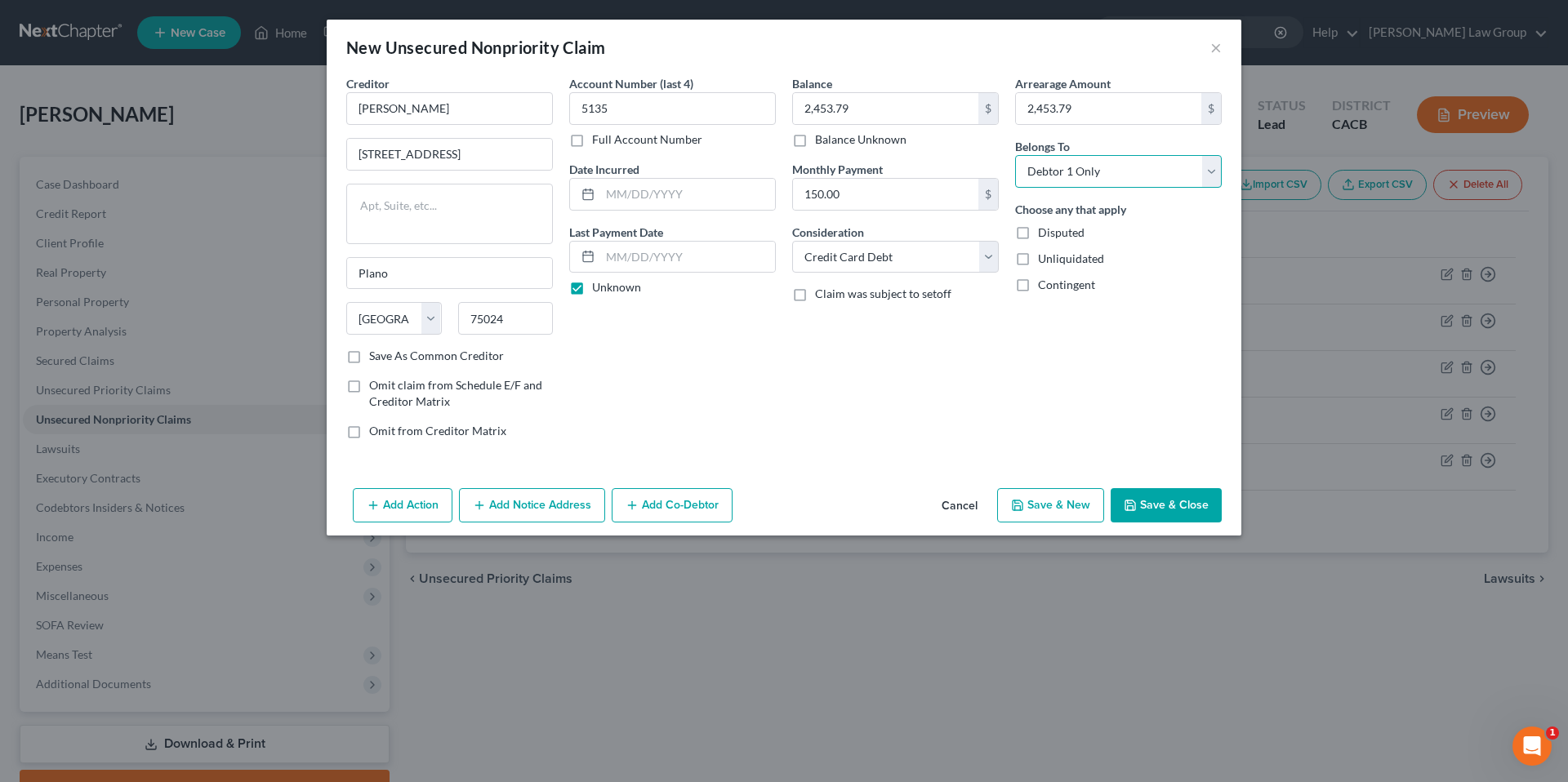
click at [1015, 155] on select "Select Debtor 1 Only Debtor 2 Only Debtor 1 And Debtor 2 Only At Least One Of T…" at bounding box center [1118, 171] width 207 height 33
click at [1064, 503] on button "Save & New" at bounding box center [1050, 506] width 107 height 34
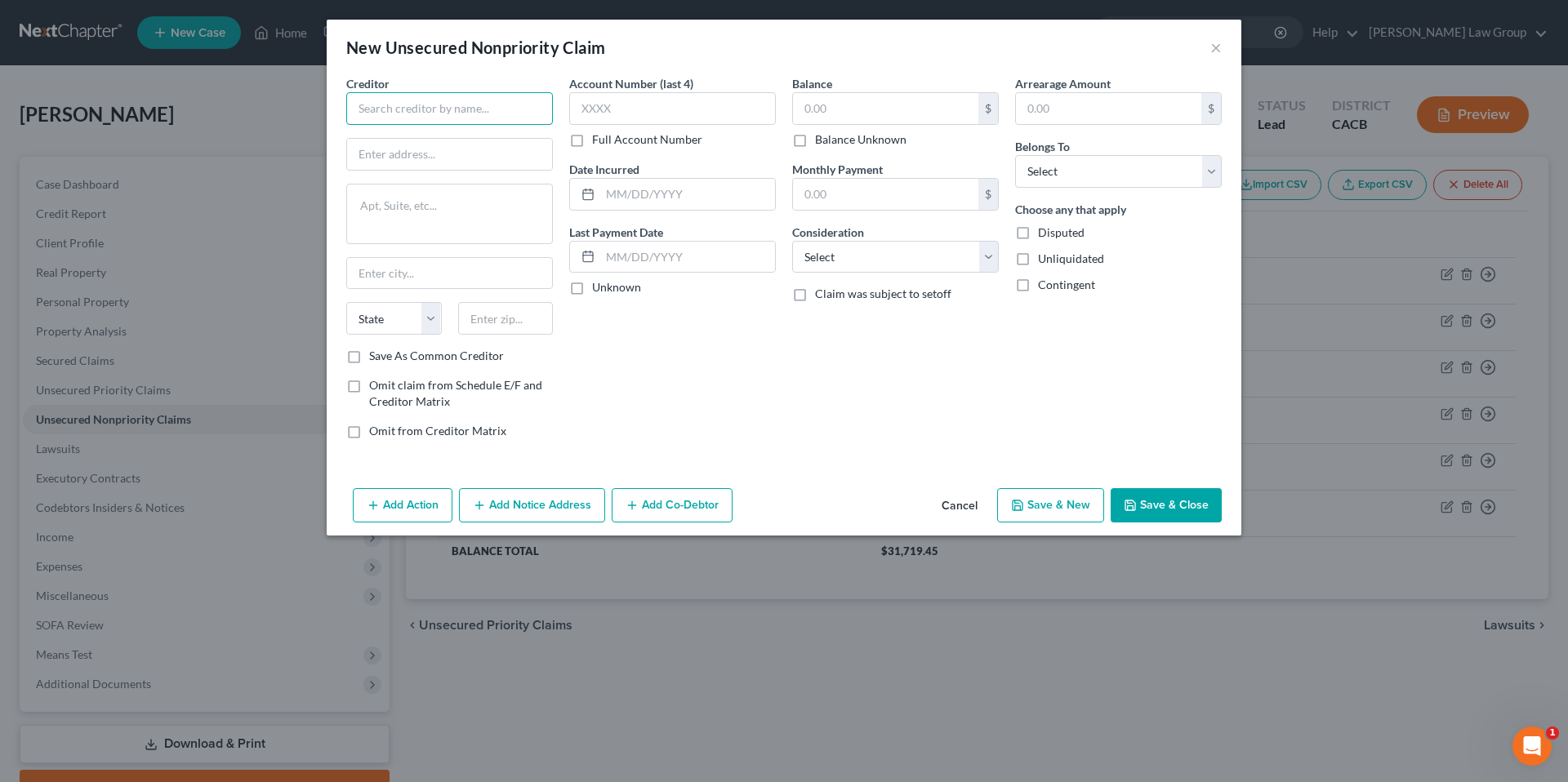
click at [462, 111] on input "text" at bounding box center [449, 109] width 207 height 33
type input "Comenity NFL Extra Points Visa"
click at [445, 148] on input "text" at bounding box center [449, 154] width 205 height 31
click at [381, 151] on input "text" at bounding box center [449, 154] width 205 height 31
type input "P.O. Box 650967"
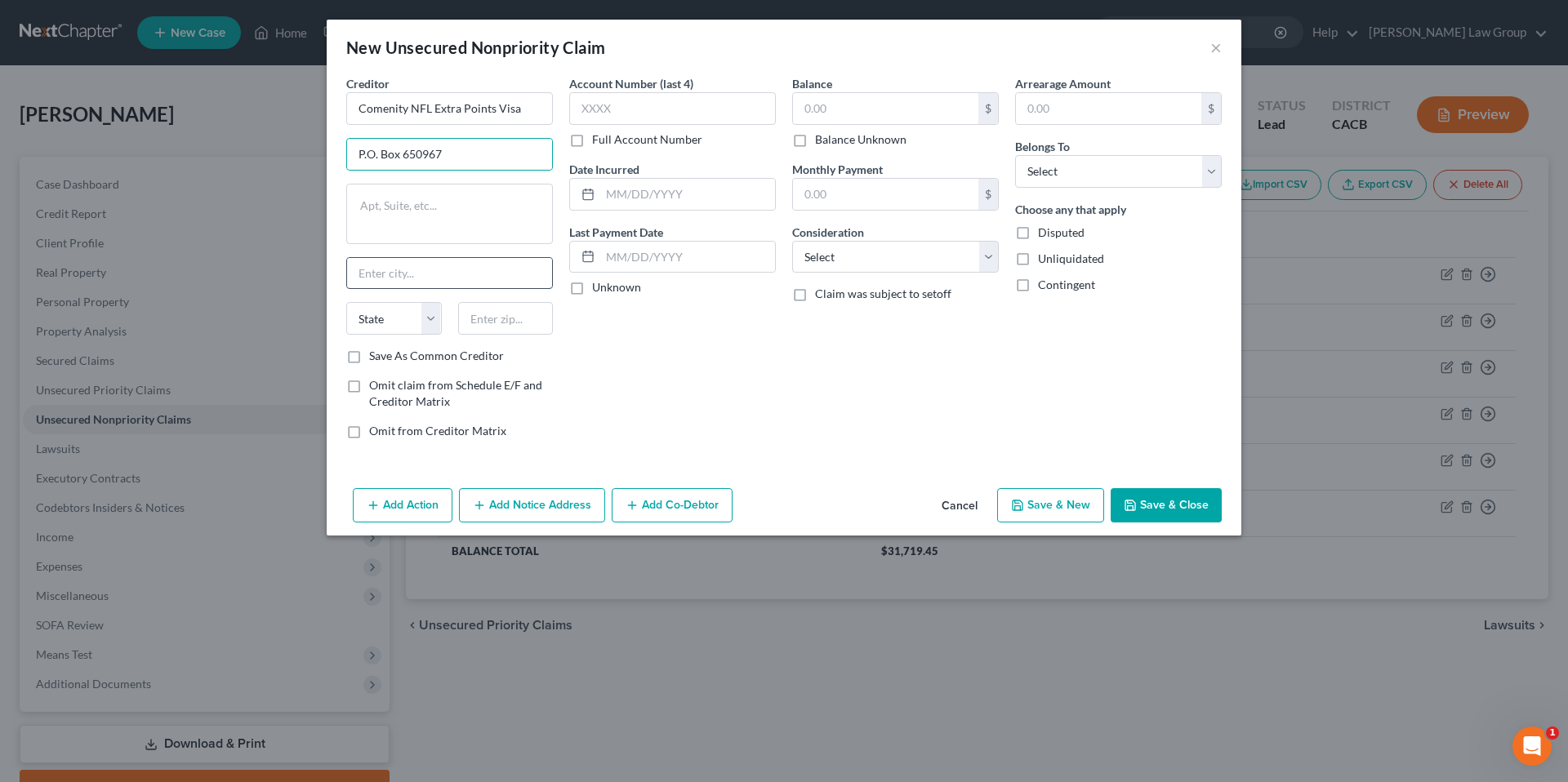
click at [418, 279] on input "text" at bounding box center [449, 274] width 205 height 31
type input "Dallas"
click at [429, 317] on select "State [US_STATE] AK AR AZ CA CO CT DE DC [GEOGRAPHIC_DATA] [GEOGRAPHIC_DATA] GU…" at bounding box center [394, 318] width 95 height 33
select select "45"
click at [346, 302] on select "State [US_STATE] AK AR AZ CA CO CT DE DC [GEOGRAPHIC_DATA] [GEOGRAPHIC_DATA] GU…" at bounding box center [394, 318] width 95 height 33
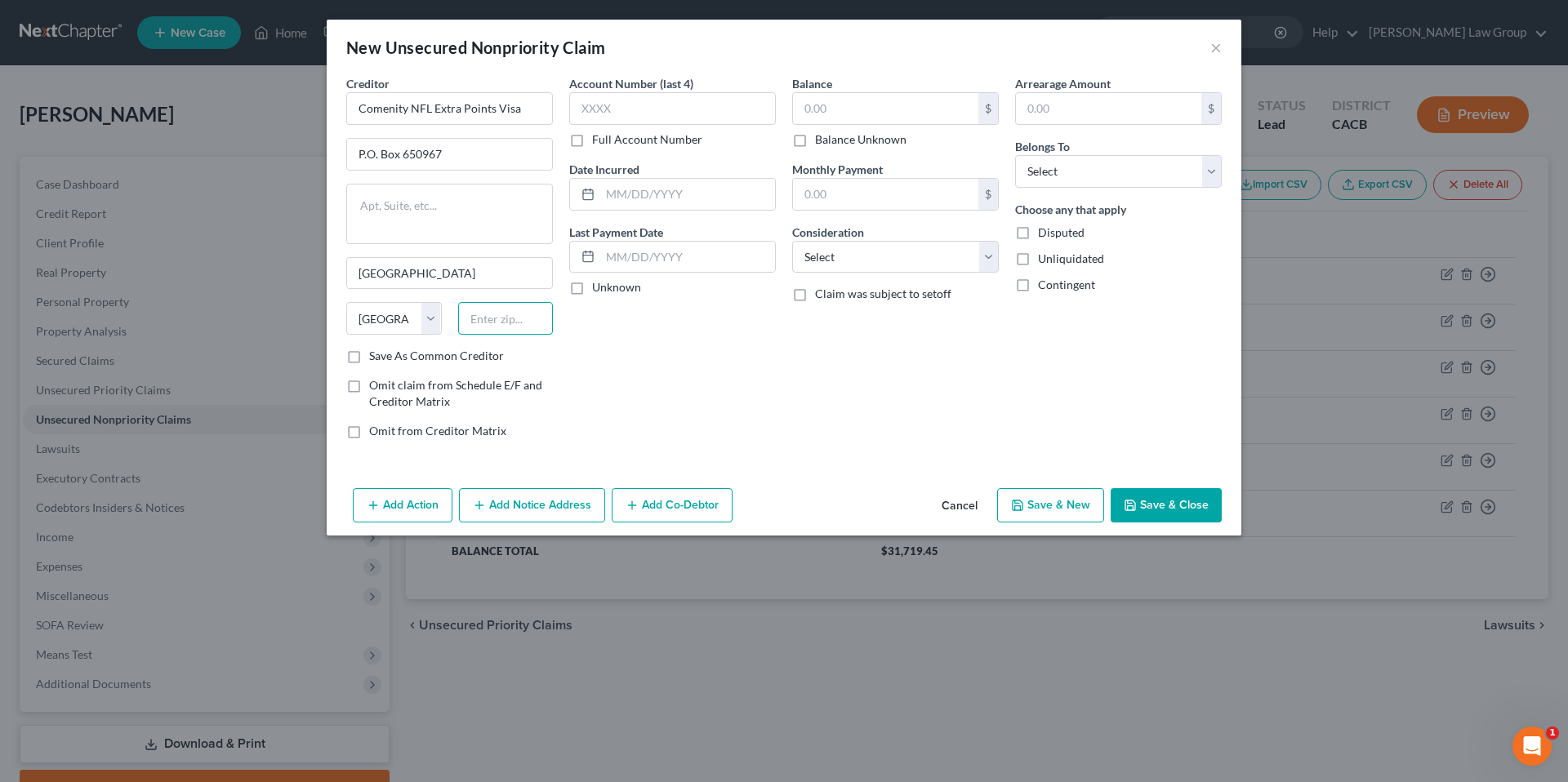
click at [523, 322] on input "text" at bounding box center [505, 318] width 95 height 33
type input "75265-0967"
click at [645, 115] on input "text" at bounding box center [672, 109] width 207 height 33
type input "0985"
click at [592, 287] on label "Unknown" at bounding box center [616, 287] width 49 height 16
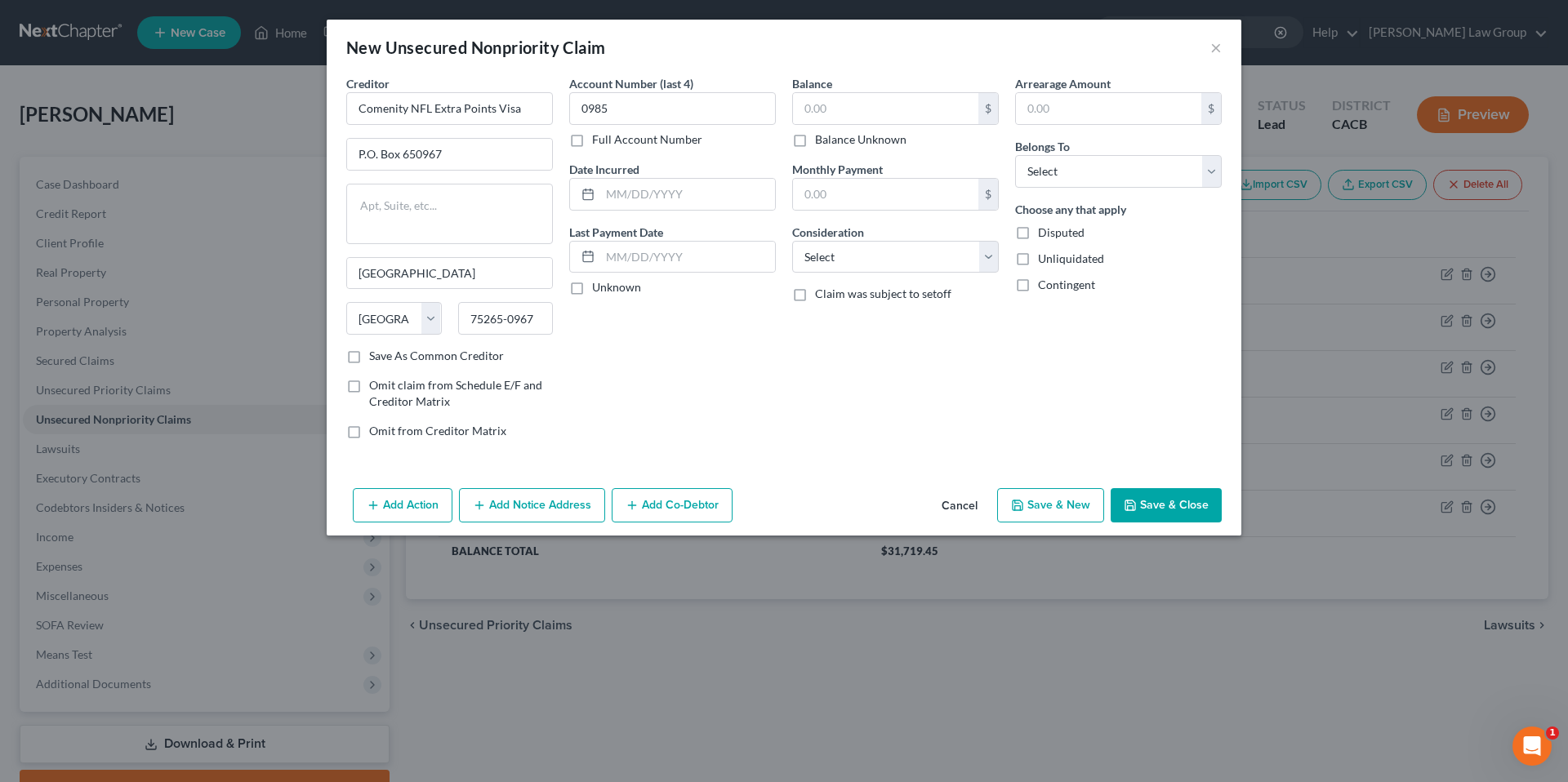
click at [598, 287] on input "Unknown" at bounding box center [604, 285] width 10 height 10
click at [886, 111] on input "text" at bounding box center [886, 109] width 185 height 31
click at [900, 192] on input "text" at bounding box center [886, 195] width 185 height 31
click at [986, 261] on select "Select Cable / Satellite Services Collection Agency Credit Card Debt Debt Couns…" at bounding box center [895, 257] width 207 height 33
click at [792, 241] on select "Select Cable / Satellite Services Collection Agency Credit Card Debt Debt Couns…" at bounding box center [895, 257] width 207 height 33
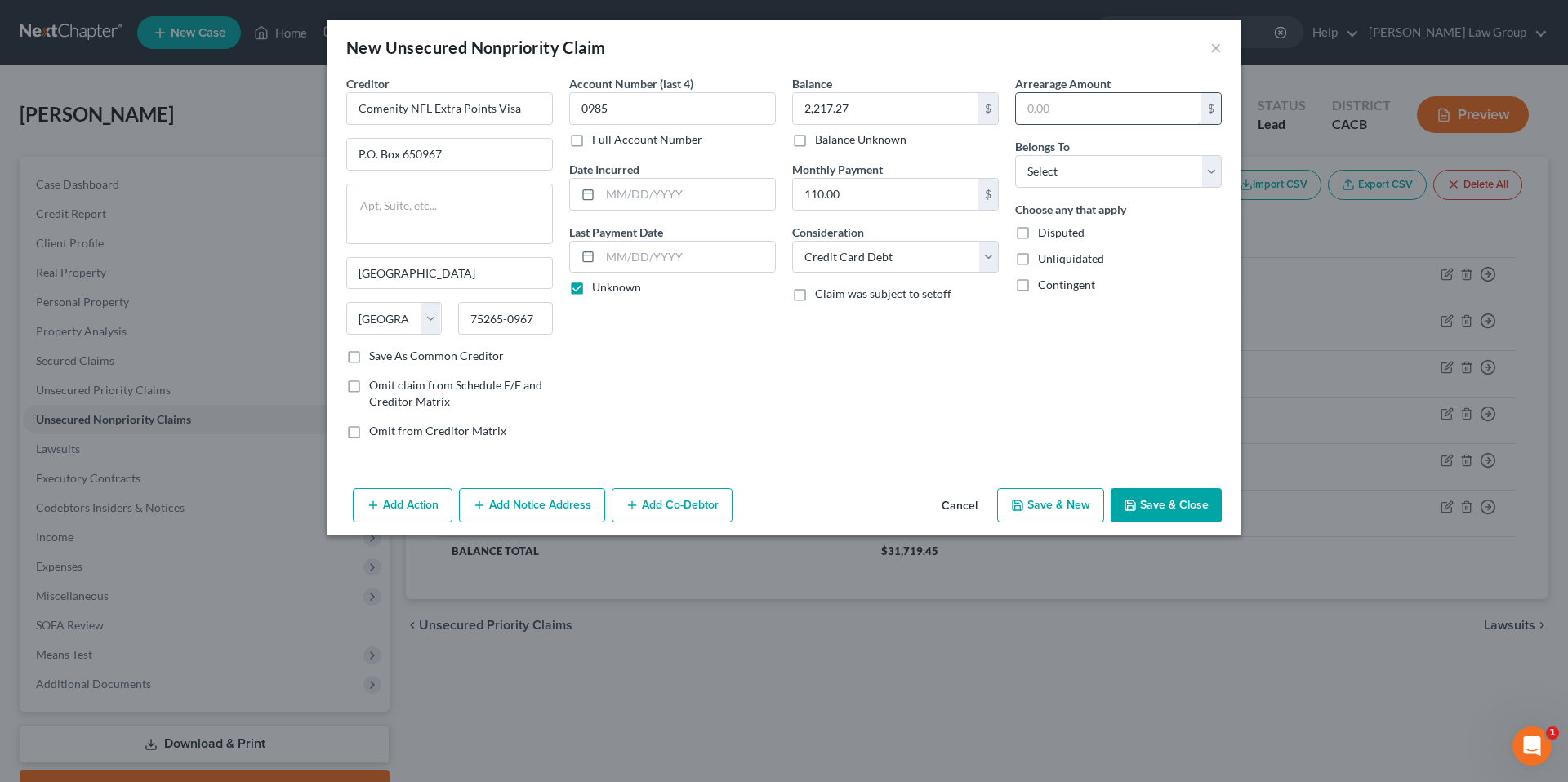
click at [1073, 106] on input "text" at bounding box center [1108, 109] width 185 height 31
click at [1211, 176] on select "Select Debtor 1 Only Debtor 2 Only Debtor 1 And Debtor 2 Only At Least One Of T…" at bounding box center [1118, 171] width 207 height 33
click at [1015, 155] on select "Select Debtor 1 Only Debtor 2 Only Debtor 1 And Debtor 2 Only At Least One Of T…" at bounding box center [1118, 171] width 207 height 33
click at [1063, 507] on button "Save & New" at bounding box center [1050, 506] width 107 height 34
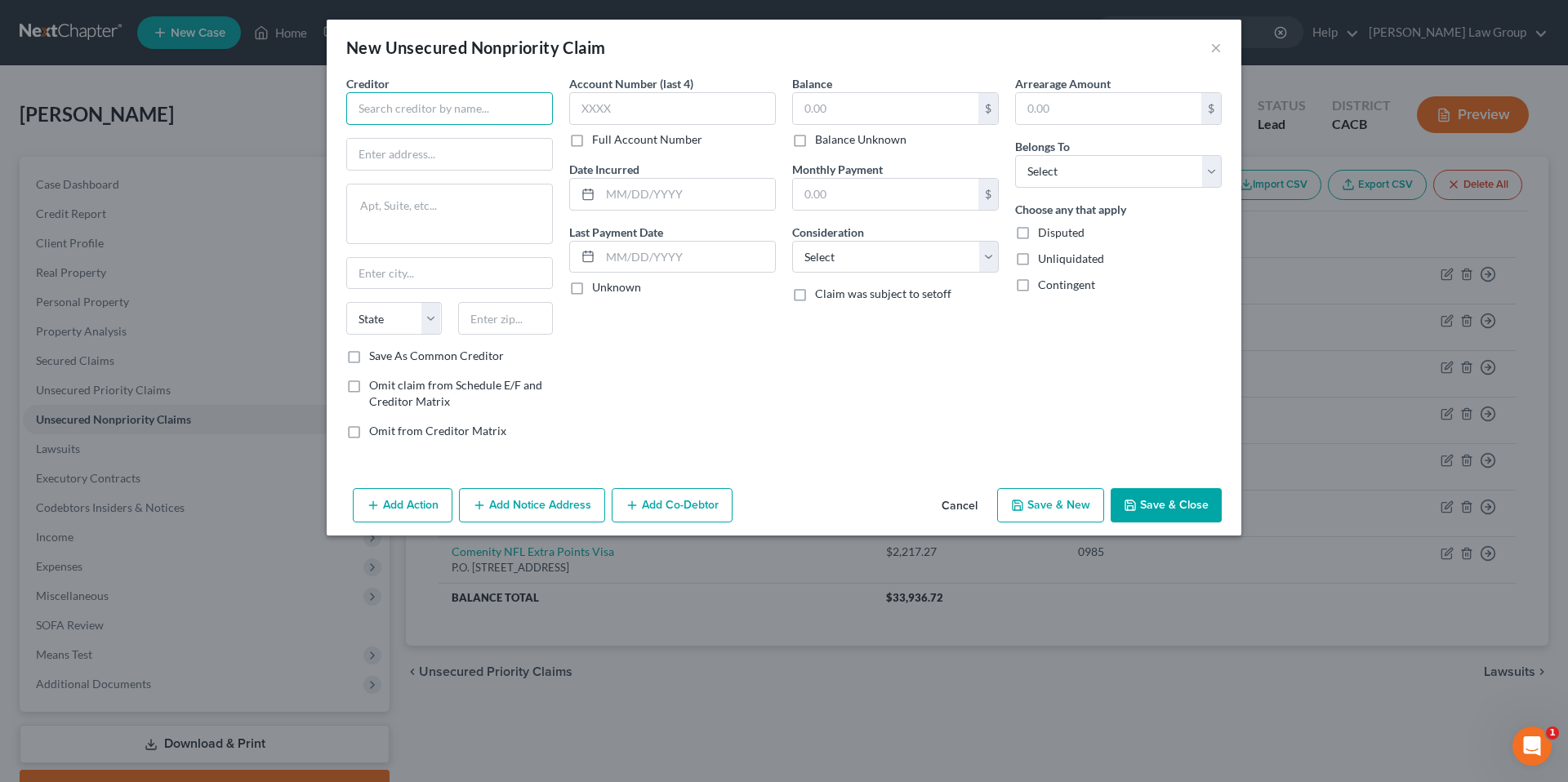
click at [494, 117] on input "text" at bounding box center [449, 109] width 207 height 33
click at [490, 153] on input "text" at bounding box center [449, 154] width 205 height 31
click at [489, 318] on input "text" at bounding box center [505, 318] width 95 height 33
click at [464, 281] on input "text" at bounding box center [449, 274] width 205 height 31
click at [453, 281] on input "Dallas" at bounding box center [449, 274] width 205 height 31
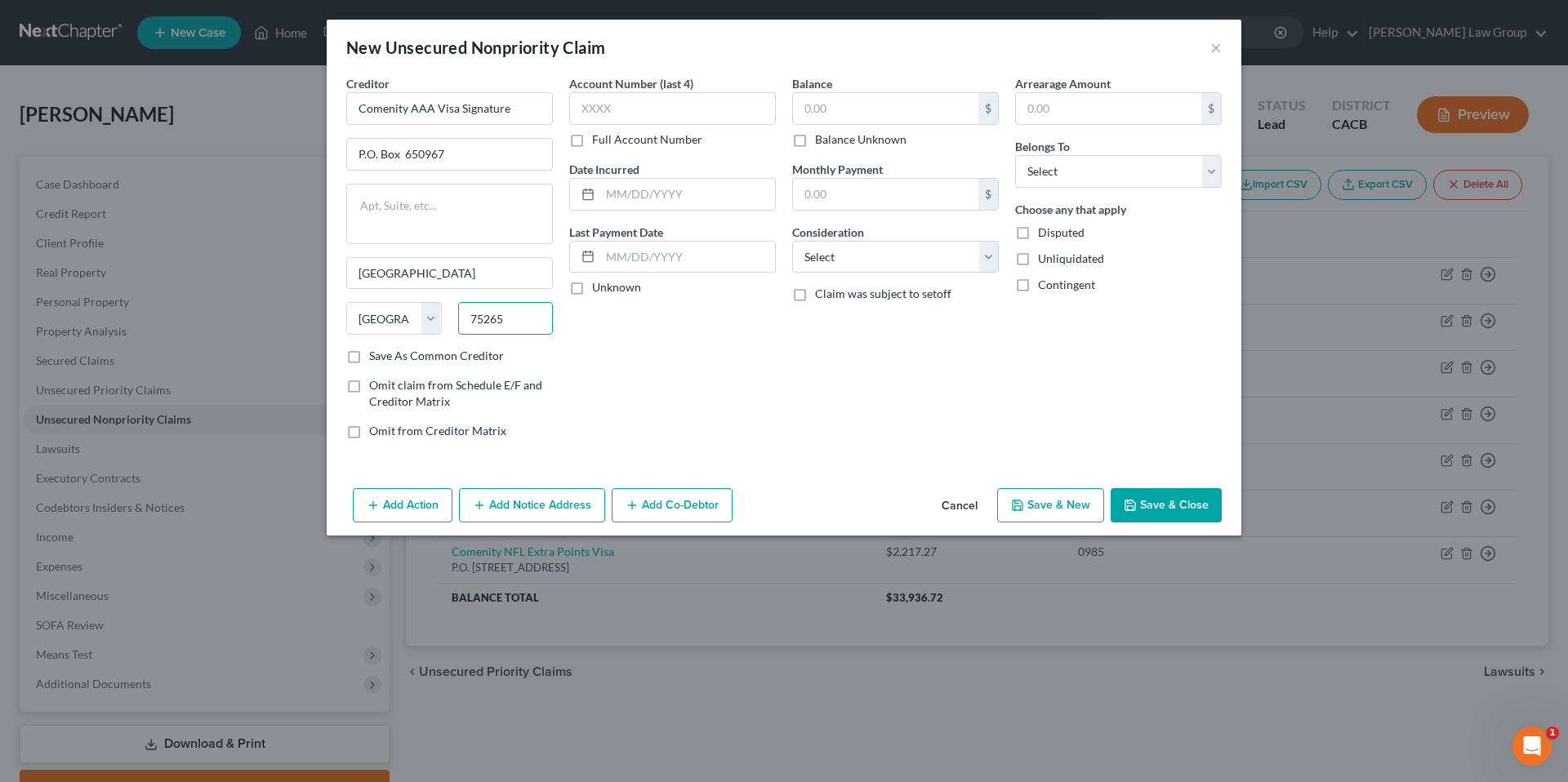
click at [519, 316] on input "75265" at bounding box center [505, 318] width 95 height 33
click at [695, 107] on input "text" at bounding box center [672, 109] width 207 height 33
click at [592, 288] on label "Unknown" at bounding box center [616, 287] width 49 height 16
click at [598, 288] on input "Unknown" at bounding box center [604, 285] width 10 height 10
click at [829, 113] on input "text" at bounding box center [886, 109] width 185 height 31
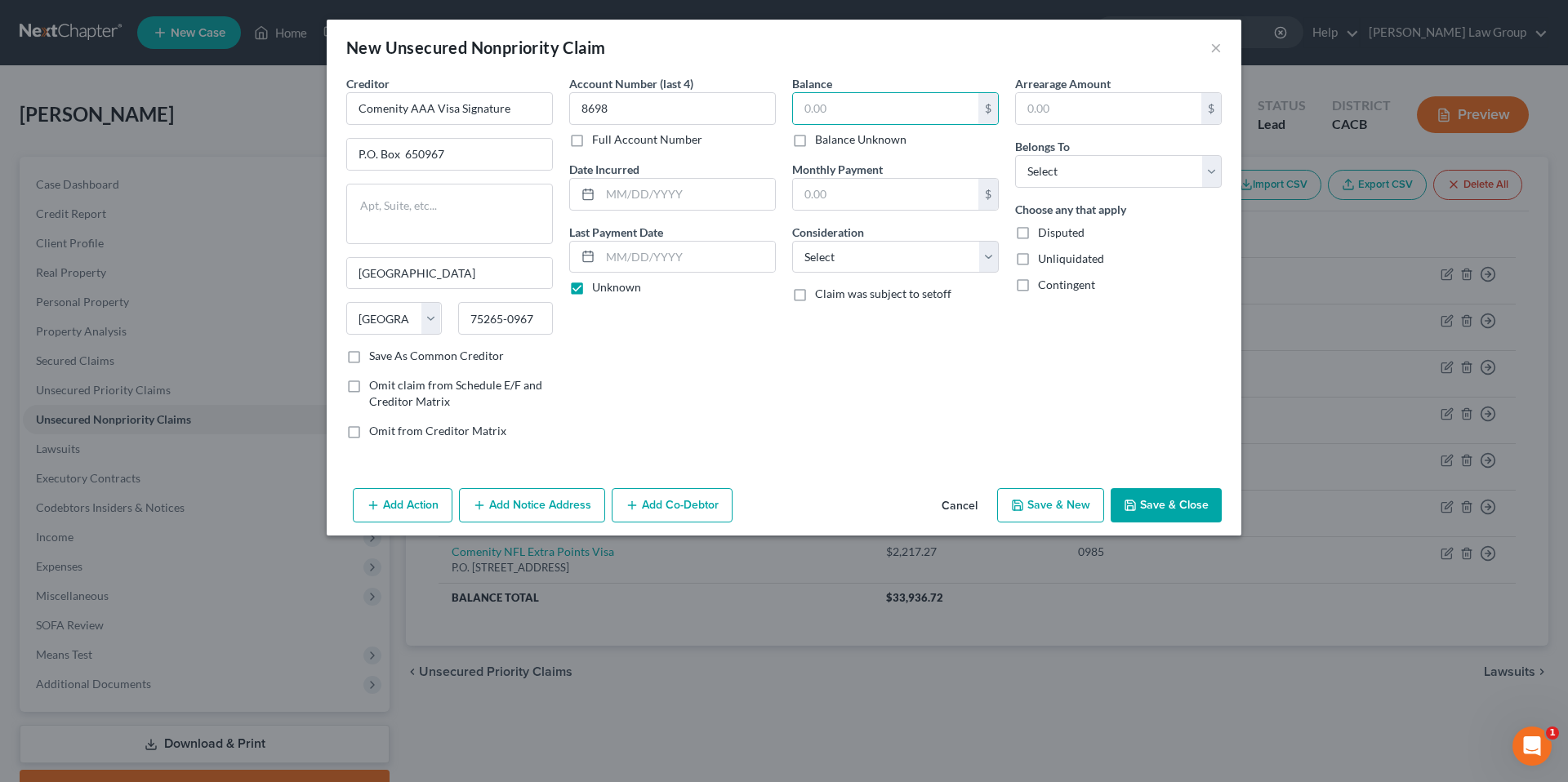
drag, startPoint x: 578, startPoint y: 286, endPoint x: 633, endPoint y: 252, distance: 64.7
click at [592, 285] on label "Unknown" at bounding box center [616, 287] width 49 height 16
click at [598, 285] on input "Unknown" at bounding box center [604, 285] width 10 height 10
drag, startPoint x: 630, startPoint y: 254, endPoint x: 718, endPoint y: 218, distance: 95.1
click at [642, 249] on input "text" at bounding box center [688, 257] width 175 height 31
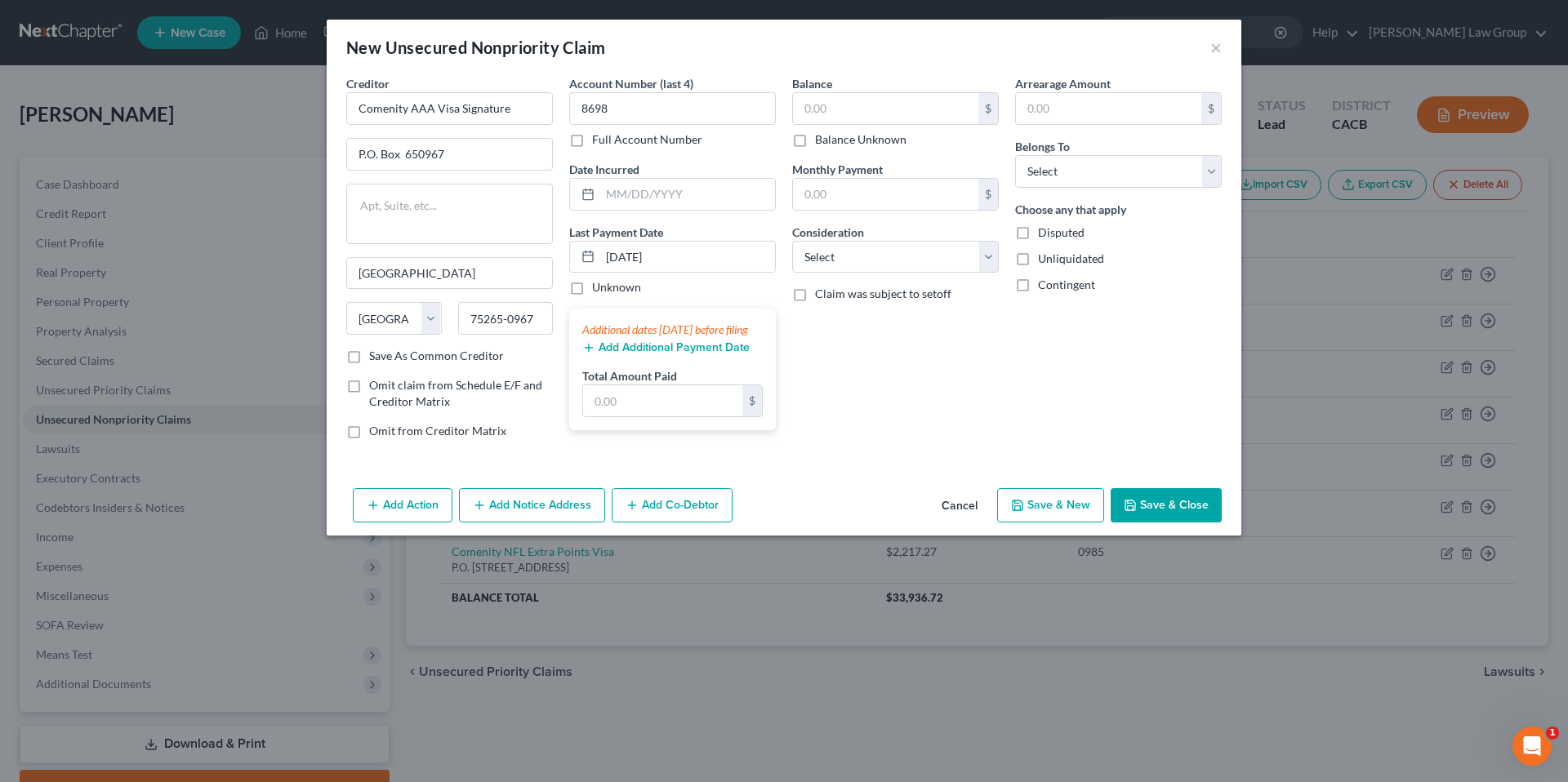
click at [849, 355] on div "Balance $ Balance Unknown Balance Undetermined $ Balance Unknown Monthly Paymen…" at bounding box center [895, 264] width 223 height 377
click at [849, 347] on div "Balance $ Balance Unknown Balance Undetermined $ Balance Unknown Monthly Paymen…" at bounding box center [895, 264] width 223 height 377
click at [859, 103] on input "text" at bounding box center [886, 109] width 185 height 31
click at [856, 116] on input "text" at bounding box center [886, 109] width 185 height 31
click at [856, 111] on input "text" at bounding box center [886, 109] width 185 height 31
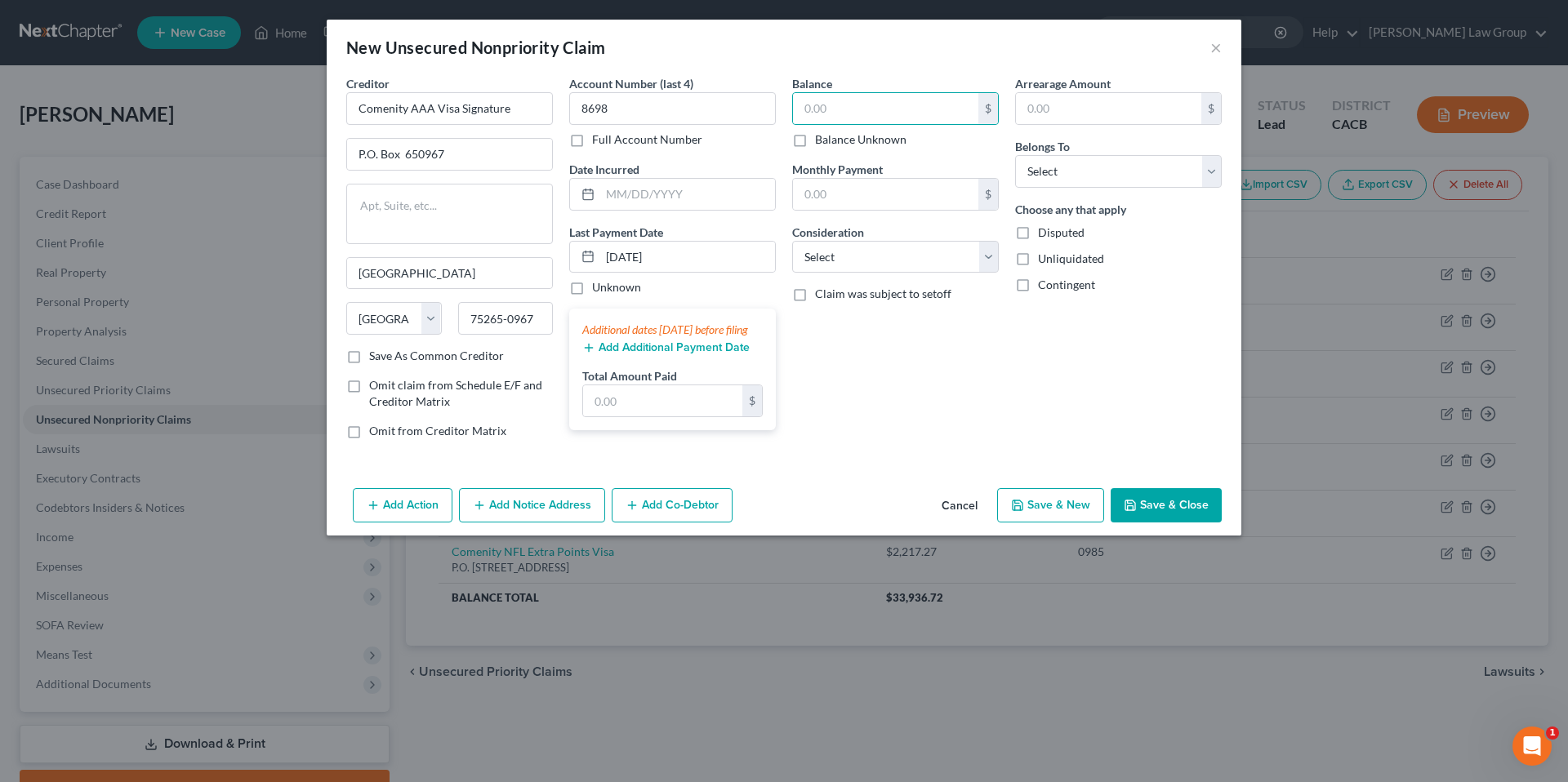
click at [875, 404] on div "Balance $ Balance Unknown Balance Undetermined $ Balance Unknown Monthly Paymen…" at bounding box center [895, 264] width 223 height 377
click at [838, 102] on input "text" at bounding box center [886, 109] width 185 height 31
click at [837, 199] on input "text" at bounding box center [886, 195] width 185 height 31
click at [1057, 99] on input "text" at bounding box center [1108, 109] width 185 height 31
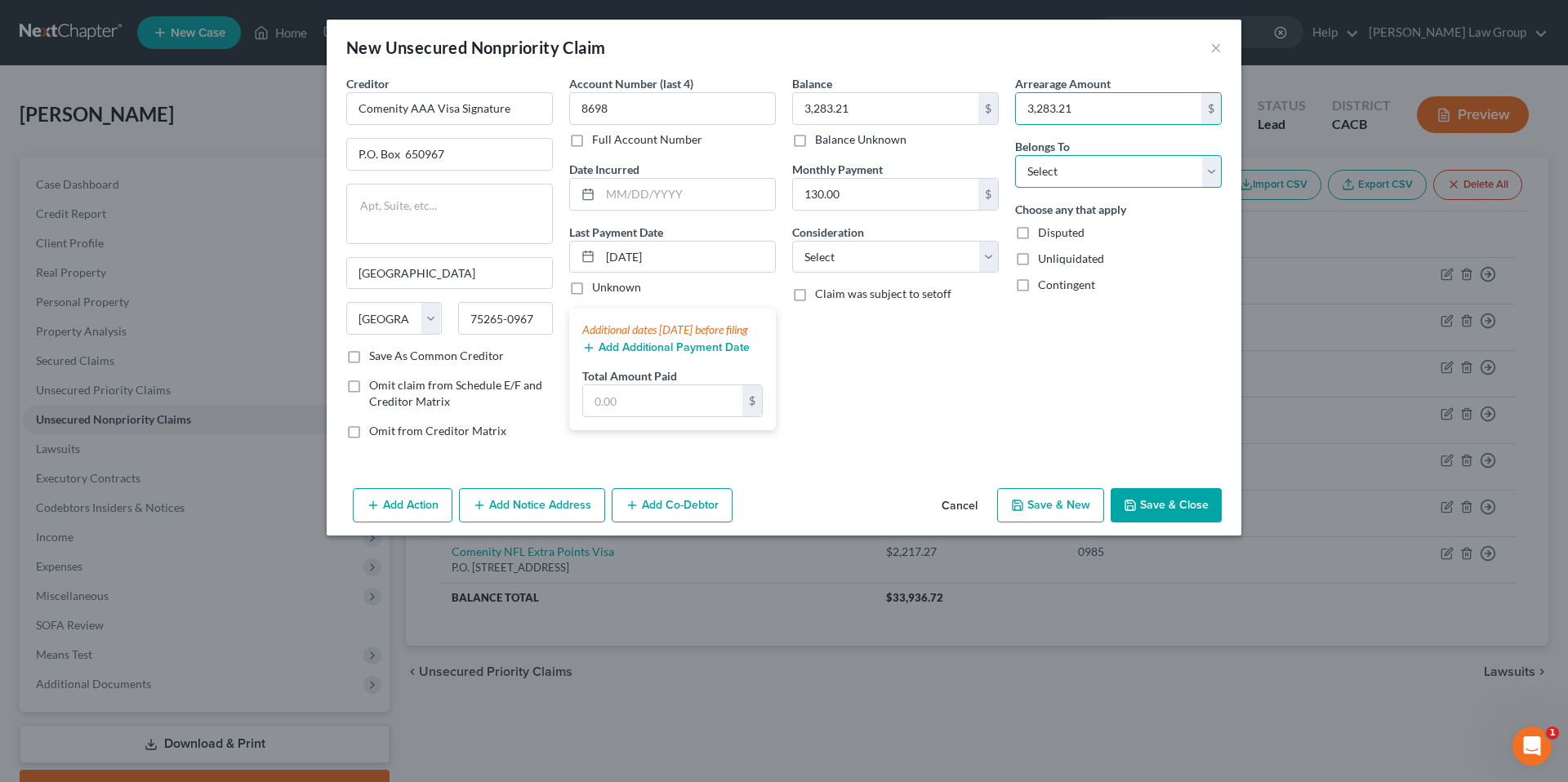
click at [1214, 178] on select "Select Debtor 1 Only Debtor 2 Only Debtor 1 And Debtor 2 Only At Least One Of T…" at bounding box center [1118, 171] width 207 height 33
click at [1015, 155] on select "Select Debtor 1 Only Debtor 2 Only Debtor 1 And Debtor 2 Only At Least One Of T…" at bounding box center [1118, 171] width 207 height 33
click at [1058, 514] on button "Save & New" at bounding box center [1050, 506] width 107 height 34
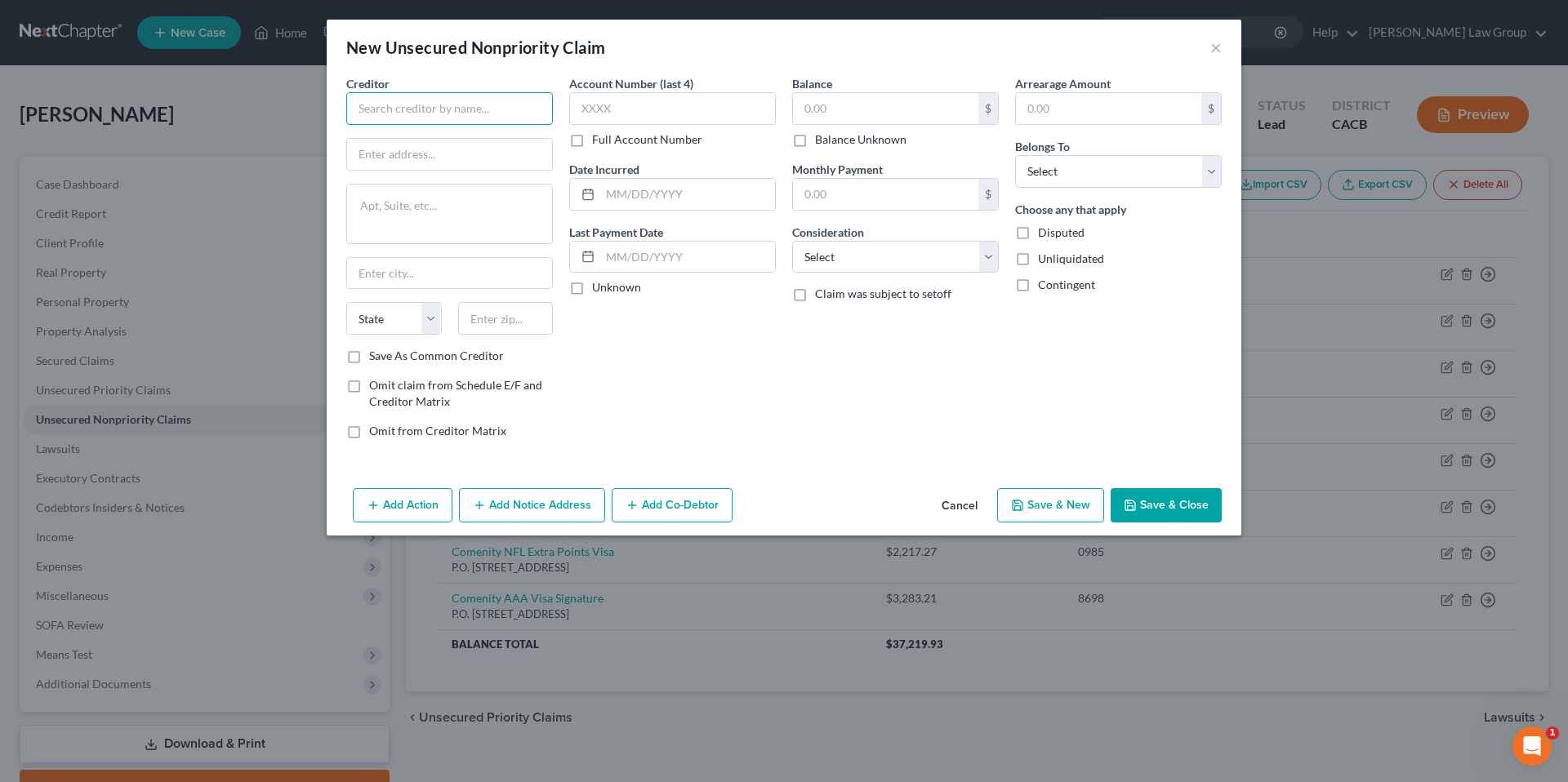
click at [490, 111] on input "text" at bounding box center [449, 109] width 207 height 33
click at [459, 146] on input "text" at bounding box center [449, 154] width 205 height 31
click at [435, 313] on select "State [US_STATE] AK AR AZ CA CO CT DE DC [GEOGRAPHIC_DATA] [GEOGRAPHIC_DATA] GU…" at bounding box center [394, 318] width 95 height 33
click at [346, 302] on select "State [US_STATE] AK AR AZ CA CO CT DE DC [GEOGRAPHIC_DATA] [GEOGRAPHIC_DATA] GU…" at bounding box center [394, 318] width 95 height 33
click at [490, 316] on input "text" at bounding box center [505, 318] width 95 height 33
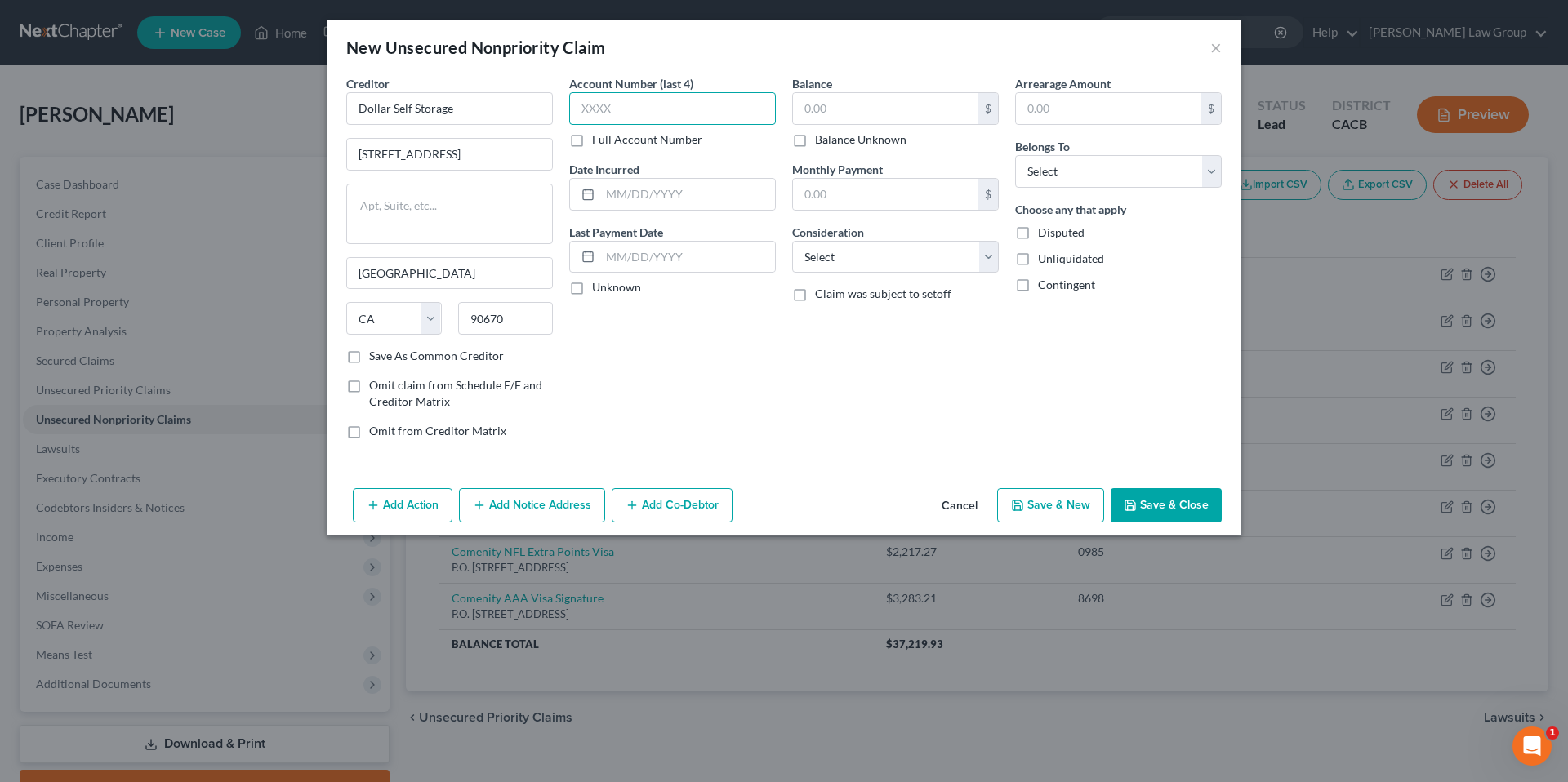
click at [619, 105] on input "text" at bounding box center [672, 109] width 207 height 33
click at [592, 286] on label "Unknown" at bounding box center [616, 287] width 49 height 16
click at [598, 286] on input "Unknown" at bounding box center [604, 285] width 10 height 10
click at [853, 116] on input "text" at bounding box center [886, 109] width 185 height 31
click at [874, 196] on input "text" at bounding box center [886, 195] width 185 height 31
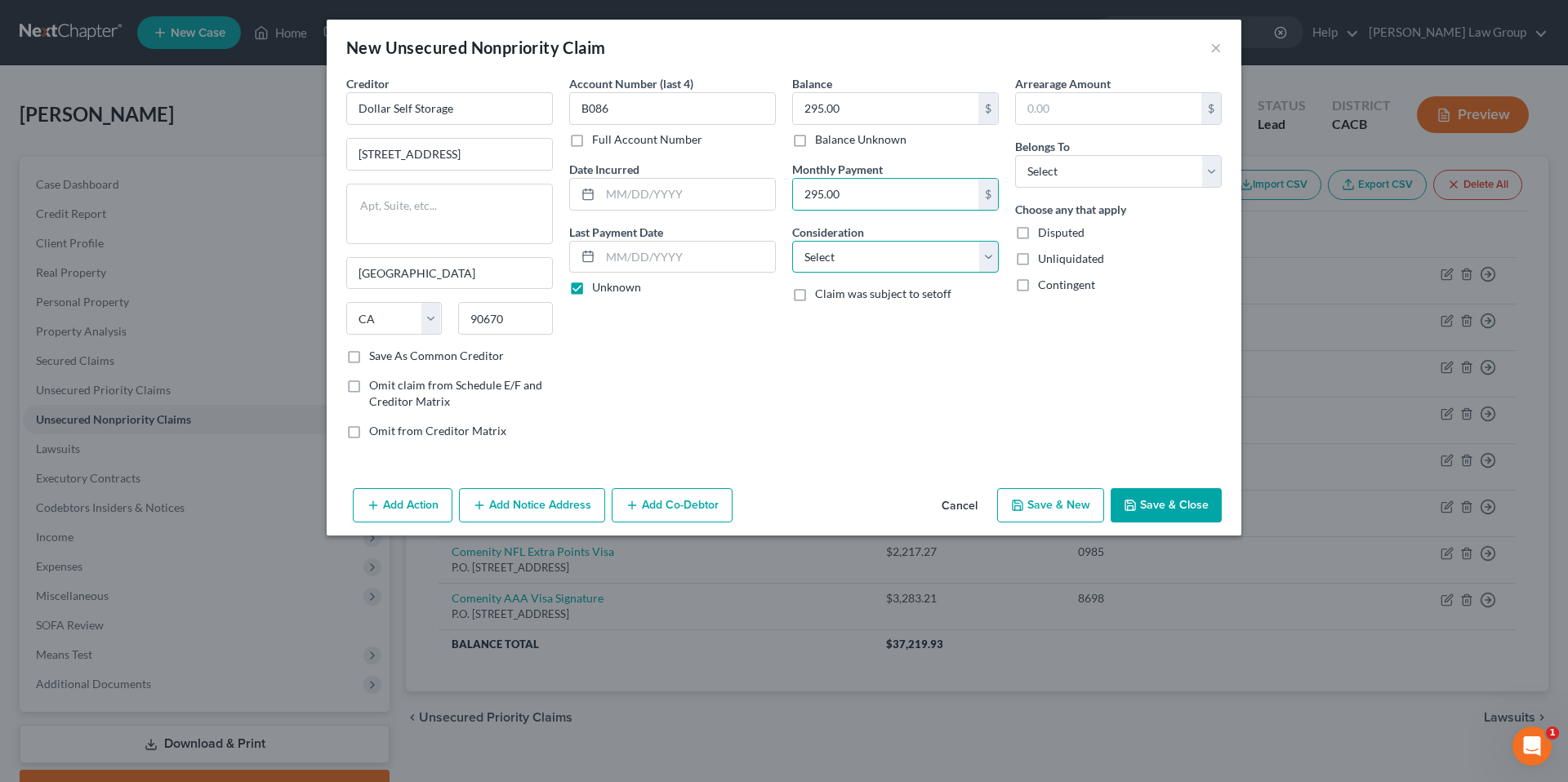
click at [982, 256] on select "Select Cable / Satellite Services Collection Agency Credit Card Debt Debt Couns…" at bounding box center [895, 257] width 207 height 33
click at [792, 241] on select "Select Cable / Satellite Services Collection Agency Credit Card Debt Debt Couns…" at bounding box center [895, 257] width 207 height 33
click at [1093, 99] on input "text" at bounding box center [1108, 109] width 185 height 31
click at [1207, 179] on select "Select Debtor 1 Only Debtor 2 Only Debtor 1 And Debtor 2 Only At Least One Of T…" at bounding box center [1118, 171] width 207 height 33
click at [1015, 155] on select "Select Debtor 1 Only Debtor 2 Only Debtor 1 And Debtor 2 Only At Least One Of T…" at bounding box center [1118, 171] width 207 height 33
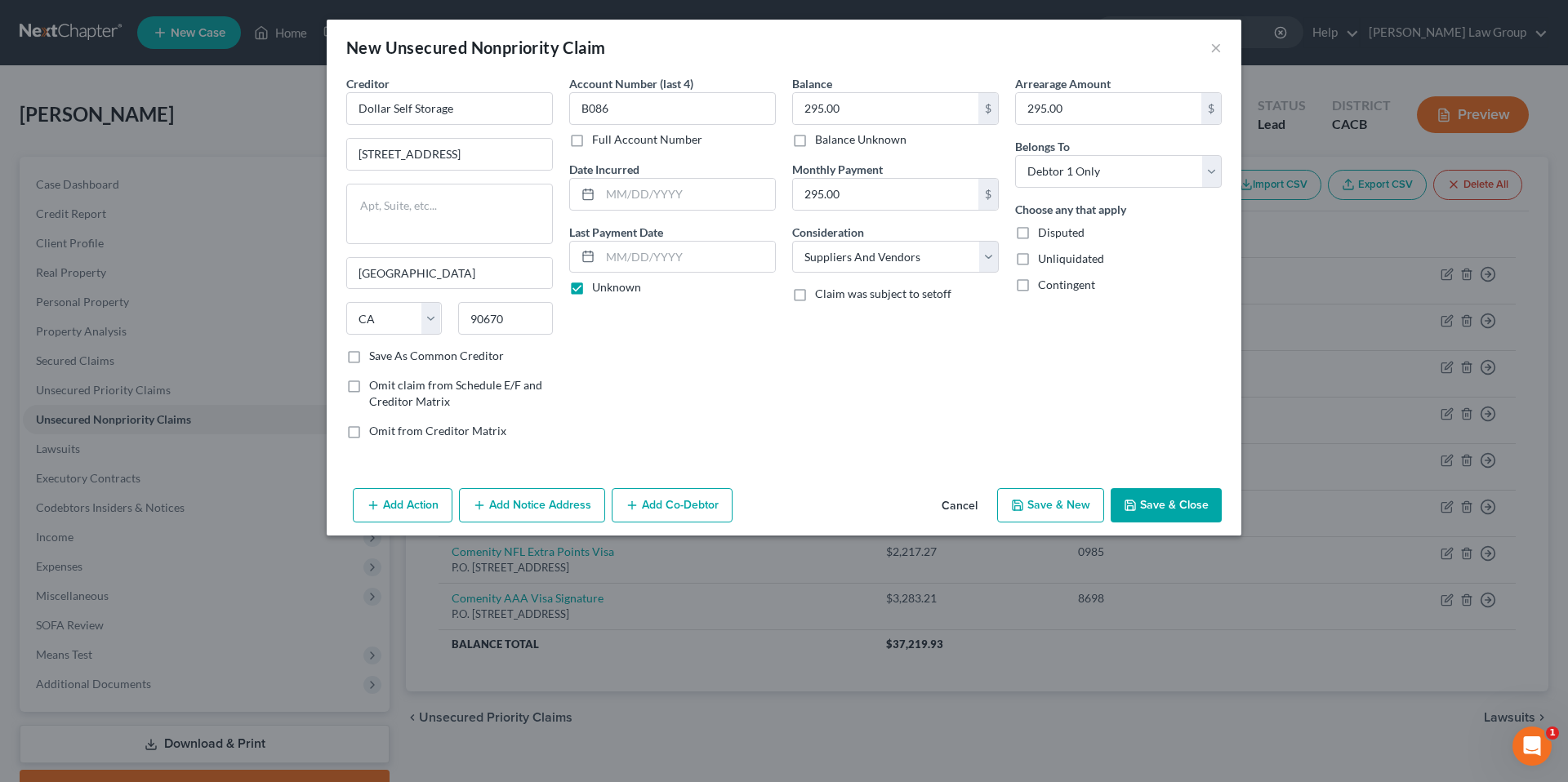
click at [1152, 500] on button "Save & Close" at bounding box center [1166, 506] width 111 height 34
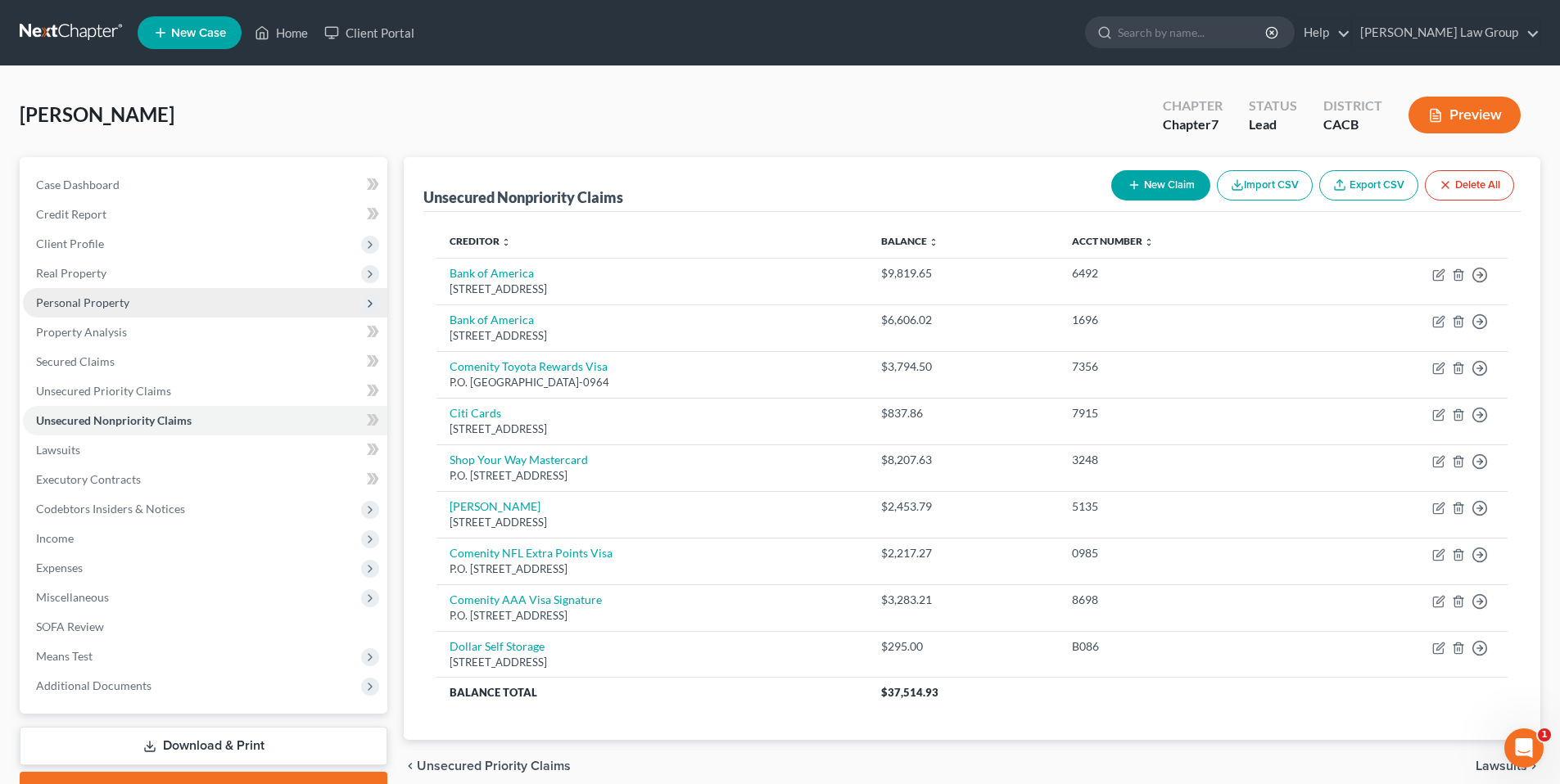
click at [85, 303] on span "Personal Property" at bounding box center [83, 303] width 94 height 14
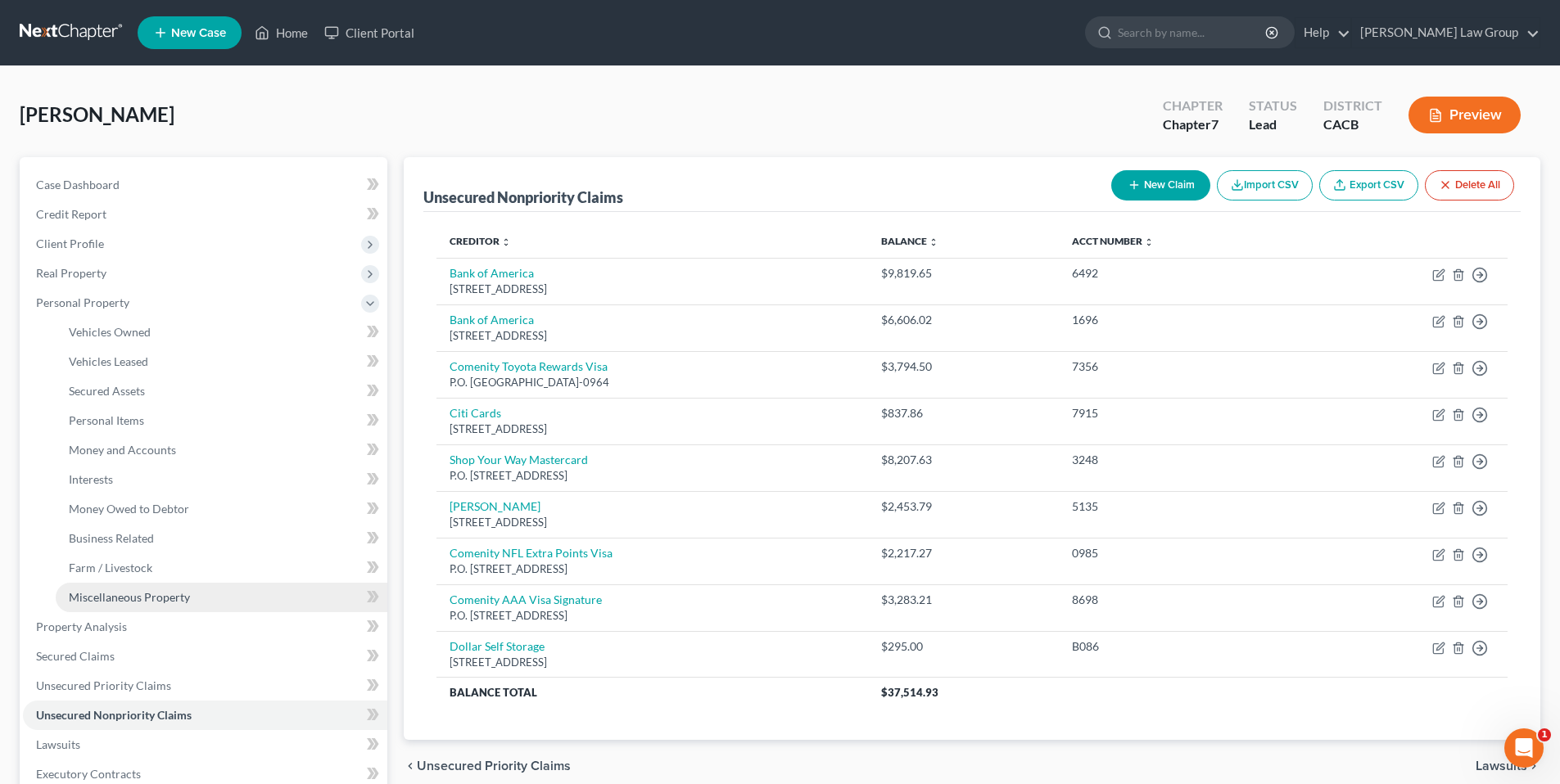
click at [141, 595] on span "Miscellaneous Property" at bounding box center [129, 597] width 121 height 14
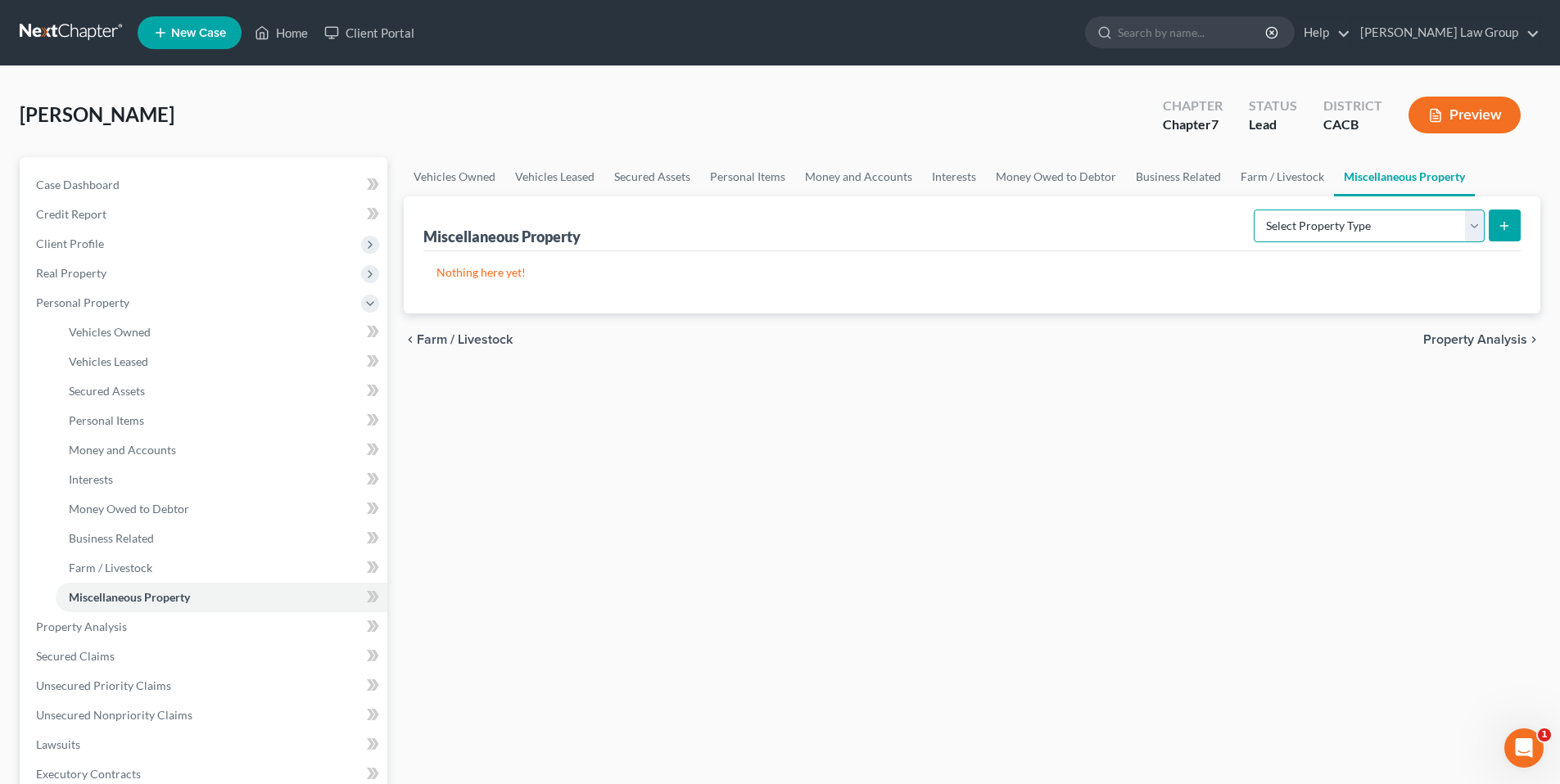
click at [1475, 227] on select "Select Property Type Assigned for Creditor Benefit Within 1 Year Holding for An…" at bounding box center [1369, 226] width 231 height 33
click at [1254, 210] on select "Select Property Type Assigned for Creditor Benefit Within 1 Year Holding for An…" at bounding box center [1369, 226] width 231 height 33
click at [1501, 219] on icon "submit" at bounding box center [1504, 225] width 13 height 13
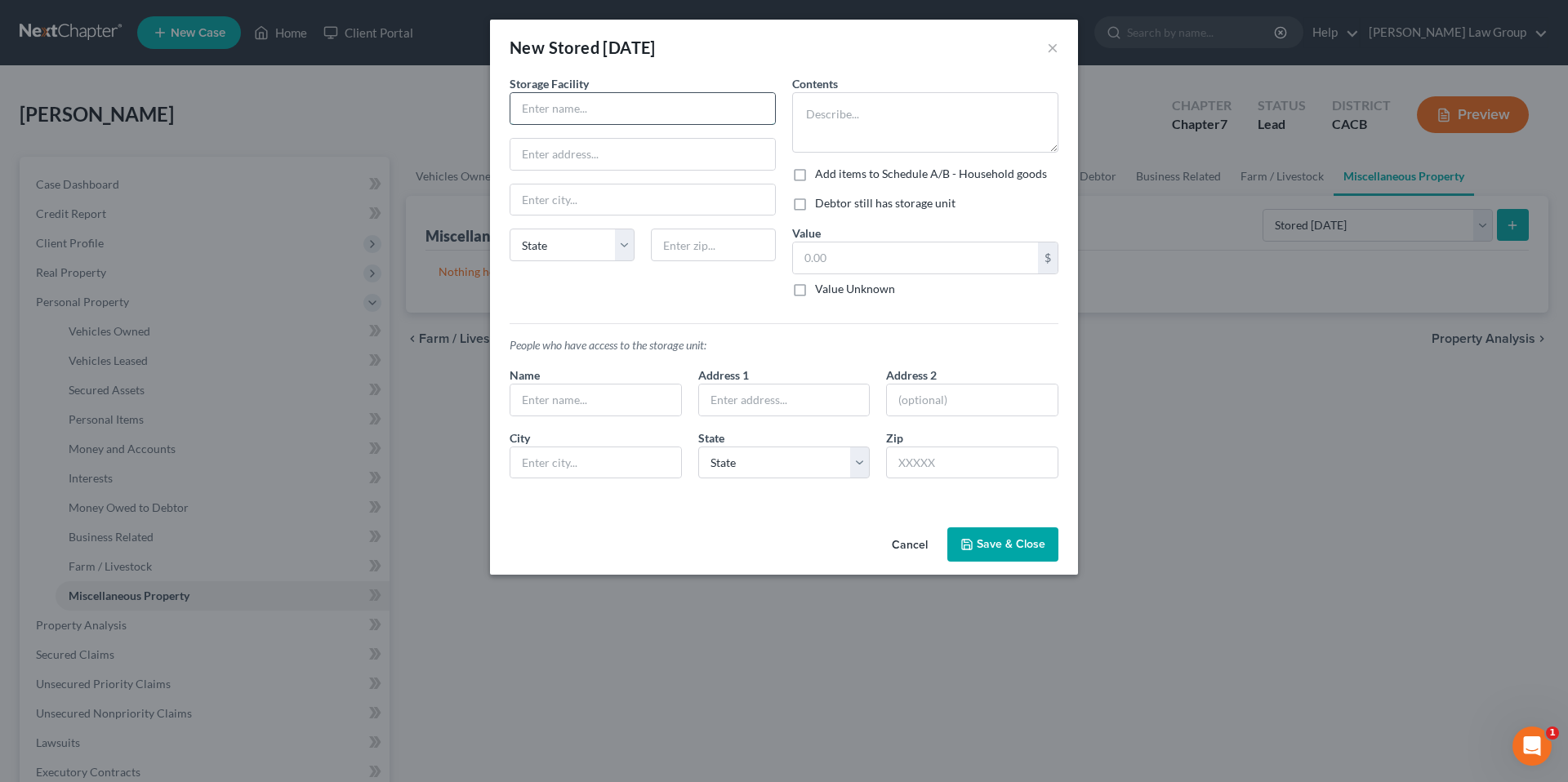
drag, startPoint x: 604, startPoint y: 101, endPoint x: 582, endPoint y: 95, distance: 22.8
click at [604, 101] on input "text" at bounding box center [642, 109] width 265 height 31
click at [557, 153] on input "text" at bounding box center [642, 154] width 265 height 31
click at [626, 243] on select "State [US_STATE] AK AR AZ CA CO CT DE DC [GEOGRAPHIC_DATA] [GEOGRAPHIC_DATA] GU…" at bounding box center [572, 245] width 125 height 33
click at [509, 229] on select "State [US_STATE] AK AR AZ CA CO CT DE DC [GEOGRAPHIC_DATA] [GEOGRAPHIC_DATA] GU…" at bounding box center [572, 245] width 125 height 33
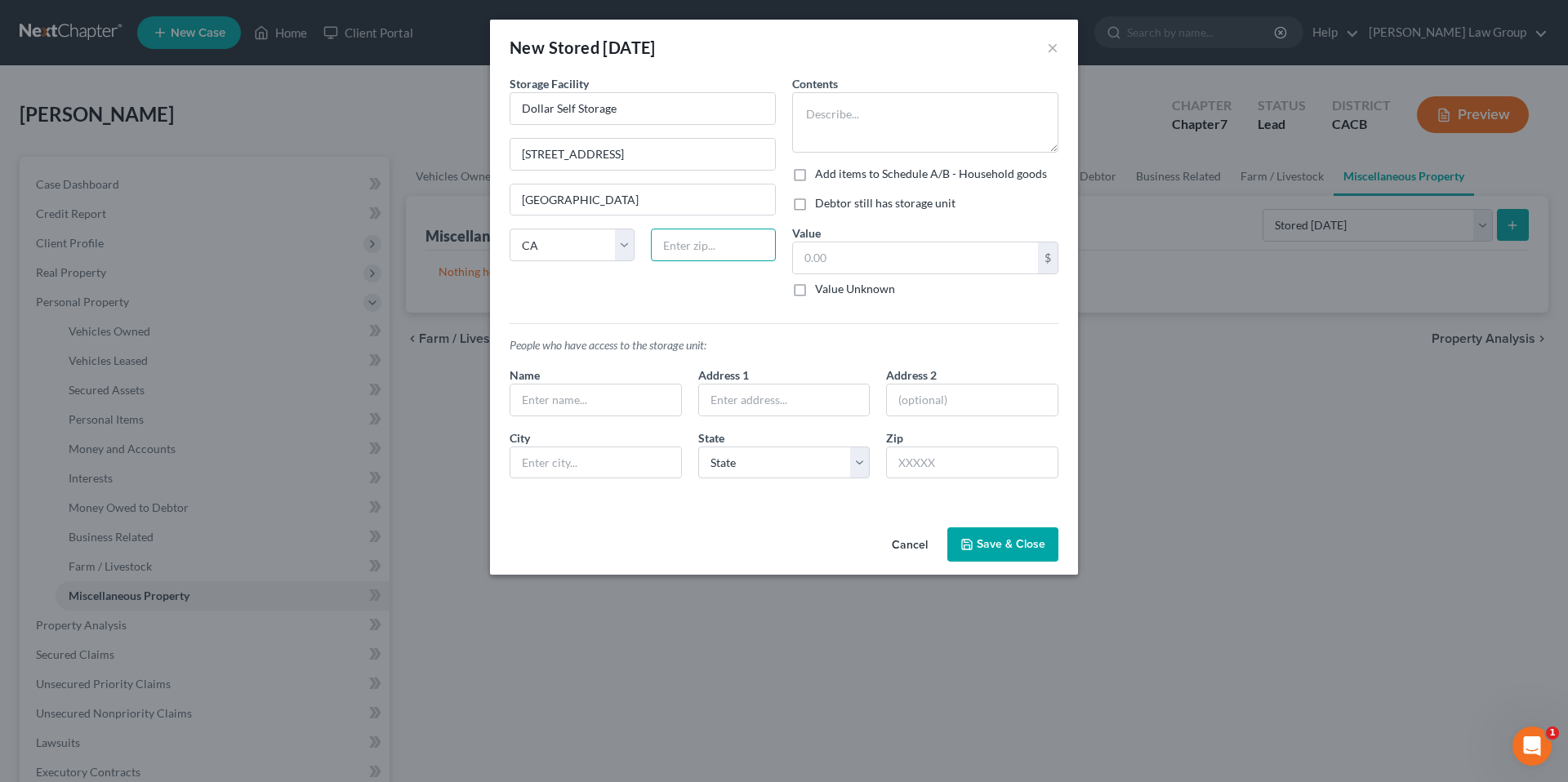
click at [720, 251] on input "text" at bounding box center [713, 245] width 125 height 33
click at [815, 204] on label "Debtor still has storage unit" at bounding box center [886, 203] width 141 height 16
click at [821, 204] on input "Debtor still has storage unit" at bounding box center [826, 201] width 10 height 10
click at [863, 130] on textarea at bounding box center [925, 123] width 267 height 60
click at [815, 289] on label "Value Unknown" at bounding box center [855, 289] width 80 height 16
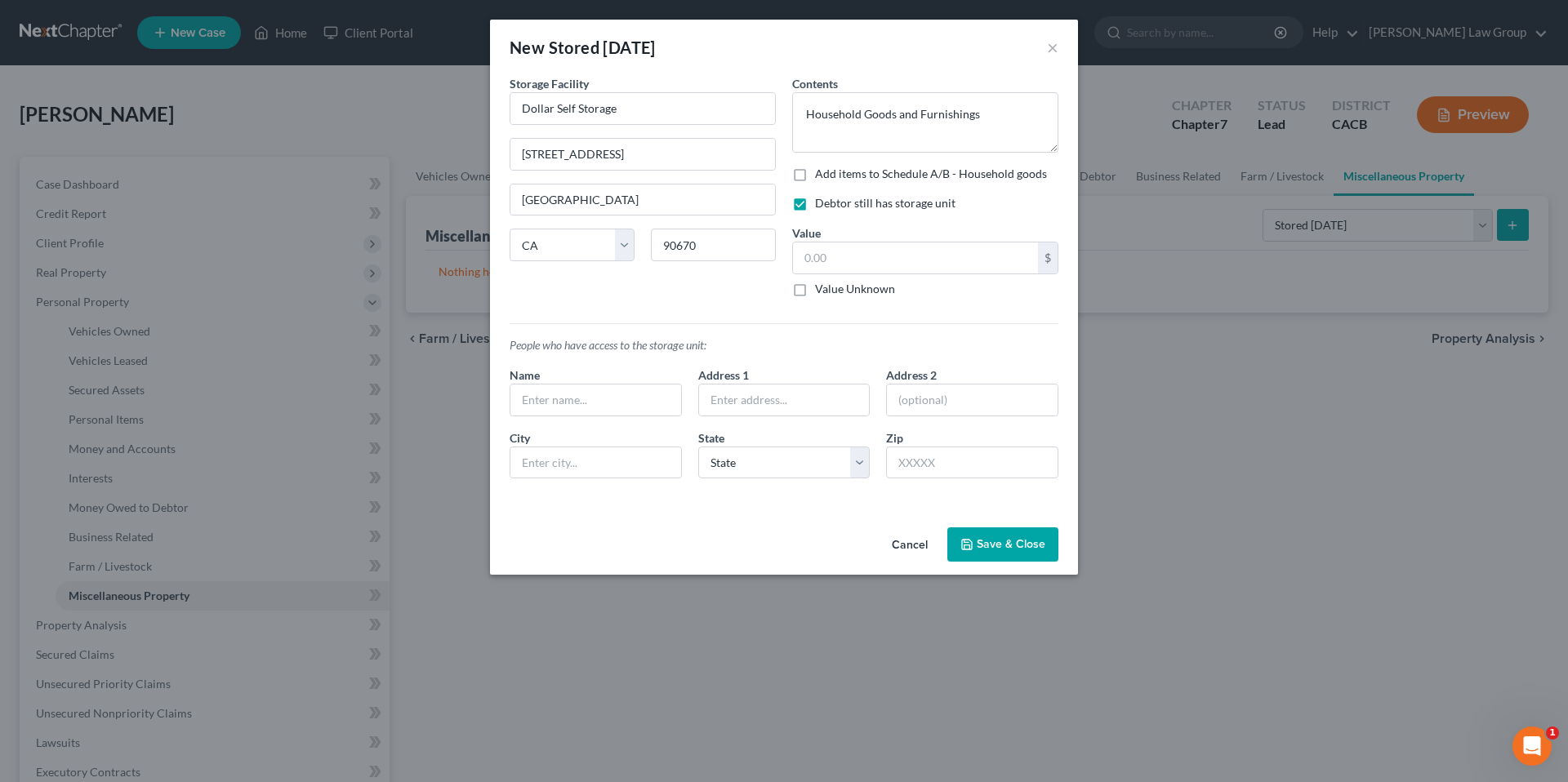
click at [821, 289] on input "Value Unknown" at bounding box center [826, 286] width 10 height 10
click at [1017, 536] on button "Save & Close" at bounding box center [1003, 544] width 111 height 34
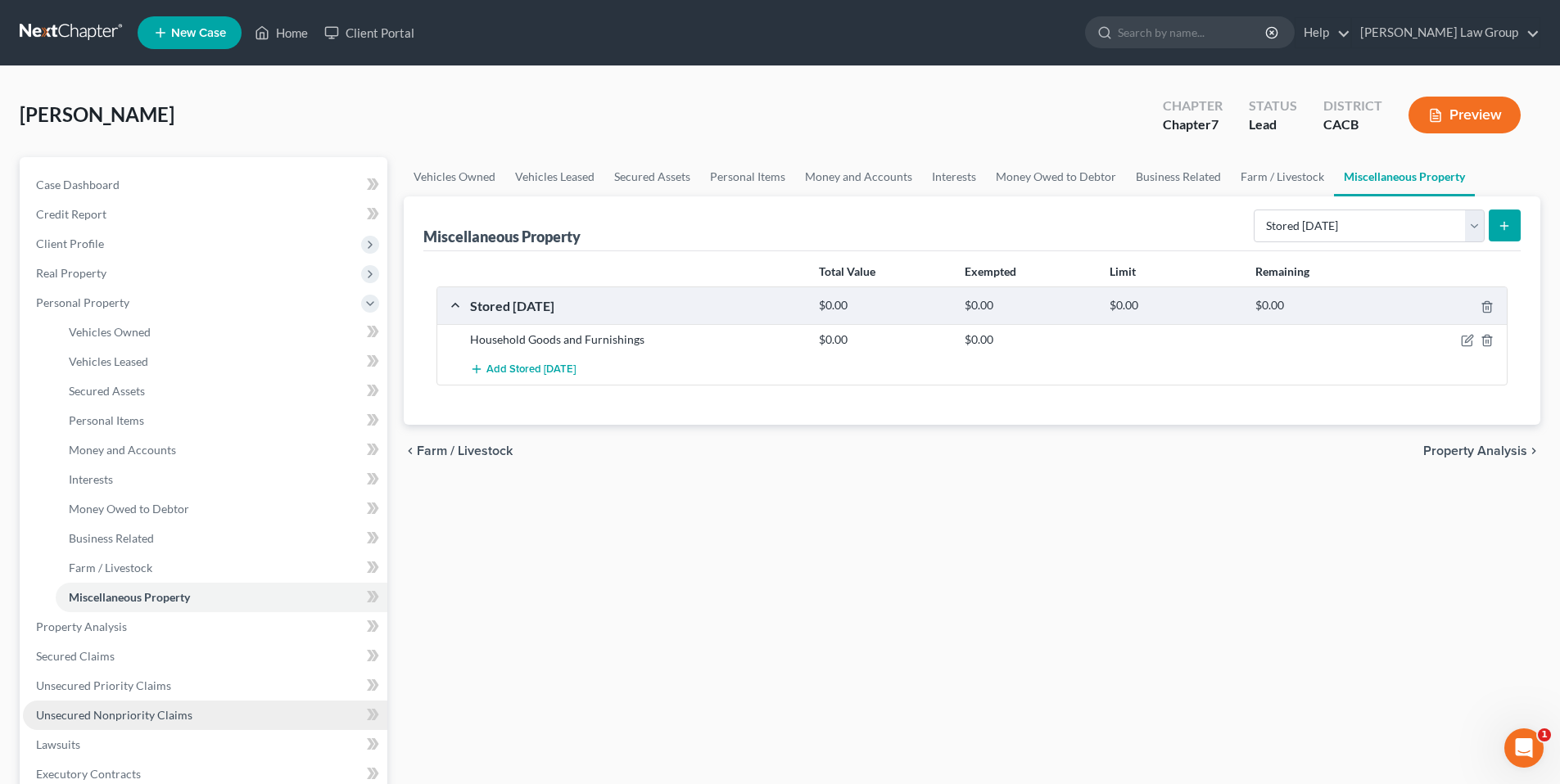
click at [132, 720] on span "Unsecured Nonpriority Claims" at bounding box center [114, 715] width 157 height 14
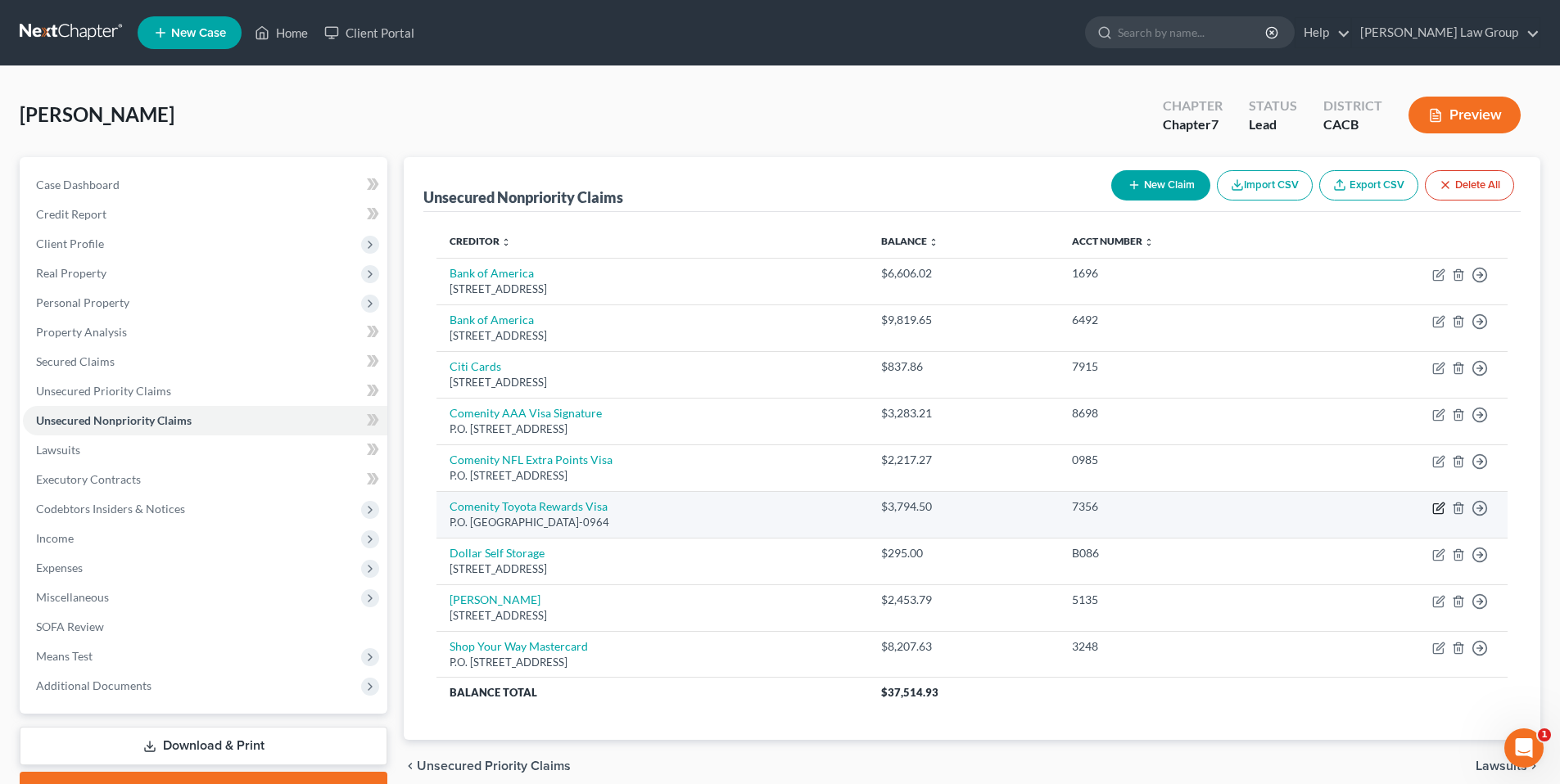
click at [1435, 508] on icon "button" at bounding box center [1439, 508] width 13 height 13
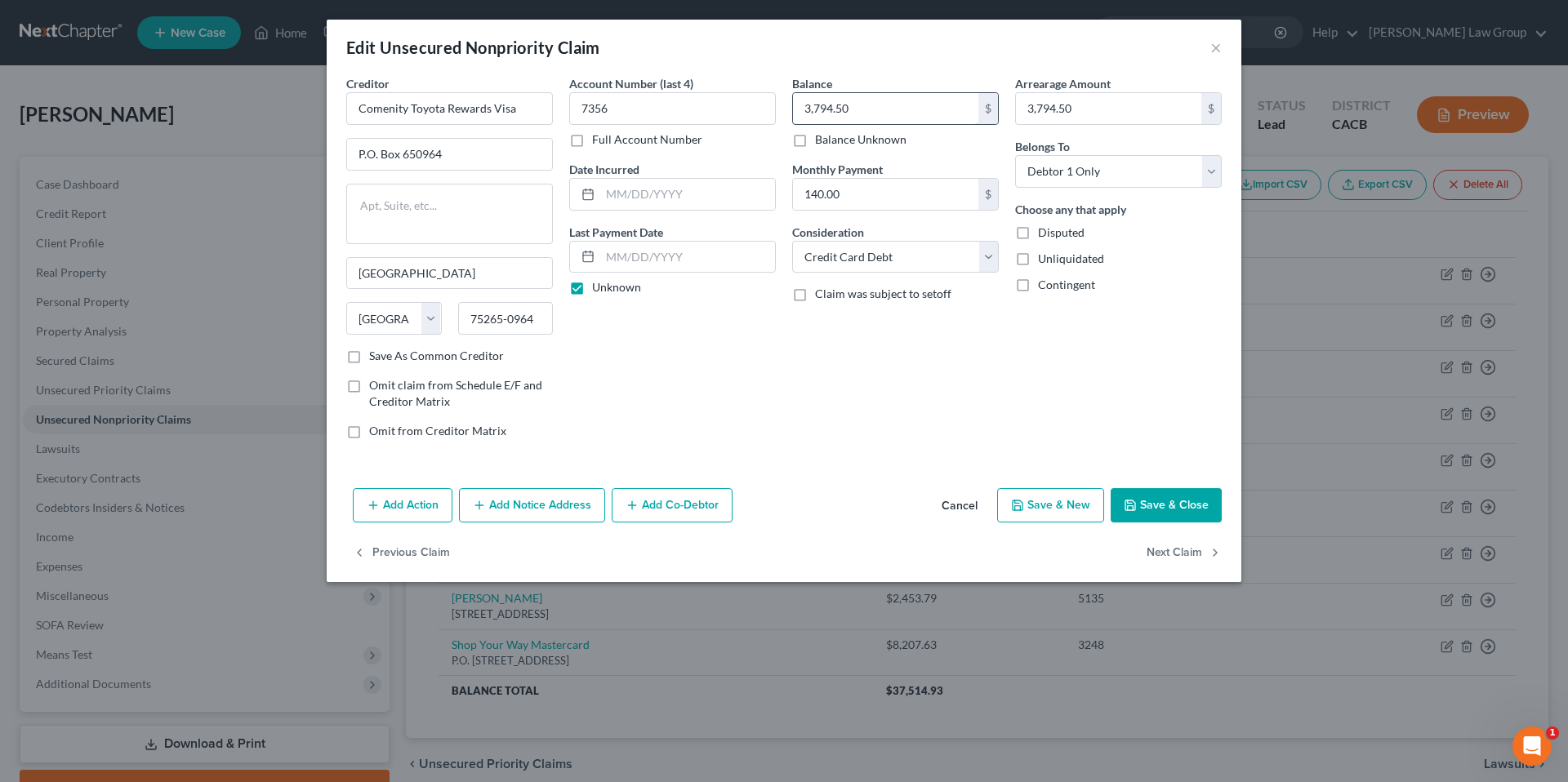
click at [865, 104] on input "3,794.50" at bounding box center [886, 109] width 185 height 31
click at [1092, 109] on input "3,794.50" at bounding box center [1108, 109] width 185 height 31
click at [1149, 499] on button "Save & Close" at bounding box center [1166, 506] width 111 height 34
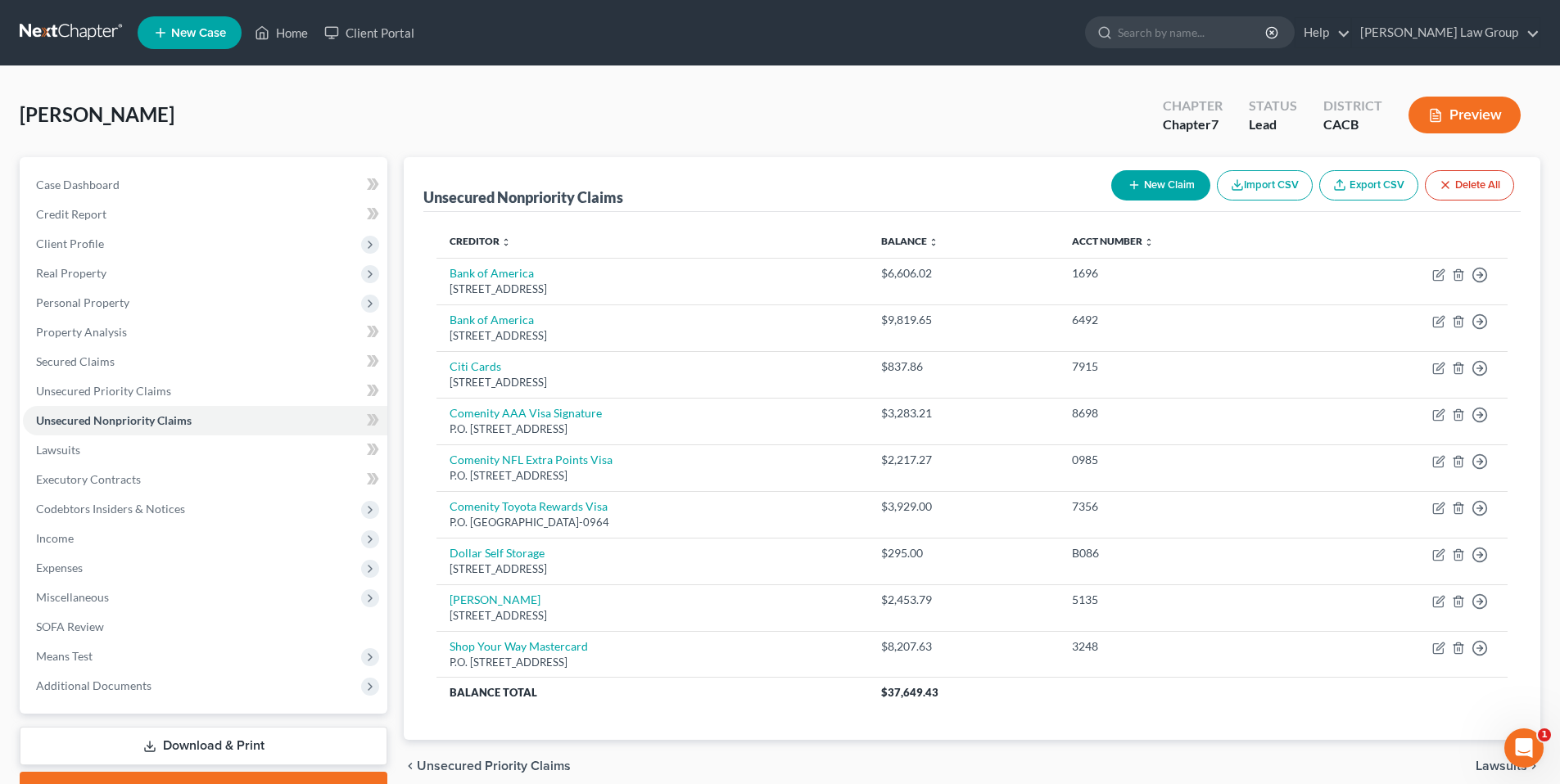
click at [1174, 183] on button "New Claim" at bounding box center [1161, 185] width 99 height 30
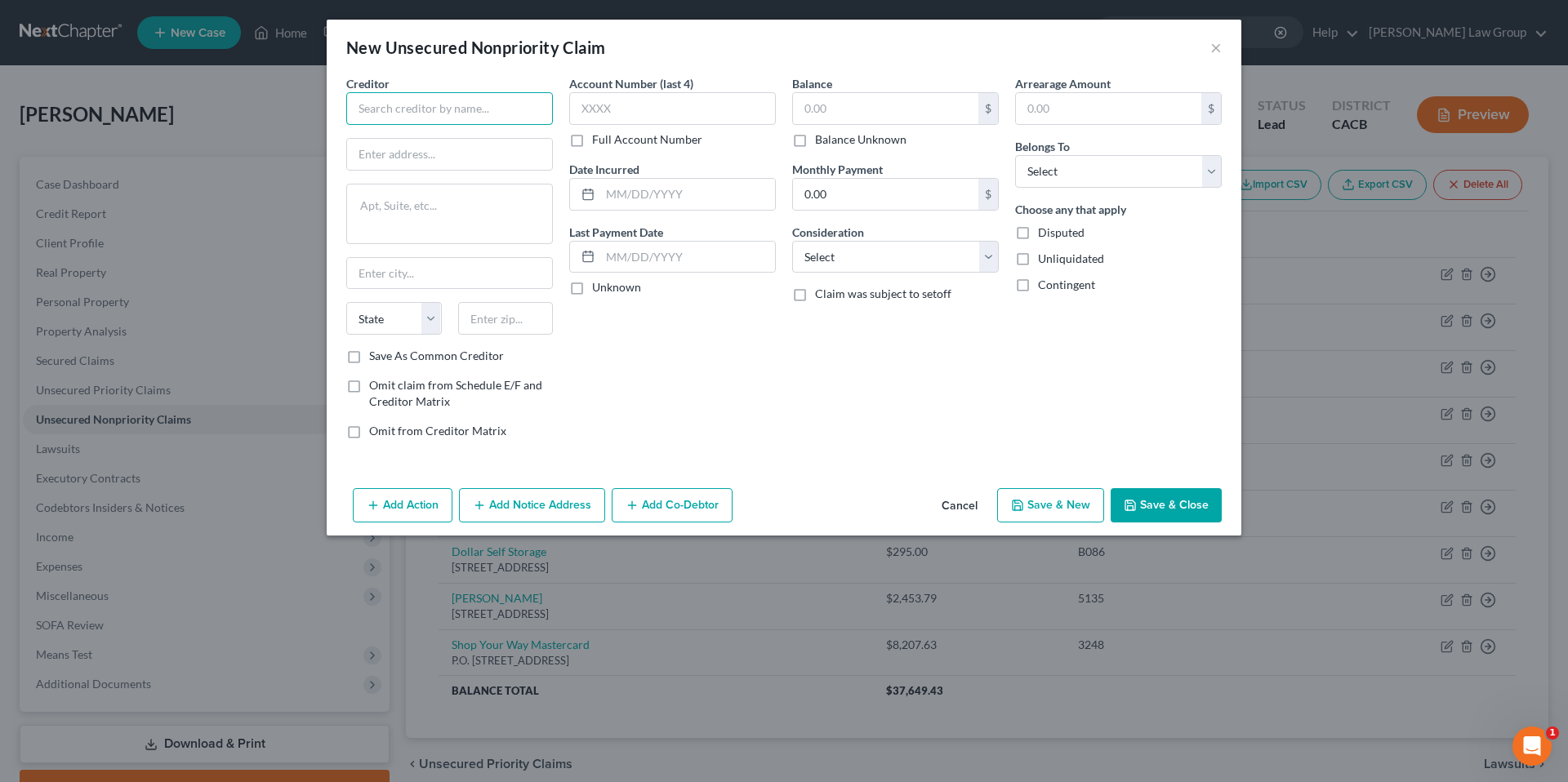
click at [497, 106] on input "text" at bounding box center [449, 109] width 207 height 33
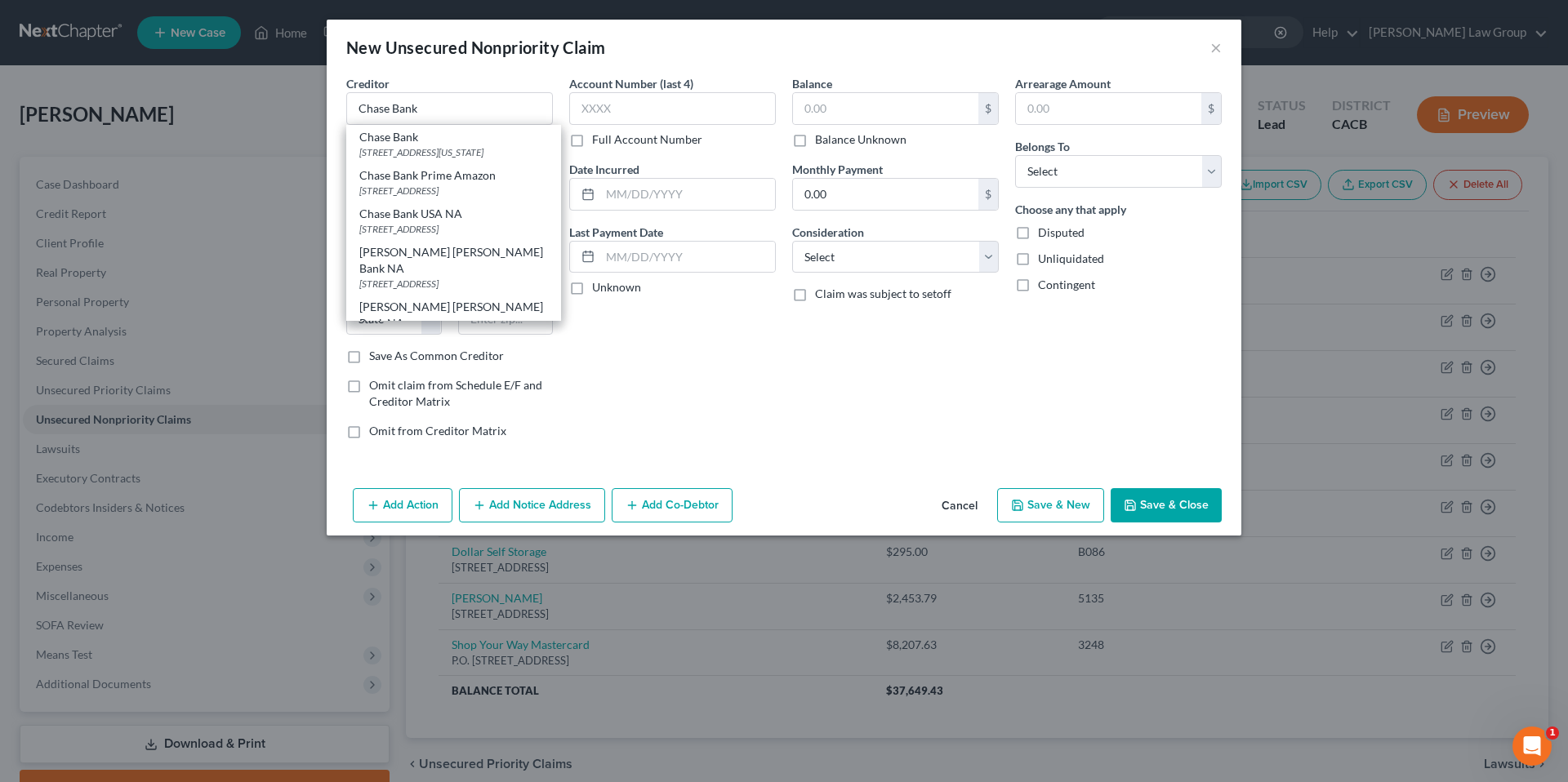
drag, startPoint x: 616, startPoint y: 388, endPoint x: 592, endPoint y: 311, distance: 80.7
click at [616, 381] on div "Account Number (last 4) Full Account Number Date Incurred Last Payment Date Unk…" at bounding box center [672, 264] width 223 height 377
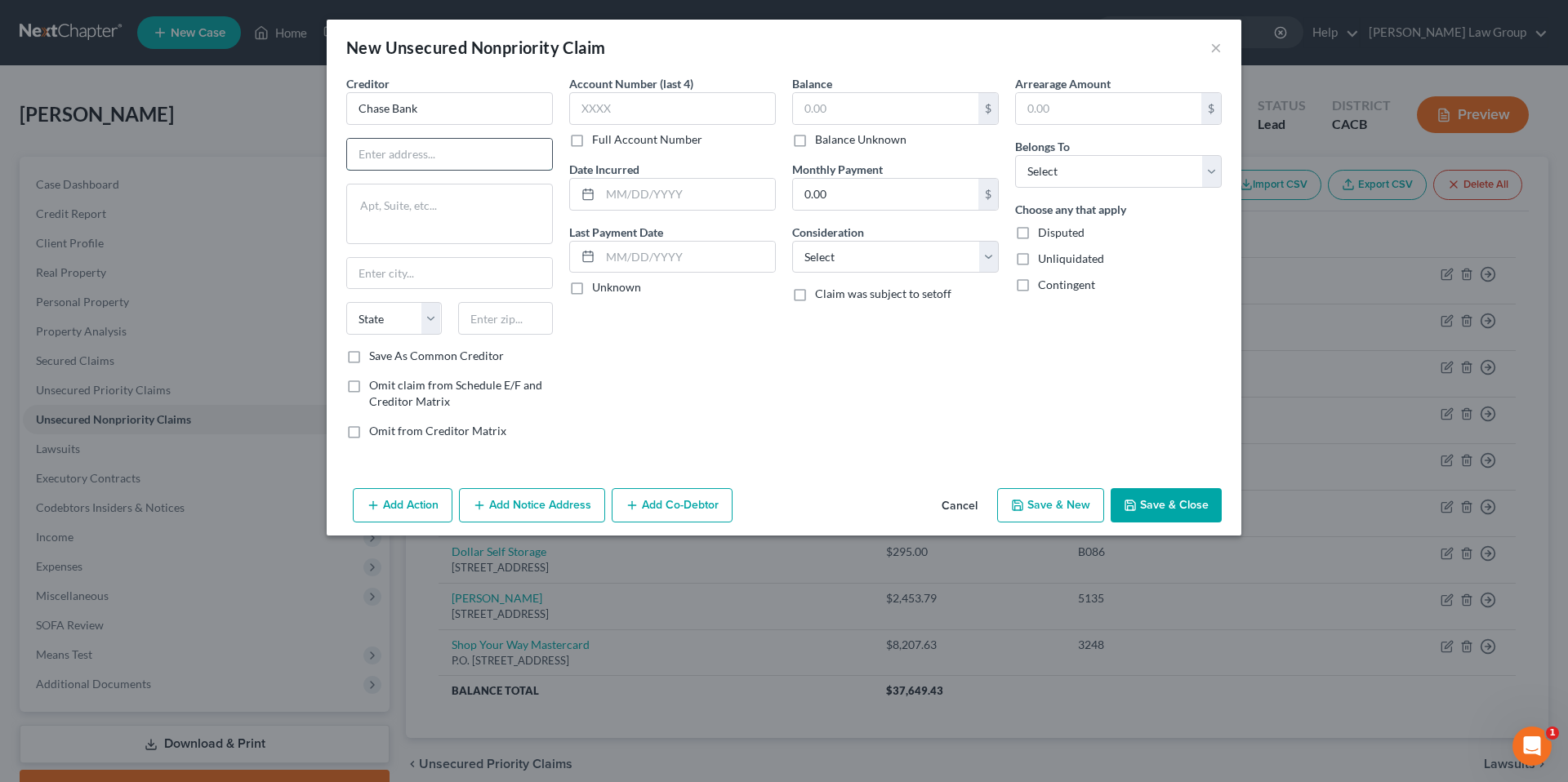
click at [431, 149] on input "text" at bounding box center [449, 154] width 205 height 31
click at [434, 322] on select "State [US_STATE] AK AR AZ CA CO CT DE DC [GEOGRAPHIC_DATA] [GEOGRAPHIC_DATA] GU…" at bounding box center [394, 318] width 95 height 33
click at [346, 302] on select "State [US_STATE] AK AR AZ CA CO CT DE DC [GEOGRAPHIC_DATA] [GEOGRAPHIC_DATA] GU…" at bounding box center [394, 318] width 95 height 33
drag, startPoint x: 485, startPoint y: 326, endPoint x: 502, endPoint y: 312, distance: 22.0
click at [486, 325] on input "text" at bounding box center [505, 318] width 95 height 33
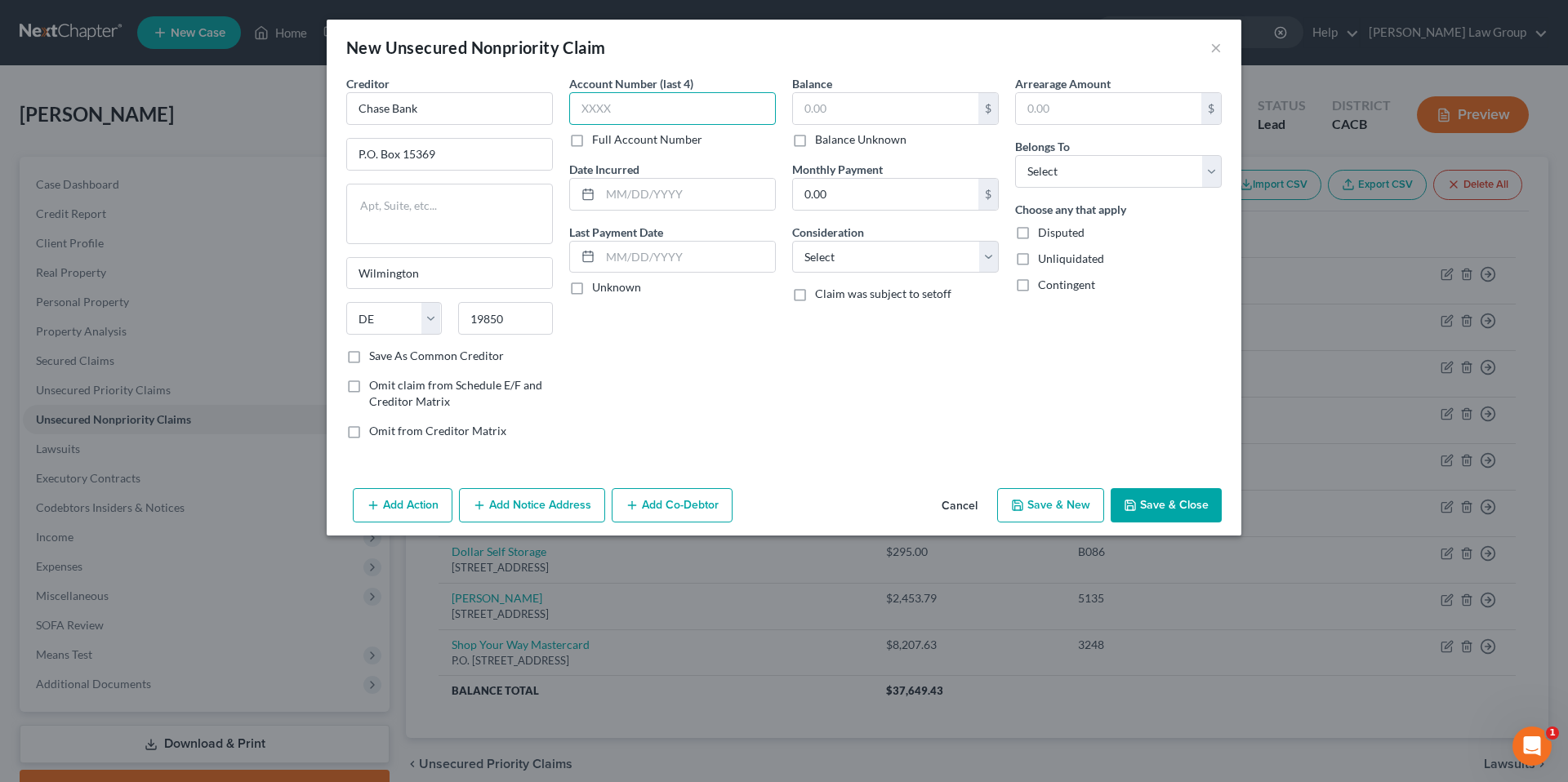
click at [633, 103] on input "text" at bounding box center [672, 109] width 207 height 33
click at [592, 292] on label "Unknown" at bounding box center [616, 287] width 49 height 16
click at [598, 290] on input "Unknown" at bounding box center [604, 285] width 10 height 10
click at [831, 106] on input "text" at bounding box center [886, 109] width 185 height 31
click at [862, 196] on input "0.00" at bounding box center [886, 195] width 185 height 31
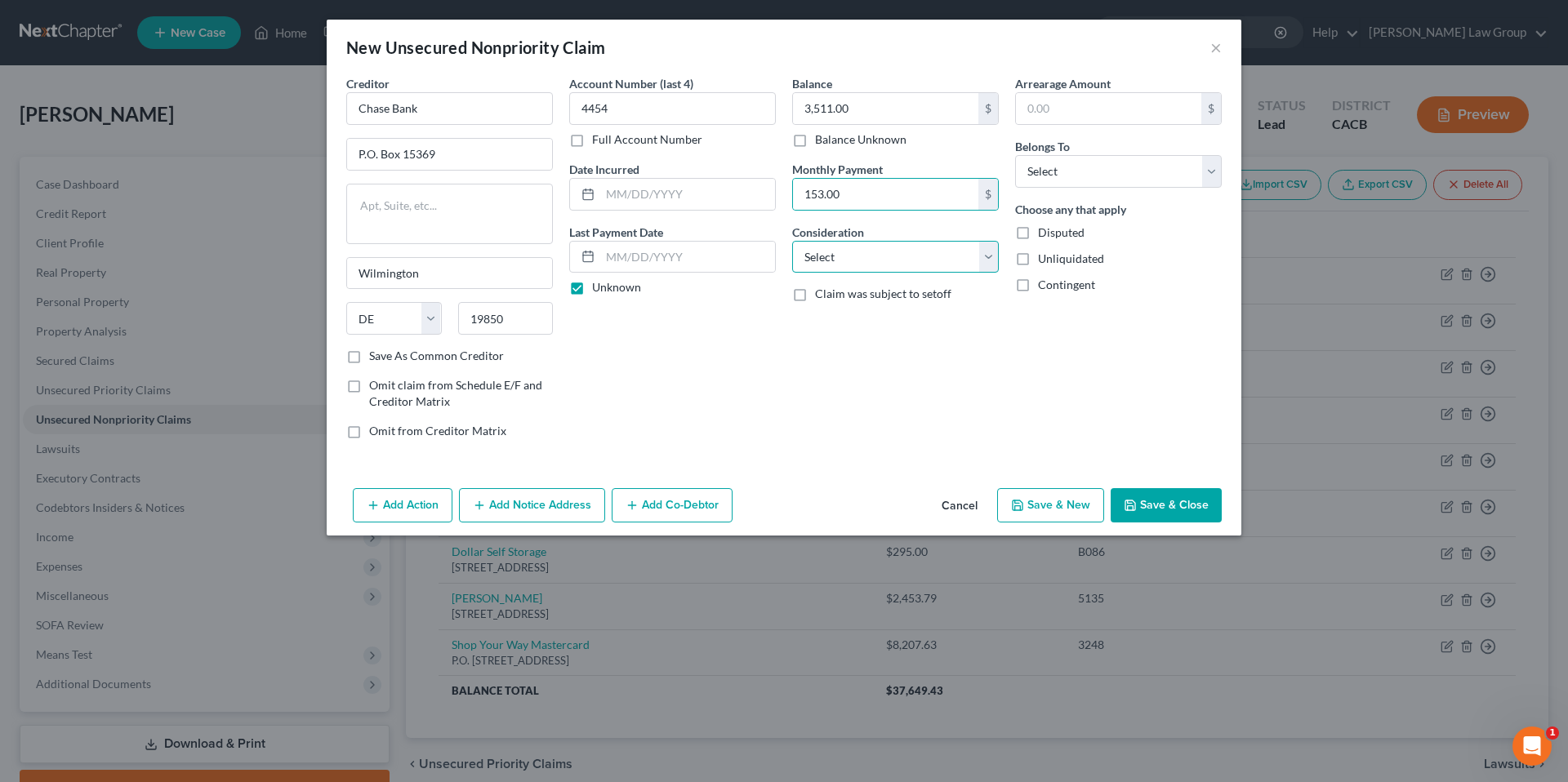
click at [989, 256] on select "Select Cable / Satellite Services Collection Agency Credit Card Debt Debt Couns…" at bounding box center [895, 257] width 207 height 33
click at [792, 241] on select "Select Cable / Satellite Services Collection Agency Credit Card Debt Debt Couns…" at bounding box center [895, 257] width 207 height 33
click at [1048, 104] on input "text" at bounding box center [1108, 109] width 185 height 31
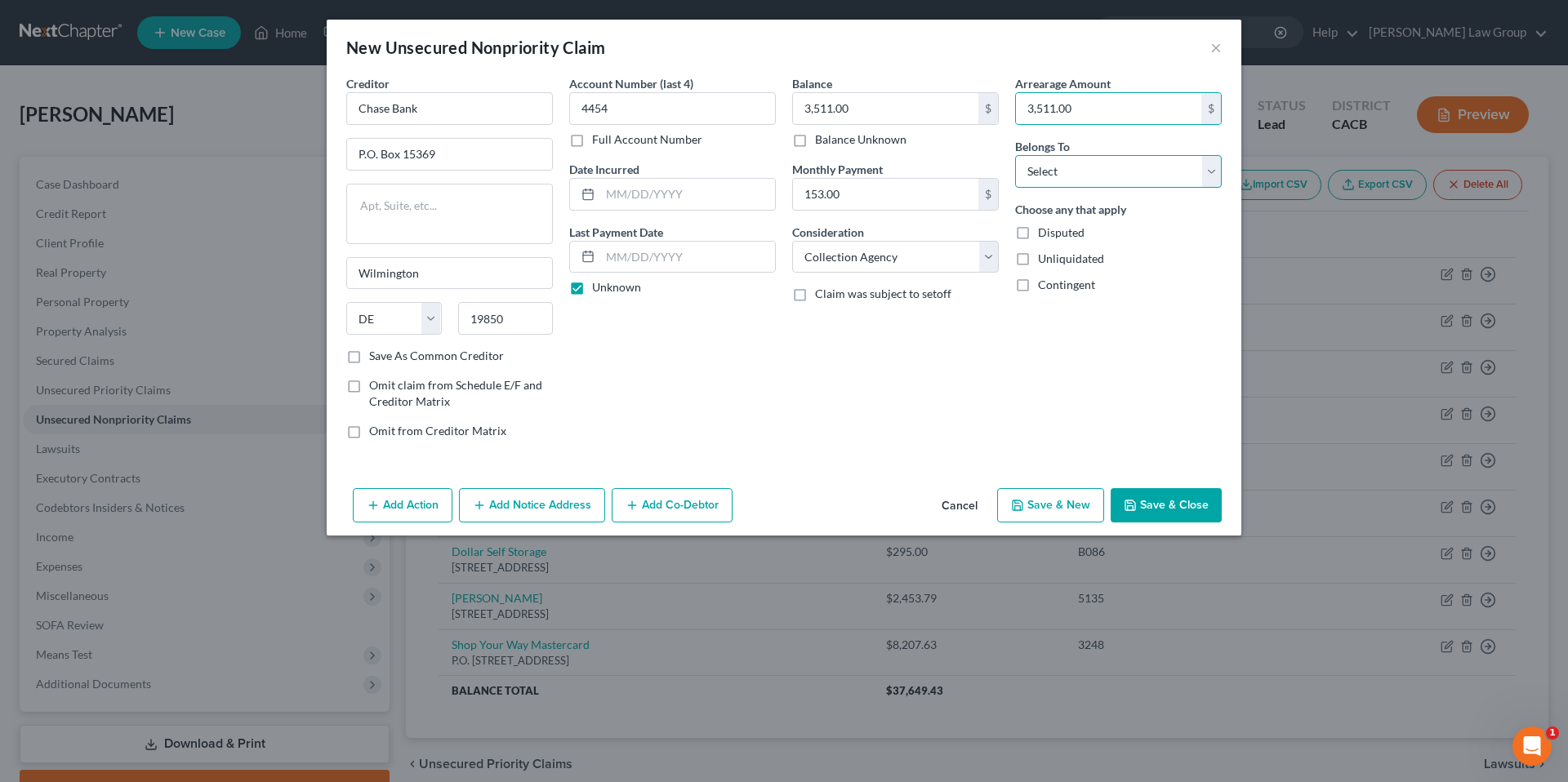
click at [1217, 168] on select "Select Debtor 1 Only Debtor 2 Only Debtor 1 And Debtor 2 Only At Least One Of T…" at bounding box center [1118, 171] width 207 height 33
click at [1015, 155] on select "Select Debtor 1 Only Debtor 2 Only Debtor 1 And Debtor 2 Only At Least One Of T…" at bounding box center [1118, 171] width 207 height 33
click at [1174, 496] on button "Save & Close" at bounding box center [1166, 506] width 111 height 34
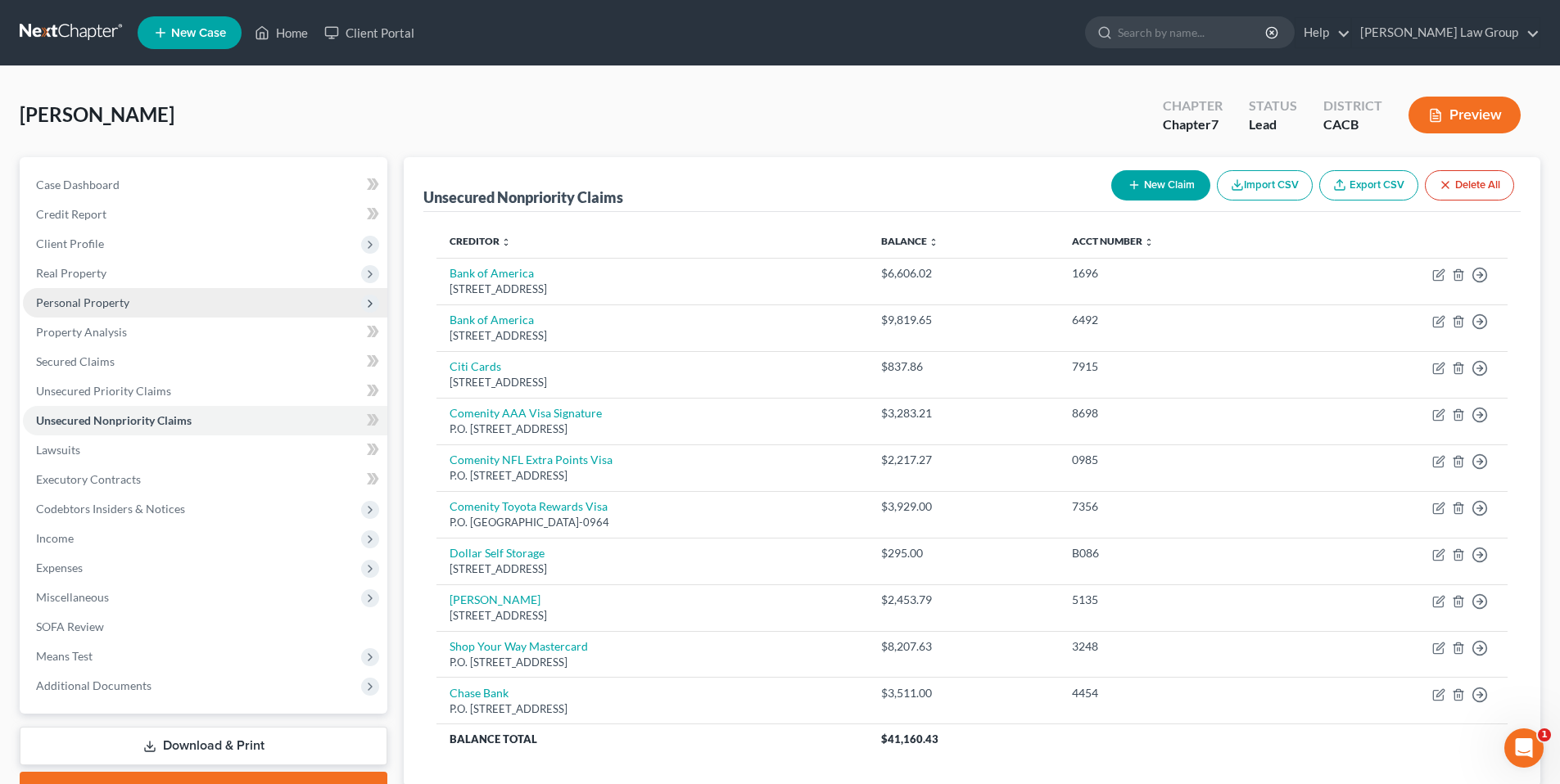
click at [105, 303] on span "Personal Property" at bounding box center [83, 303] width 94 height 14
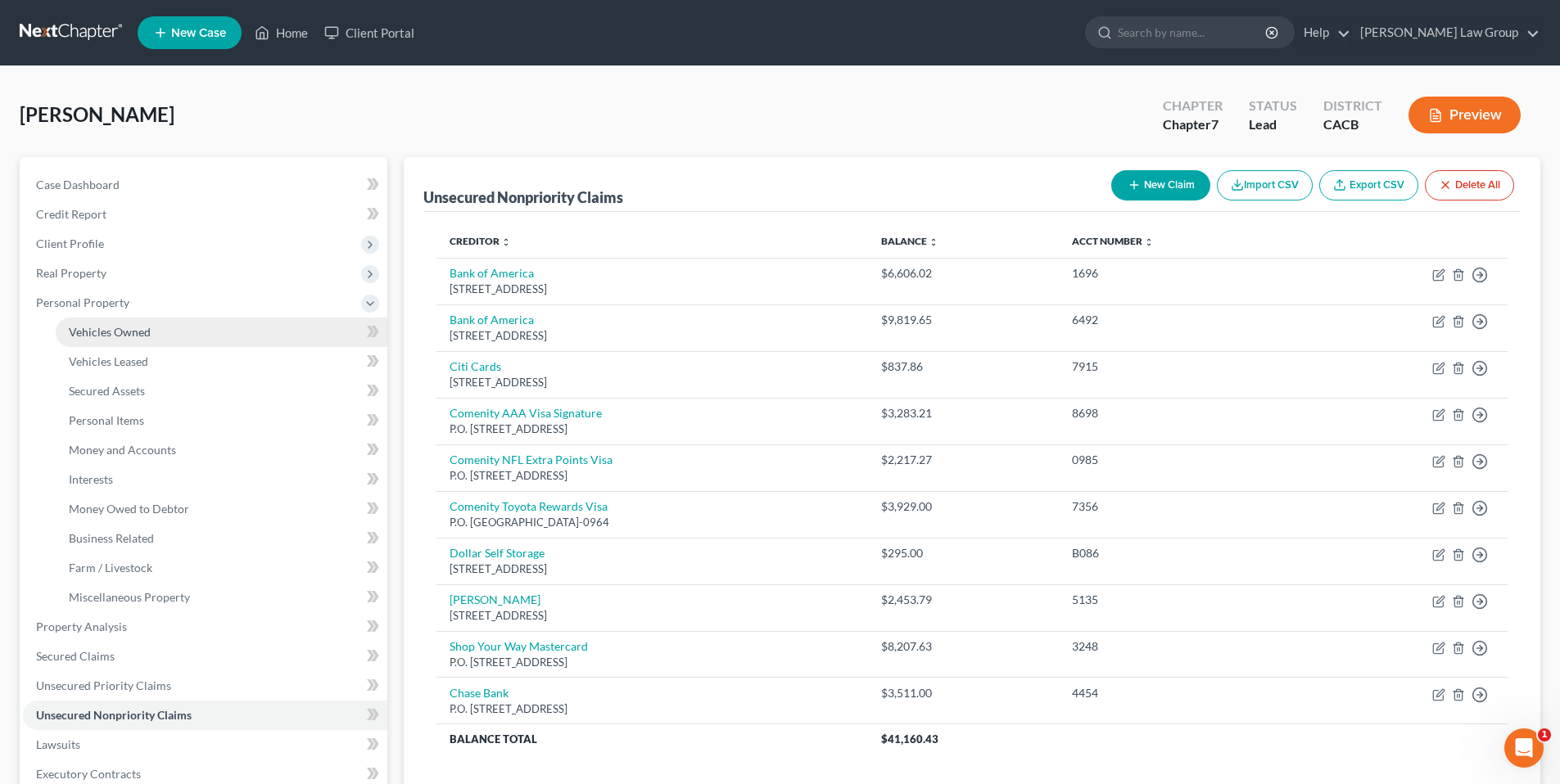
click at [107, 333] on span "Vehicles Owned" at bounding box center [109, 332] width 82 height 14
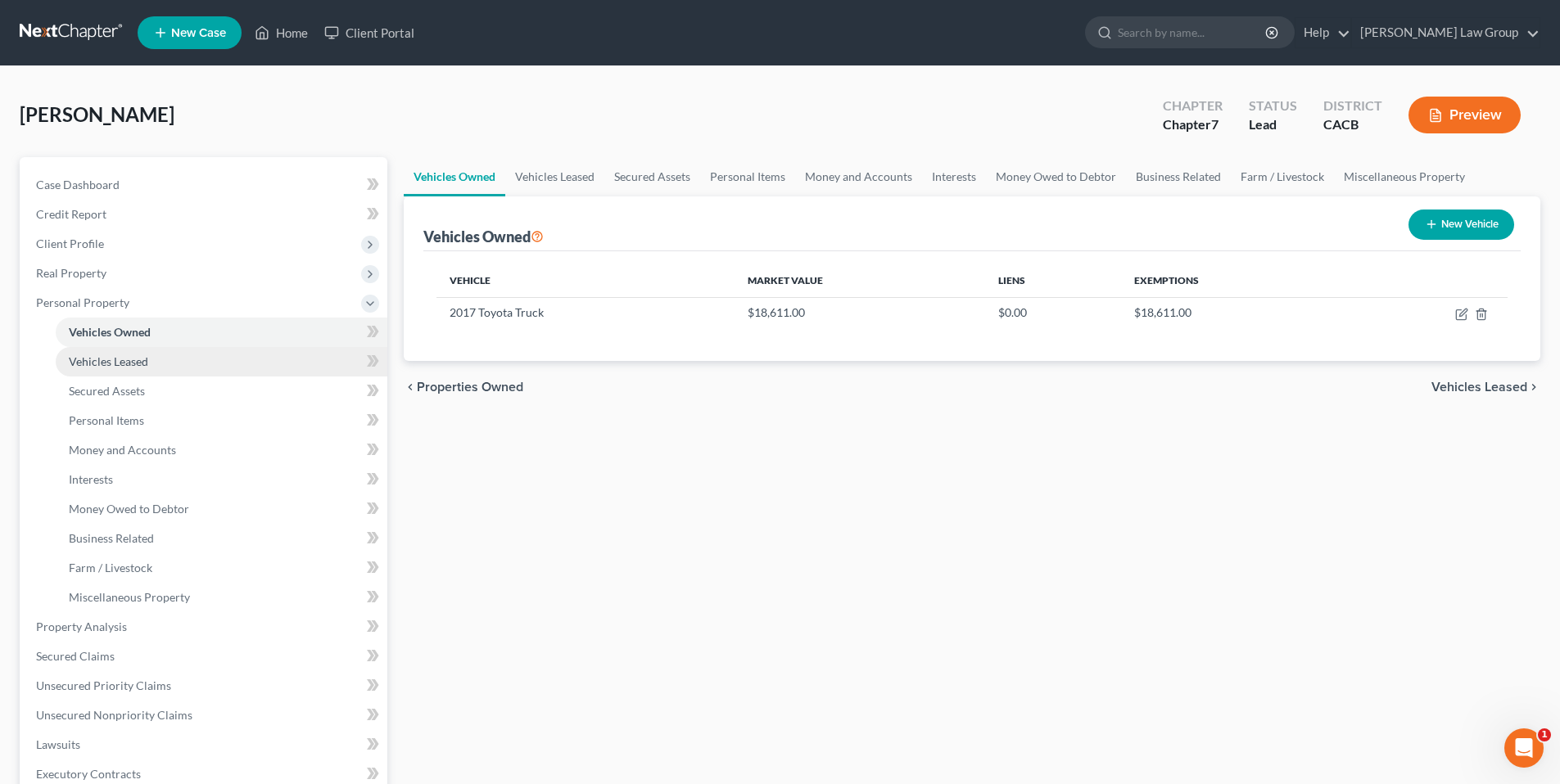
click at [108, 362] on span "Vehicles Leased" at bounding box center [108, 361] width 79 height 14
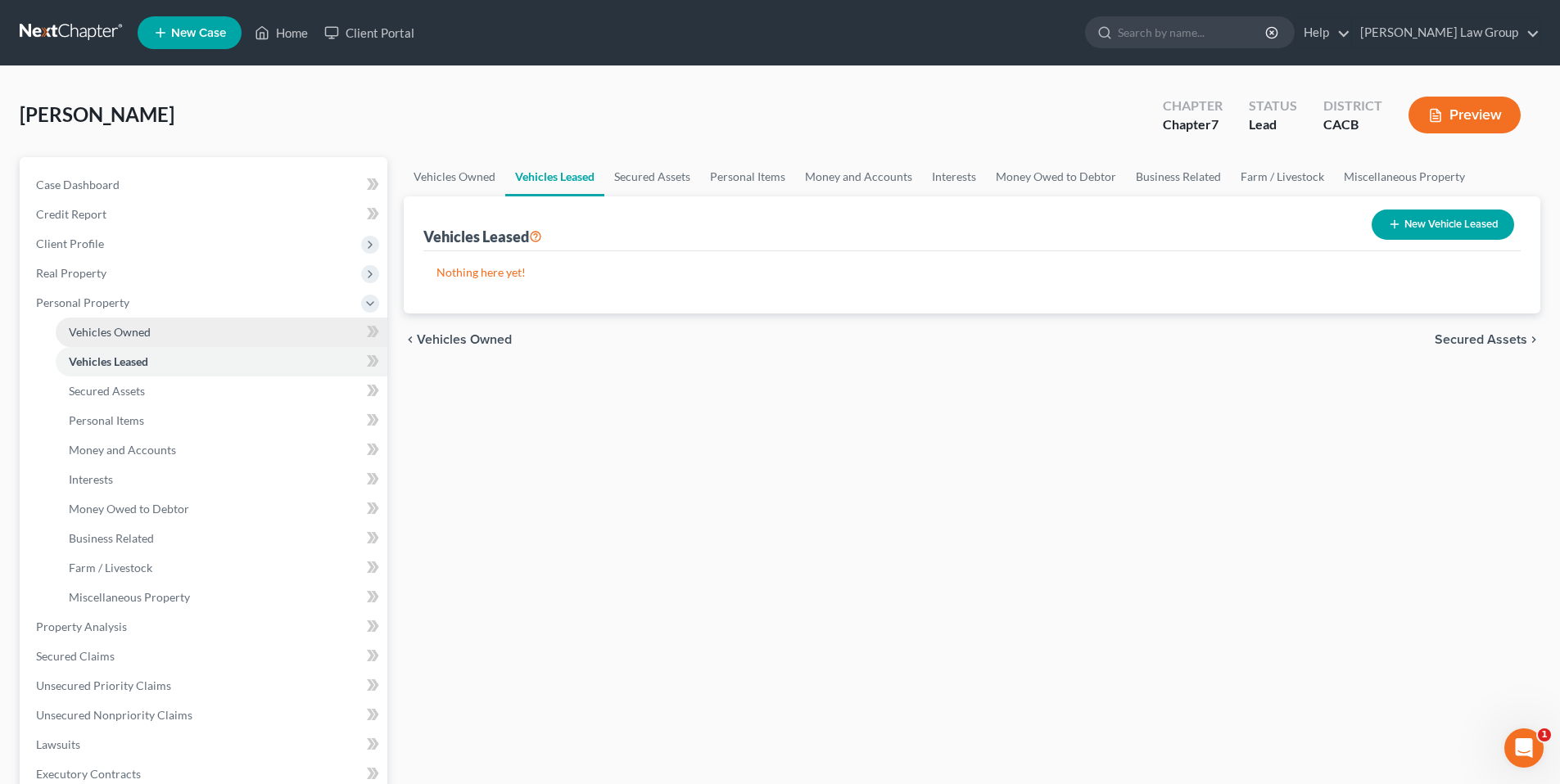
click at [121, 329] on span "Vehicles Owned" at bounding box center [109, 332] width 82 height 14
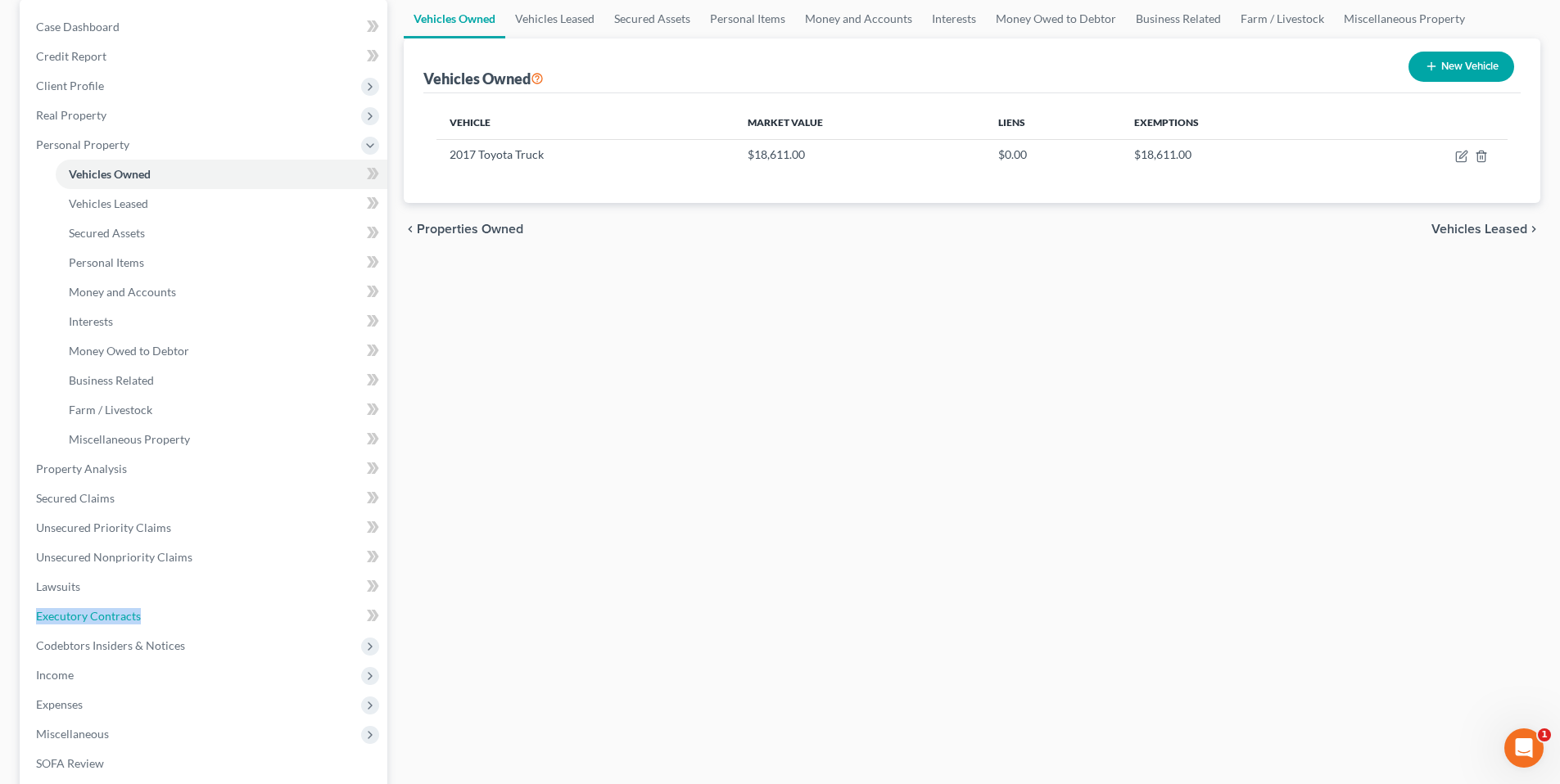
scroll to position [169, 0]
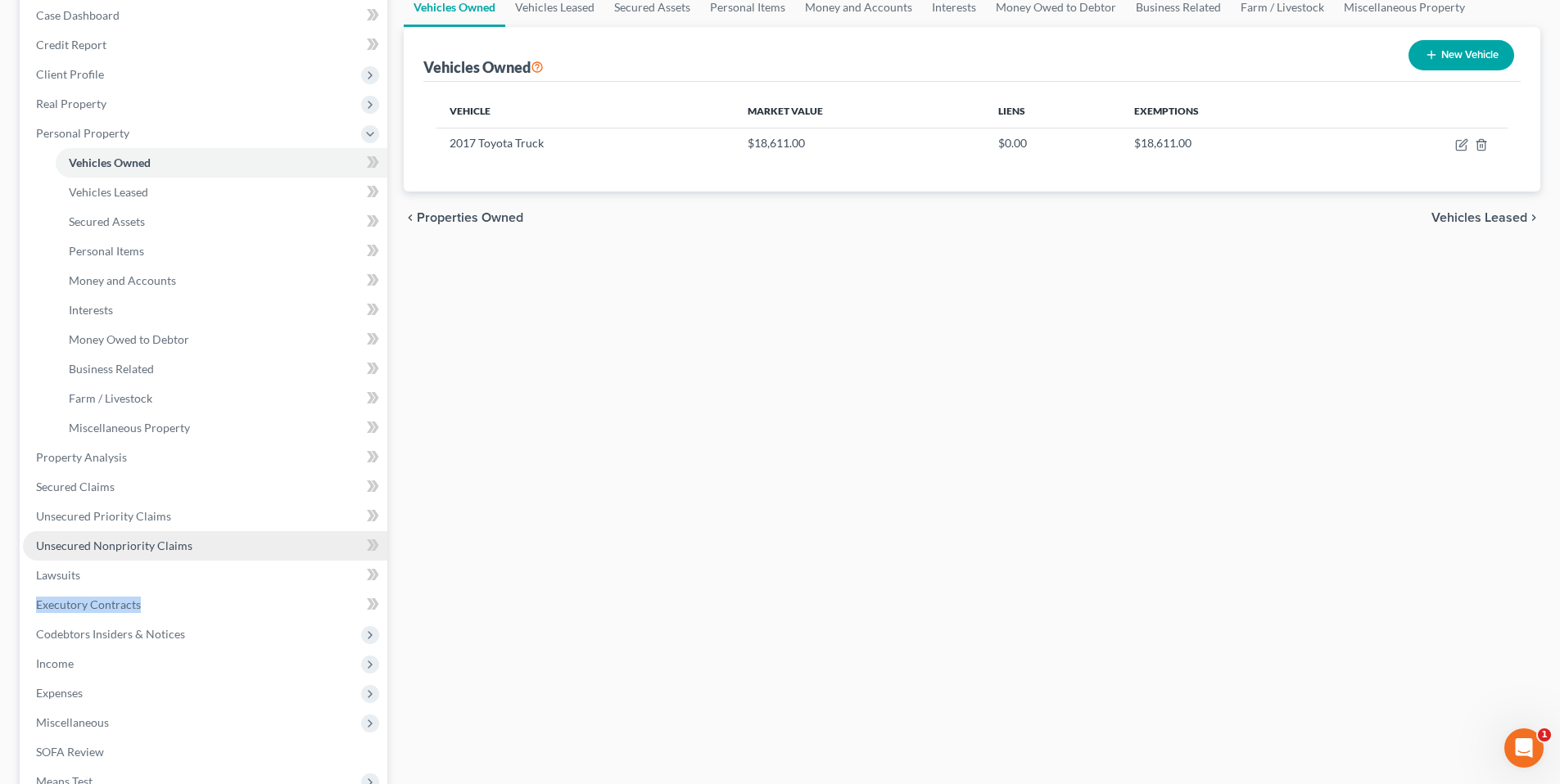
click at [91, 539] on span "Unsecured Nonpriority Claims" at bounding box center [114, 546] width 157 height 14
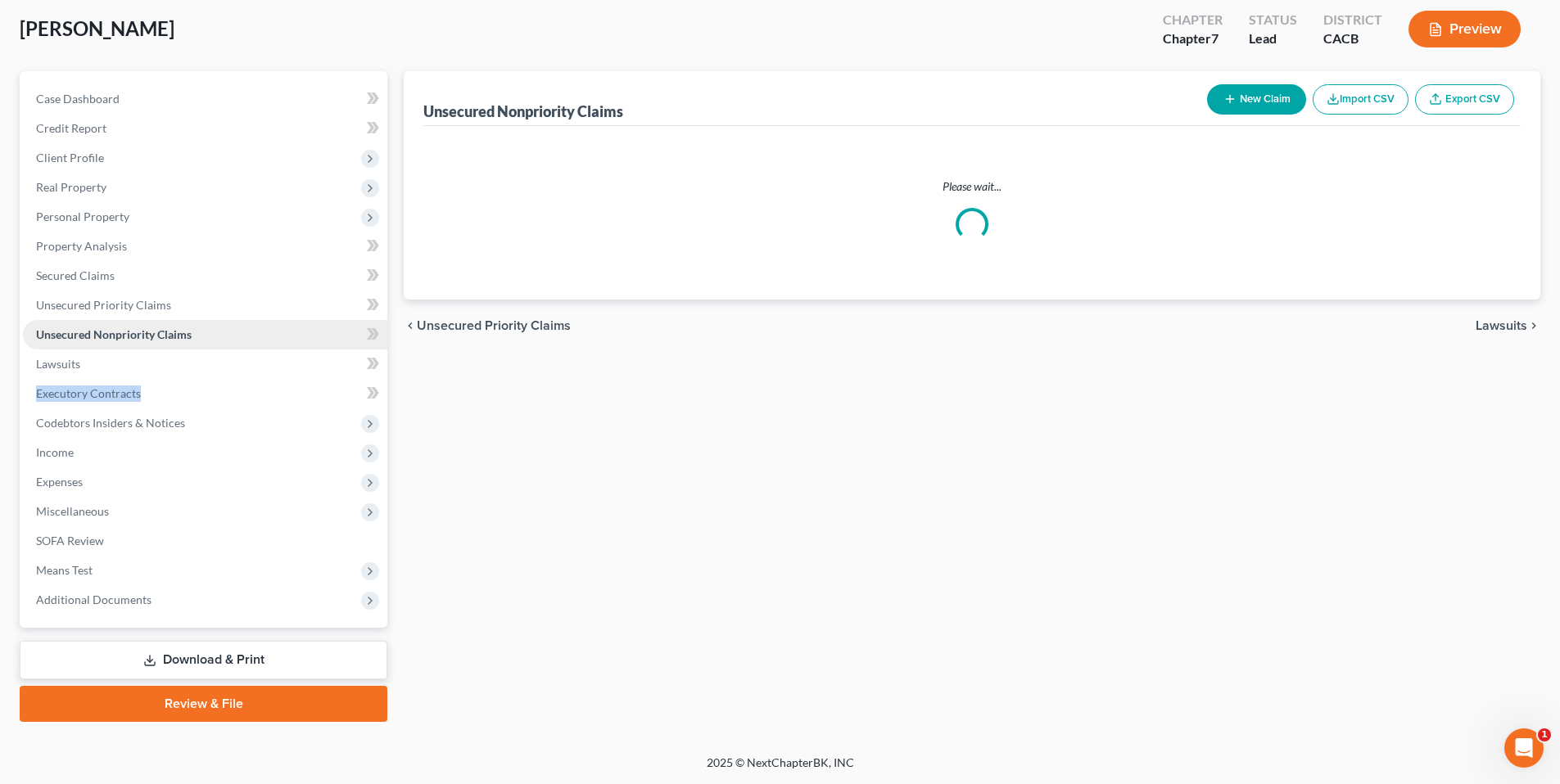
scroll to position [34, 0]
click at [91, 538] on ul "Case Dashboard Payments Invoices Payments Payments Credit Report Client Profile" at bounding box center [206, 349] width 365 height 530
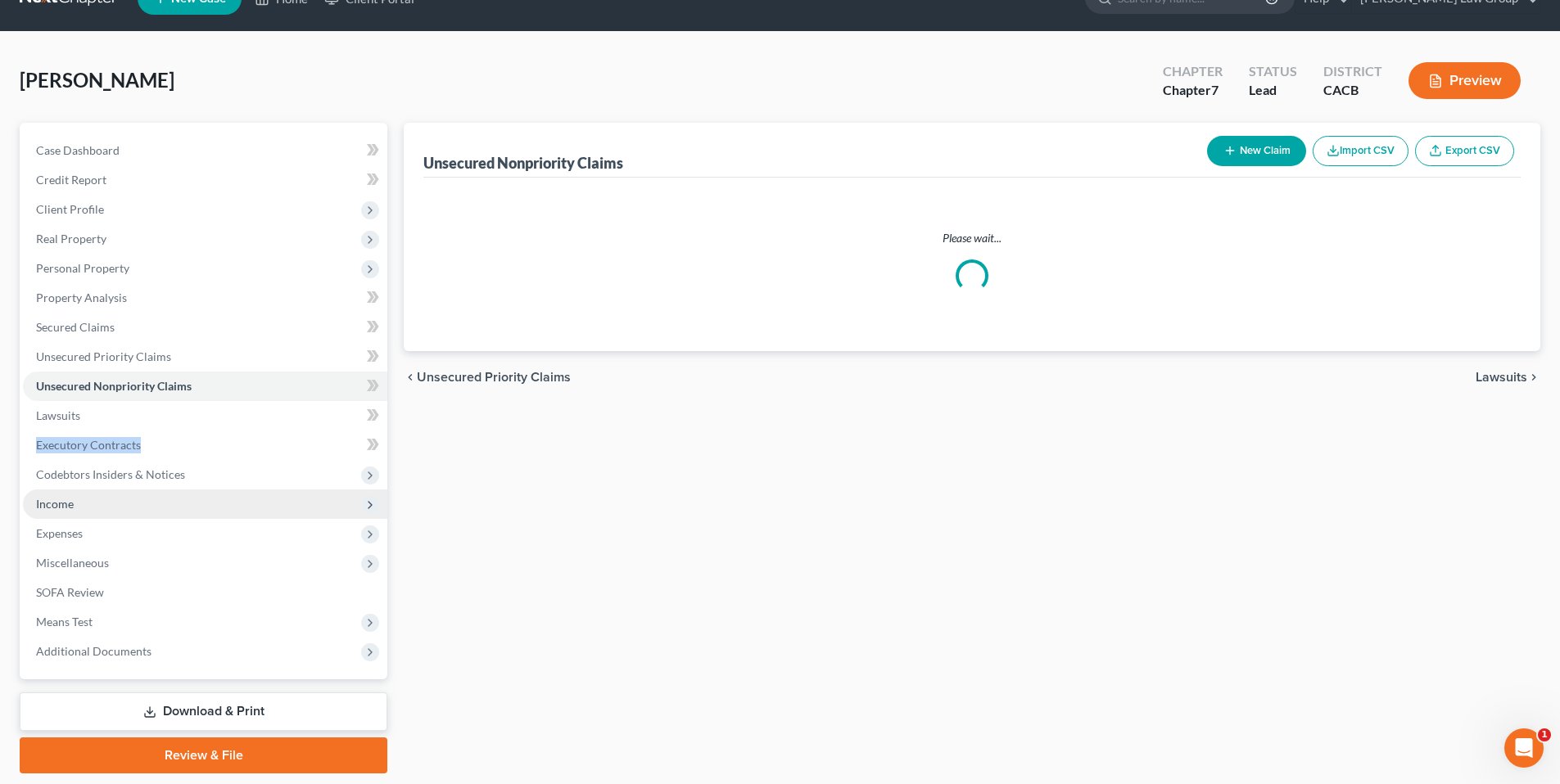
scroll to position [0, 0]
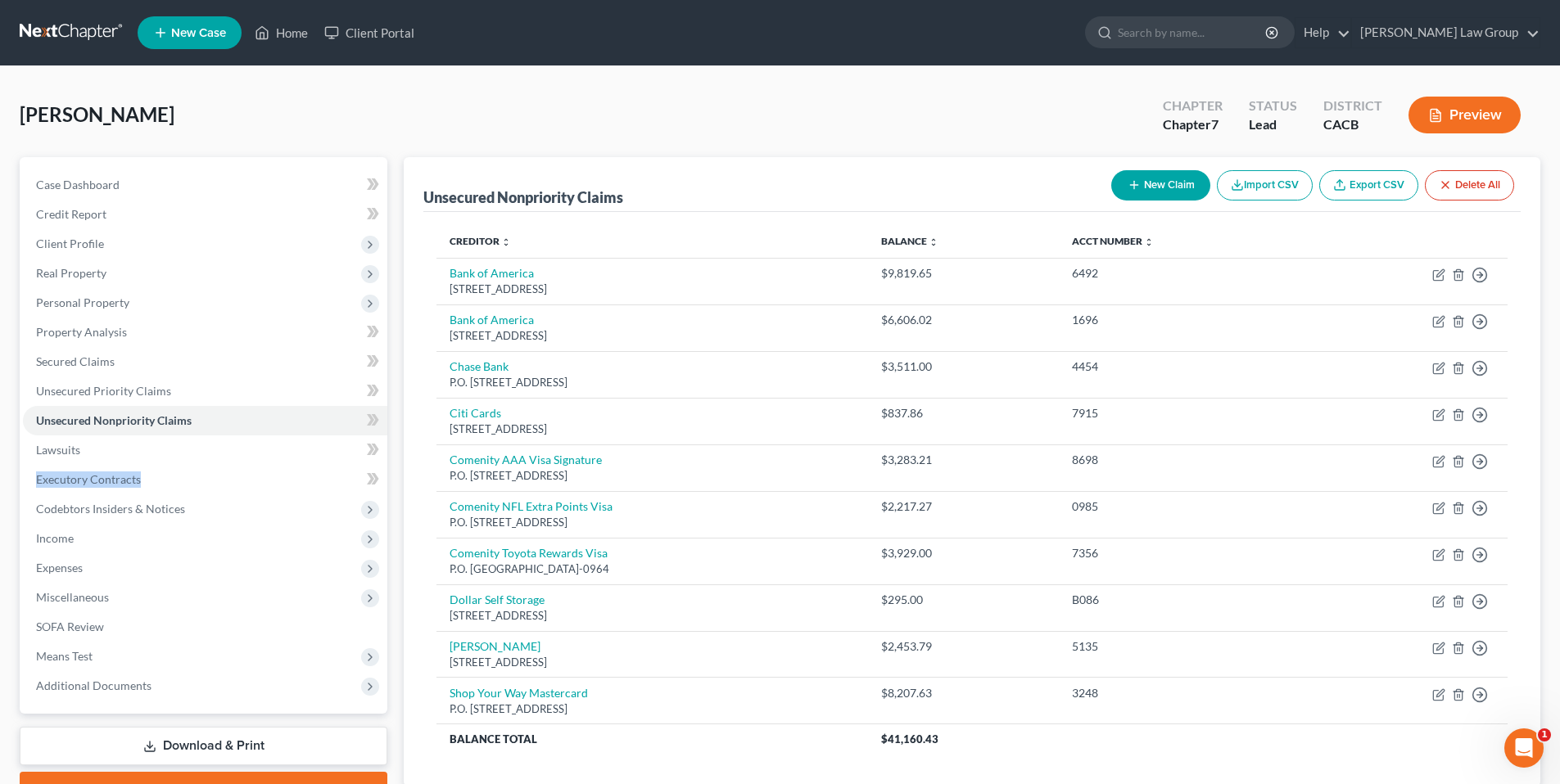
click at [1170, 186] on button "New Claim" at bounding box center [1161, 185] width 99 height 30
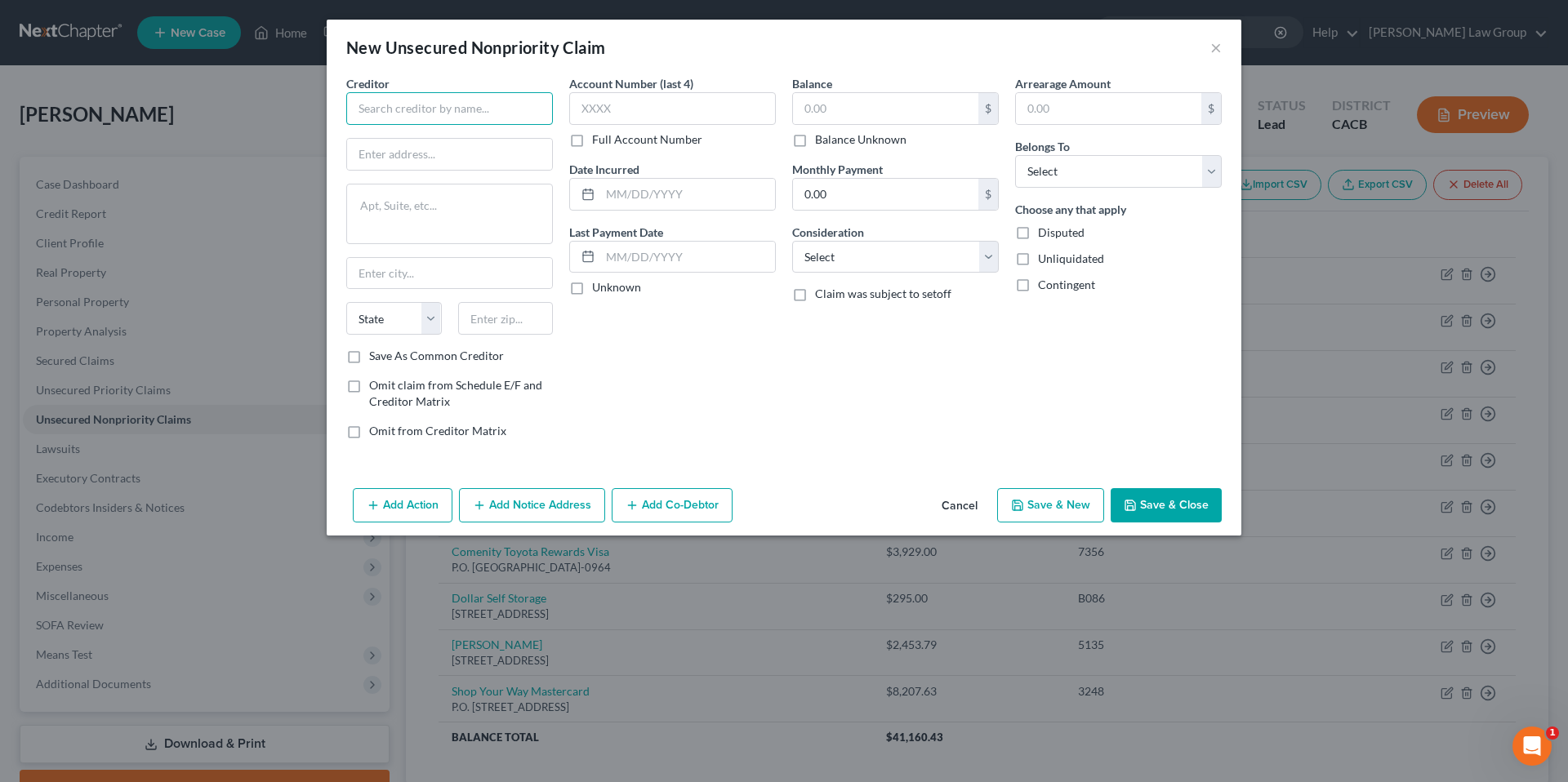
click at [417, 117] on input "text" at bounding box center [449, 109] width 207 height 33
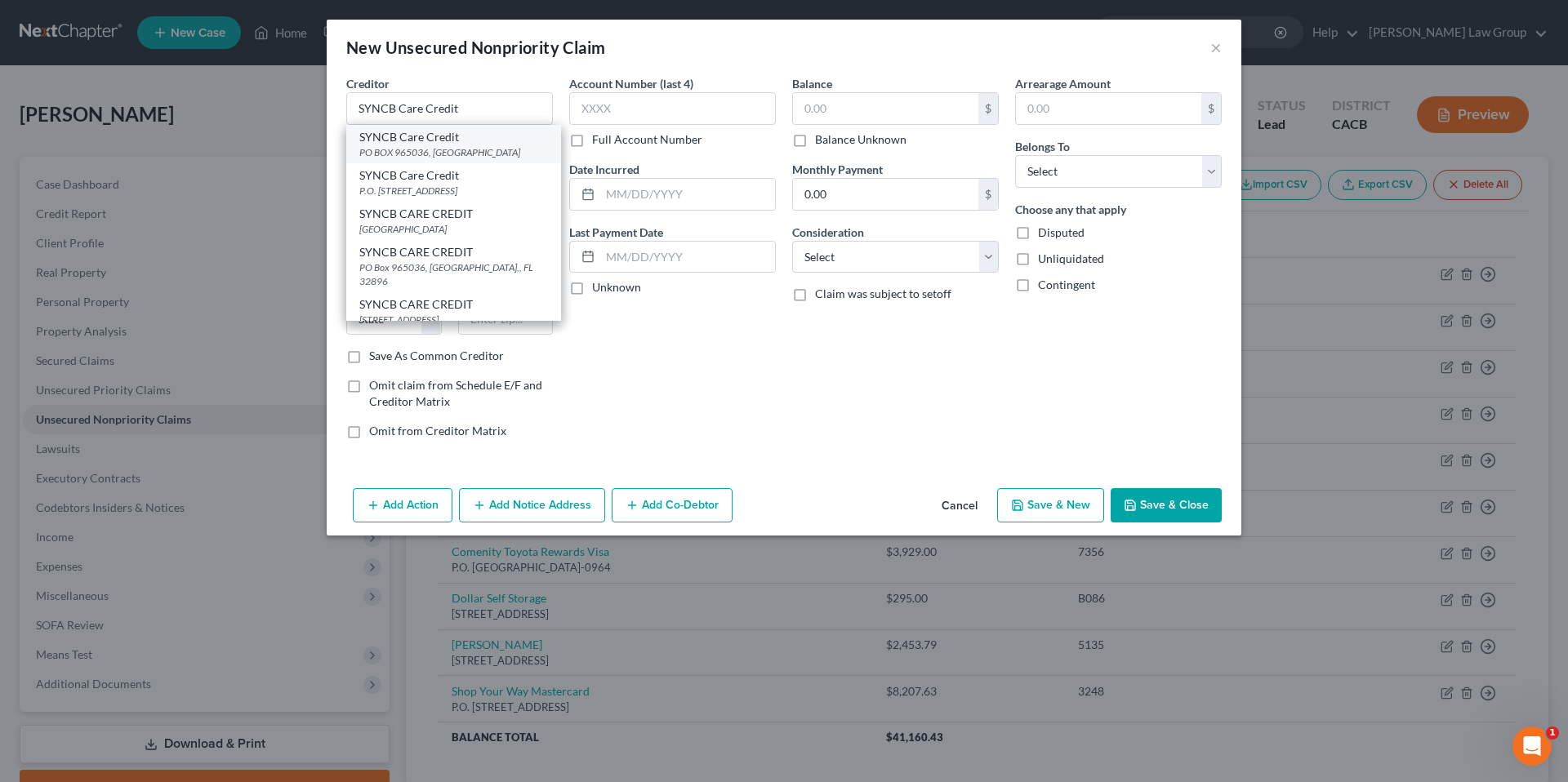
click at [414, 148] on div "PO BOX 965036, Orlando, FL 32896" at bounding box center [454, 153] width 189 height 14
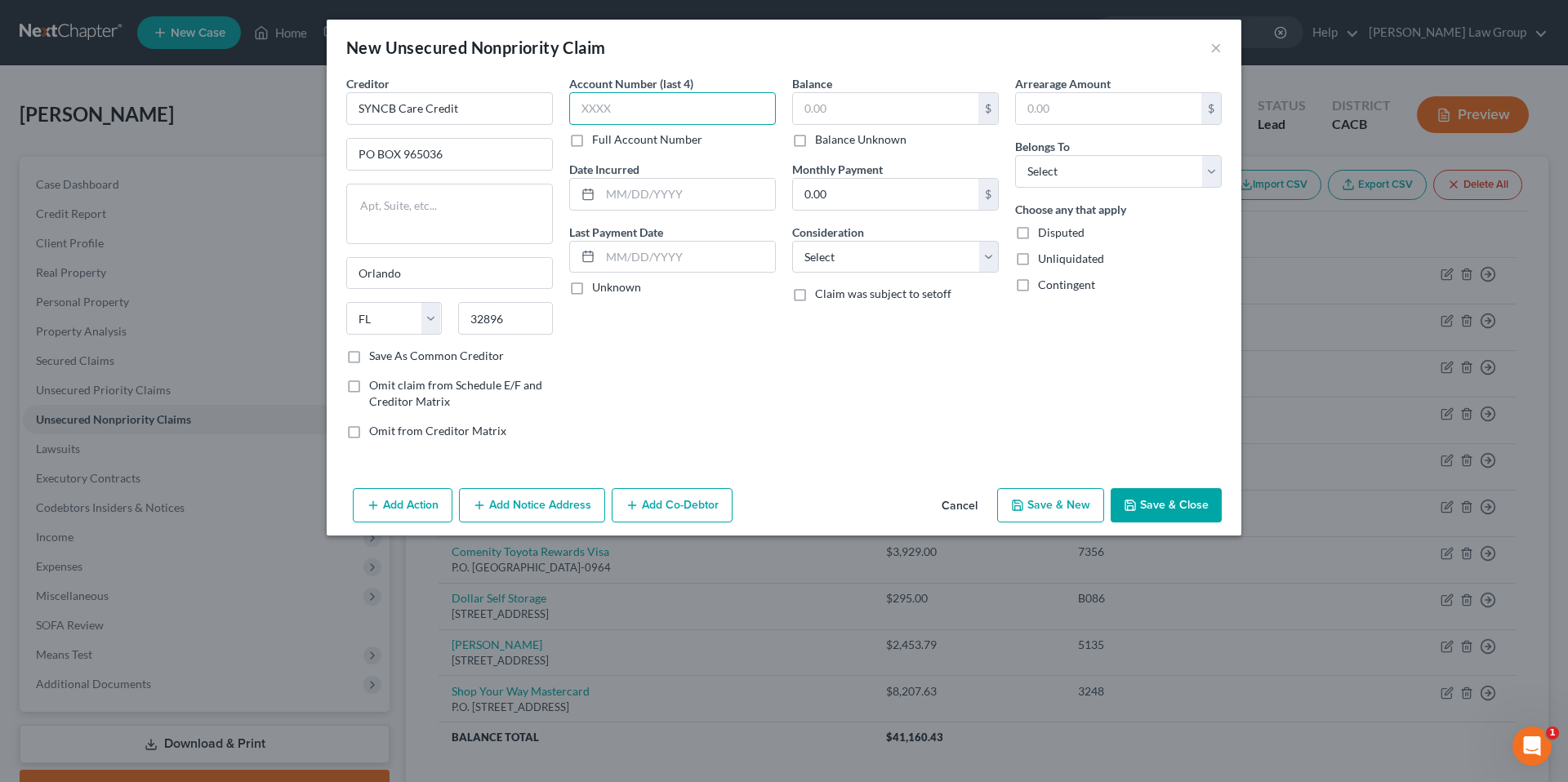
click at [621, 114] on input "text" at bounding box center [672, 109] width 207 height 33
drag, startPoint x: 578, startPoint y: 289, endPoint x: 688, endPoint y: 155, distance: 173.4
click at [592, 282] on label "Unknown" at bounding box center [616, 287] width 49 height 16
click at [598, 282] on input "Unknown" at bounding box center [604, 285] width 10 height 10
drag, startPoint x: 811, startPoint y: 108, endPoint x: 883, endPoint y: 93, distance: 73.5
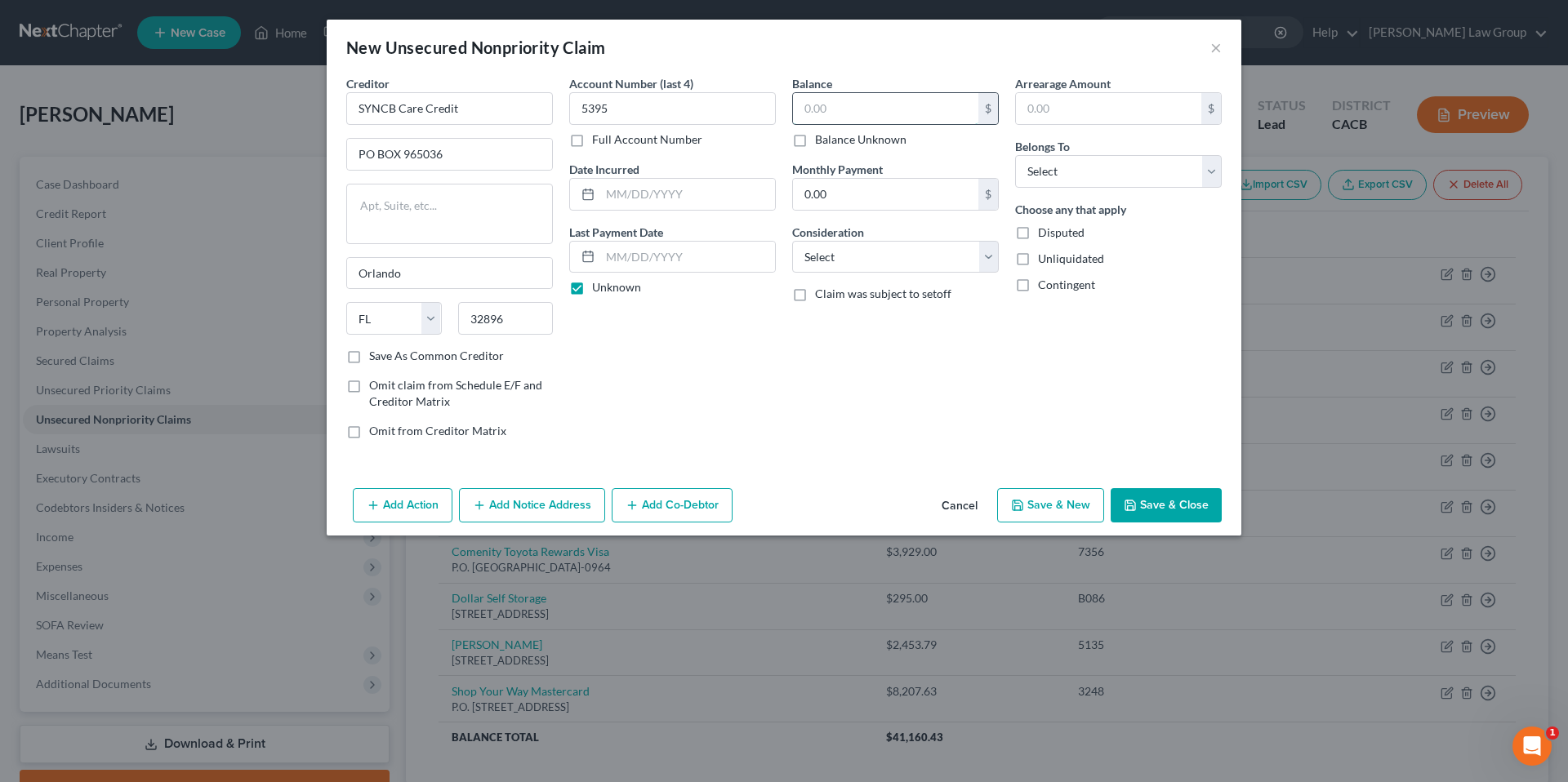
click at [814, 106] on input "text" at bounding box center [886, 109] width 185 height 31
click at [849, 193] on input "0.00" at bounding box center [886, 195] width 185 height 31
click at [991, 261] on select "Select Cable / Satellite Services Collection Agency Credit Card Debt Debt Couns…" at bounding box center [895, 257] width 207 height 33
click at [792, 241] on select "Select Cable / Satellite Services Collection Agency Credit Card Debt Debt Couns…" at bounding box center [895, 257] width 207 height 33
click at [1072, 97] on input "text" at bounding box center [1108, 109] width 185 height 31
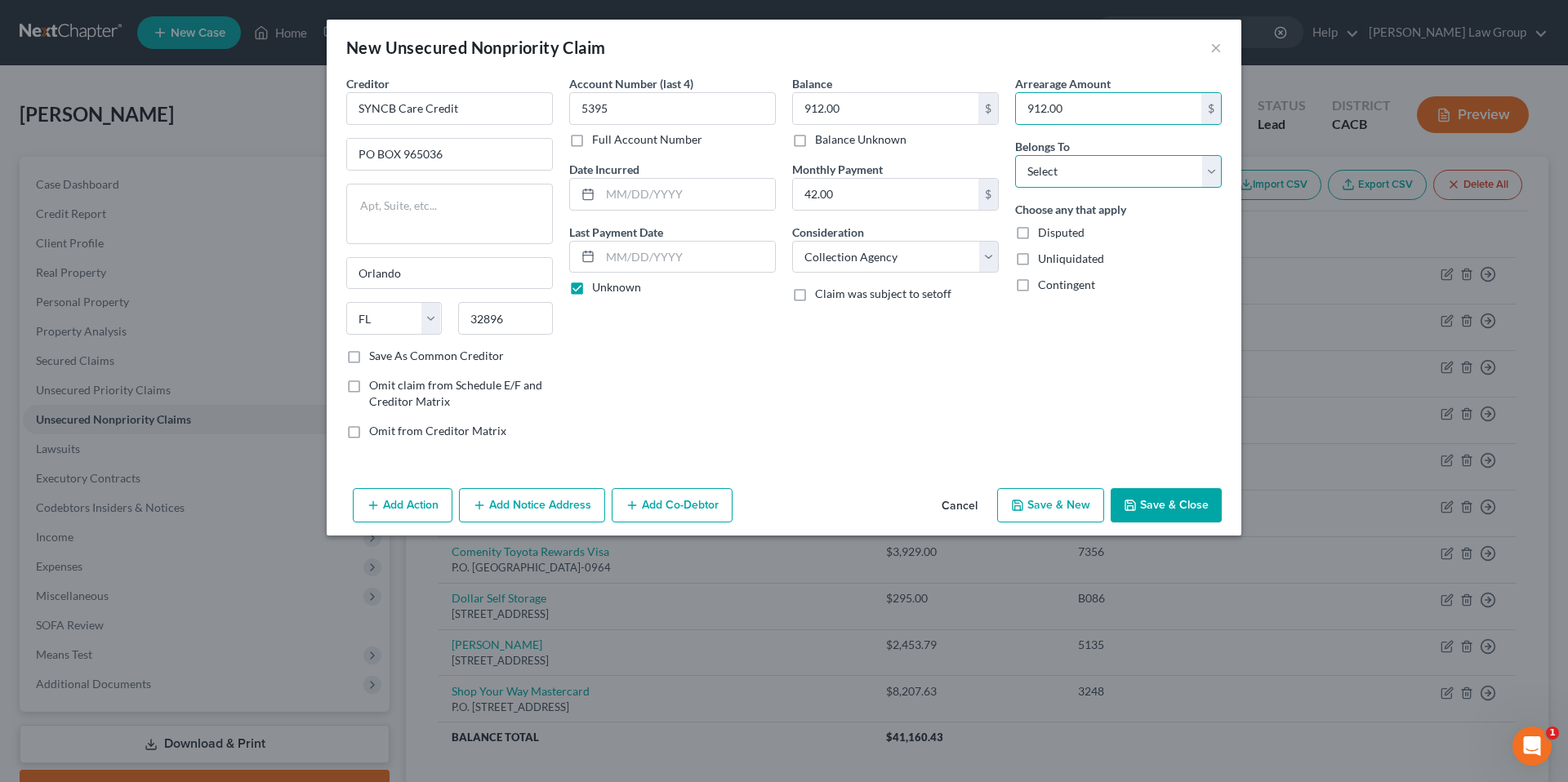
click at [1209, 170] on select "Select Debtor 1 Only Debtor 2 Only Debtor 1 And Debtor 2 Only At Least One Of T…" at bounding box center [1118, 171] width 207 height 33
click at [1015, 155] on select "Select Debtor 1 Only Debtor 2 Only Debtor 1 And Debtor 2 Only At Least One Of T…" at bounding box center [1118, 171] width 207 height 33
click at [1034, 499] on button "Save & New" at bounding box center [1050, 506] width 107 height 34
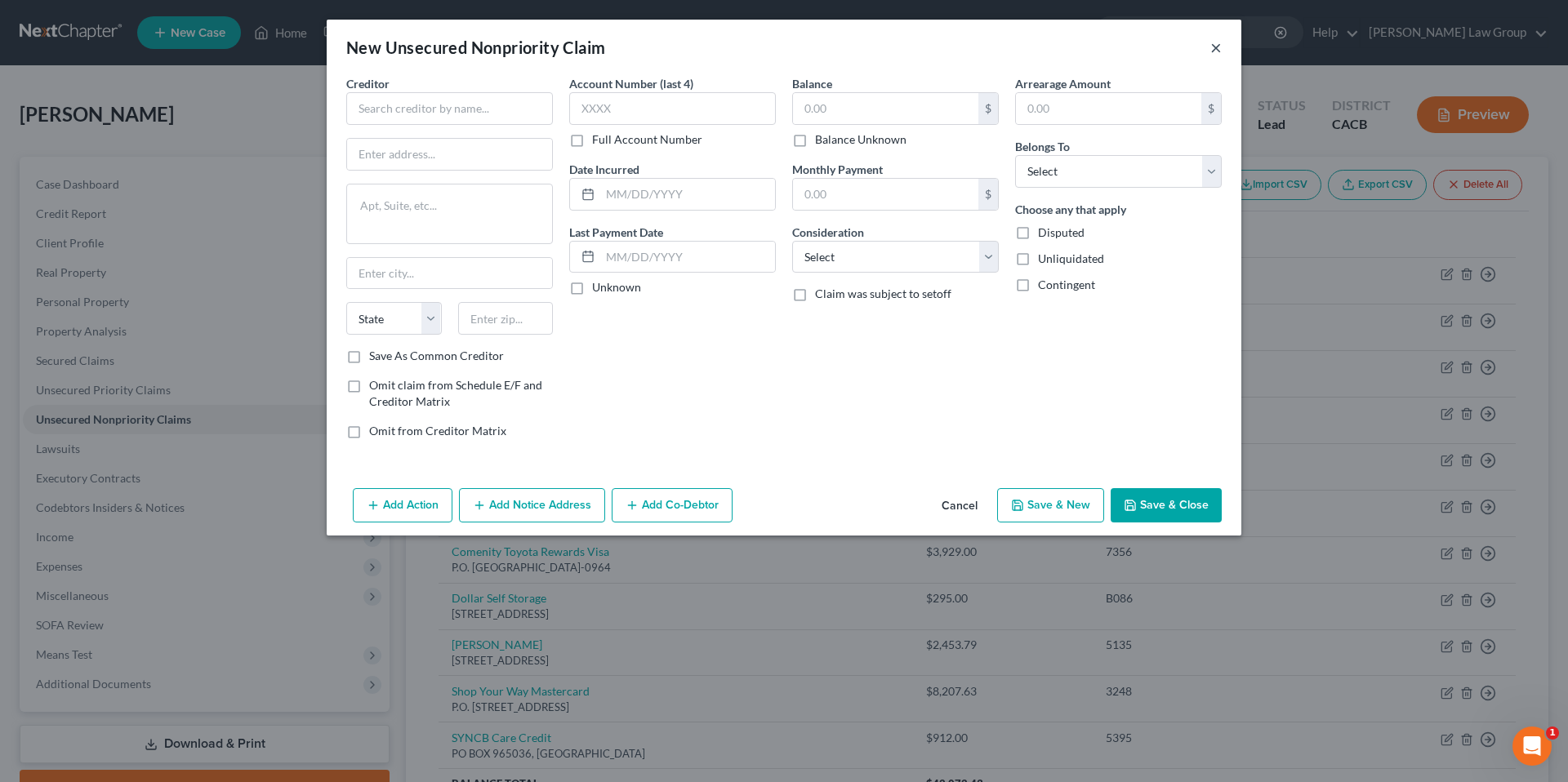
click at [1212, 47] on button "×" at bounding box center [1216, 47] width 11 height 20
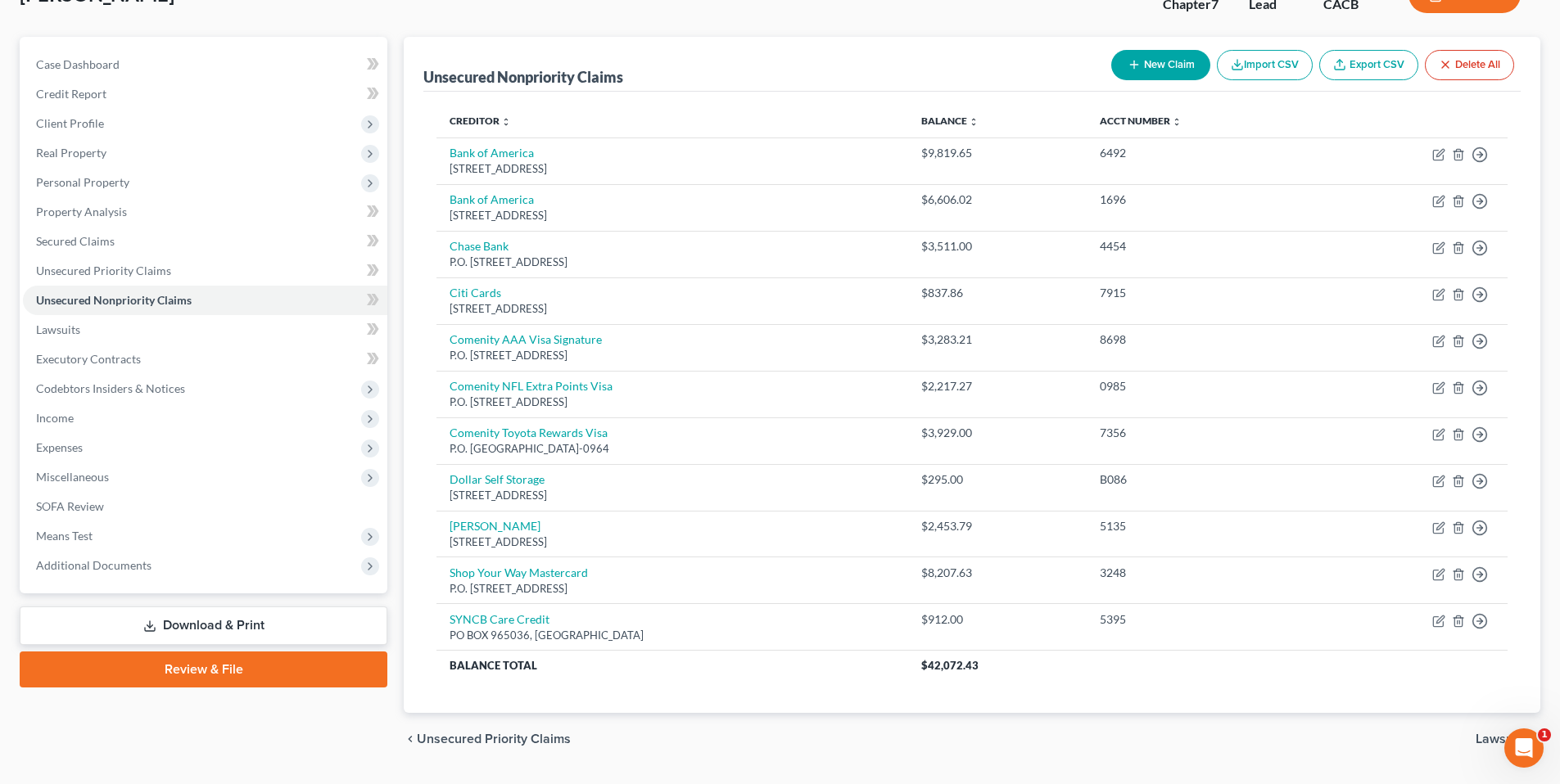
scroll to position [119, 0]
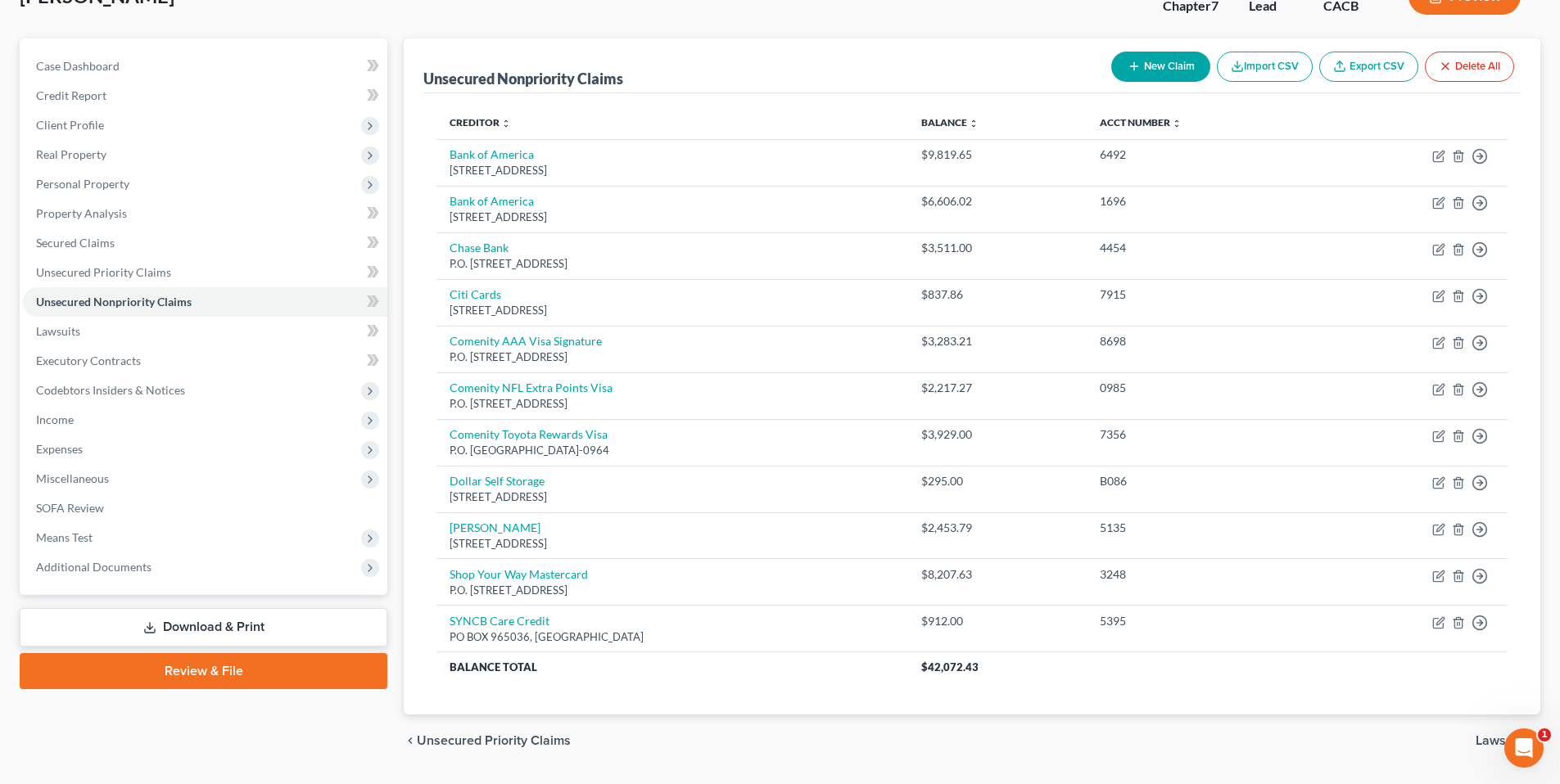
click at [1170, 58] on button "New Claim" at bounding box center [1161, 66] width 99 height 30
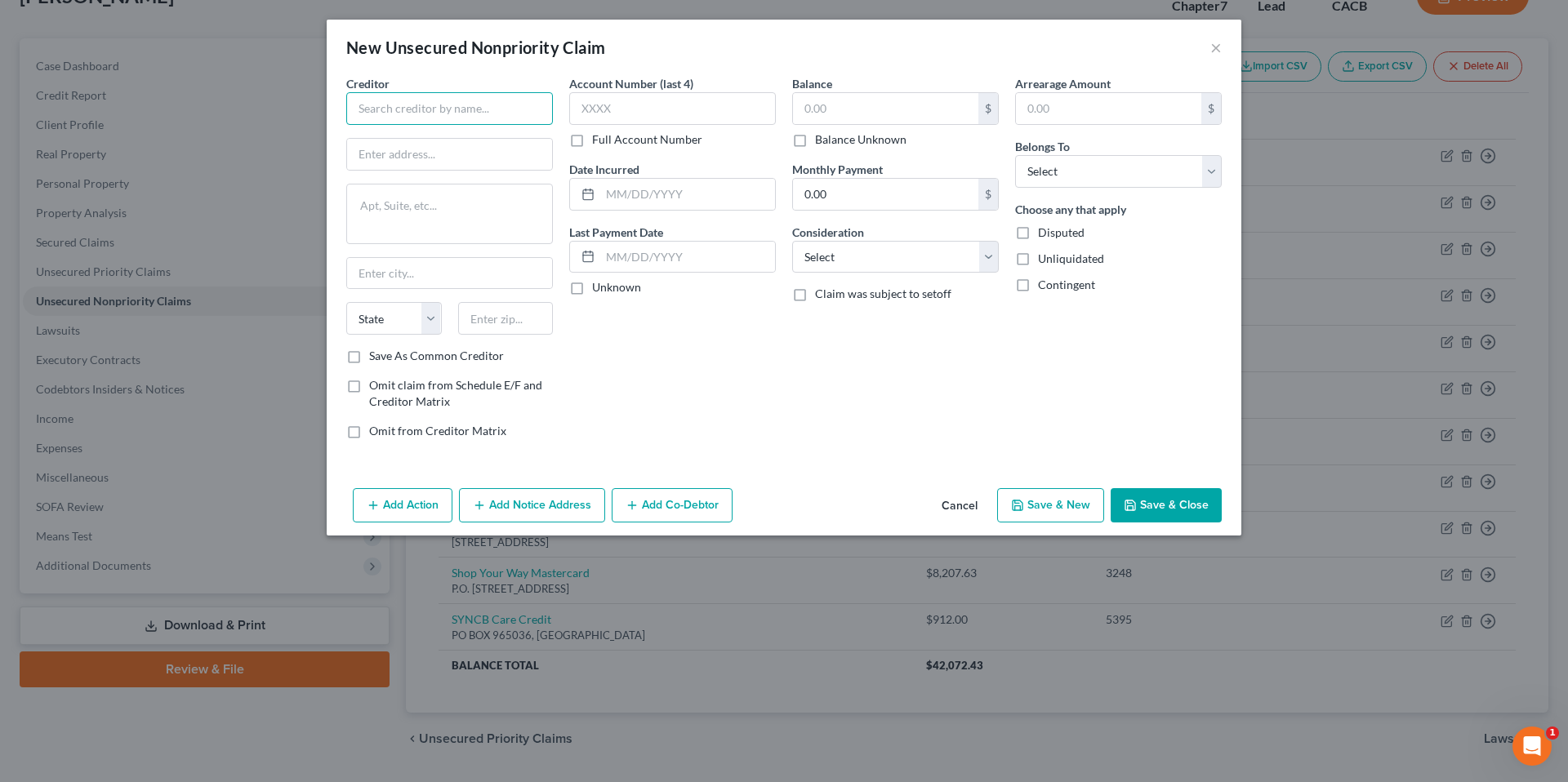
click at [402, 101] on input "text" at bounding box center [449, 109] width 207 height 33
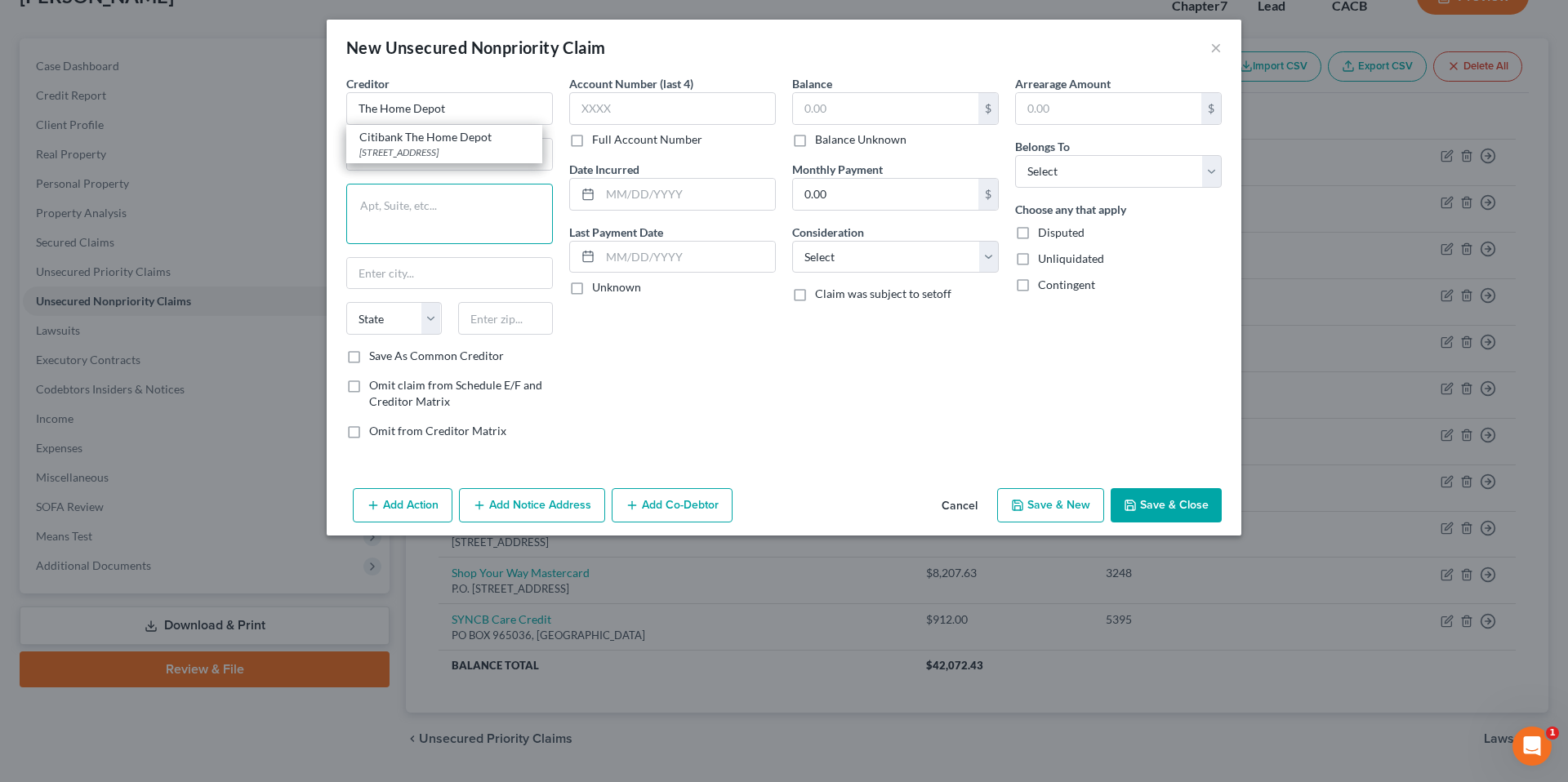
click at [528, 186] on textarea at bounding box center [449, 214] width 207 height 60
click at [526, 181] on div "Creditor * The Home Depot State AL AK AR AZ CA CO CT DE DC FL GA GU HI ID IL IN…" at bounding box center [449, 212] width 207 height 273
click at [473, 159] on input "text" at bounding box center [449, 154] width 205 height 31
click at [421, 274] on input "text" at bounding box center [449, 274] width 205 height 31
drag, startPoint x: 646, startPoint y: 449, endPoint x: 634, endPoint y: 438, distance: 16.3
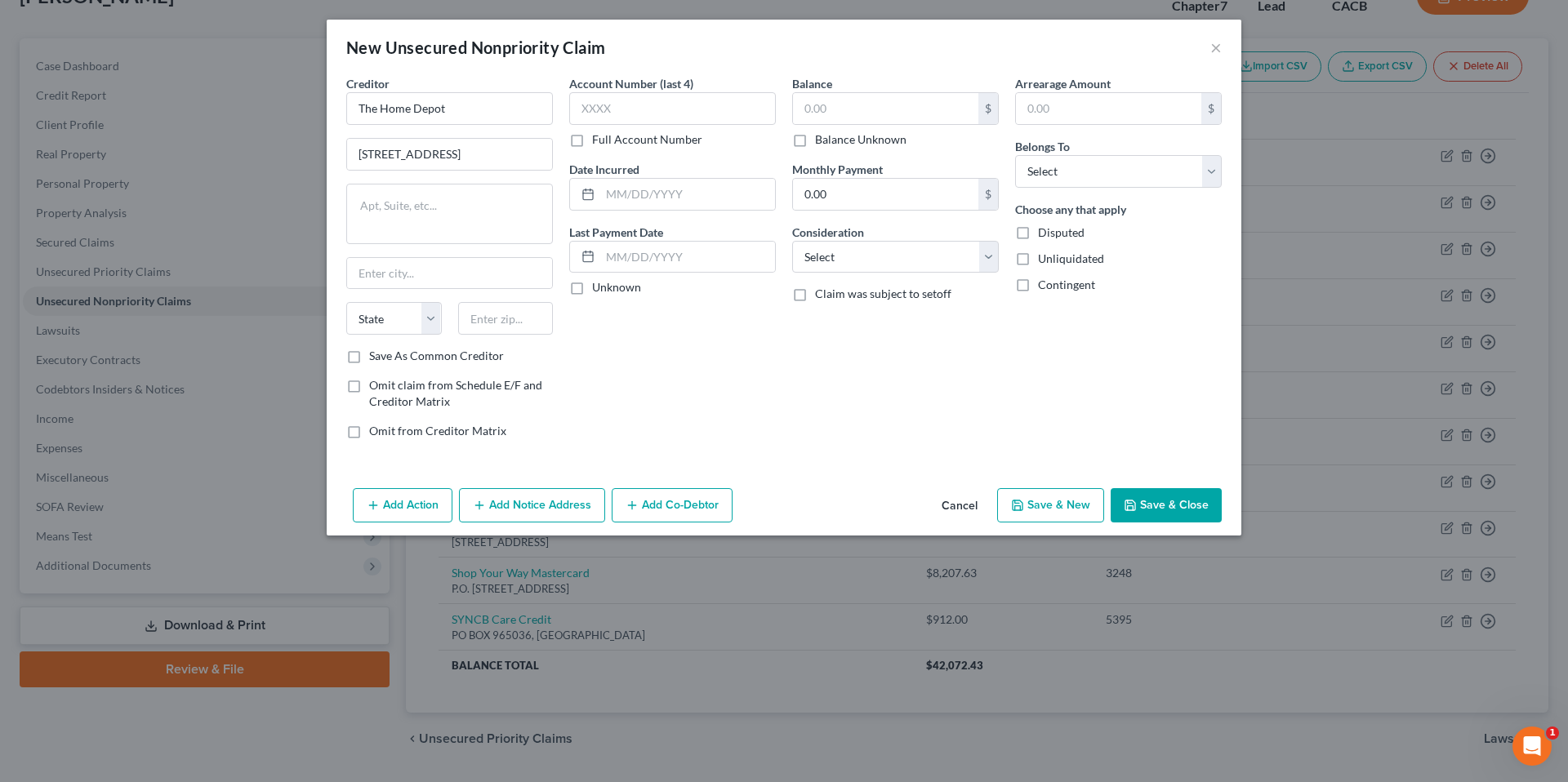
click at [645, 448] on div "Account Number (last 4) Full Account Number Date Incurred Last Payment Date Unk…" at bounding box center [672, 264] width 223 height 377
click at [515, 316] on input "text" at bounding box center [505, 318] width 95 height 33
click at [485, 271] on input "text" at bounding box center [449, 274] width 205 height 31
click at [657, 111] on input "text" at bounding box center [672, 109] width 207 height 33
click at [592, 289] on label "Unknown" at bounding box center [616, 287] width 49 height 16
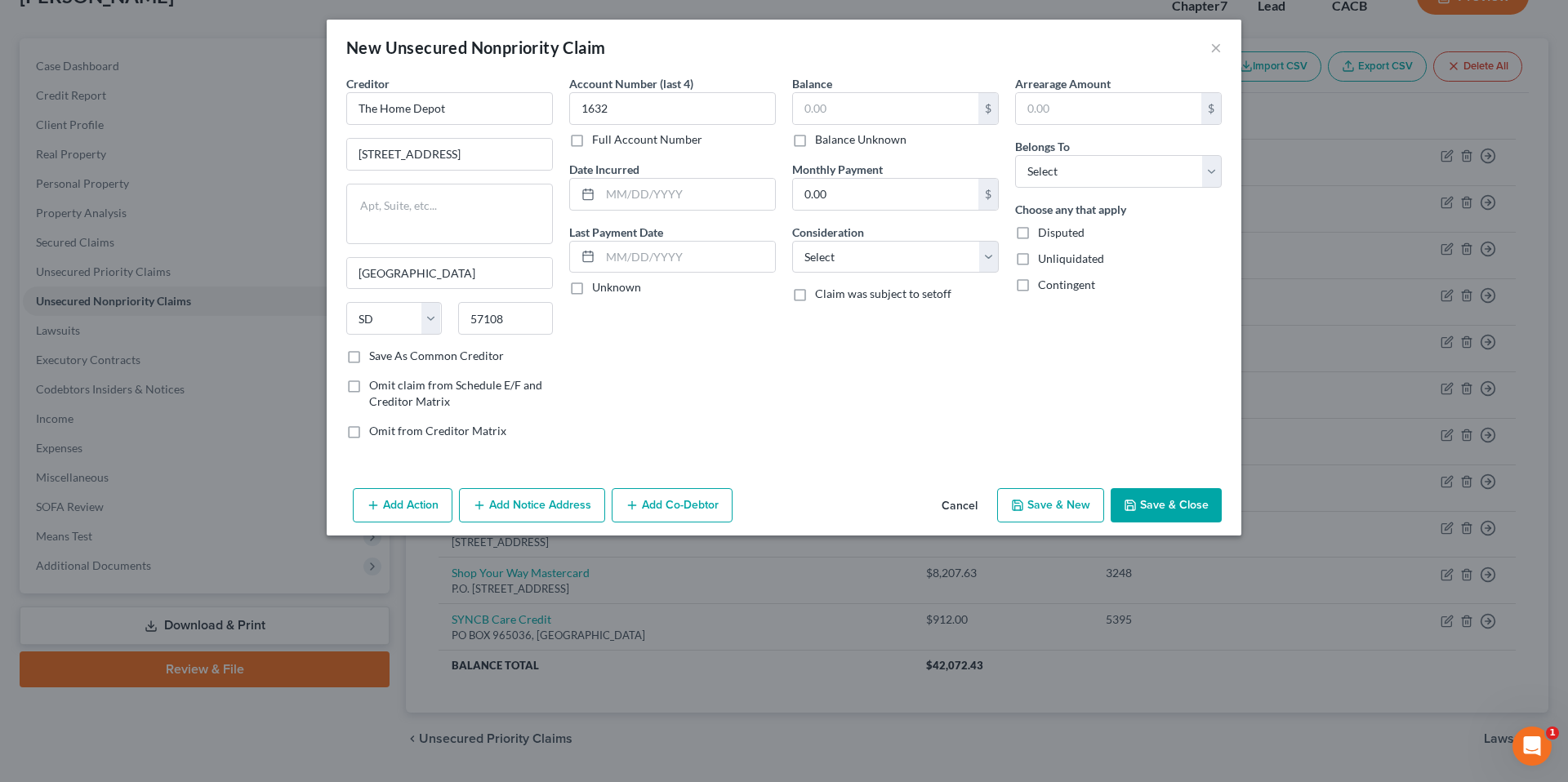
click at [598, 289] on input "Unknown" at bounding box center [604, 285] width 10 height 10
click at [823, 105] on input "text" at bounding box center [886, 109] width 185 height 31
click at [918, 205] on input "0.00" at bounding box center [886, 195] width 185 height 31
click at [994, 250] on select "Select Cable / Satellite Services Collection Agency Credit Card Debt Debt Couns…" at bounding box center [895, 257] width 207 height 33
click at [792, 241] on select "Select Cable / Satellite Services Collection Agency Credit Card Debt Debt Couns…" at bounding box center [895, 257] width 207 height 33
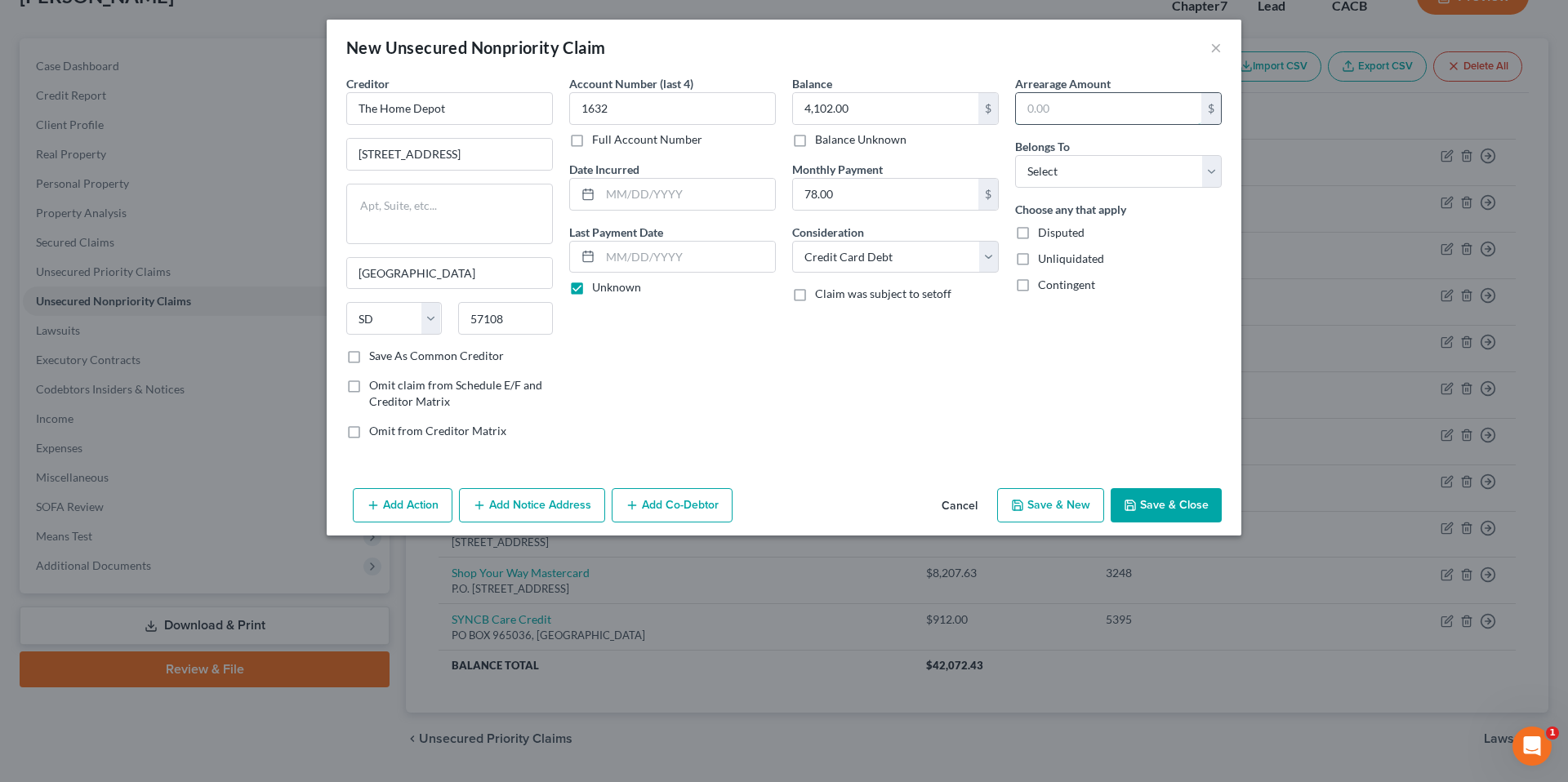
click at [1036, 110] on input "text" at bounding box center [1108, 109] width 185 height 31
click at [1128, 170] on select "Select Debtor 1 Only Debtor 2 Only Debtor 1 And Debtor 2 Only At Least One Of T…" at bounding box center [1118, 171] width 207 height 33
click at [1015, 155] on select "Select Debtor 1 Only Debtor 2 Only Debtor 1 And Debtor 2 Only At Least One Of T…" at bounding box center [1118, 171] width 207 height 33
click at [1169, 505] on button "Save & Close" at bounding box center [1166, 506] width 111 height 34
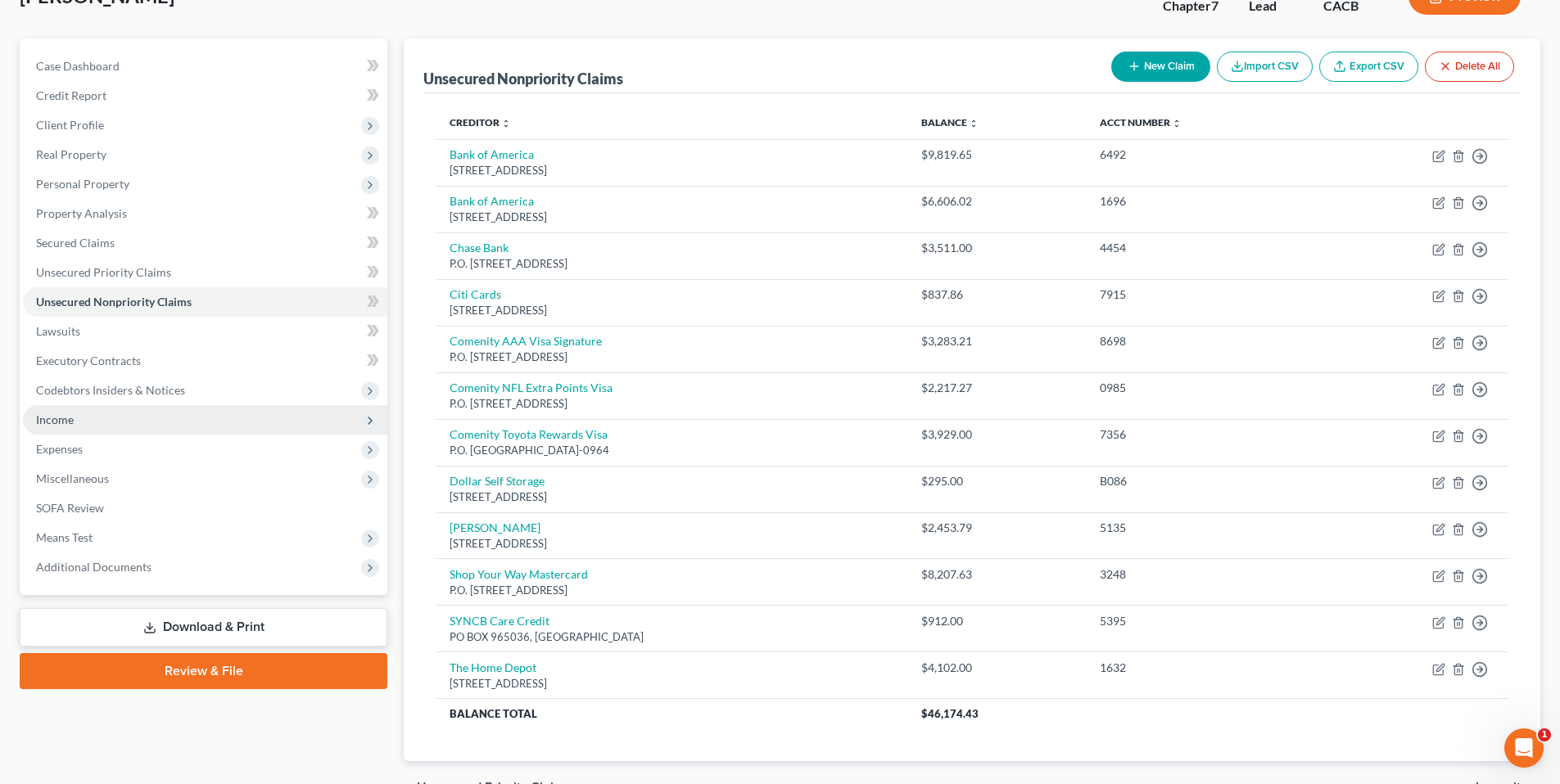
click at [68, 423] on span "Income" at bounding box center [55, 420] width 38 height 14
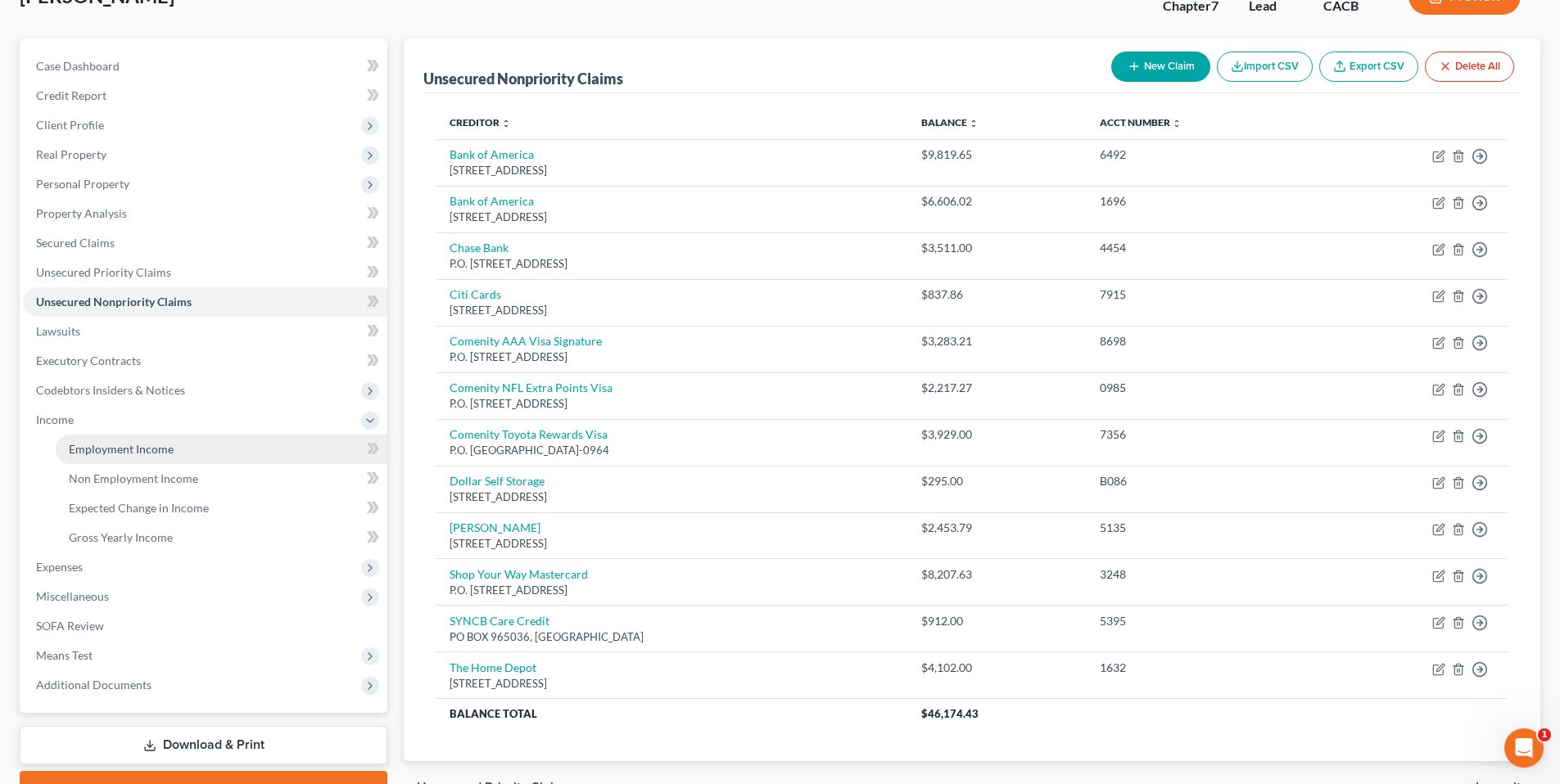
click at [107, 444] on span "Employment Income" at bounding box center [121, 449] width 105 height 14
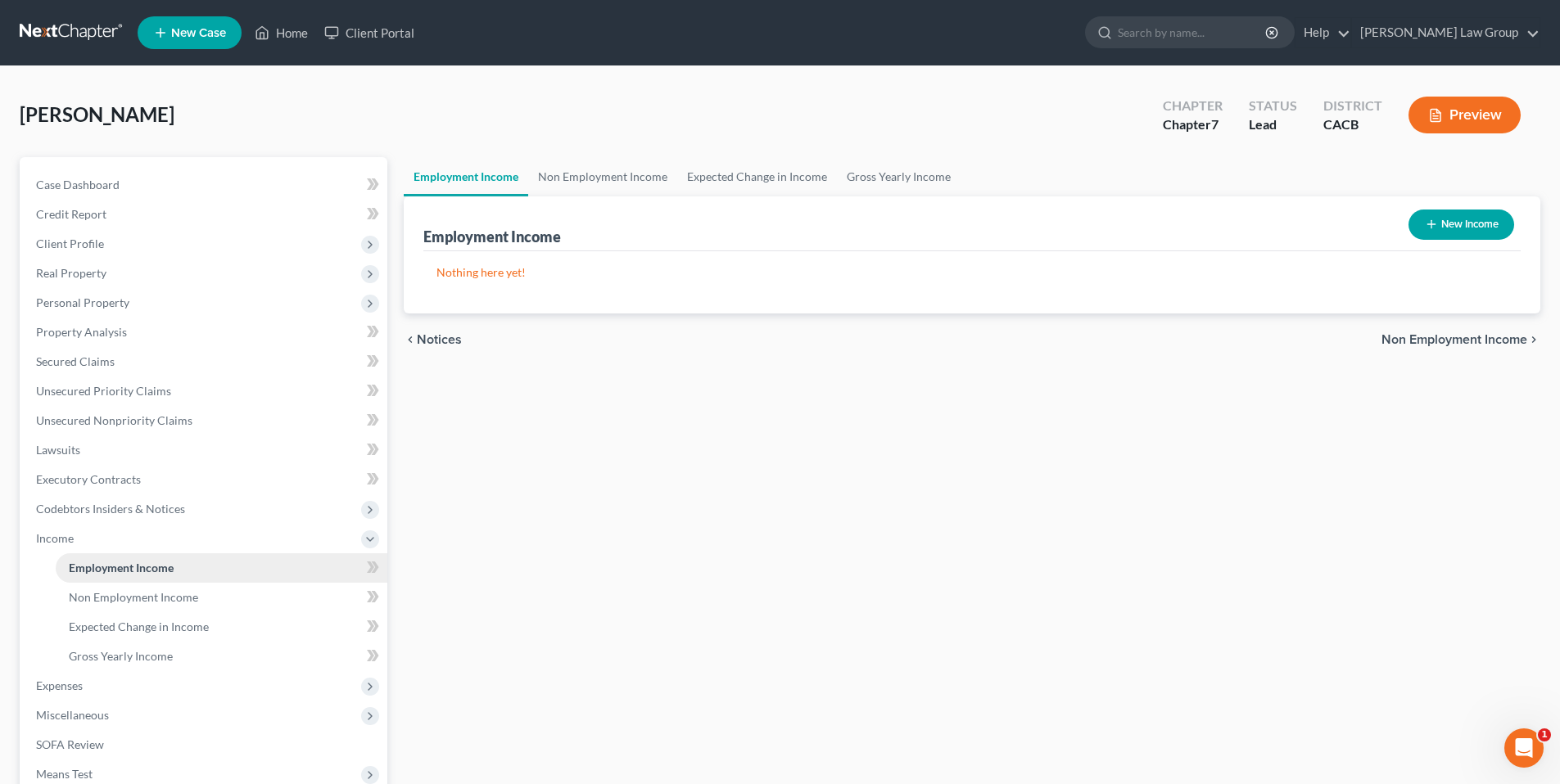
click at [144, 566] on span "Employment Income" at bounding box center [121, 567] width 105 height 14
click at [134, 599] on span "Non Employment Income" at bounding box center [133, 597] width 129 height 14
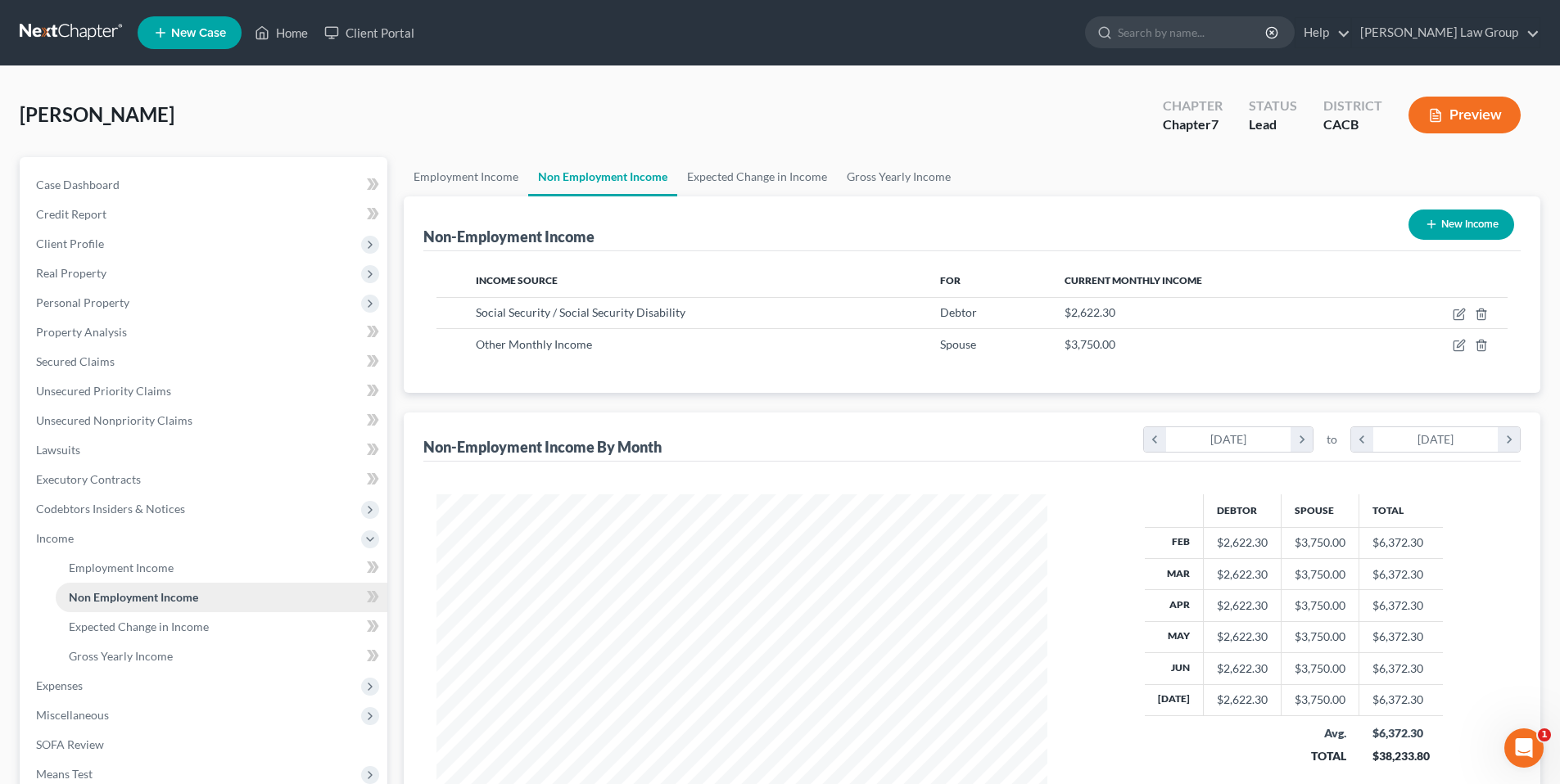
scroll to position [305, 644]
click at [750, 344] on div "Other Monthly Income" at bounding box center [695, 344] width 439 height 16
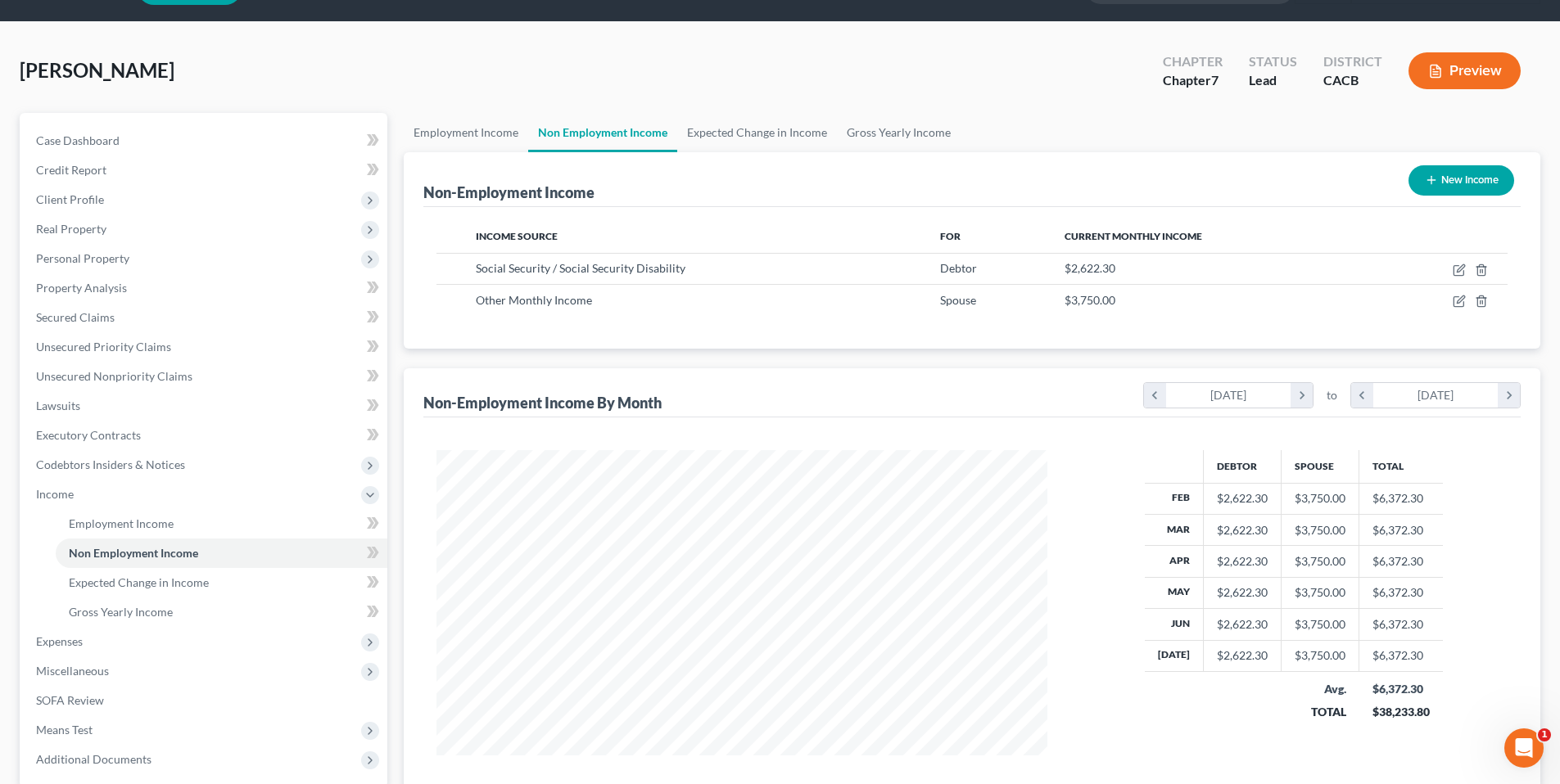
scroll to position [38, 0]
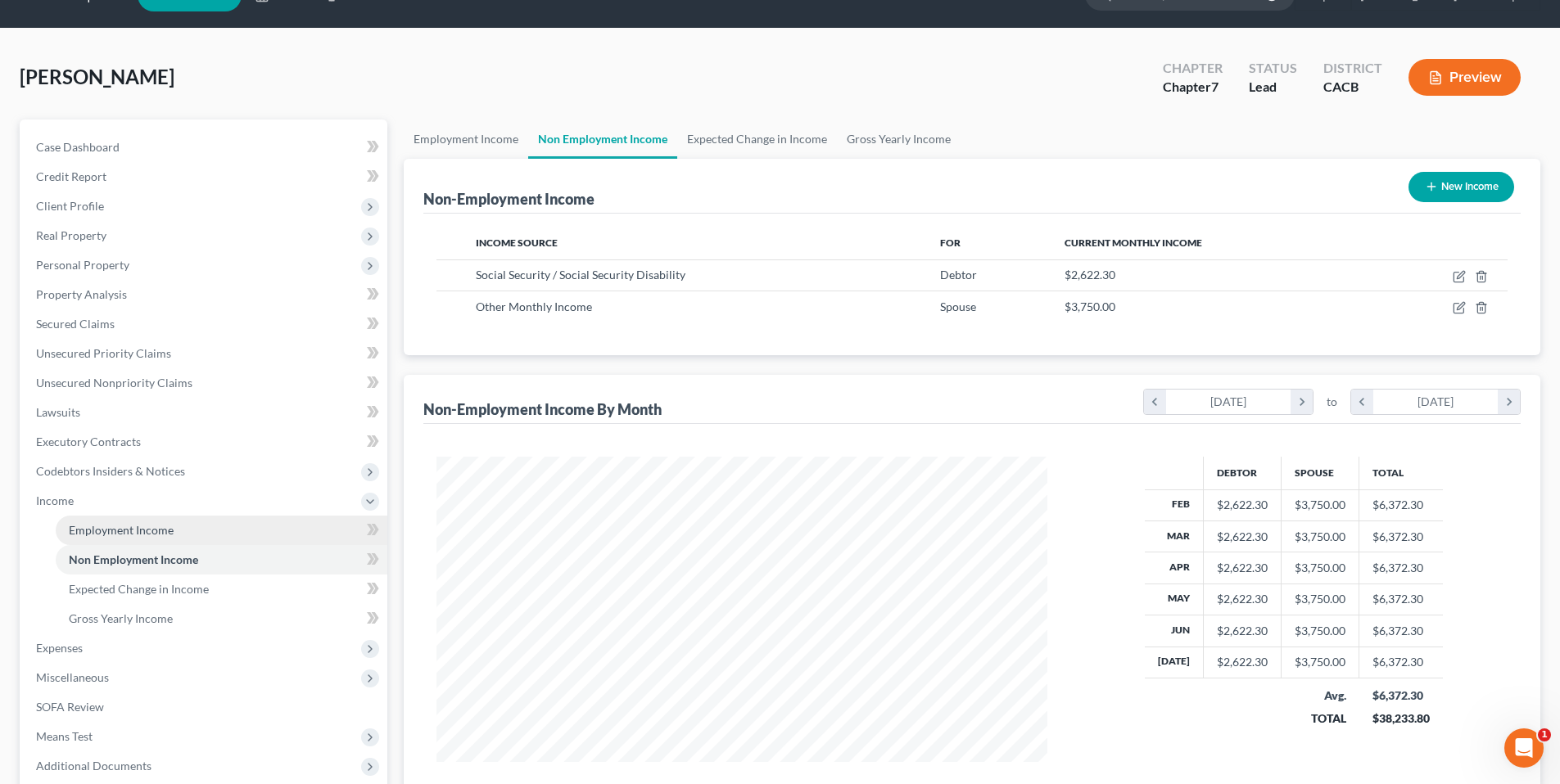
click at [131, 524] on span "Employment Income" at bounding box center [121, 530] width 105 height 14
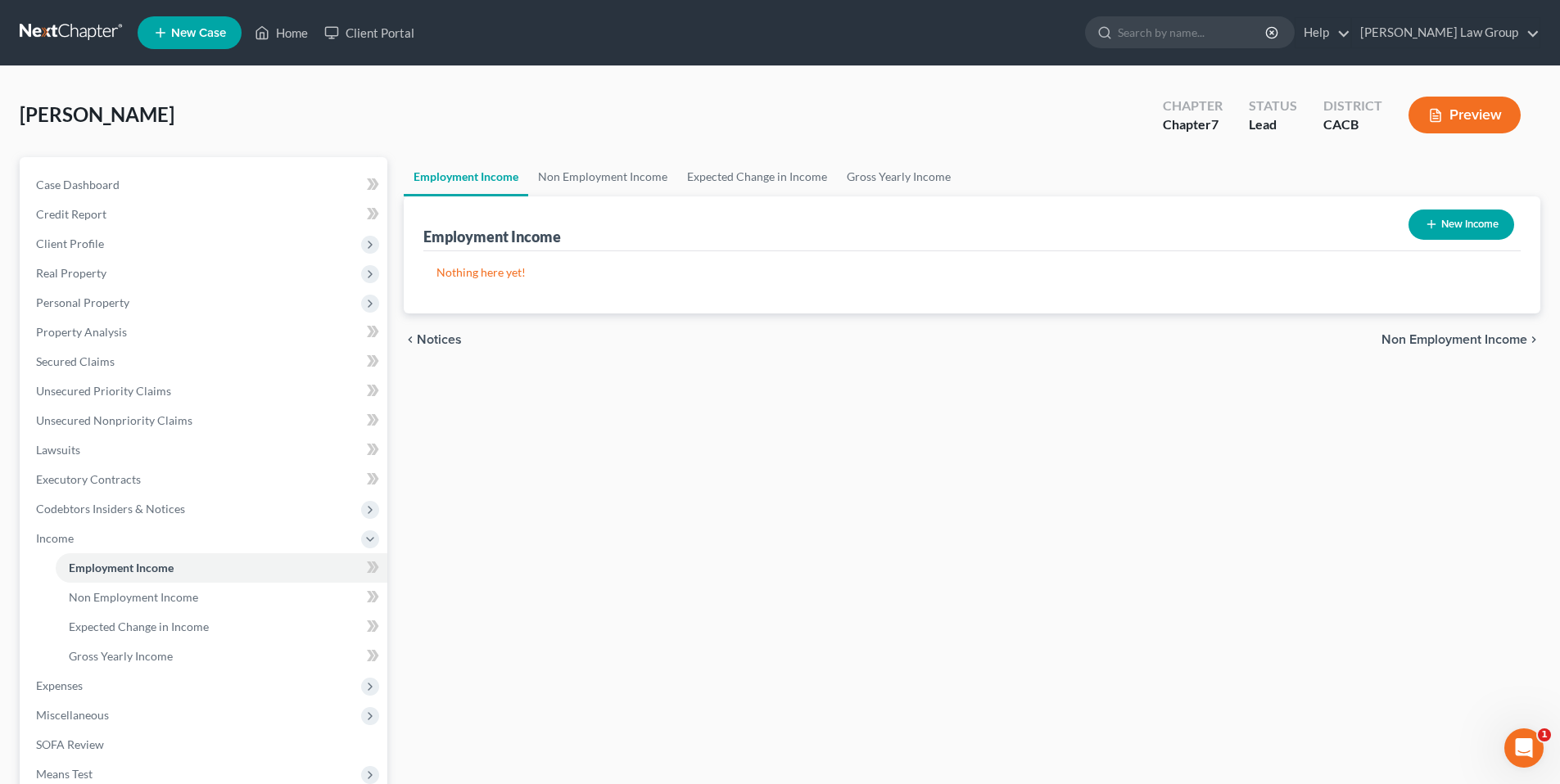
click at [1471, 230] on button "New Income" at bounding box center [1461, 224] width 106 height 30
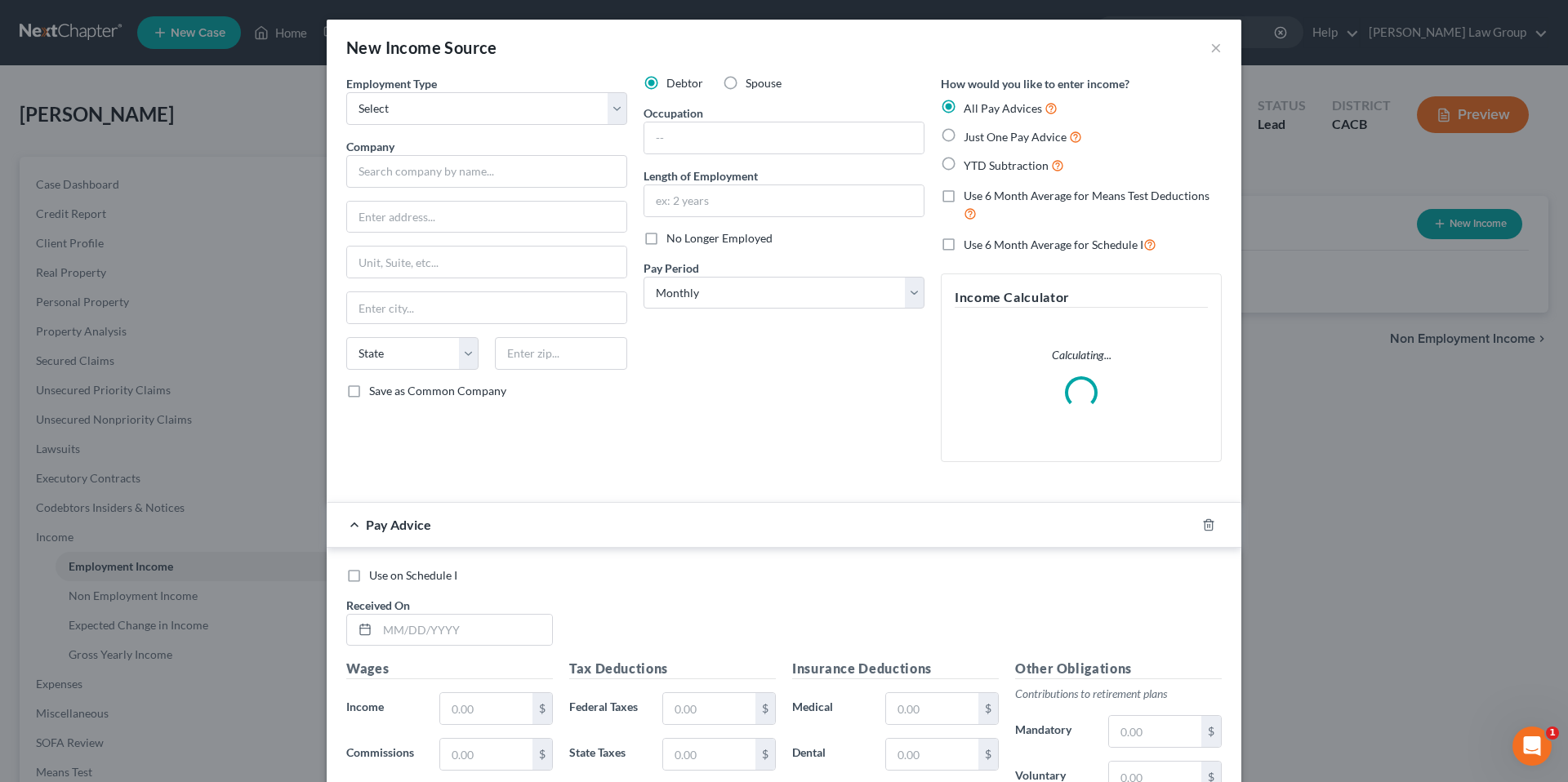
click at [746, 80] on label "Spouse" at bounding box center [764, 83] width 36 height 16
click at [752, 80] on input "Spouse" at bounding box center [757, 81] width 10 height 10
click at [1211, 47] on button "×" at bounding box center [1216, 47] width 11 height 20
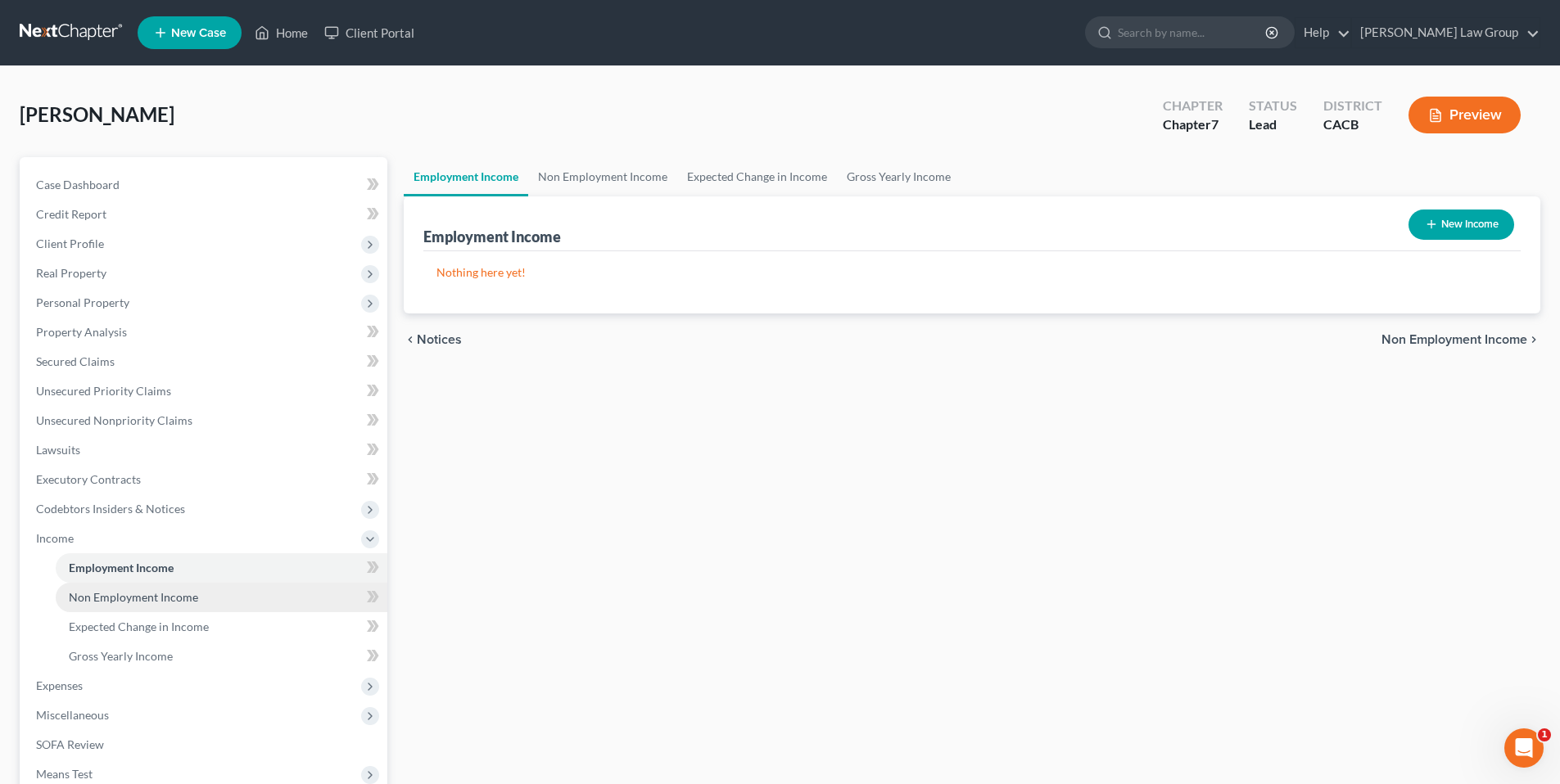
click at [138, 598] on span "Non Employment Income" at bounding box center [133, 597] width 129 height 14
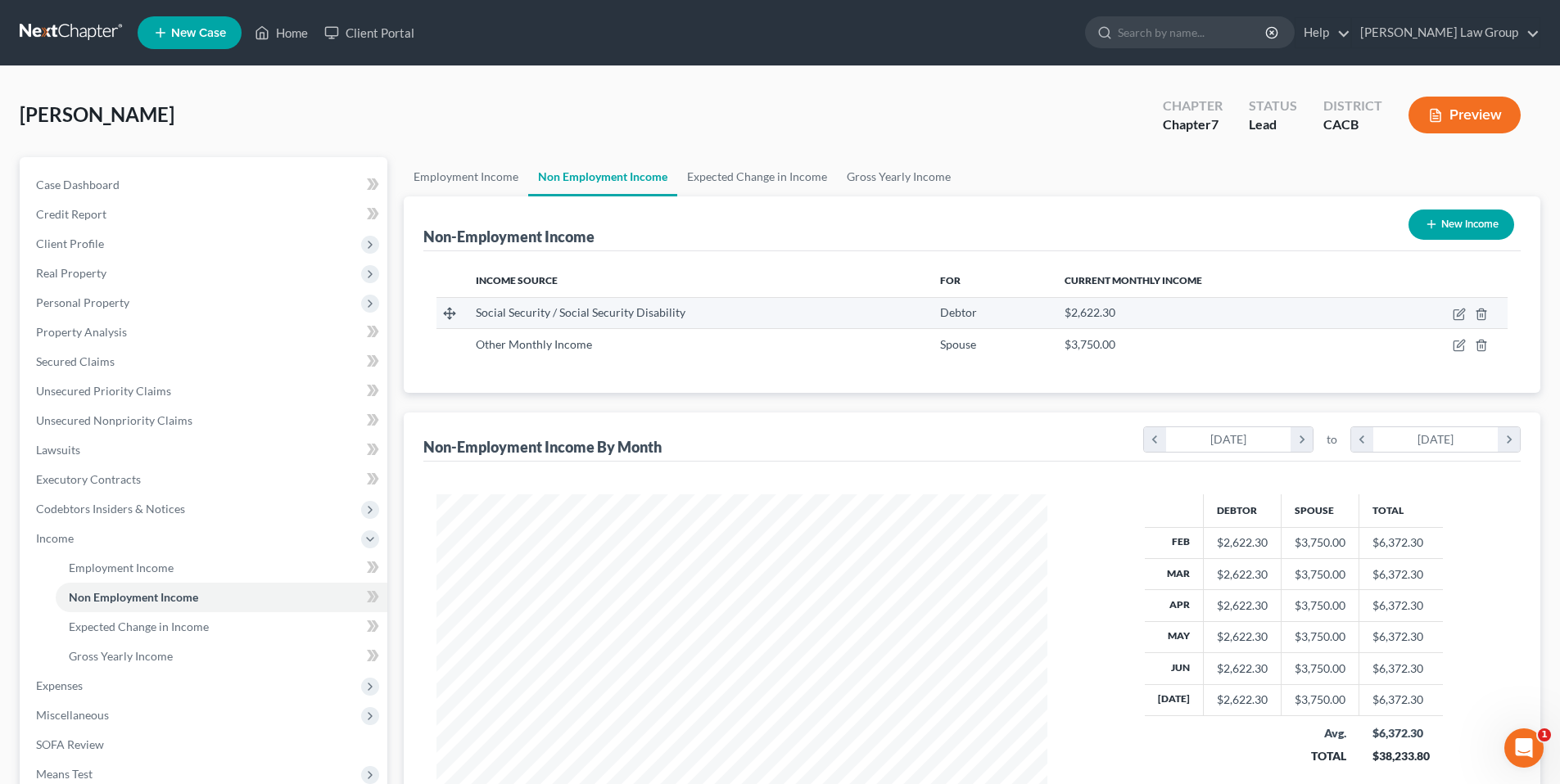
scroll to position [305, 644]
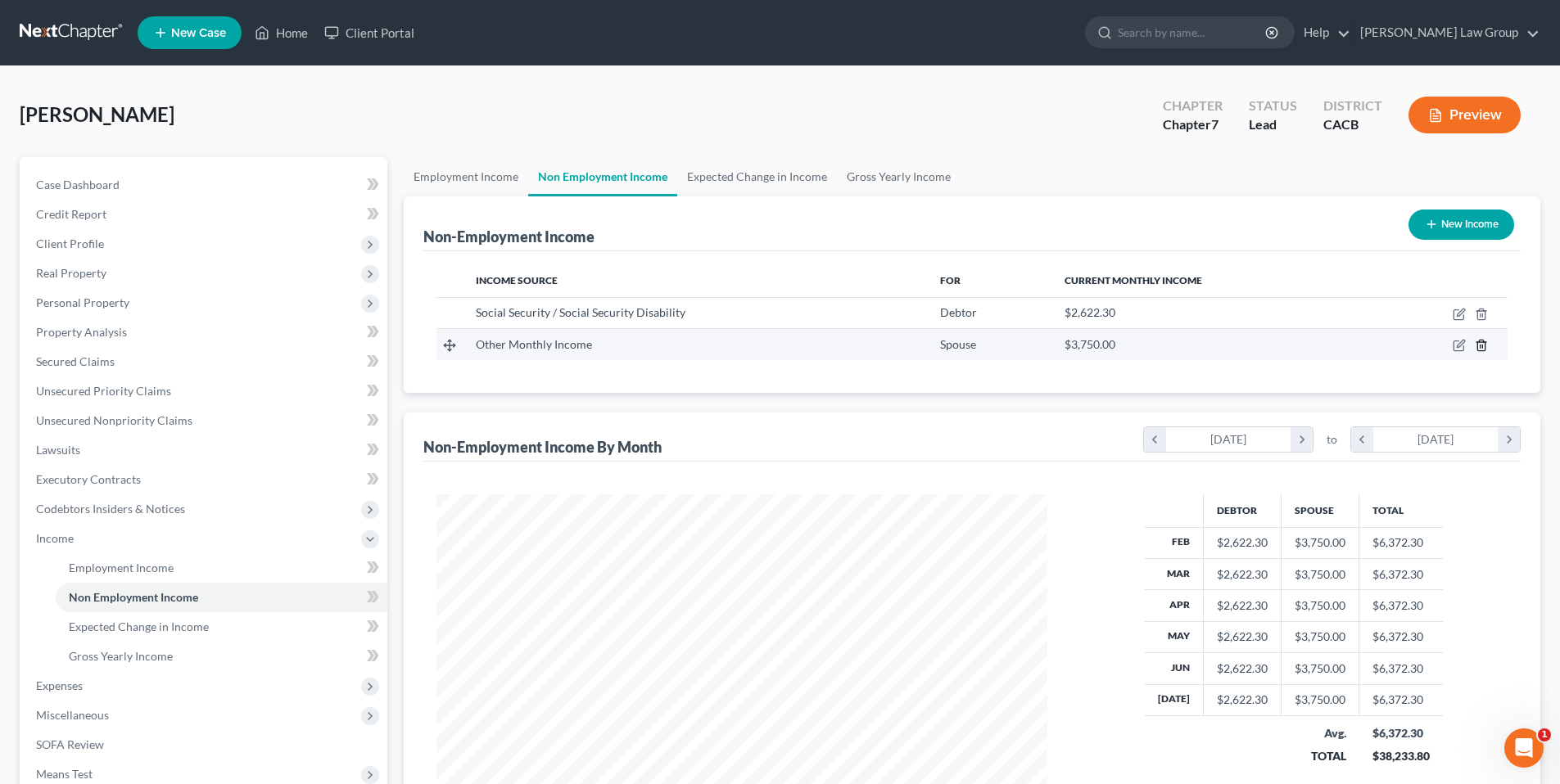
click at [1488, 344] on icon "button" at bounding box center [1481, 345] width 13 height 13
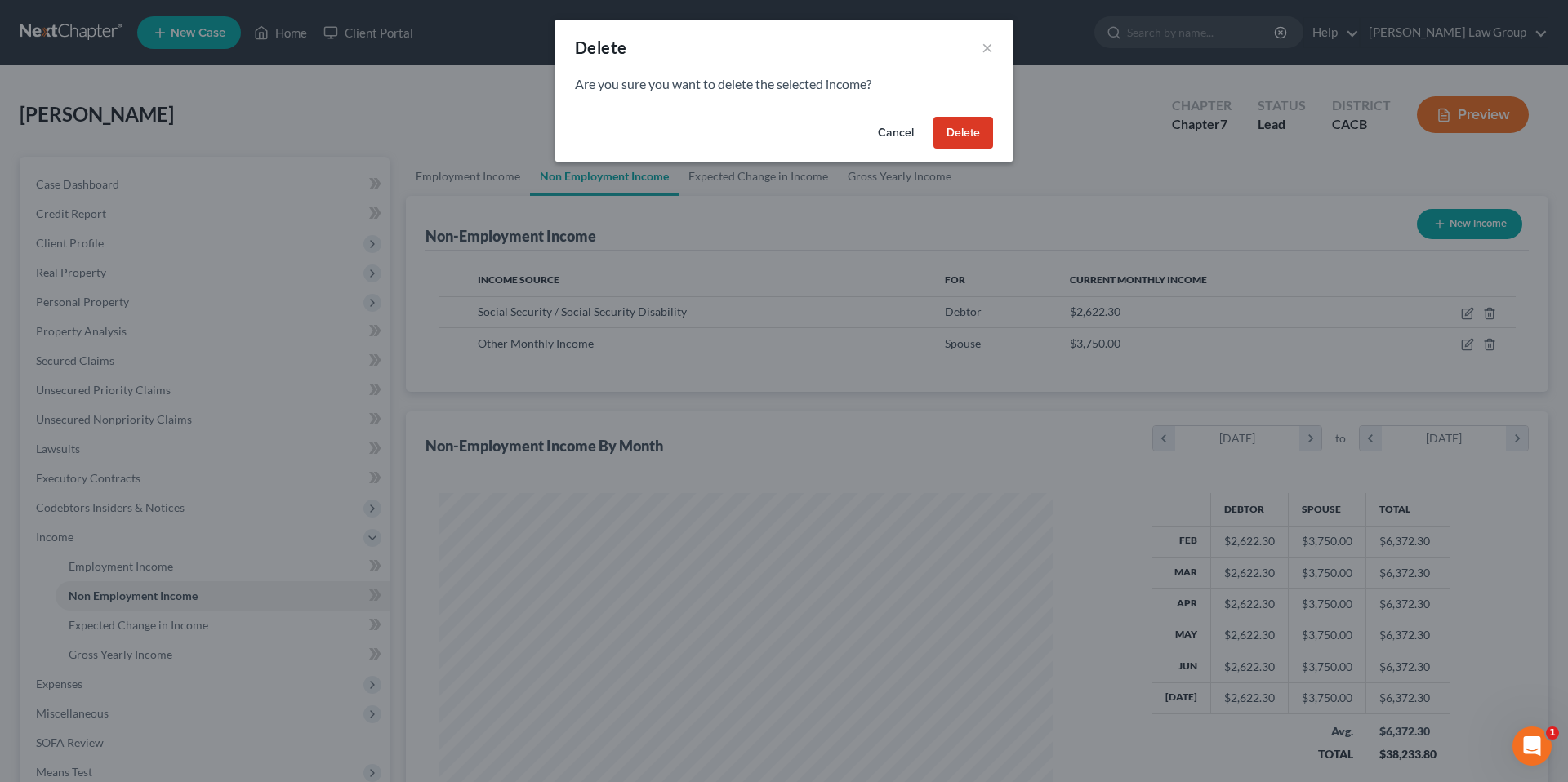
click at [981, 132] on button "Delete" at bounding box center [964, 133] width 60 height 33
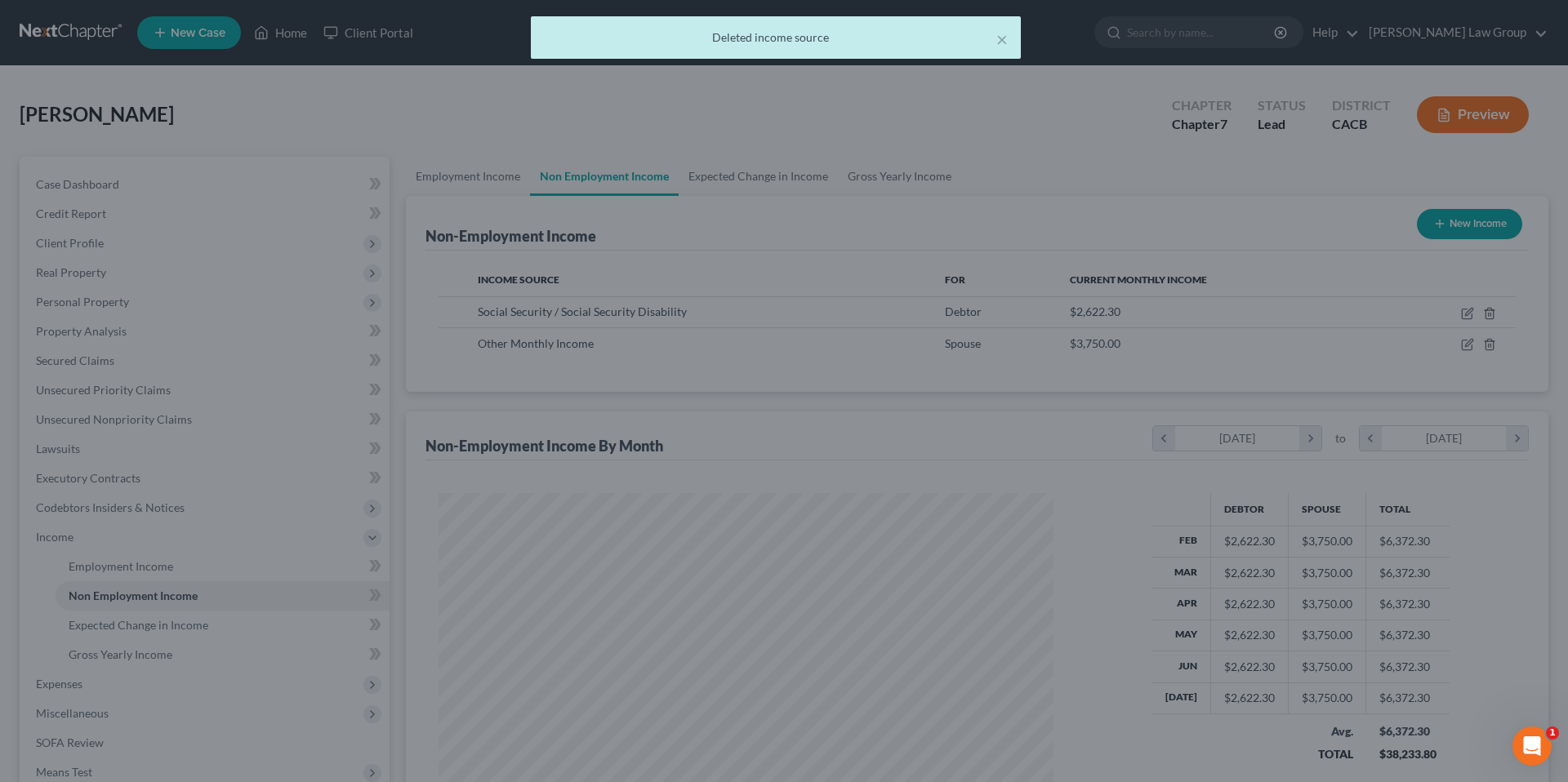
scroll to position [816414, 815928]
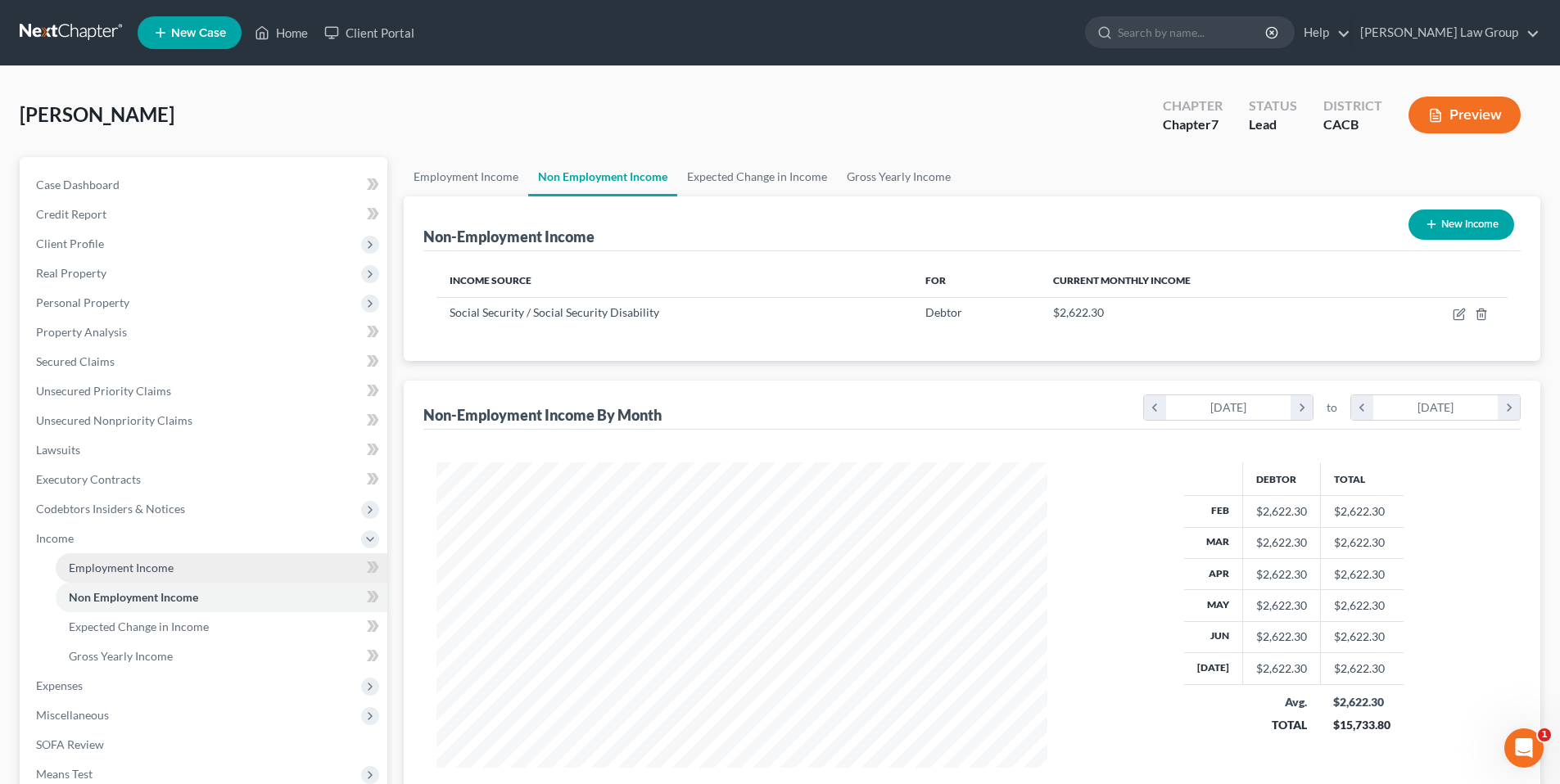
click at [141, 569] on span "Employment Income" at bounding box center [121, 567] width 105 height 14
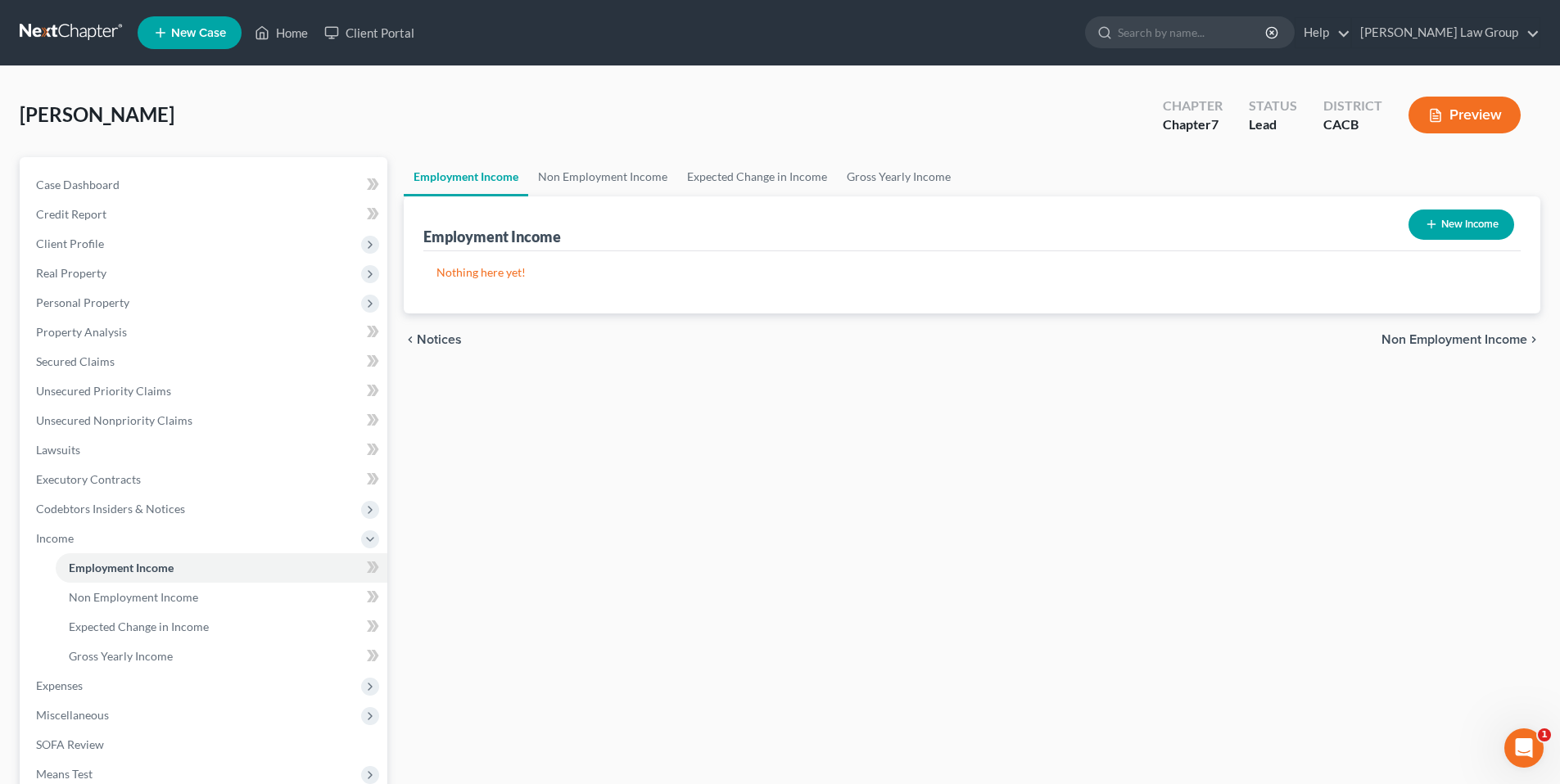
click at [1476, 215] on button "New Income" at bounding box center [1461, 224] width 106 height 30
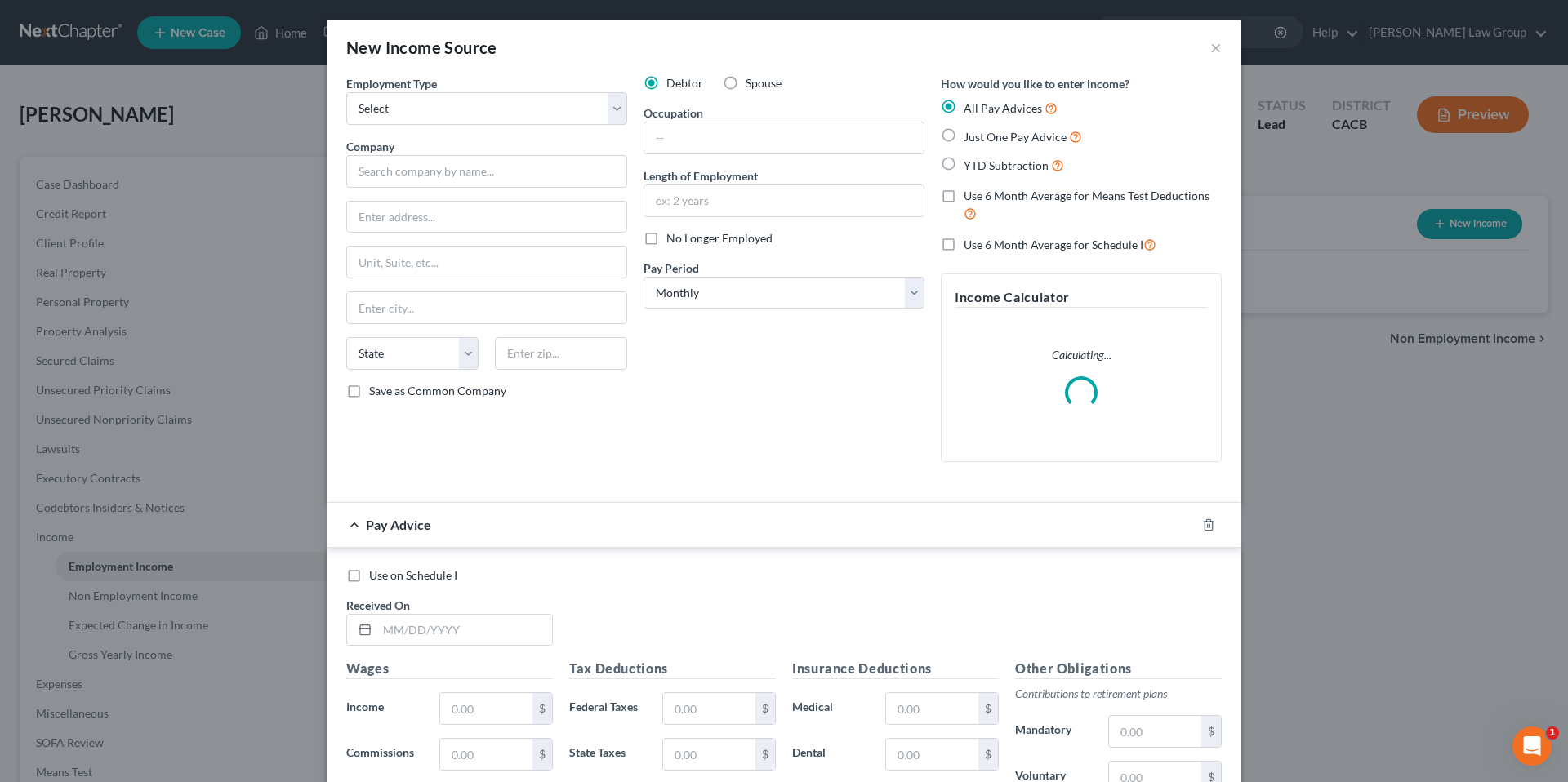
click at [746, 76] on label "Spouse" at bounding box center [764, 83] width 36 height 16
click at [752, 76] on input "Spouse" at bounding box center [757, 81] width 10 height 10
click at [428, 105] on select "Select Full or Part Time Employment Self Employment" at bounding box center [487, 109] width 281 height 33
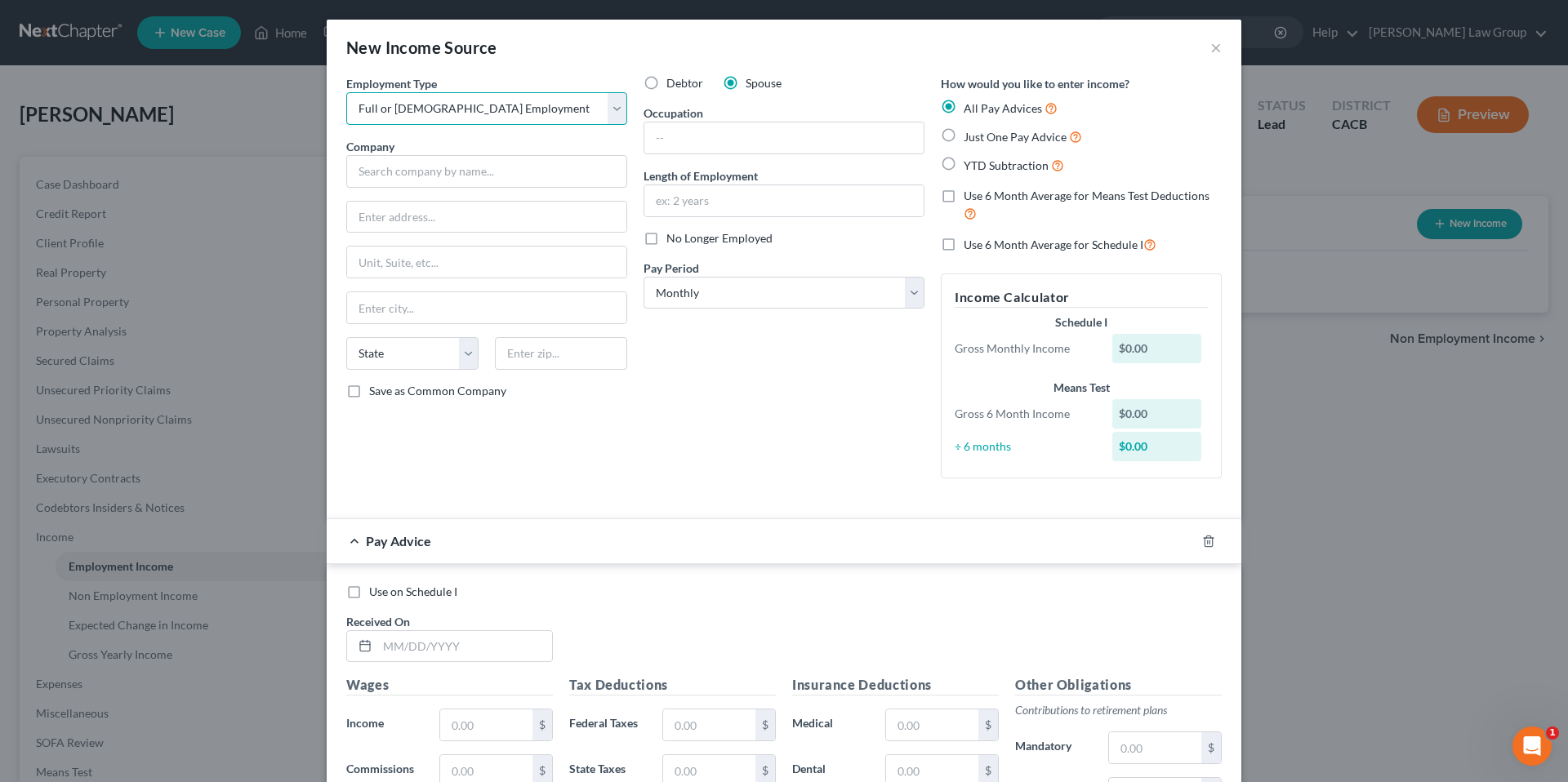
click at [346, 93] on select "Select Full or Part Time Employment Self Employment" at bounding box center [487, 109] width 281 height 33
click at [394, 168] on input "text" at bounding box center [487, 171] width 281 height 33
click at [395, 215] on input "text" at bounding box center [487, 217] width 279 height 31
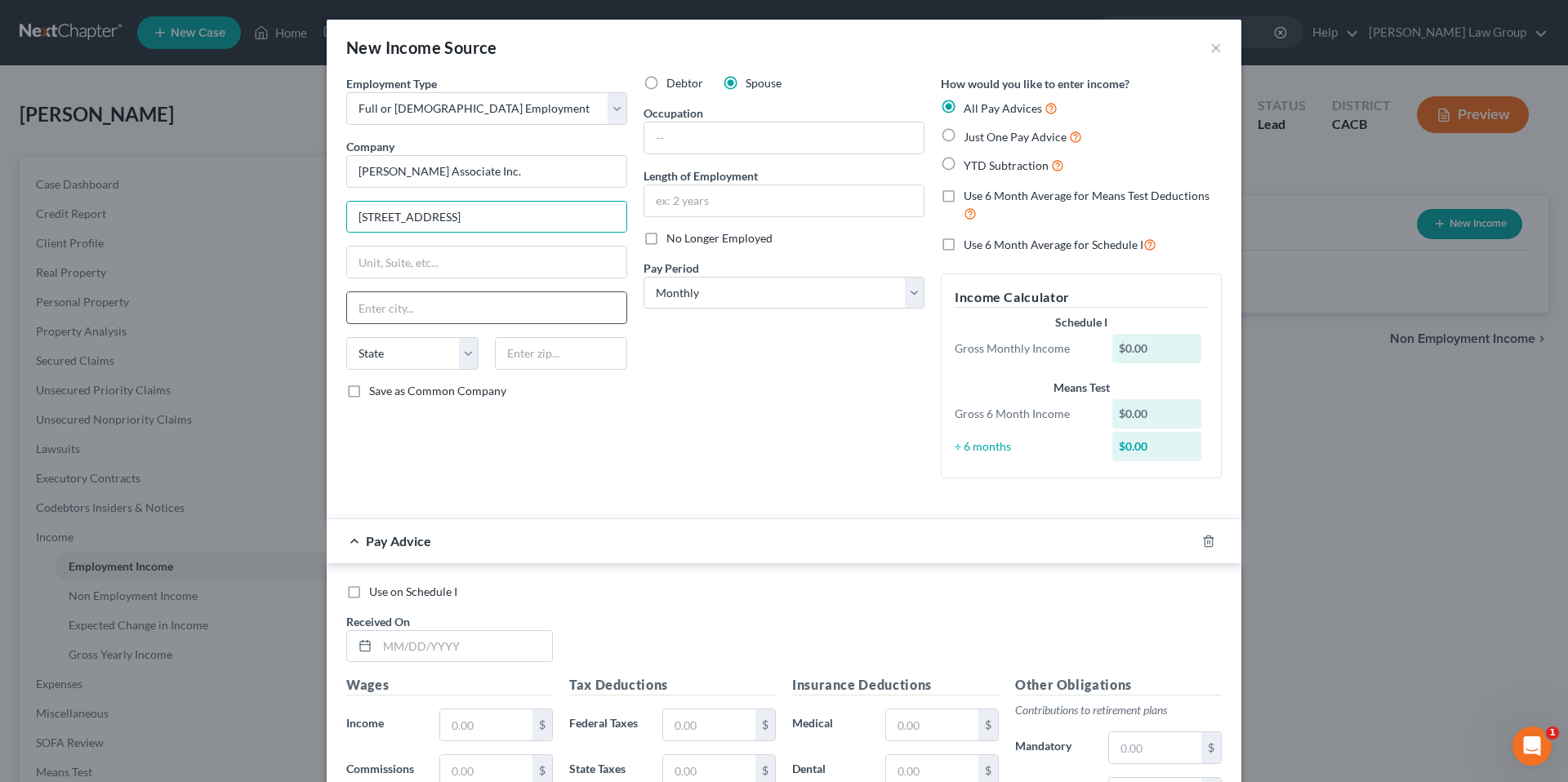
click at [376, 304] on input "text" at bounding box center [487, 308] width 279 height 31
click at [454, 354] on select "State [US_STATE] AK AR AZ CA CO CT DE DC [GEOGRAPHIC_DATA] [GEOGRAPHIC_DATA] GU…" at bounding box center [412, 353] width 132 height 33
click at [346, 337] on select "State [US_STATE] AK AR AZ CA CO CT DE DC [GEOGRAPHIC_DATA] [GEOGRAPHIC_DATA] GU…" at bounding box center [412, 353] width 132 height 33
click at [543, 359] on input "text" at bounding box center [561, 353] width 132 height 33
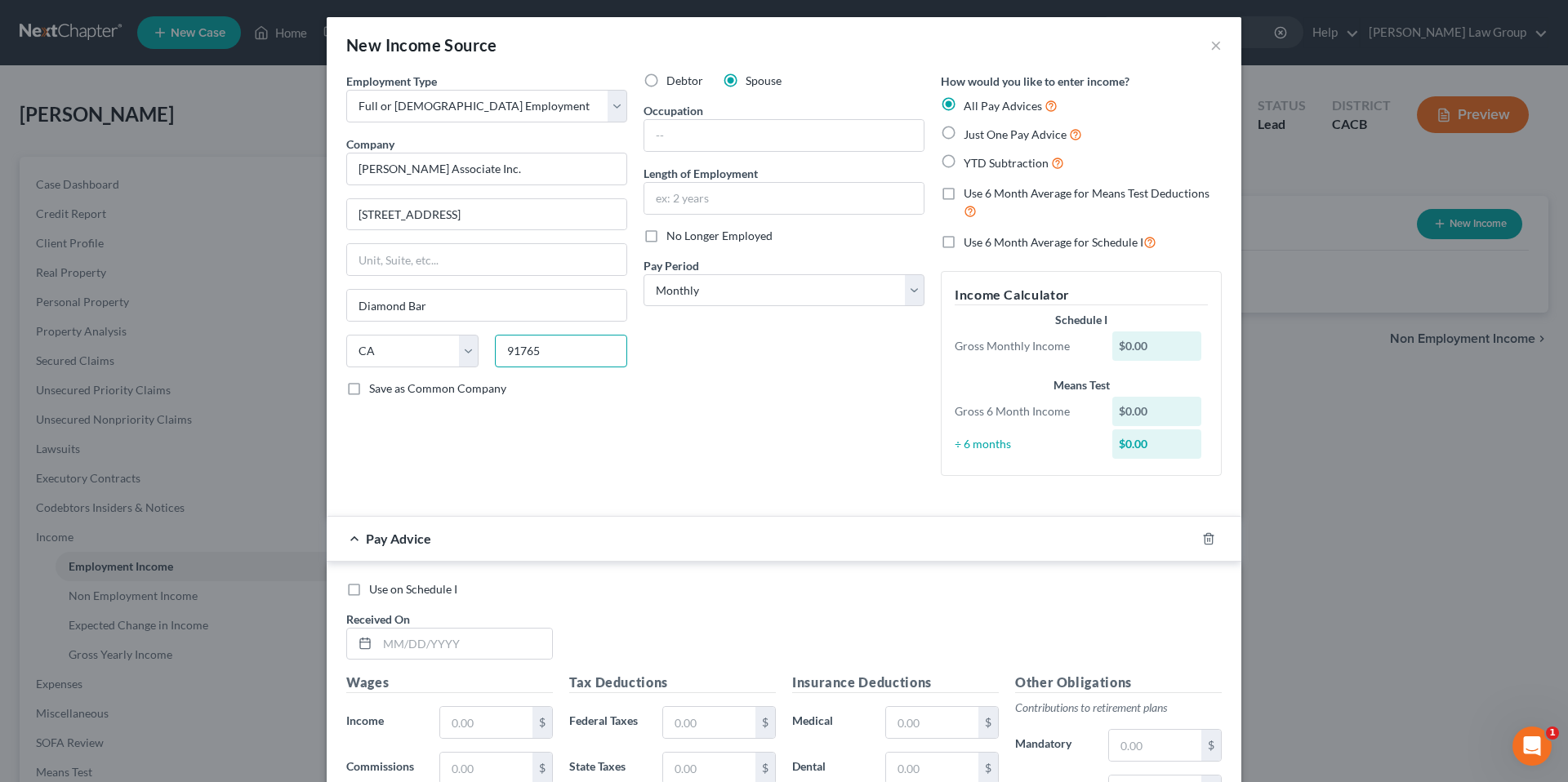
scroll to position [3, 0]
click at [684, 131] on input "text" at bounding box center [784, 135] width 279 height 31
click at [700, 126] on input "text" at bounding box center [784, 135] width 279 height 31
click at [902, 287] on select "Select Monthly Twice Monthly Every Other Week Weekly" at bounding box center [784, 290] width 281 height 33
click at [644, 274] on select "Select Monthly Twice Monthly Every Other Week Weekly" at bounding box center [784, 290] width 281 height 33
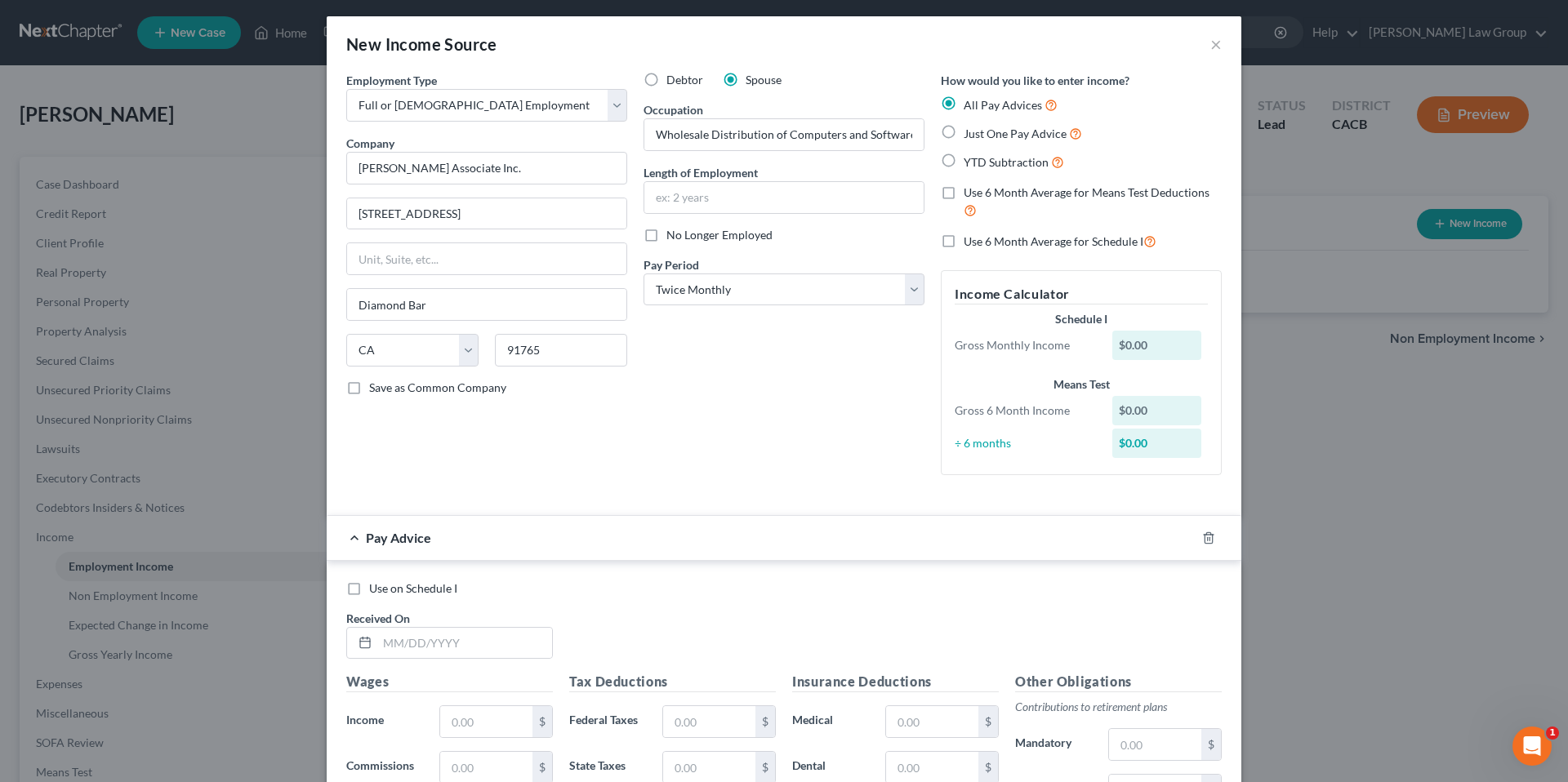
click at [964, 132] on label "Just One Pay Advice" at bounding box center [1023, 134] width 118 height 19
click at [970, 132] on input "Just One Pay Advice" at bounding box center [976, 129] width 10 height 10
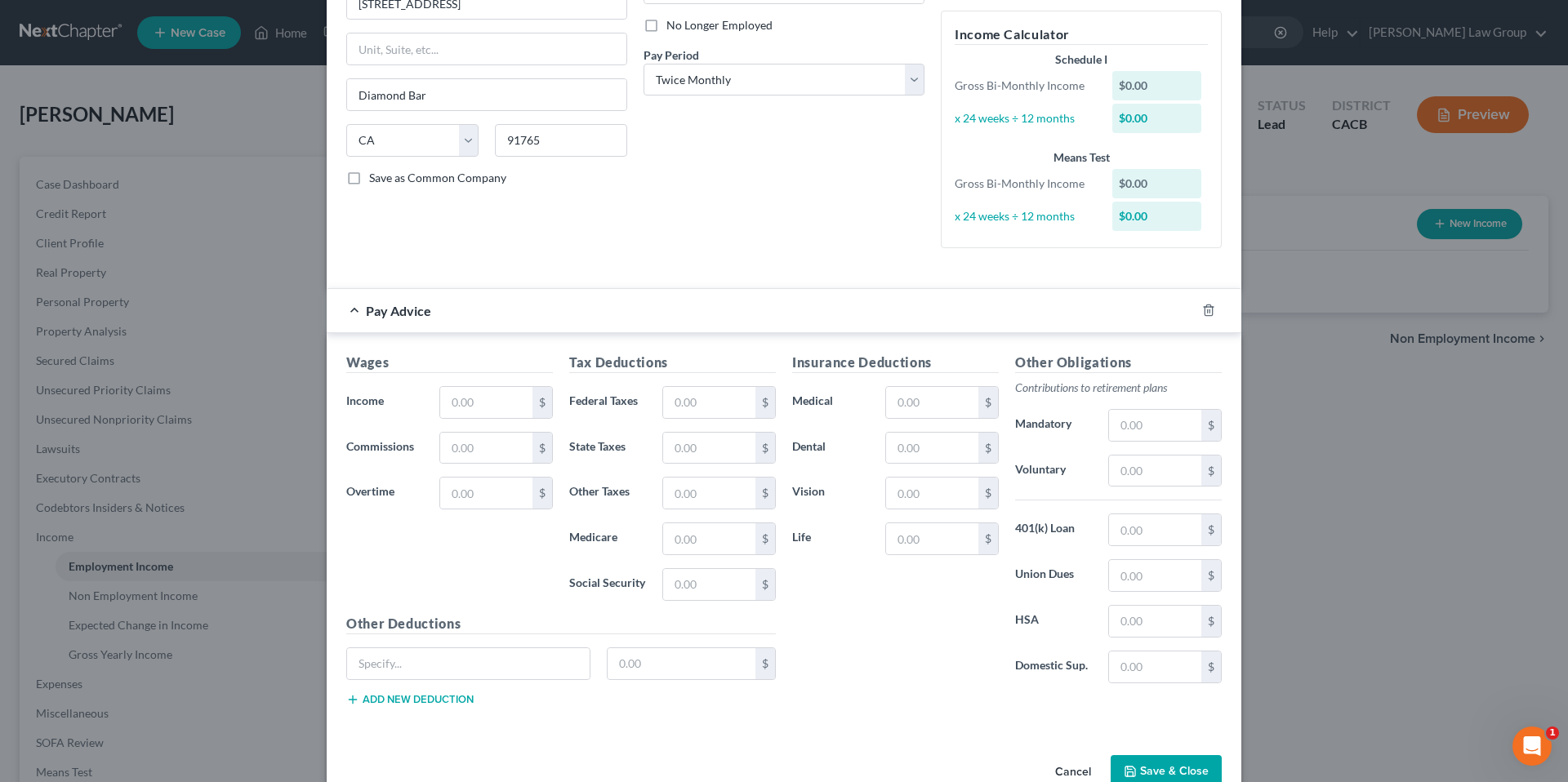
scroll to position [252, 0]
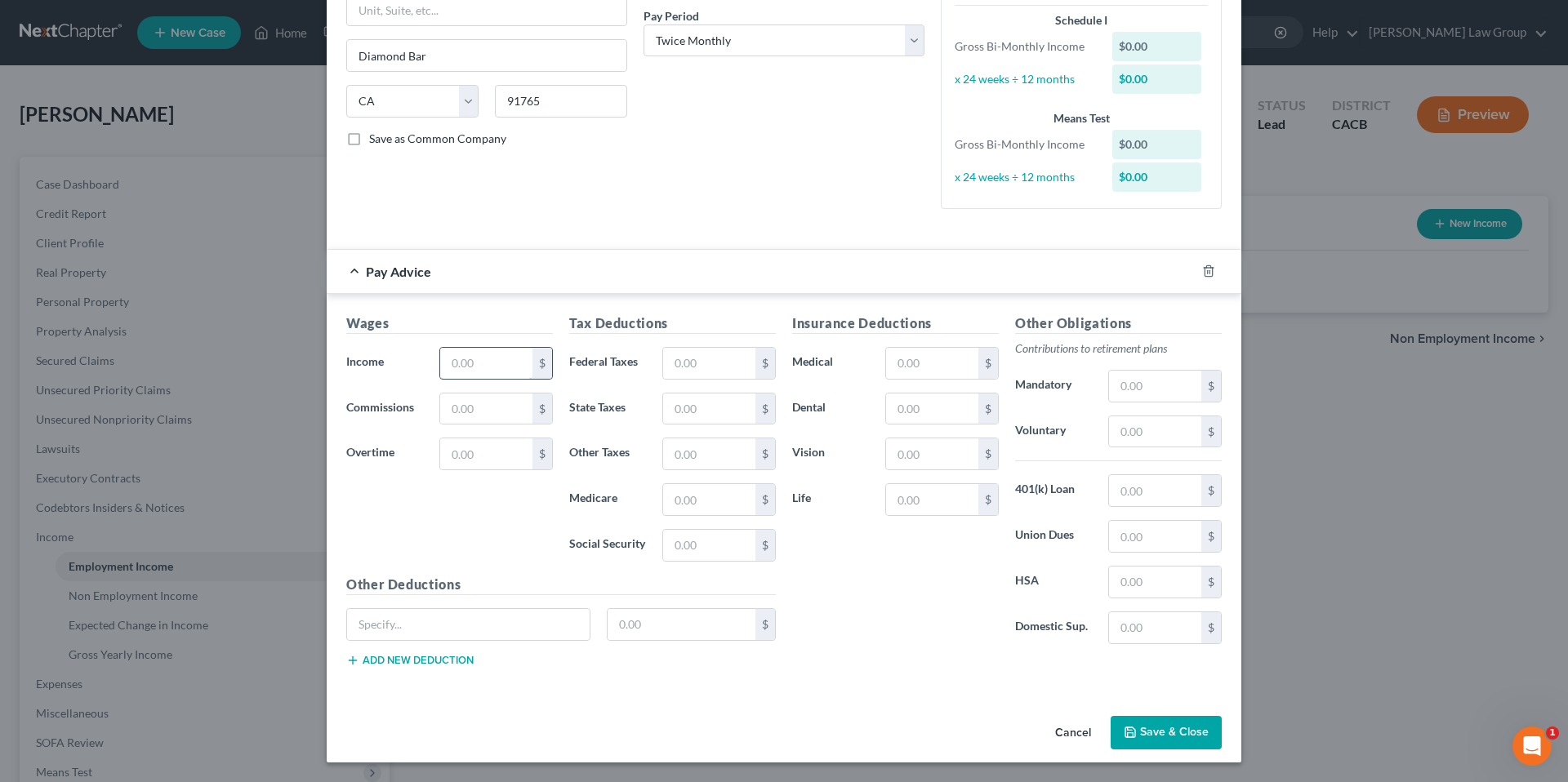
click at [490, 363] on input "text" at bounding box center [486, 364] width 93 height 31
click at [706, 366] on input "text" at bounding box center [709, 364] width 93 height 31
click at [700, 416] on input "text" at bounding box center [709, 409] width 93 height 31
click at [663, 458] on input "text" at bounding box center [709, 454] width 93 height 31
click at [694, 506] on input "text" at bounding box center [709, 500] width 93 height 31
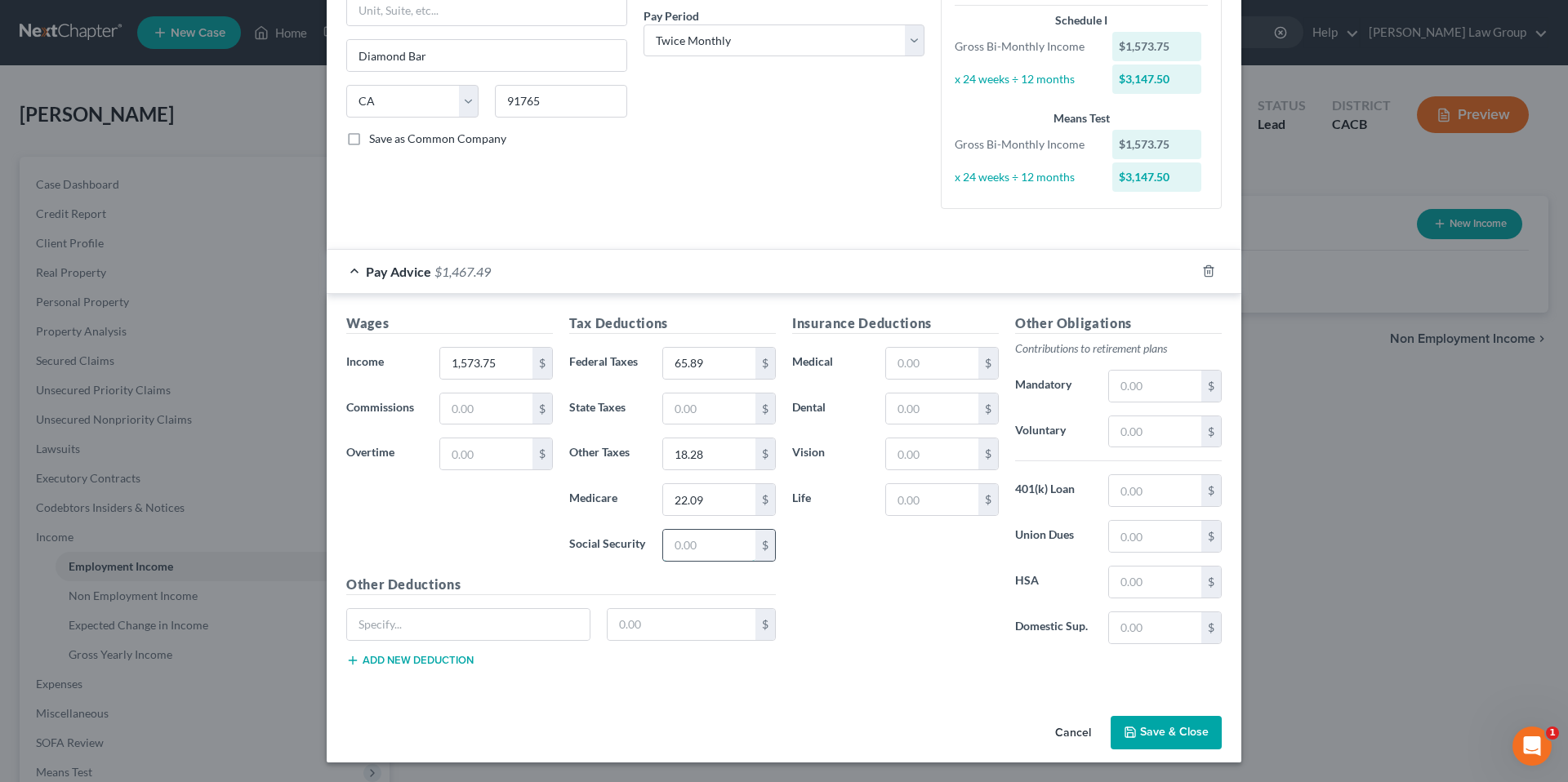
click at [679, 548] on input "text" at bounding box center [709, 545] width 93 height 31
click at [928, 374] on input "text" at bounding box center [932, 364] width 93 height 31
click at [941, 414] on input "text" at bounding box center [932, 409] width 93 height 31
click at [961, 448] on input "text" at bounding box center [932, 454] width 93 height 31
click at [950, 492] on input "text" at bounding box center [932, 500] width 93 height 31
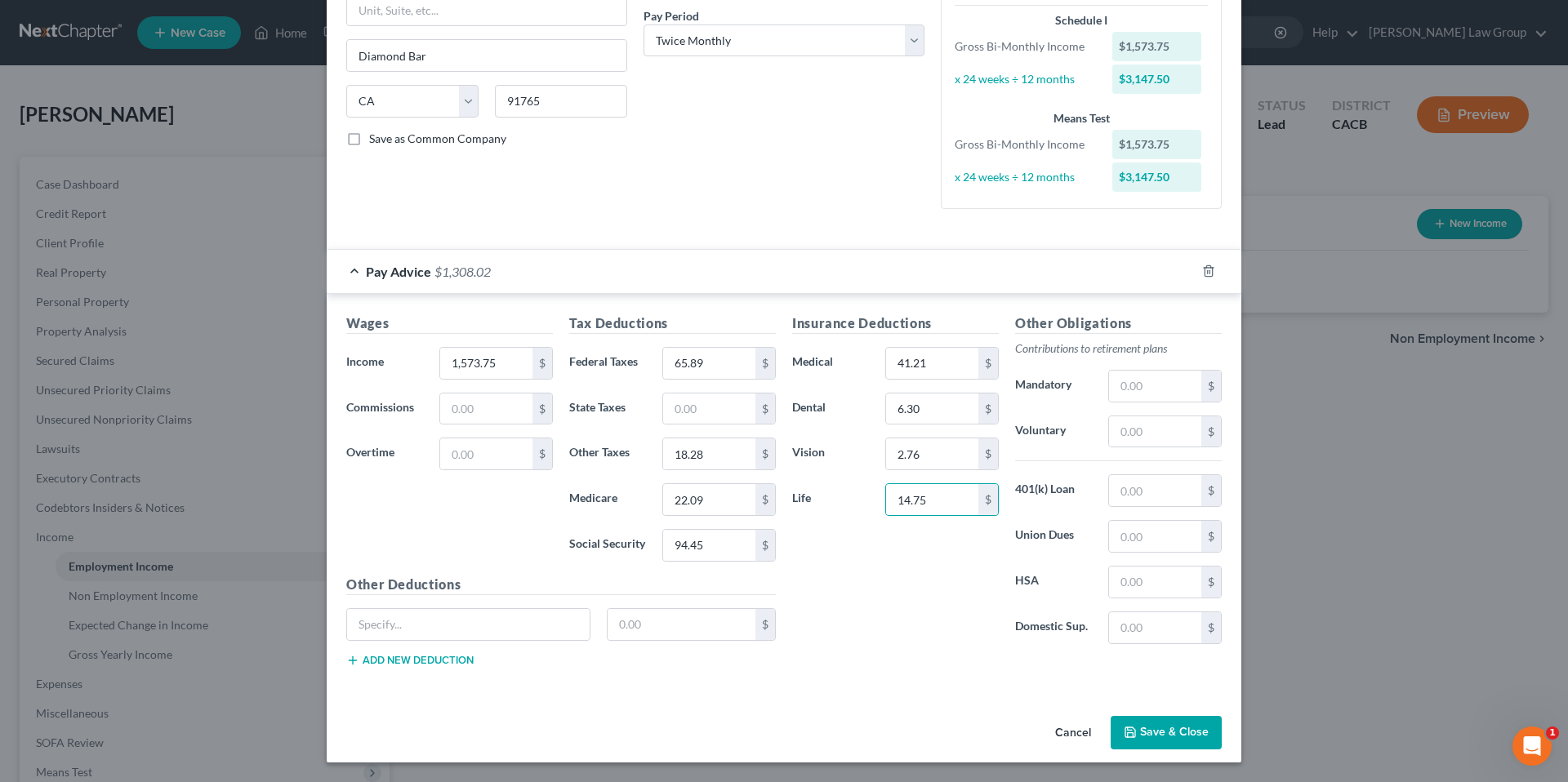
click at [1173, 739] on button "Save & Close" at bounding box center [1166, 733] width 111 height 34
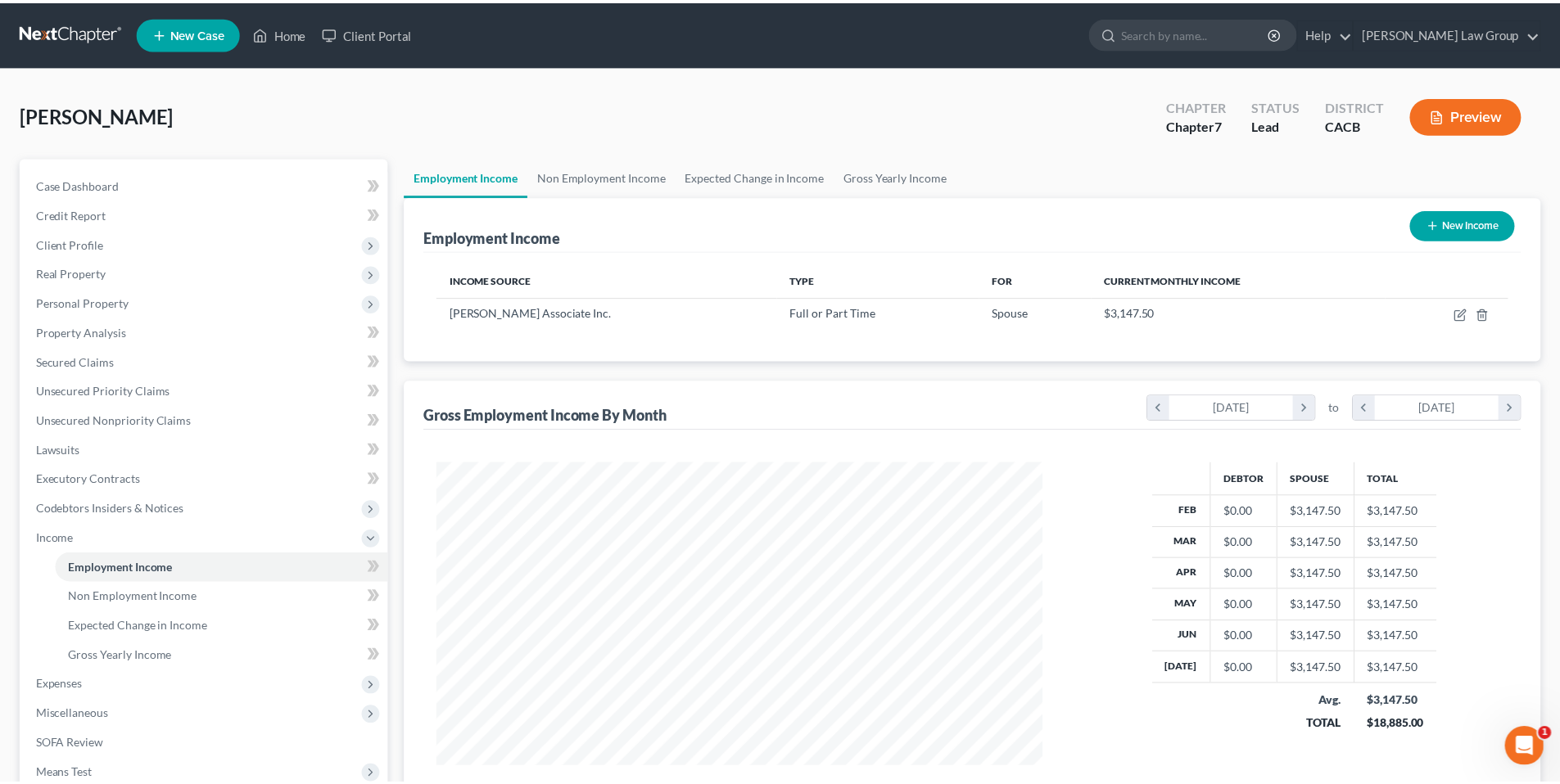
scroll to position [818502, 818477]
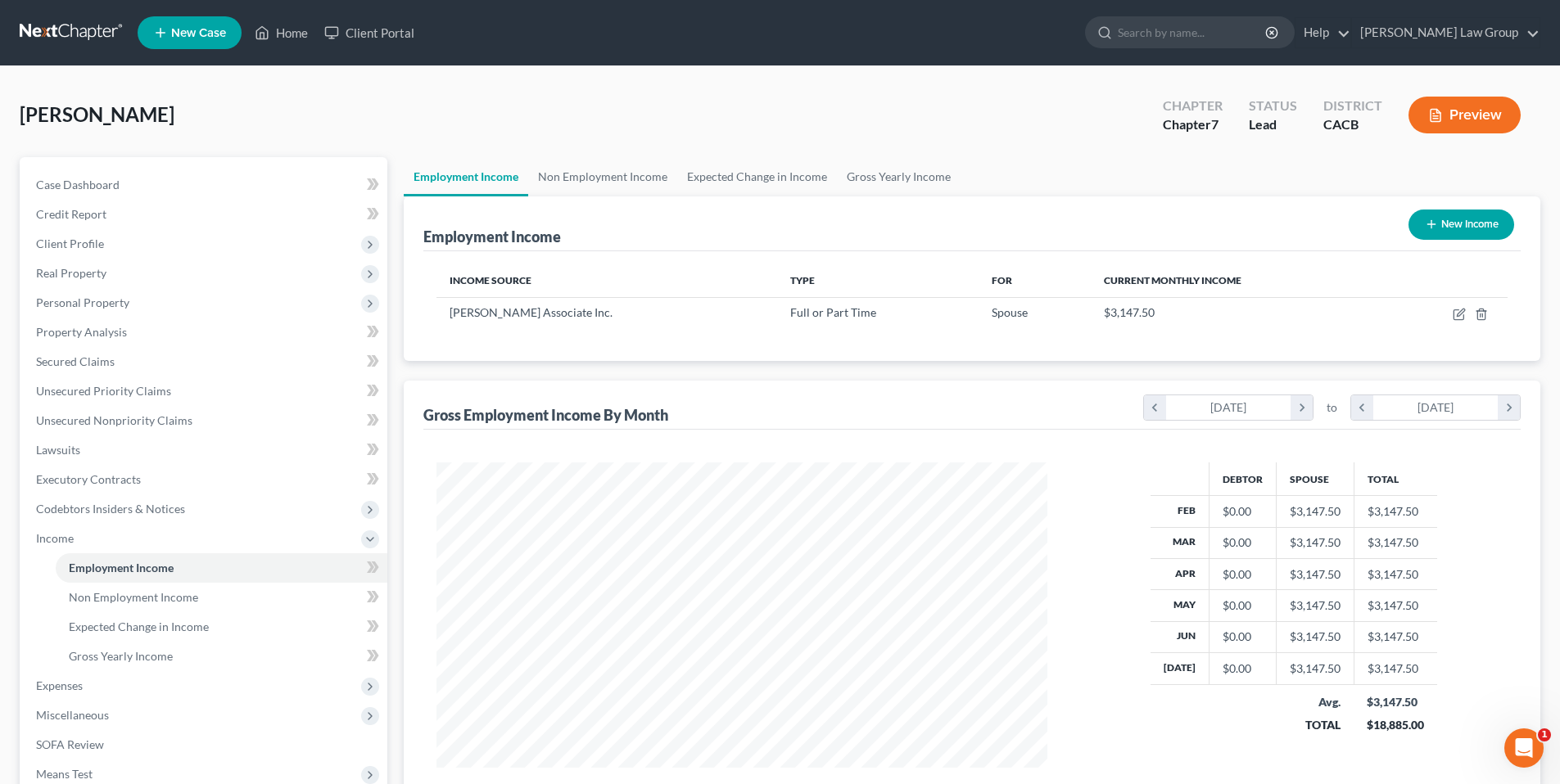
click at [681, 94] on div "Mendoza, Joseph Upgraded Chapter Chapter 7 Status Lead District CACB Preview" at bounding box center [780, 121] width 1521 height 71
click at [72, 685] on span "Expenses" at bounding box center [59, 686] width 46 height 14
click at [85, 592] on span "Home" at bounding box center [84, 597] width 31 height 14
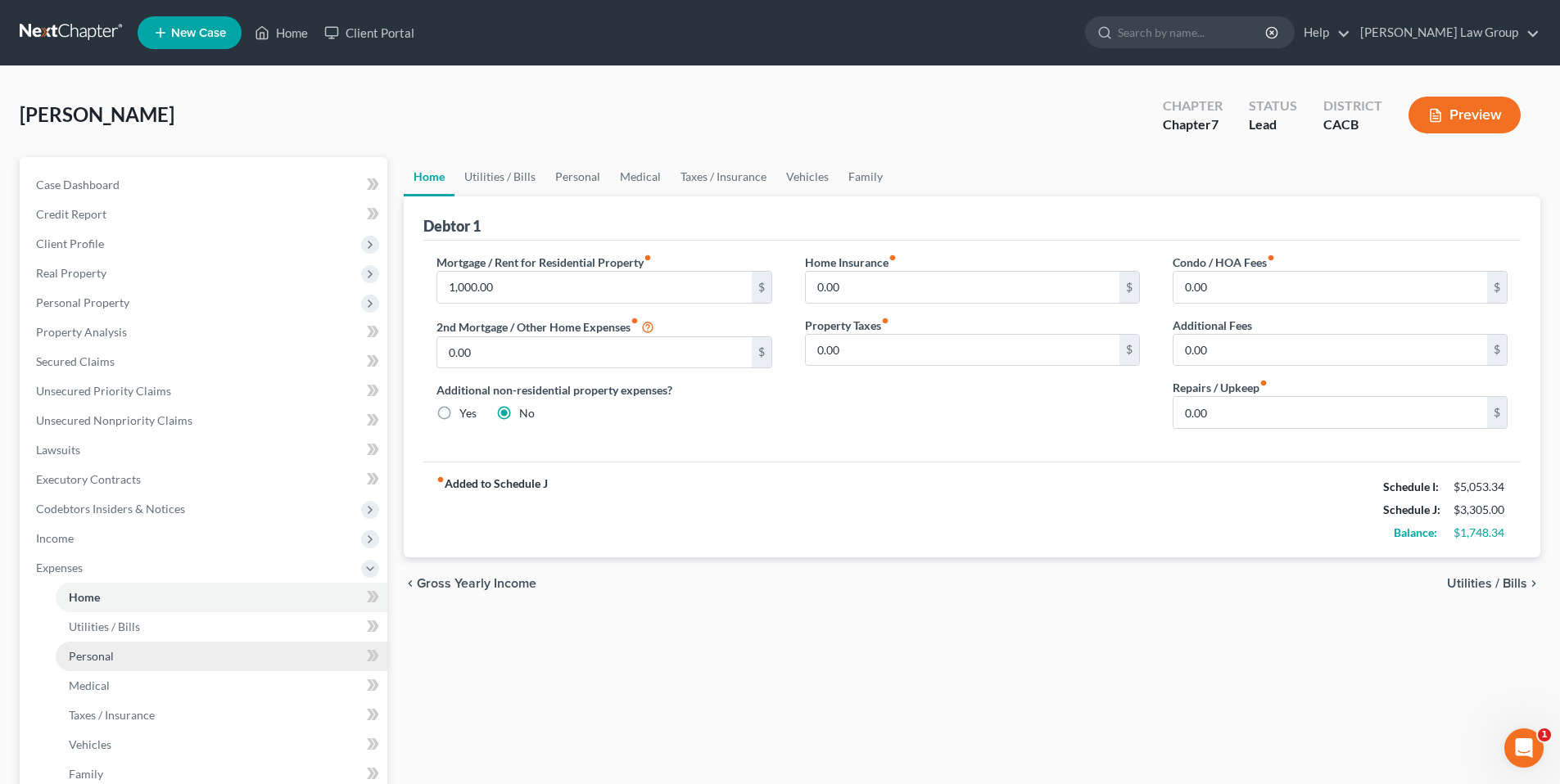
click at [97, 651] on span "Personal" at bounding box center [91, 656] width 45 height 14
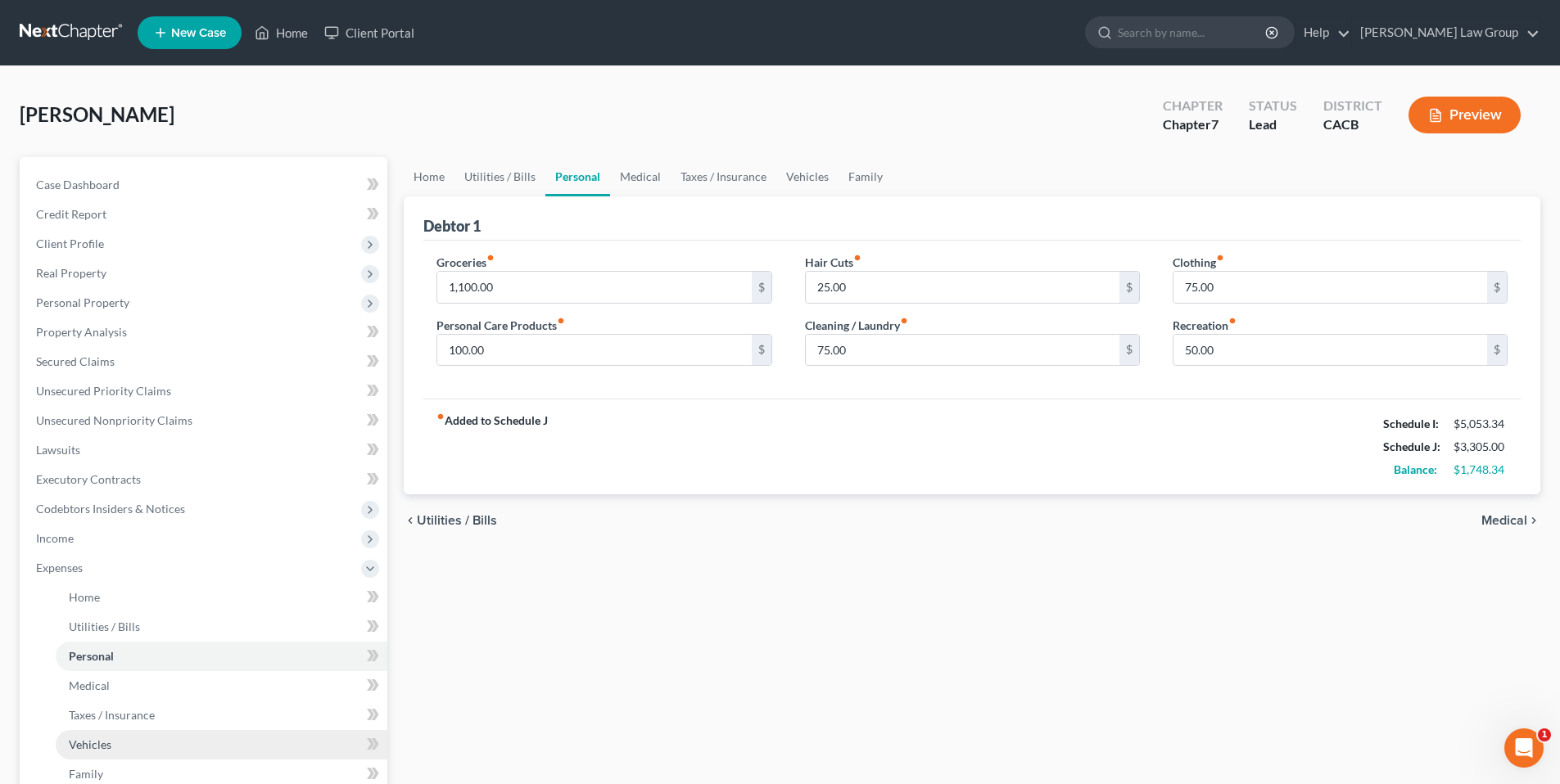
click at [110, 738] on link "Vehicles" at bounding box center [222, 745] width 332 height 29
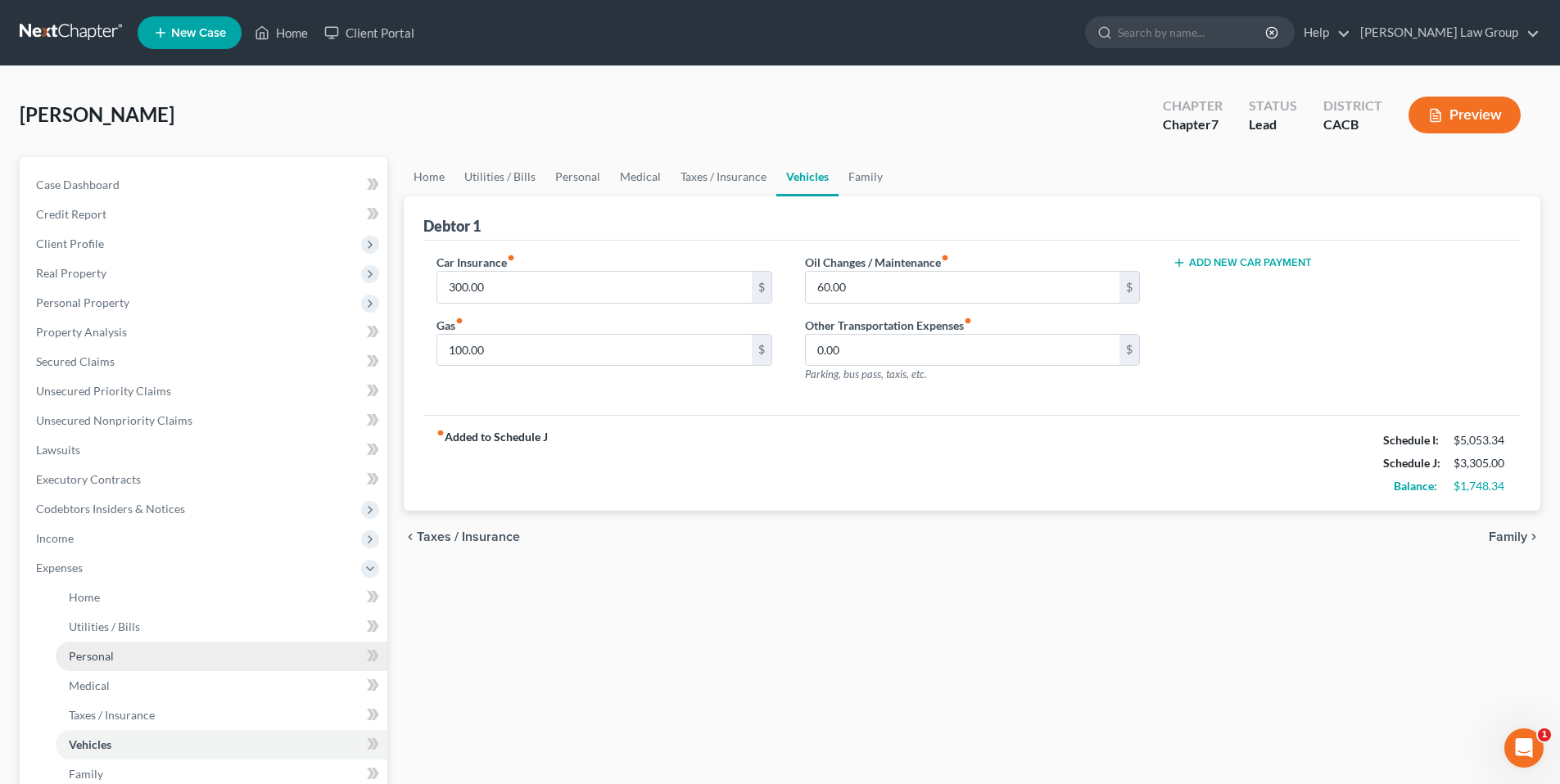
click at [96, 652] on span "Personal" at bounding box center [91, 656] width 45 height 14
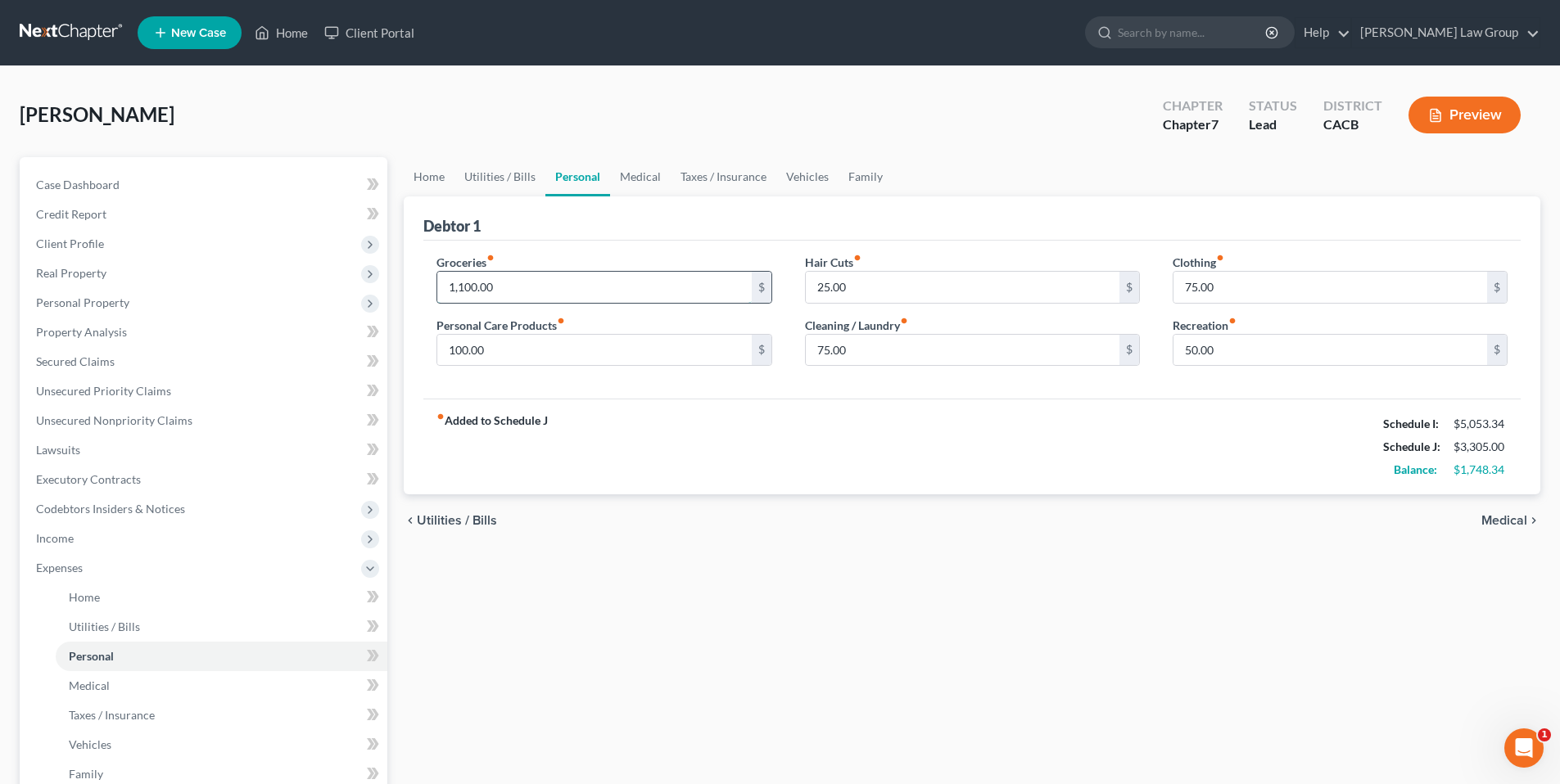
click at [565, 295] on input "1,100.00" at bounding box center [594, 287] width 314 height 31
drag, startPoint x: 482, startPoint y: 343, endPoint x: 511, endPoint y: 344, distance: 29.0
click at [483, 343] on input "100.00" at bounding box center [594, 351] width 314 height 31
click at [1230, 293] on input "75.00" at bounding box center [1330, 287] width 314 height 31
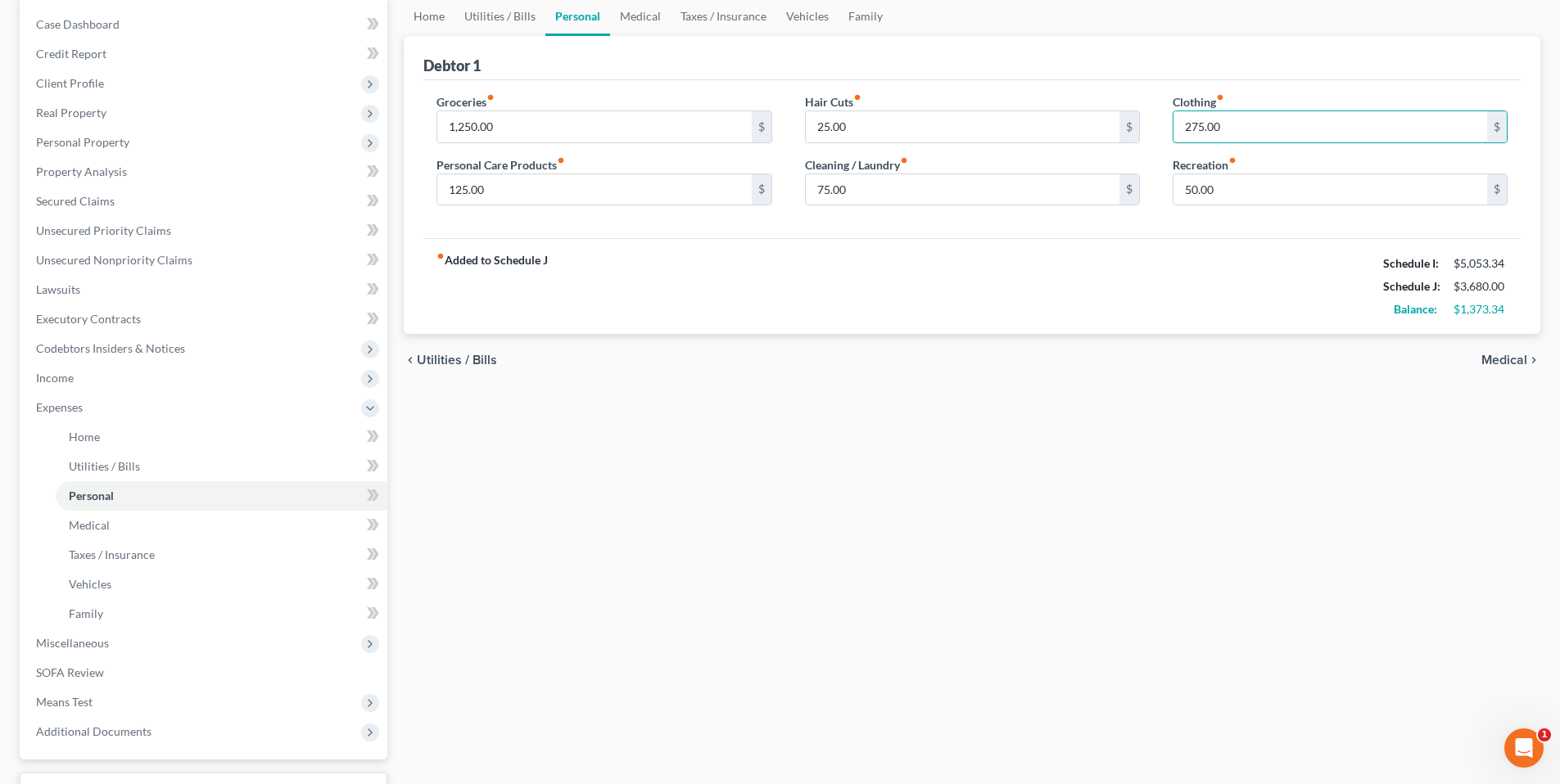
scroll to position [163, 0]
click at [106, 612] on link "Family" at bounding box center [222, 610] width 332 height 29
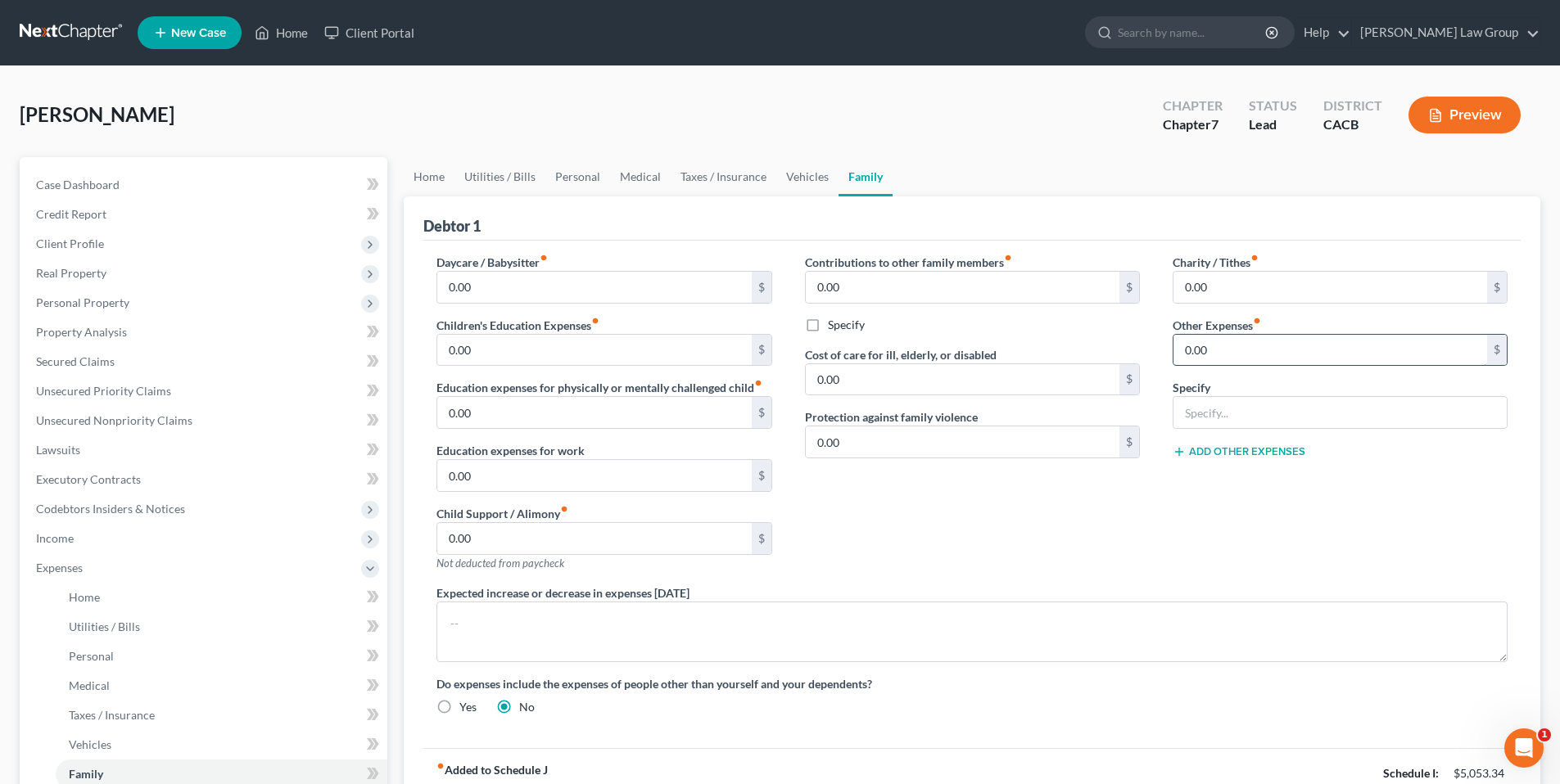
click at [1235, 360] on input "0.00" at bounding box center [1330, 351] width 314 height 31
click at [1277, 417] on input "text" at bounding box center [1341, 413] width 334 height 31
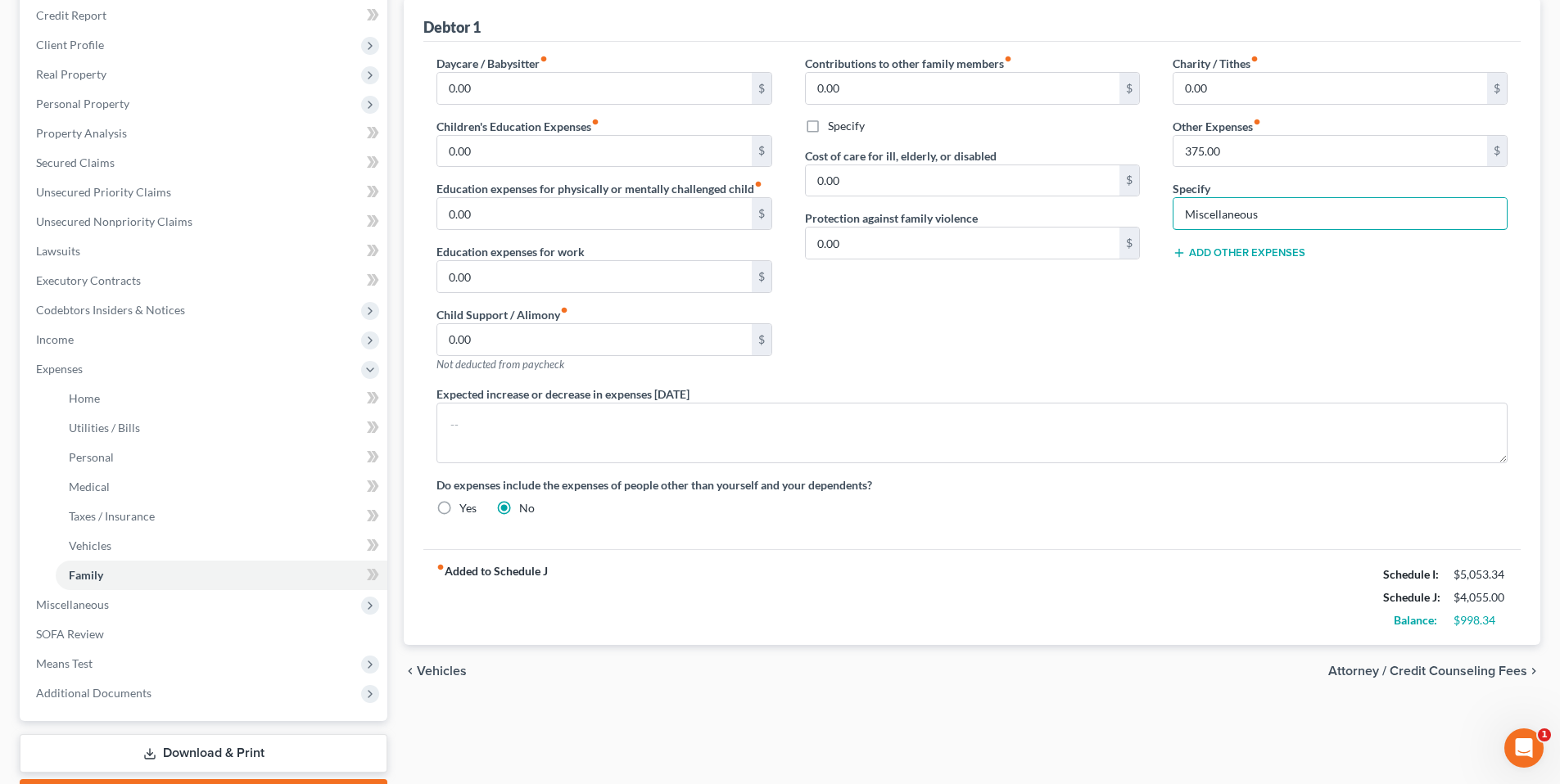
scroll to position [199, 0]
click at [90, 400] on span "Home" at bounding box center [84, 399] width 31 height 14
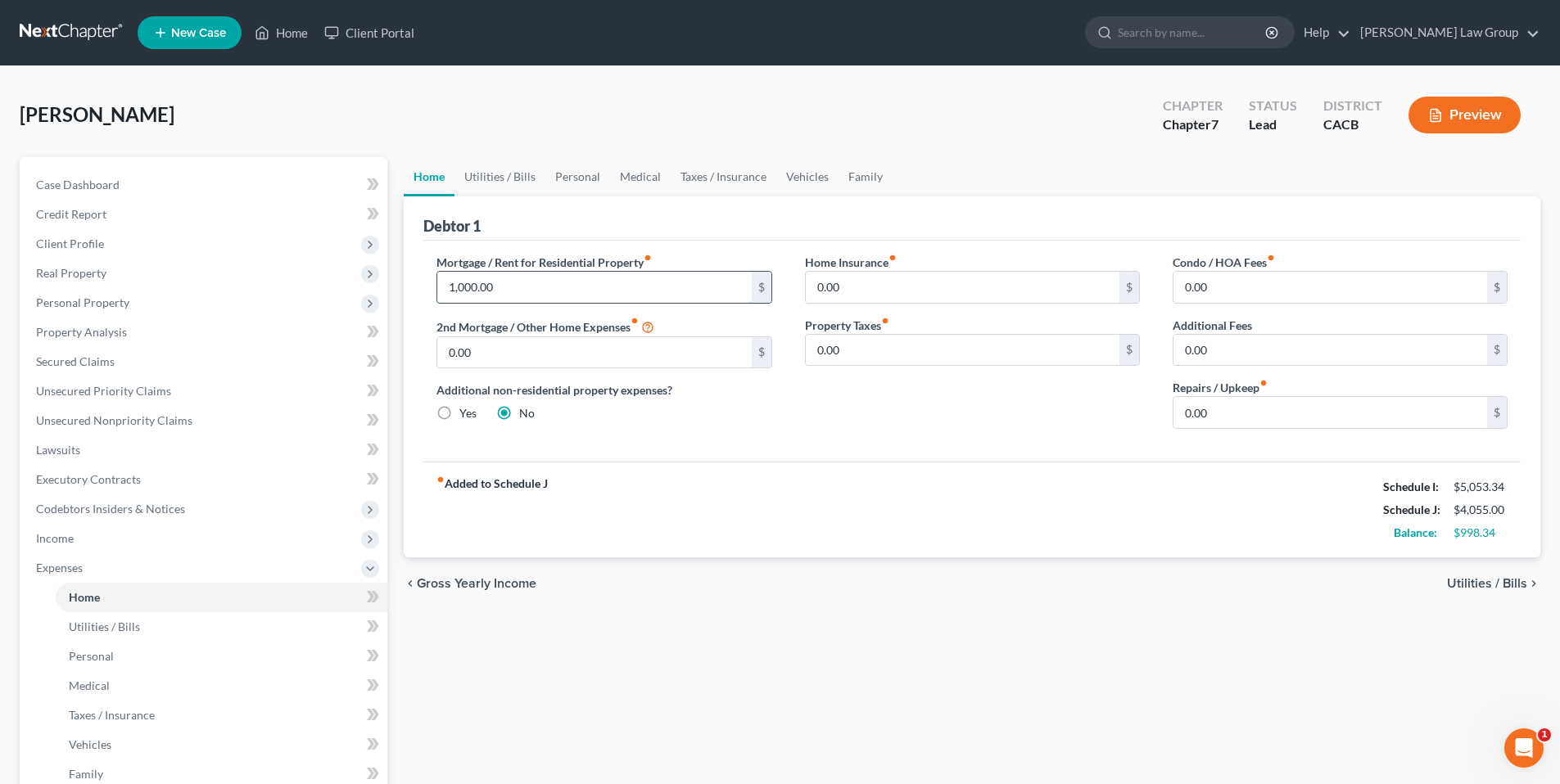
click at [499, 285] on input "1,000.00" at bounding box center [594, 287] width 314 height 31
click at [124, 627] on span "Utilities / Bills" at bounding box center [104, 627] width 71 height 14
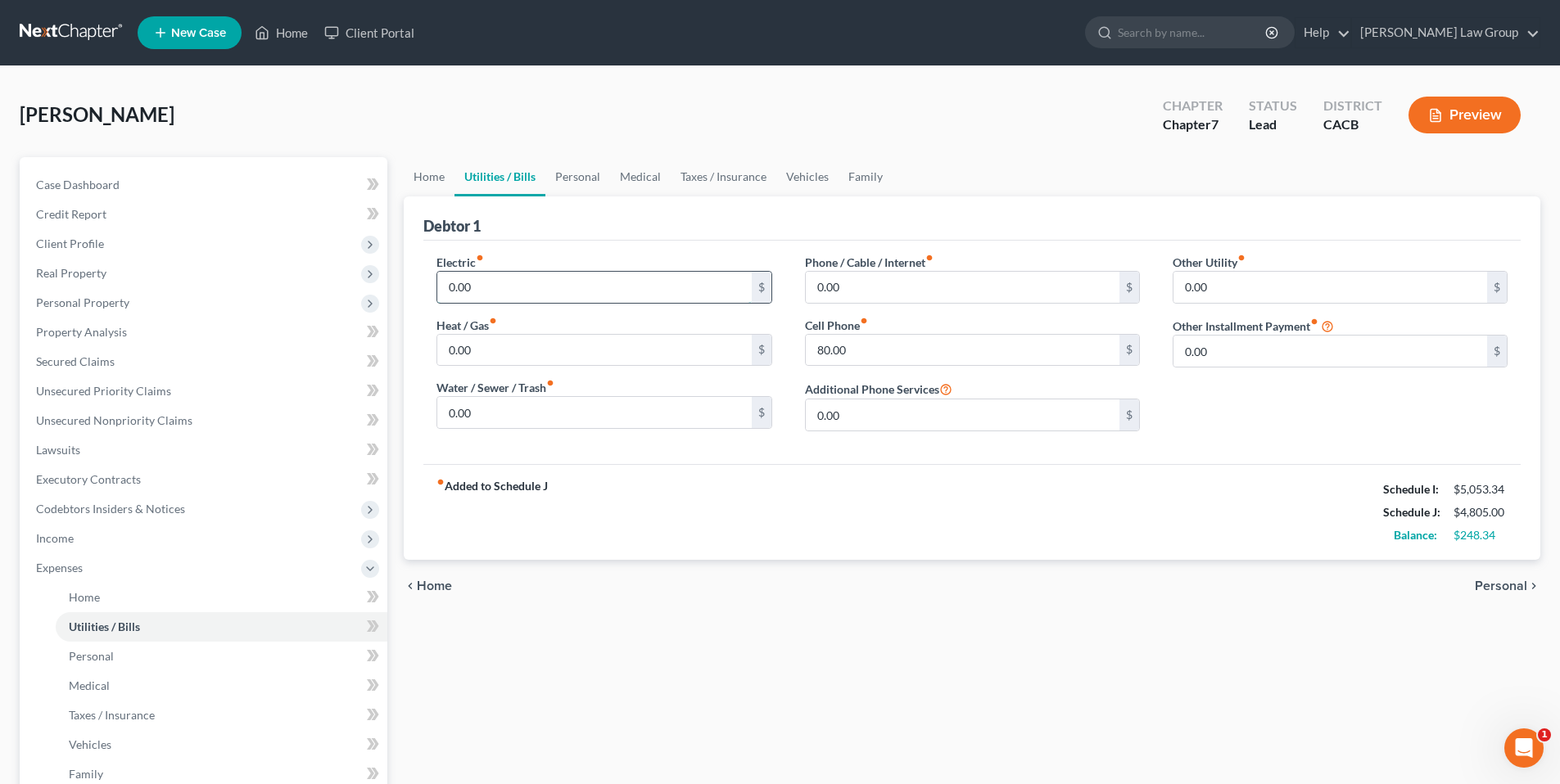
click at [497, 285] on input "0.00" at bounding box center [594, 287] width 314 height 31
click at [471, 338] on input "0.00" at bounding box center [594, 351] width 314 height 31
drag, startPoint x: 478, startPoint y: 419, endPoint x: 695, endPoint y: 365, distance: 223.6
click at [485, 413] on input "0.00" at bounding box center [594, 413] width 314 height 31
click at [898, 289] on input "0.00" at bounding box center [962, 287] width 314 height 31
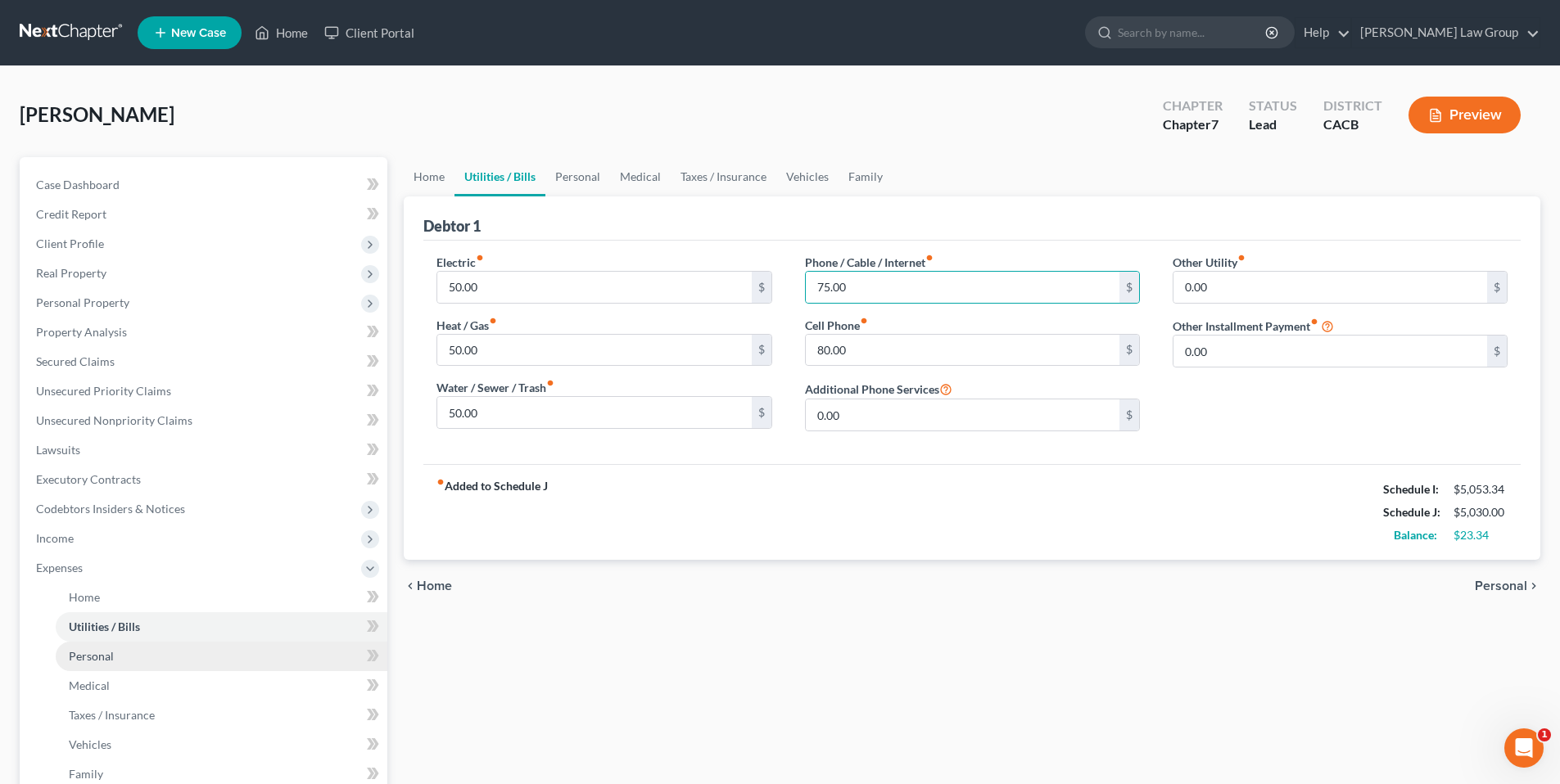
click at [114, 653] on link "Personal" at bounding box center [222, 657] width 332 height 29
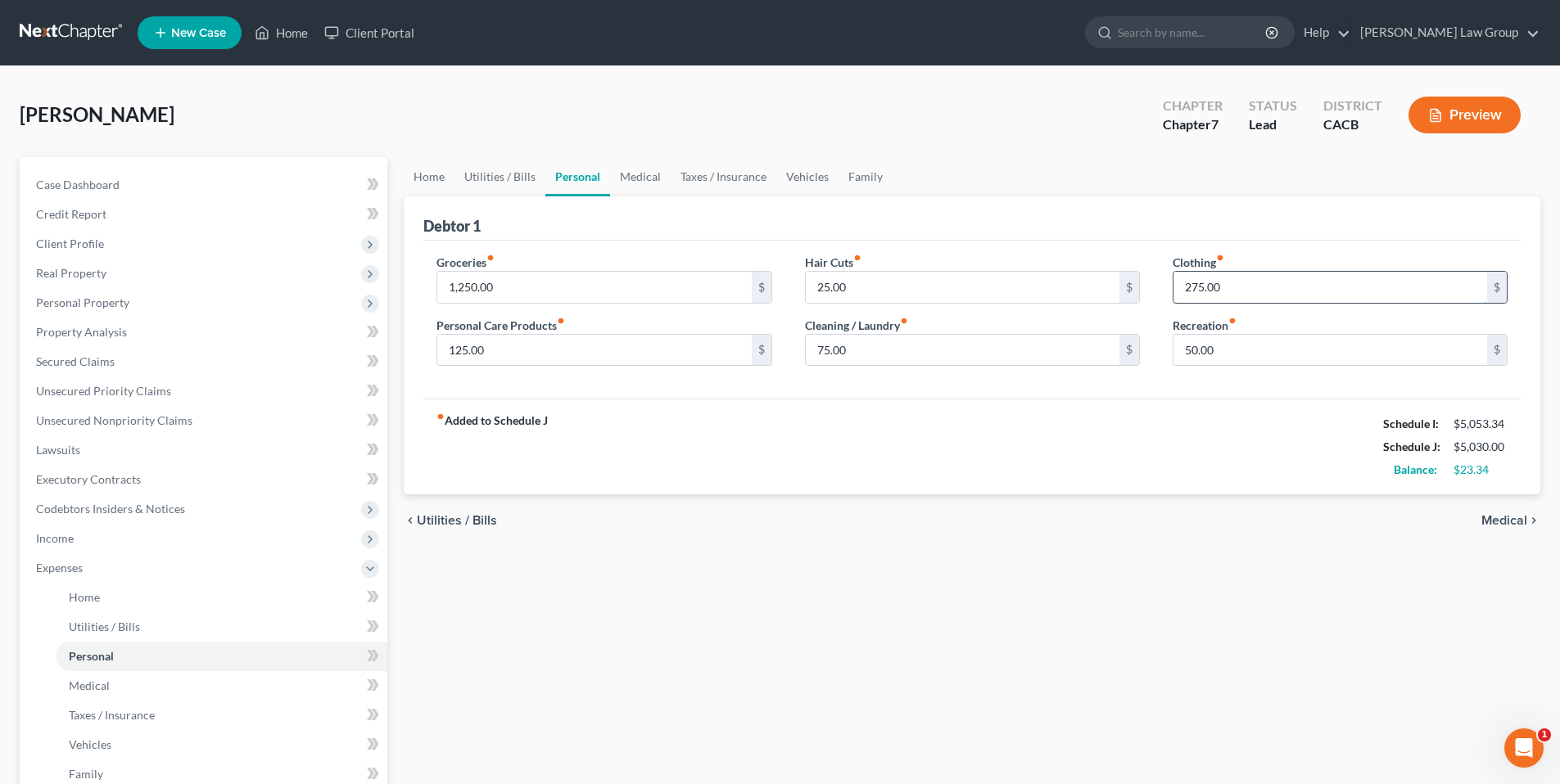
click at [1194, 289] on input "275.00" at bounding box center [1330, 287] width 314 height 31
click at [1224, 351] on input "50.00" at bounding box center [1330, 351] width 314 height 31
click at [1511, 28] on link "[PERSON_NAME] Law Group" at bounding box center [1446, 33] width 187 height 29
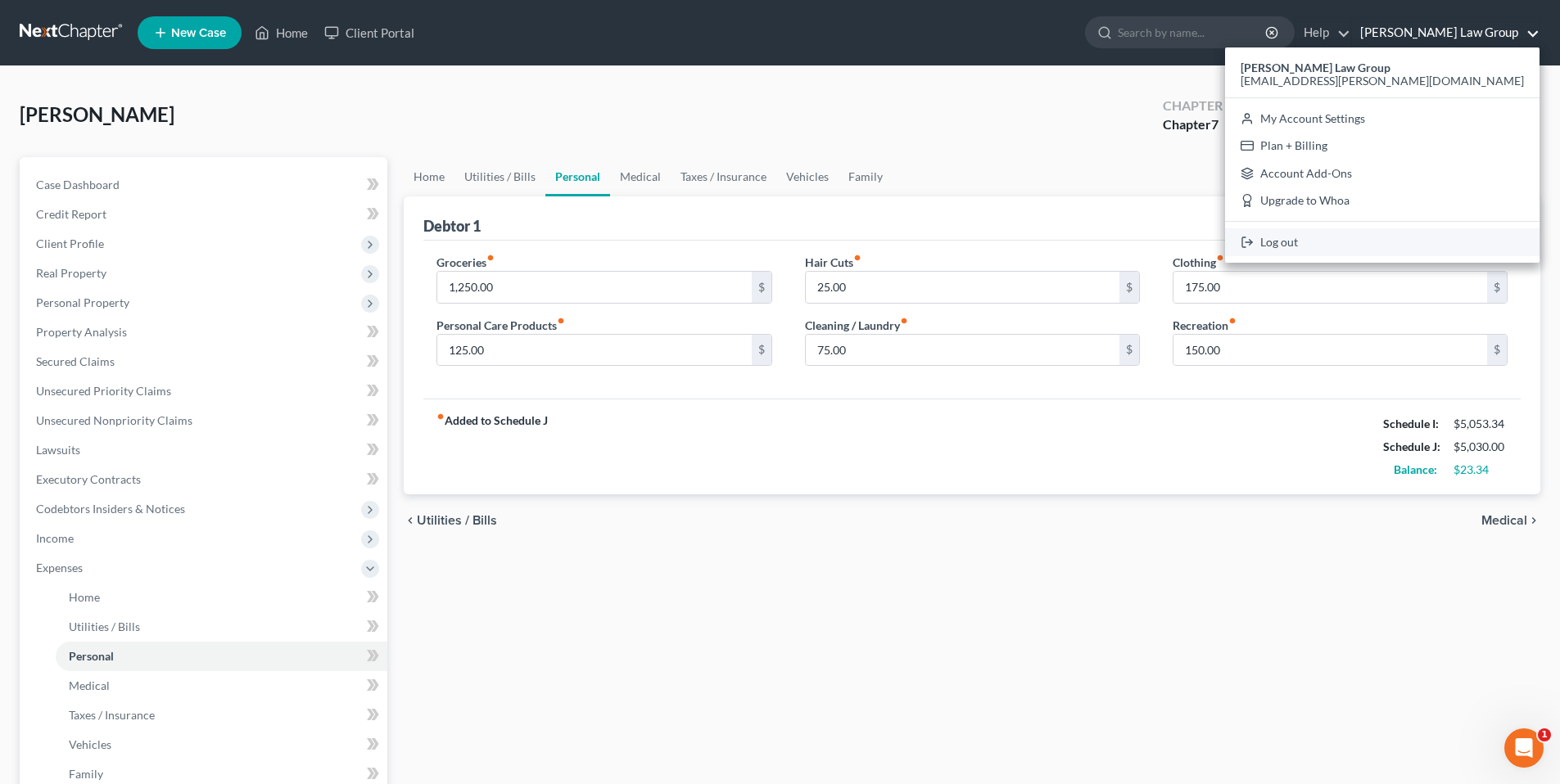
click at [1407, 239] on link "Log out" at bounding box center [1383, 242] width 315 height 28
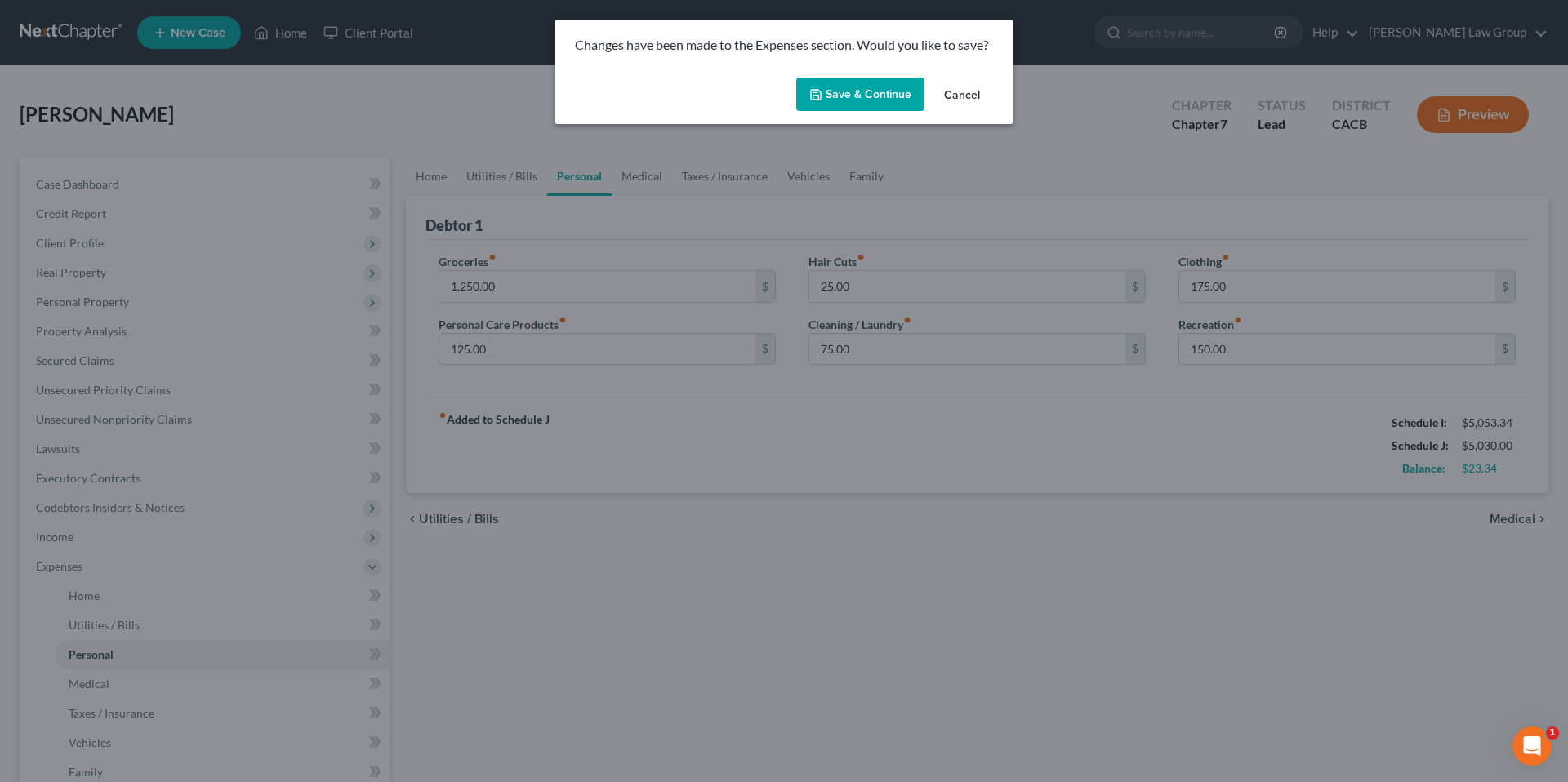
click at [851, 96] on button "Save & Continue" at bounding box center [861, 94] width 129 height 34
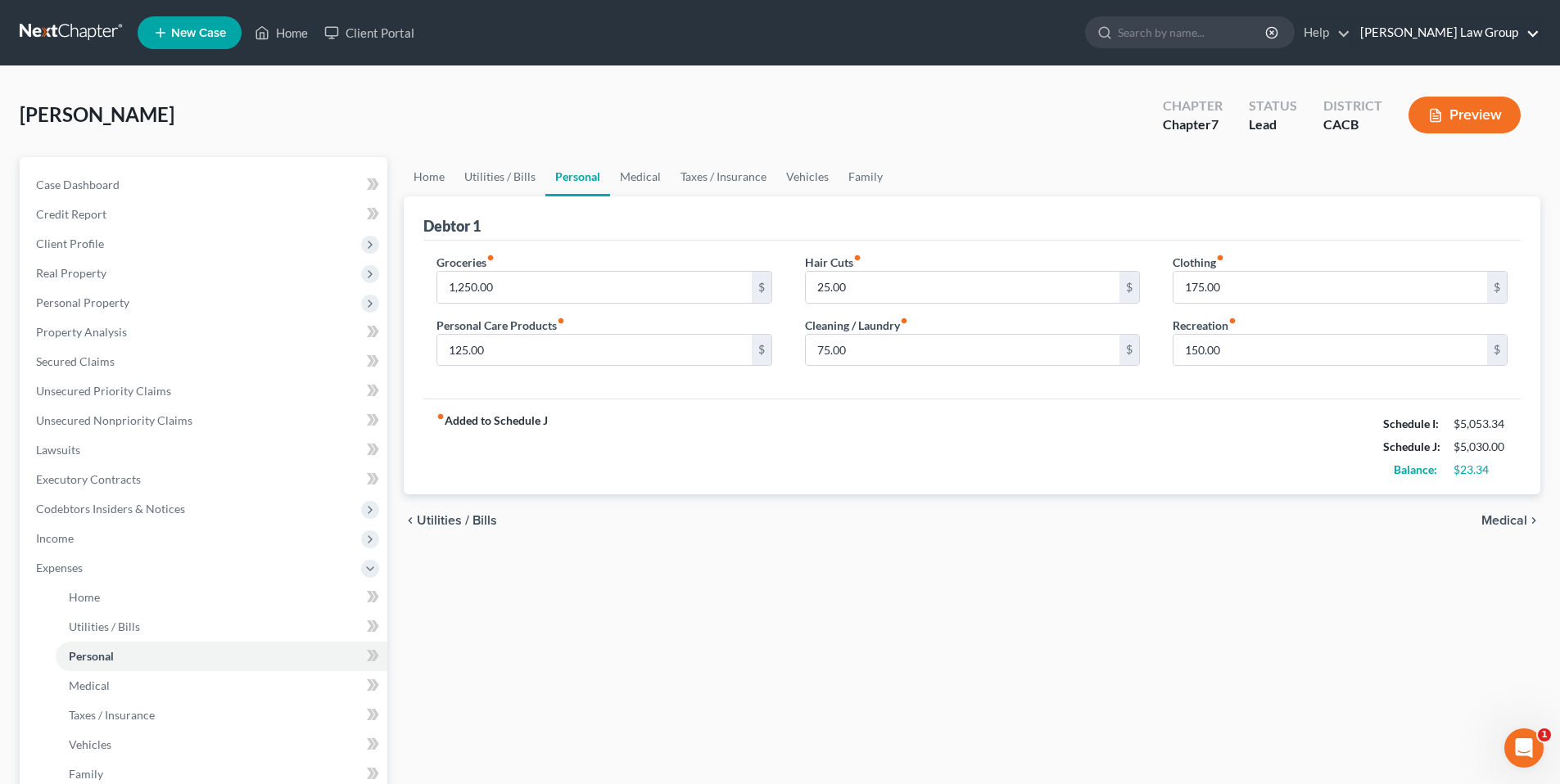
click at [1502, 33] on link "[PERSON_NAME] Law Group" at bounding box center [1446, 33] width 187 height 29
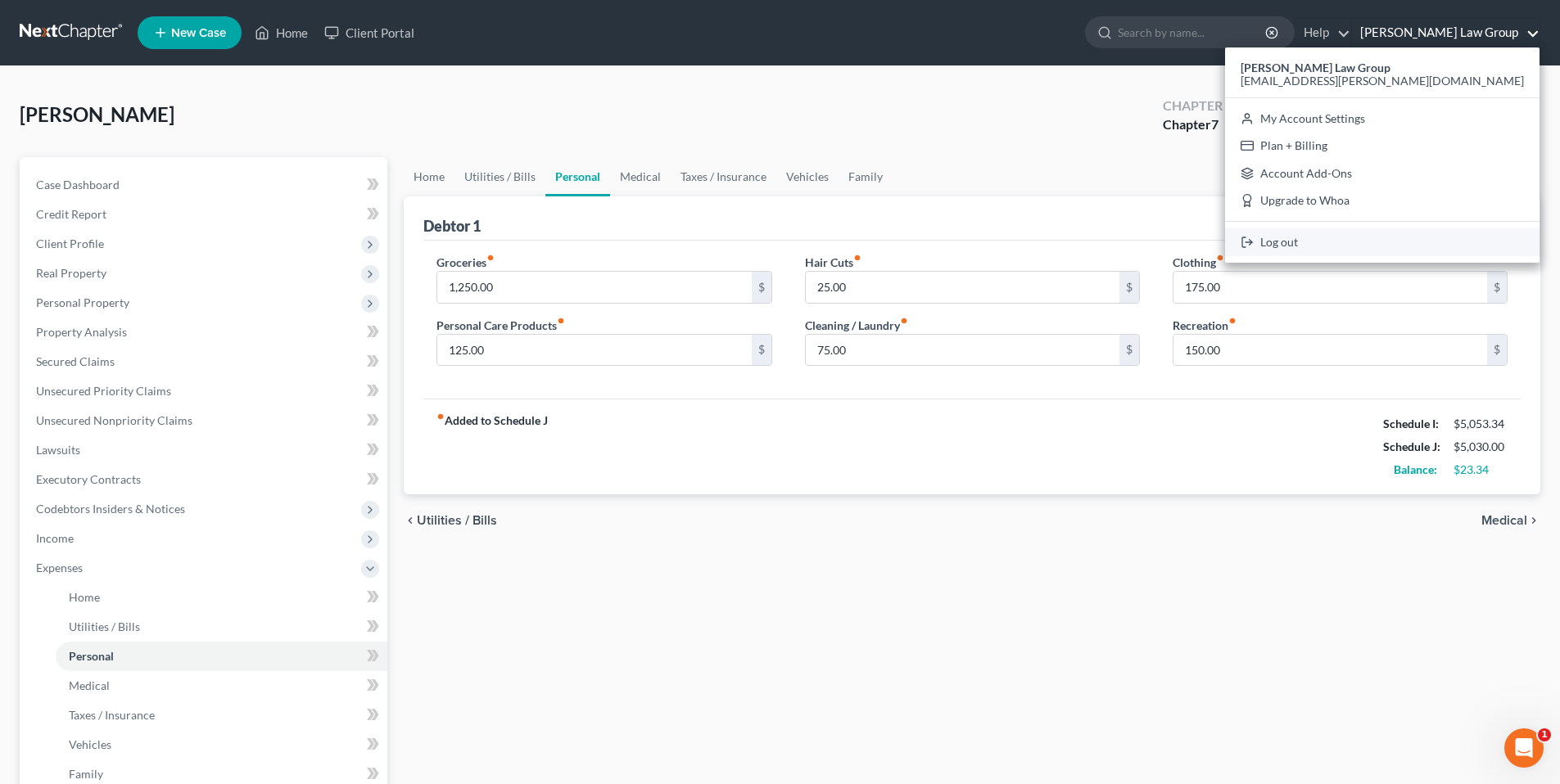
drag, startPoint x: 1388, startPoint y: 236, endPoint x: 1355, endPoint y: 181, distance: 64.1
click at [1388, 236] on link "Log out" at bounding box center [1383, 242] width 315 height 28
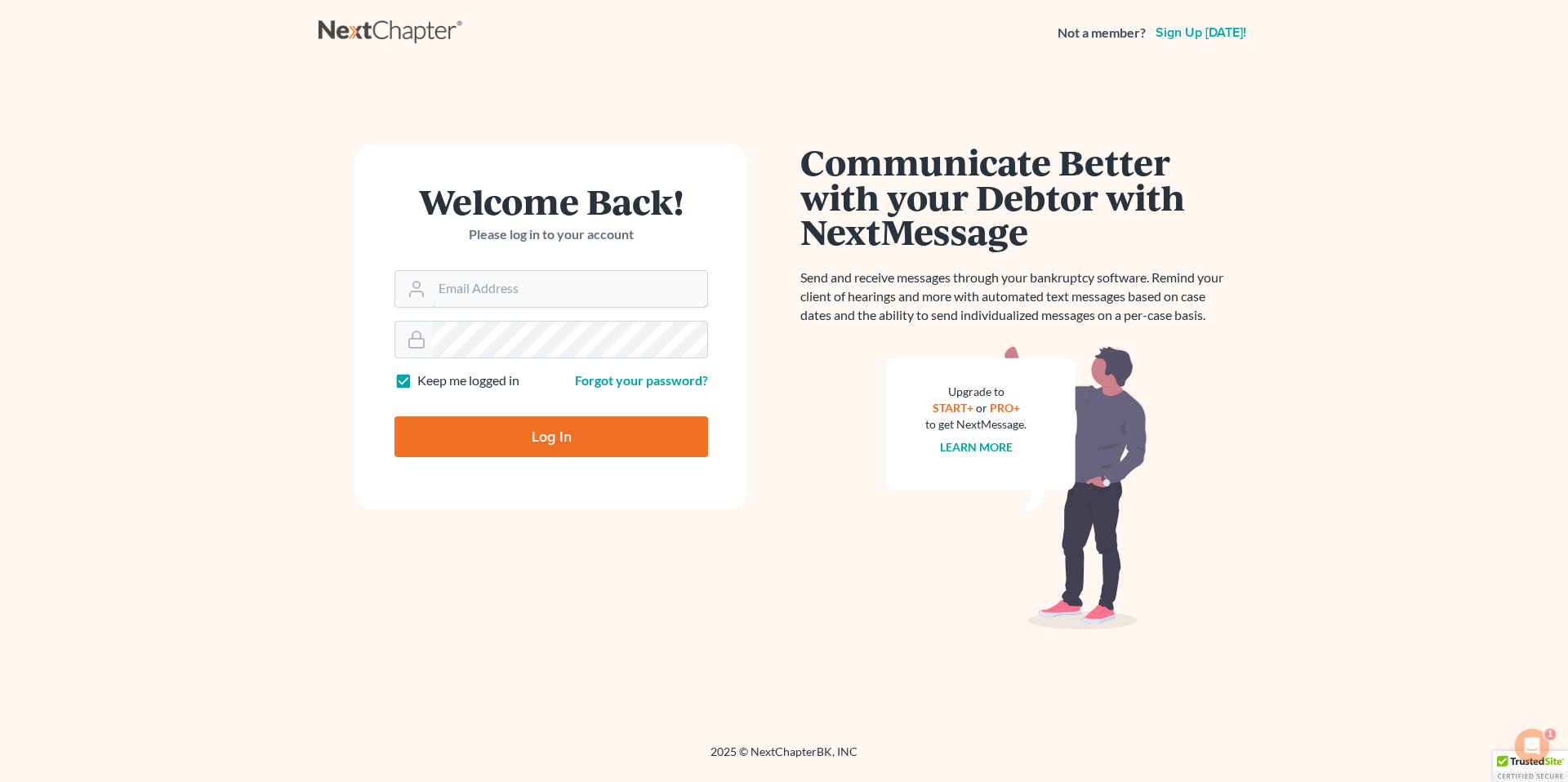
type input "[EMAIL_ADDRESS][PERSON_NAME][DOMAIN_NAME]"
click at [552, 430] on input "Log In" at bounding box center [551, 437] width 314 height 41
type input "Thinking..."
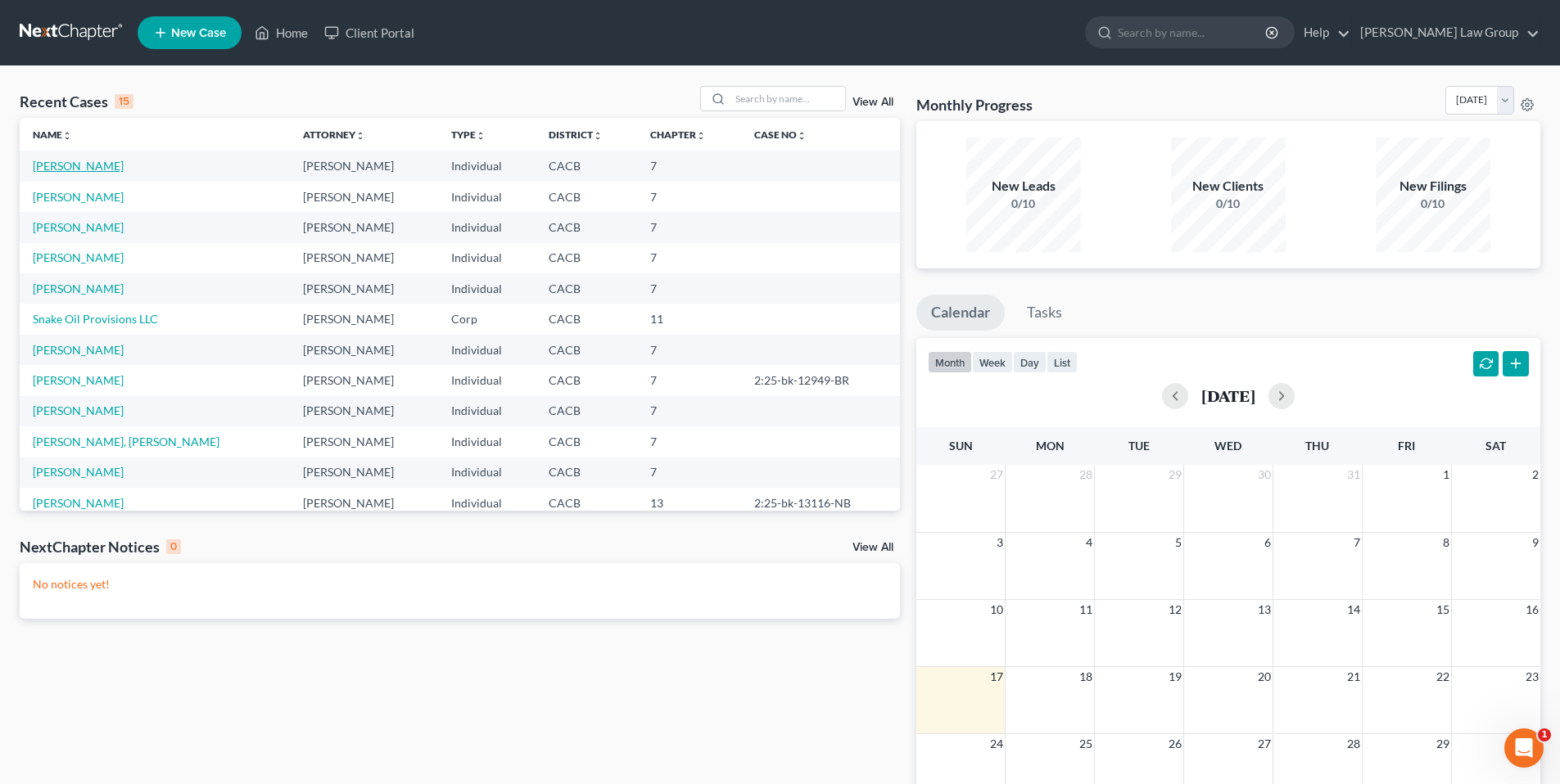
click at [86, 169] on link "[PERSON_NAME]" at bounding box center [78, 166] width 91 height 14
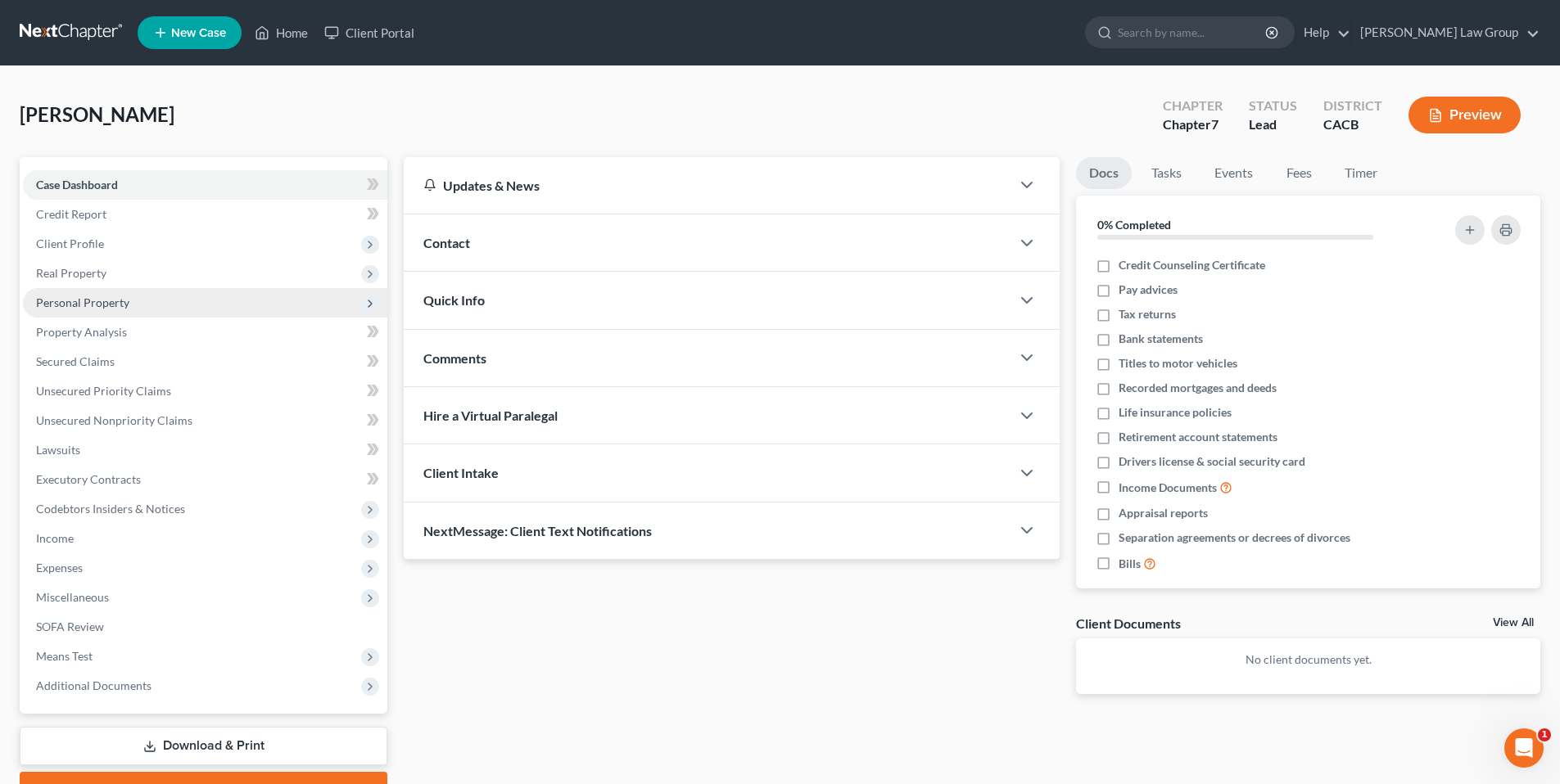
click at [83, 304] on span "Personal Property" at bounding box center [83, 303] width 94 height 14
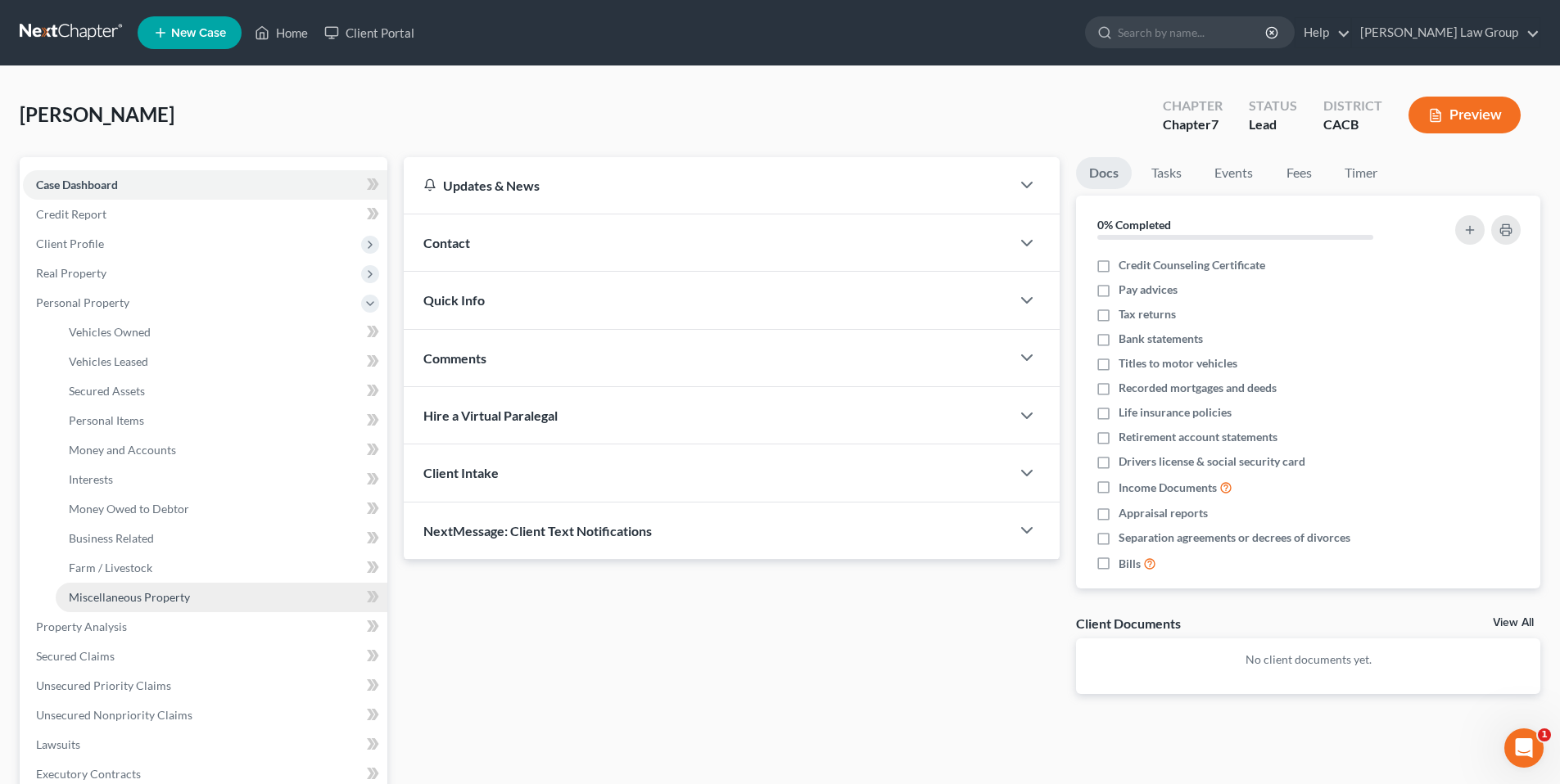
click at [129, 596] on span "Miscellaneous Property" at bounding box center [129, 597] width 121 height 14
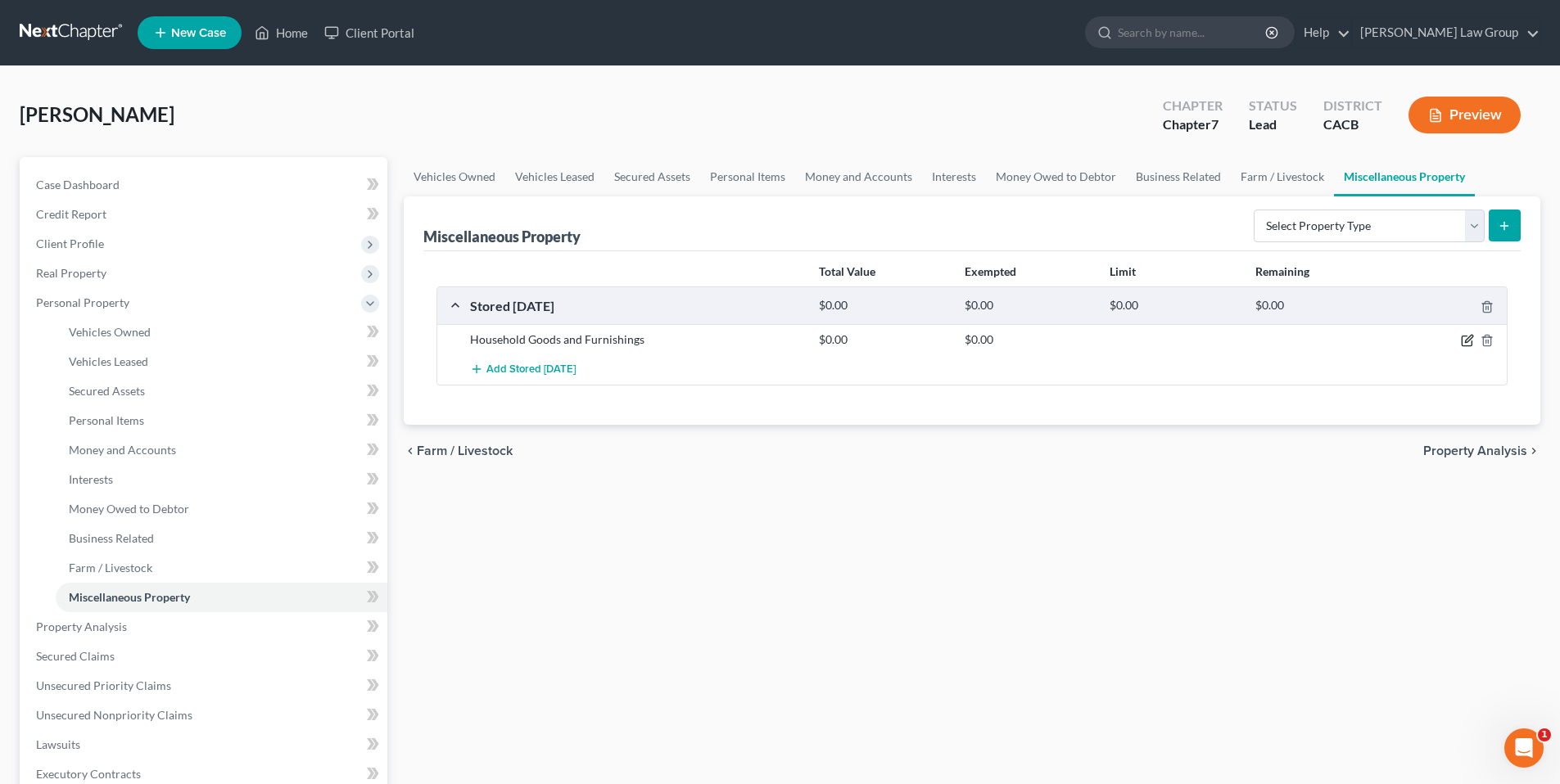
click at [1465, 340] on icon "button" at bounding box center [1467, 340] width 13 height 13
select select "4"
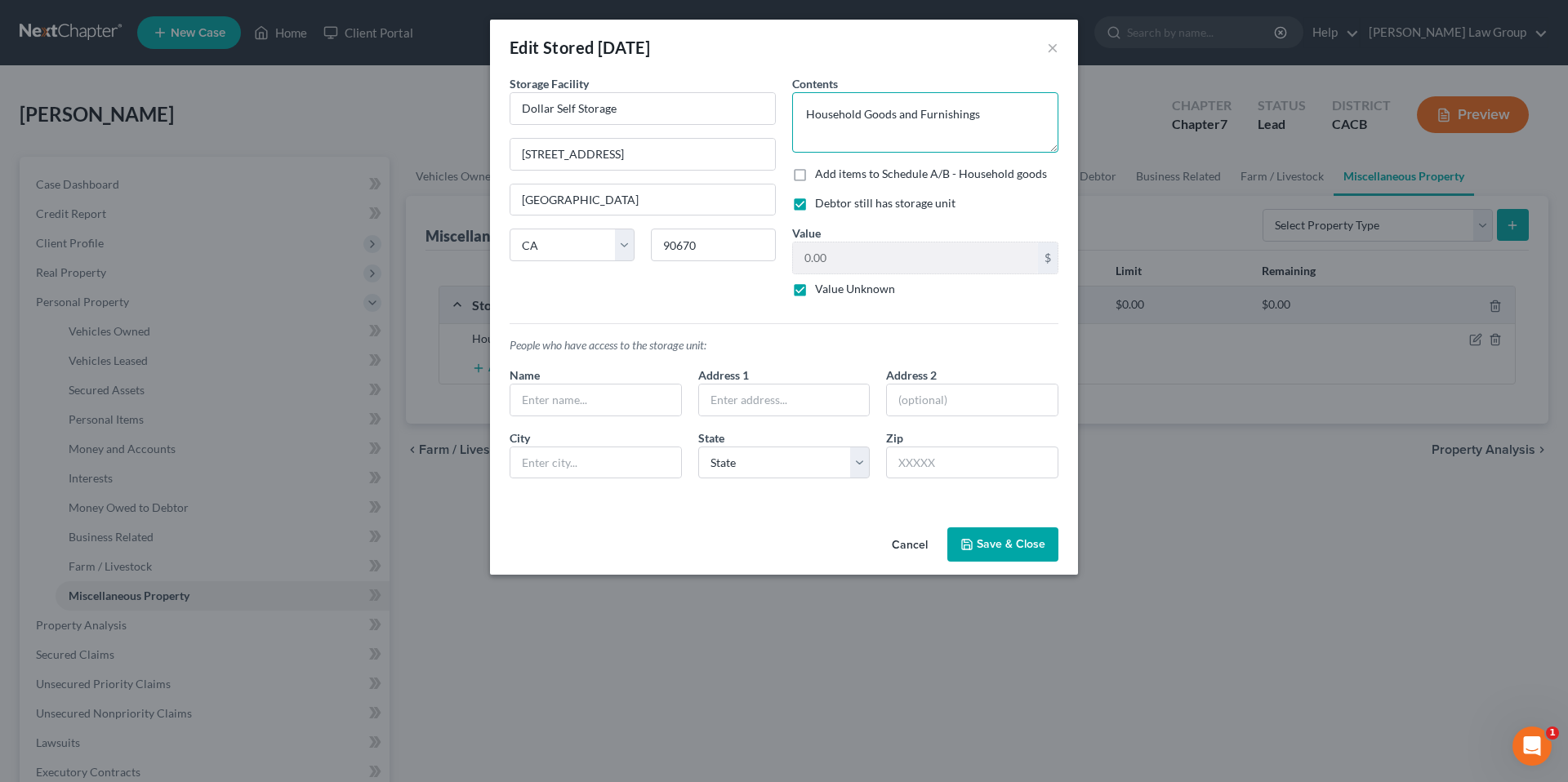
click at [983, 112] on textarea "Household Goods and Furnishings" at bounding box center [925, 123] width 267 height 60
paste textarea "Stove Refrigerator Dining Table Dining Chairs Sofa Cookware Housewares"
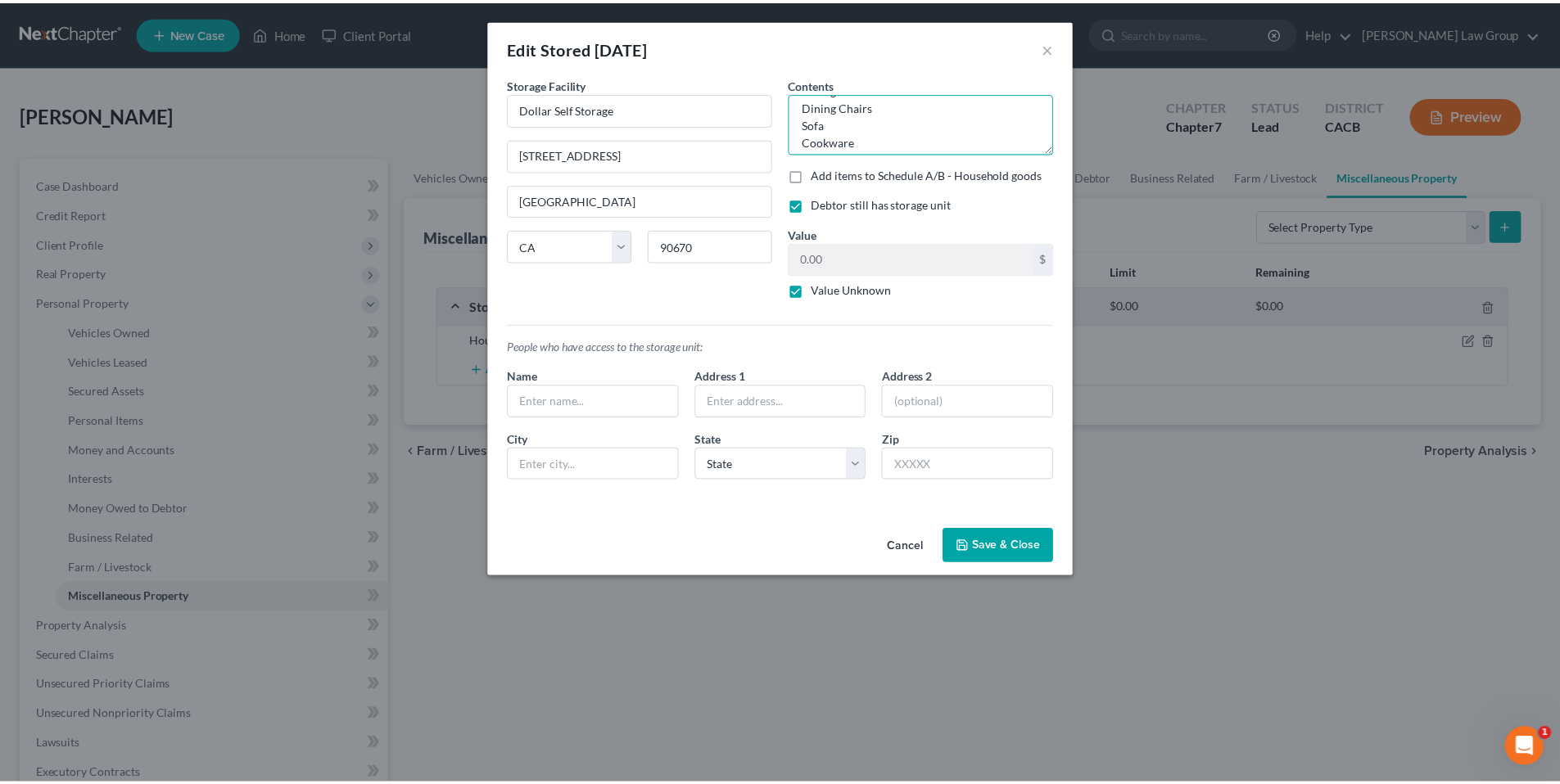
scroll to position [63, 0]
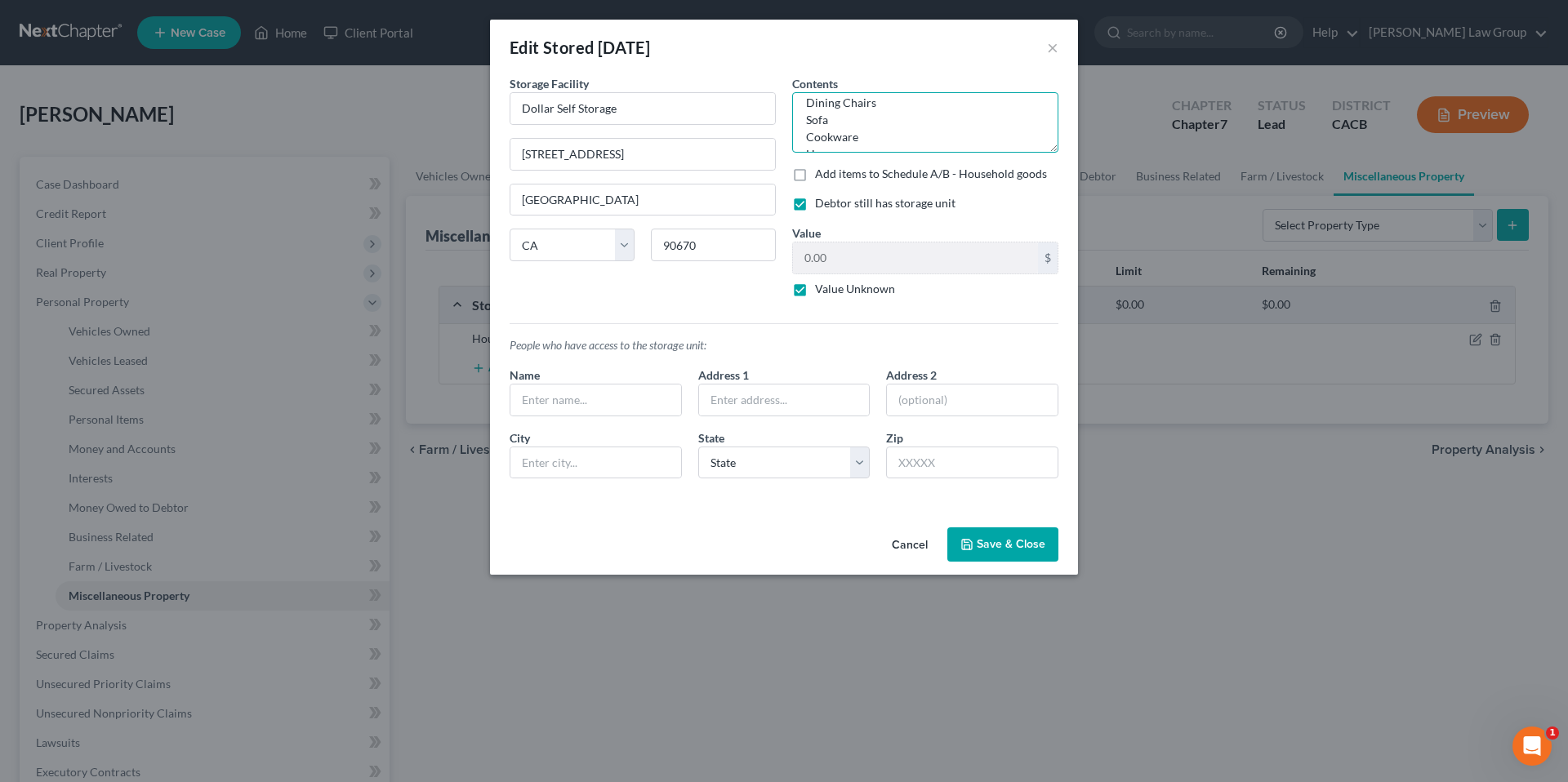
type textarea "Household Goods and FurnishingsStove Refrigerator Dining Table Dining Chairs So…"
click at [815, 288] on label "Value Unknown" at bounding box center [855, 289] width 80 height 16
click at [821, 288] on input "Value Unknown" at bounding box center [826, 286] width 10 height 10
checkbox input "false"
click at [938, 244] on input "0.00" at bounding box center [916, 258] width 245 height 31
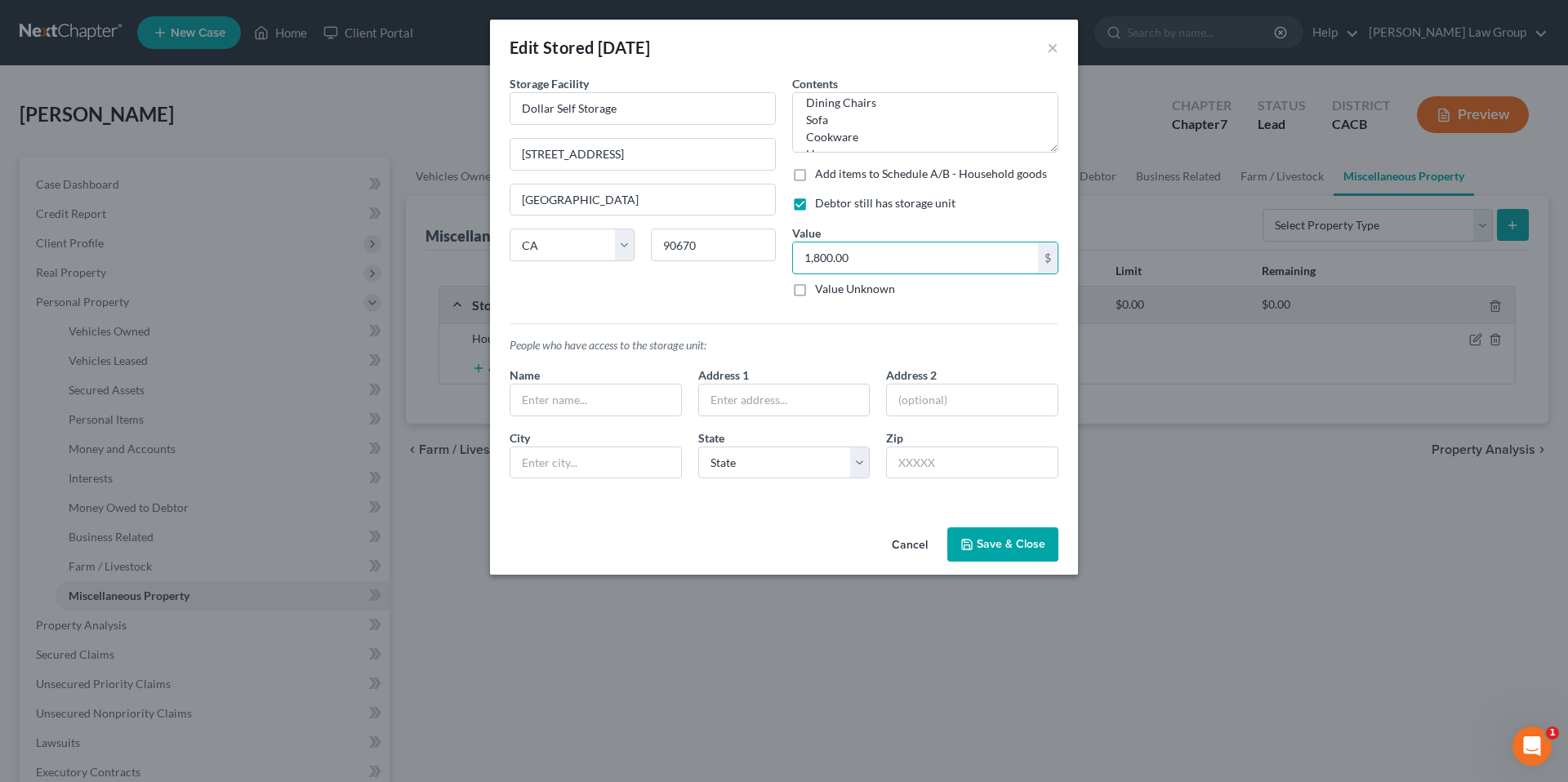
type input "1,800.00"
click at [1011, 543] on button "Save & Close" at bounding box center [1003, 544] width 111 height 34
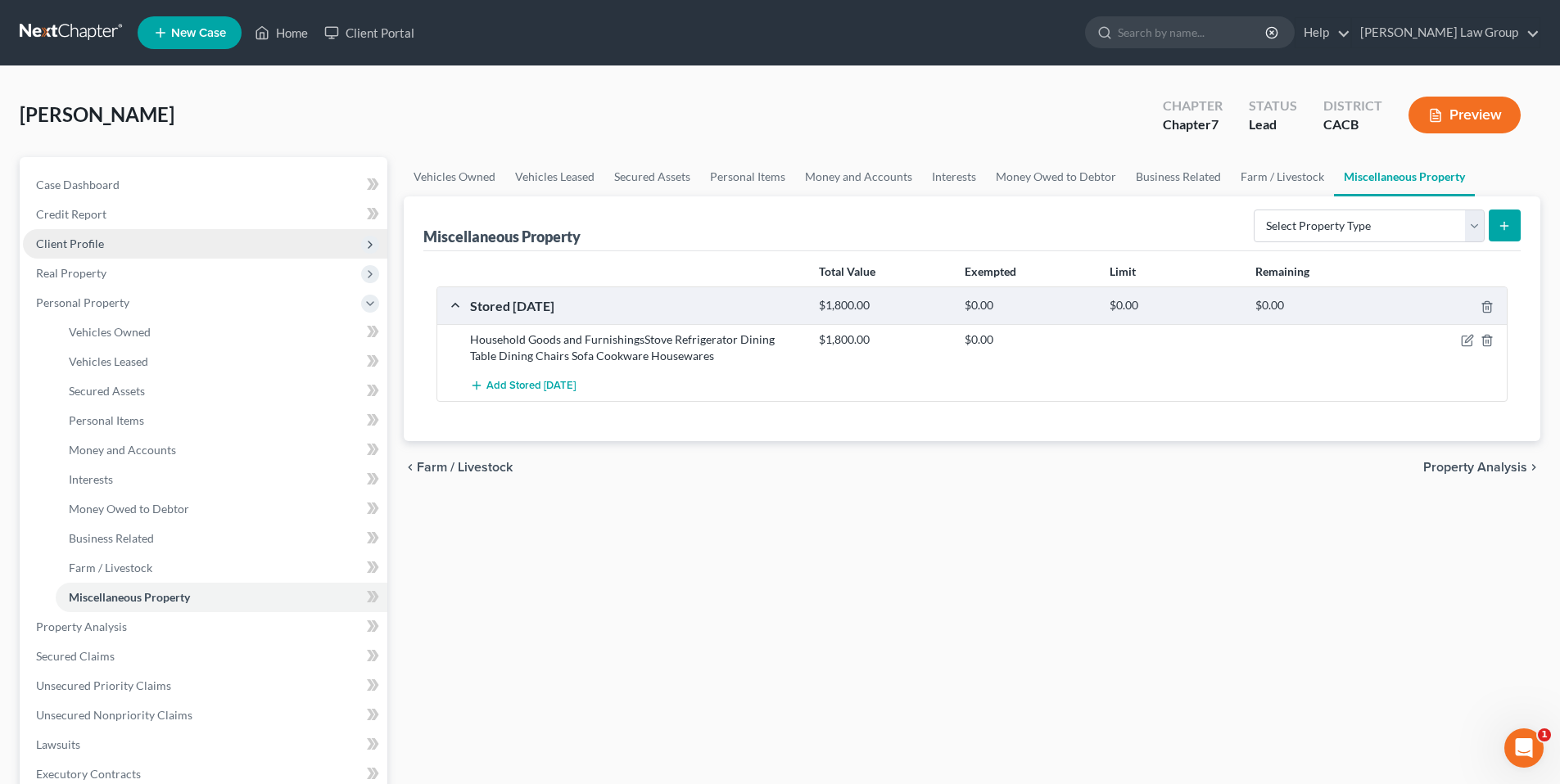
click at [85, 242] on span "Client Profile" at bounding box center [70, 243] width 68 height 14
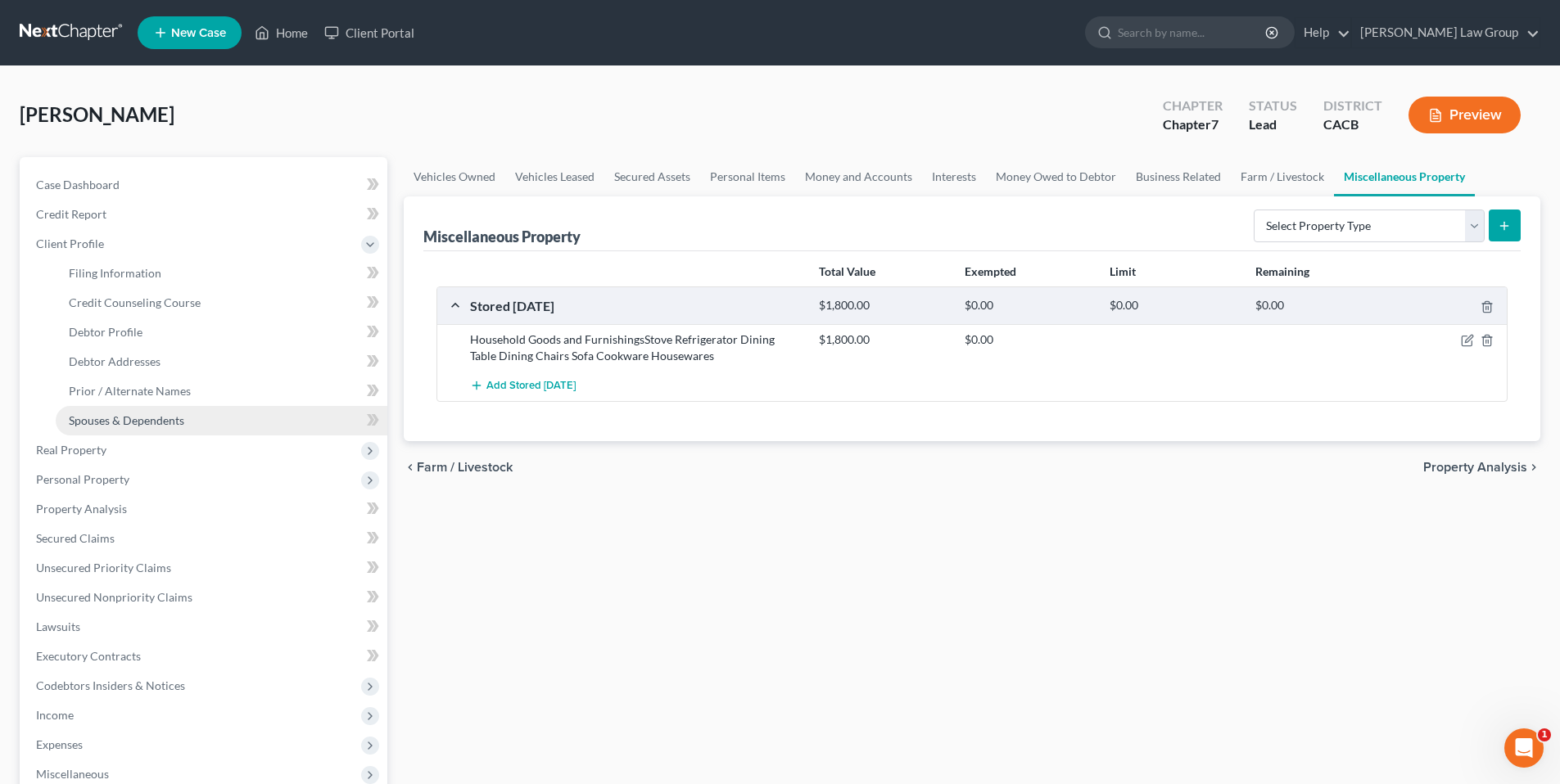
drag, startPoint x: 139, startPoint y: 418, endPoint x: 147, endPoint y: 421, distance: 8.5
click at [139, 418] on span "Spouses & Dependents" at bounding box center [126, 420] width 115 height 14
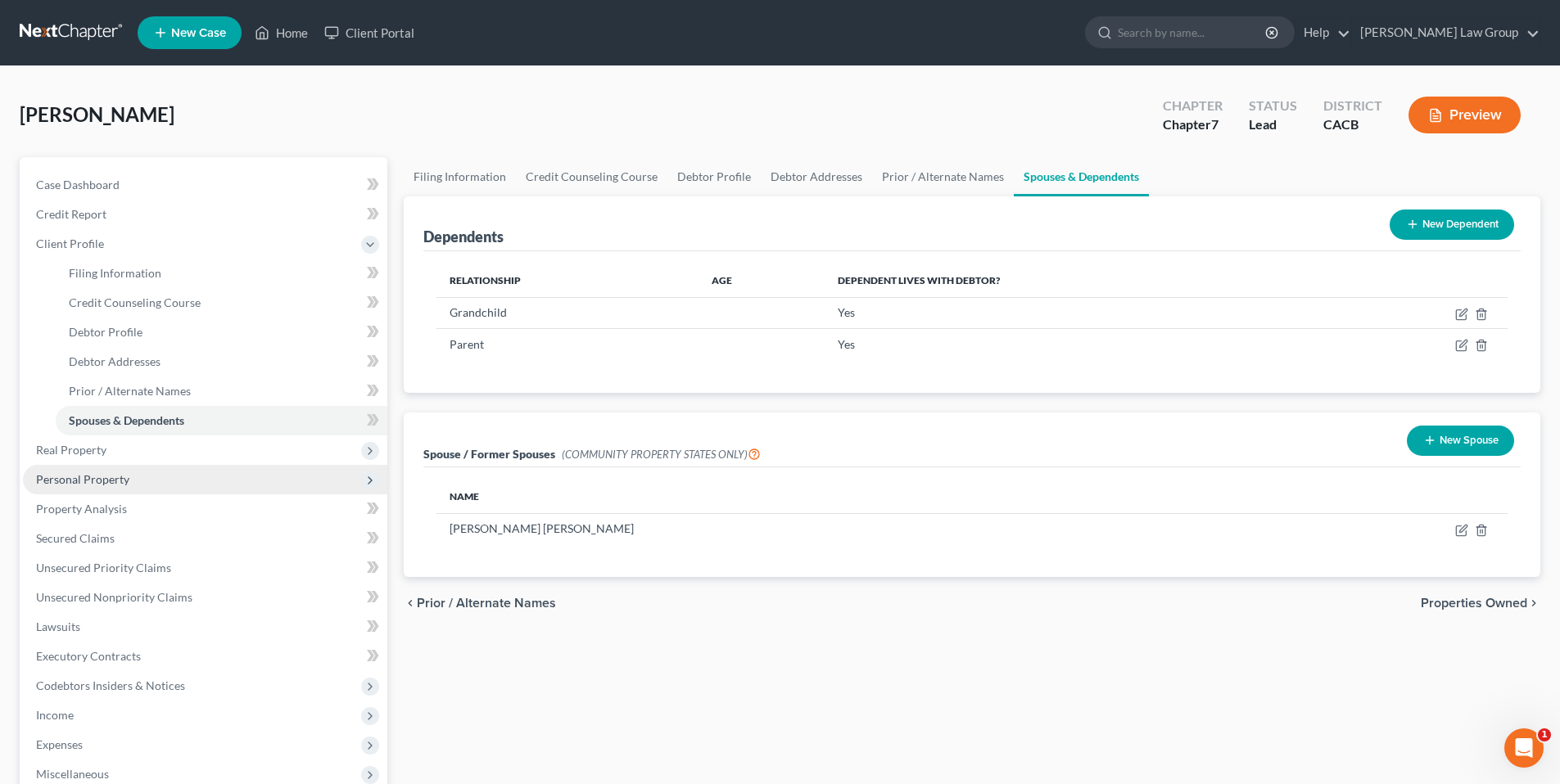
click at [77, 476] on span "Personal Property" at bounding box center [83, 480] width 94 height 14
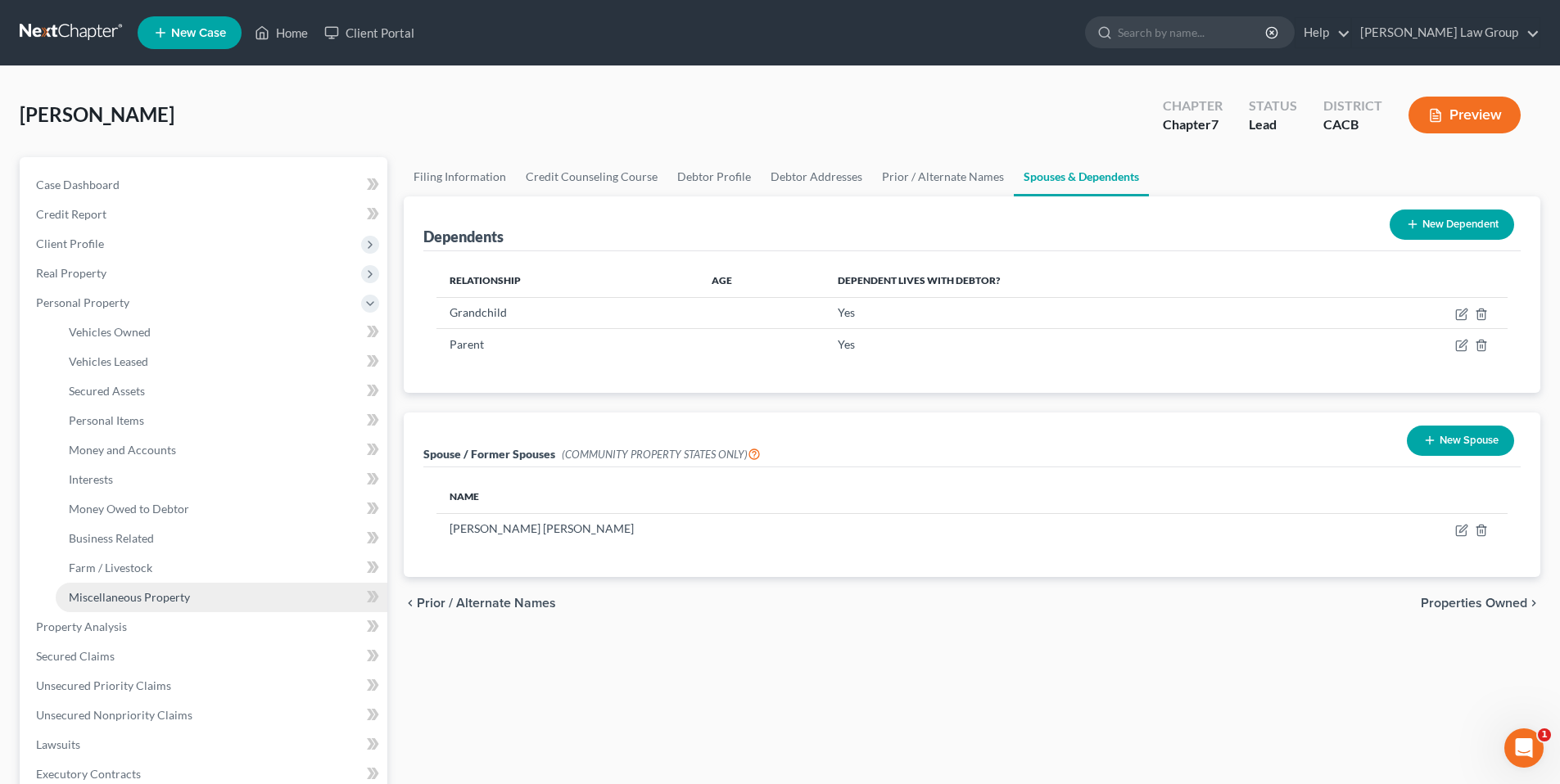
click at [157, 599] on span "Miscellaneous Property" at bounding box center [129, 597] width 121 height 14
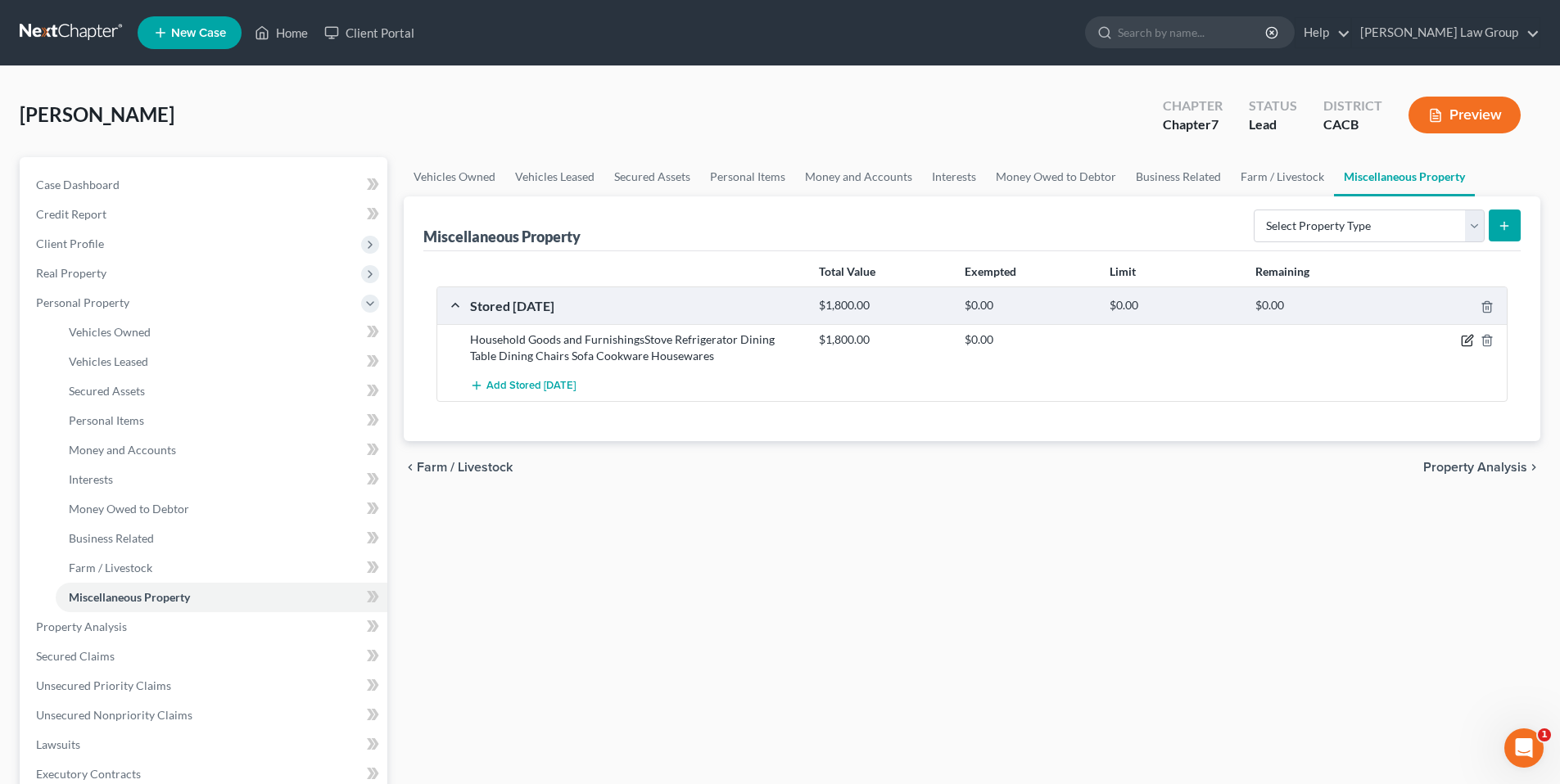
click at [1471, 343] on icon "button" at bounding box center [1467, 340] width 13 height 13
select select "4"
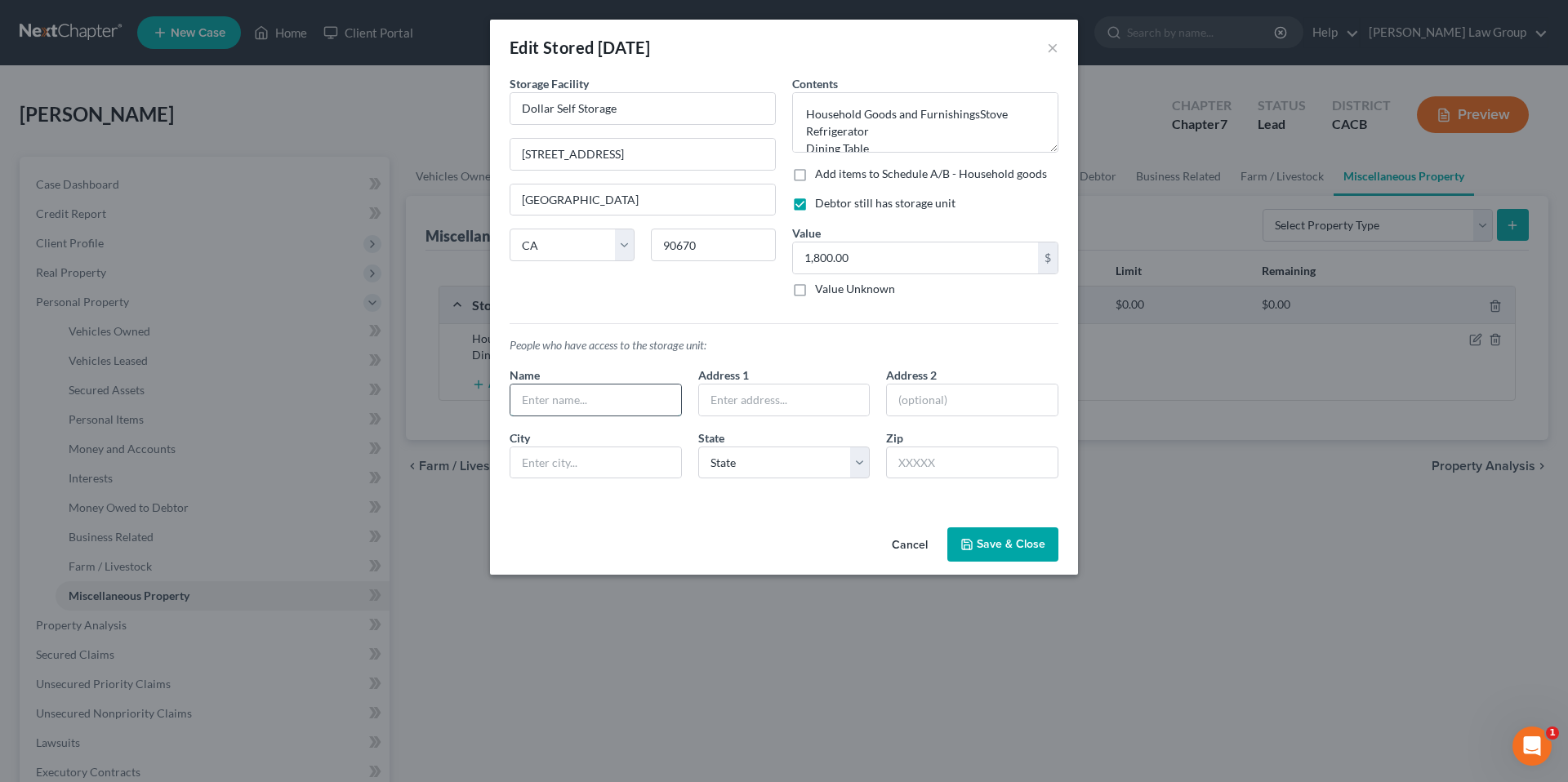
click at [596, 406] on input "text" at bounding box center [595, 400] width 171 height 31
type input "[PERSON_NAME] [PERSON_NAME]"
click at [811, 398] on input "text" at bounding box center [784, 400] width 171 height 31
type input "[STREET_ADDRESS]"
type input "[GEOGRAPHIC_DATA]"
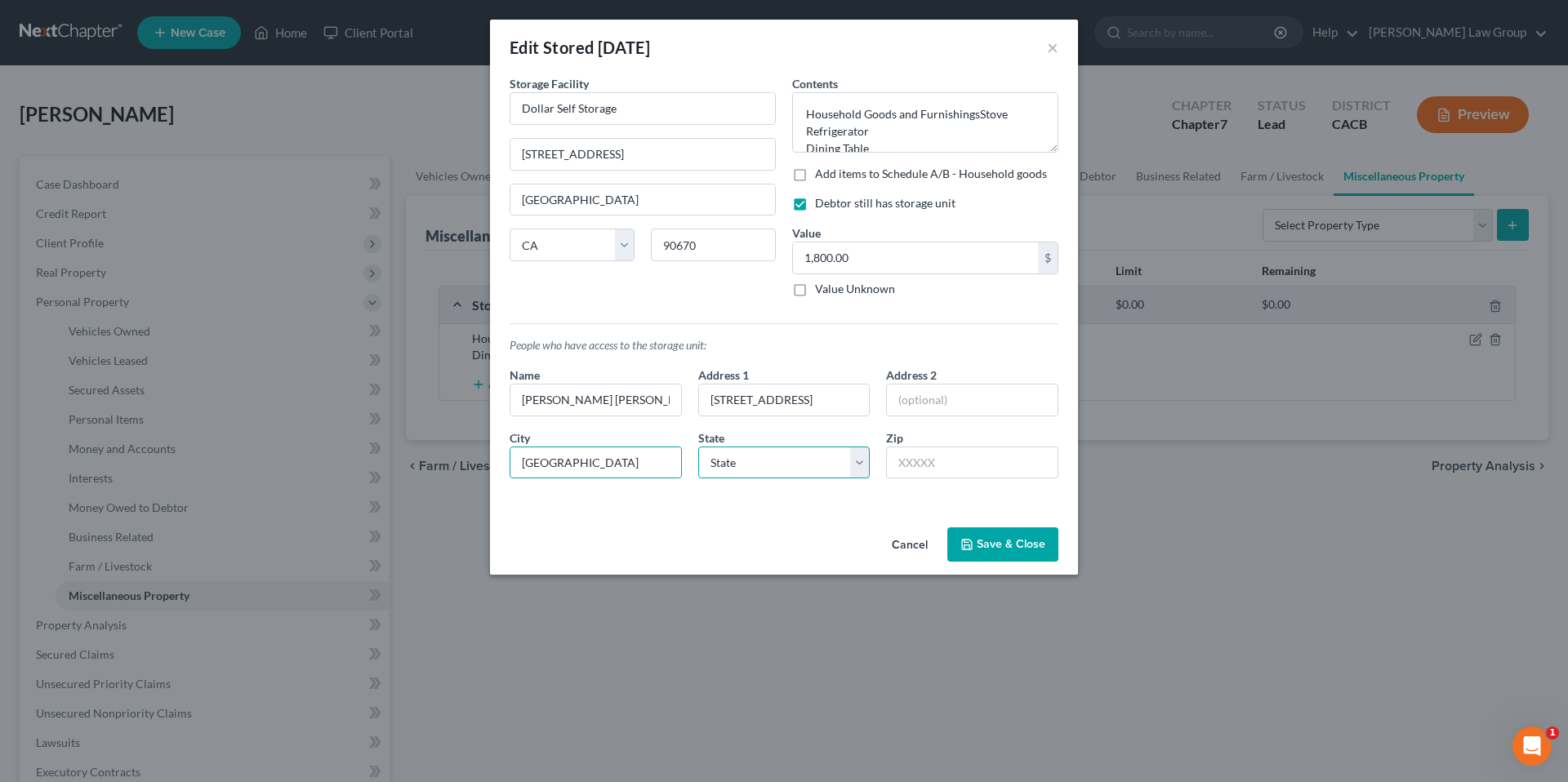
click at [860, 472] on select "State [US_STATE] AK AR AZ CA CO CT DE DC [GEOGRAPHIC_DATA] [GEOGRAPHIC_DATA] GU…" at bounding box center [784, 463] width 172 height 33
select select "4"
click at [698, 447] on select "State [US_STATE] AK AR AZ CA CO CT DE DC [GEOGRAPHIC_DATA] [GEOGRAPHIC_DATA] GU…" at bounding box center [784, 463] width 172 height 33
drag, startPoint x: 901, startPoint y: 471, endPoint x: 1504, endPoint y: 381, distance: 609.7
click at [903, 470] on input "text" at bounding box center [971, 463] width 172 height 33
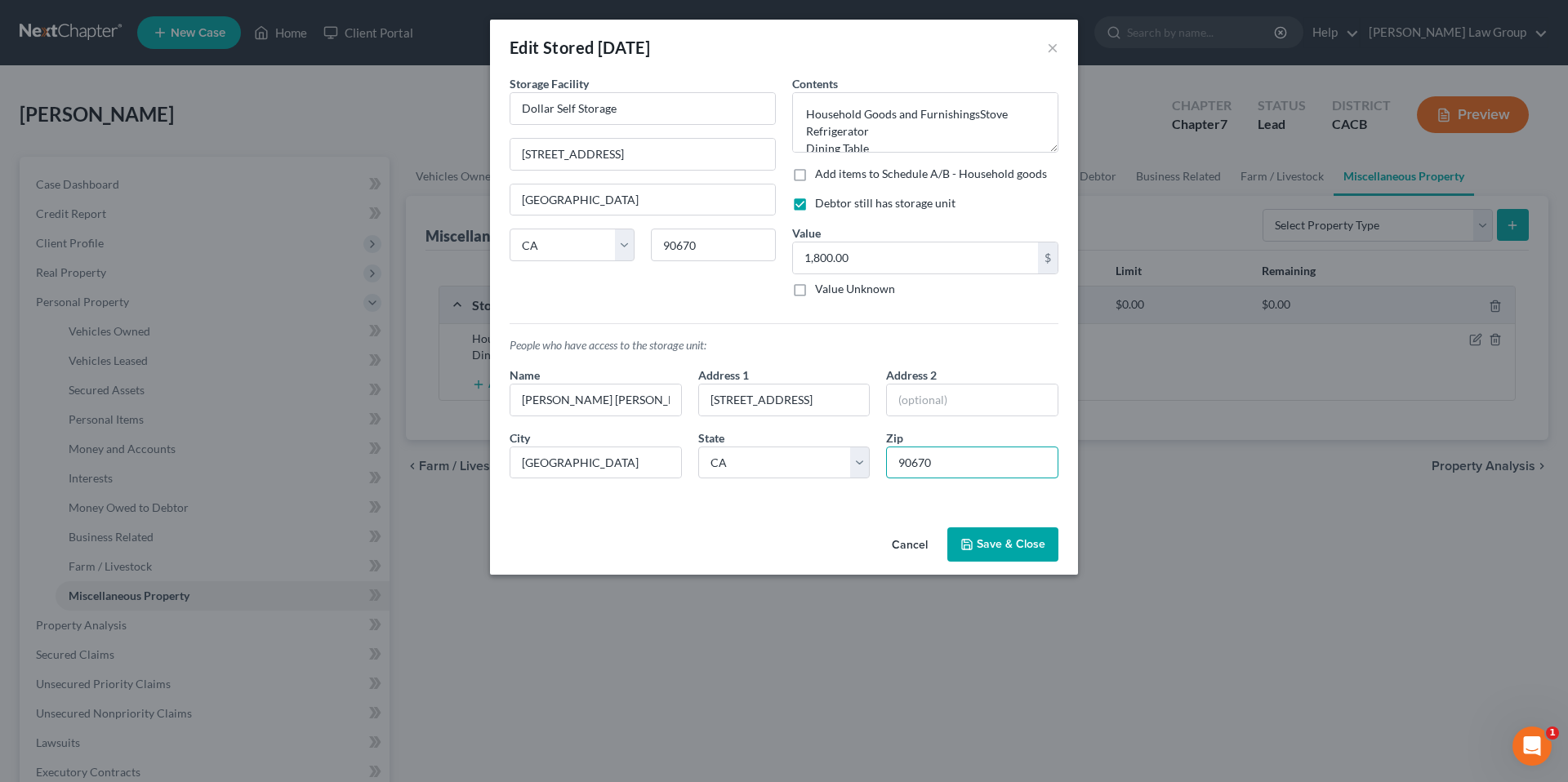
type input "90670"
click at [984, 548] on button "Save & Close" at bounding box center [1003, 544] width 111 height 34
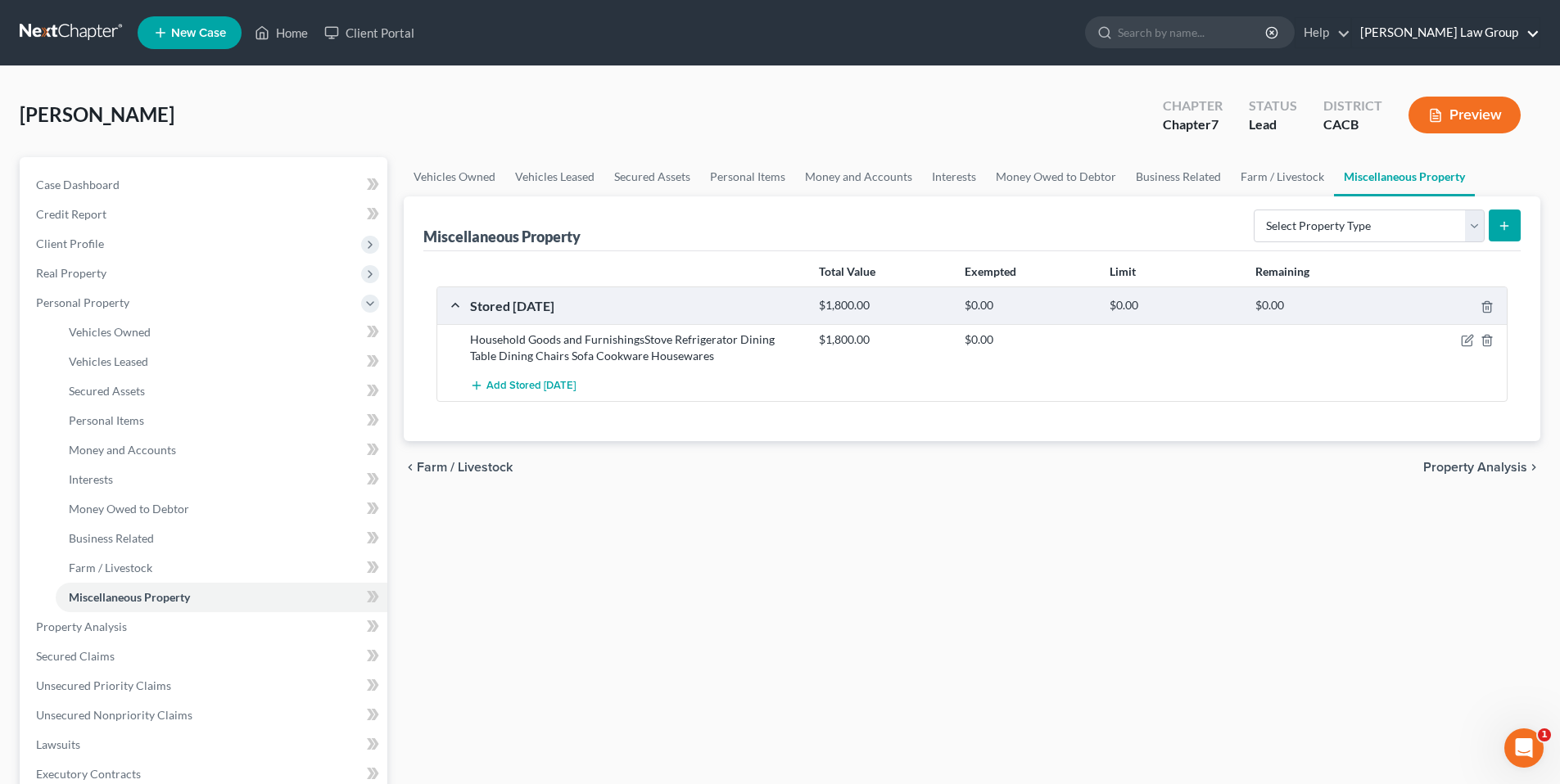
click at [1475, 31] on link "[PERSON_NAME] Law Group" at bounding box center [1446, 33] width 187 height 29
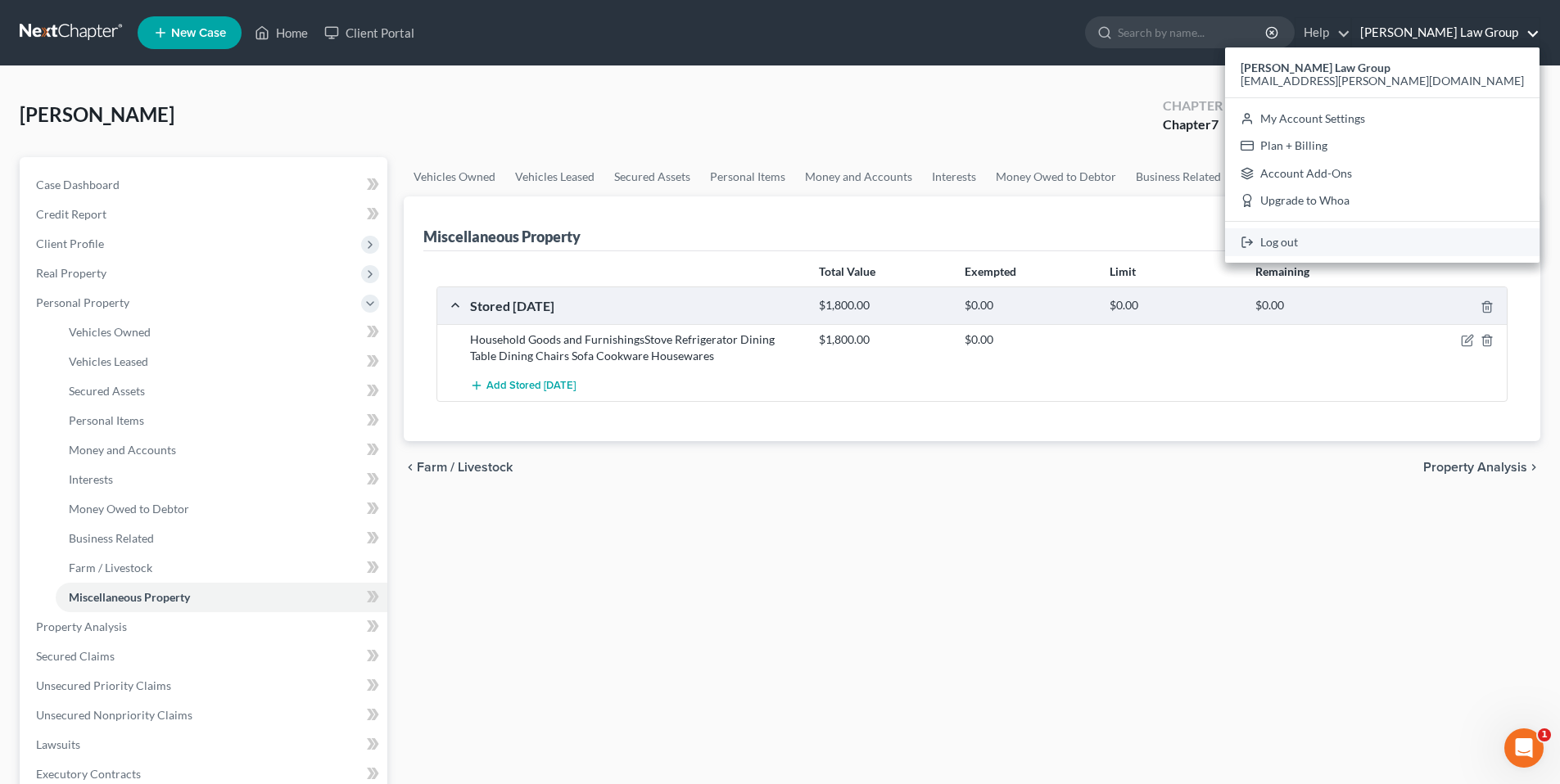
drag, startPoint x: 1402, startPoint y: 247, endPoint x: 1391, endPoint y: 233, distance: 17.8
click at [1402, 246] on link "Log out" at bounding box center [1383, 242] width 315 height 28
